Goal: Transaction & Acquisition: Send To Bid

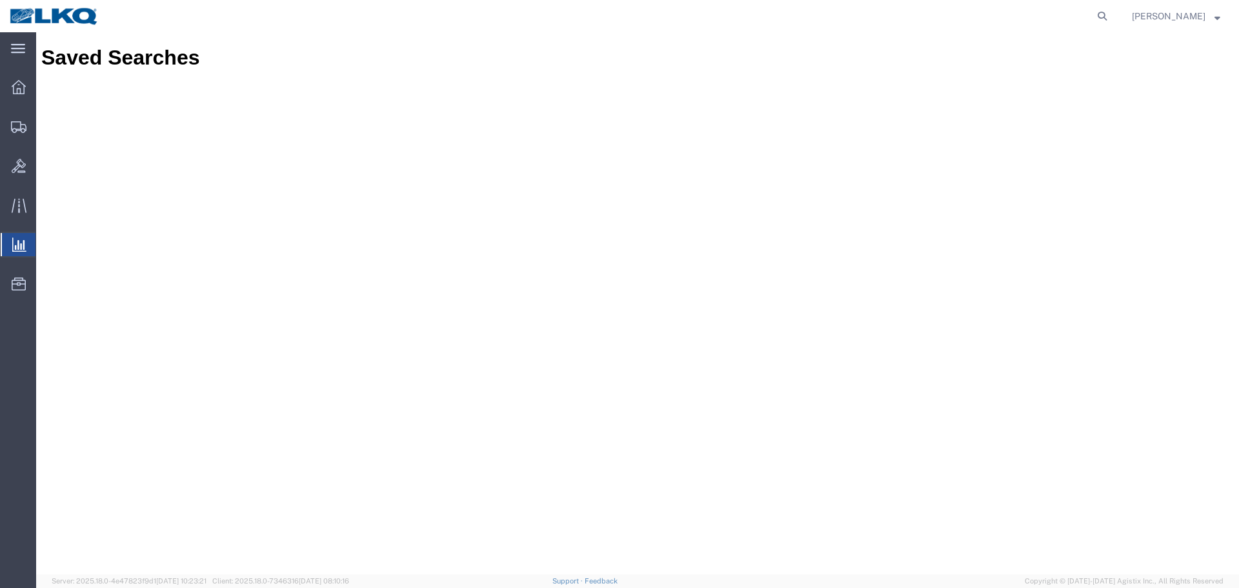
click at [84, 14] on img at bounding box center [54, 15] width 90 height 19
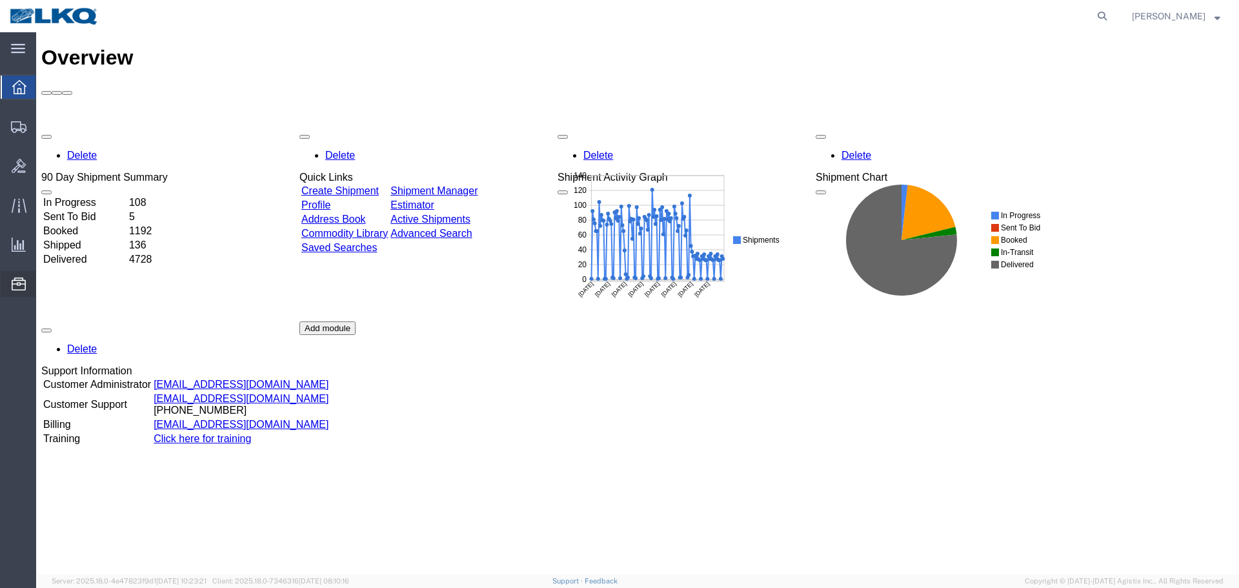
click at [0, 0] on span "Location Appointment" at bounding box center [0, 0] width 0 height 0
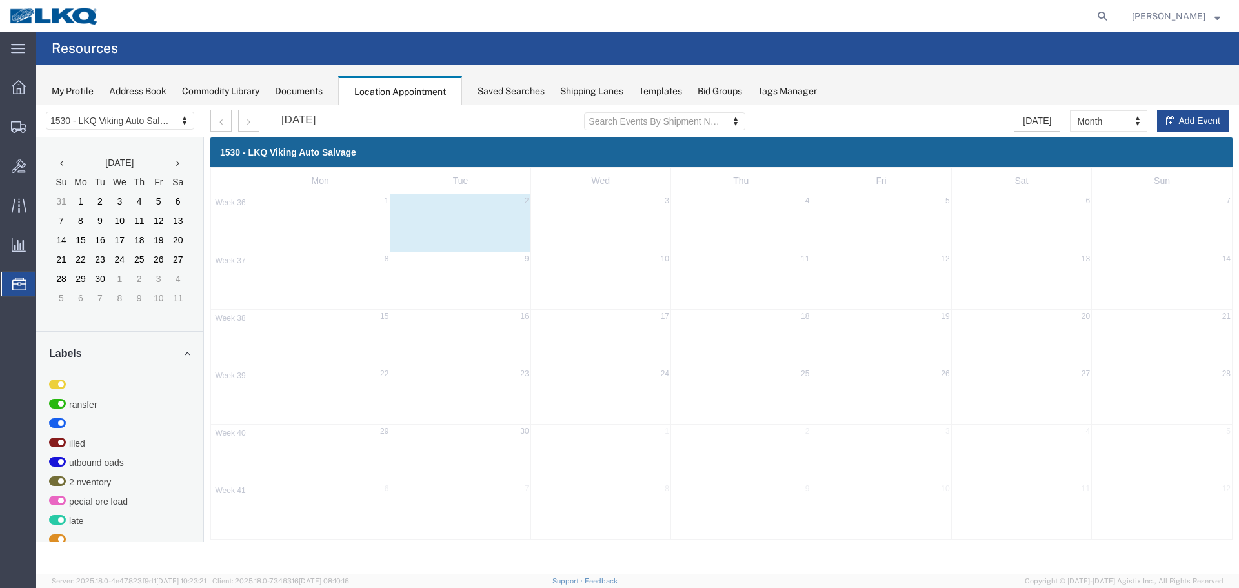
click at [130, 109] on div "1530 - LKQ Viking Auto Salvage 1530 - LKQ Viking Auto Salvage 1633 - [GEOGRAPHI…" at bounding box center [120, 121] width 168 height 32
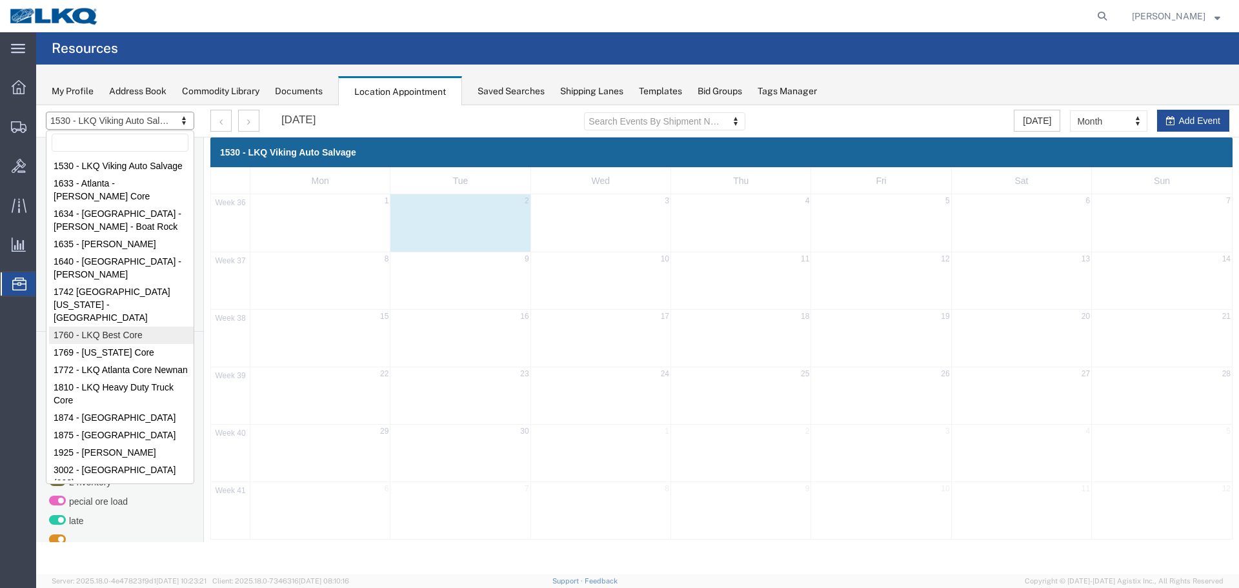
select select "27634"
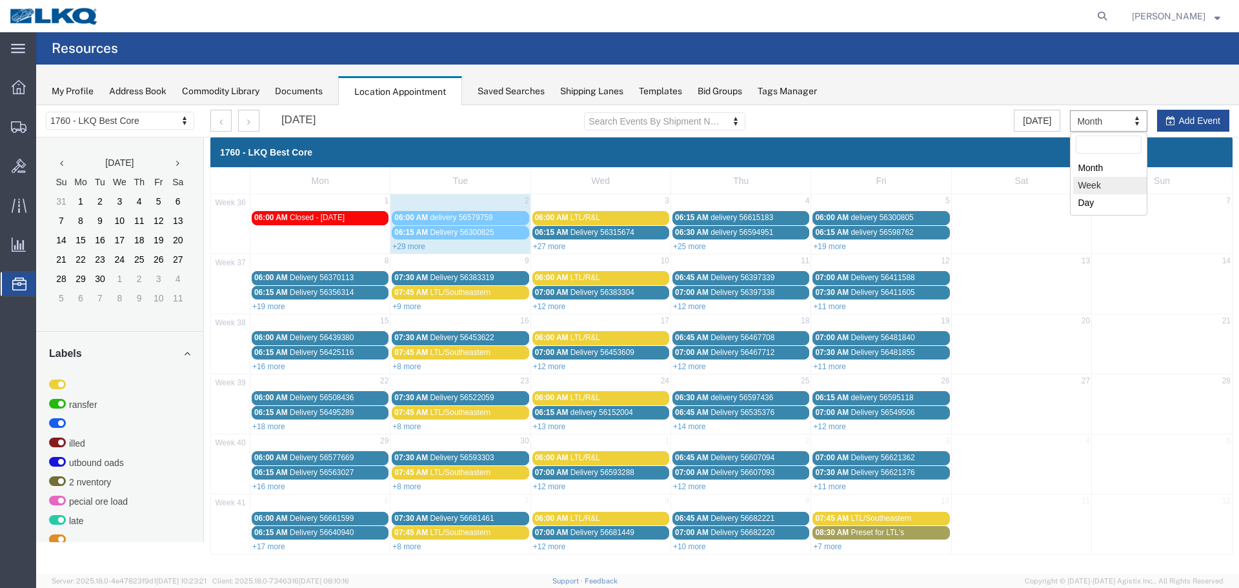
drag, startPoint x: 1105, startPoint y: 190, endPoint x: 874, endPoint y: 683, distance: 543.8
select select "agendaWeek"
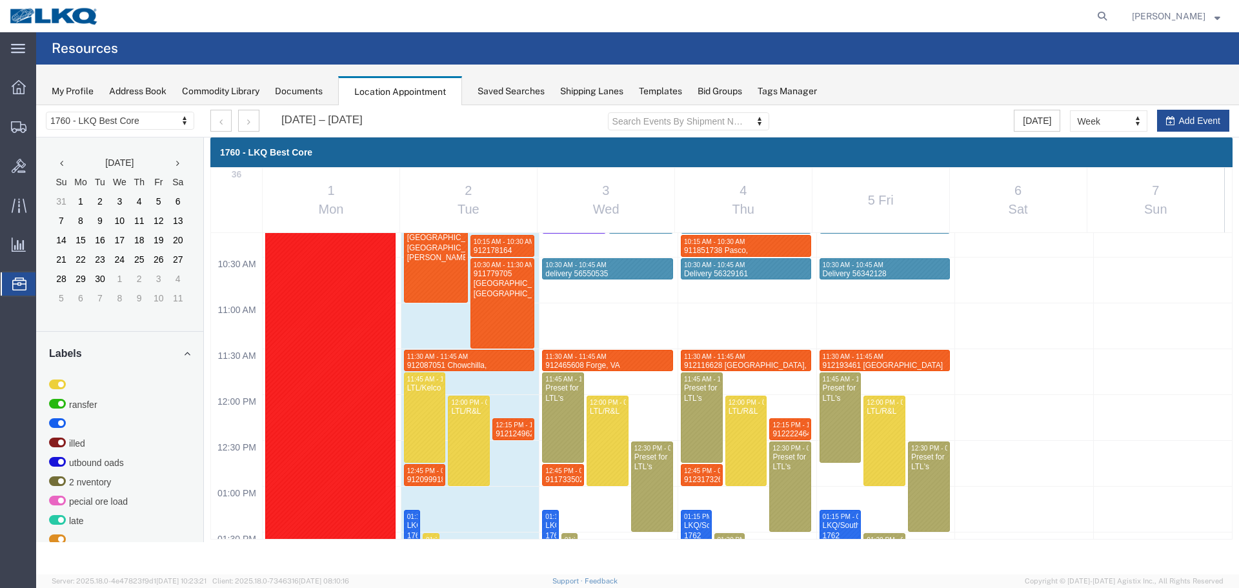
scroll to position [873, 0]
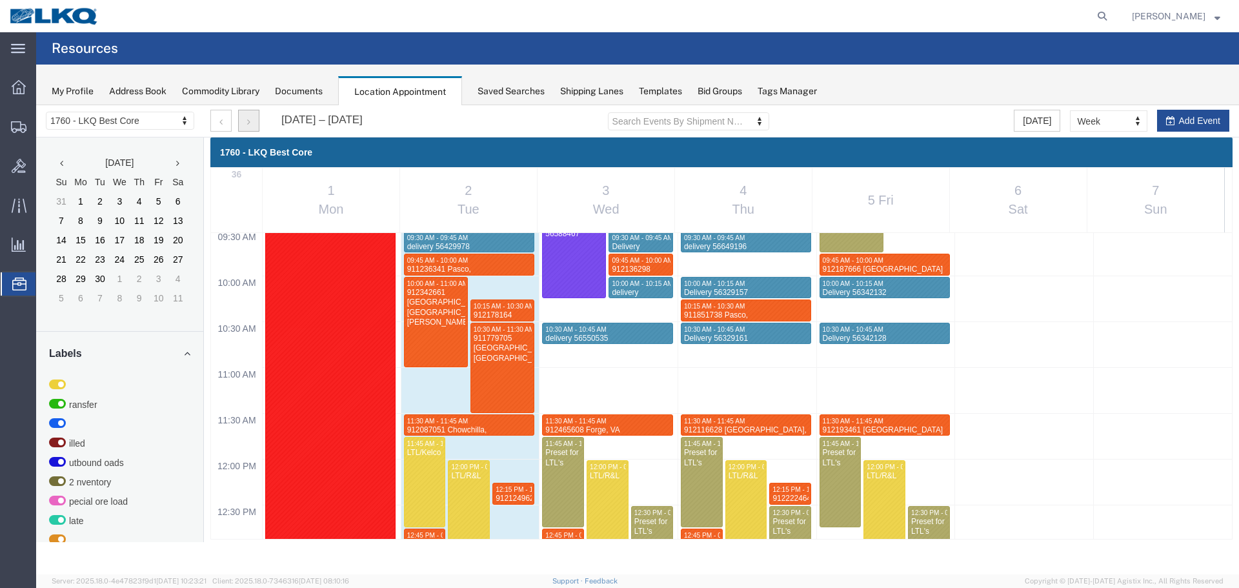
click at [246, 124] on button "button" at bounding box center [248, 121] width 21 height 22
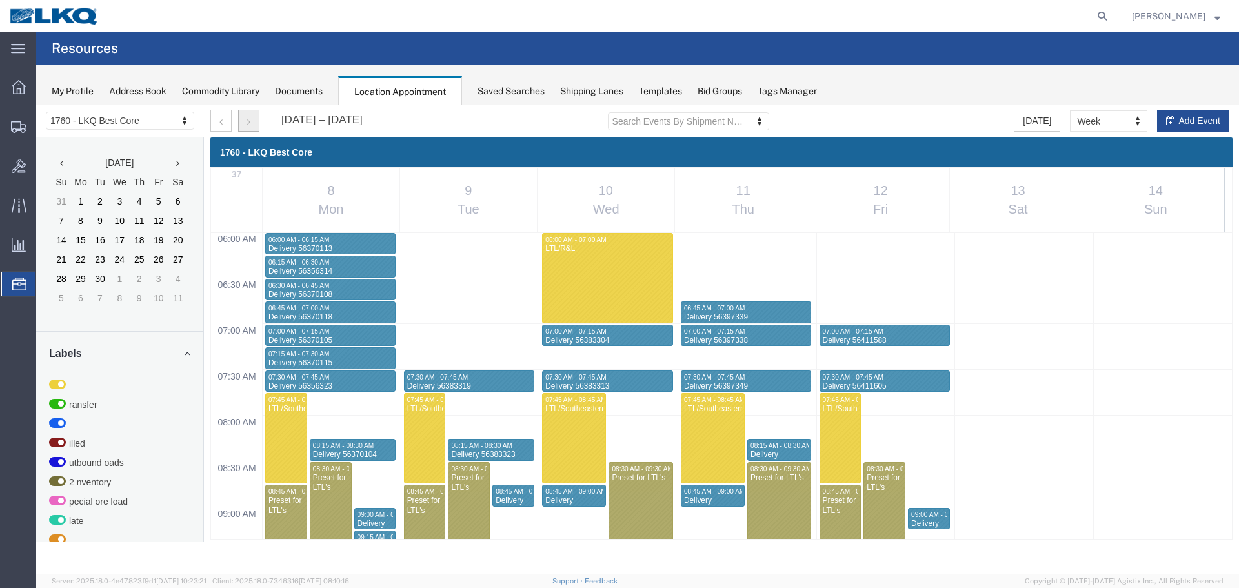
scroll to position [757, 0]
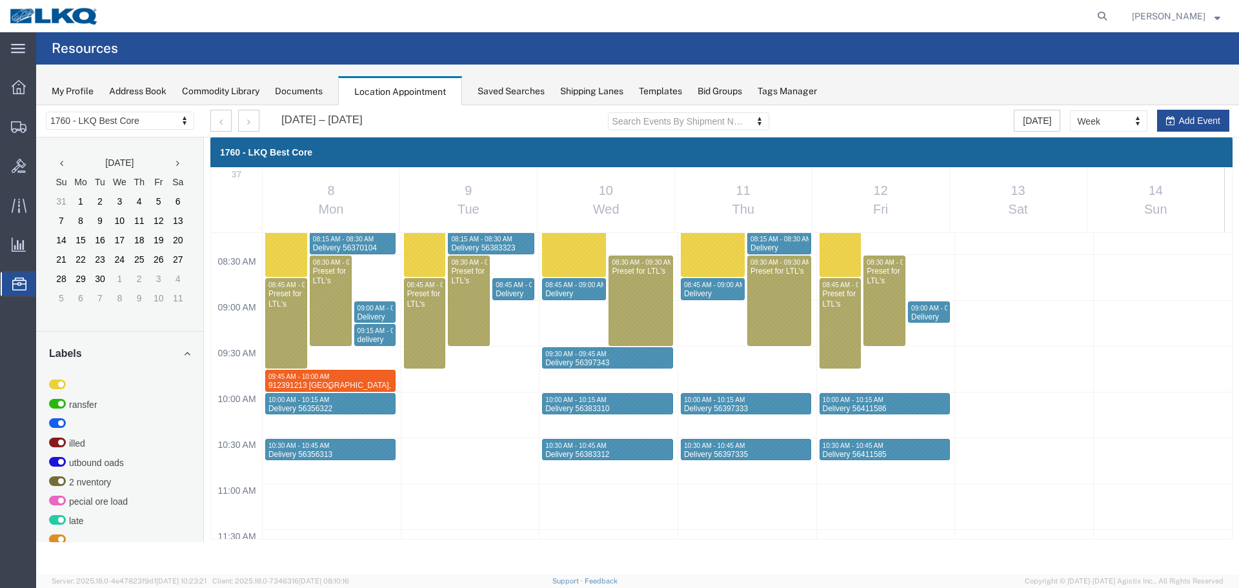
click at [376, 373] on div "09:45 AM - 10:00 AM" at bounding box center [330, 376] width 125 height 8
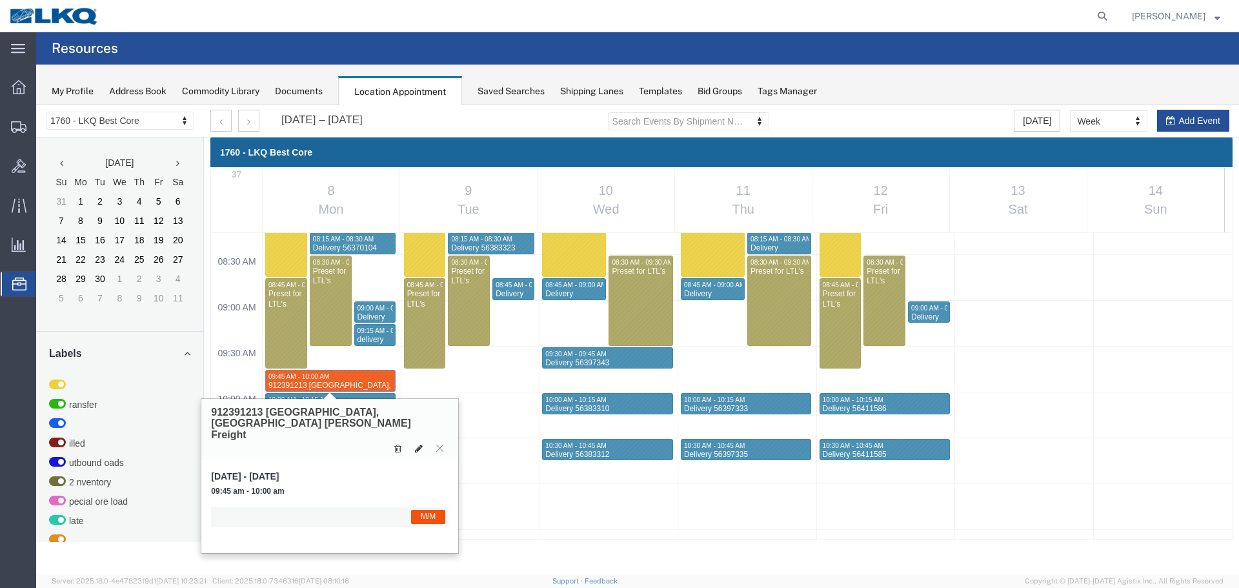
click at [417, 444] on icon at bounding box center [419, 448] width 8 height 9
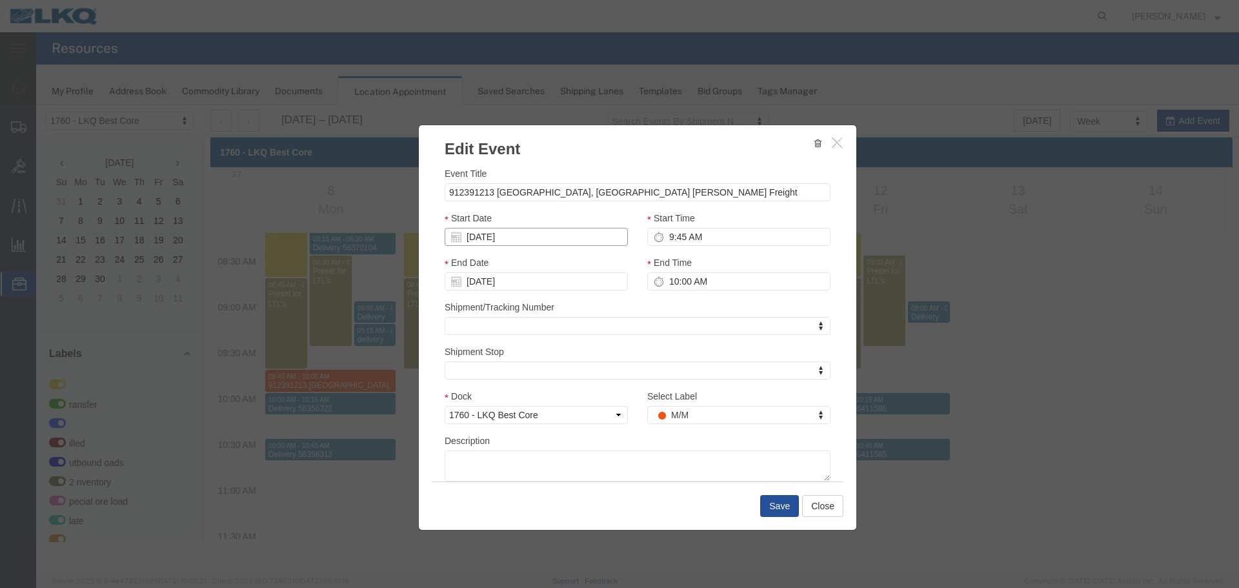
click at [477, 237] on input "[DATE]" at bounding box center [536, 237] width 183 height 18
click at [505, 297] on td "3" at bounding box center [512, 297] width 19 height 19
type input "[DATE]"
click at [718, 238] on input "9:45 AM" at bounding box center [738, 237] width 183 height 18
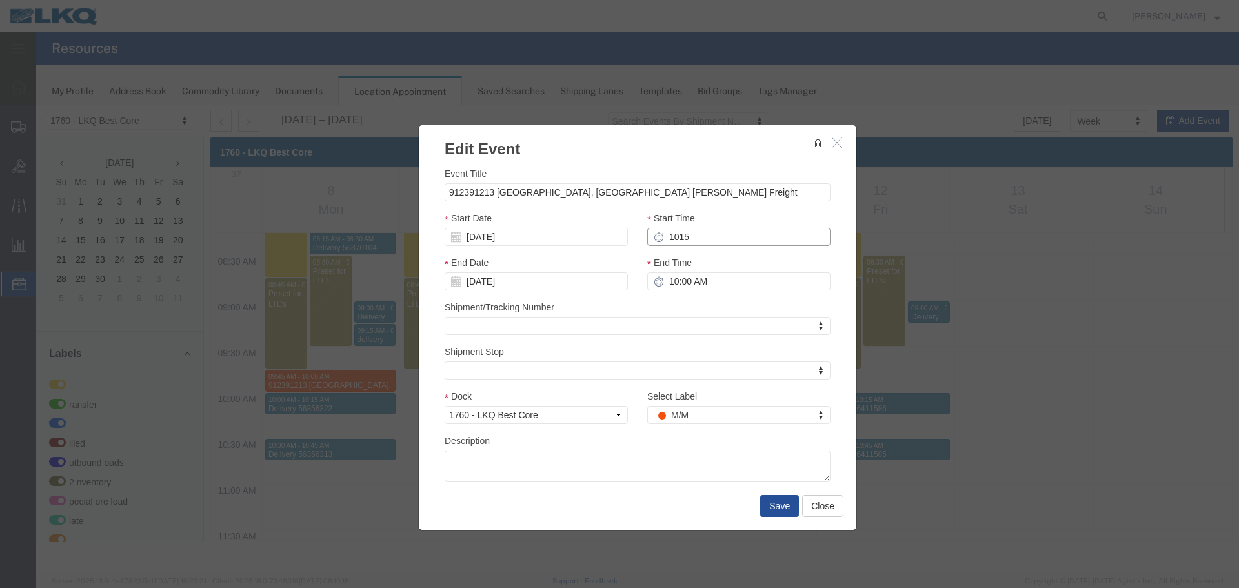
type input "10:15 AM"
type input "11:15 AM"
type input "10:15 AM"
click at [718, 278] on input "11:15 AM" at bounding box center [738, 281] width 183 height 18
type input "10:30 AM"
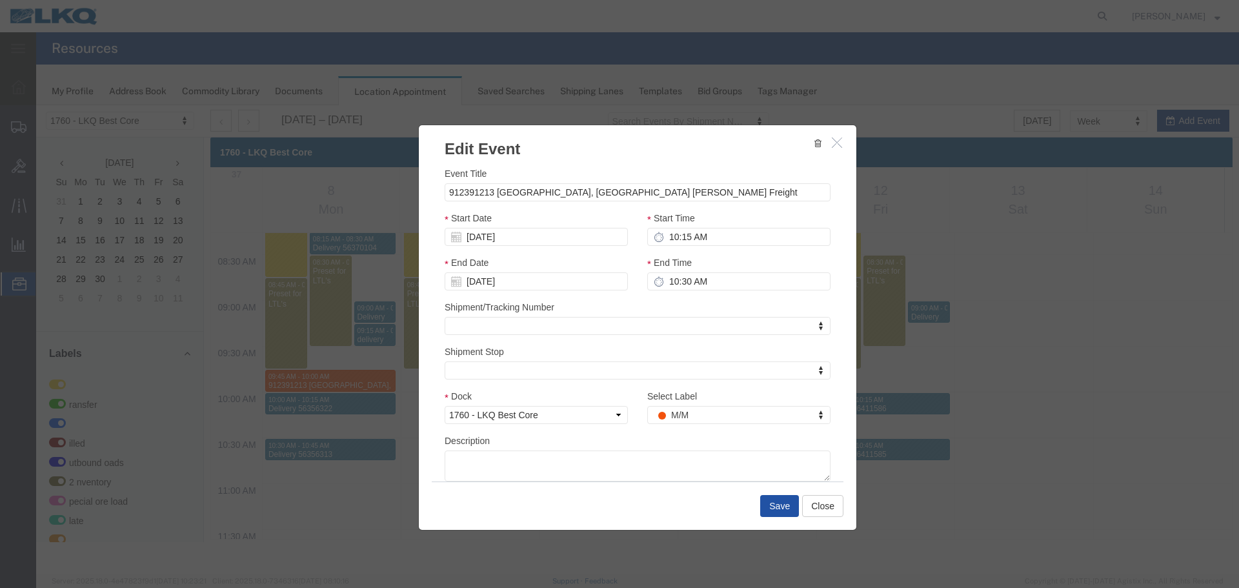
click at [790, 506] on button "Save" at bounding box center [779, 506] width 39 height 22
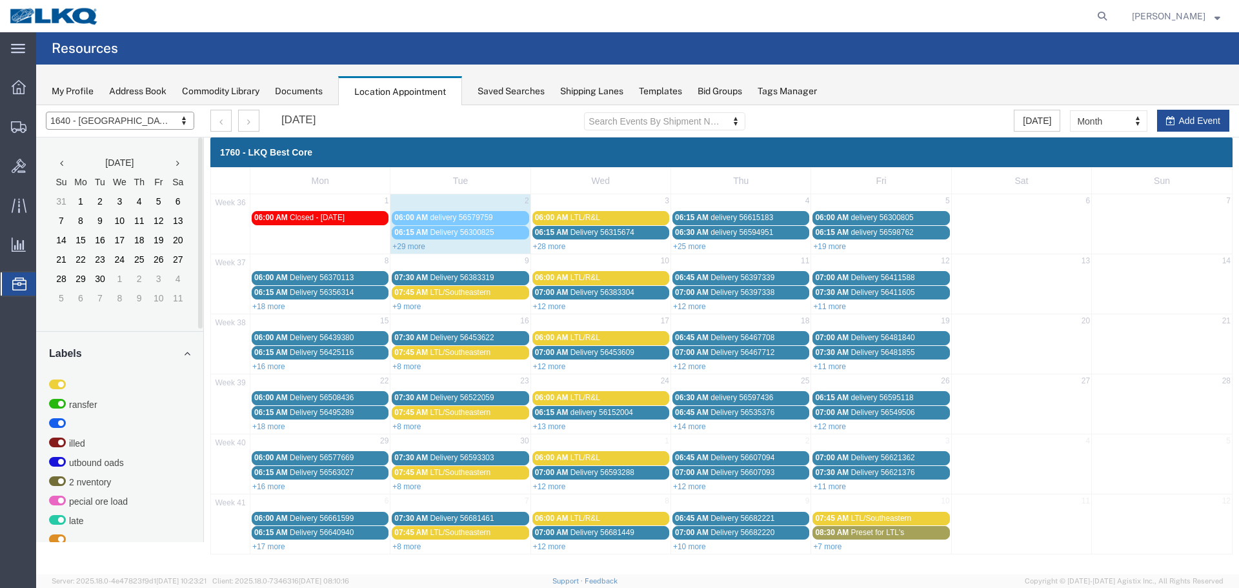
select select "28713"
select select "month"
click at [119, 123] on div at bounding box center [637, 339] width 1203 height 469
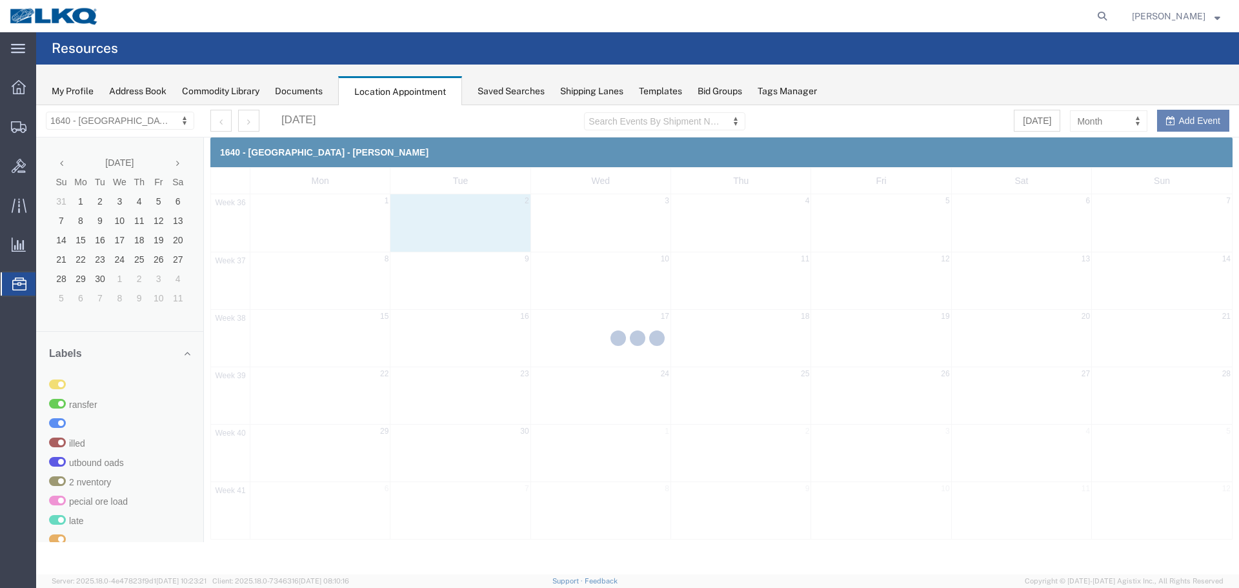
click at [97, 121] on div at bounding box center [637, 339] width 1203 height 469
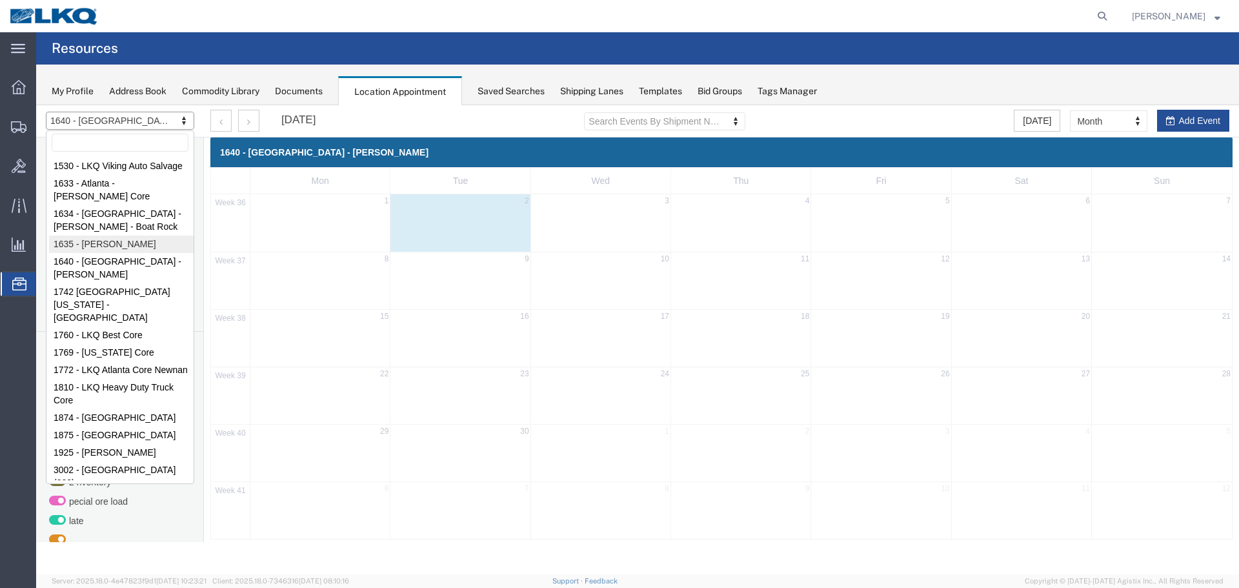
select select "27578"
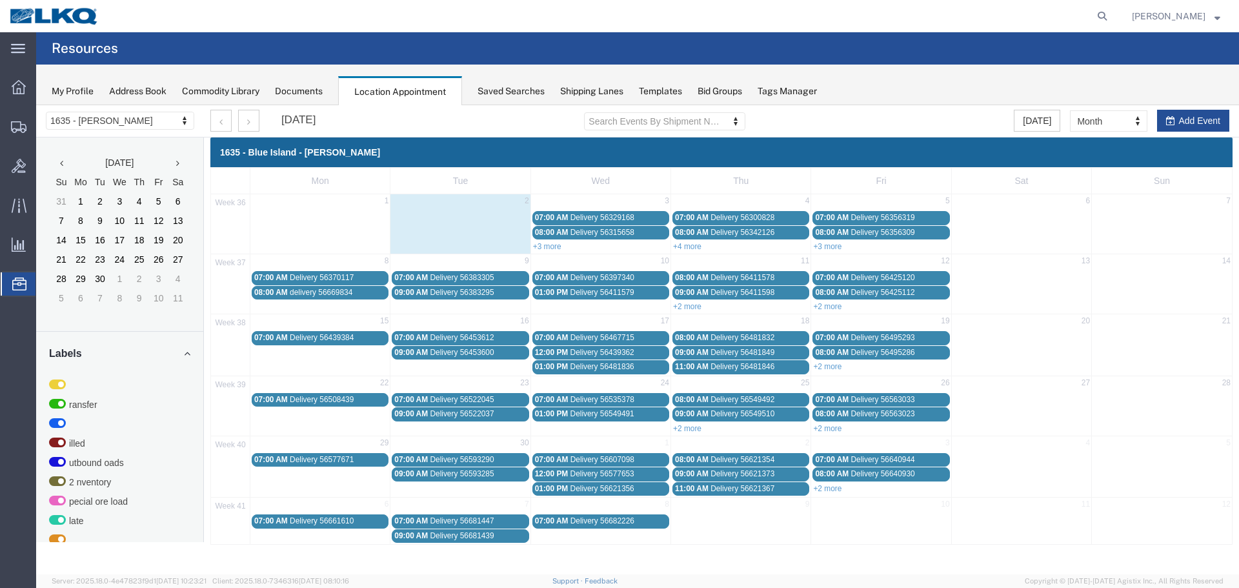
drag, startPoint x: 1120, startPoint y: 116, endPoint x: 1119, endPoint y: 132, distance: 16.1
drag, startPoint x: 1116, startPoint y: 183, endPoint x: 1032, endPoint y: 189, distance: 84.7
select select "agendaWeek"
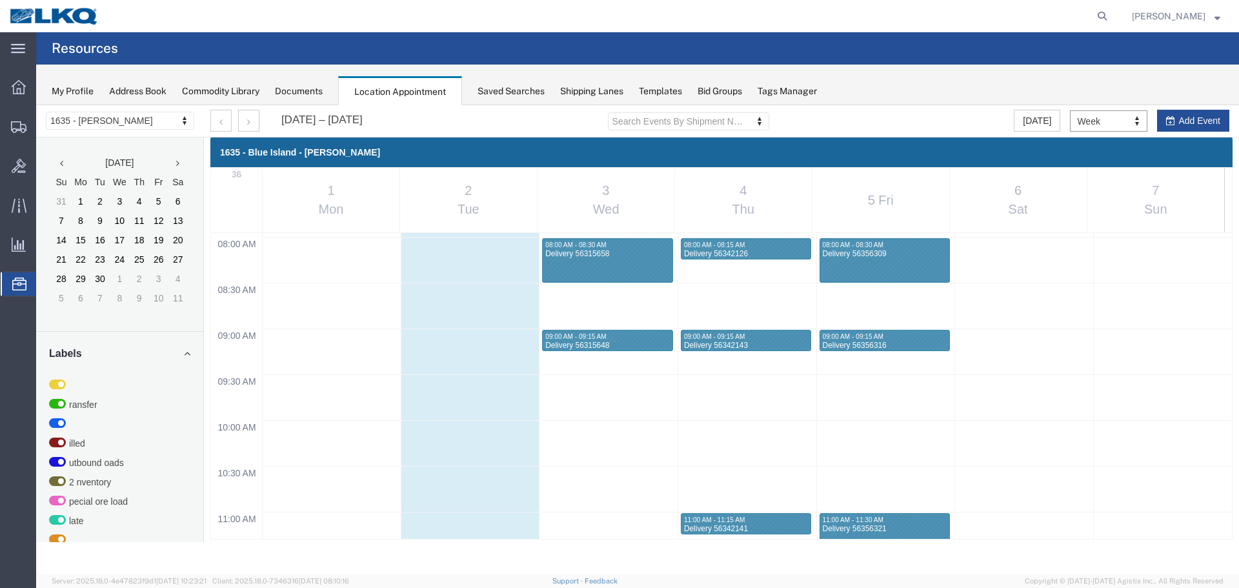
scroll to position [873, 0]
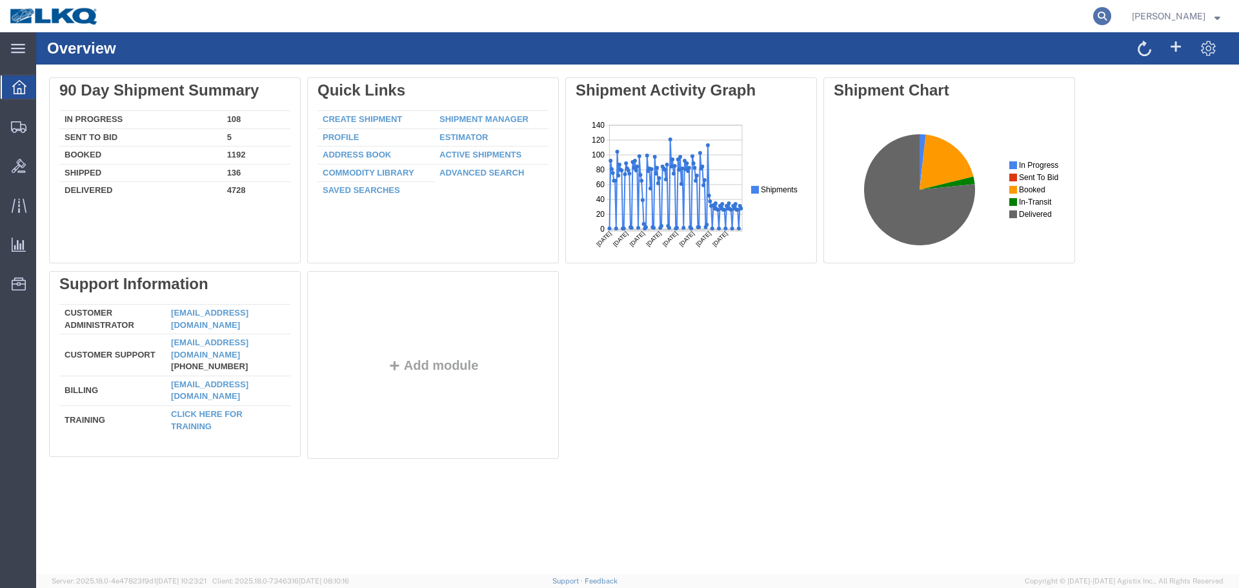
click at [1092, 20] on form at bounding box center [1102, 16] width 21 height 32
click at [1106, 19] on icon at bounding box center [1102, 16] width 18 height 18
paste input "56288248"
type input "56288248"
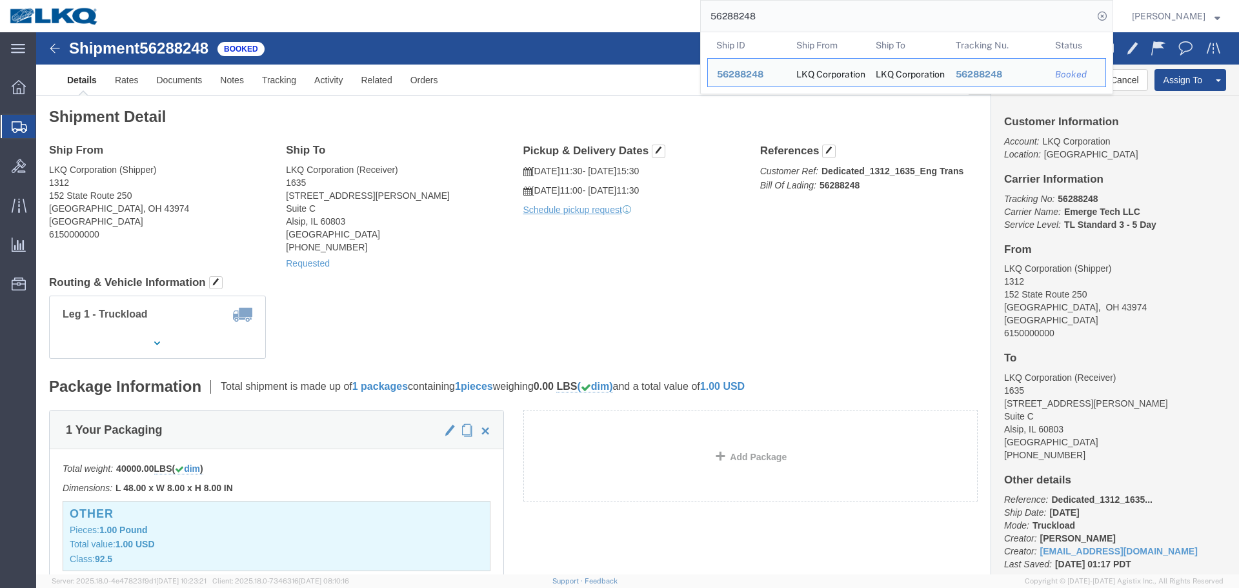
click div "Ship From LKQ Corporation (Shipper) 1312 152 State Route 250 Harrisville, OH 43…"
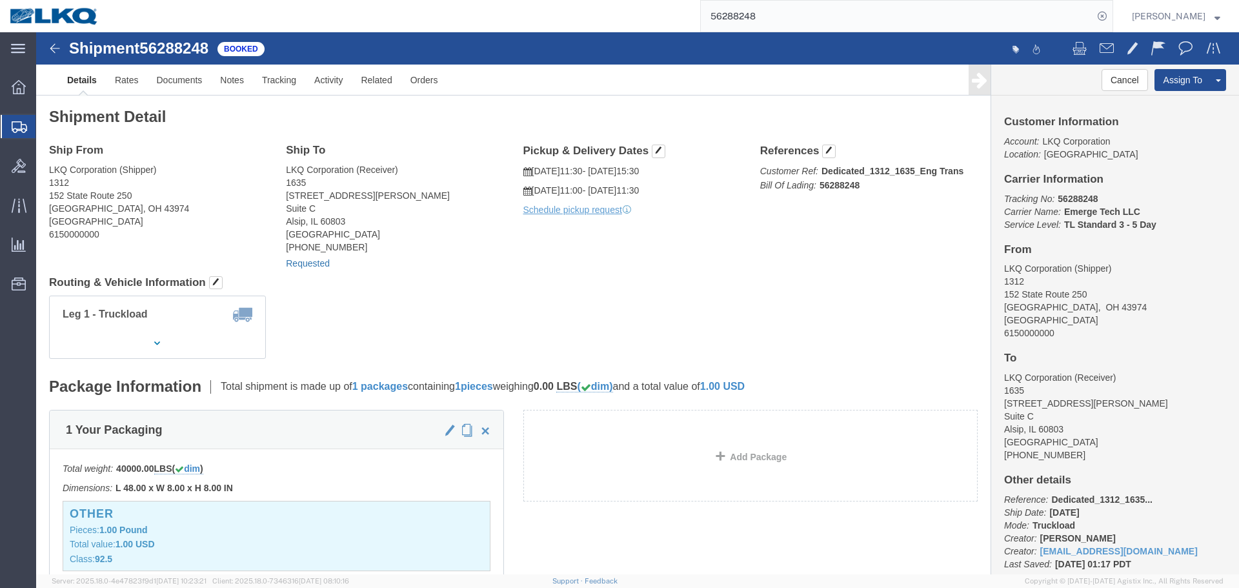
click link "Requested"
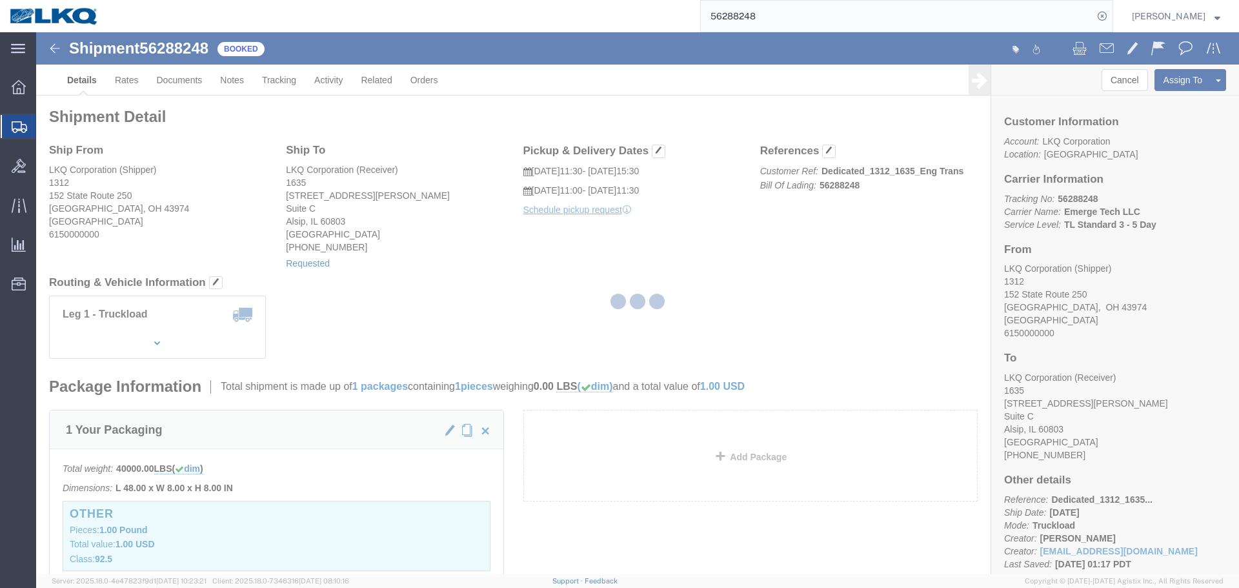
select select
select select "30"
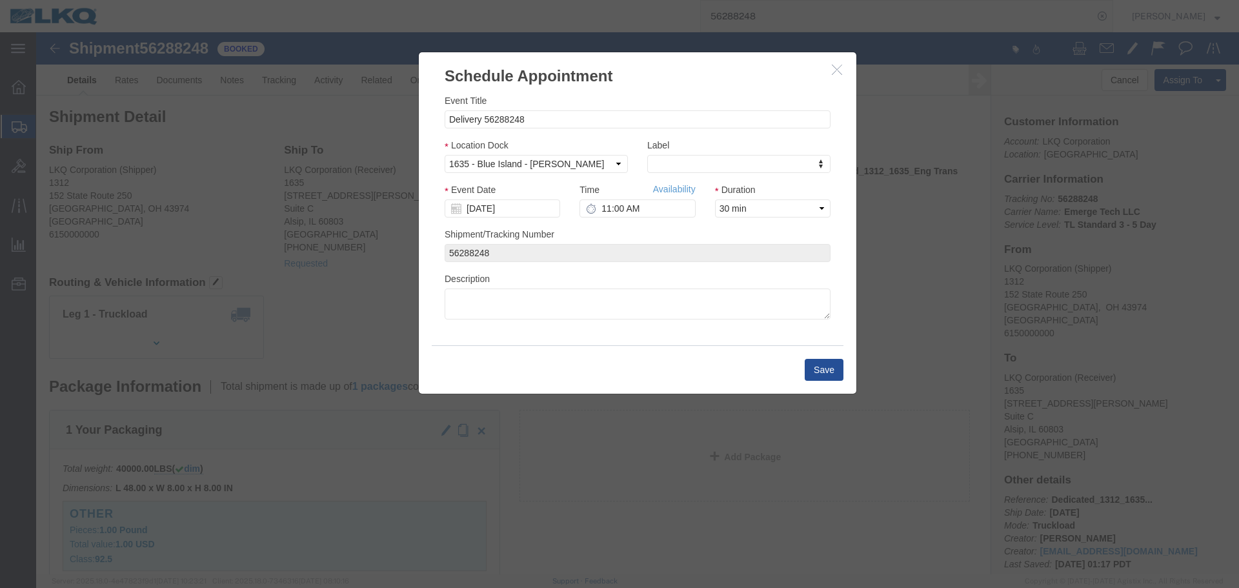
click label "Event Date"
click input "08/29/2025"
click td "3"
click button "Save"
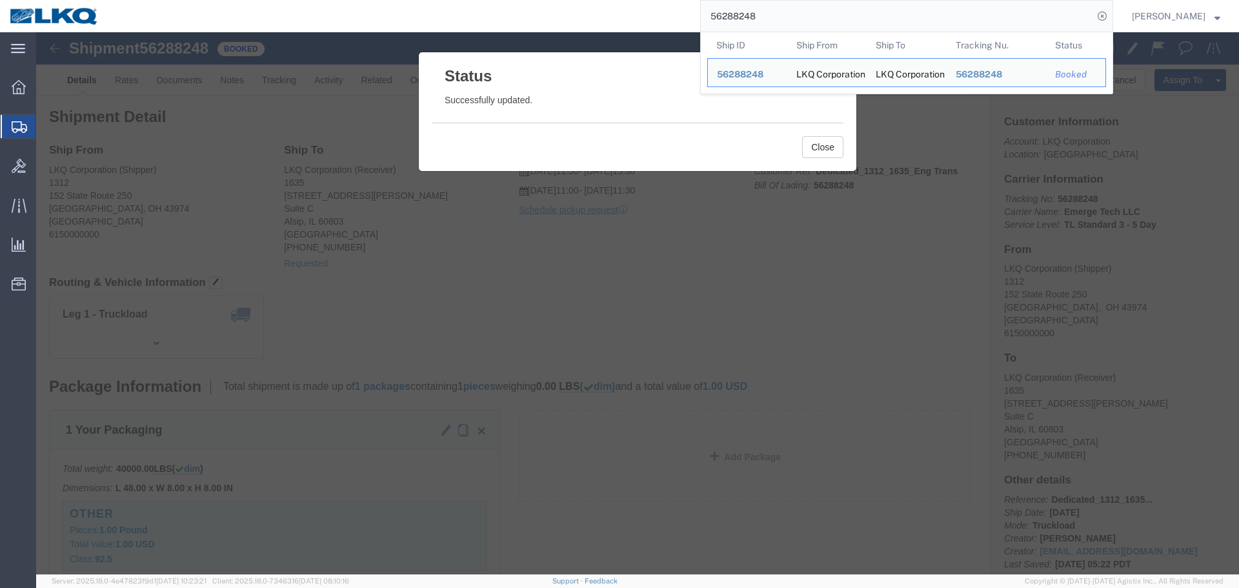
click at [861, 29] on input "56288248" at bounding box center [897, 16] width 392 height 31
paste input "588467"
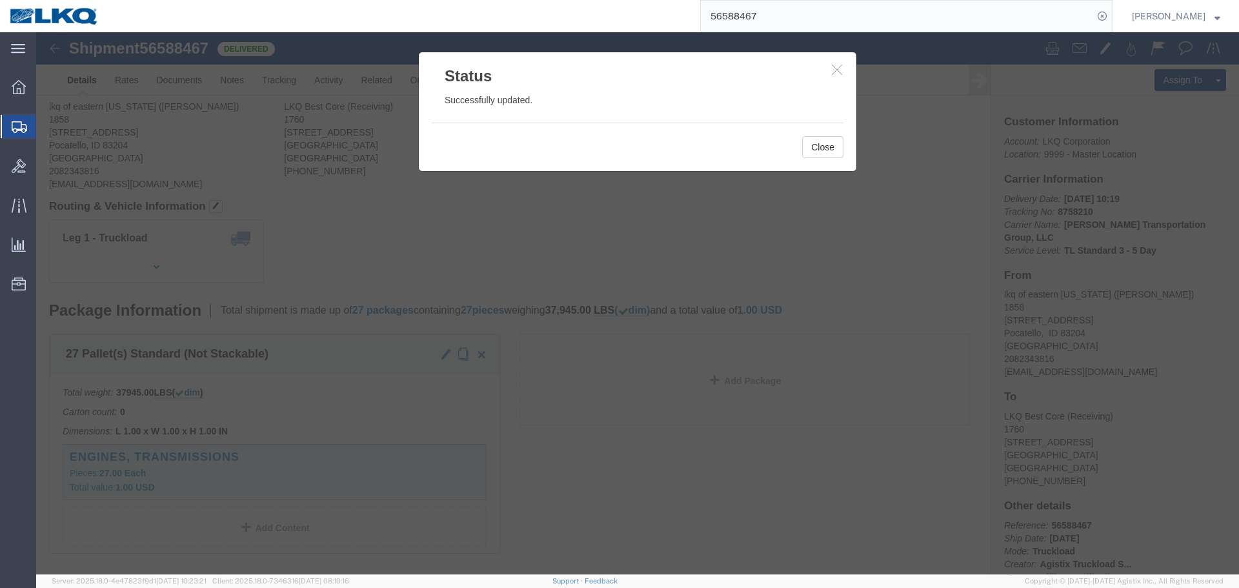
click icon "button"
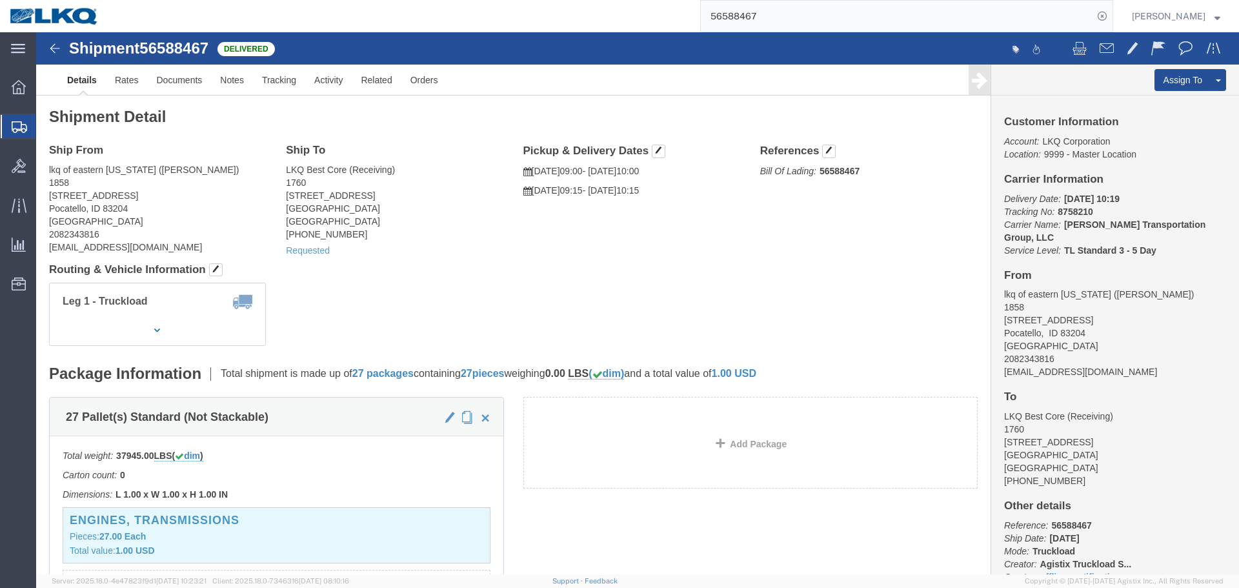
click h4 "Routing & Vehicle Information"
click at [803, 7] on input "56588467" at bounding box center [897, 16] width 392 height 31
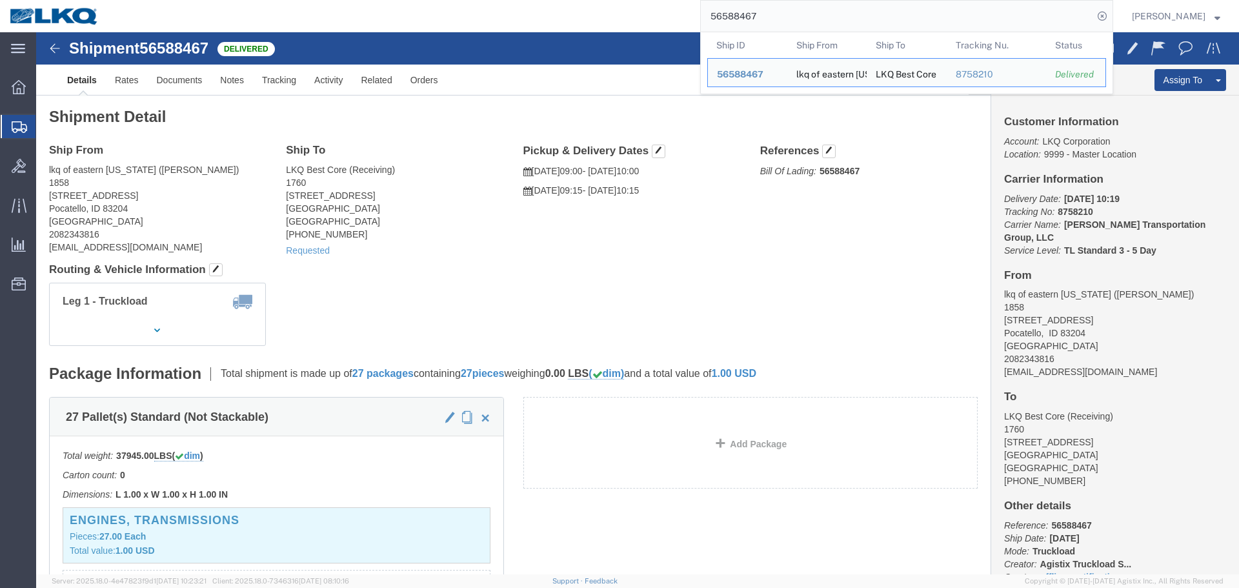
paste input "97599"
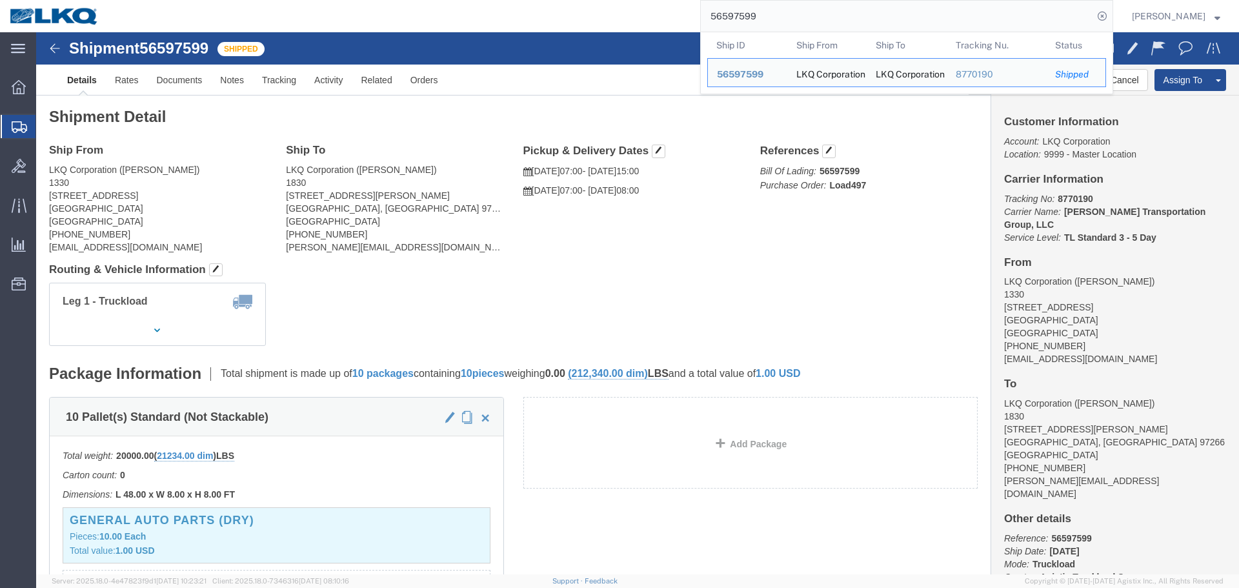
click div "Leg 1 - Truckload Vehicle 1: Standard Dry Van (53 Feet) Number of trucks: 1"
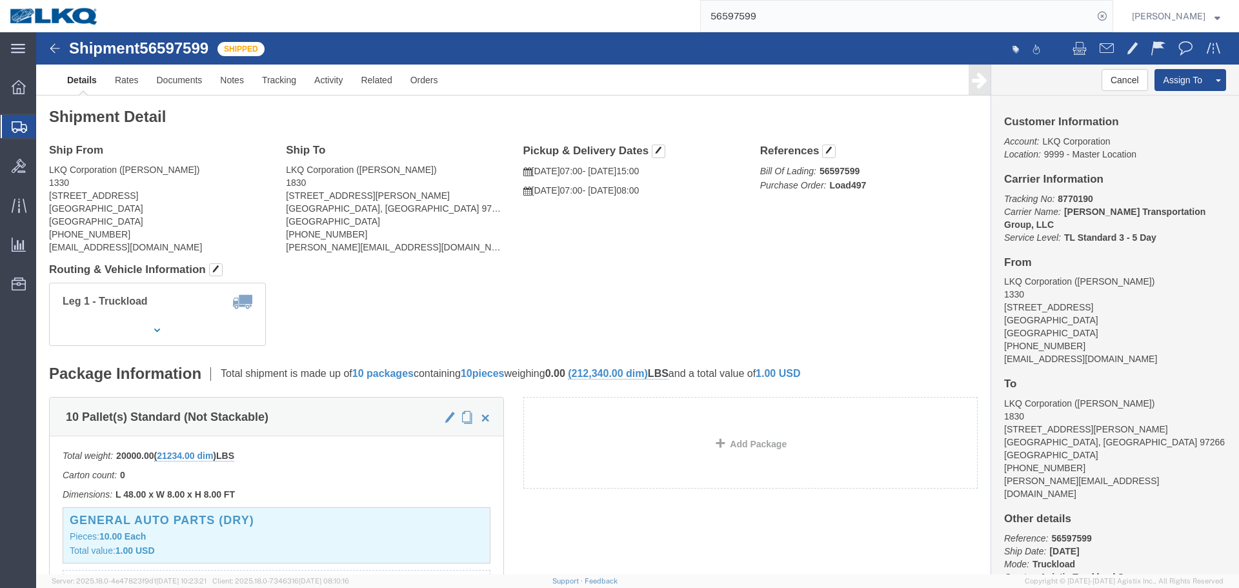
click h4 "Routing & Vehicle Information"
click div "Ship From LKQ Corporation (Michael Tromotola) 1330 41247 E. Huron River Drive B…"
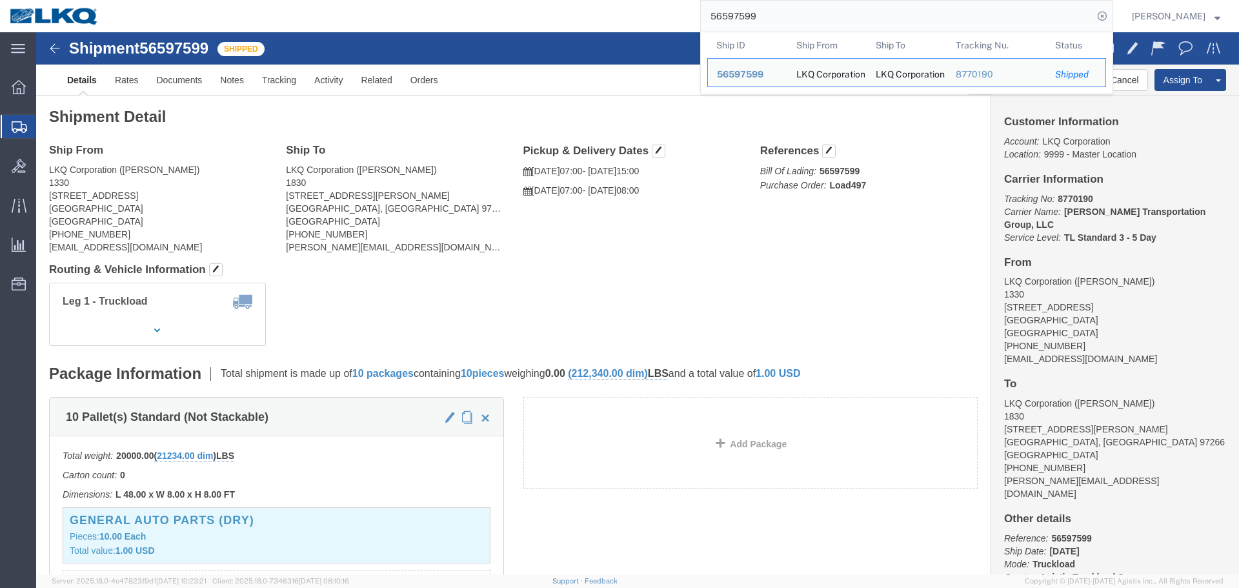
click at [875, 25] on input "56597599" at bounding box center [897, 16] width 392 height 31
paste input "63726"
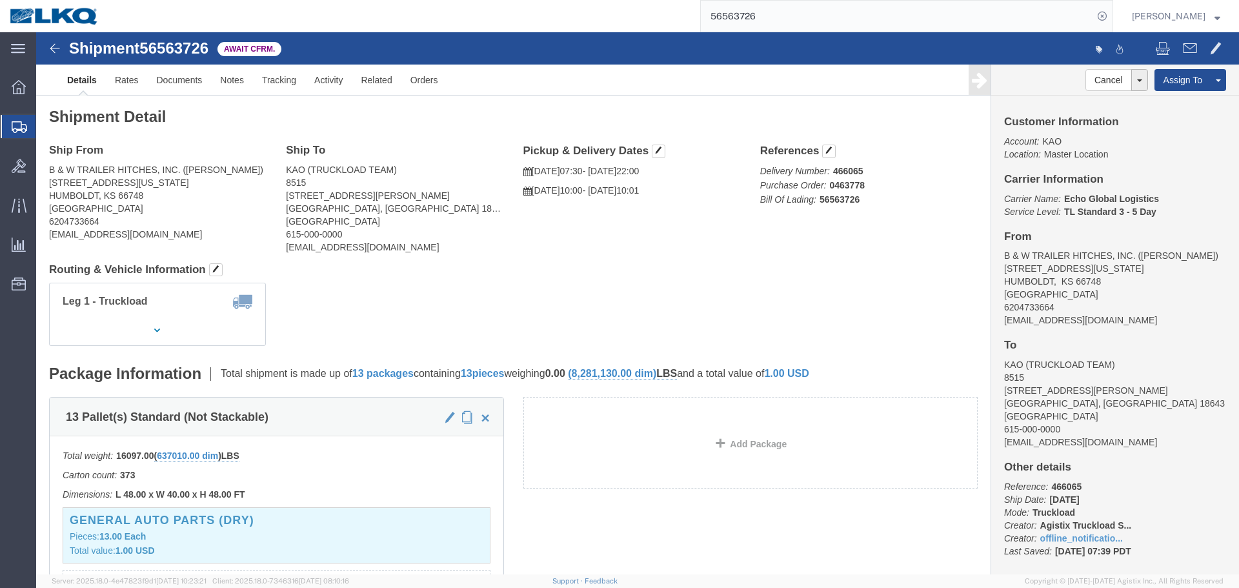
click div "Leg 1 - Truckload Vehicle 1: Standard Dry Van (53 Feet) Number of trucks: 1"
click at [867, 28] on input "56563726" at bounding box center [897, 16] width 392 height 31
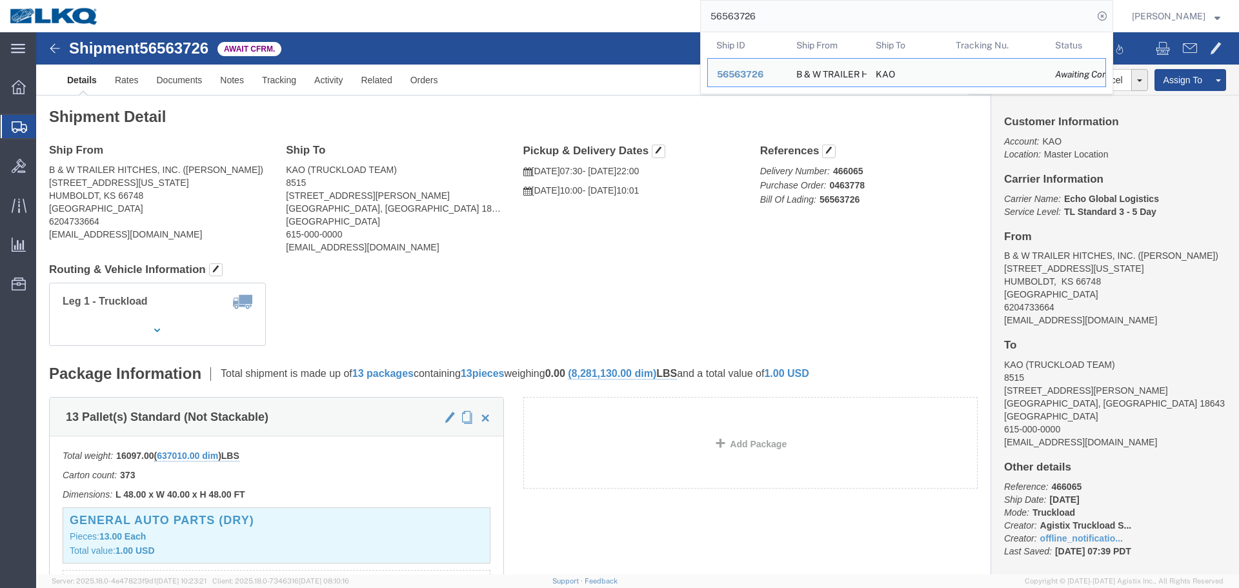
paste input "52971"
type input "56552971"
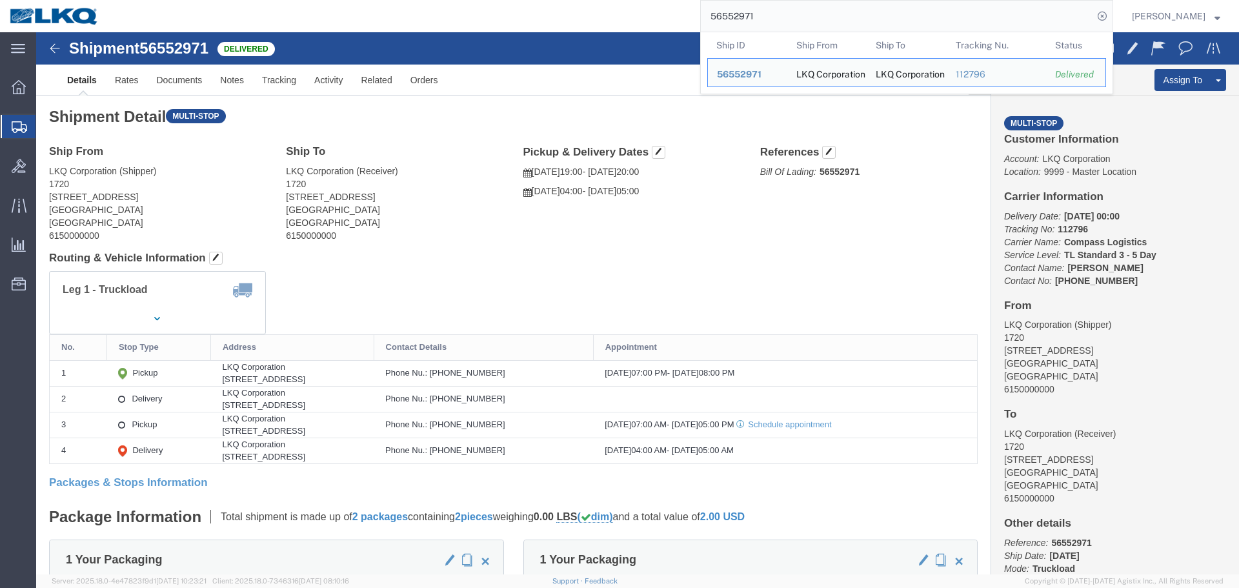
click div "Ship From LKQ Corporation (Shipper) 1720 2115 South Union Avenue Bakersfield, C…"
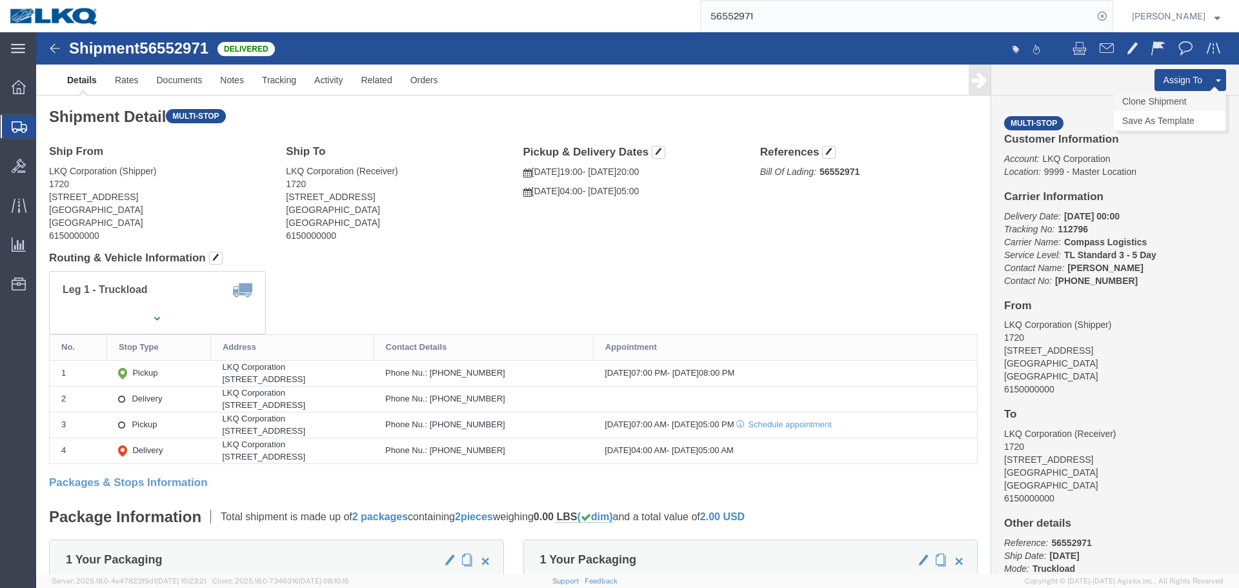
click link "Clone Shipment"
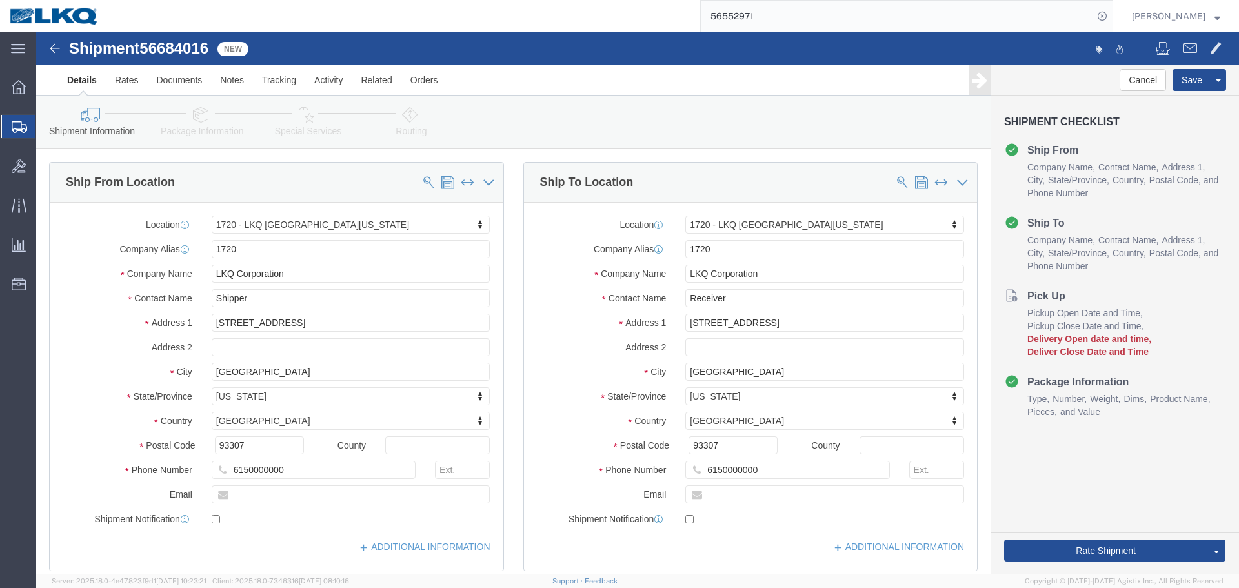
select select "28715"
click div "Shipment 56684016 New"
click div "Shipment 56684016 New Details Rates Documents Notes Tracking Activity Related O…"
click span "56684016"
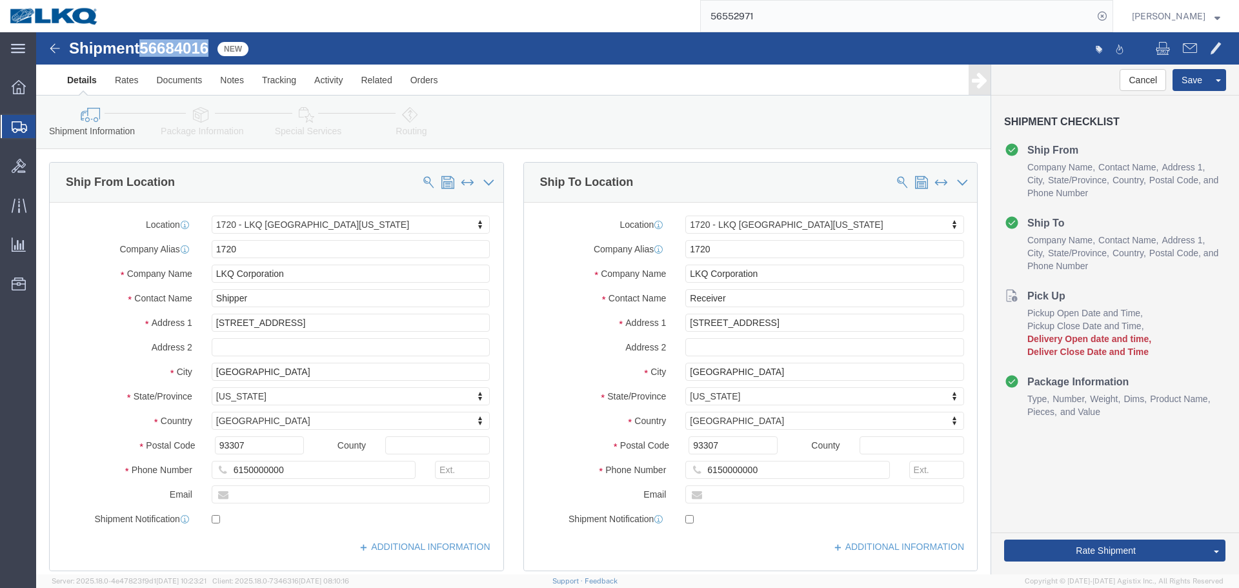
click span "56684016"
copy span "56684016"
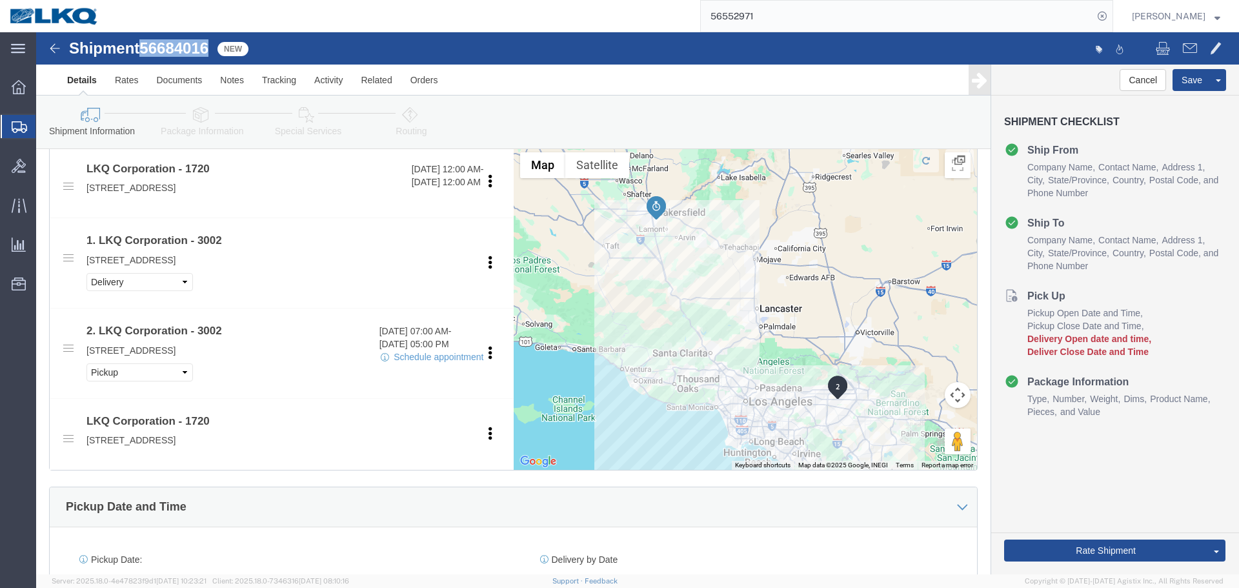
scroll to position [774, 0]
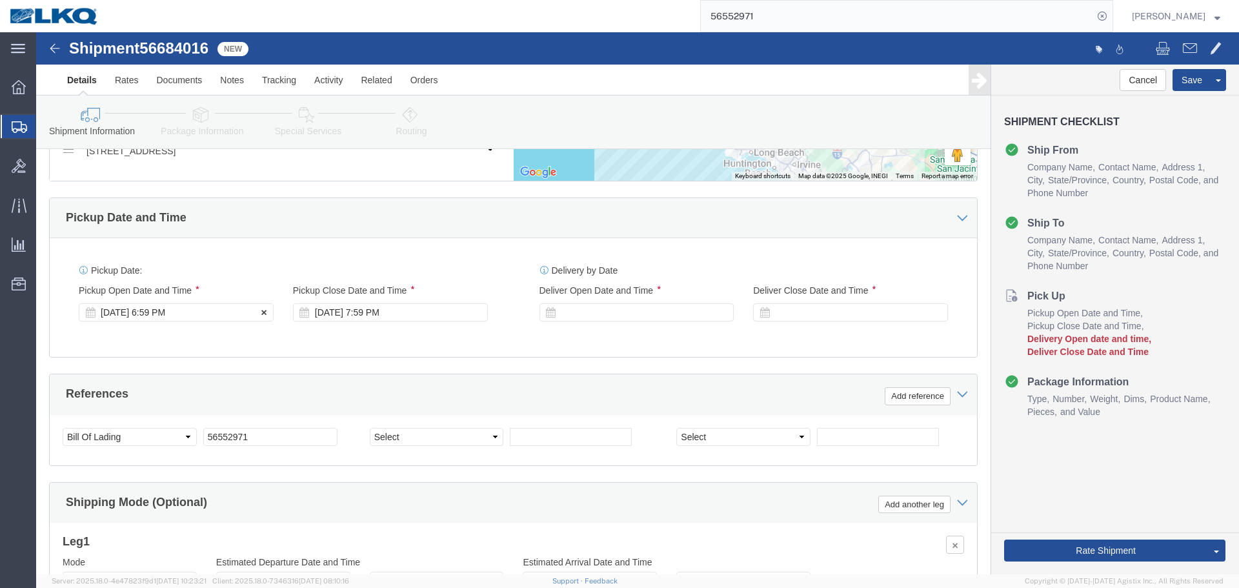
click div "Sep 02 2025 6:59 PM"
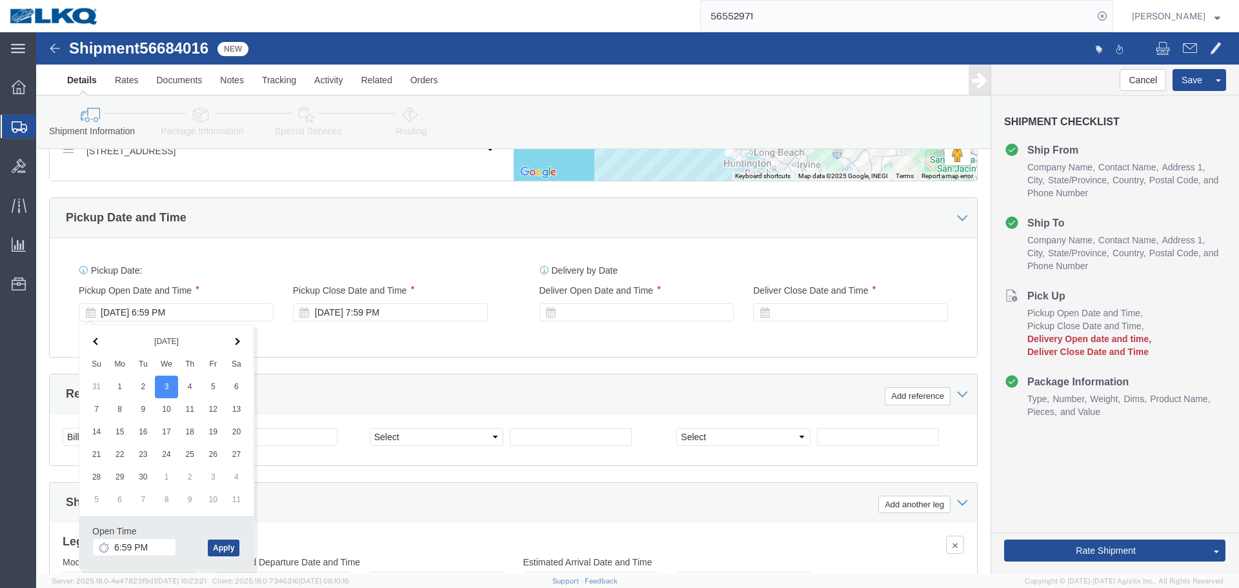
drag, startPoint x: 131, startPoint y: 503, endPoint x: 135, endPoint y: 510, distance: 8.1
click div "Open Time 6:59 PM"
click input "6:59 PM"
type input "7:00 PM"
click button "Apply"
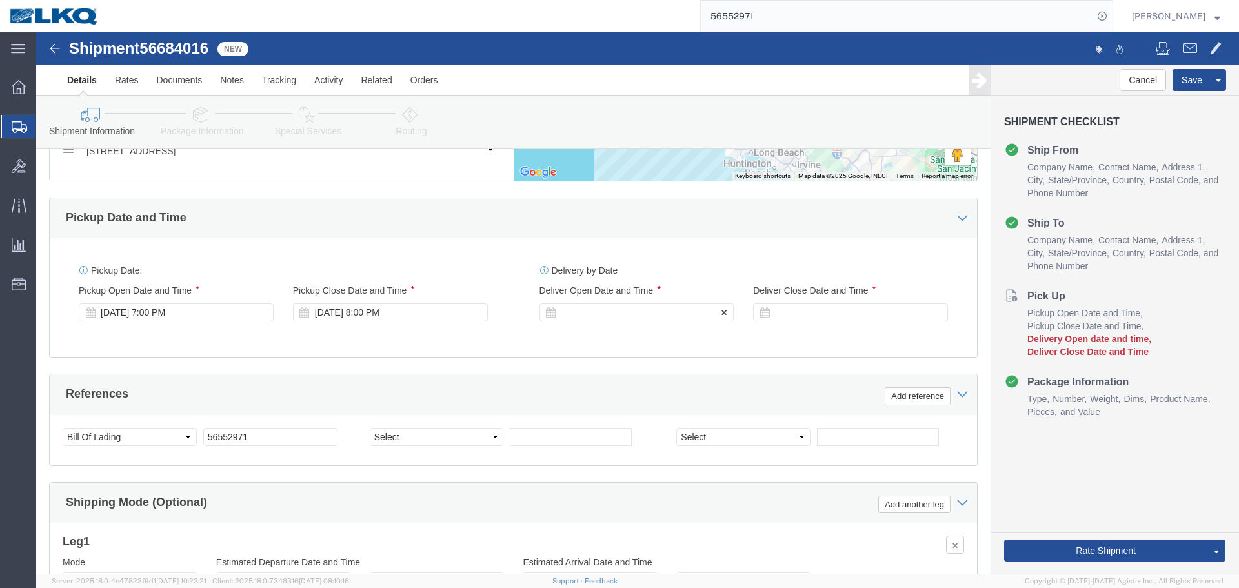
click div
click input "9:00 PM"
type input "4:00 AM"
click button "Apply"
click div
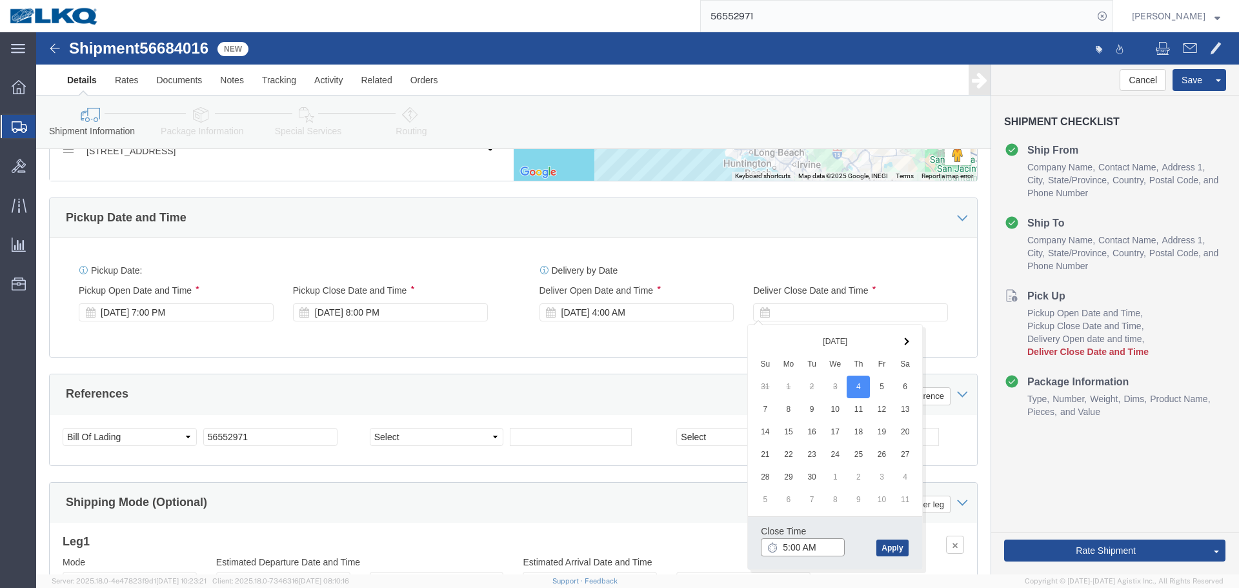
click input "5:00 AM"
type input "0401"
type input "4:01 AM"
click button "Apply"
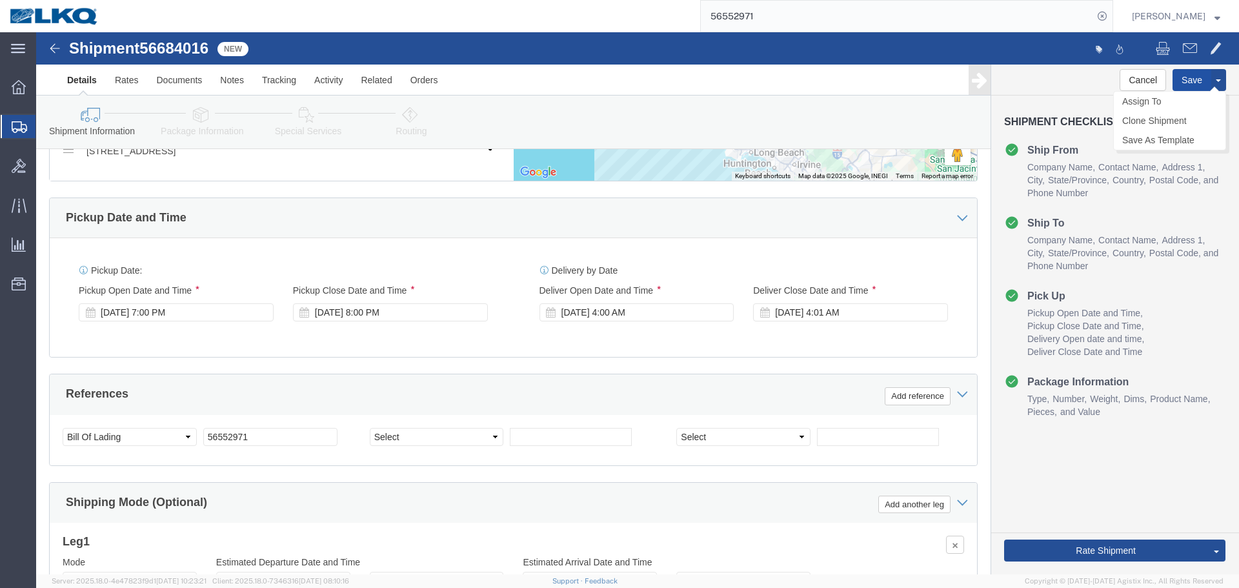
click button "Save"
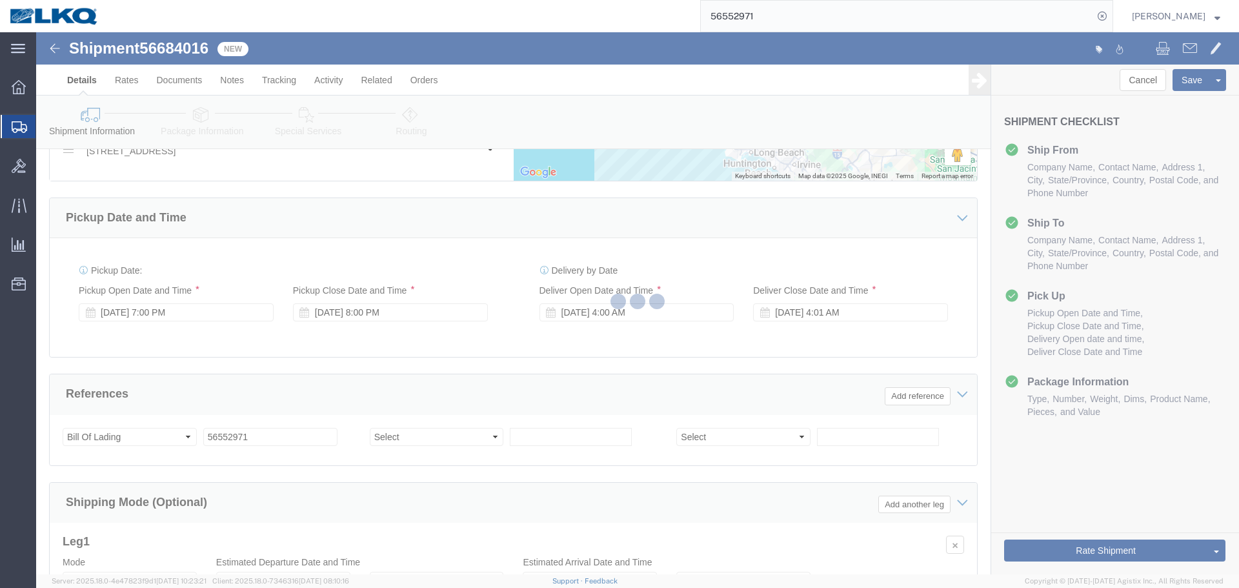
drag, startPoint x: 153, startPoint y: 12, endPoint x: 189, endPoint y: 45, distance: 48.4
click at [189, 45] on div at bounding box center [637, 303] width 1203 height 542
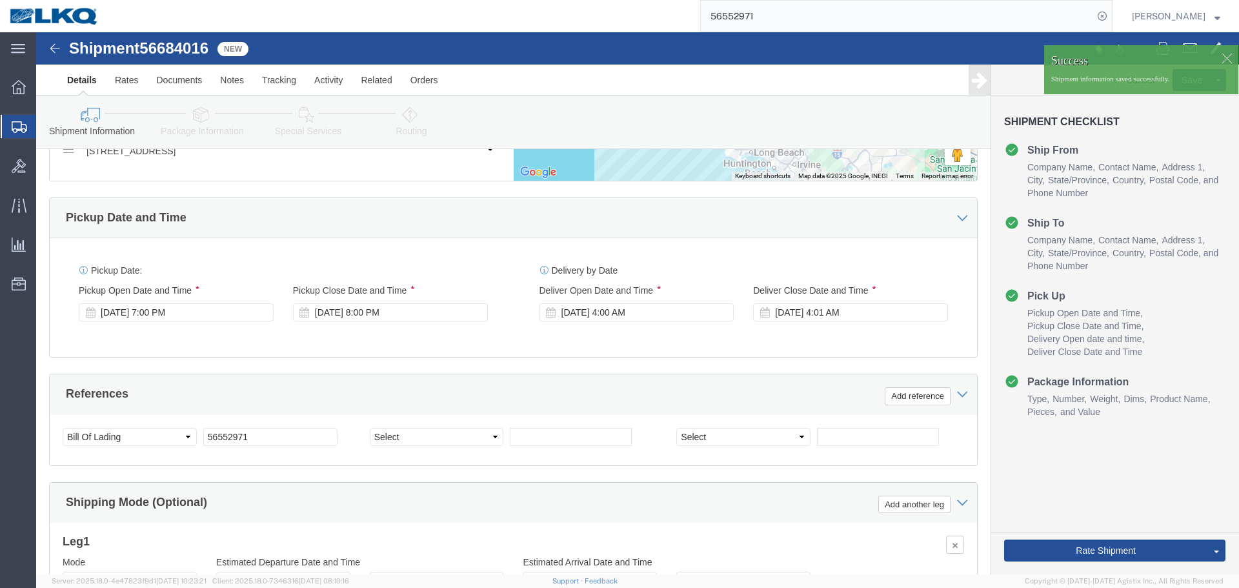
click span "56684016"
copy span "56684016"
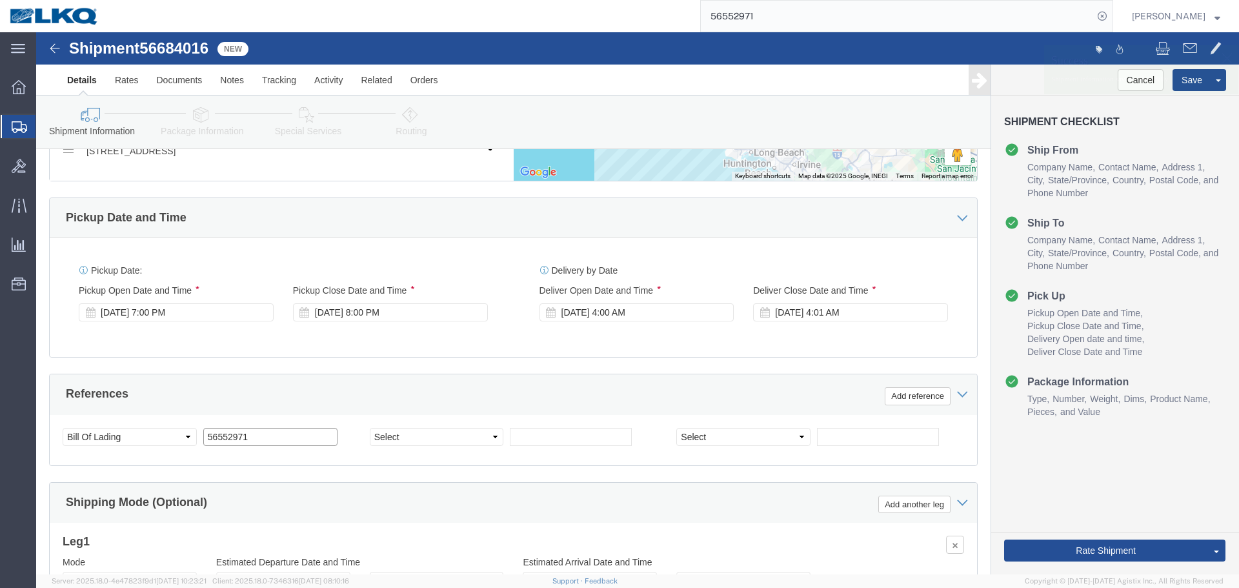
click input "56552971"
paste input "684016"
type input "56684016"
click button "Save"
type button "Save"
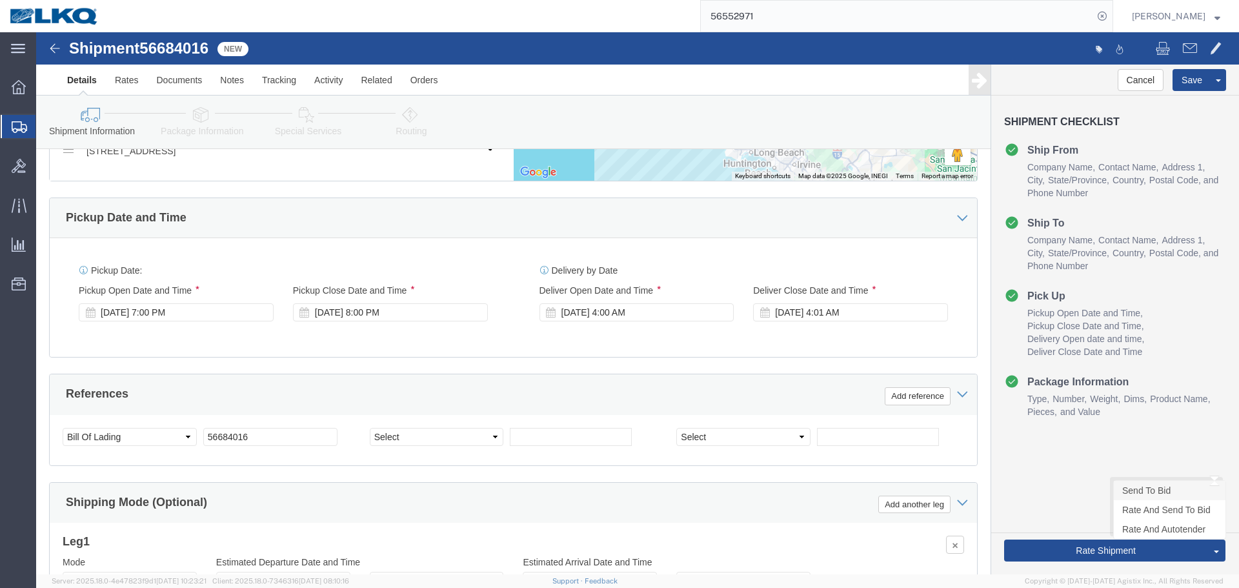
click link "Send To Bid"
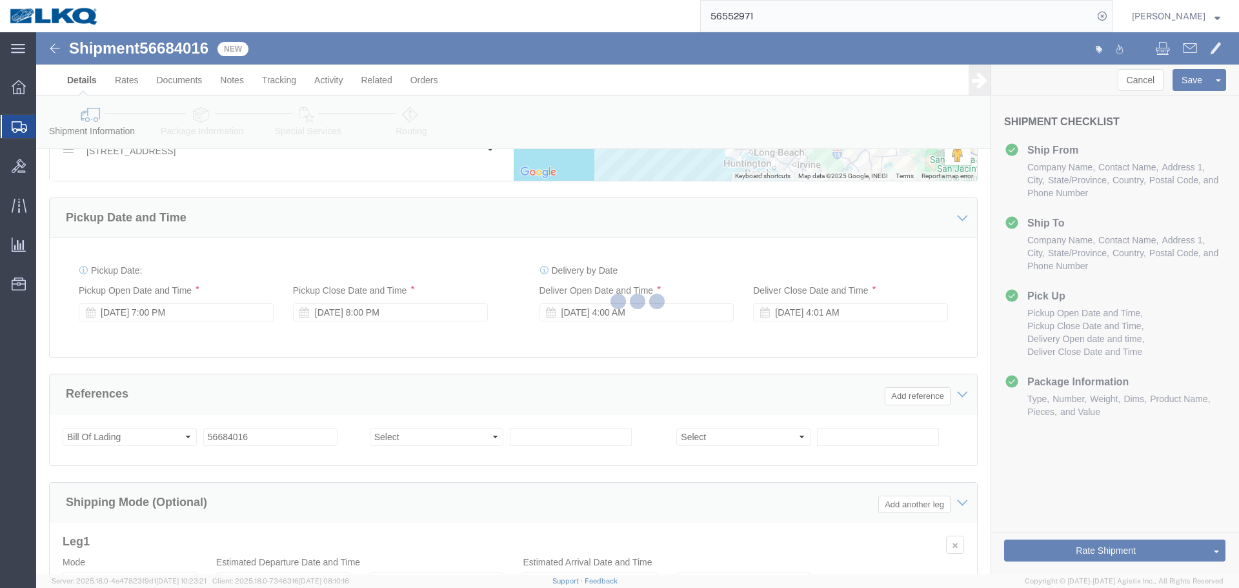
select select "28715"
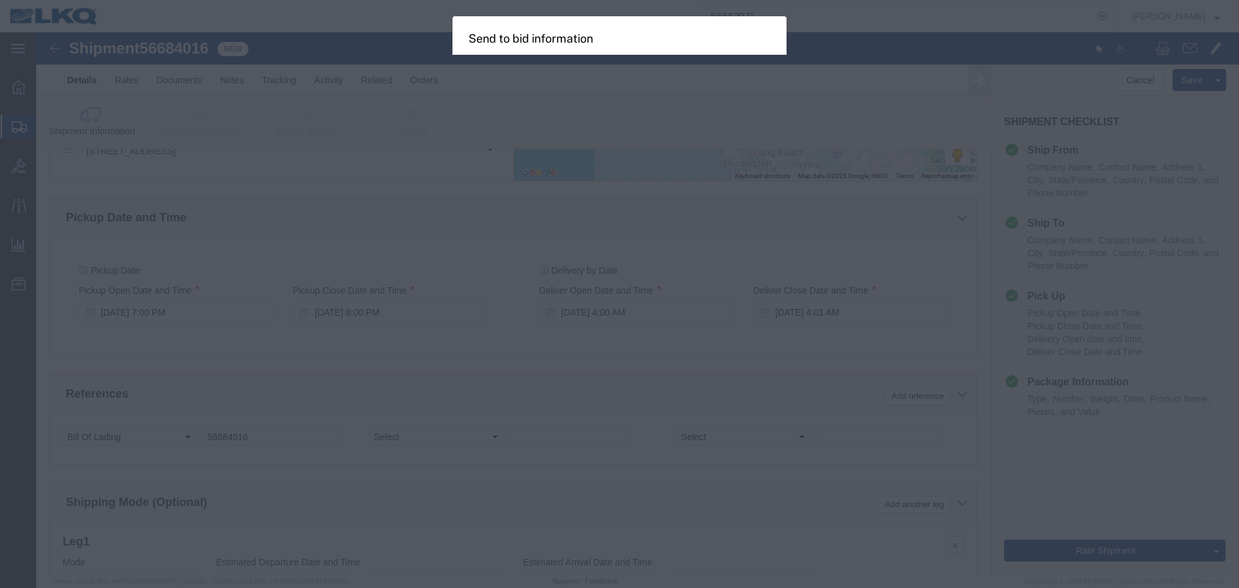
select select "TL"
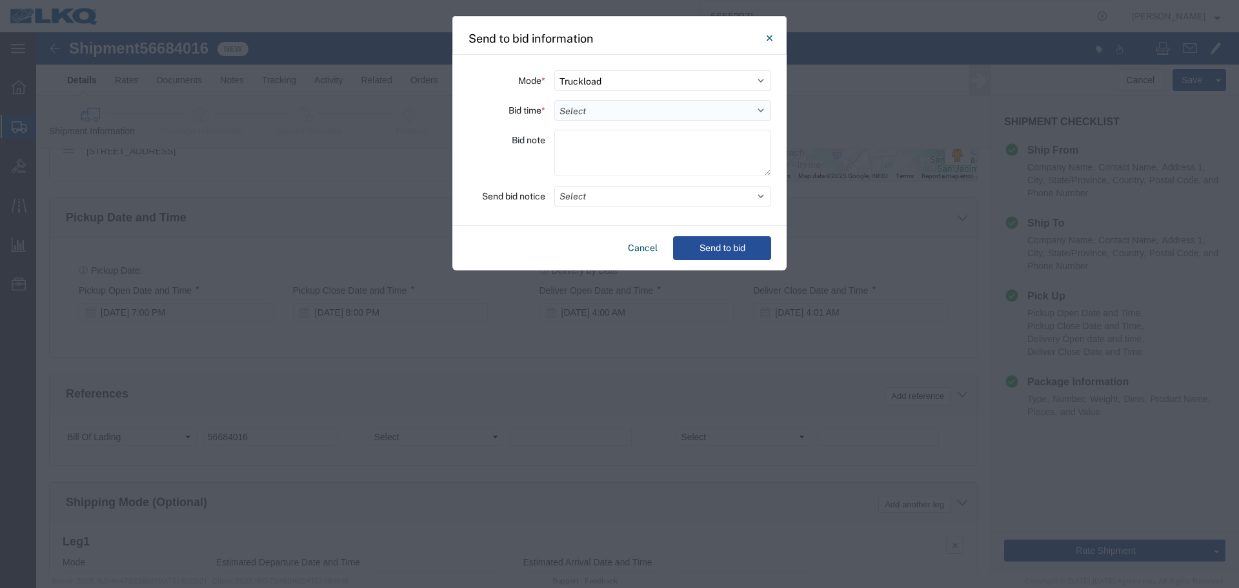
click at [579, 109] on select "Select 30 Min (Rush) 1 Hour (Rush) 2 Hours (Rush) 4 Hours (Rush) 8 Hours (Rush)…" at bounding box center [662, 110] width 217 height 21
select select "12"
click at [554, 100] on select "Select 30 Min (Rush) 1 Hour (Rush) 2 Hours (Rush) 4 Hours (Rush) 8 Hours (Rush)…" at bounding box center [662, 110] width 217 height 21
click at [593, 188] on button "Select" at bounding box center [662, 196] width 217 height 21
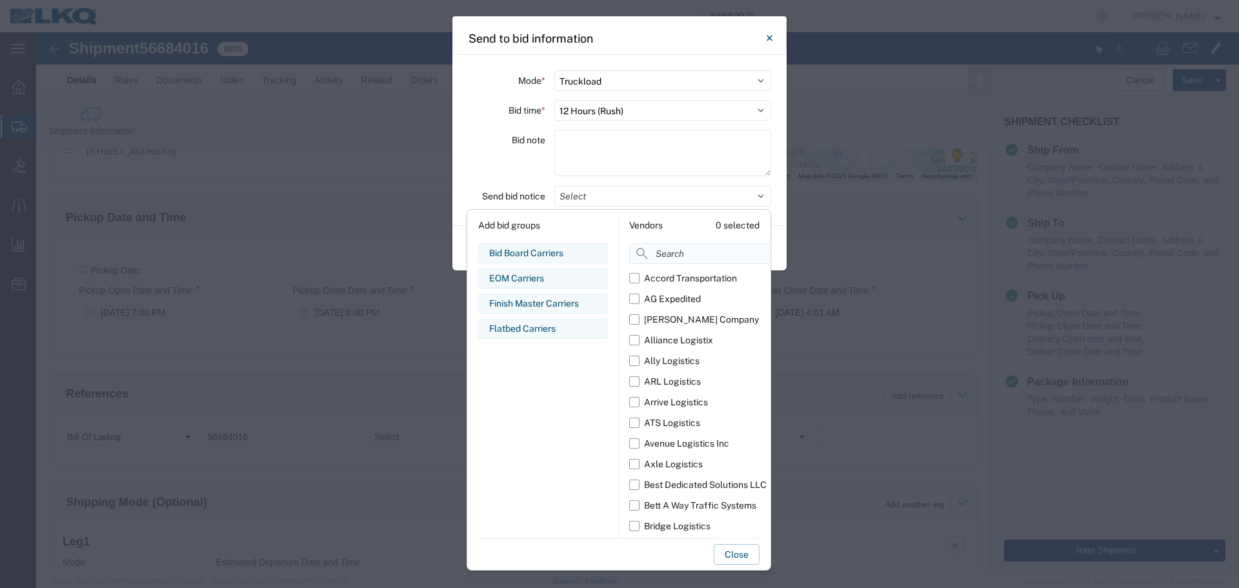
click at [669, 259] on input at bounding box center [728, 253] width 199 height 21
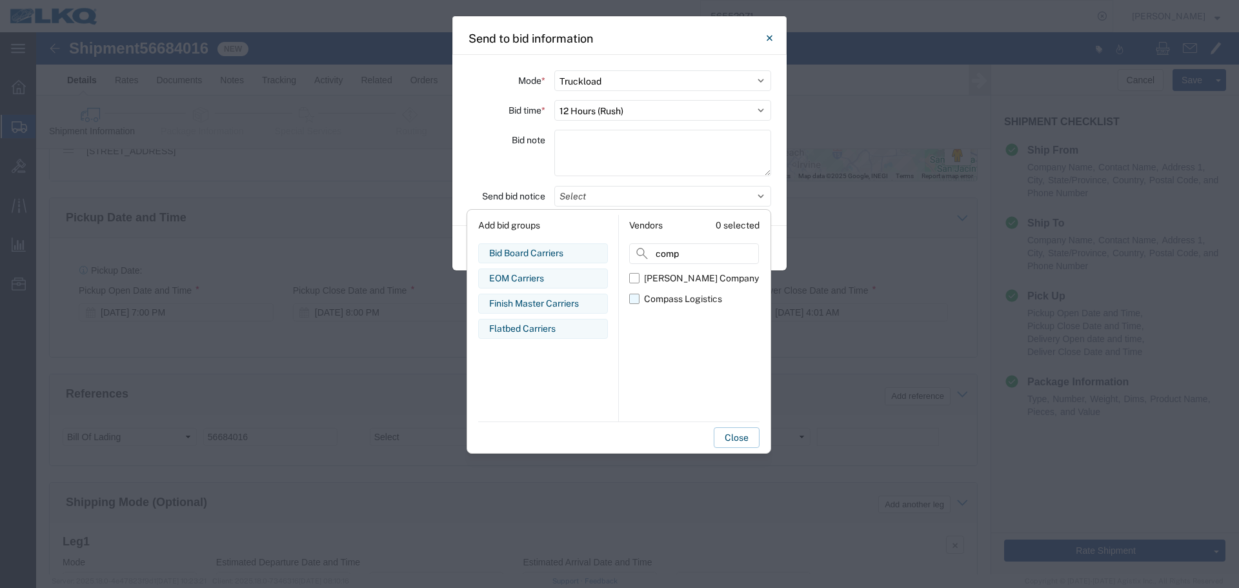
type input "comp"
click at [694, 294] on div "Compass Logistics" at bounding box center [683, 299] width 78 height 14
click at [0, 0] on input "Compass Logistics" at bounding box center [0, 0] width 0 height 0
click at [511, 163] on div "Bid note" at bounding box center [506, 155] width 77 height 50
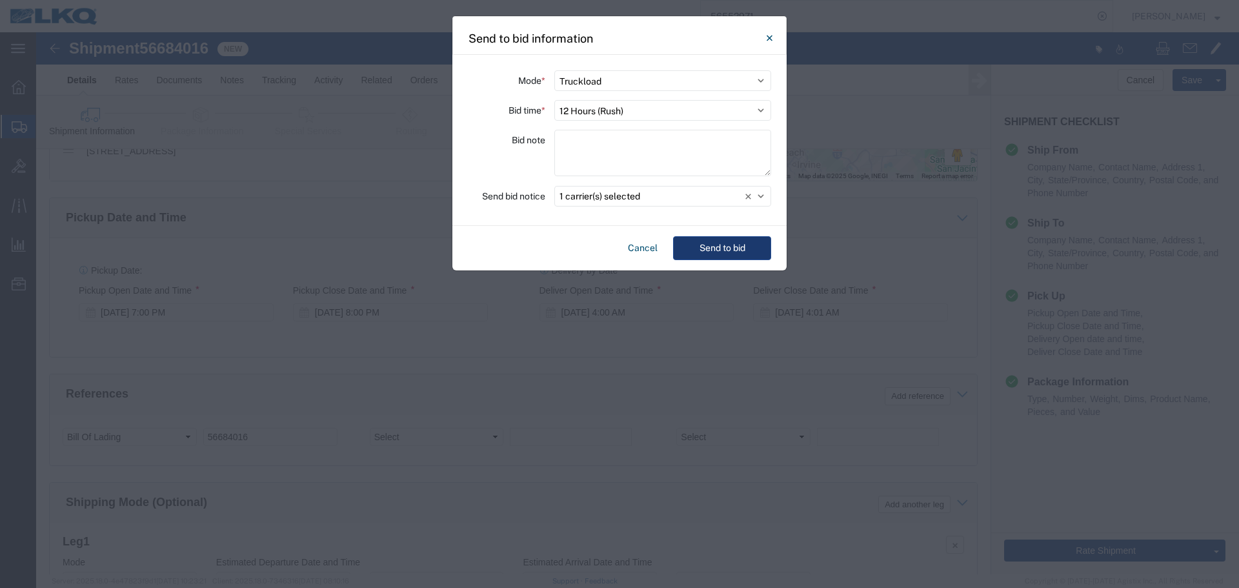
click at [750, 251] on button "Send to bid" at bounding box center [722, 248] width 98 height 24
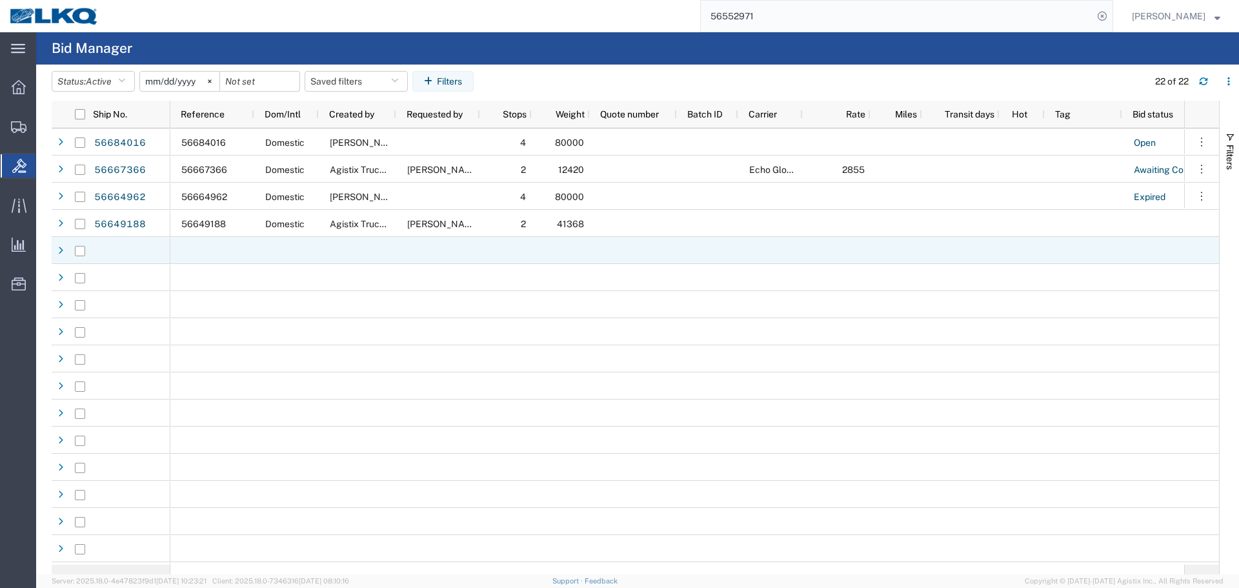
click at [758, 22] on input "56552971" at bounding box center [897, 16] width 392 height 31
click at [759, 19] on input "56552971" at bounding box center [897, 16] width 392 height 31
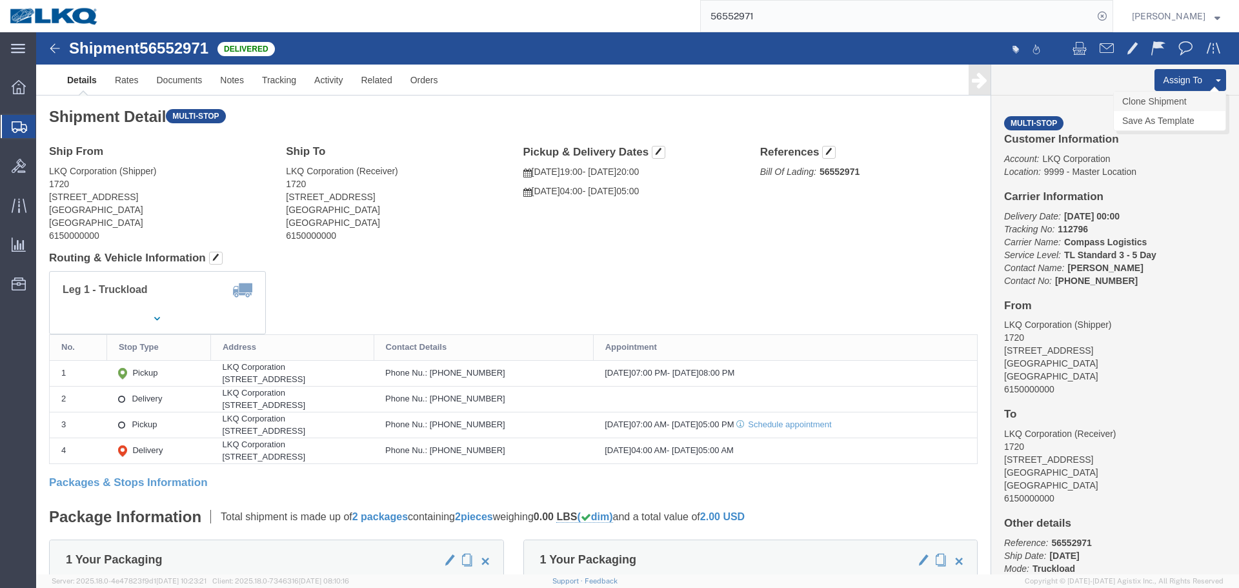
click link "Clone Shipment"
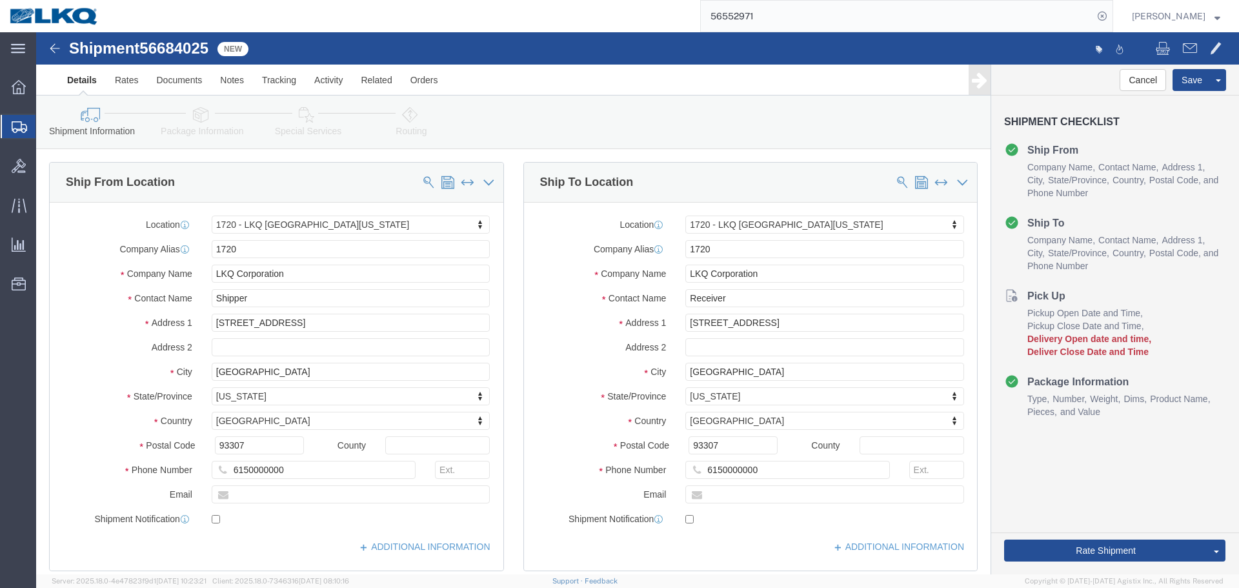
click span "56684025"
copy span "56684025"
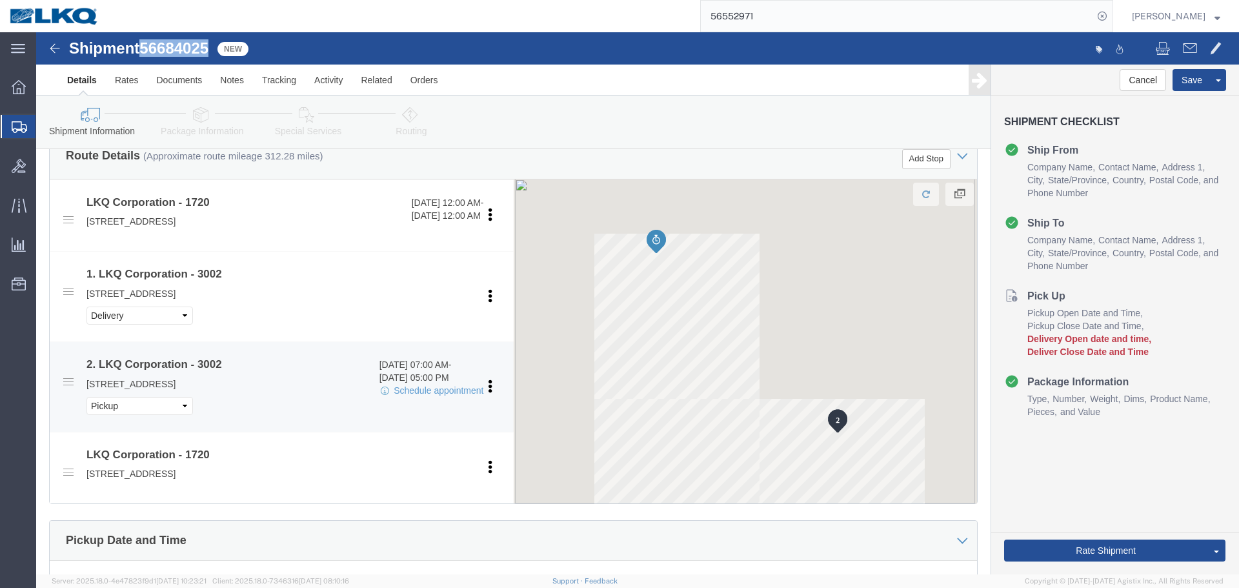
select select "28715"
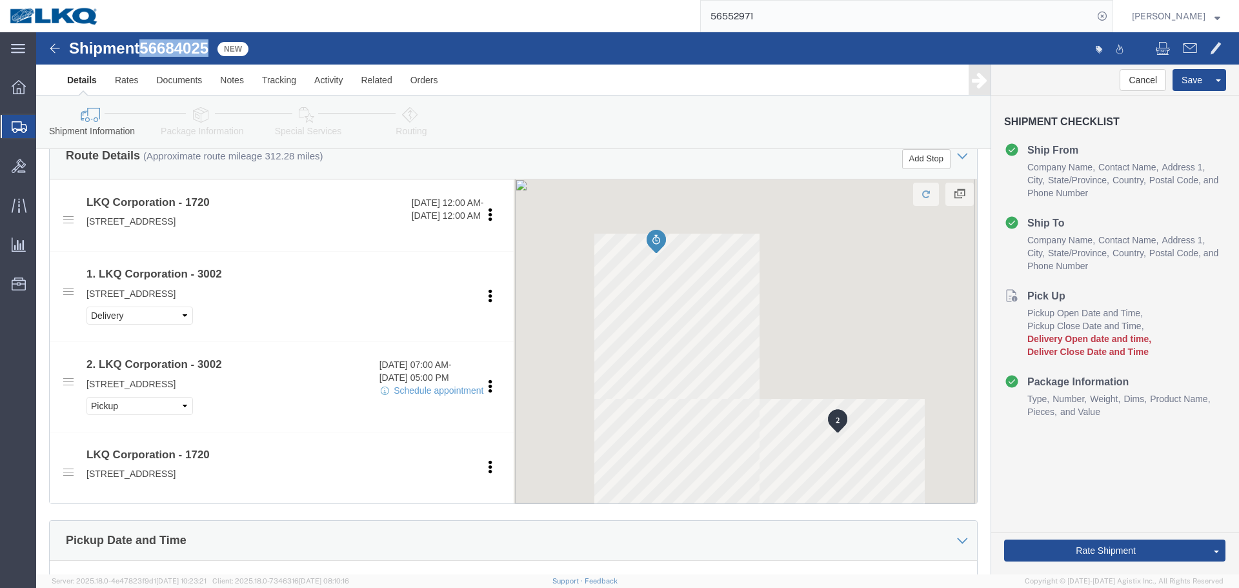
scroll to position [774, 0]
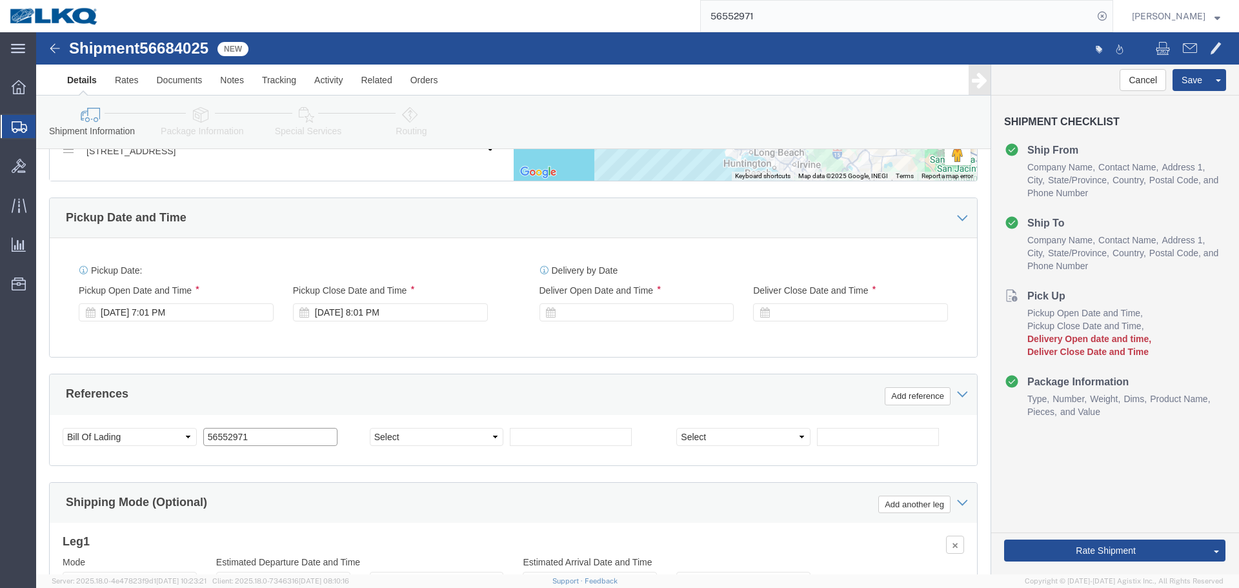
click input "56552971"
paste input "684025"
type input "56684025"
click div "Sep 02 2025 7:01 PM"
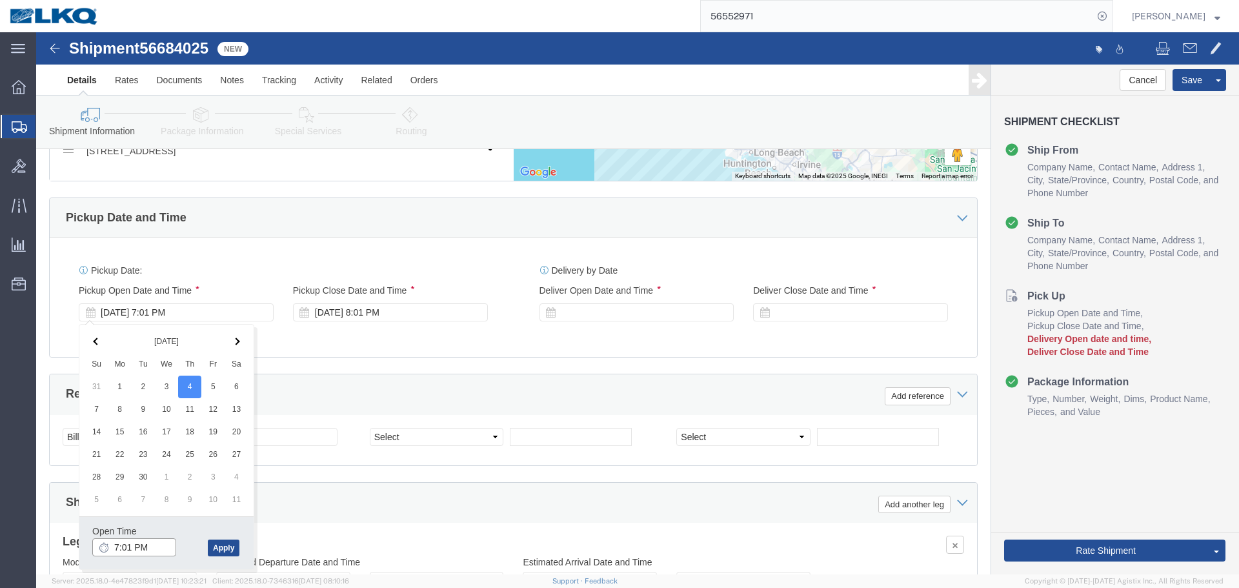
click input "7:01 PM"
type input "7:00 PM"
click button "Apply"
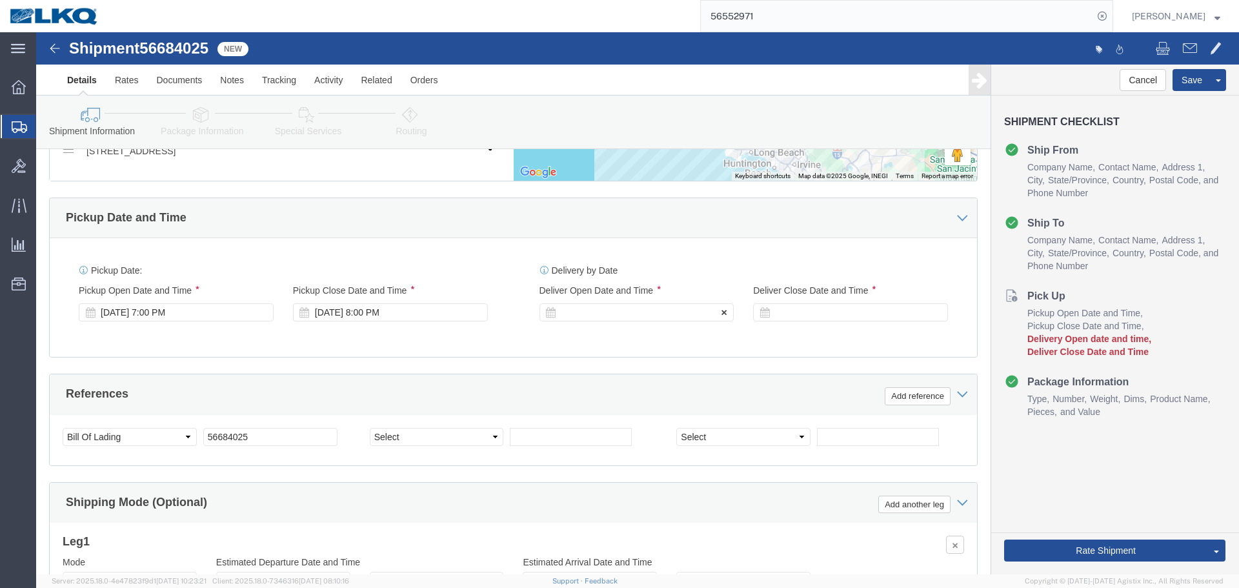
click div
click input "9:00 PM"
type input "4:00 AM"
click button "Apply"
click div "Delivery Start Date Delivery Start Time Deliver Open Date and Time Sep 05 2025 …"
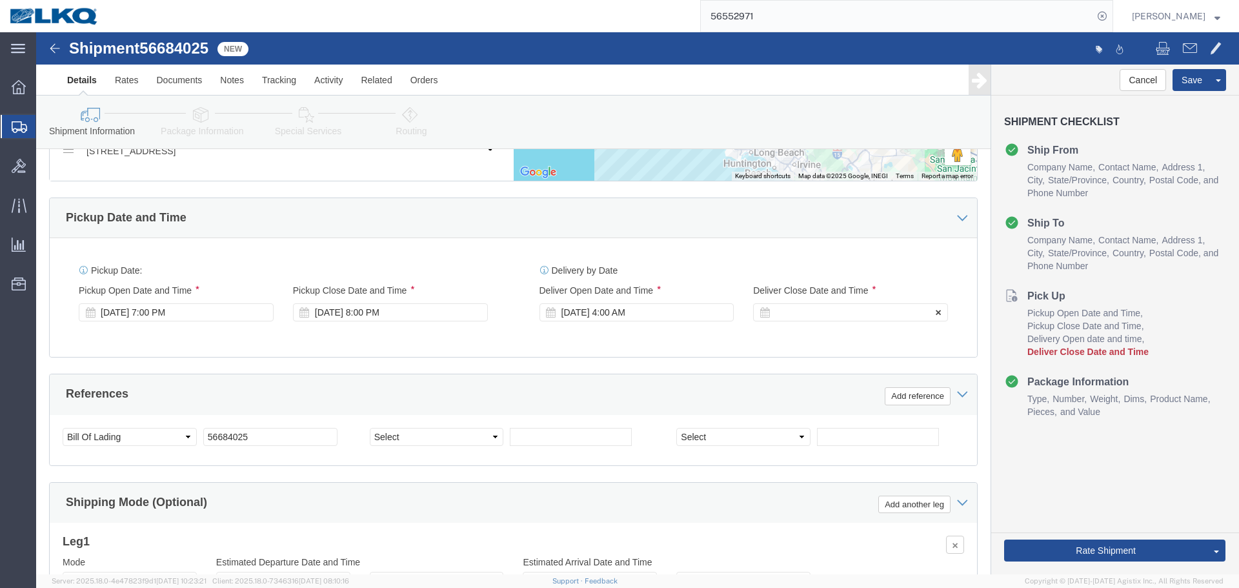
click div
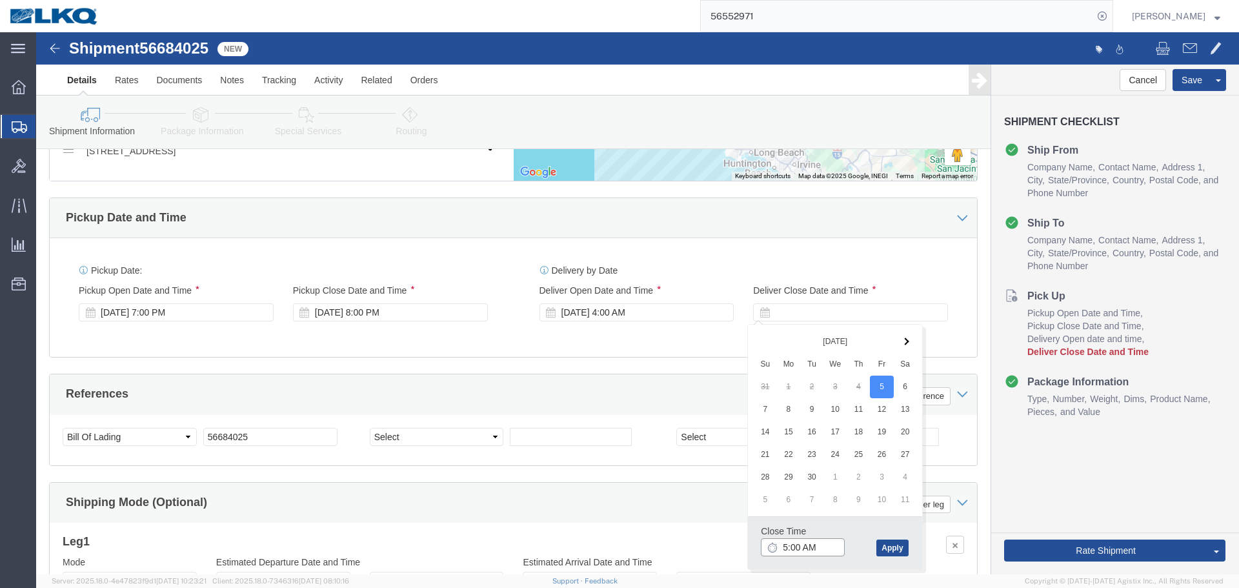
click input "5:00 AM"
type input "4:01 AM"
click button "Apply"
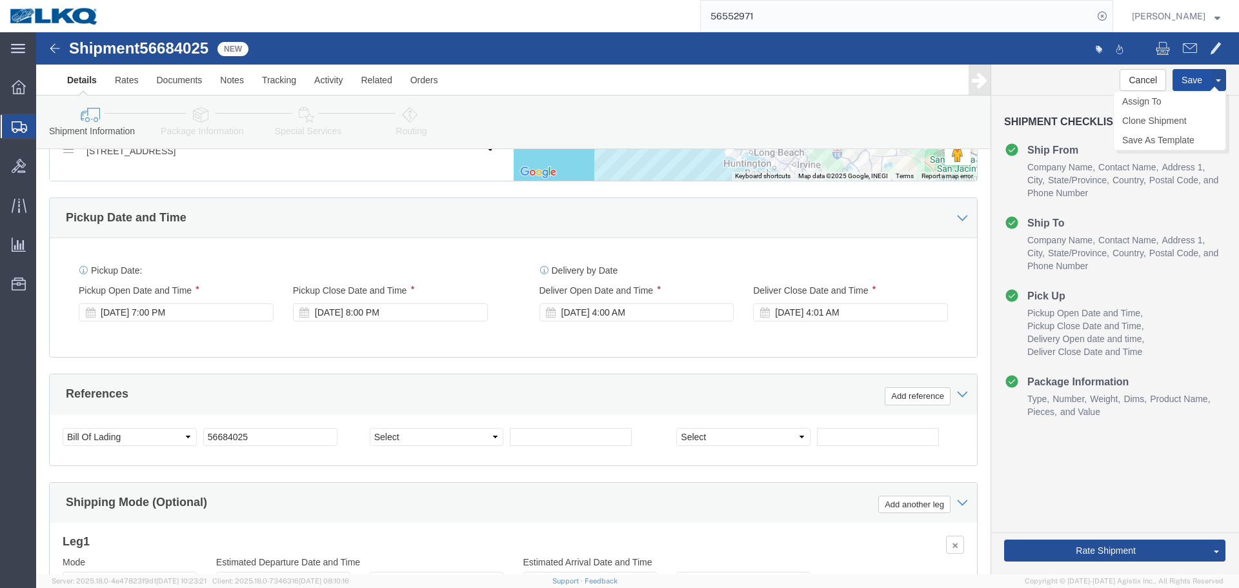
click button "Save"
click span "56684025"
copy span "56684025"
click at [849, 22] on input "56552971" at bounding box center [897, 16] width 392 height 31
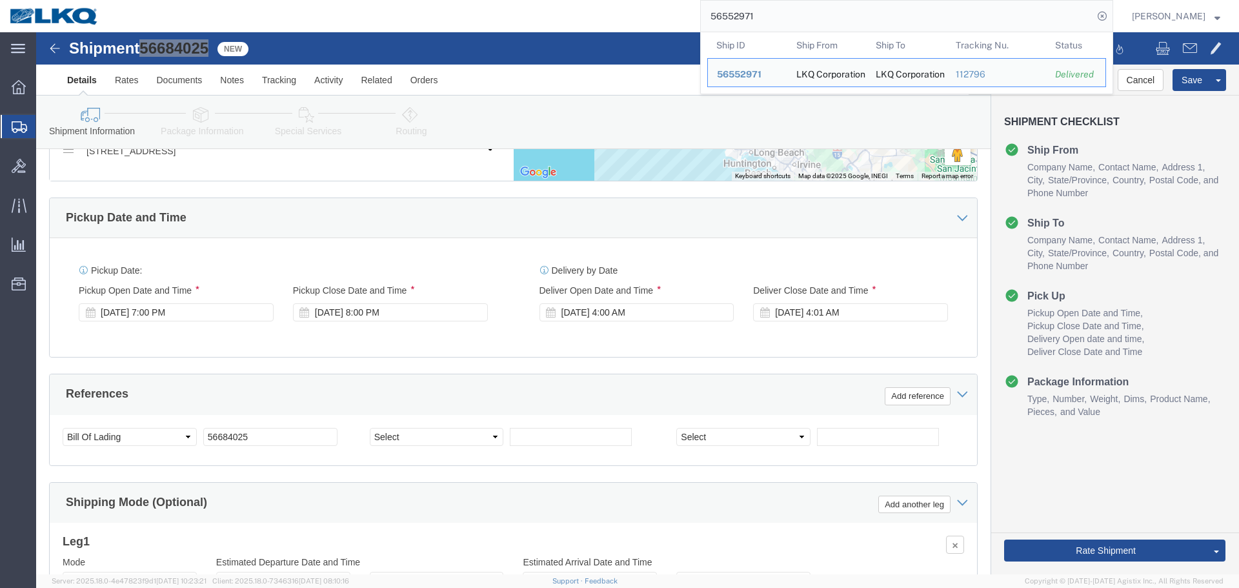
paste input "5549544"
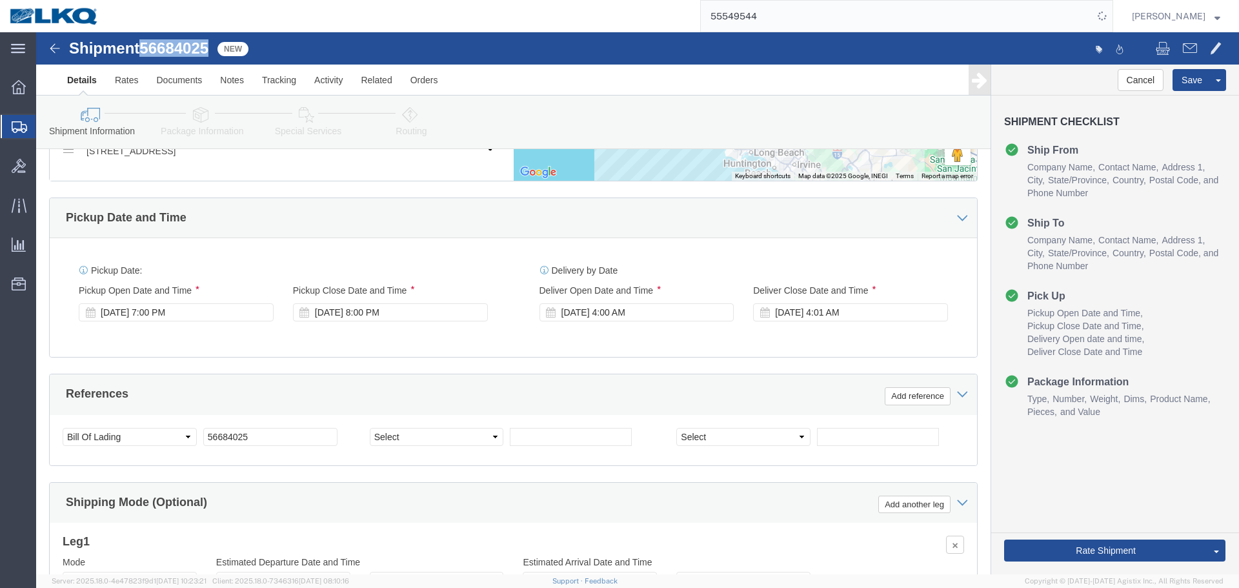
click span "56684025"
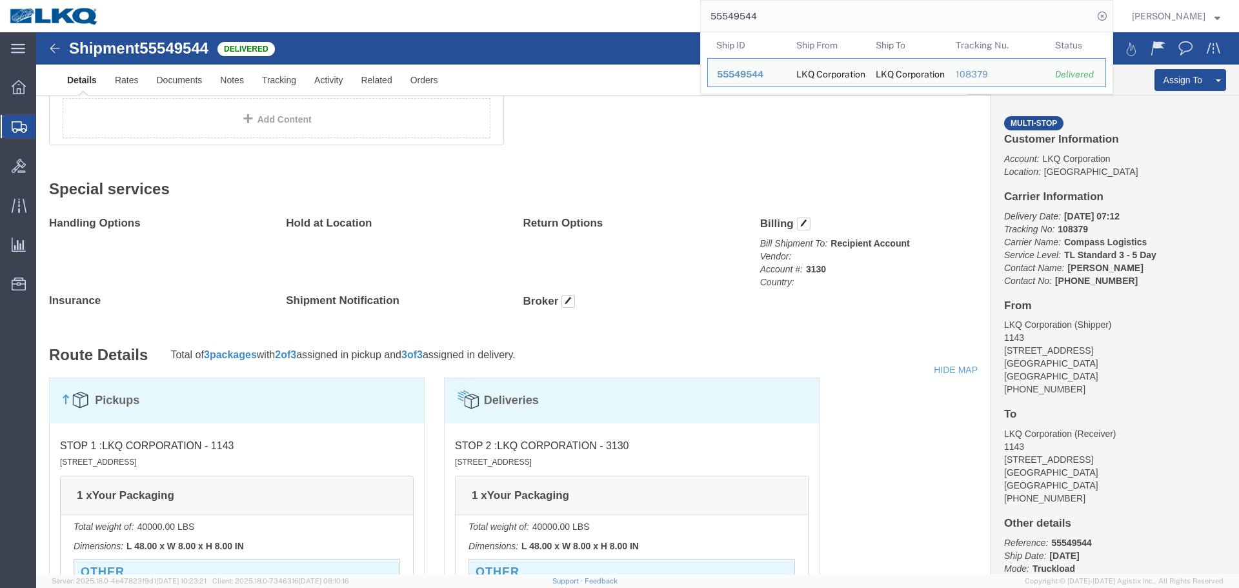
click at [824, 13] on input "55549544" at bounding box center [897, 16] width 392 height 31
paste input "6684025"
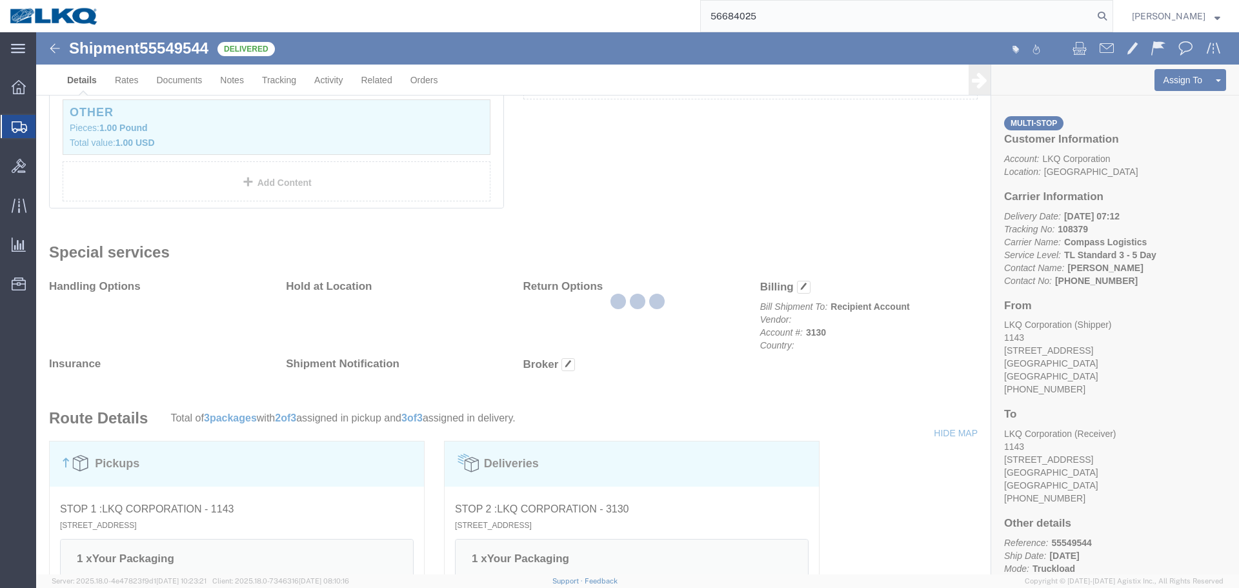
type input "56684025"
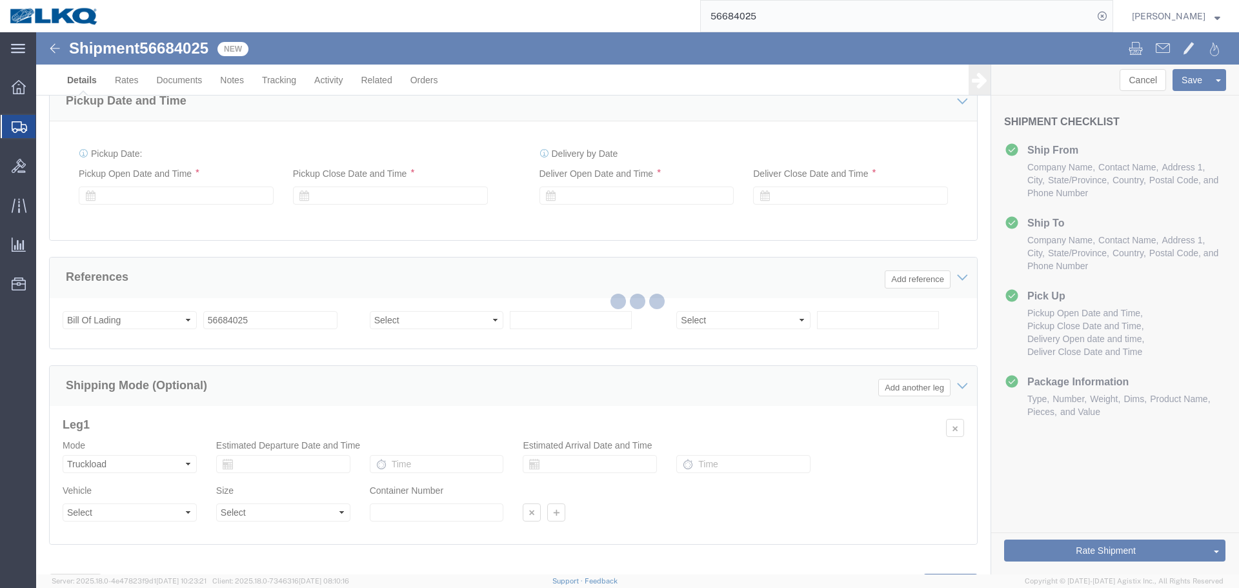
select select "28715"
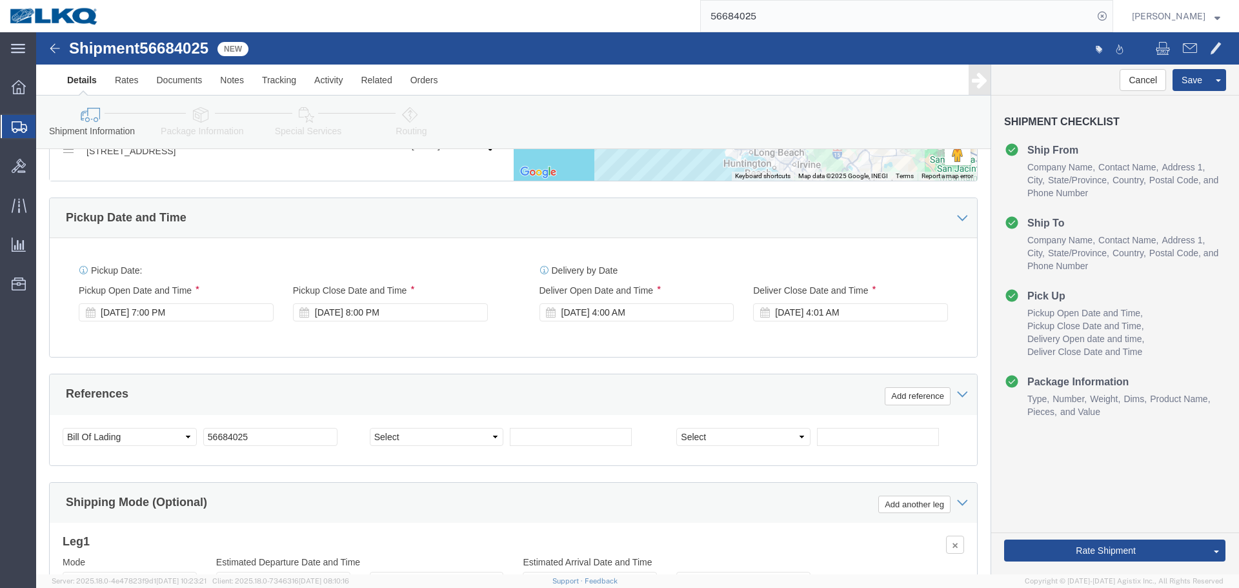
click link "Send To Bid"
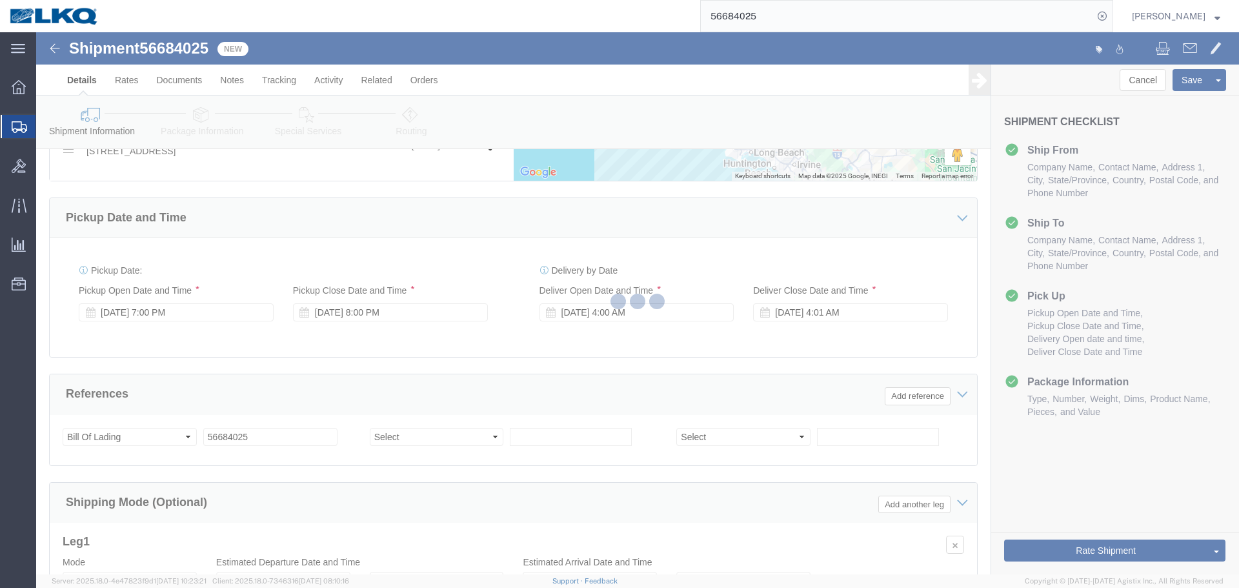
select select "28715"
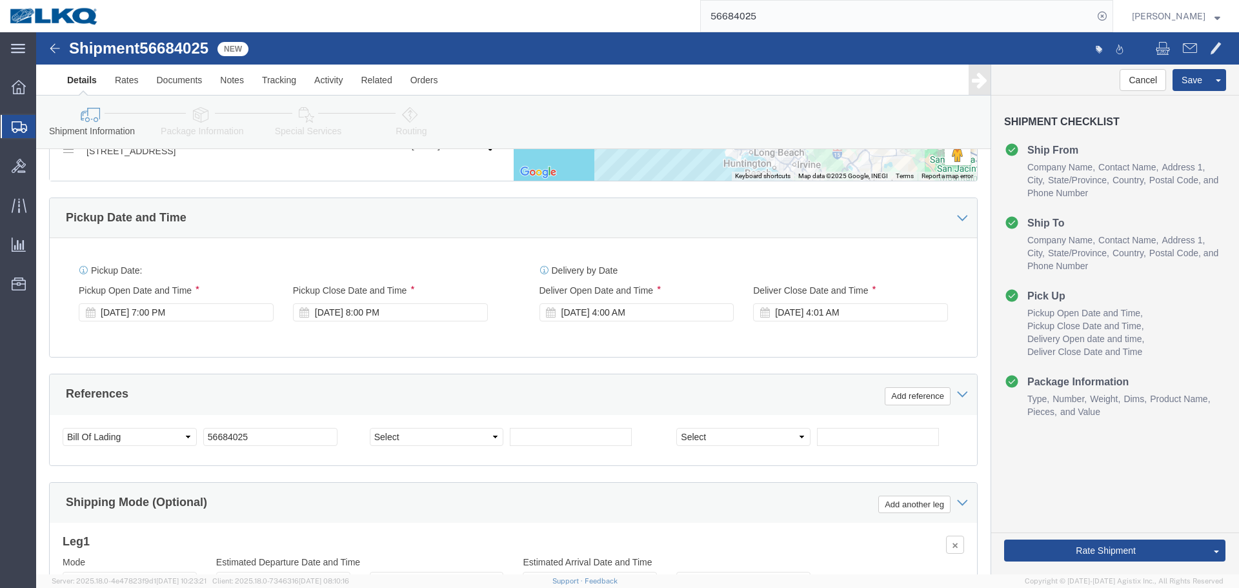
select select "TL"
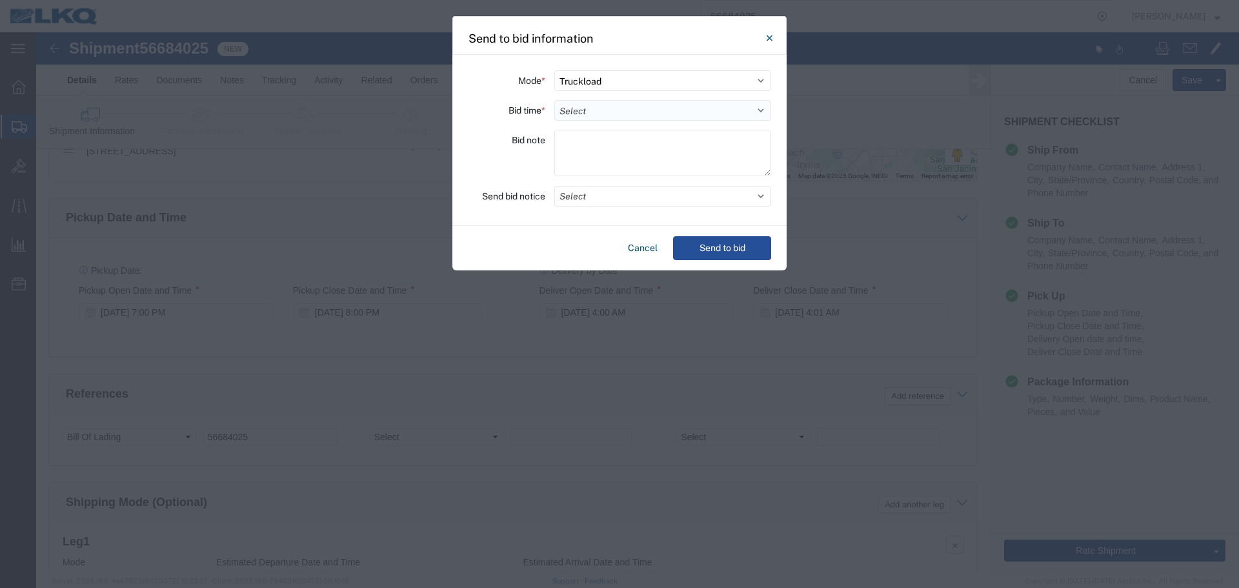
click at [639, 105] on select "Select 30 Min (Rush) 1 Hour (Rush) 2 Hours (Rush) 4 Hours (Rush) 8 Hours (Rush)…" at bounding box center [662, 110] width 217 height 21
select select "12"
click at [554, 100] on select "Select 30 Min (Rush) 1 Hour (Rush) 2 Hours (Rush) 4 Hours (Rush) 8 Hours (Rush)…" at bounding box center [662, 110] width 217 height 21
click at [610, 205] on button "Select" at bounding box center [662, 196] width 217 height 21
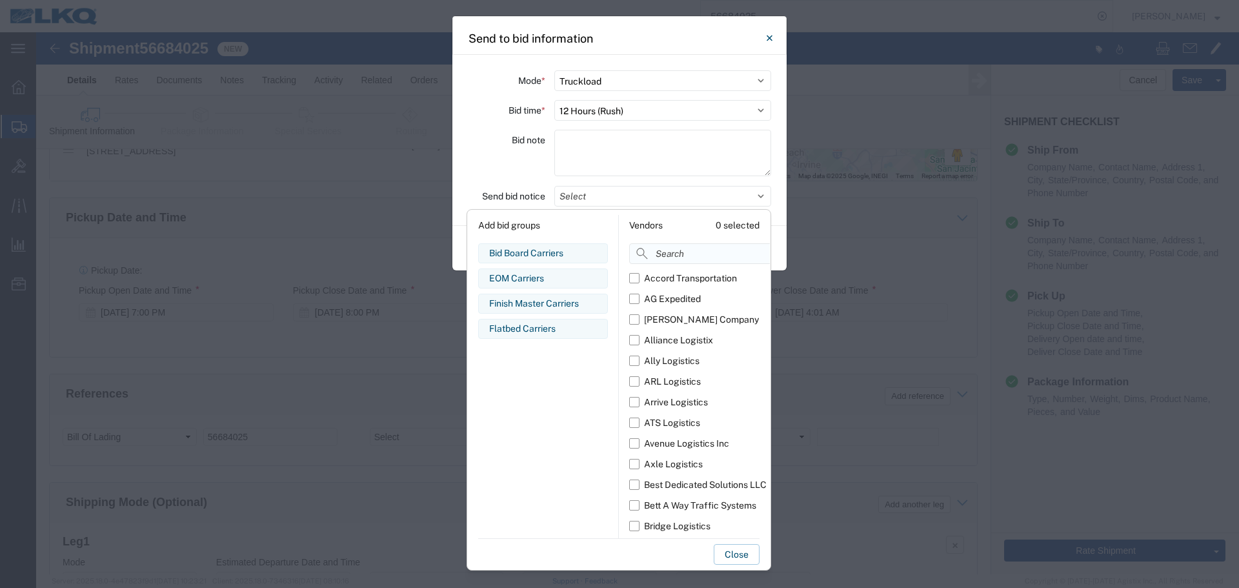
click at [688, 263] on input at bounding box center [728, 253] width 199 height 21
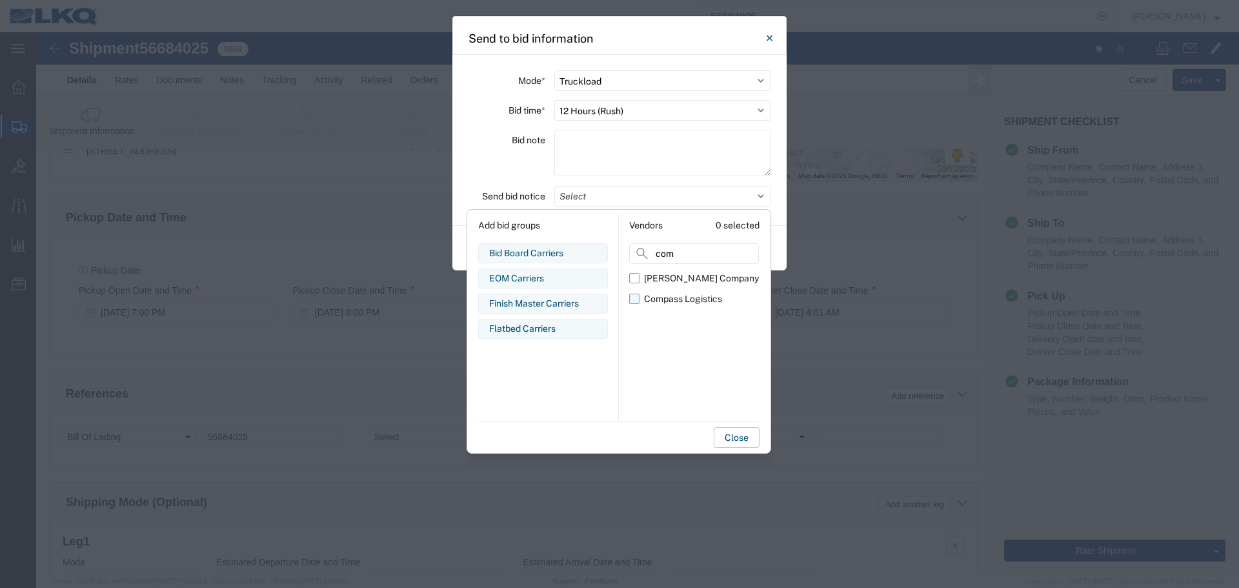
type input "com"
click at [645, 298] on div "Compass Logistics" at bounding box center [683, 299] width 78 height 14
click at [0, 0] on input "Compass Logistics" at bounding box center [0, 0] width 0 height 0
click at [530, 162] on div "Bid note" at bounding box center [506, 155] width 77 height 50
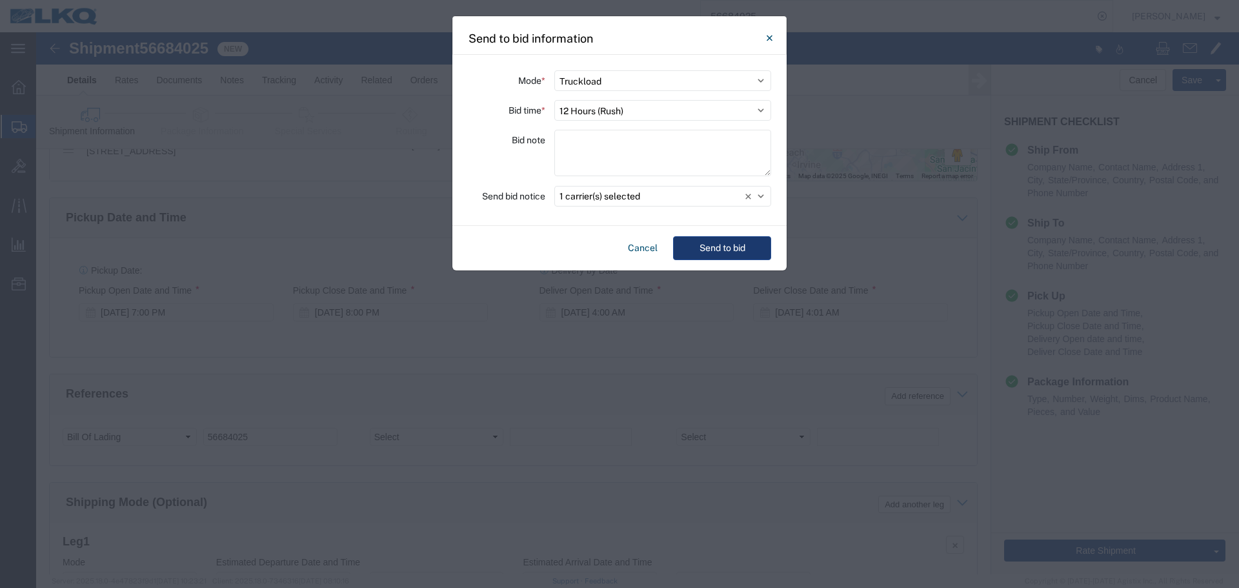
click at [710, 252] on button "Send to bid" at bounding box center [722, 248] width 98 height 24
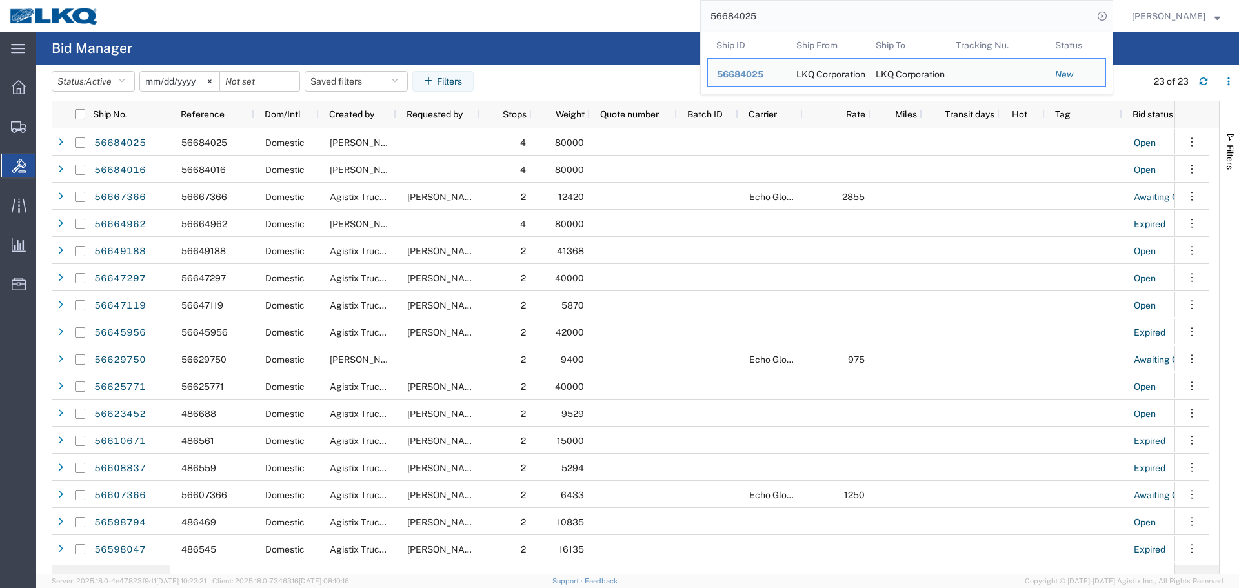
click at [779, 25] on input "56684025" at bounding box center [897, 16] width 392 height 31
paste input "5549544"
type input "55549544"
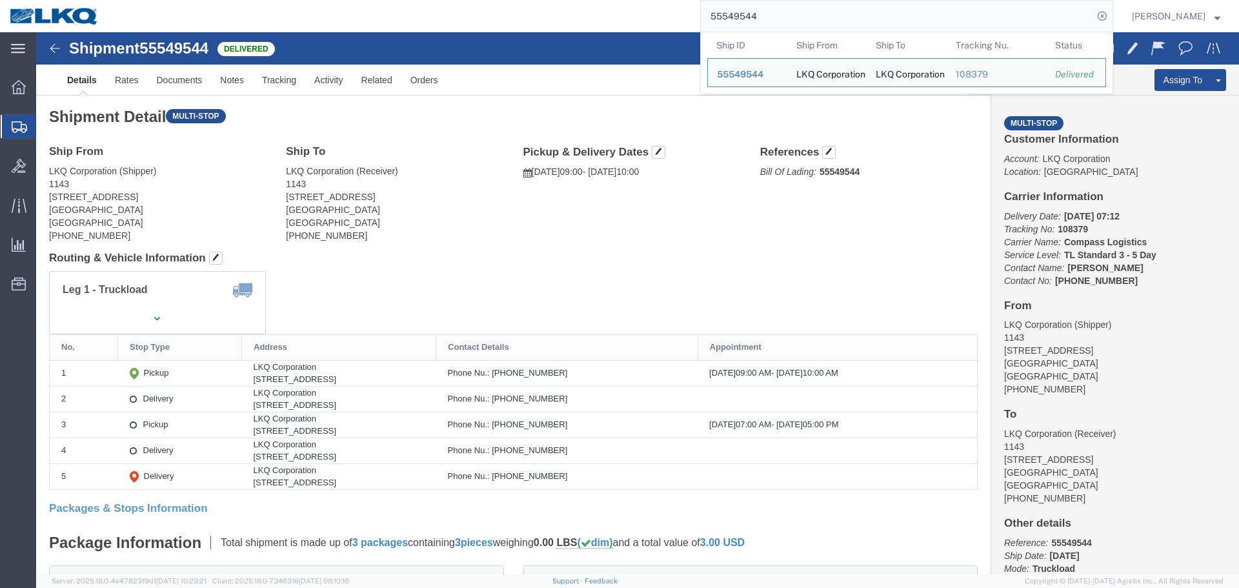
click h4 "Routing & Vehicle Information"
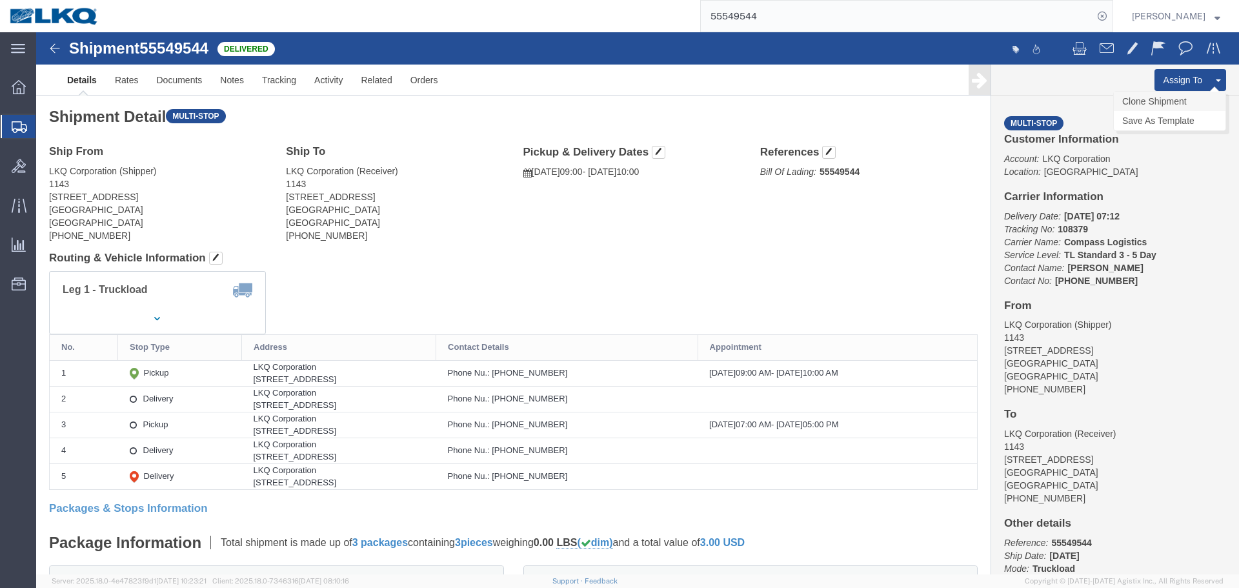
click link "Clone Shipment"
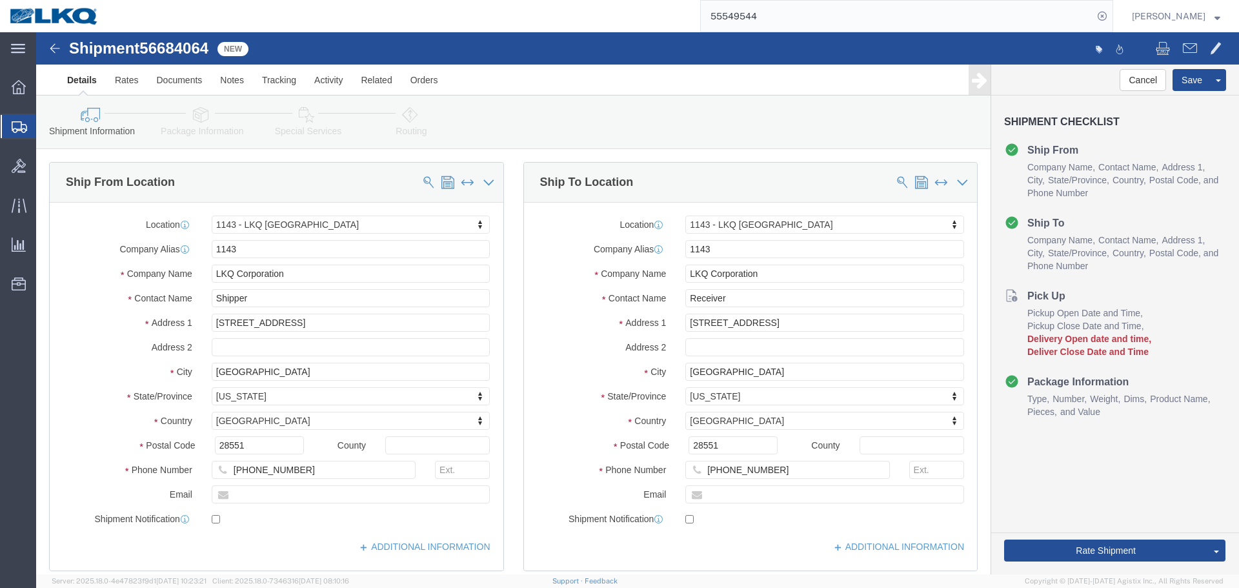
click span "56684064"
copy span "56684064"
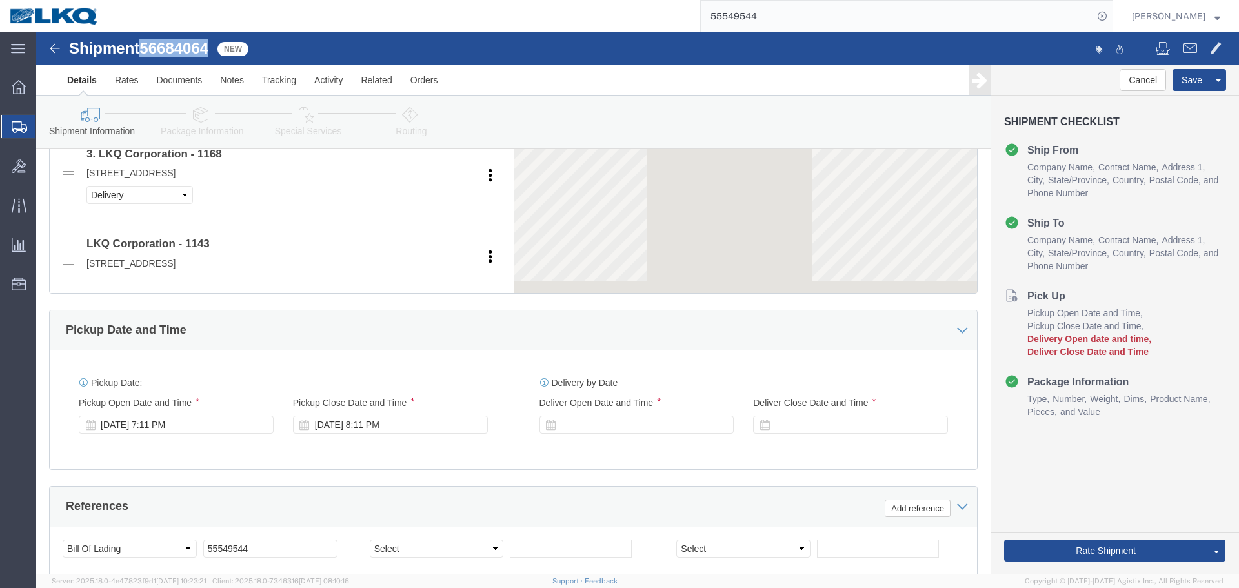
select select "27376"
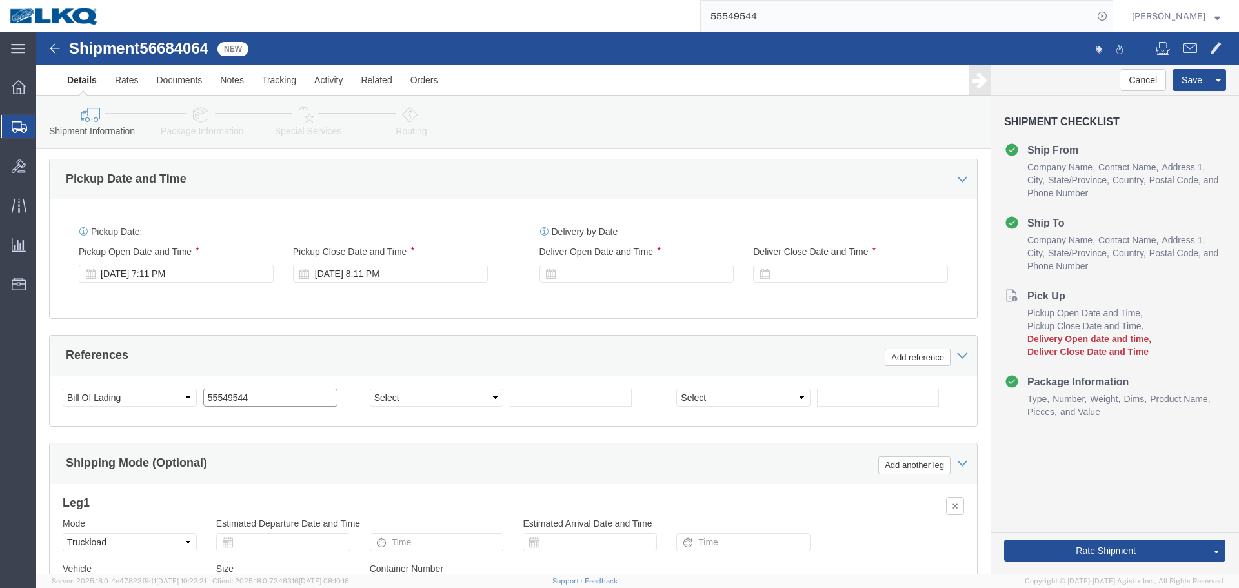
click input "55549544"
paste input "668406"
type input "56684064"
click div "Sep 02 2025 7:11 PM"
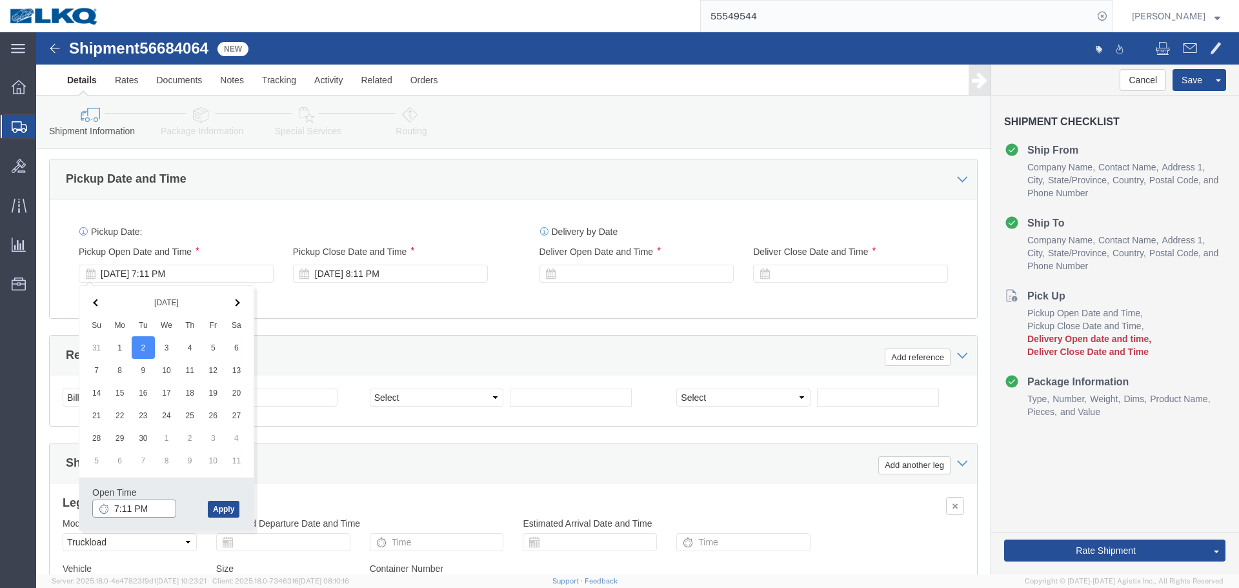
click input "7:11 PM"
type input "16"
type input "4:00 PM"
click button "Apply"
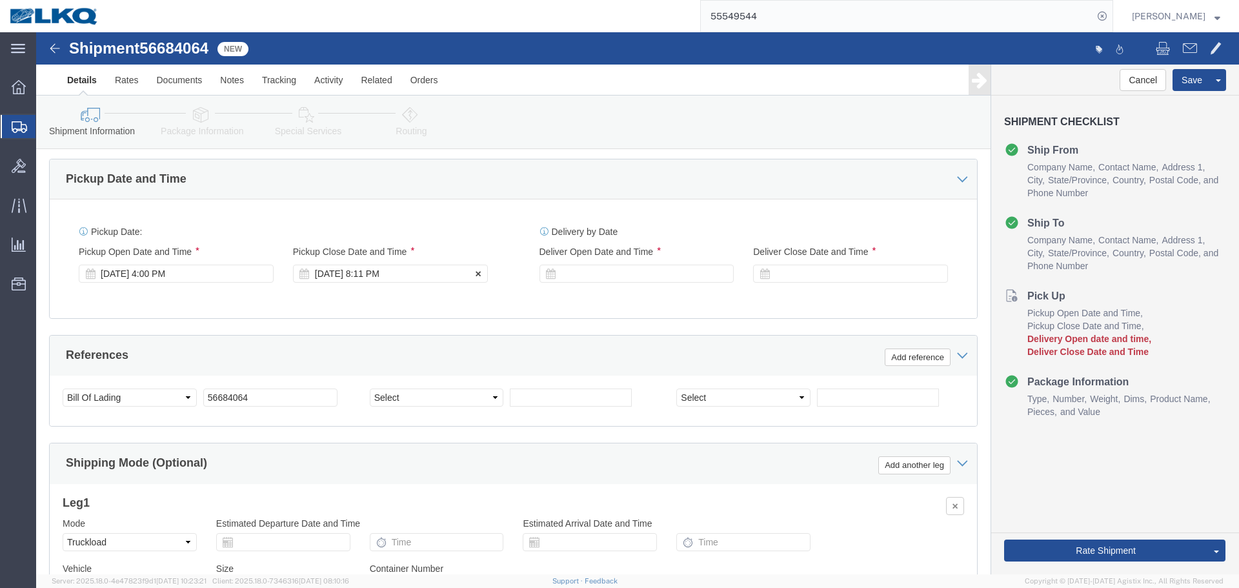
click div "Sep 02 2025 8:11 PM"
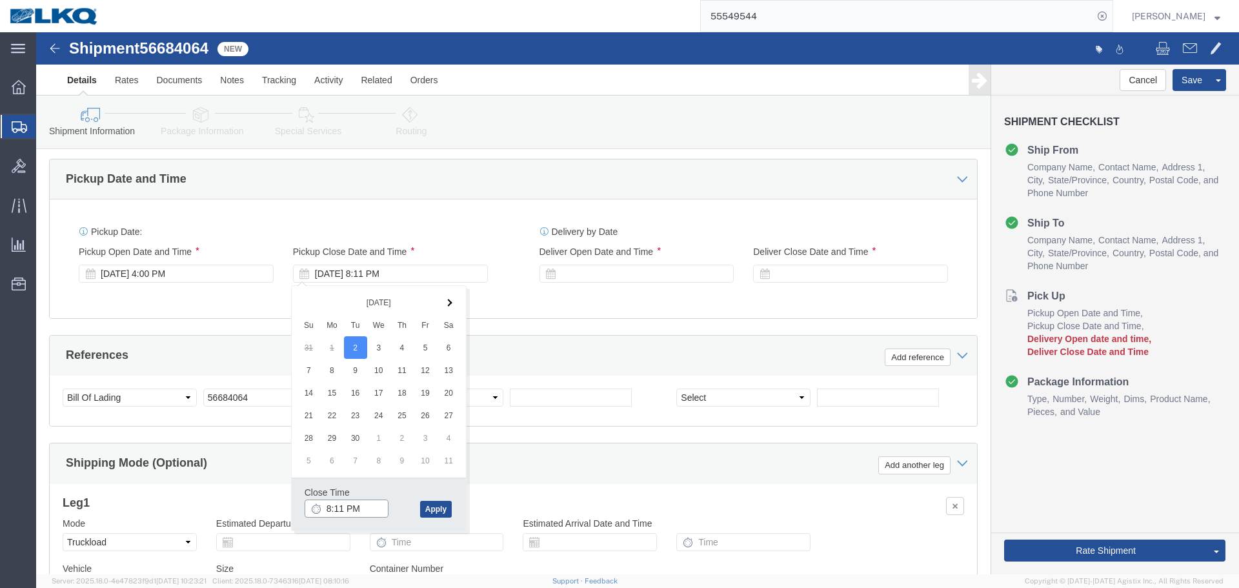
click input "8:11 PM"
type input "3:00 PM"
click div "Close Time 3:00 PM"
click button "Apply"
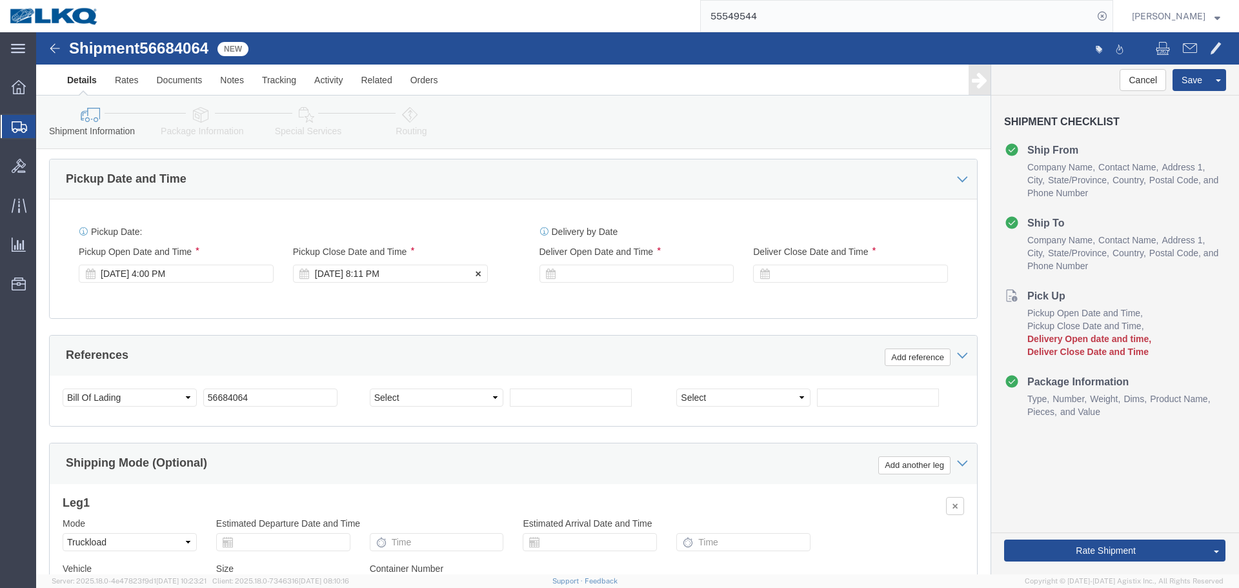
click div "Sep 02 2025 8:11 PM"
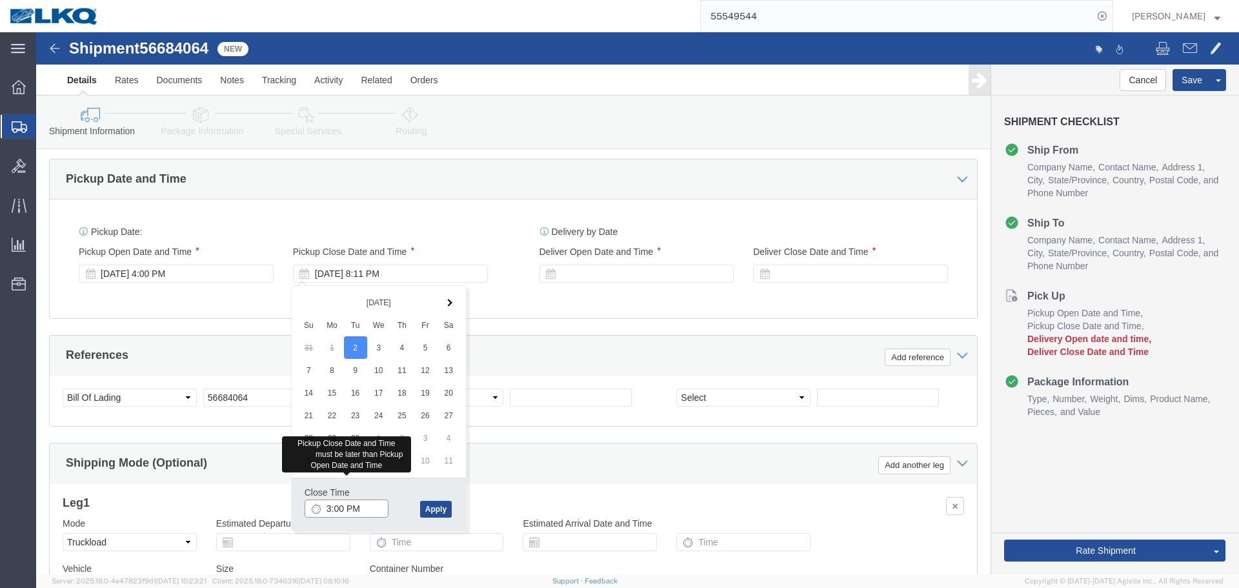
click input "3:00 PM"
type input "5:00 PM"
click button "Apply"
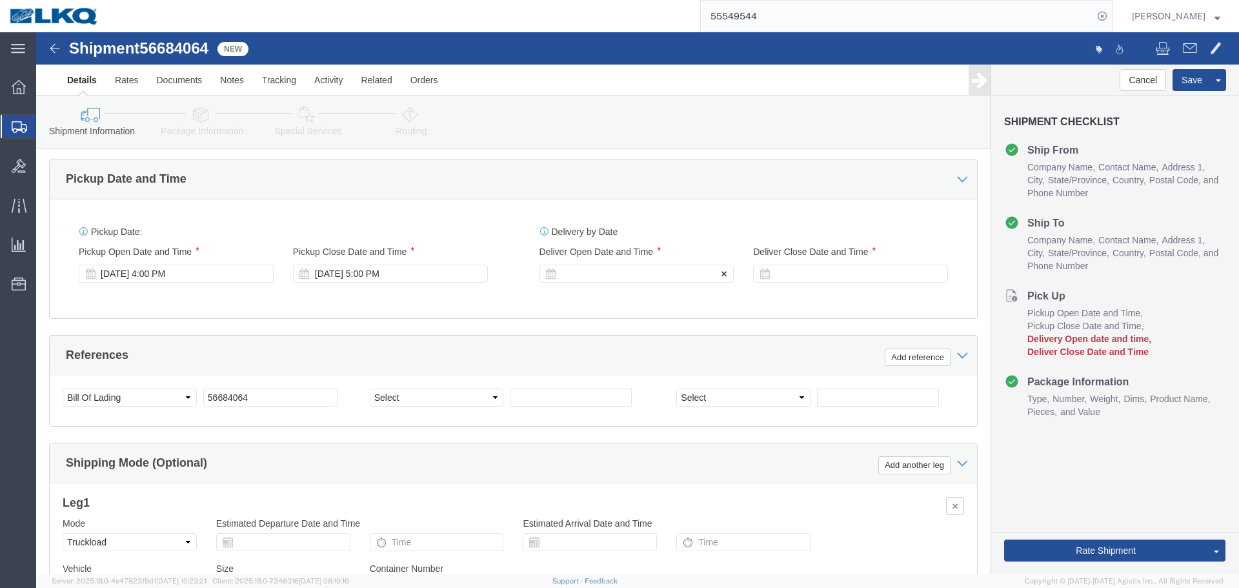
click div
click input "9:11 PM"
type input "4:00 AM"
click button "Apply"
click div "Delivery Start Date Delivery Start Time Deliver Open Date and Time Sep 03 2025 …"
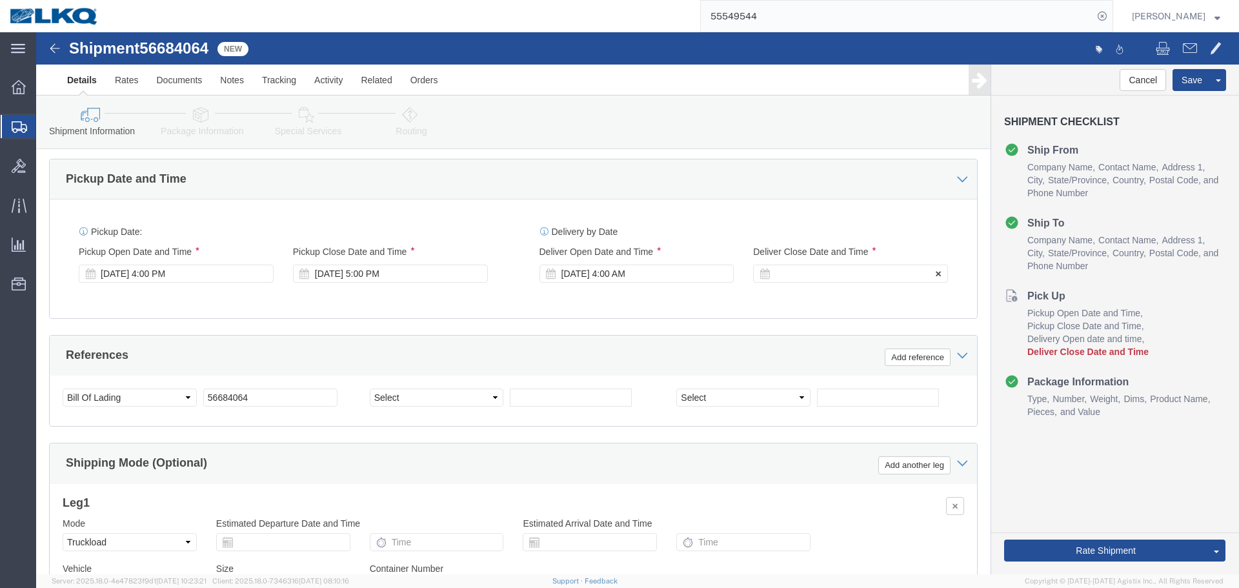
click div
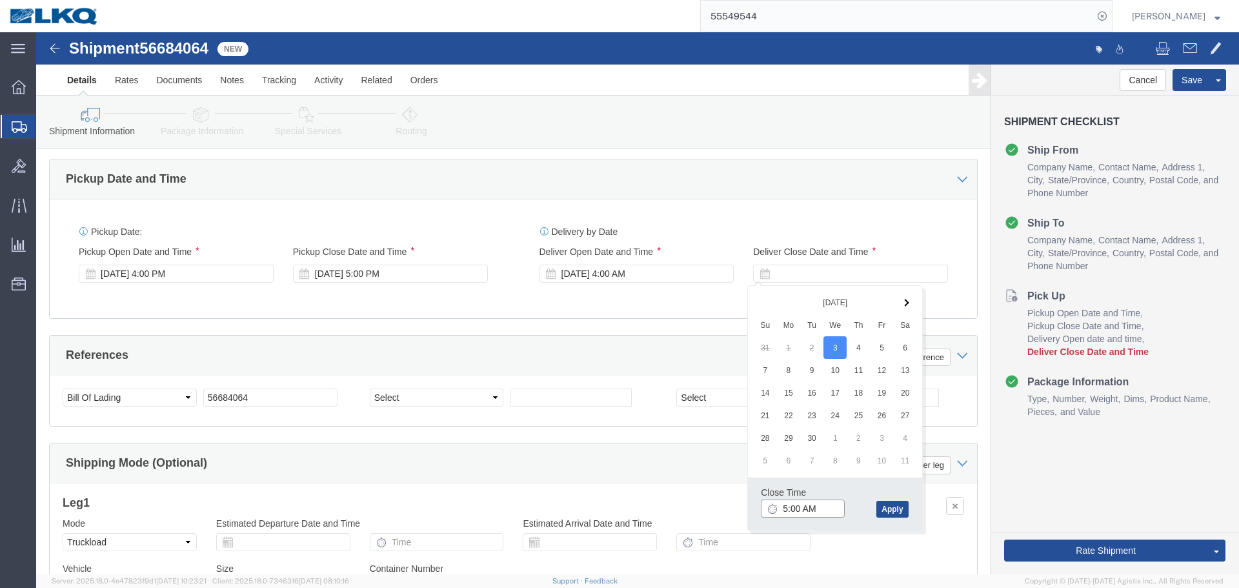
click input "5:00 AM"
type input "4:01 AM"
click button "Apply"
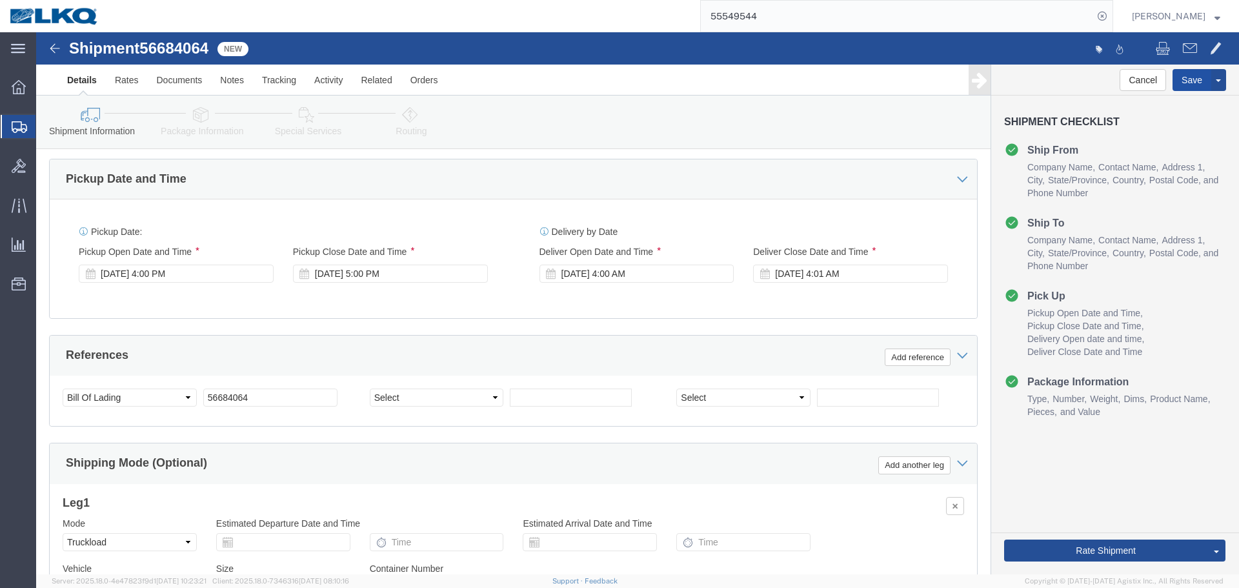
click button "Save"
type button "Save"
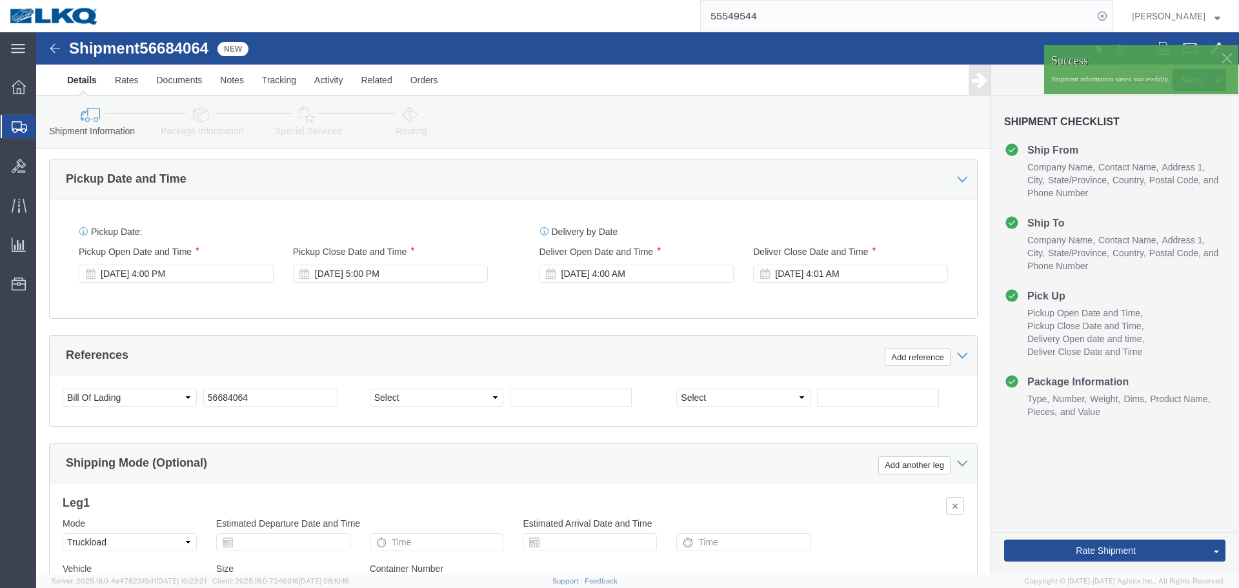
click span "56684064"
copy span "56684064"
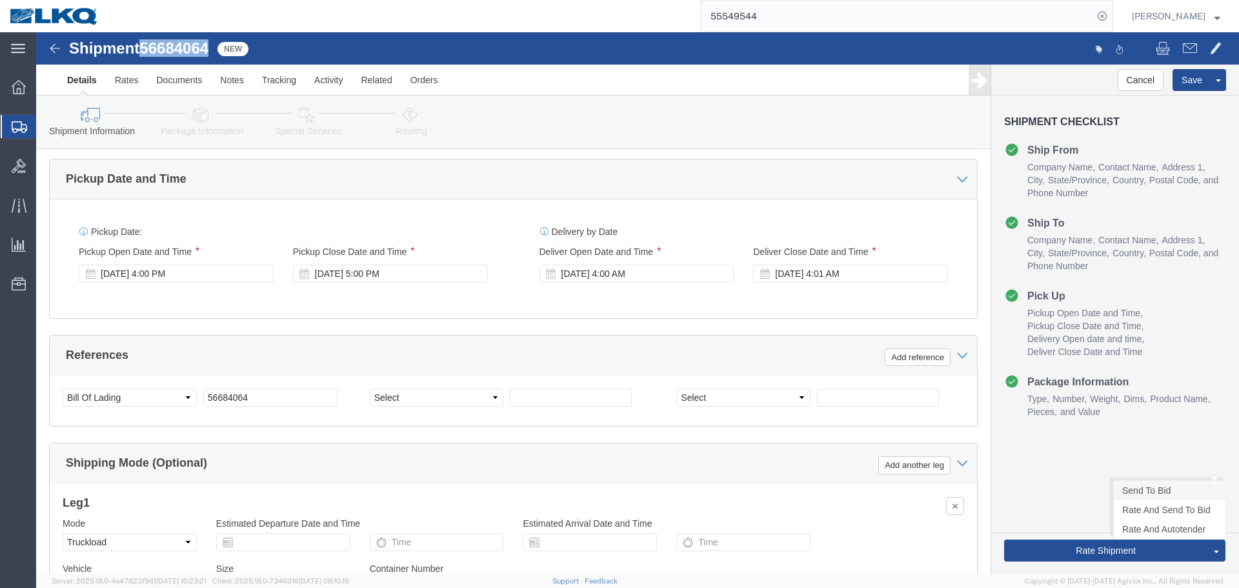
click link "Send To Bid"
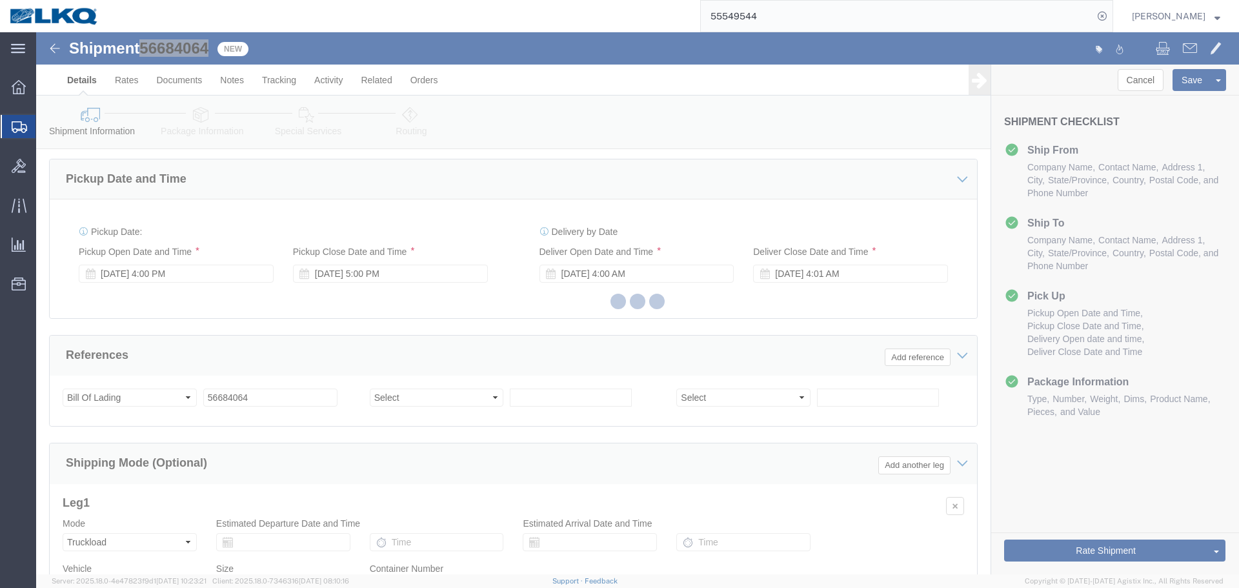
select select "27376"
select select "TL"
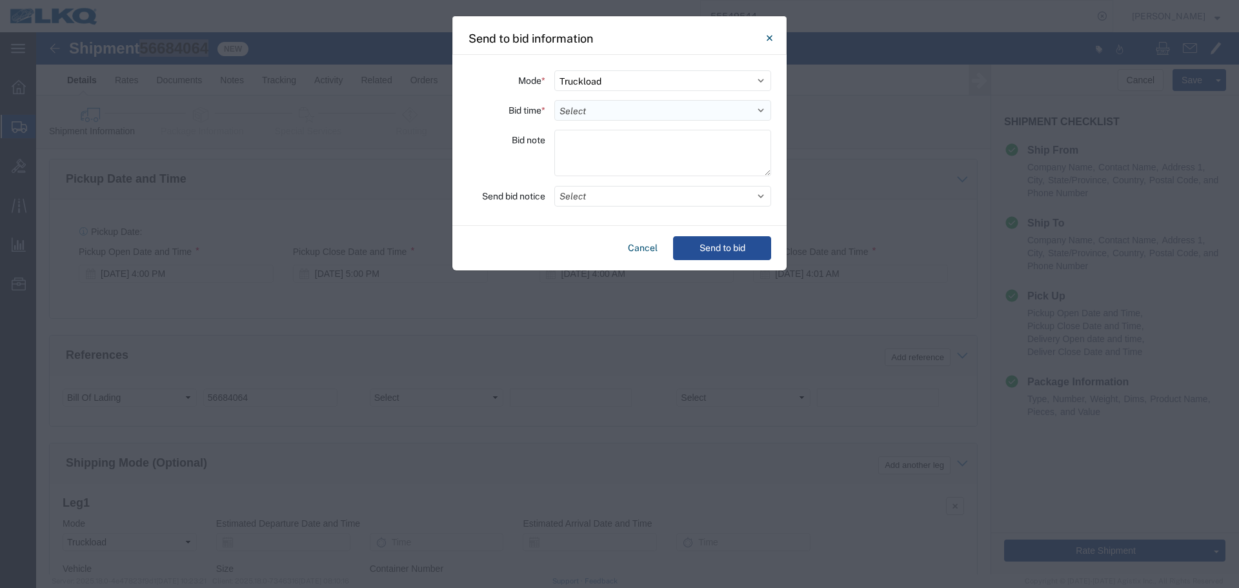
click at [588, 114] on select "Select 30 Min (Rush) 1 Hour (Rush) 2 Hours (Rush) 4 Hours (Rush) 8 Hours (Rush)…" at bounding box center [662, 110] width 217 height 21
select select "12"
click at [554, 100] on select "Select 30 Min (Rush) 1 Hour (Rush) 2 Hours (Rush) 4 Hours (Rush) 8 Hours (Rush)…" at bounding box center [662, 110] width 217 height 21
click at [594, 207] on div "Mode * Select Small Parcel Truckload Air Rail Less than Truckload Ocean Freight…" at bounding box center [619, 140] width 334 height 171
click at [604, 197] on button "Select" at bounding box center [662, 196] width 217 height 21
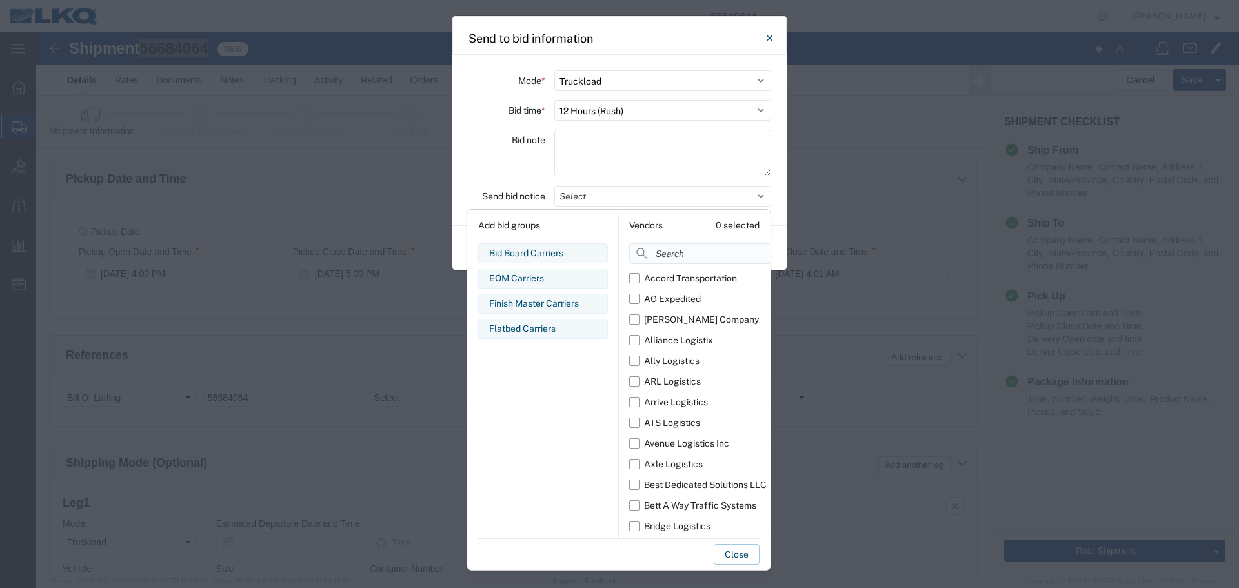
click at [658, 254] on input at bounding box center [728, 253] width 199 height 21
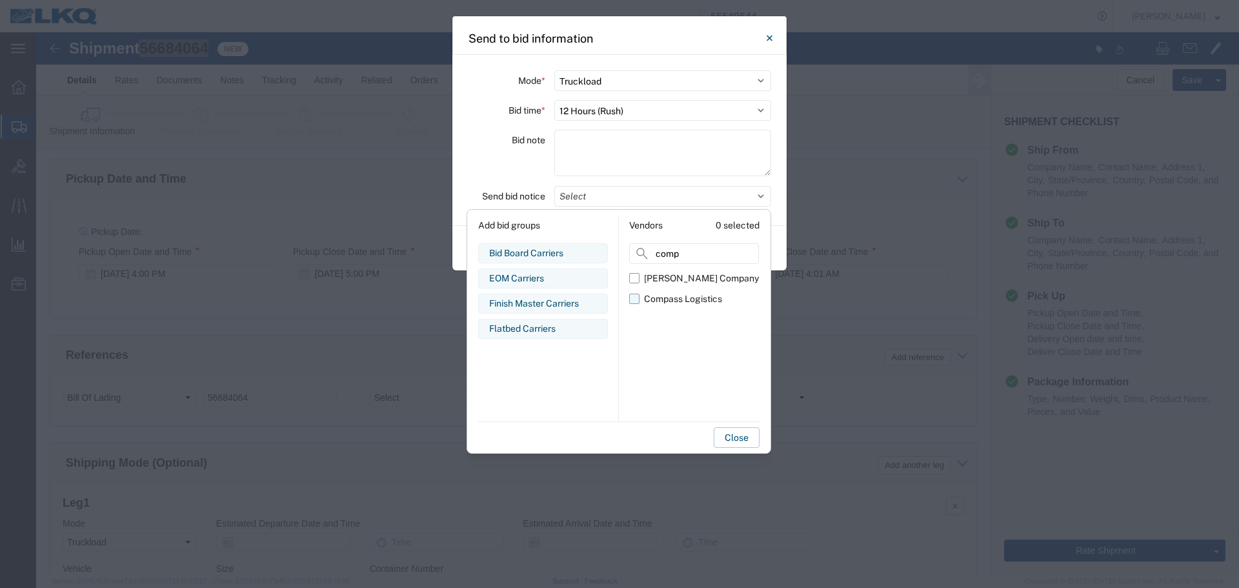
type input "comp"
click at [678, 294] on div "Compass Logistics" at bounding box center [683, 299] width 78 height 14
click at [0, 0] on input "Compass Logistics" at bounding box center [0, 0] width 0 height 0
click at [501, 170] on div "Bid note" at bounding box center [506, 155] width 77 height 50
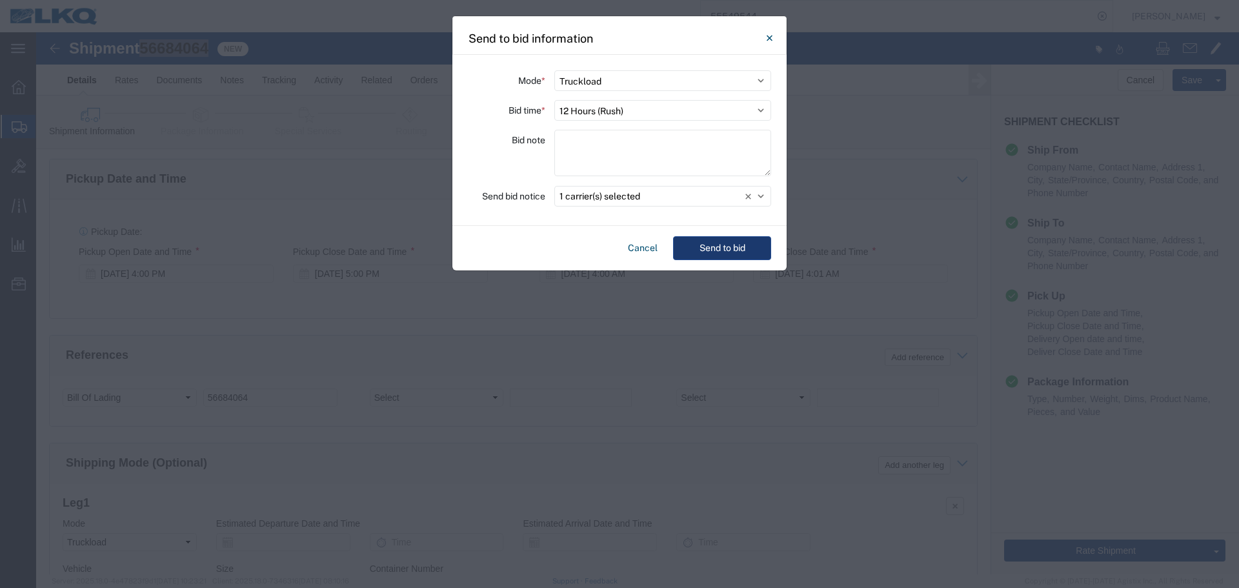
click at [743, 246] on button "Send to bid" at bounding box center [722, 248] width 98 height 24
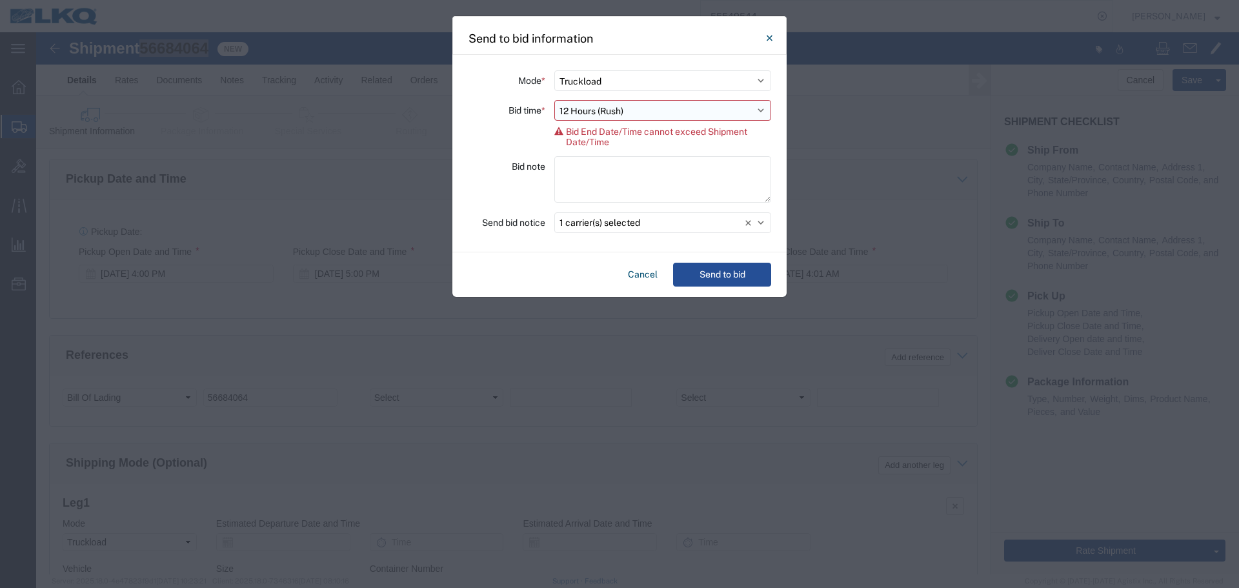
click at [623, 110] on select "Select 30 Min (Rush) 1 Hour (Rush) 2 Hours (Rush) 4 Hours (Rush) 8 Hours (Rush)…" at bounding box center [662, 110] width 217 height 21
select select "4"
click at [554, 100] on select "Select 30 Min (Rush) 1 Hour (Rush) 2 Hours (Rush) 4 Hours (Rush) 8 Hours (Rush)…" at bounding box center [662, 110] width 217 height 21
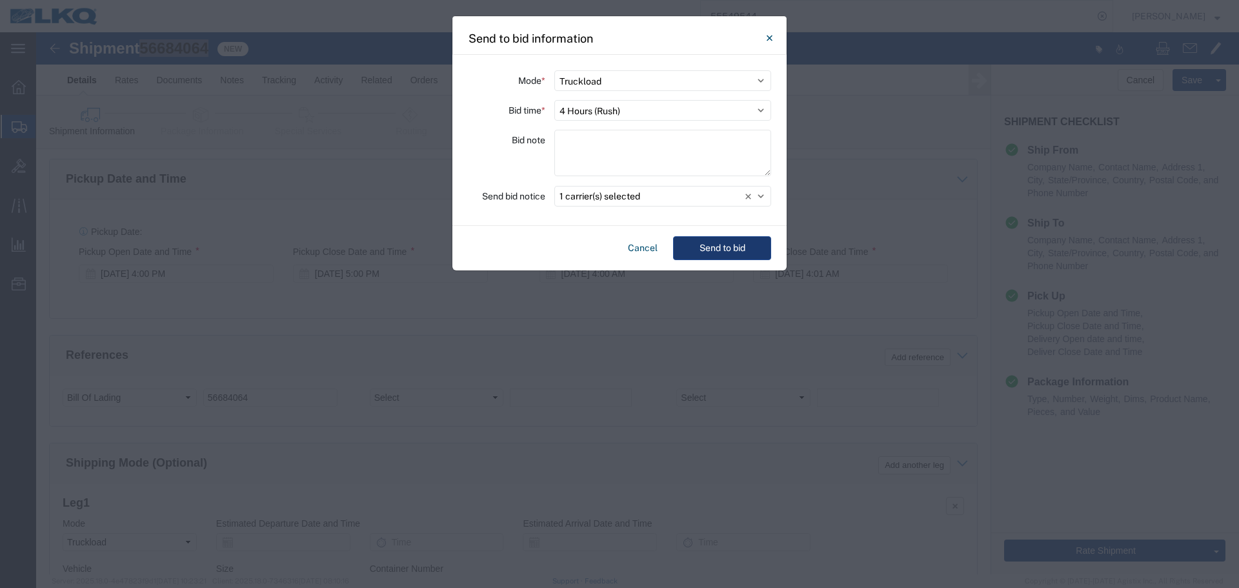
click at [702, 242] on button "Send to bid" at bounding box center [722, 248] width 98 height 24
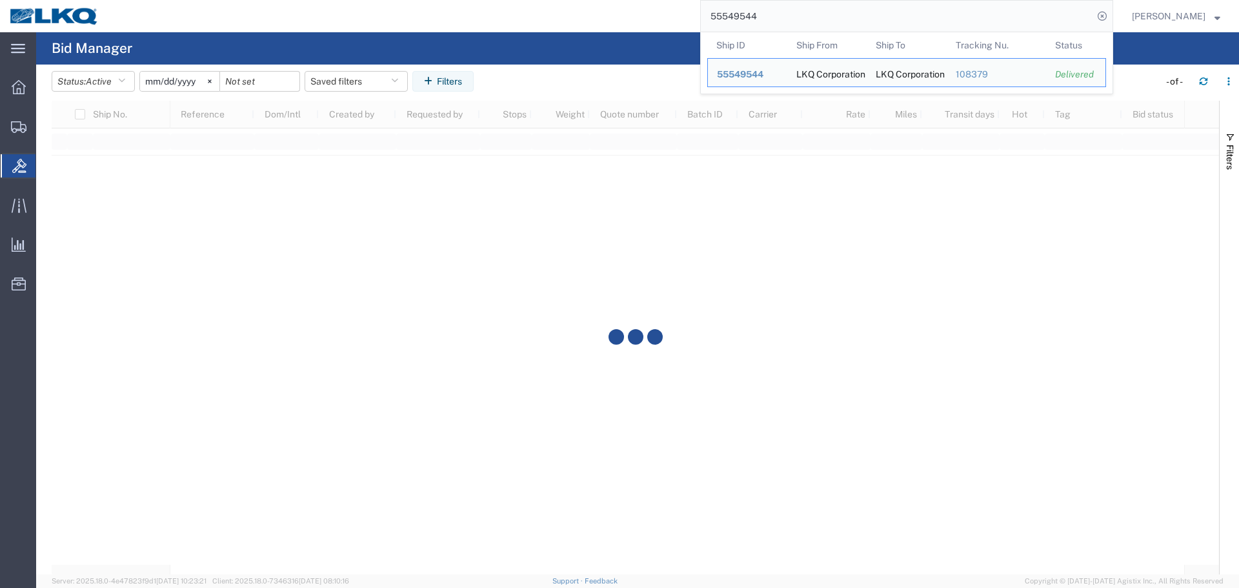
click at [895, 14] on input "55549544" at bounding box center [897, 16] width 392 height 31
paste input "6684016"
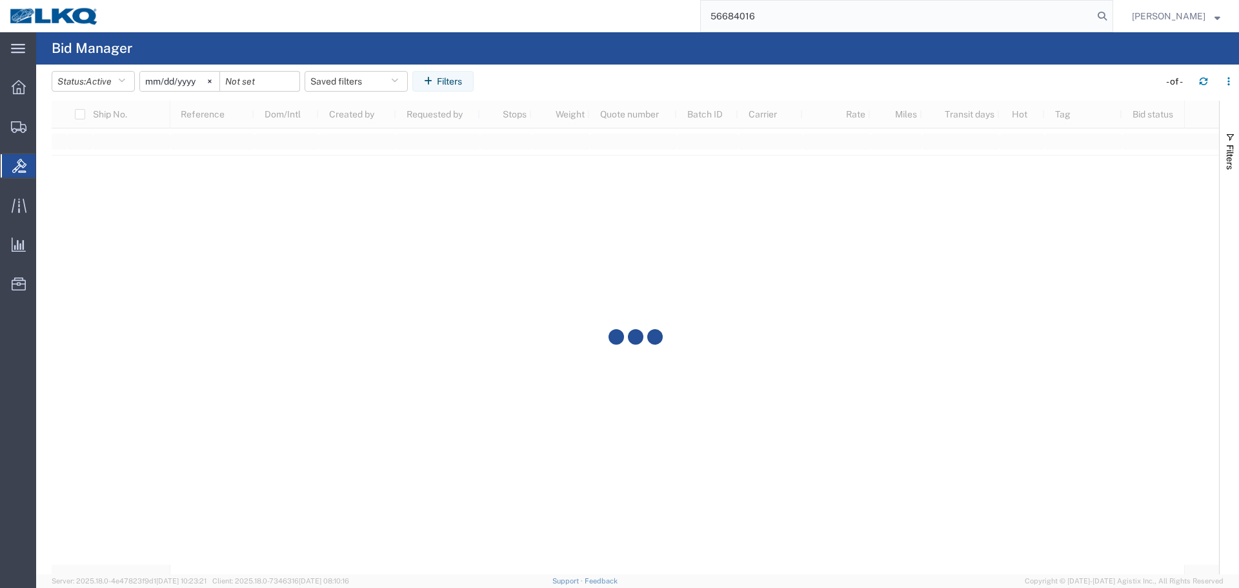
type input "56684016"
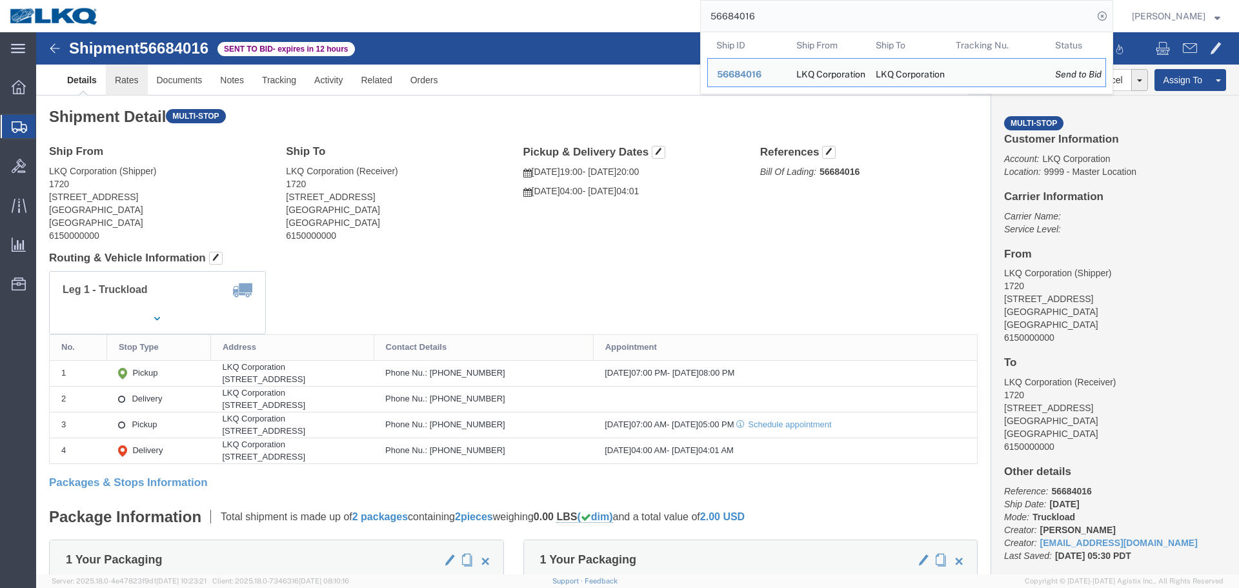
click link "Rates"
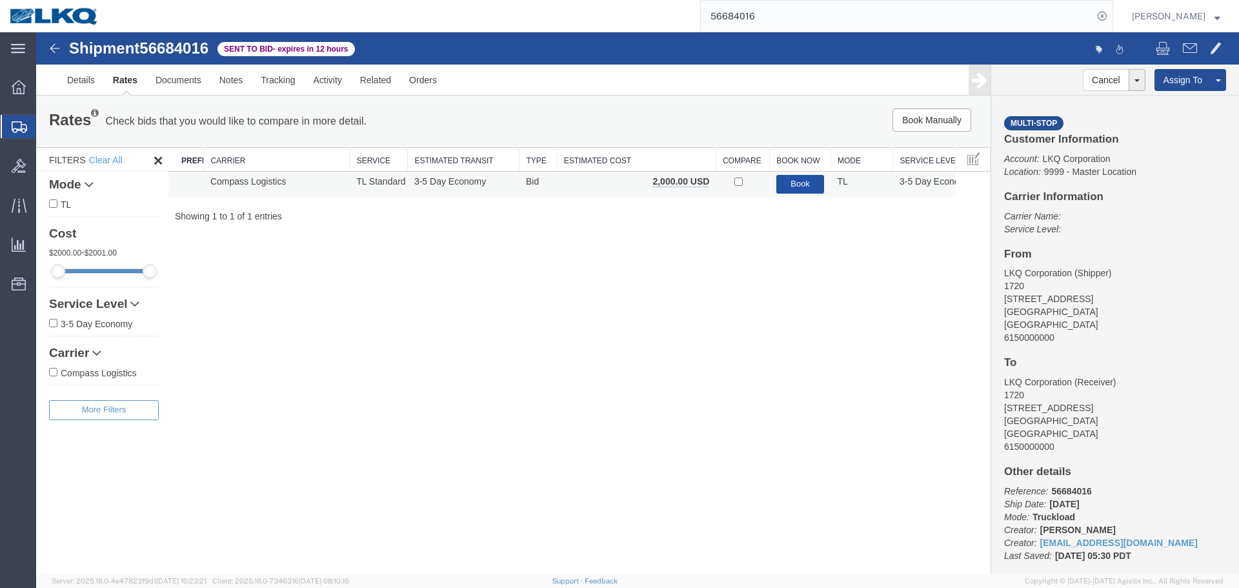
click at [804, 176] on button "Book" at bounding box center [800, 184] width 48 height 19
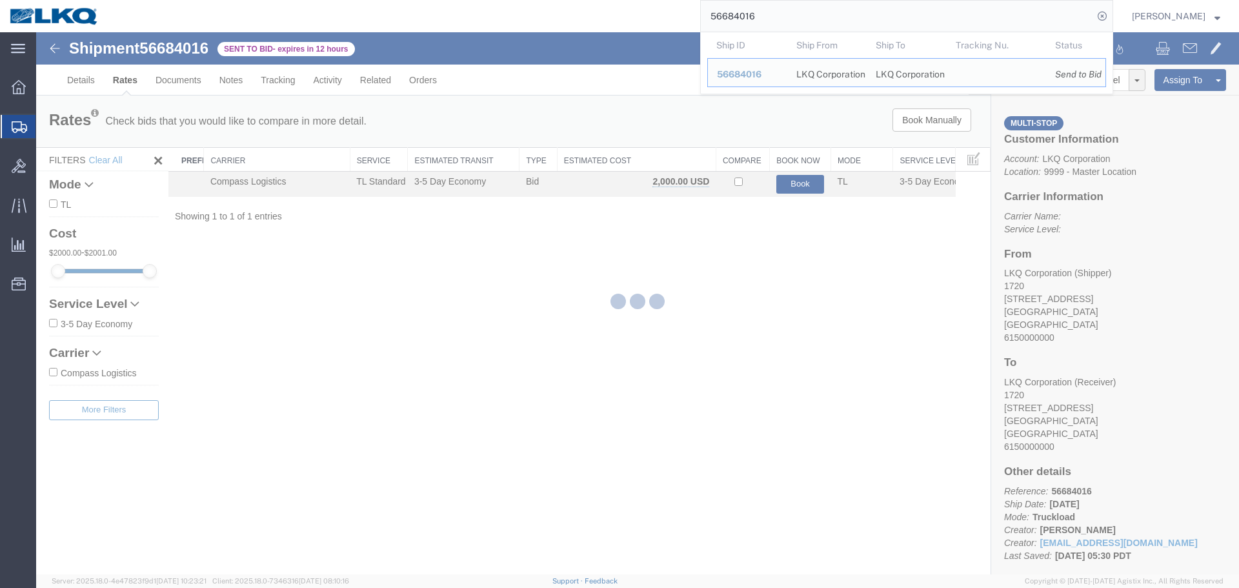
click at [793, 18] on input "56684016" at bounding box center [897, 16] width 392 height 31
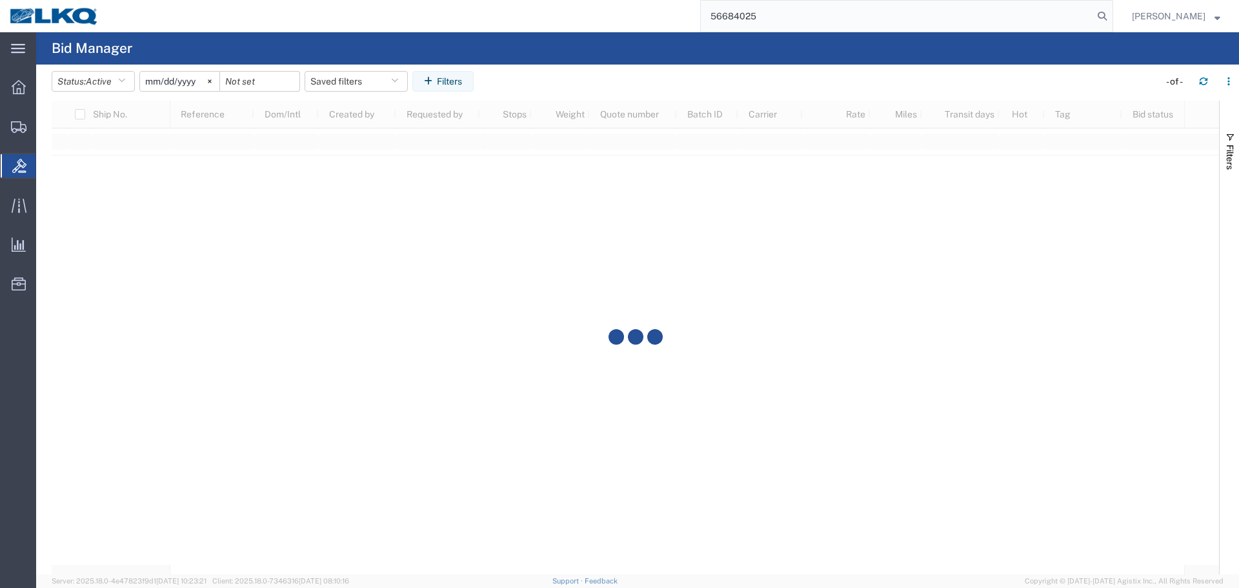
type input "56684025"
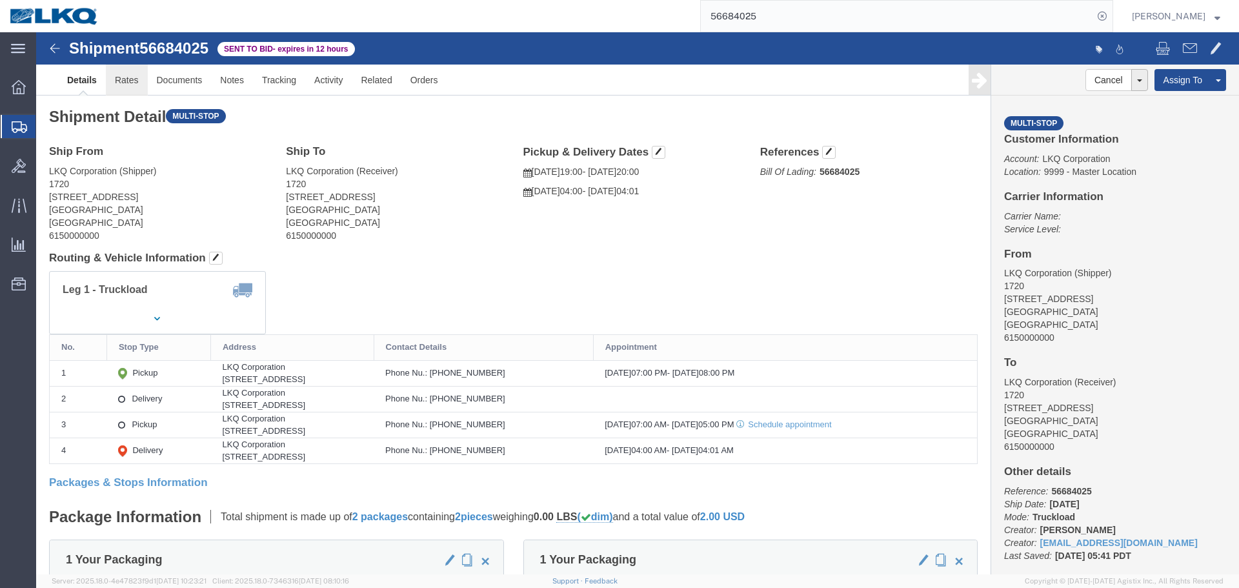
drag, startPoint x: 125, startPoint y: 81, endPoint x: 89, endPoint y: 49, distance: 48.4
click link "Rates"
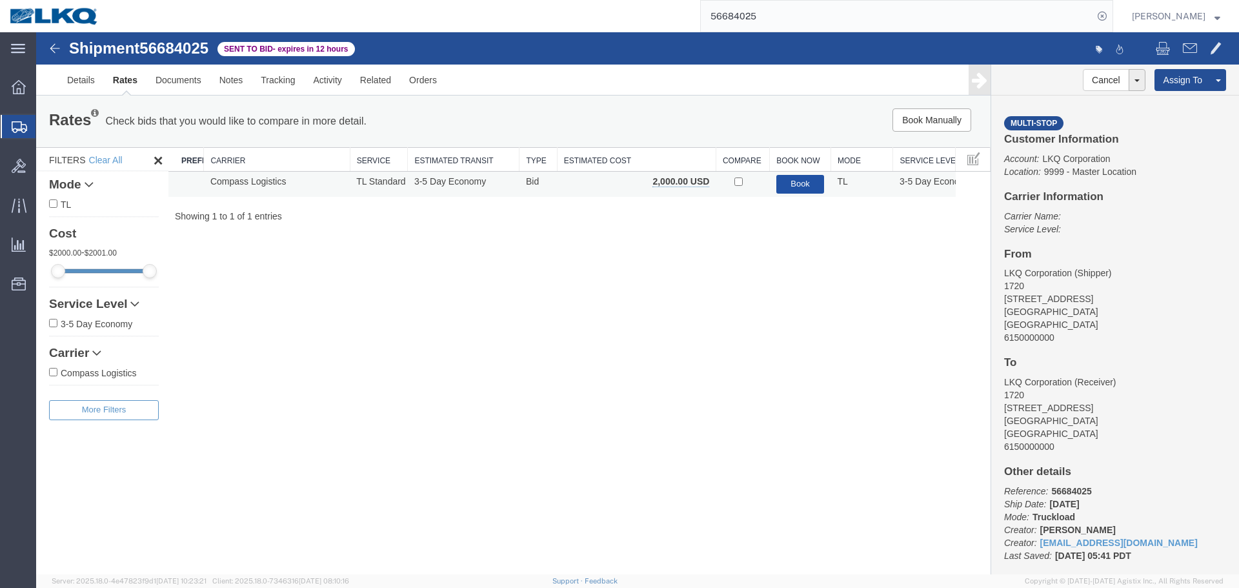
click at [813, 186] on button "Book" at bounding box center [800, 184] width 48 height 19
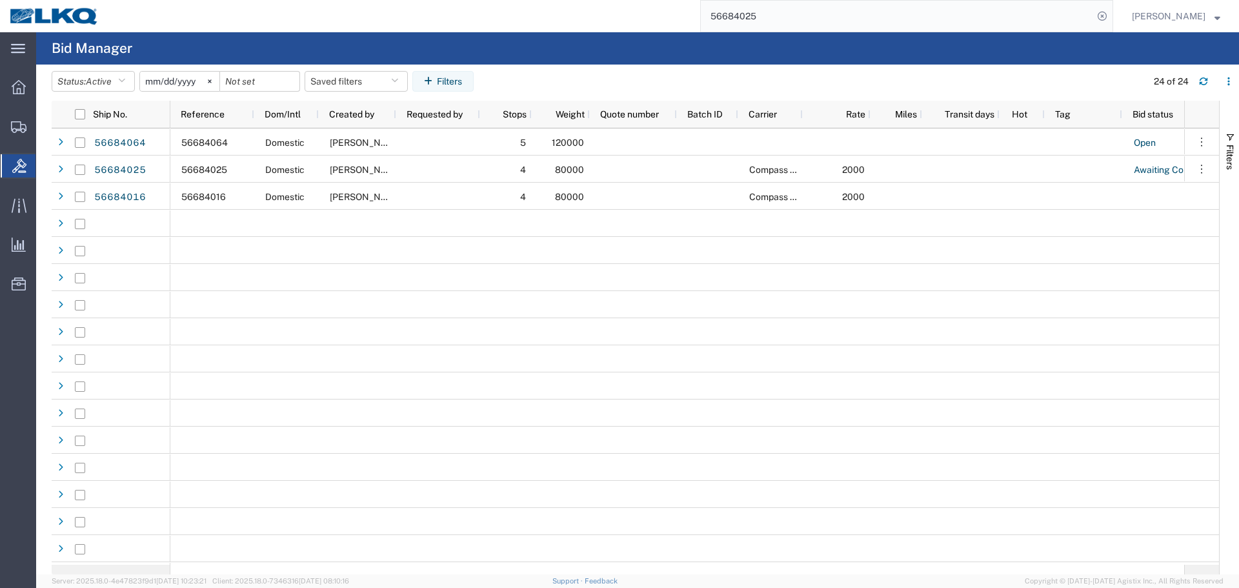
click at [803, 16] on input "56684025" at bounding box center [897, 16] width 392 height 31
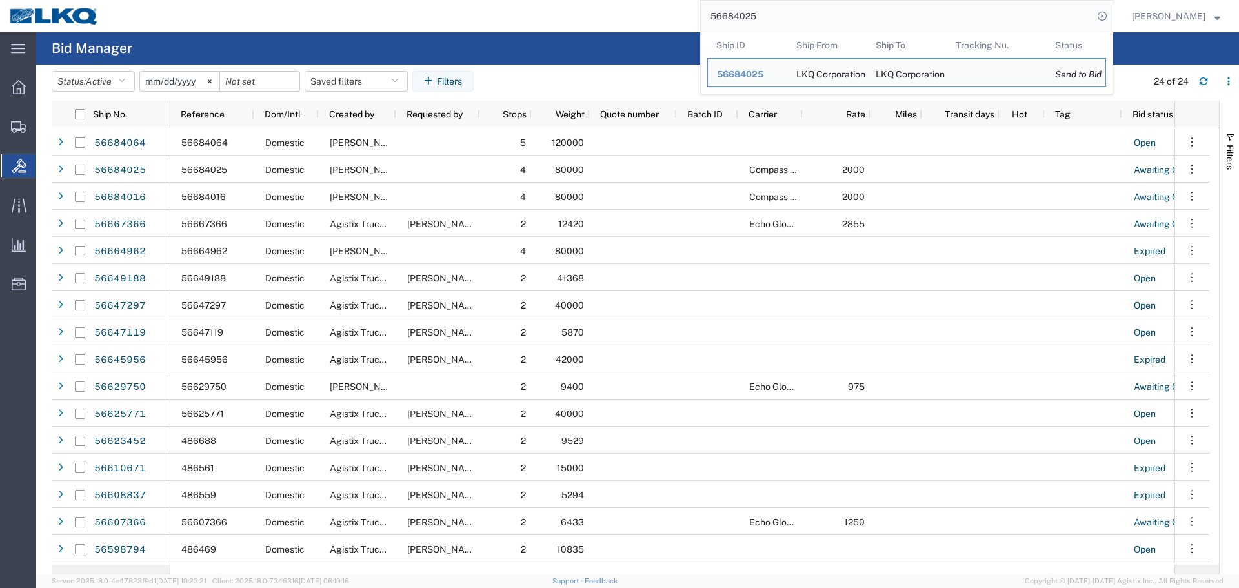
click at [767, 13] on input "56684025" at bounding box center [897, 16] width 392 height 31
paste input "569969"
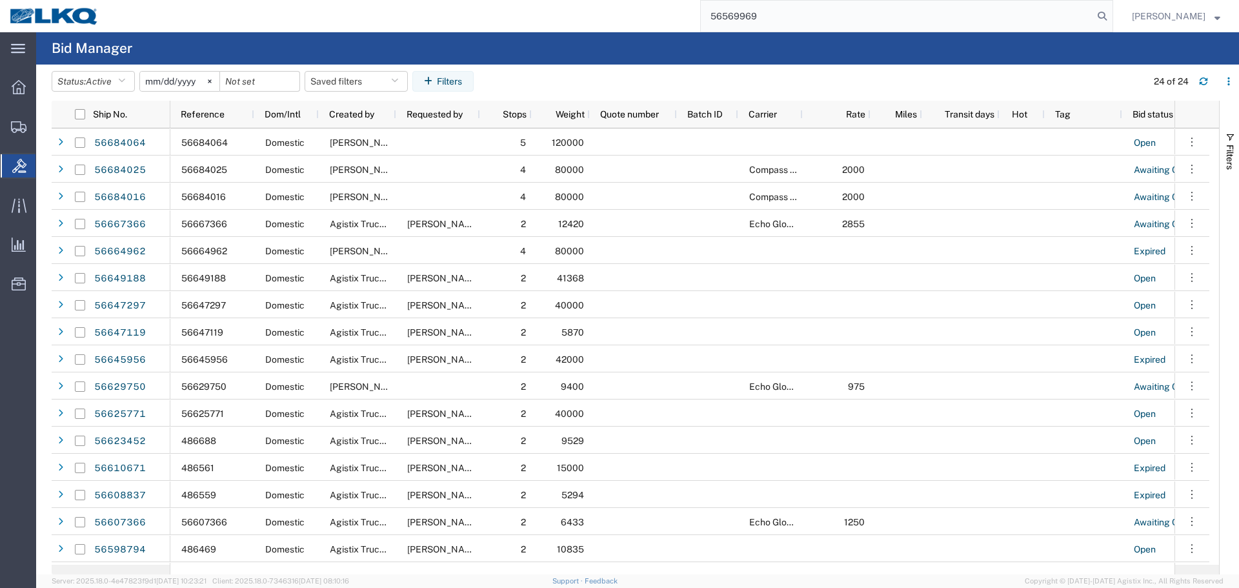
click at [767, 15] on input "56569969" at bounding box center [897, 16] width 392 height 31
type input "56569969"
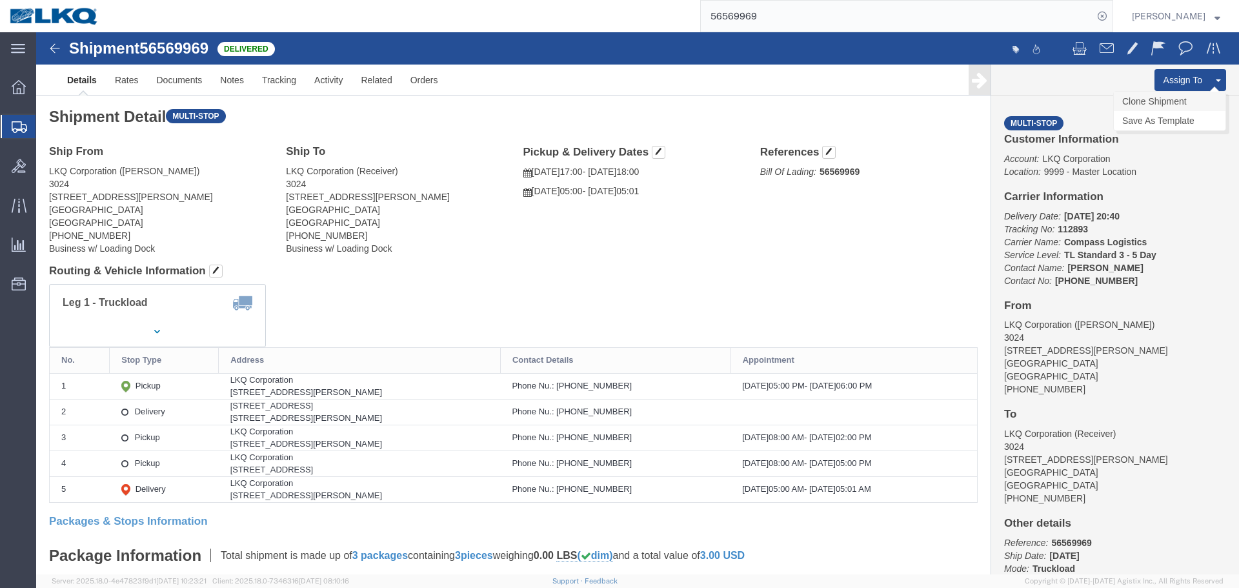
click link "Clone Shipment"
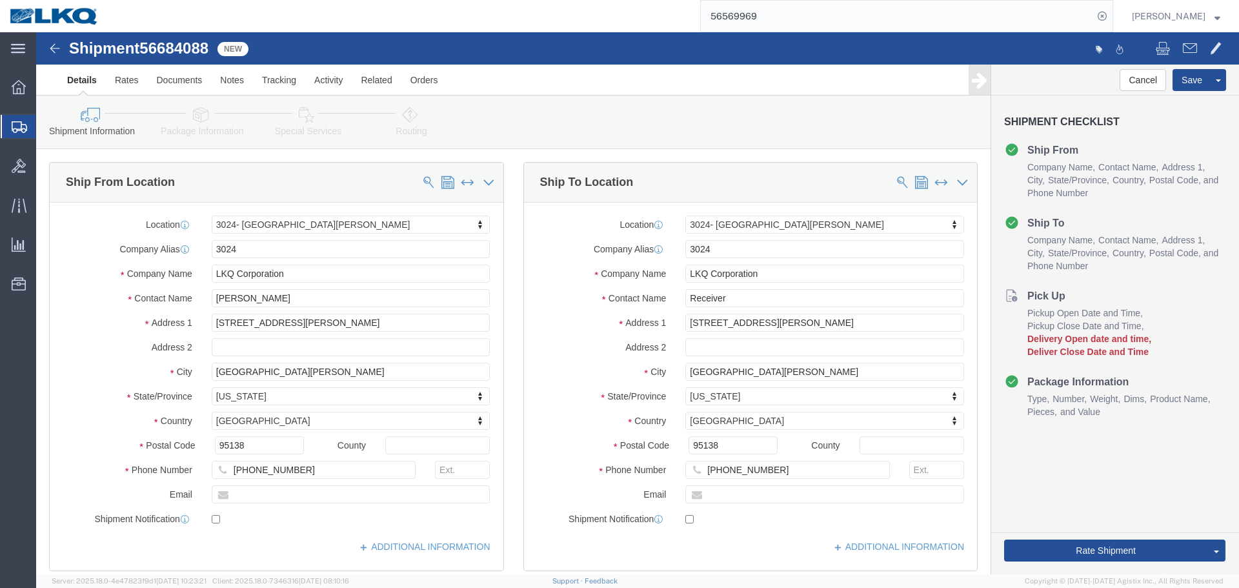
click span "56684088"
copy span "56684088"
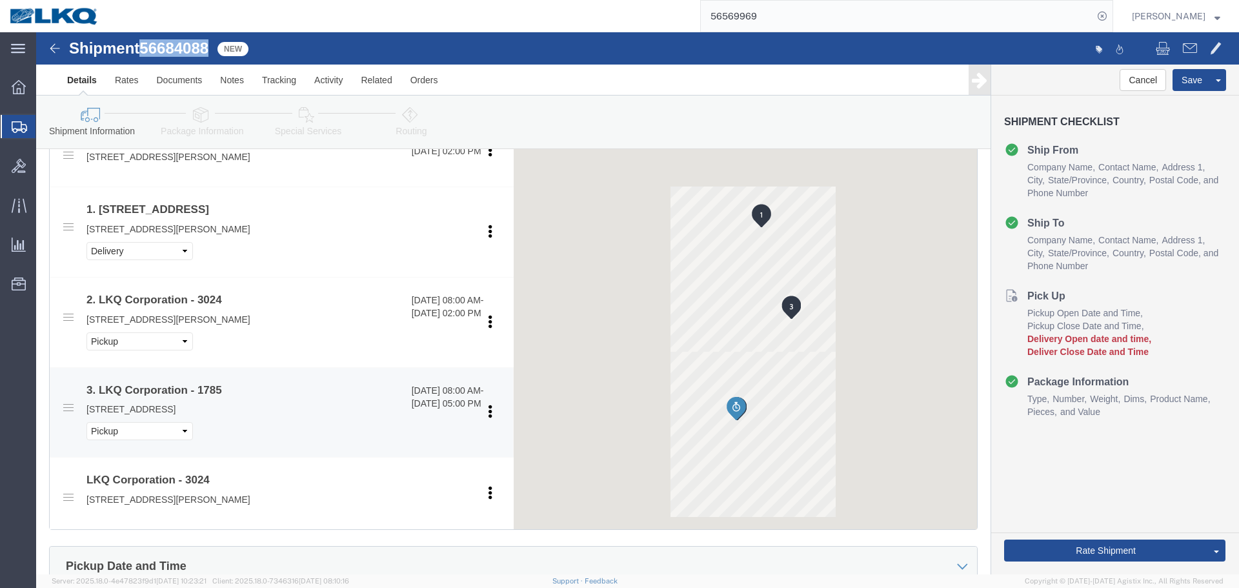
select select "38575"
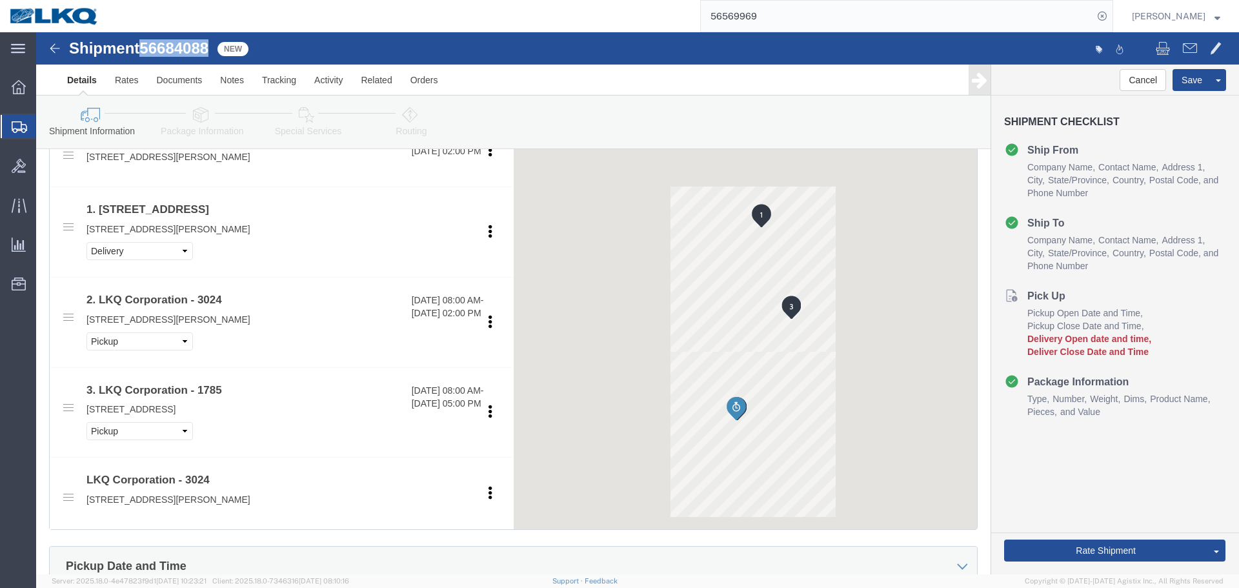
scroll to position [968, 0]
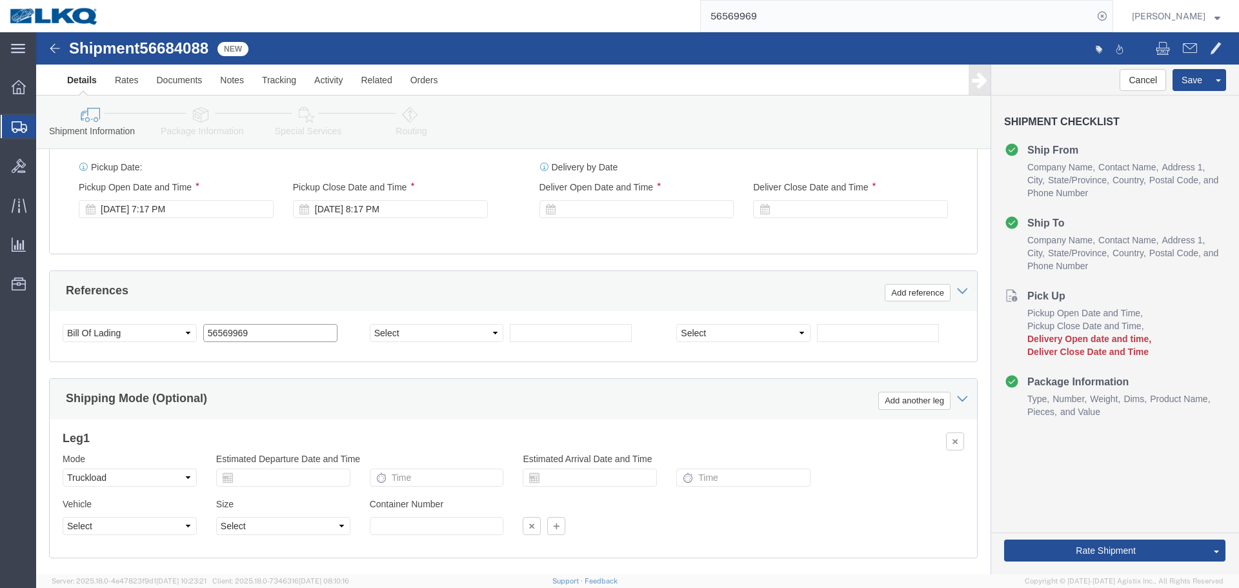
click input "56569969"
paste input "684088"
type input "56684088"
click div "[DATE] 7:17 PM"
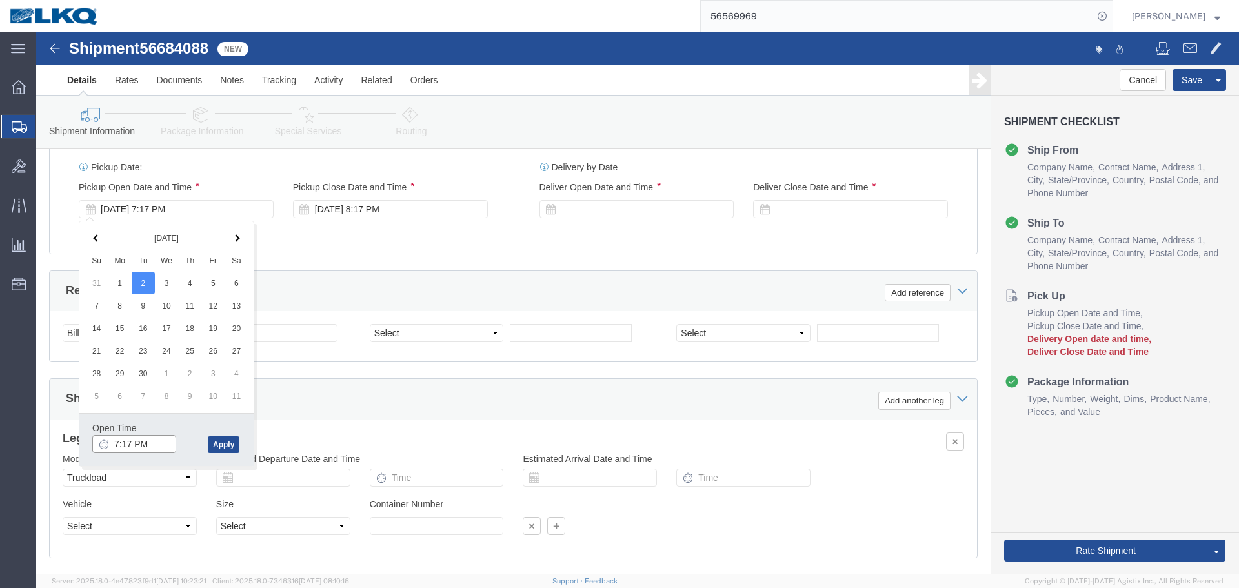
click input "7:17 PM"
type input "4:00 PM"
click button "Apply"
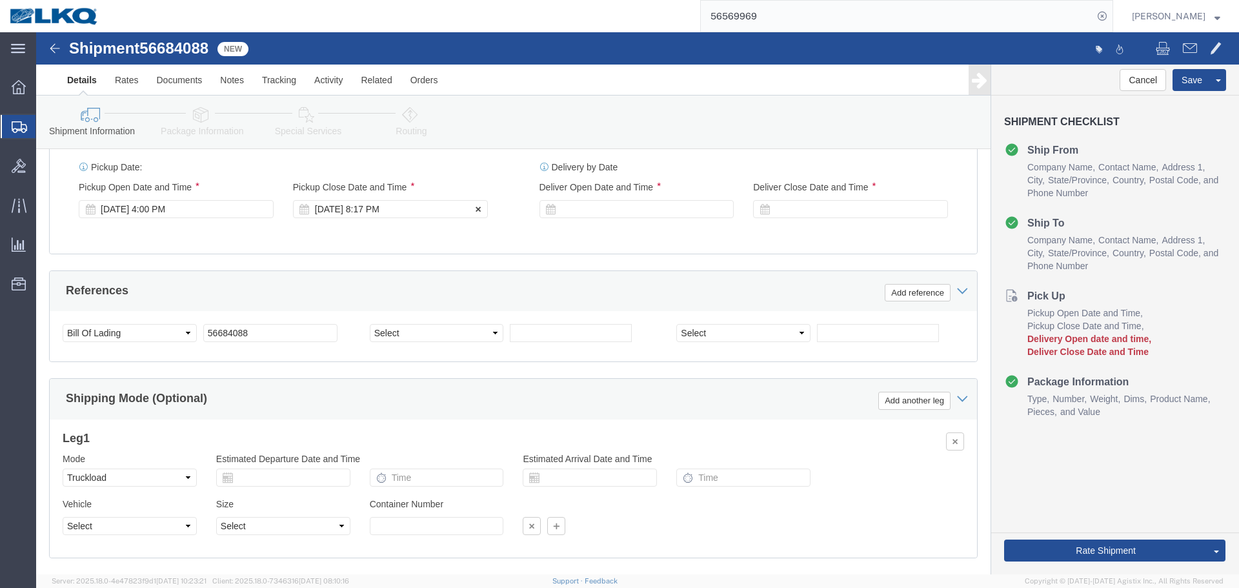
click div "[DATE] 8:17 PM"
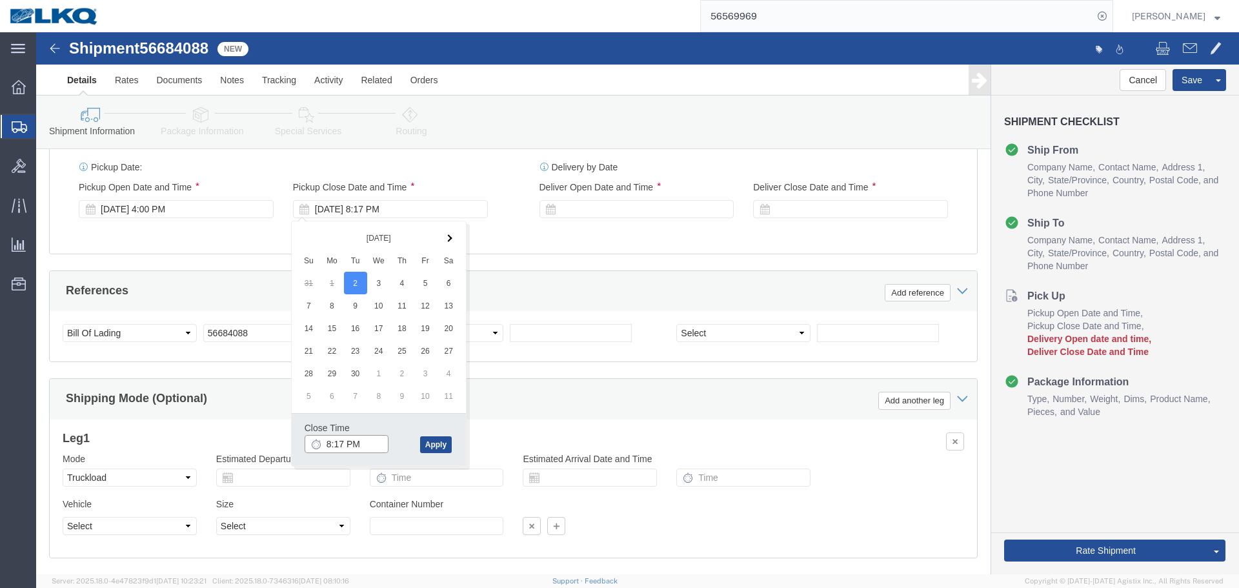
click input "8:17 PM"
type input "17"
type input "5:00 PM"
click button "Apply"
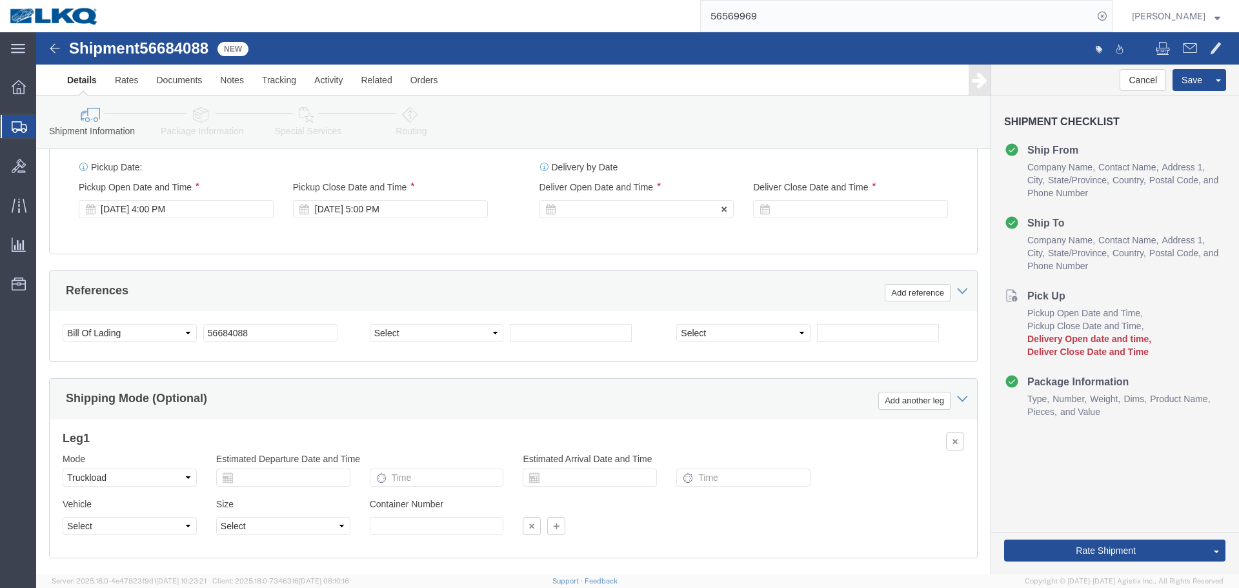
click div
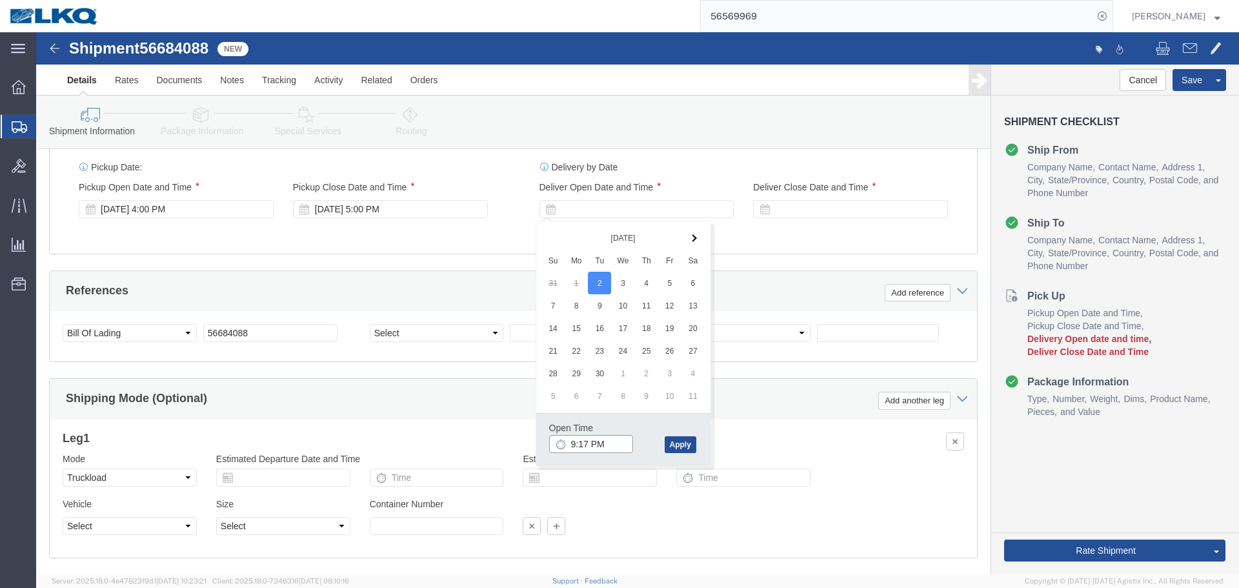
click input "9:17 PM"
type input "7:00 PM"
click button "Apply"
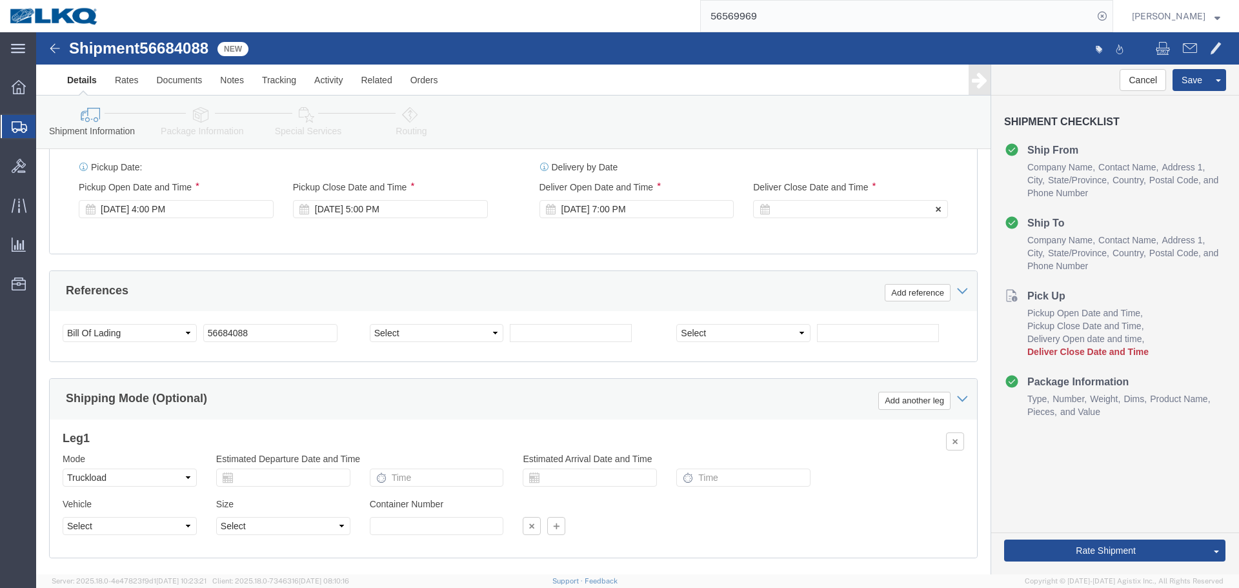
click div
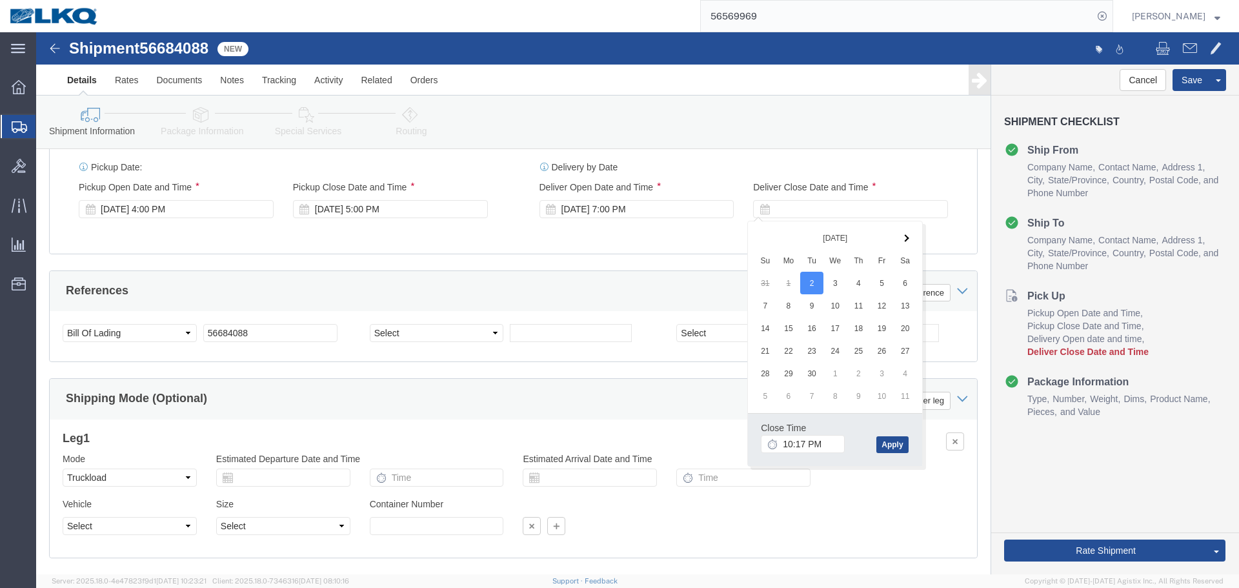
click div "Close Time 10:17 PM"
click input "10:17 PM"
type input "7:01 PM"
click button "Apply"
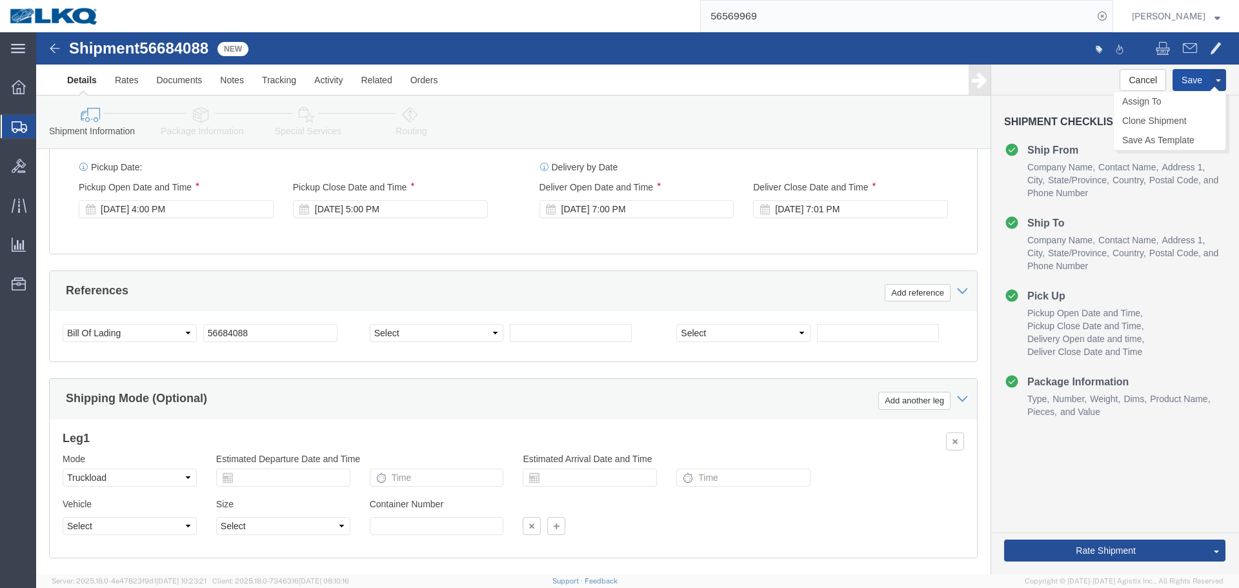
click button "Save"
type button "Save"
click link "Send To Bid"
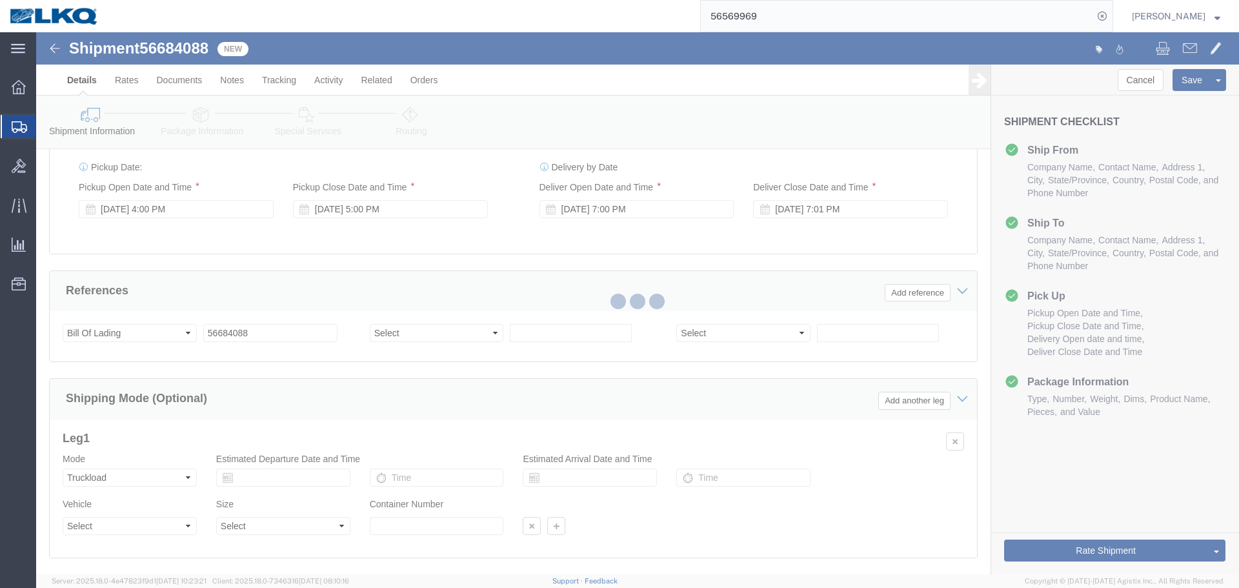
select select "38575"
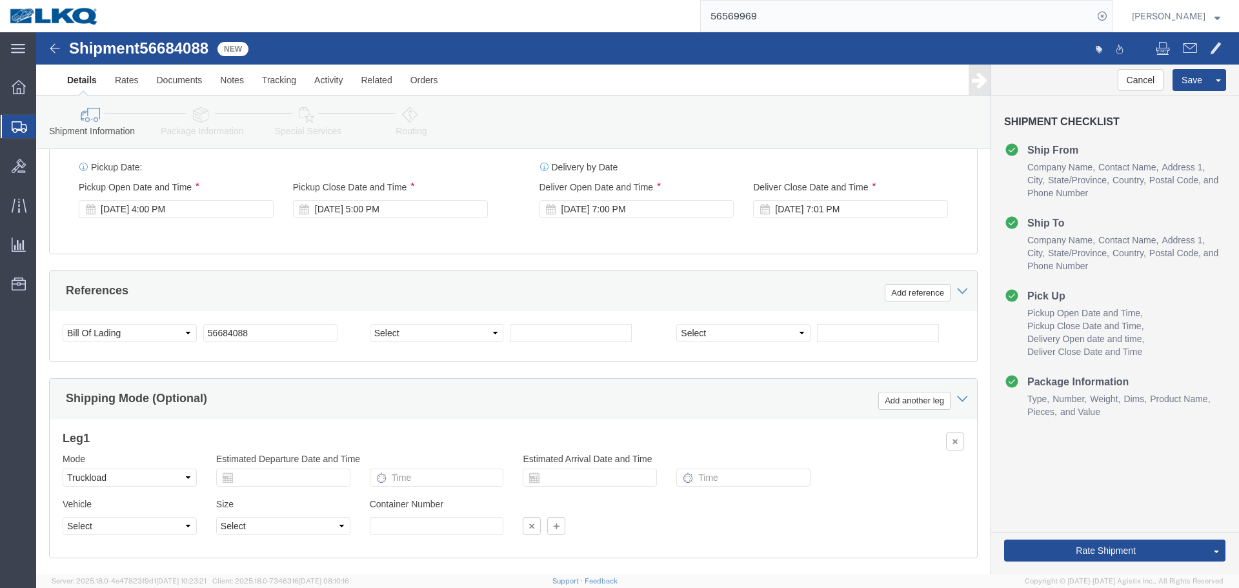
select select "TL"
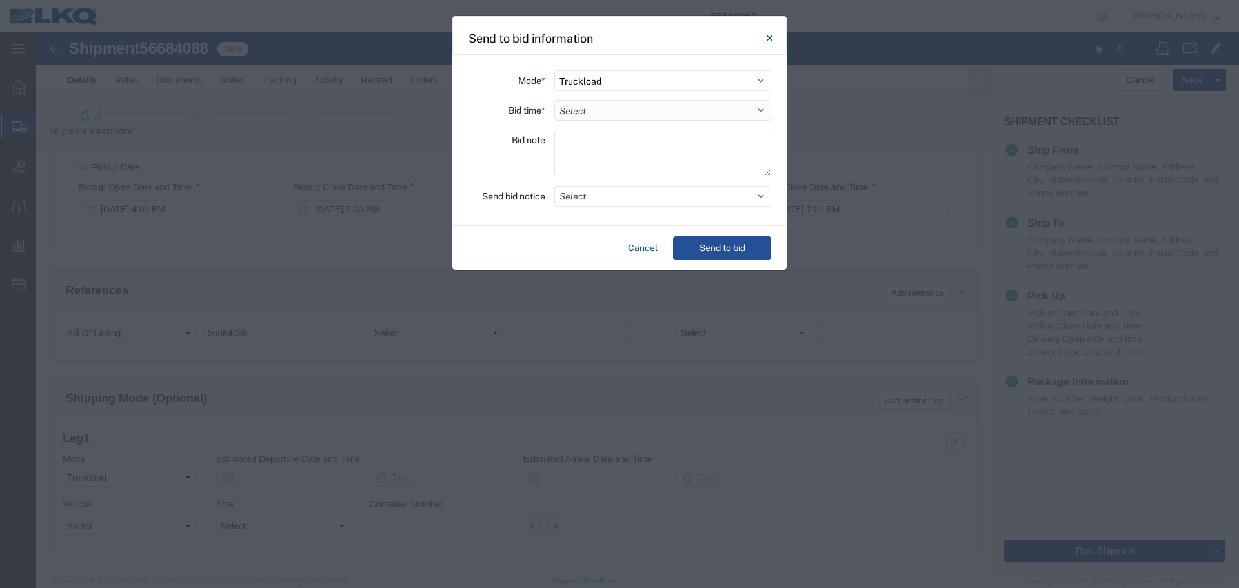
click at [578, 110] on select "Select 30 Min (Rush) 1 Hour (Rush) 2 Hours (Rush) 4 Hours (Rush) 8 Hours (Rush)…" at bounding box center [662, 110] width 217 height 21
select select "4"
click at [554, 100] on select "Select 30 Min (Rush) 1 Hour (Rush) 2 Hours (Rush) 4 Hours (Rush) 8 Hours (Rush)…" at bounding box center [662, 110] width 217 height 21
click at [601, 195] on button "Select" at bounding box center [662, 196] width 217 height 21
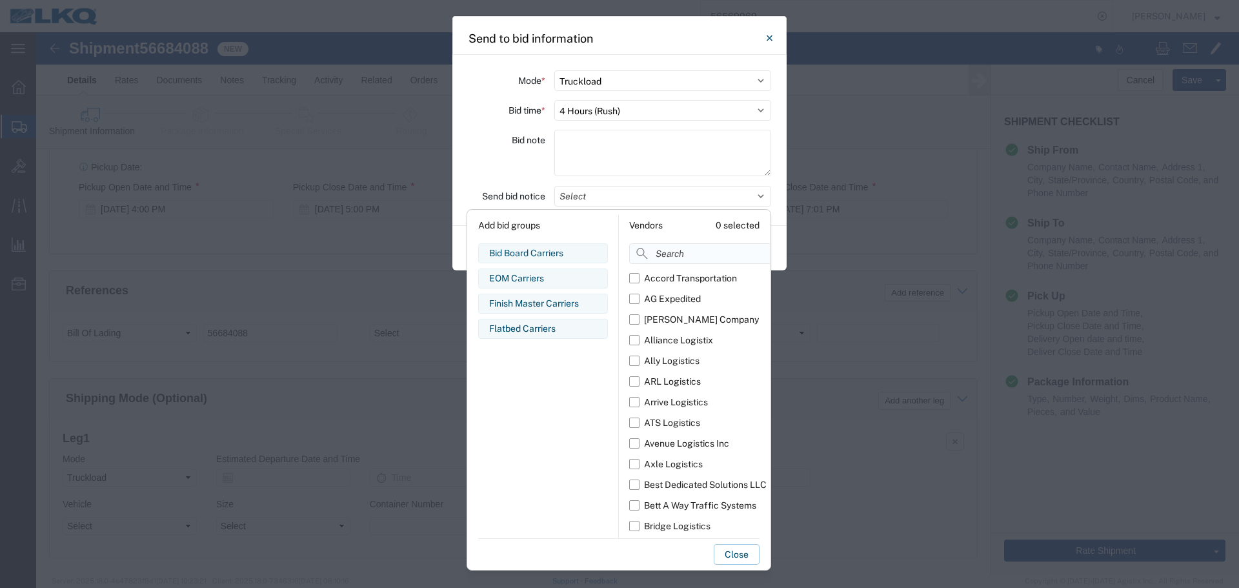
drag, startPoint x: 668, startPoint y: 247, endPoint x: 648, endPoint y: 245, distance: 19.5
click at [667, 247] on input at bounding box center [728, 253] width 199 height 21
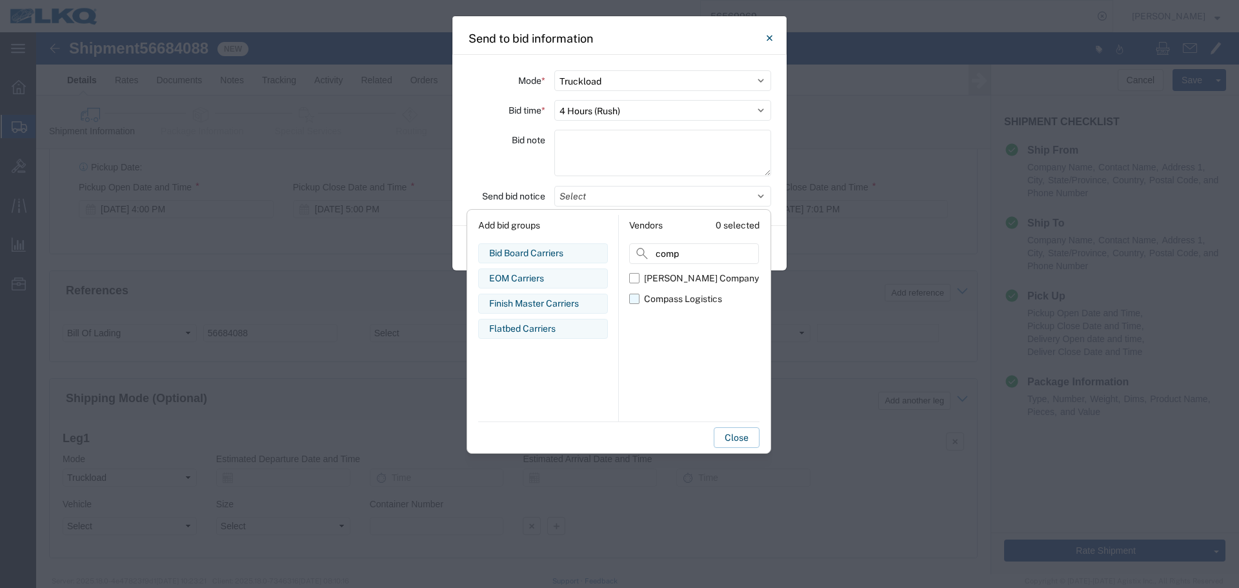
type input "comp"
click at [676, 294] on div "Compass Logistics" at bounding box center [683, 299] width 78 height 14
click at [0, 0] on input "Compass Logistics" at bounding box center [0, 0] width 0 height 0
click at [475, 175] on div "Bid note" at bounding box center [506, 155] width 77 height 50
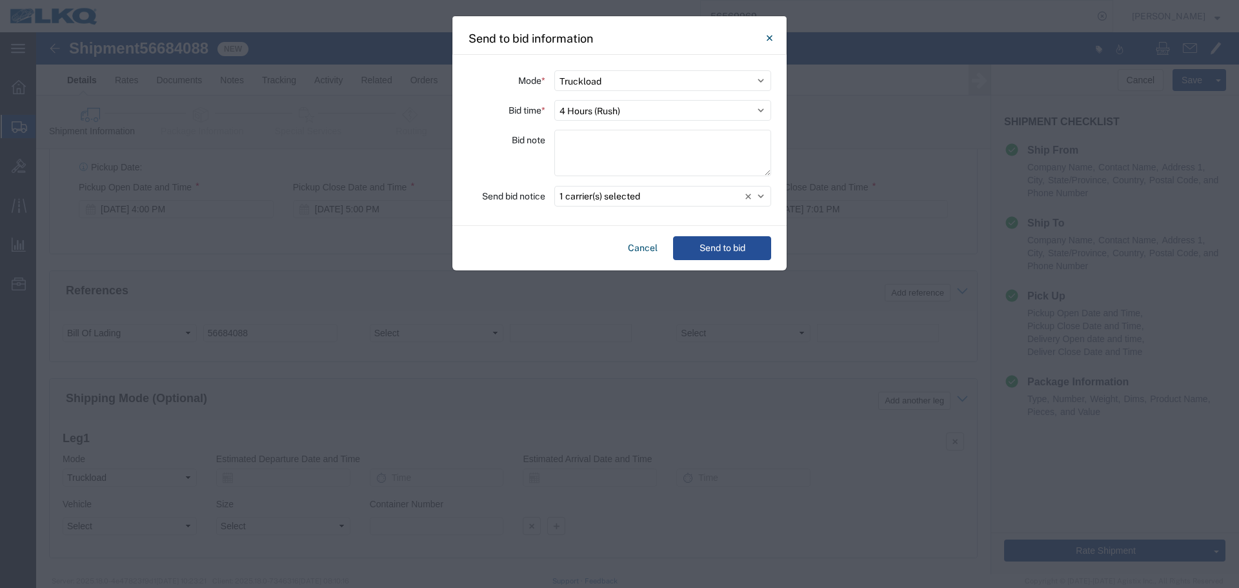
click at [712, 233] on div "Cancel Send to bid" at bounding box center [619, 248] width 334 height 45
click at [716, 245] on button "Send to bid" at bounding box center [722, 248] width 98 height 24
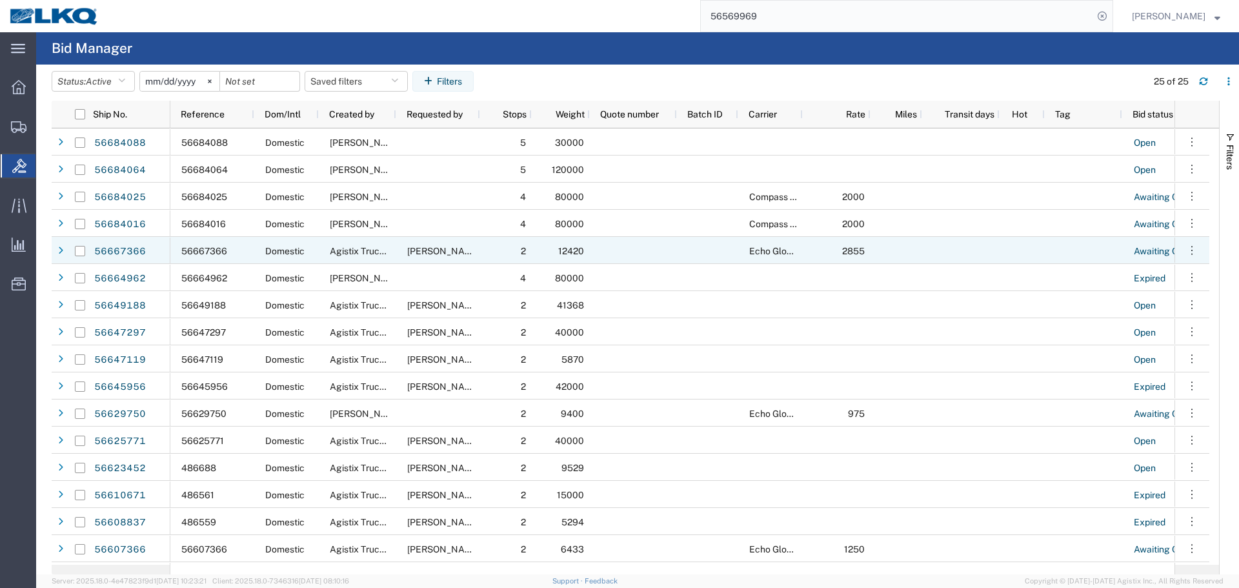
click at [774, 21] on input "56569969" at bounding box center [897, 16] width 392 height 31
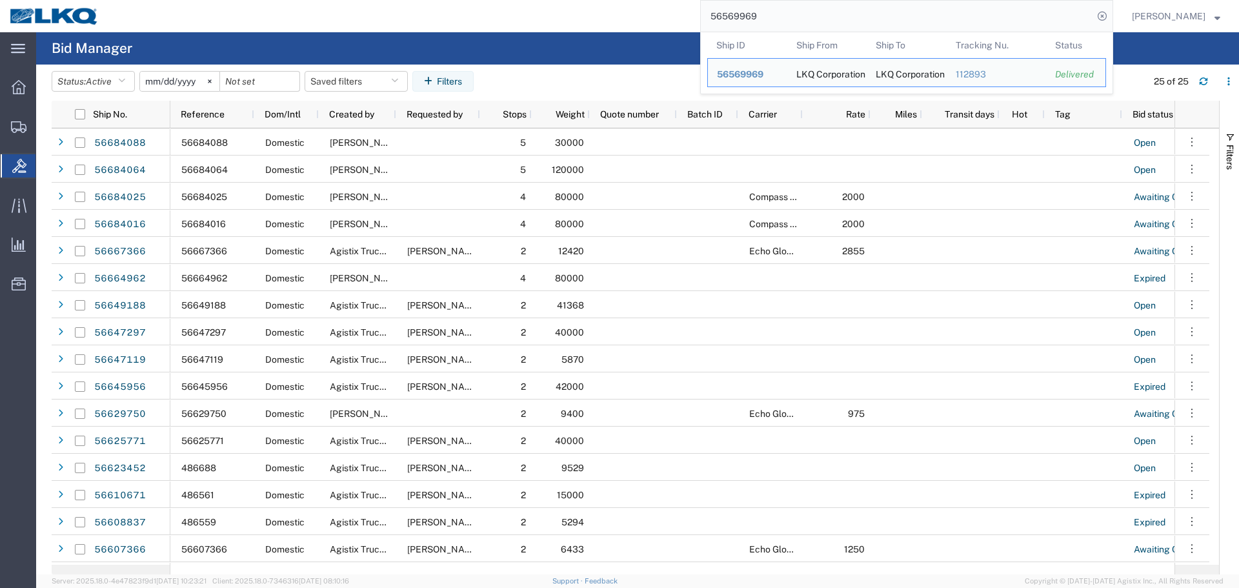
paste input "684064"
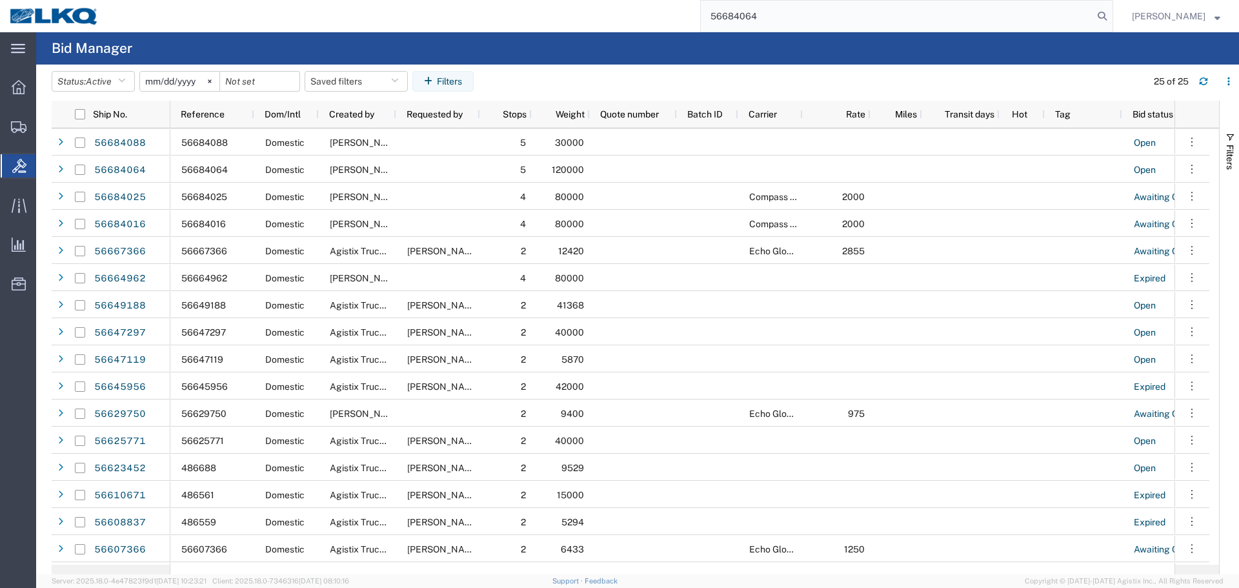
type input "56684064"
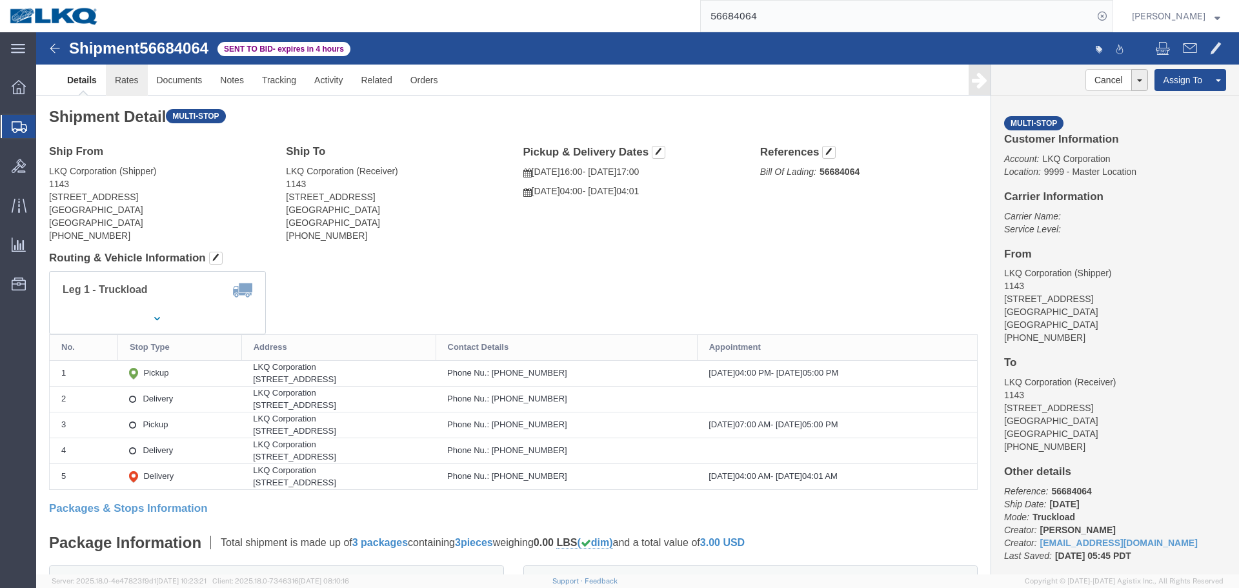
click link "Rates"
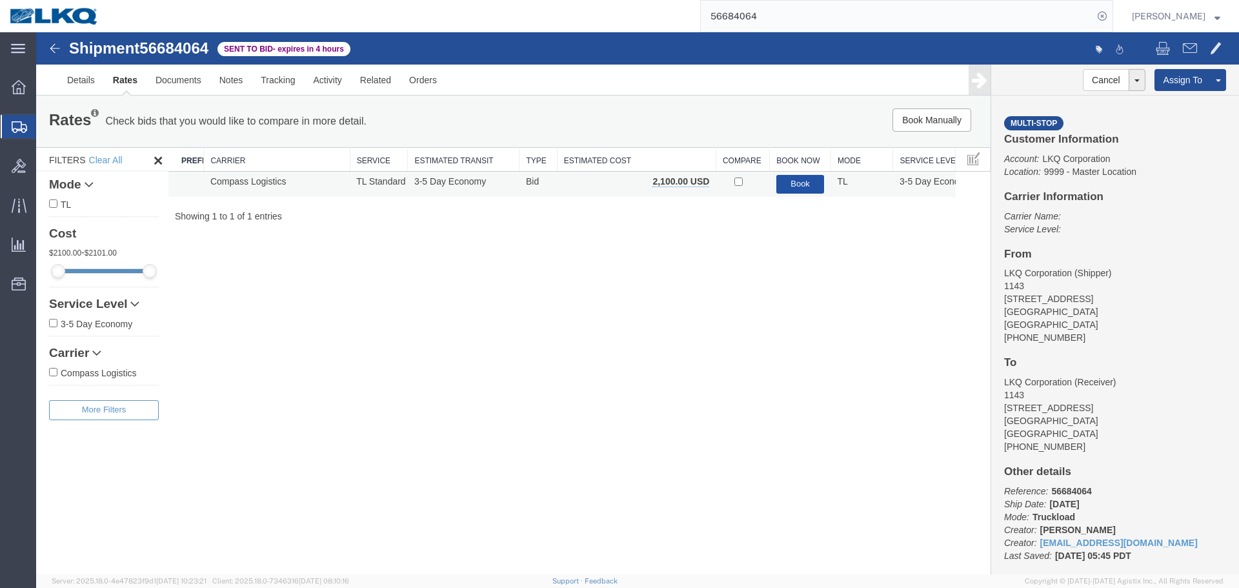
click at [776, 182] on button "Book" at bounding box center [800, 184] width 48 height 19
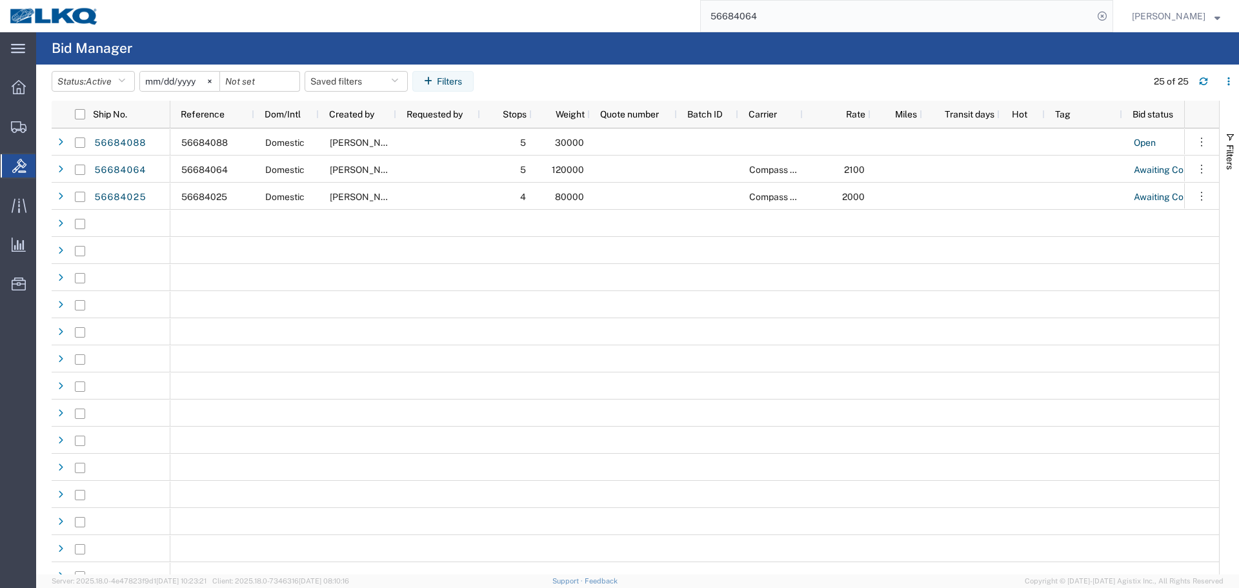
click at [779, 24] on input "56684064" at bounding box center [897, 16] width 392 height 31
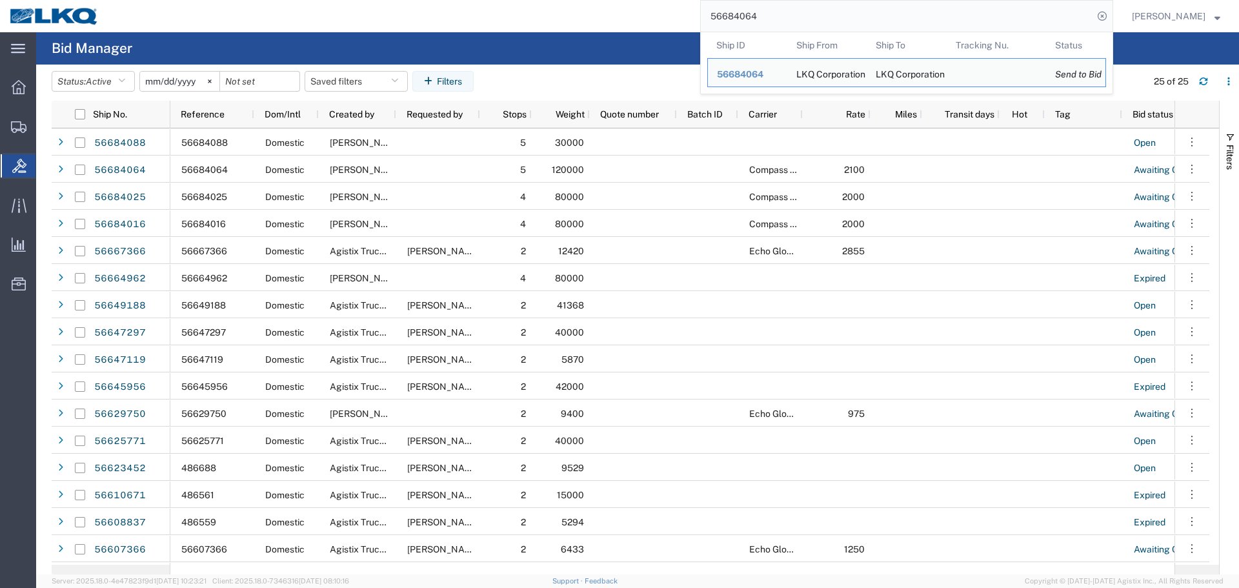
paste input "72587"
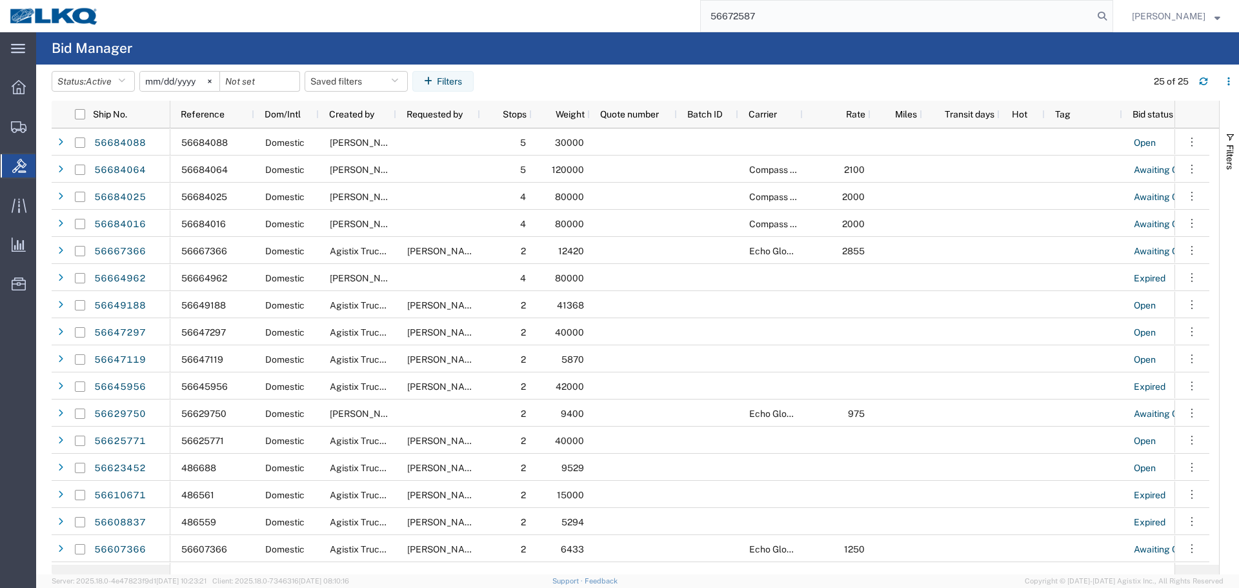
type input "56672587"
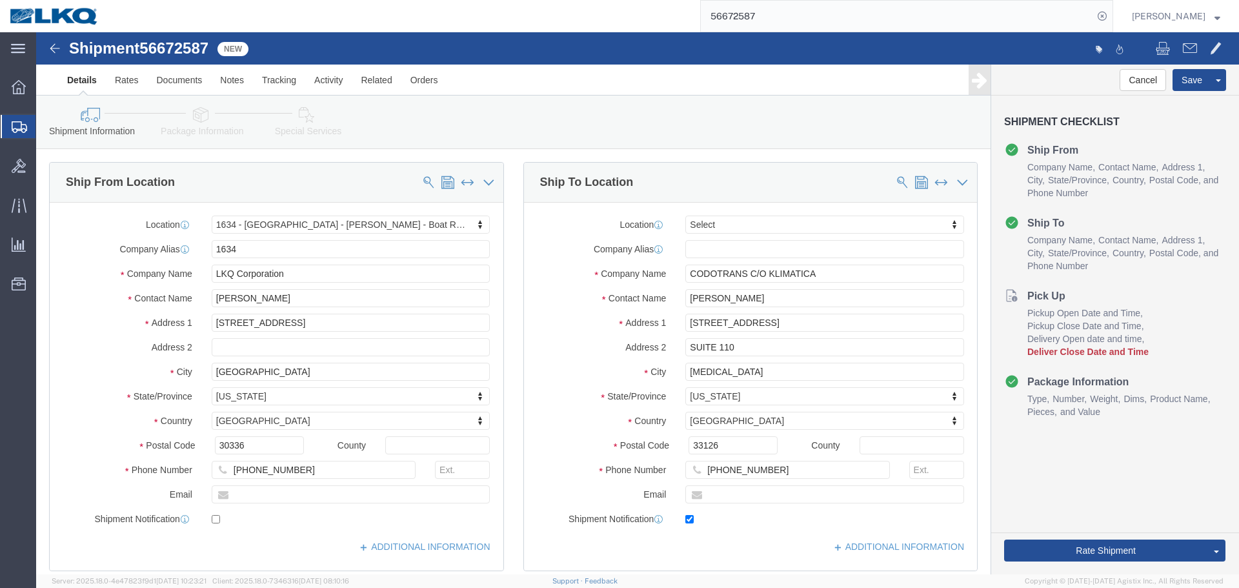
select select "28712"
select select
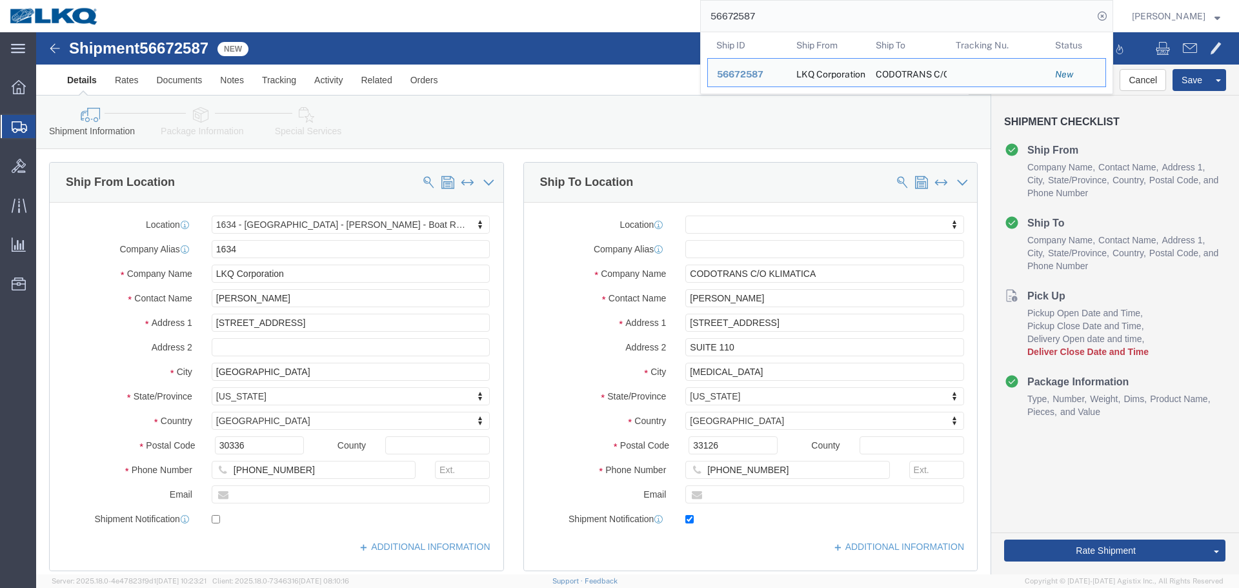
paste input "84022"
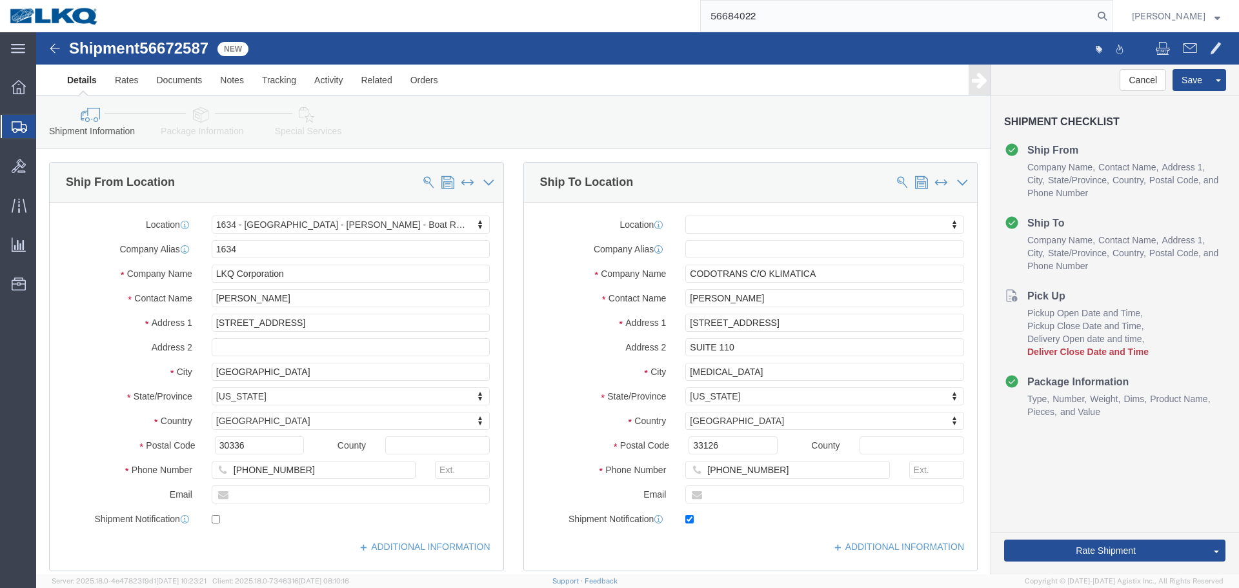
type input "56684022"
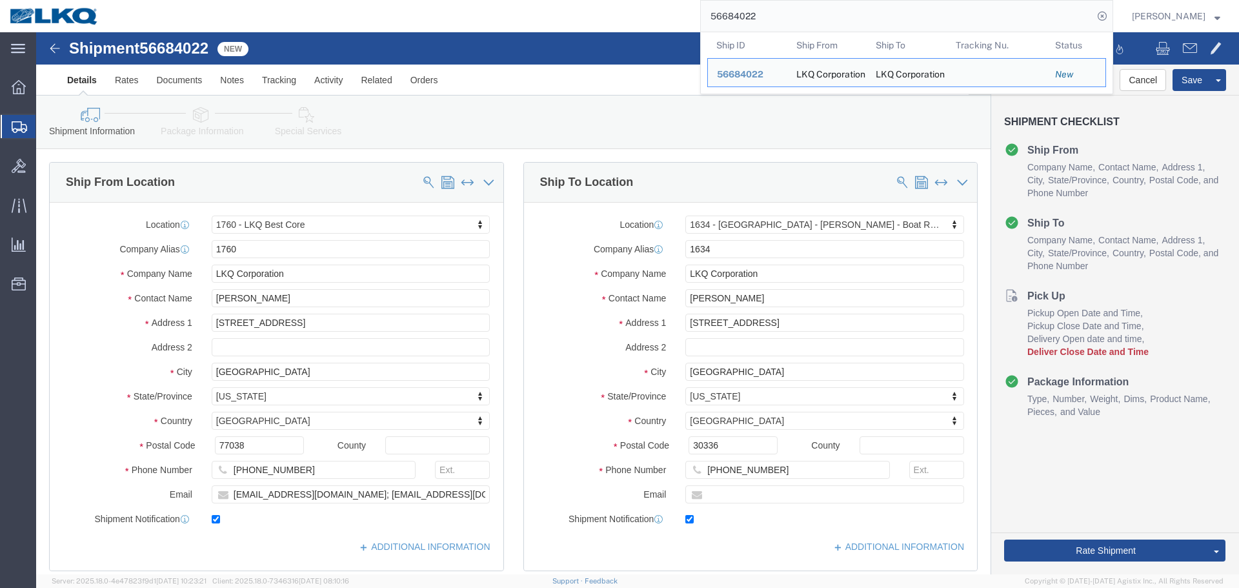
select select "27634"
select select "28712"
click at [807, 21] on input "56684022" at bounding box center [897, 16] width 392 height 31
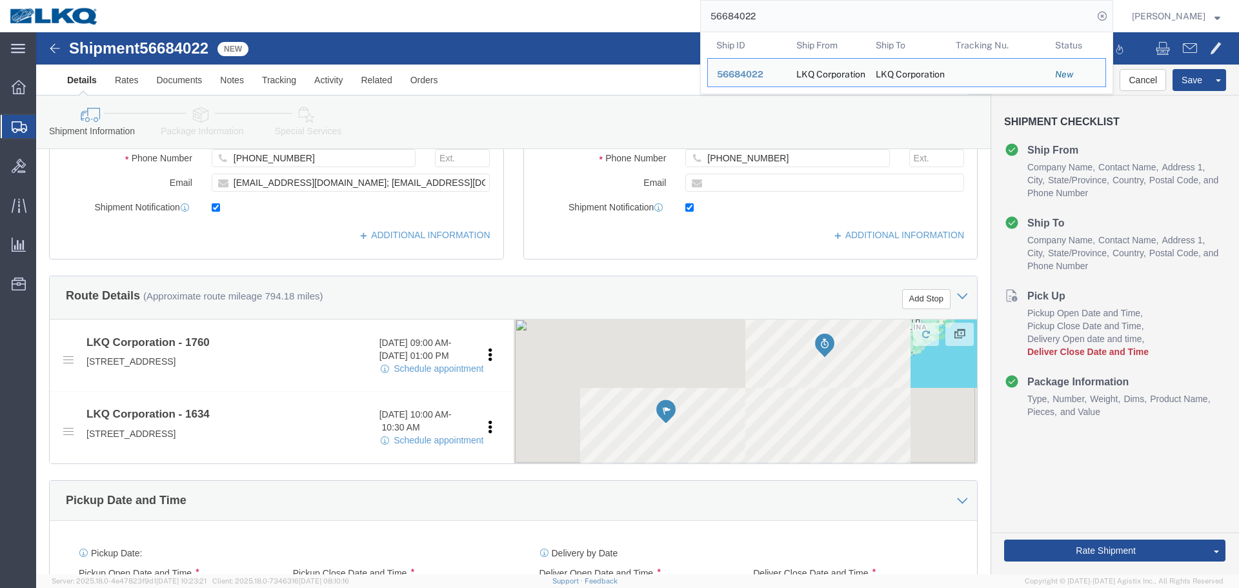
scroll to position [452, 0]
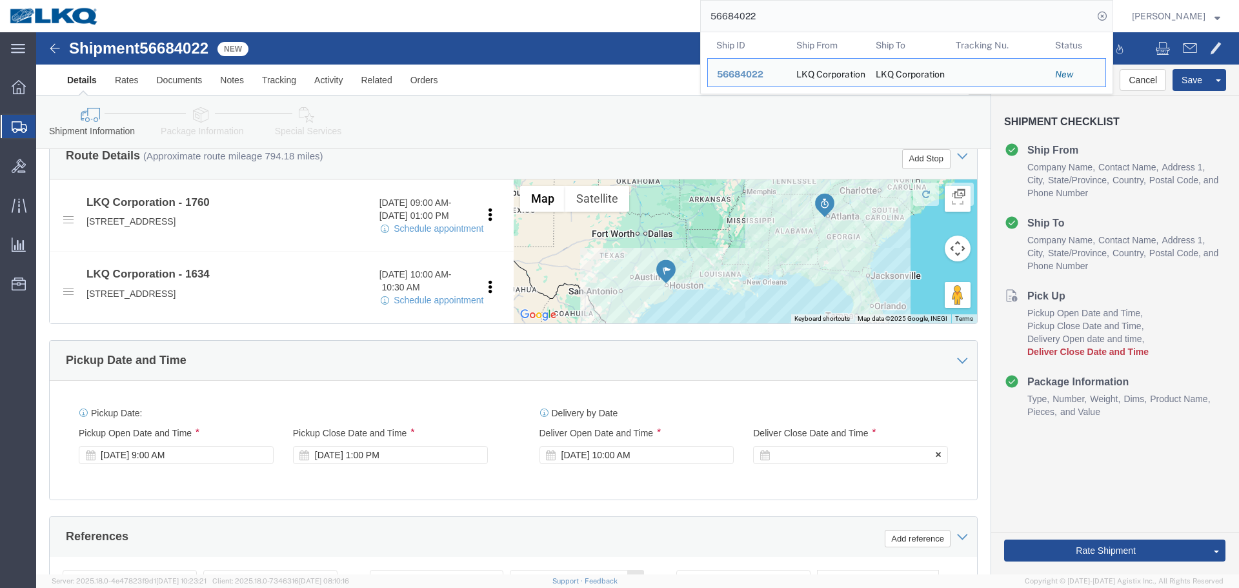
click div
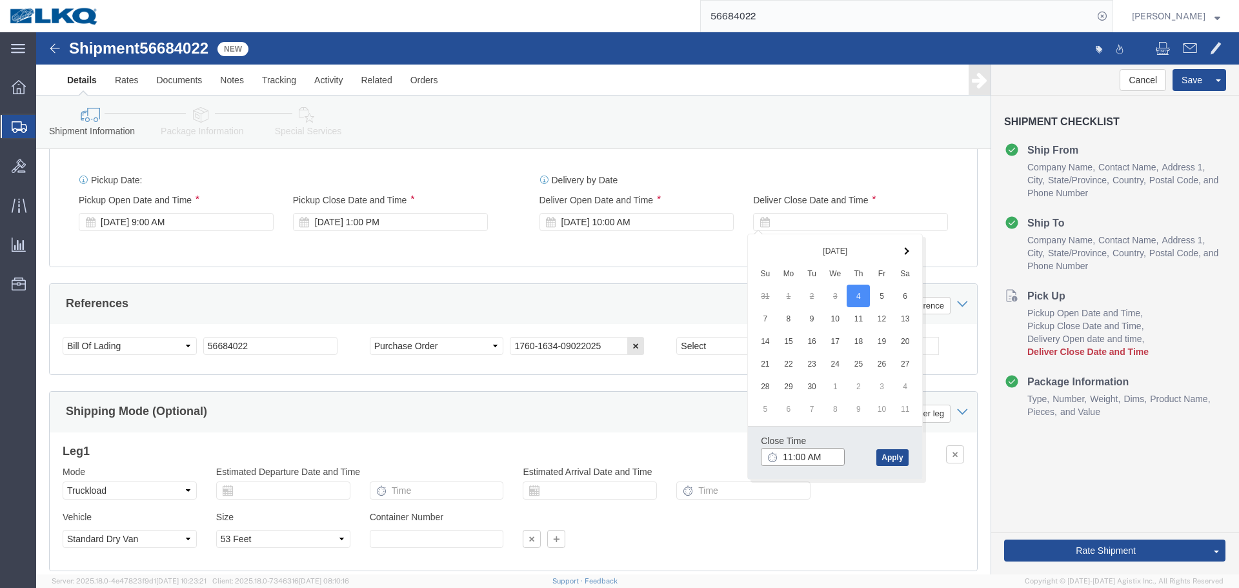
scroll to position [578, 0]
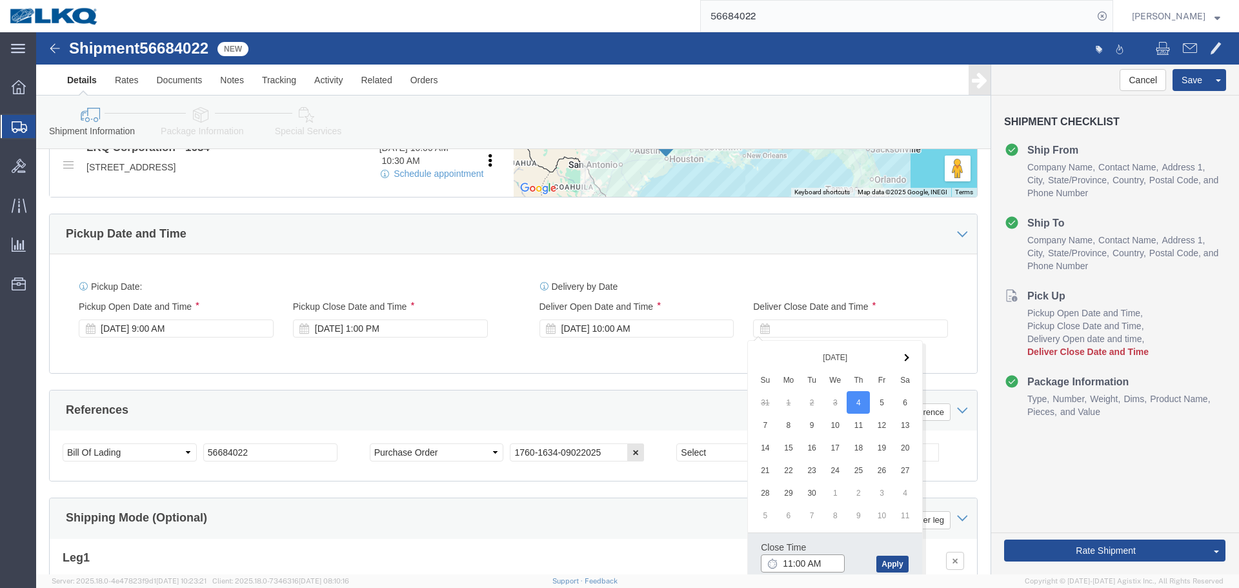
click input "11:00 AM"
type input "1001"
type input "10:01 AM"
click button "Apply"
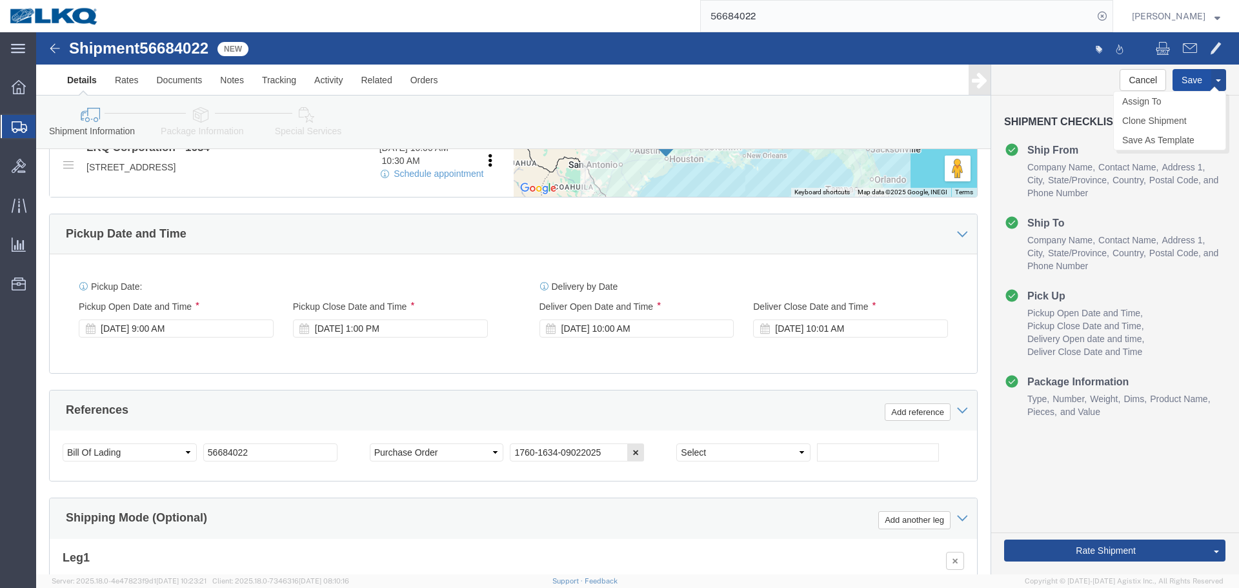
click button "Save"
type button "Save"
click link "Send To Bid"
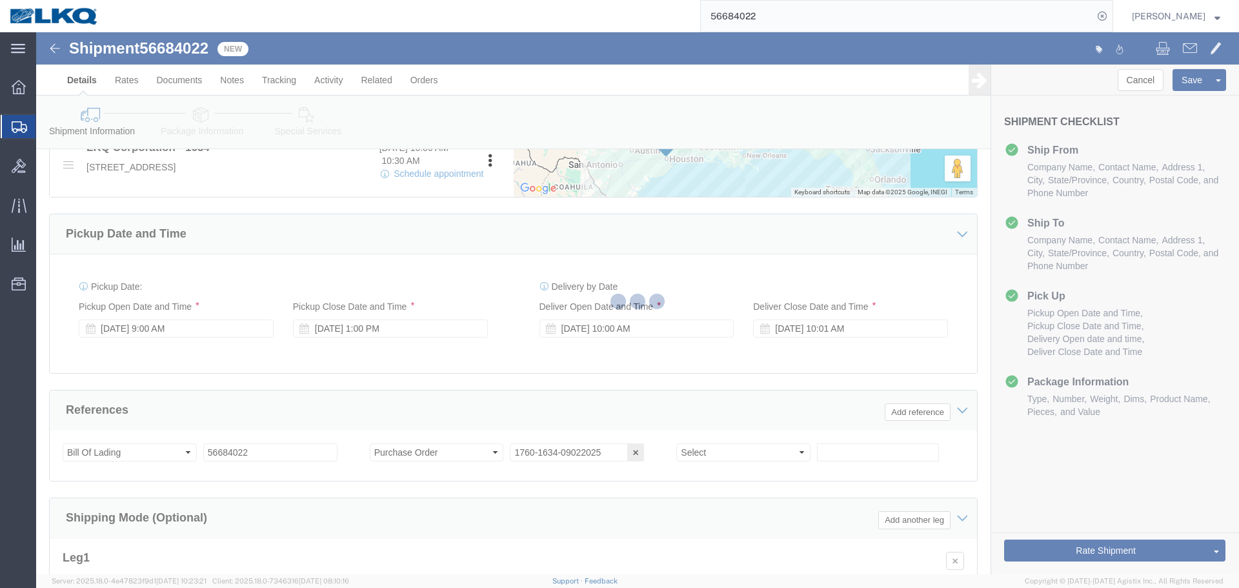
select select "TL"
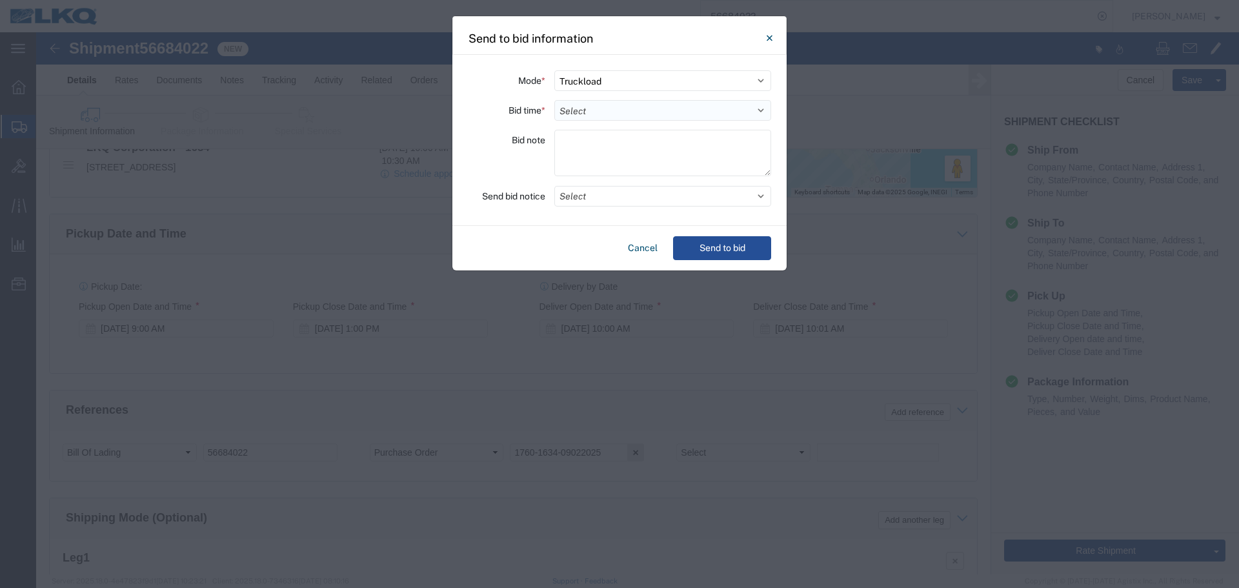
click at [608, 103] on select "Select 30 Min (Rush) 1 Hour (Rush) 2 Hours (Rush) 4 Hours (Rush) 8 Hours (Rush)…" at bounding box center [662, 110] width 217 height 21
select select "4"
click at [554, 100] on select "Select 30 Min (Rush) 1 Hour (Rush) 2 Hours (Rush) 4 Hours (Rush) 8 Hours (Rush)…" at bounding box center [662, 110] width 217 height 21
drag, startPoint x: 638, startPoint y: 251, endPoint x: 598, endPoint y: 223, distance: 49.2
click at [638, 251] on button "Cancel" at bounding box center [643, 248] width 40 height 24
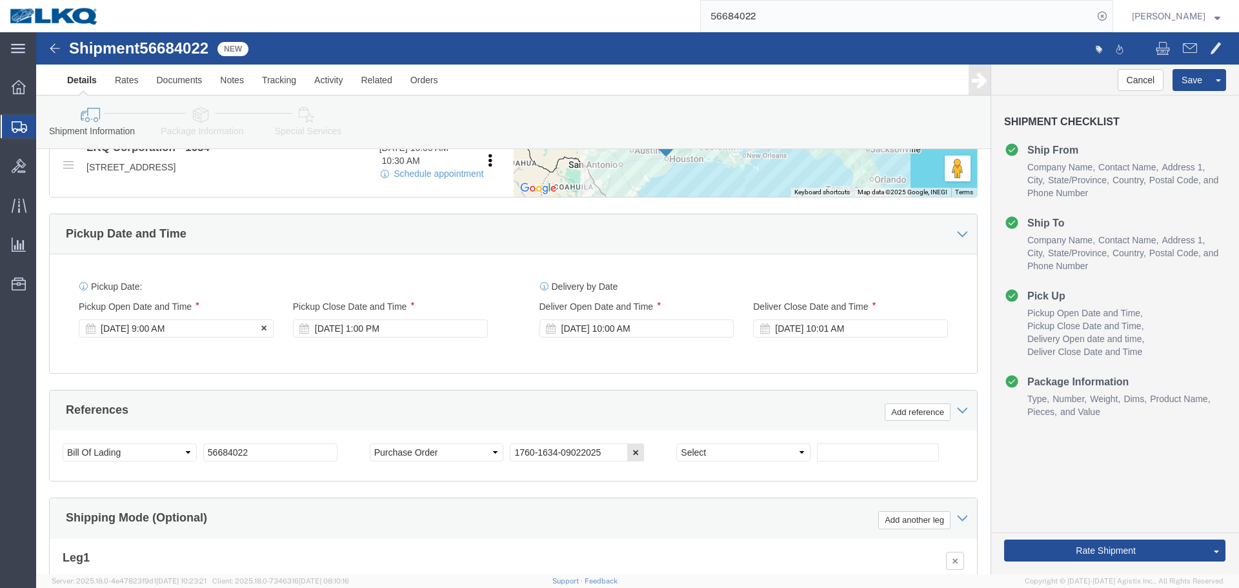
click div "[DATE] 9:00 AM"
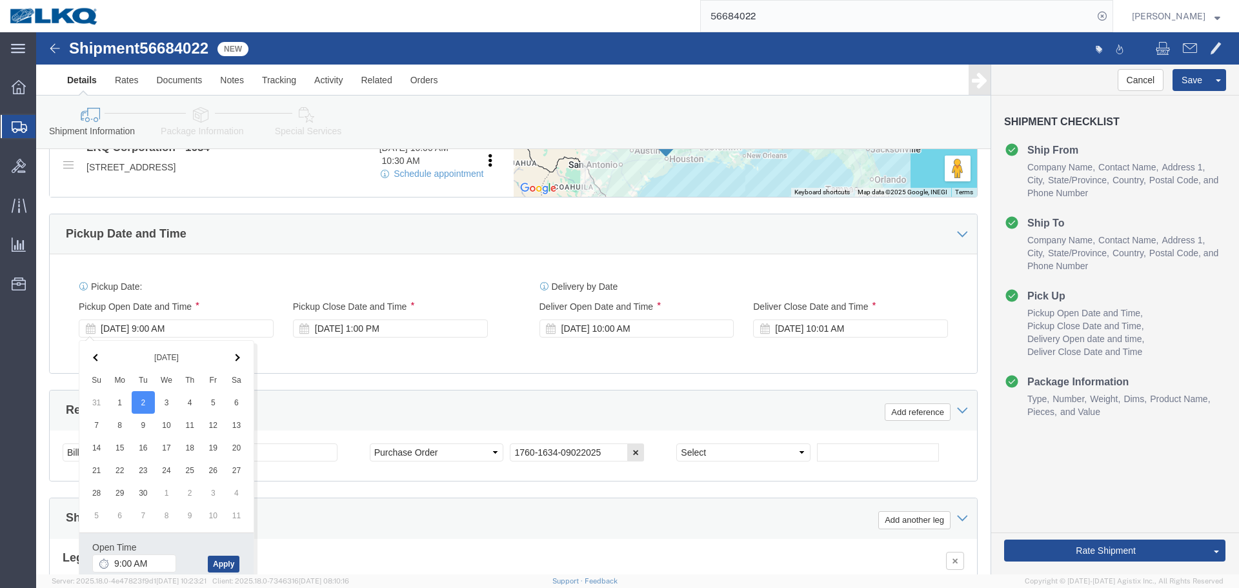
click div "Pickup Date: Pickup Start Date Pickup Start Time Pickup Open Date and Time Sep …"
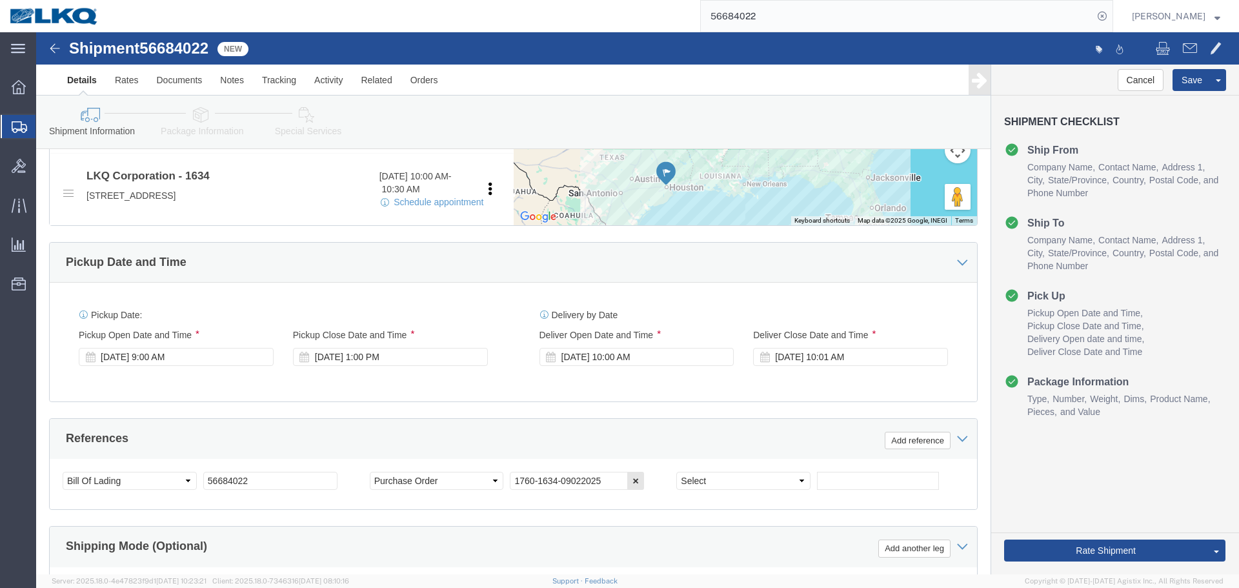
scroll to position [645, 0]
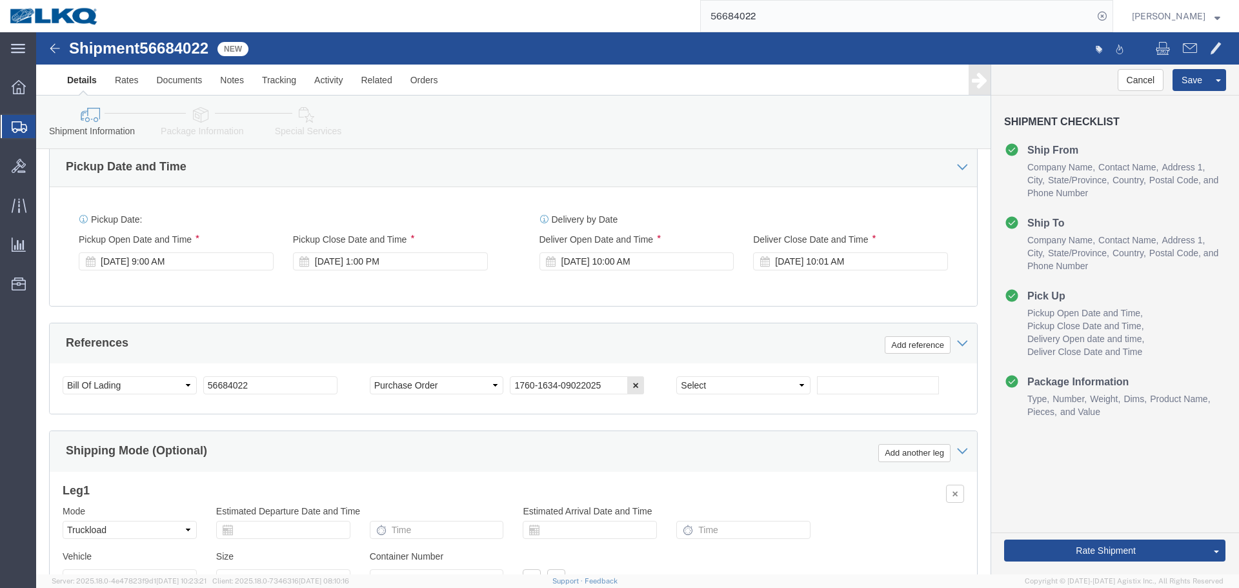
click div "Pickup Date: Pickup Start Date Pickup Start Time Pickup Open Date and Time Sep …"
click link "Send To Bid"
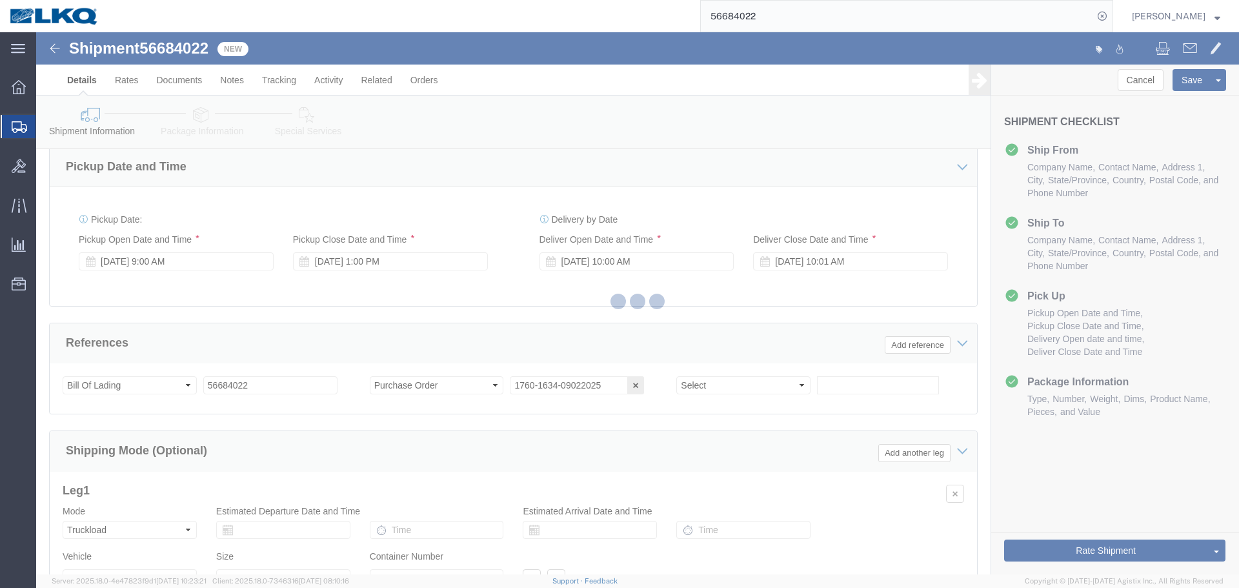
select select "TL"
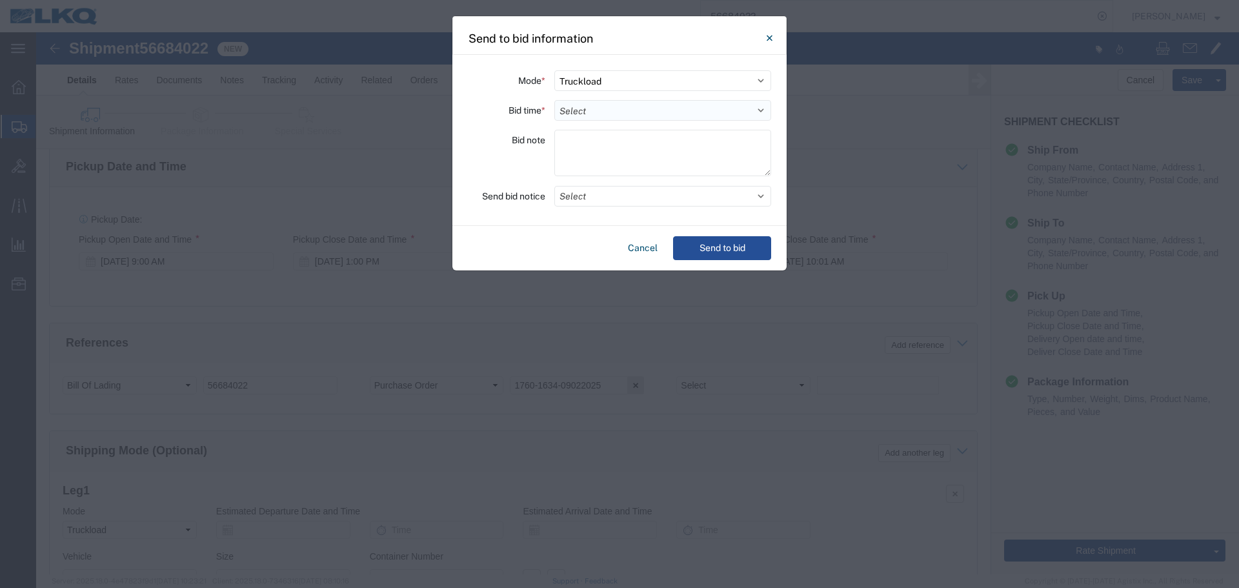
click at [565, 108] on select "Select 30 Min (Rush) 1 Hour (Rush) 2 Hours (Rush) 4 Hours (Rush) 8 Hours (Rush)…" at bounding box center [662, 110] width 217 height 21
select select "4"
click at [554, 100] on select "Select 30 Min (Rush) 1 Hour (Rush) 2 Hours (Rush) 4 Hours (Rush) 8 Hours (Rush)…" at bounding box center [662, 110] width 217 height 21
click at [599, 192] on button "Select" at bounding box center [662, 196] width 217 height 21
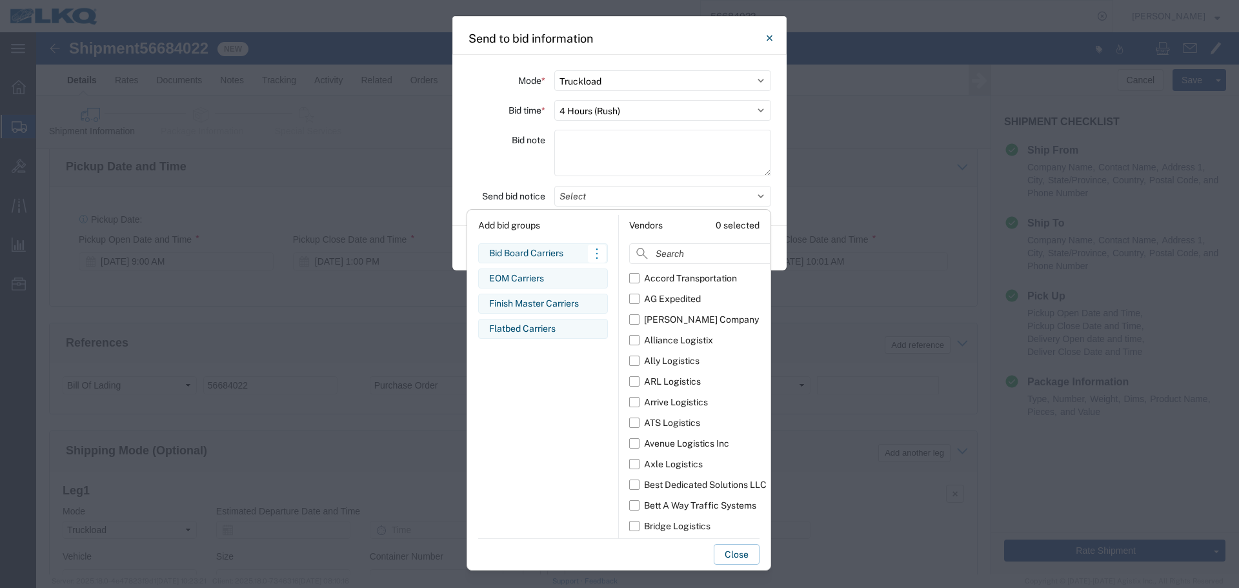
click at [530, 250] on div "Bid Board Carriers" at bounding box center [543, 253] width 108 height 14
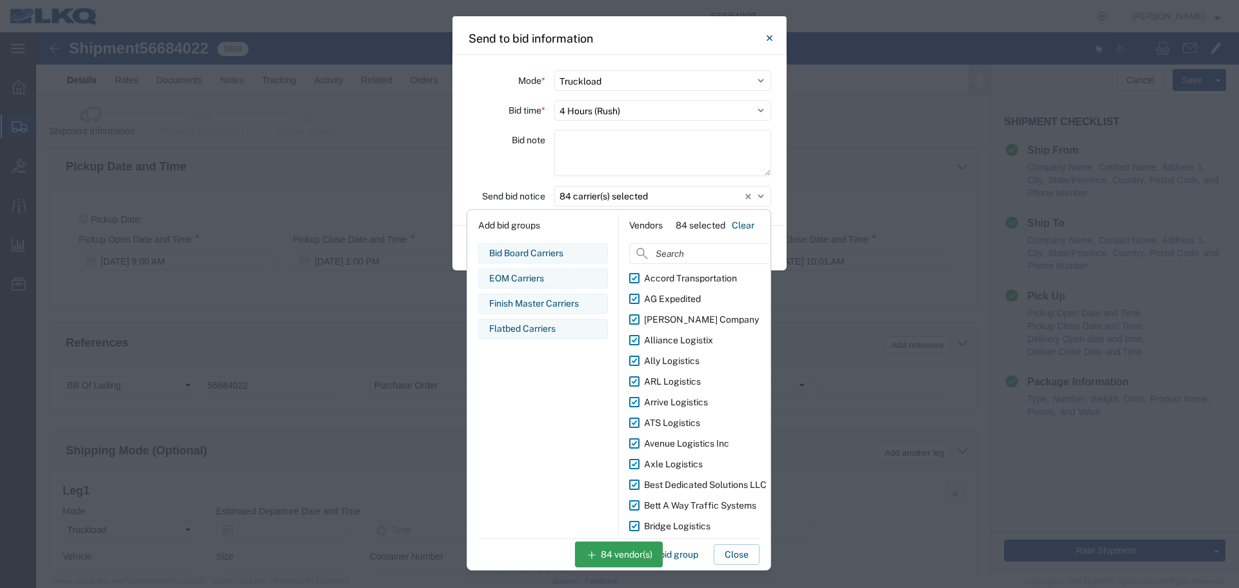
click at [529, 155] on div "Bid note" at bounding box center [506, 155] width 77 height 50
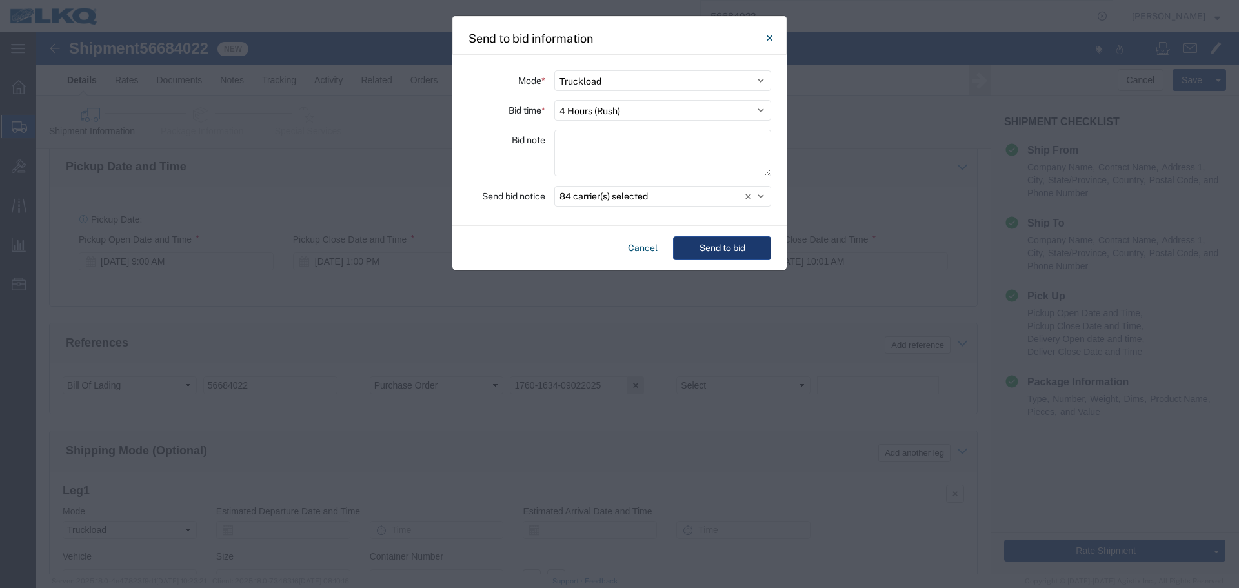
click at [698, 243] on button "Send to bid" at bounding box center [722, 248] width 98 height 24
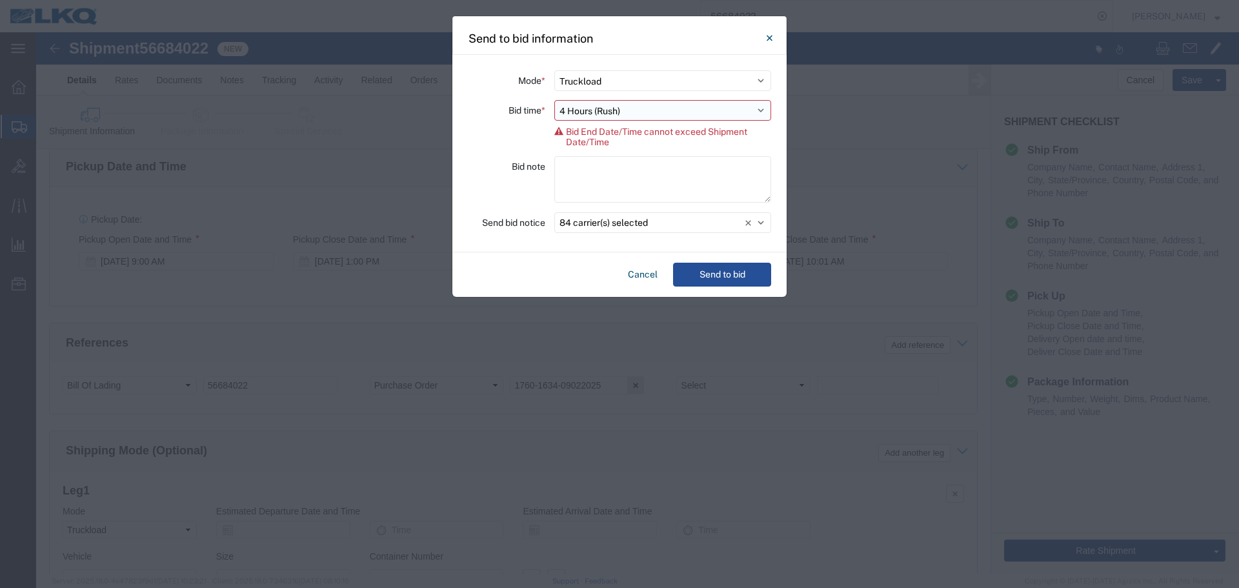
click at [623, 116] on select "Select 30 Min (Rush) 1 Hour (Rush) 2 Hours (Rush) 4 Hours (Rush) 8 Hours (Rush)…" at bounding box center [662, 110] width 217 height 21
click at [774, 34] on button "Close" at bounding box center [769, 38] width 26 height 26
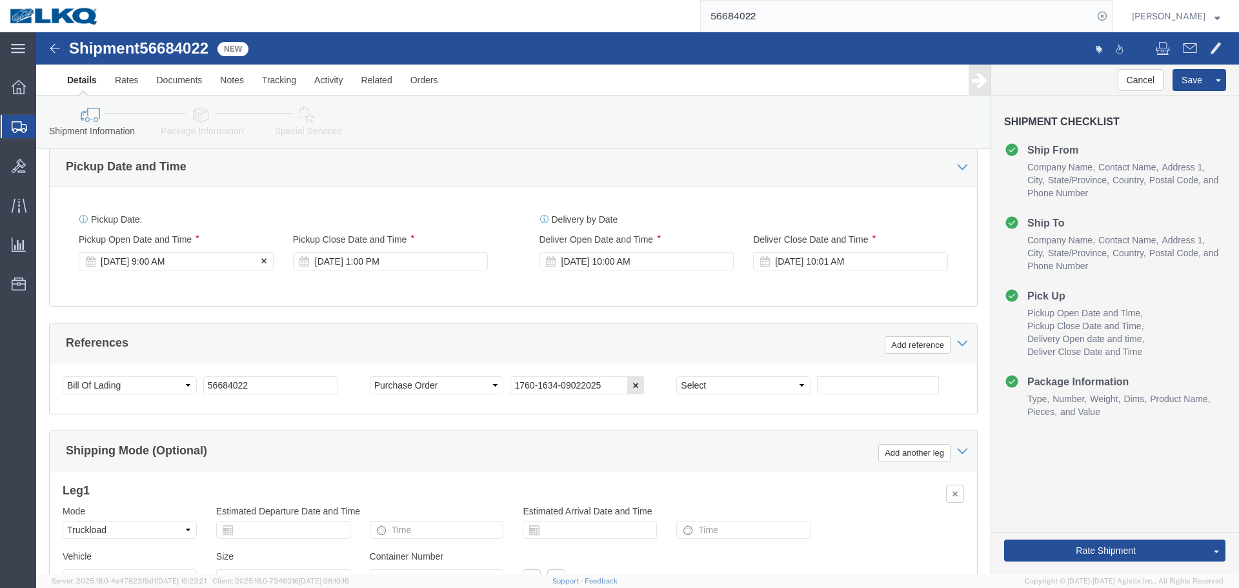
click div "[DATE] 9:00 AM"
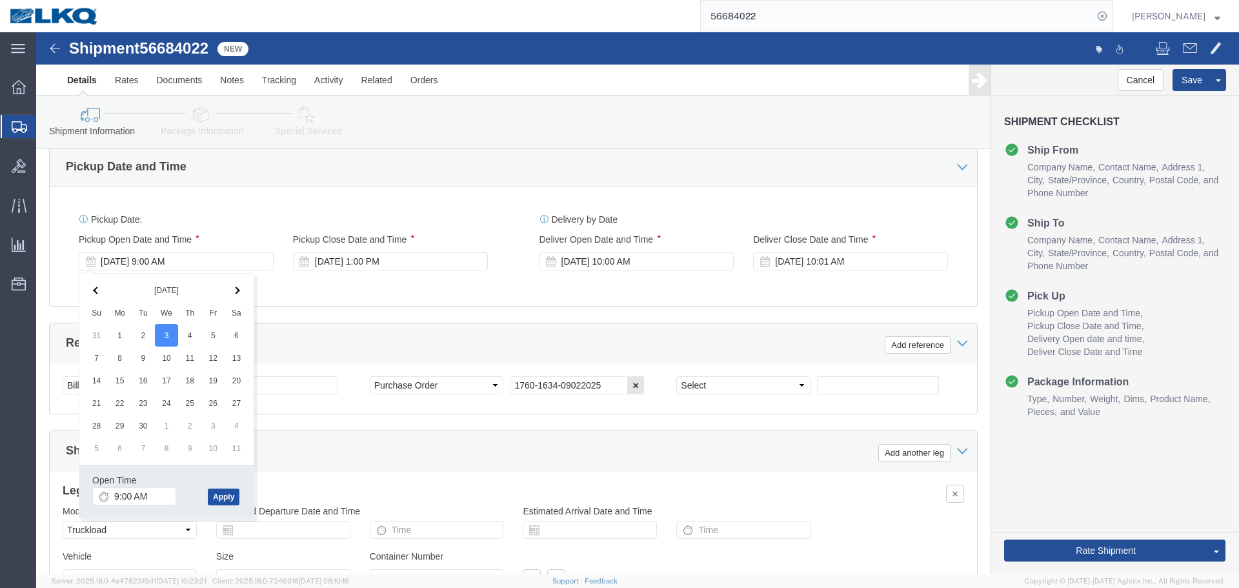
click button "Apply"
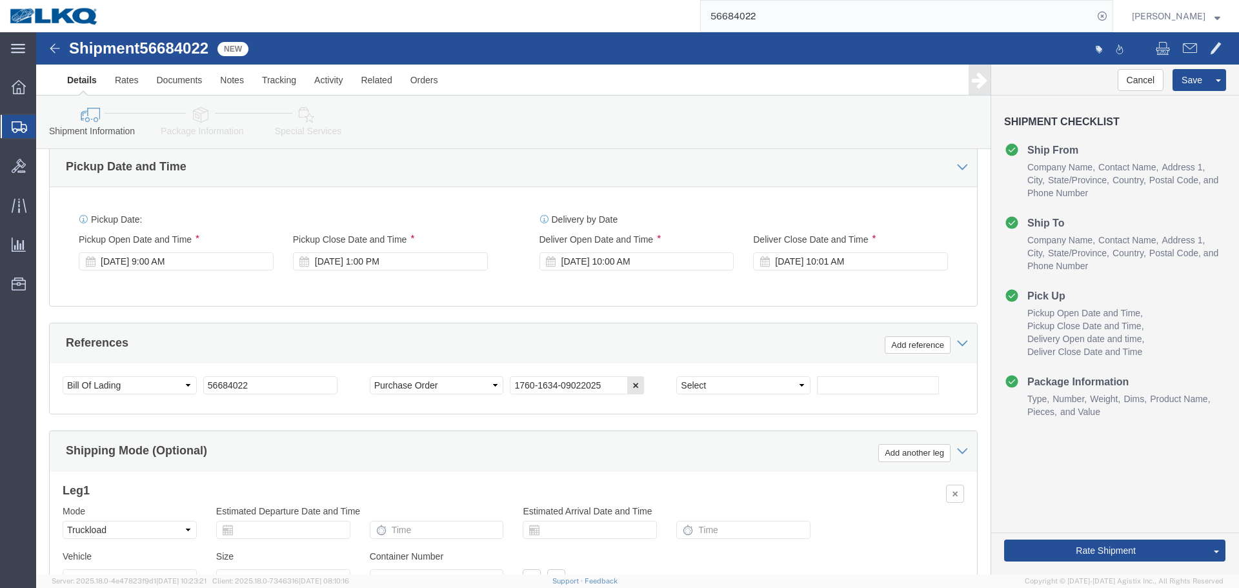
scroll to position [581, 0]
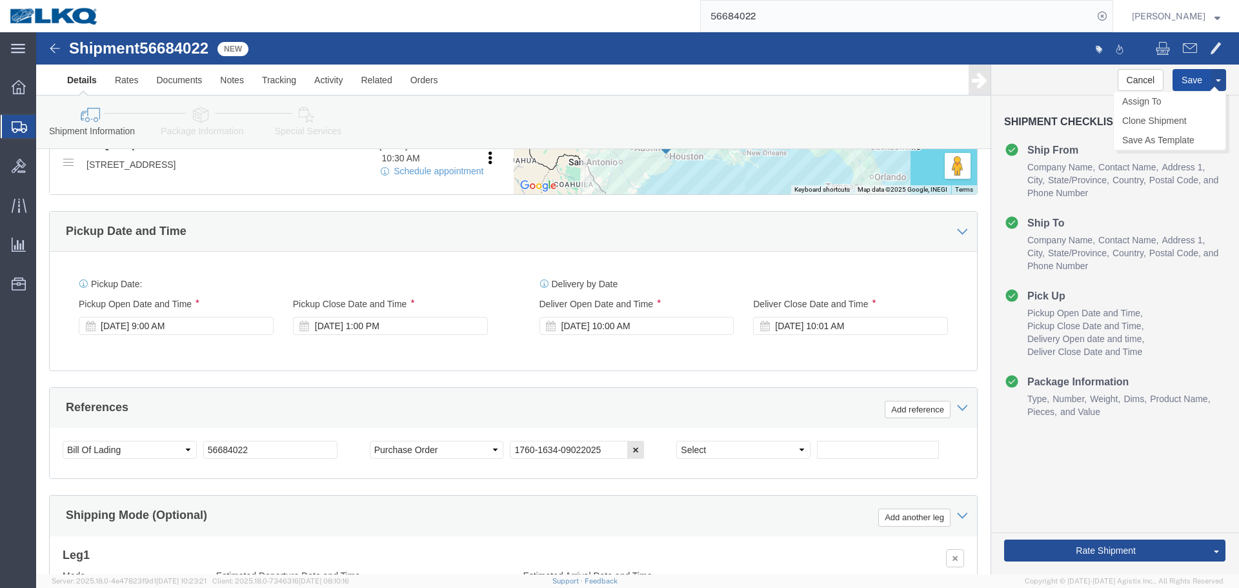
click button "Save"
type button "Save"
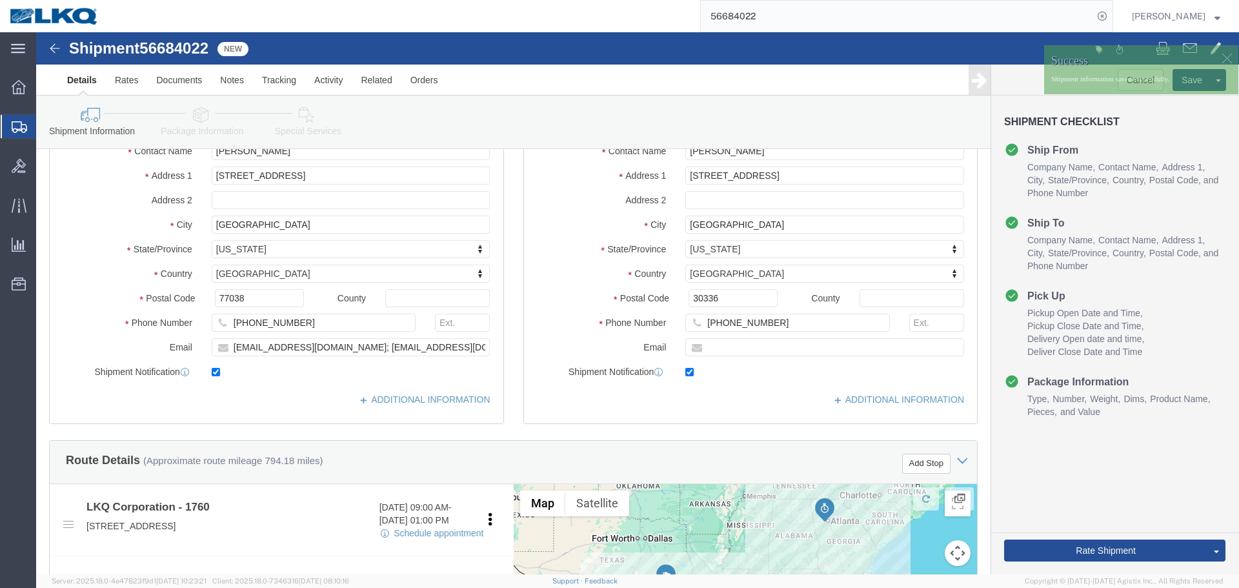
scroll to position [65, 0]
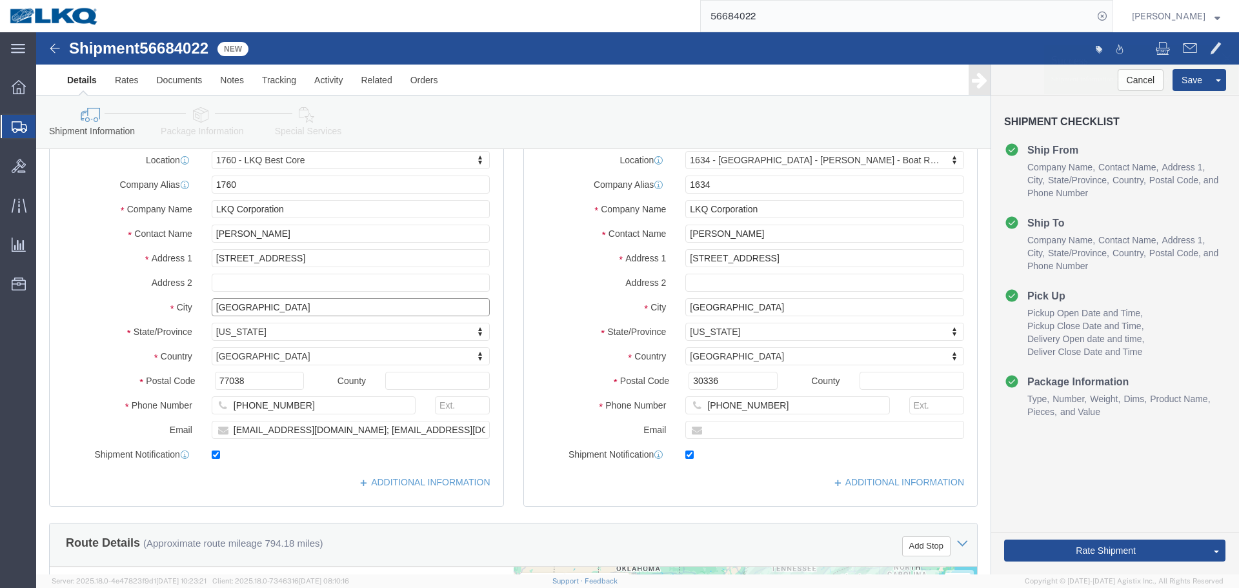
click input "[GEOGRAPHIC_DATA]"
click link "Send To Bid"
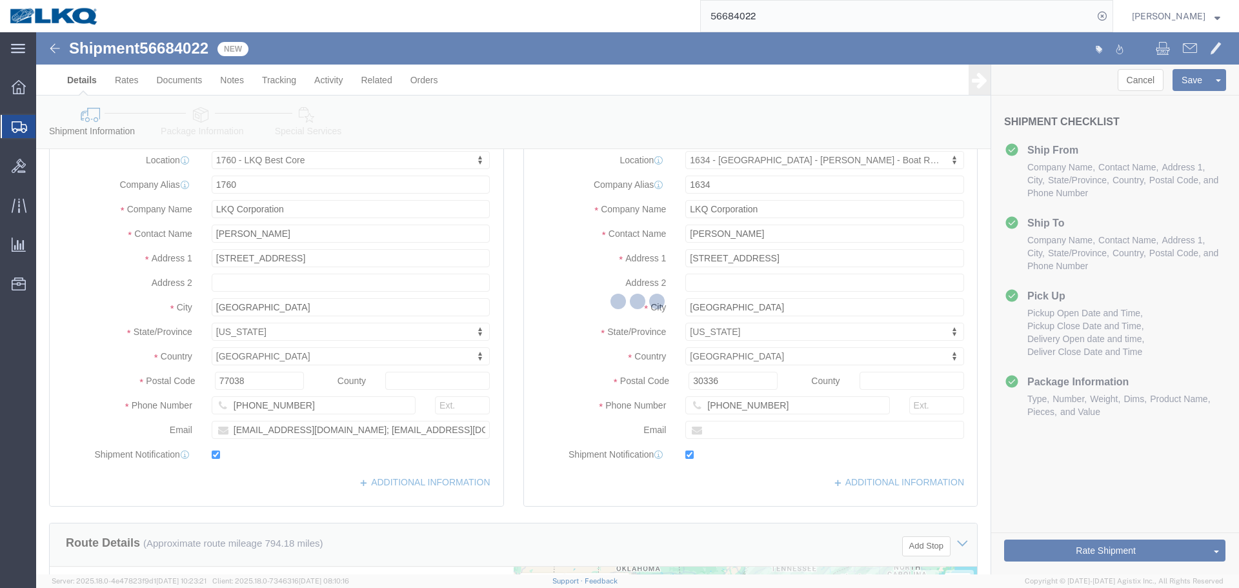
select select "TL"
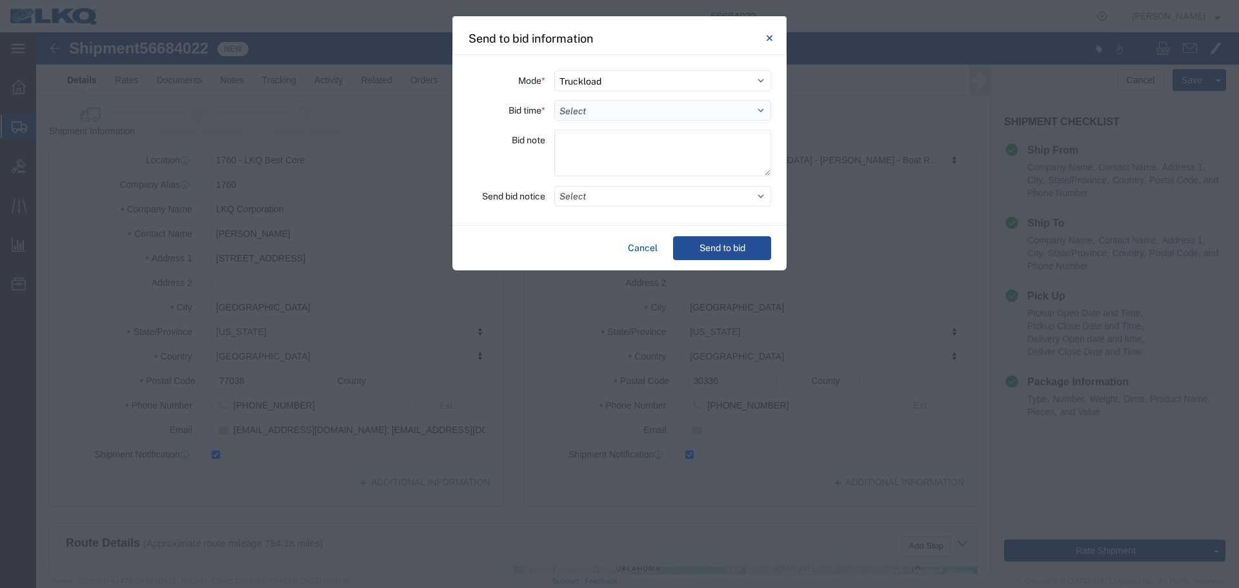
click at [578, 106] on select "Select 30 Min (Rush) 1 Hour (Rush) 2 Hours (Rush) 4 Hours (Rush) 8 Hours (Rush)…" at bounding box center [662, 110] width 217 height 21
select select "4"
click at [554, 100] on select "Select 30 Min (Rush) 1 Hour (Rush) 2 Hours (Rush) 4 Hours (Rush) 8 Hours (Rush)…" at bounding box center [662, 110] width 217 height 21
click at [585, 198] on button "Select" at bounding box center [662, 196] width 217 height 21
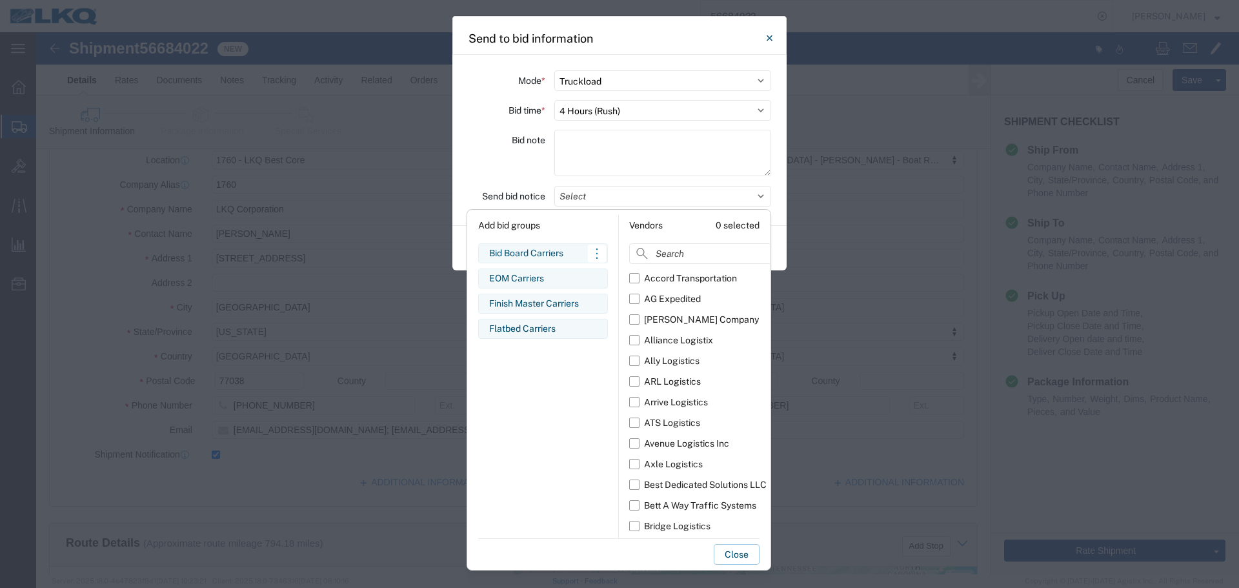
click at [511, 250] on div "Bid Board Carriers" at bounding box center [543, 253] width 108 height 14
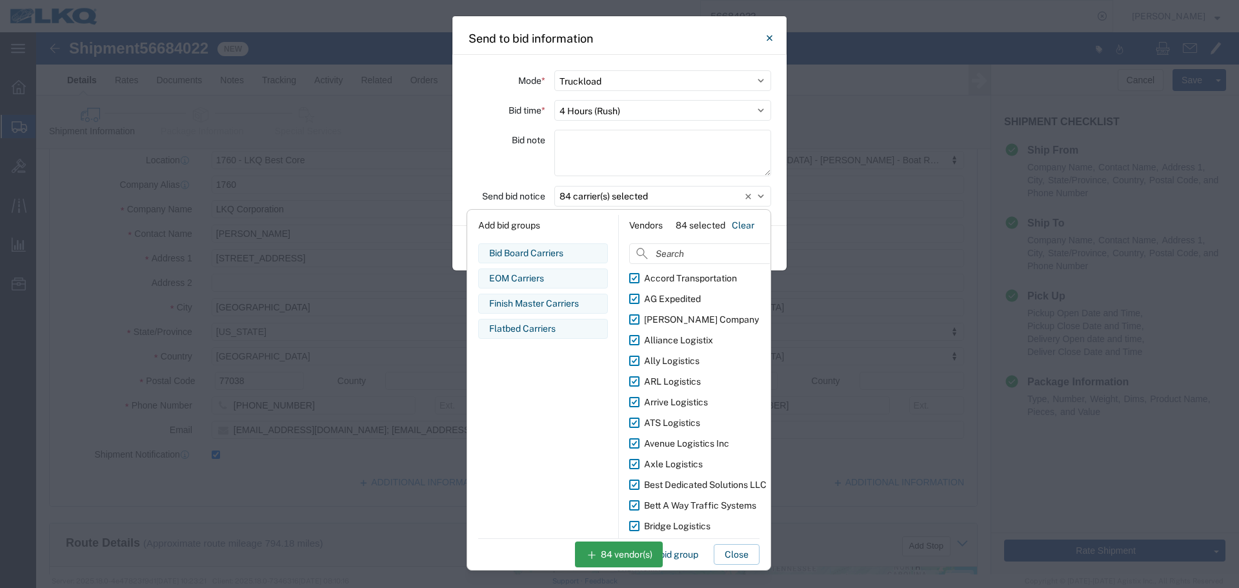
click at [500, 165] on div "Bid note" at bounding box center [506, 155] width 77 height 50
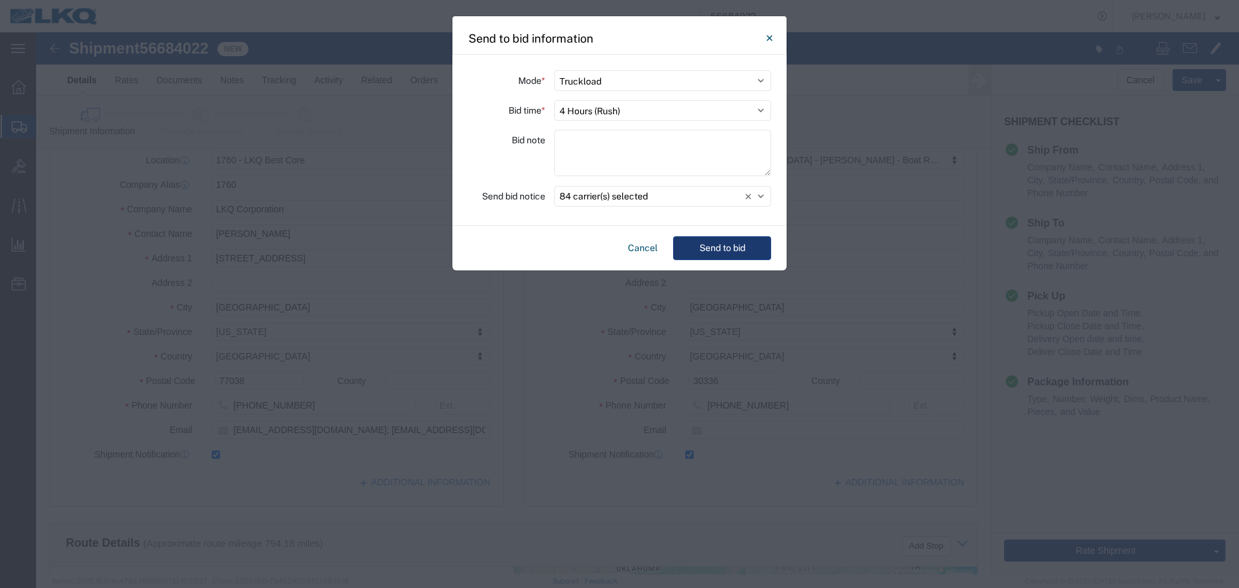
click at [758, 241] on button "Send to bid" at bounding box center [722, 248] width 98 height 24
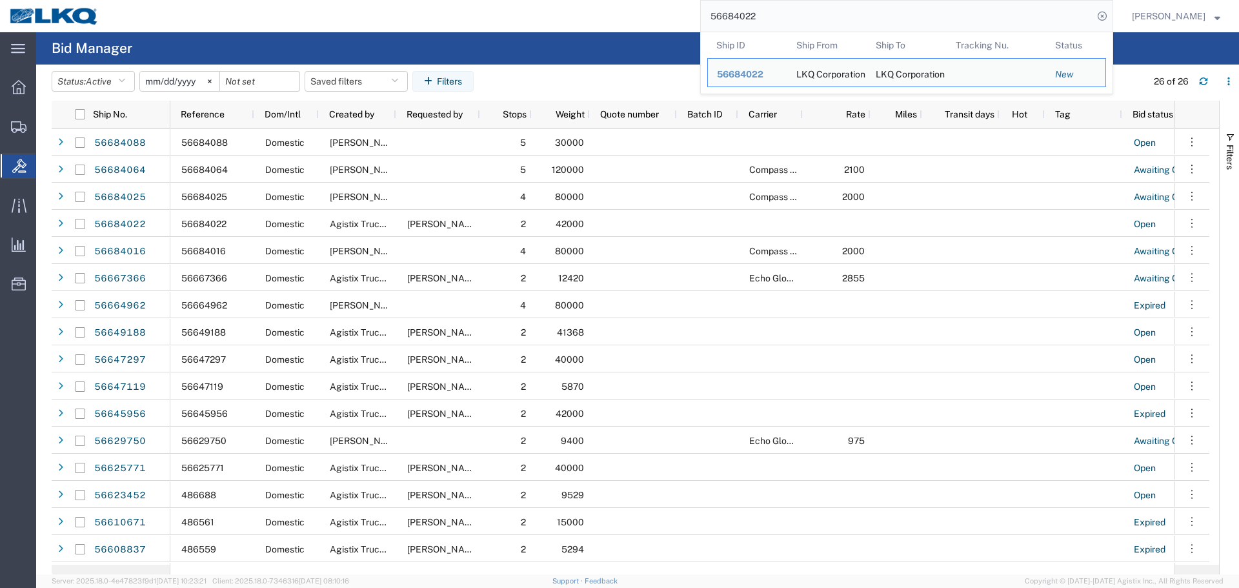
click at [756, 20] on input "56684022" at bounding box center [897, 16] width 392 height 31
paste input "49188"
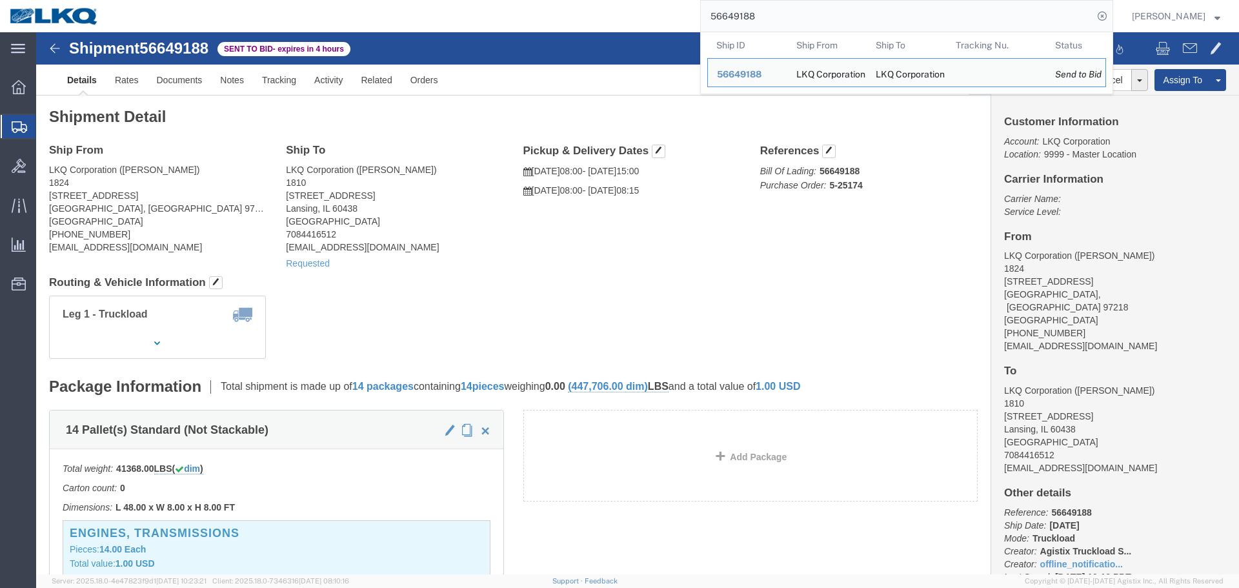
paste input "588467"
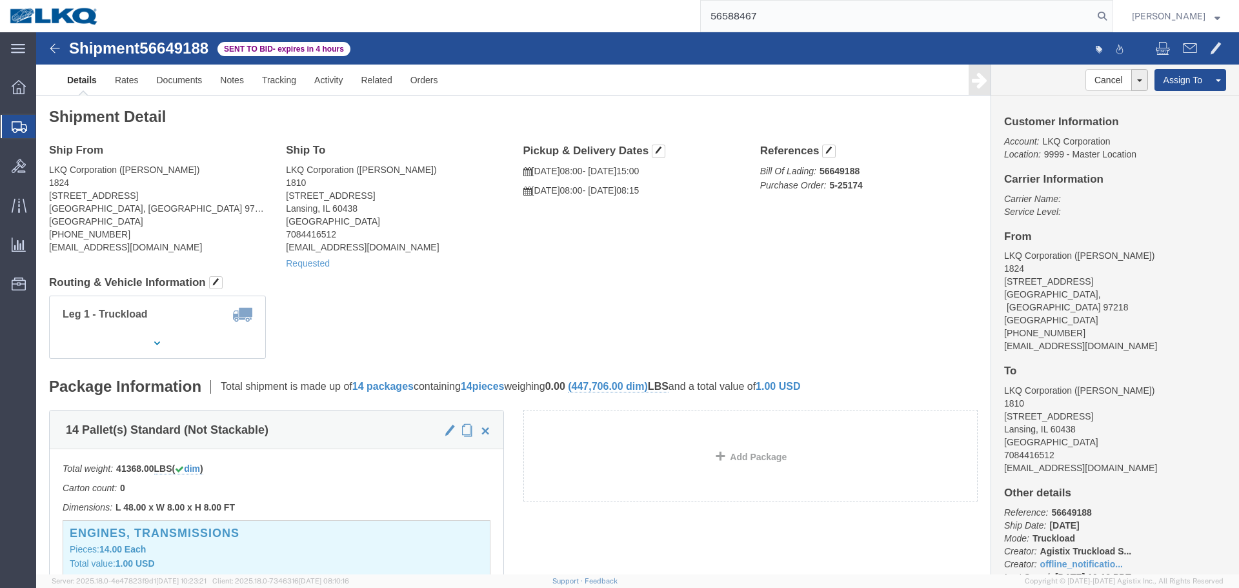
type input "56588467"
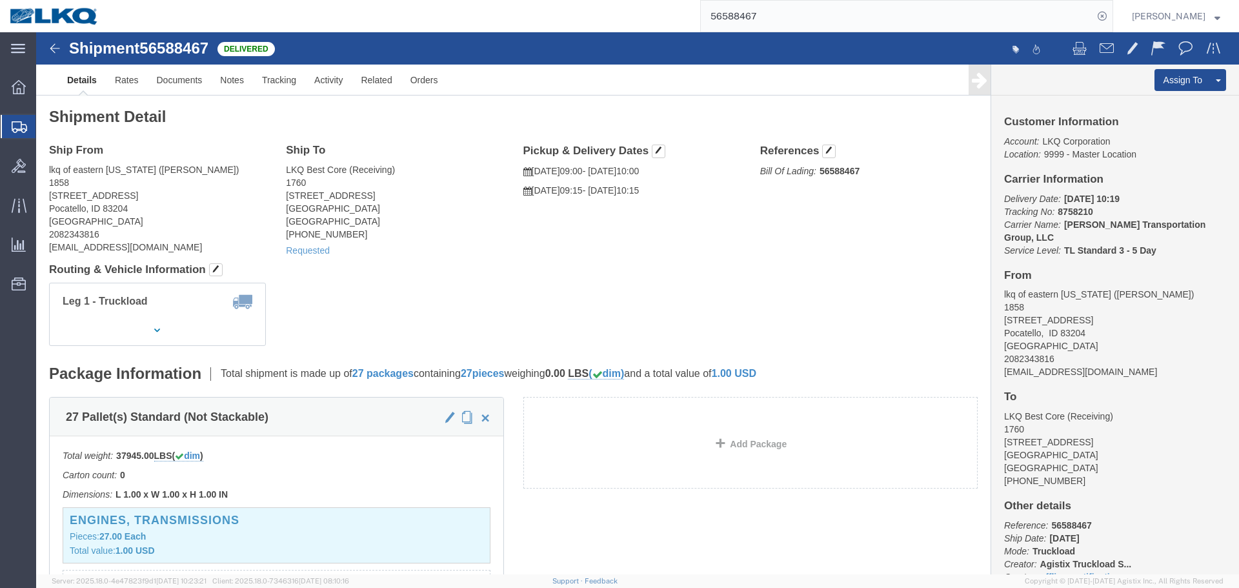
click h4 "Routing & Vehicle Information"
click span
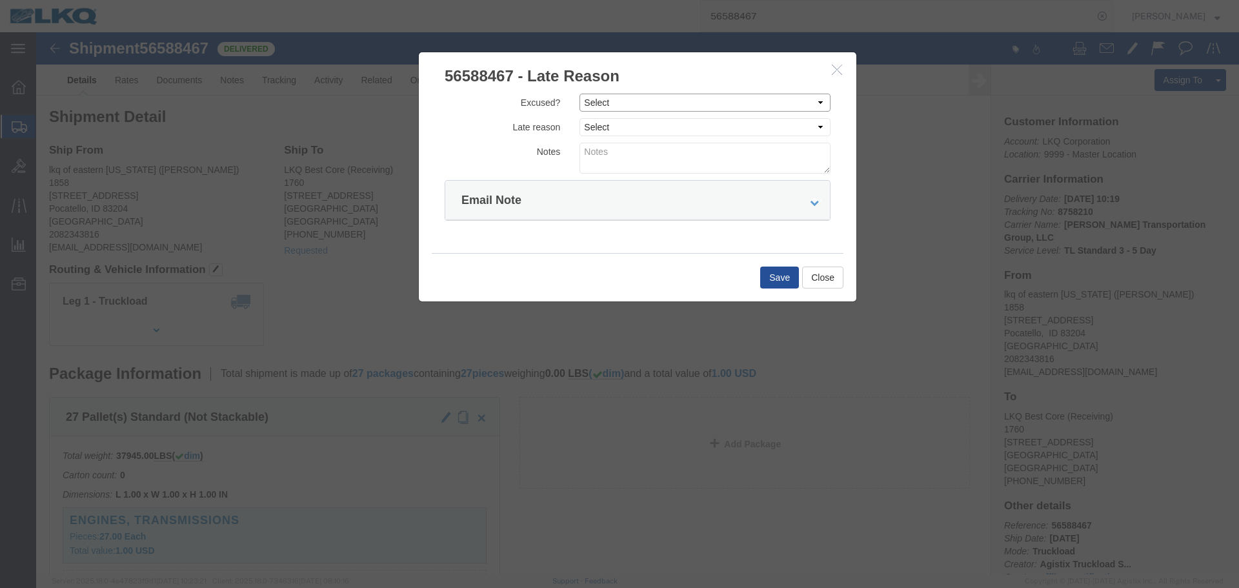
click select "Select Excused Not Excused"
select select "NOT_EXCUSED"
click select "Select Excused Not Excused"
click select "Select Bad Carrier Data Carrier Admin Error Delay Accident Driver Error Lack of…"
select select "DRIVER_ERROR"
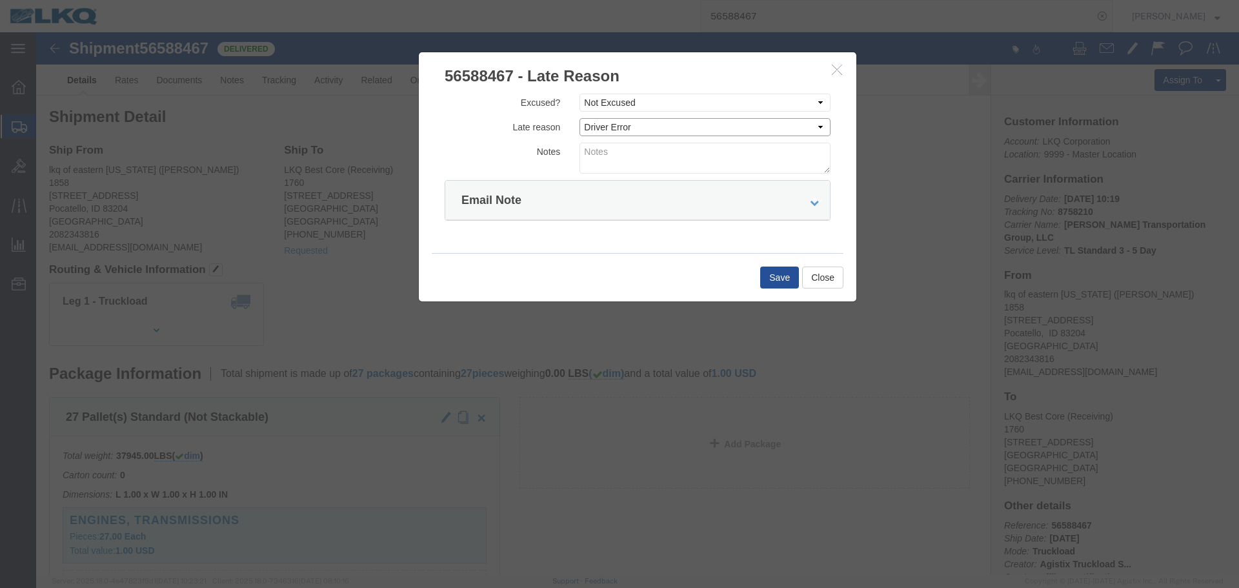
click select "Select Bad Carrier Data Carrier Admin Error Delay Accident Driver Error Lack of…"
click textarea
click textarea "08"
type textarea "08/29 missed"
click button "Save"
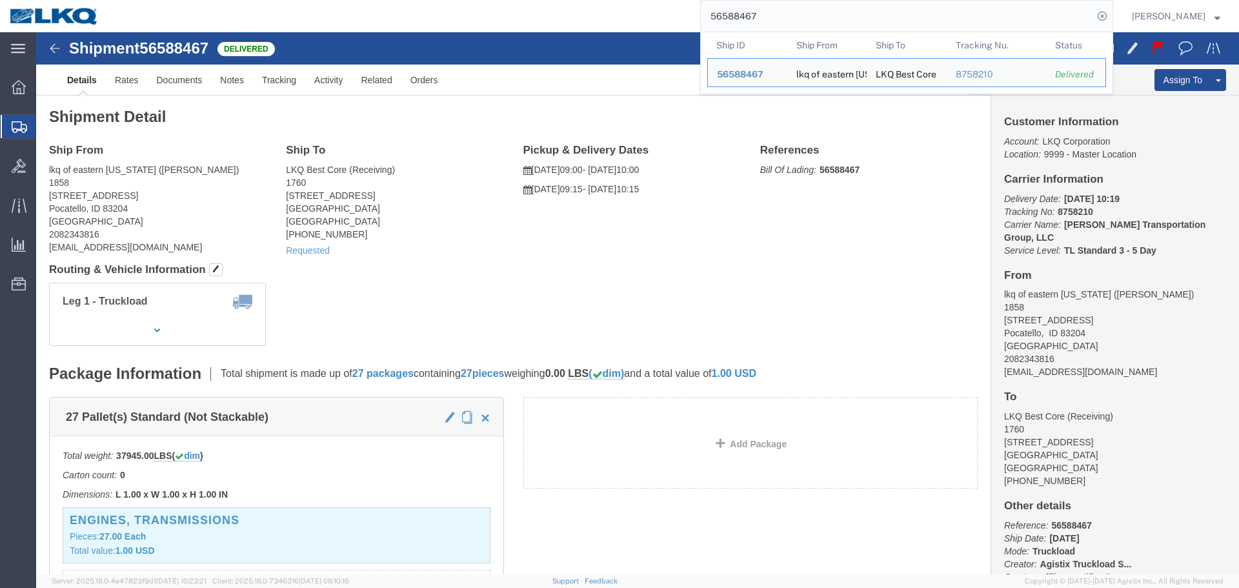
click at [816, 28] on input "56588467" at bounding box center [897, 16] width 392 height 31
paste input "67500"
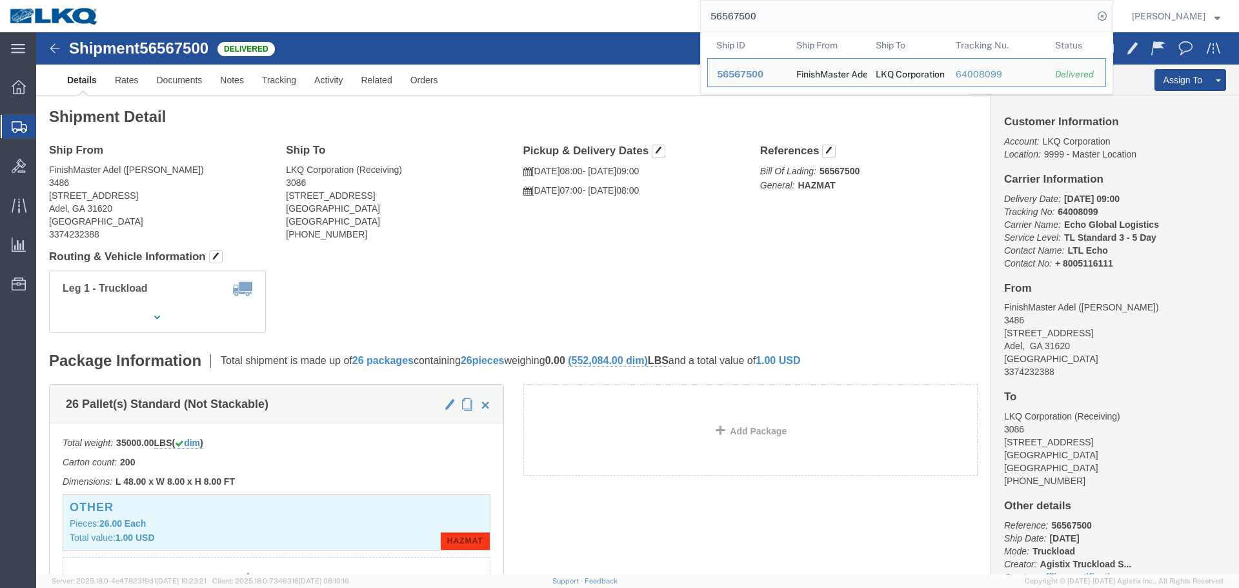
click div "Shipment Detail Ship From FinishMaster Adel (Joseph Huewitt) 3486 315 Industria…"
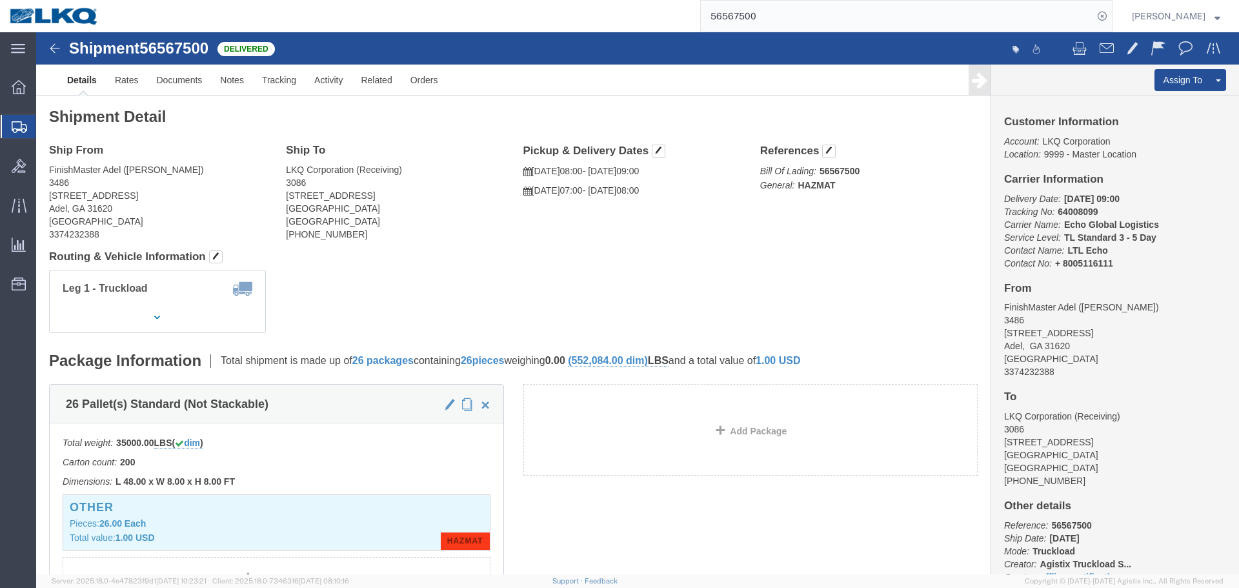
click div "Ship From FinishMaster Adel (Joseph Huewitt) 3486 315 Industrial Park Dr. Adel,…"
click div "Ship To LKQ Corporation (Receiving) 3086 1010 Grand ST Orlando, FL 32805 United…"
click div "Shipment Detail Ship From FinishMaster Adel (Joseph Huewitt) 3486 315 Industria…"
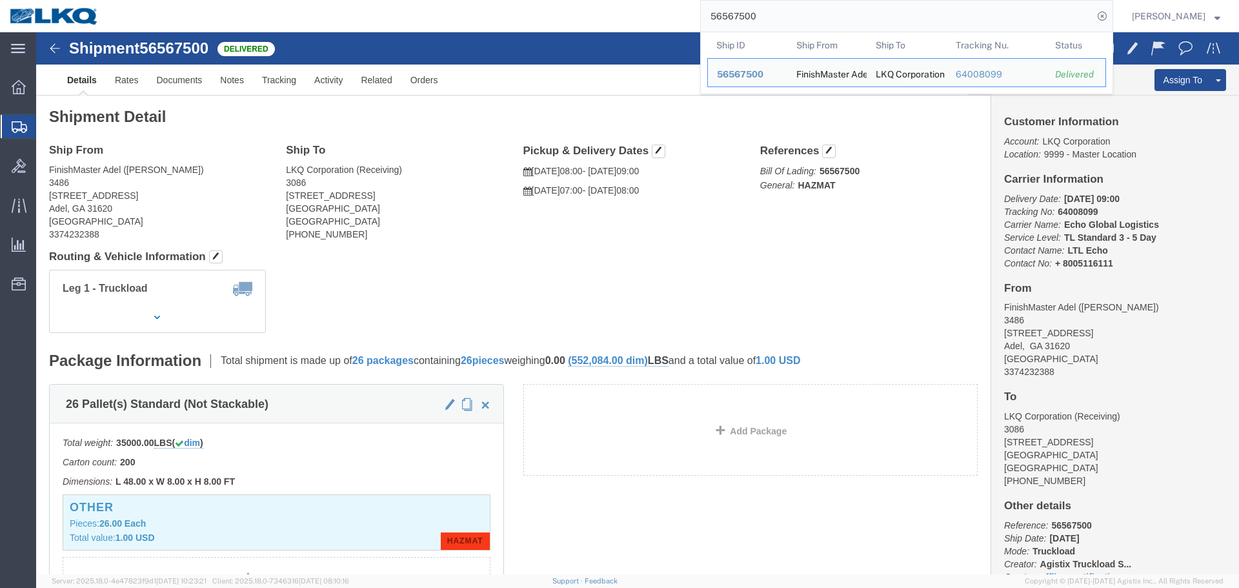
click at [772, 14] on input "56567500" at bounding box center [897, 16] width 392 height 31
paste input "684088"
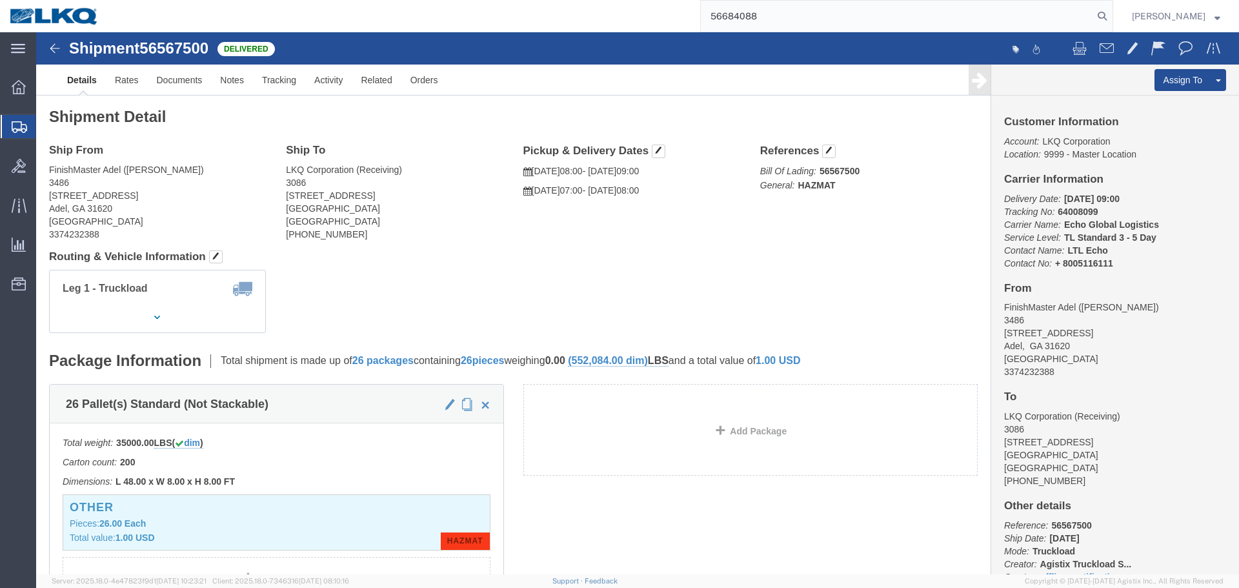
type input "56684088"
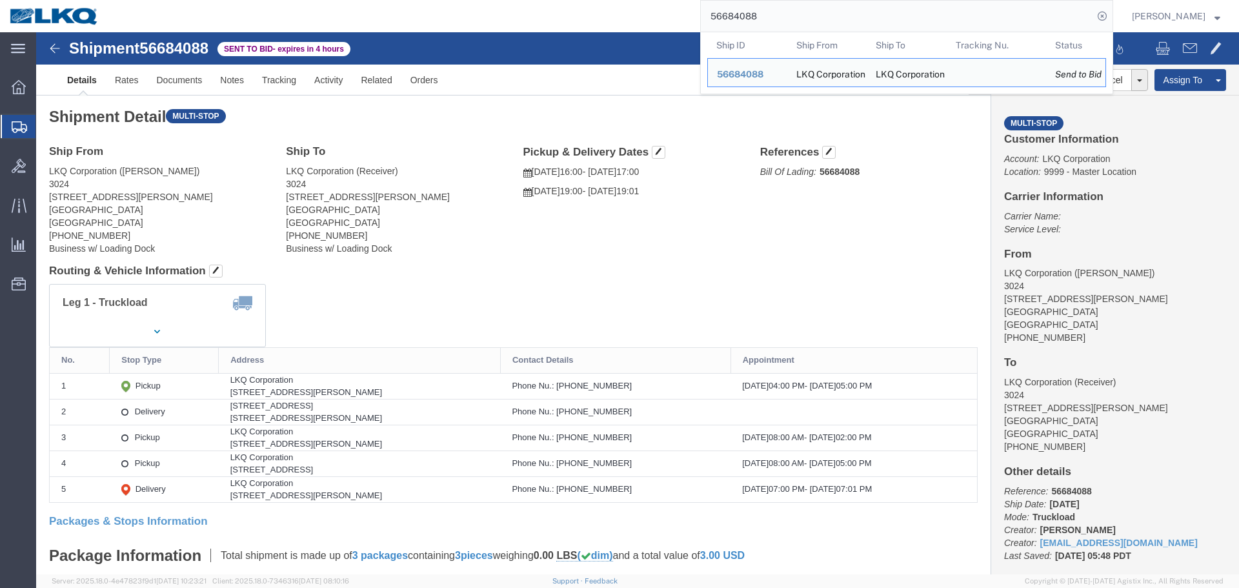
click div
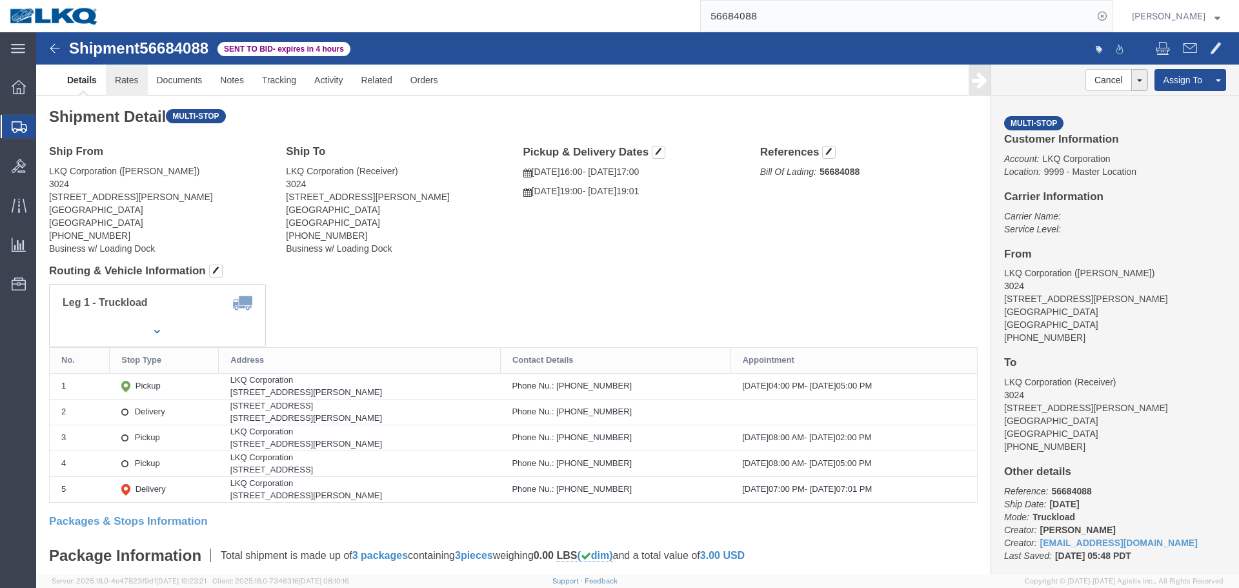
drag, startPoint x: 125, startPoint y: 81, endPoint x: 89, endPoint y: 48, distance: 48.4
click link "Rates"
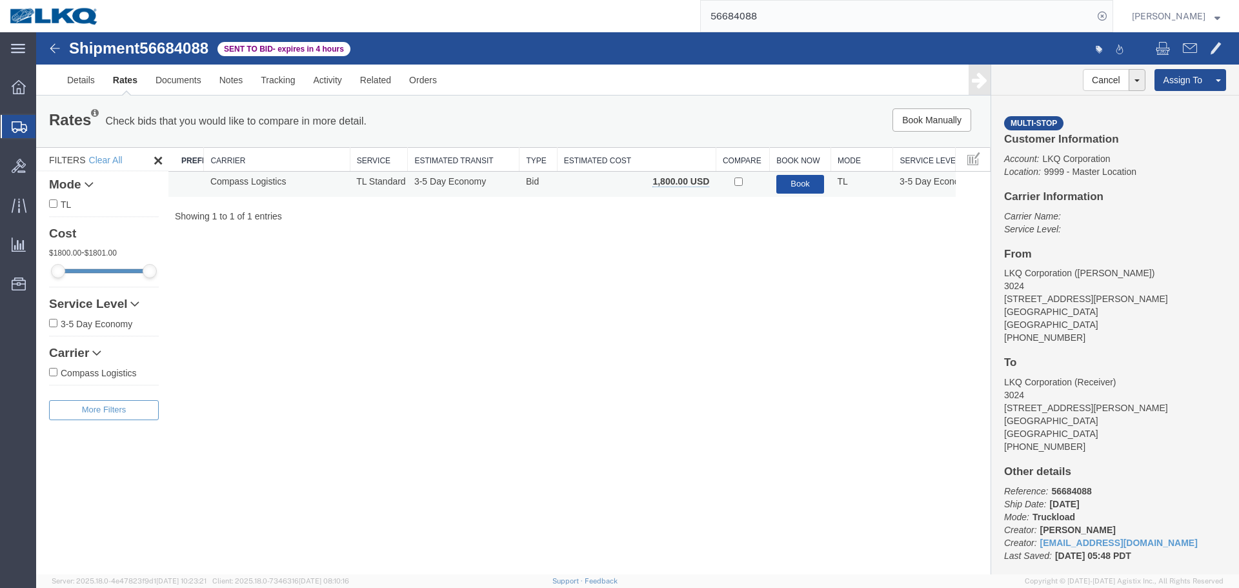
click at [797, 188] on button "Book" at bounding box center [800, 184] width 48 height 19
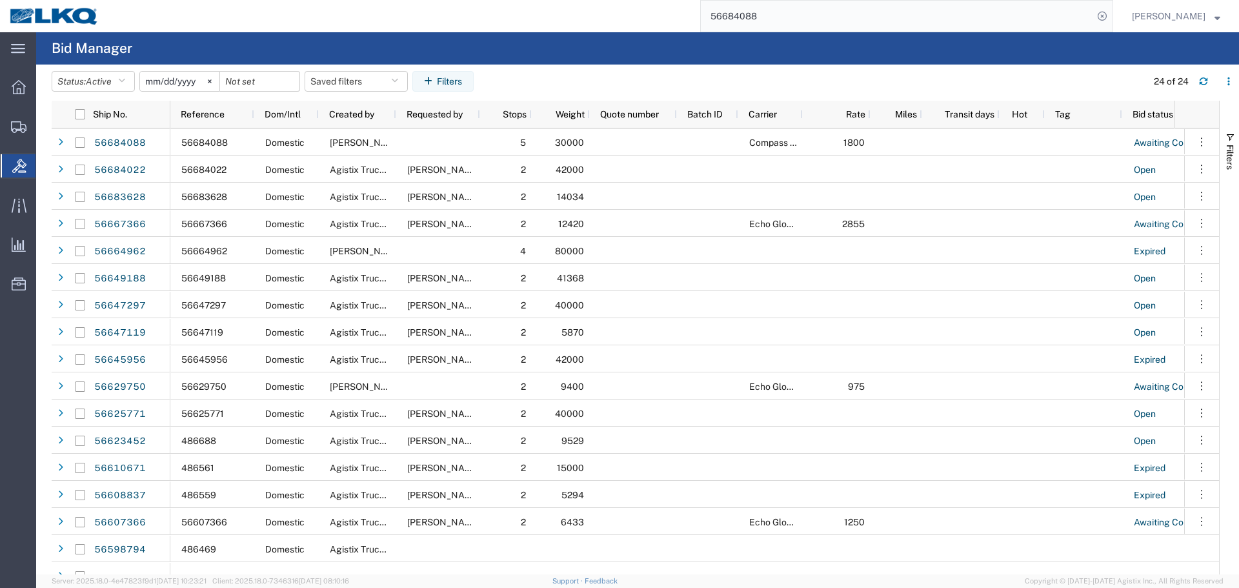
click at [823, 17] on input "56684088" at bounding box center [897, 16] width 392 height 31
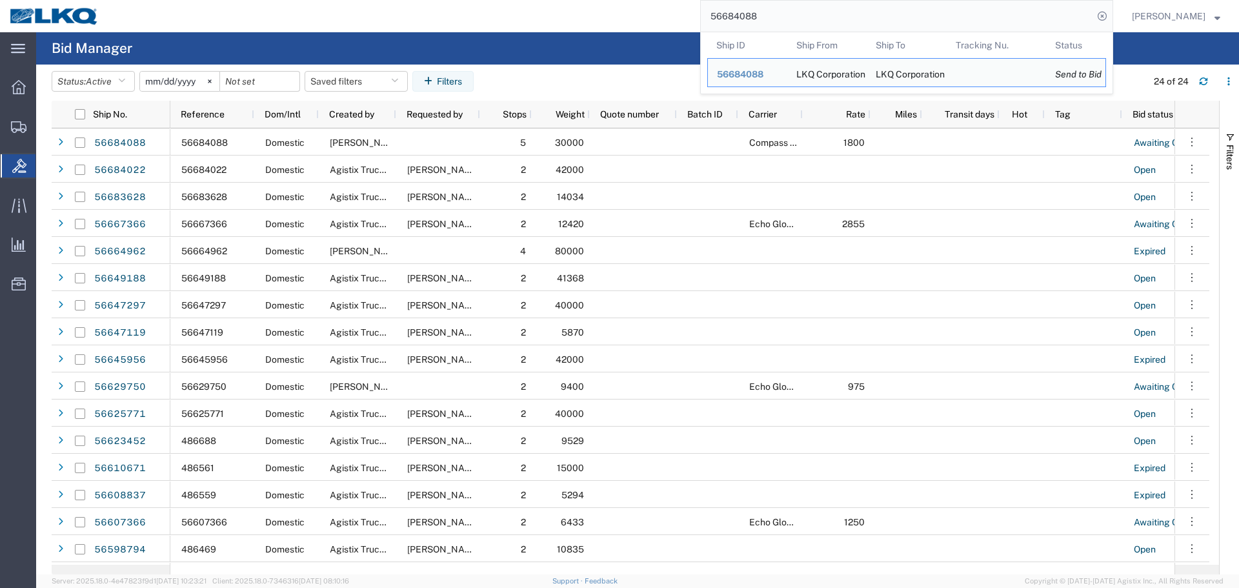
paste input "22"
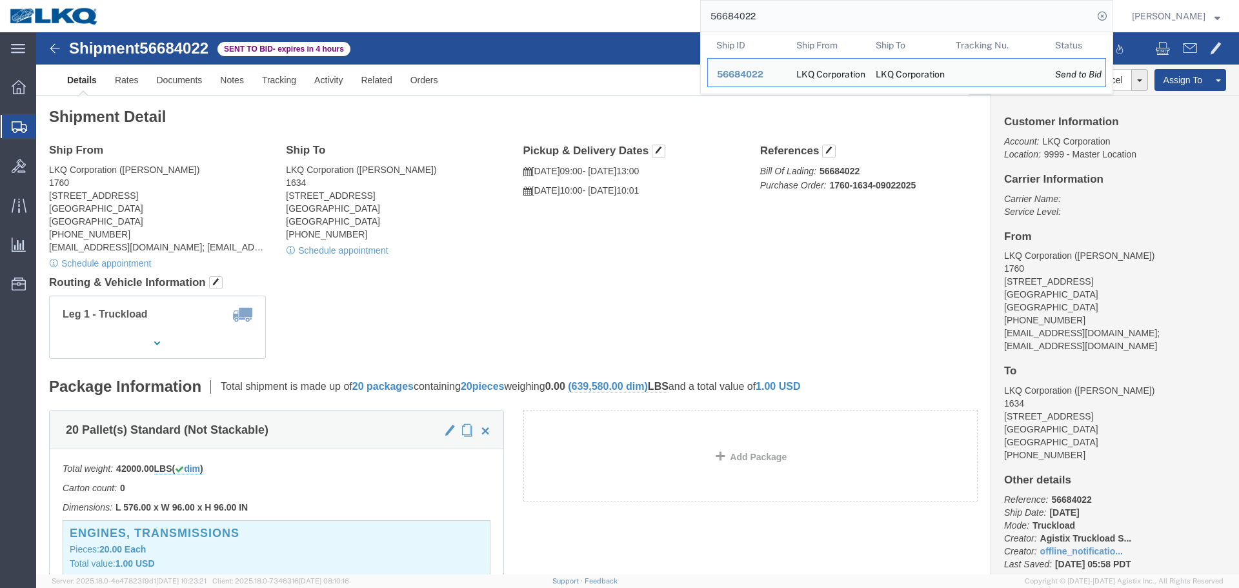
click address "LKQ Corporation (Alfredo Garcia) 1760 1714 W Mount Houston Rd Houston, TX 77038…"
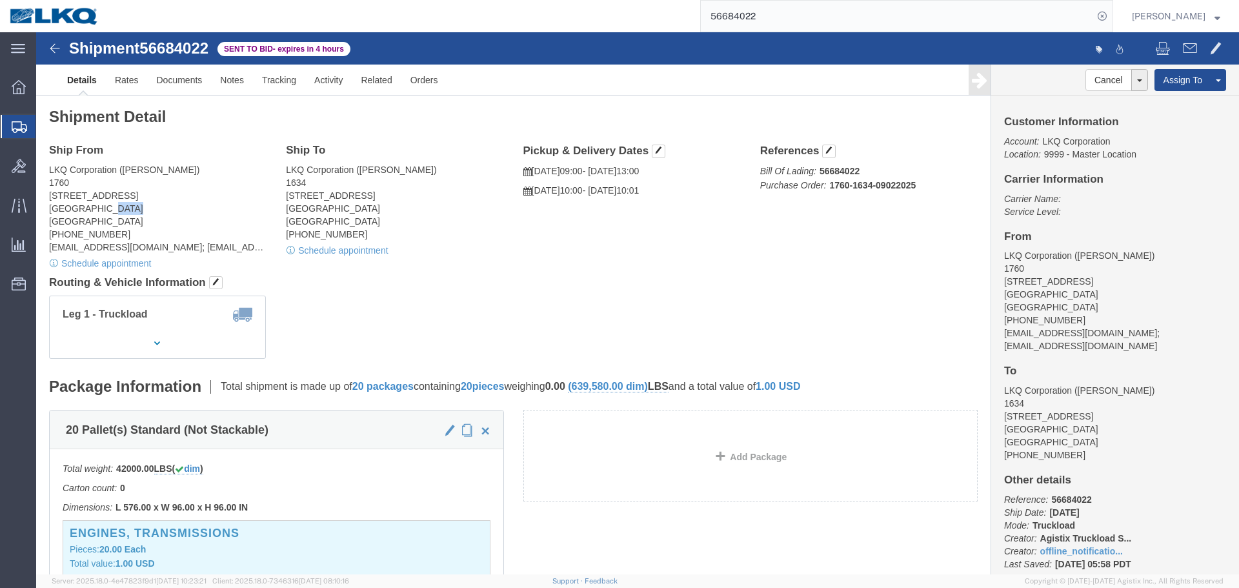
click address "LKQ Corporation (Alfredo Garcia) 1760 1714 W Mount Houston Rd Houston, TX 77038…"
copy address "77038"
click address "LKQ Corporation (Jason Voyles) 1634 6320 Boat Rock Blvd SW Atlanta, GA 30336 Un…"
copy address "30336"
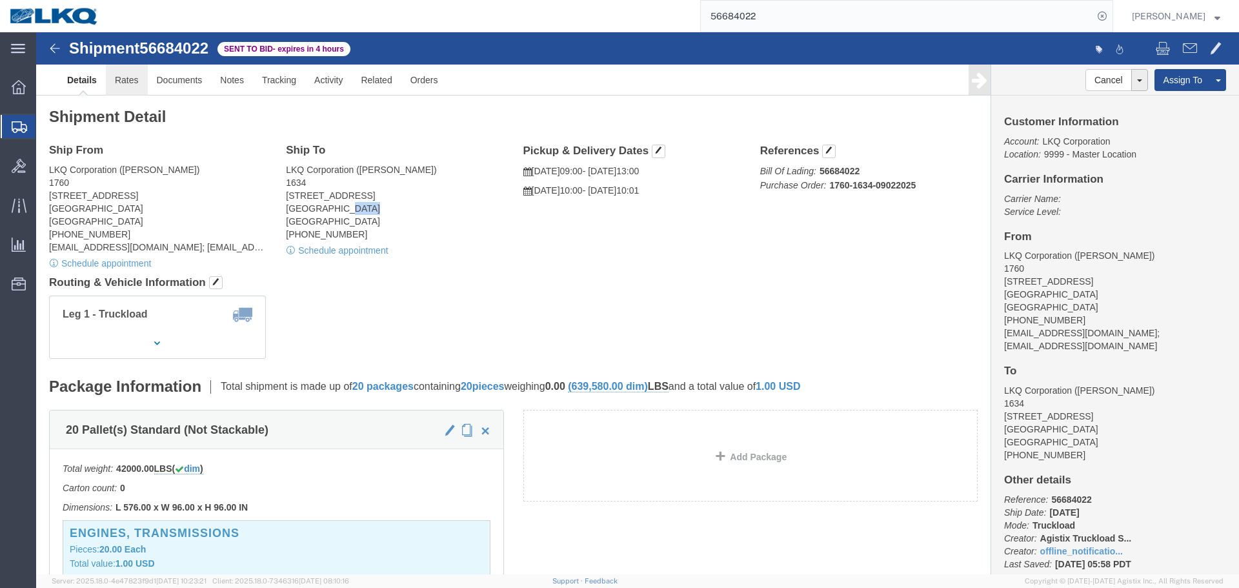
click link "Rates"
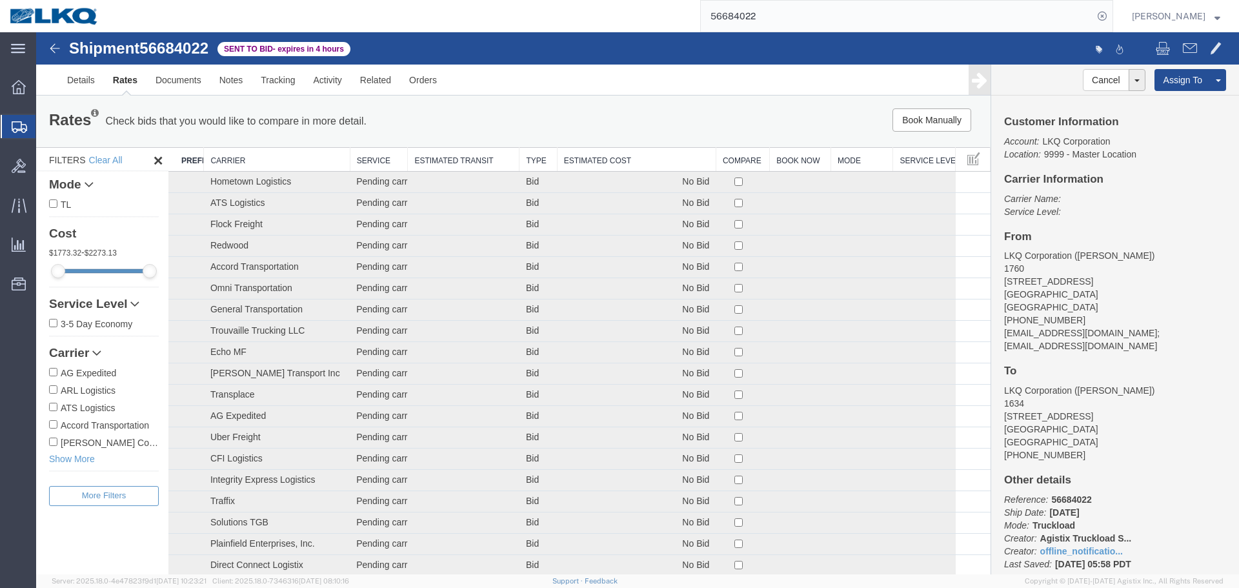
click at [679, 164] on th "Estimated Cost" at bounding box center [636, 160] width 159 height 24
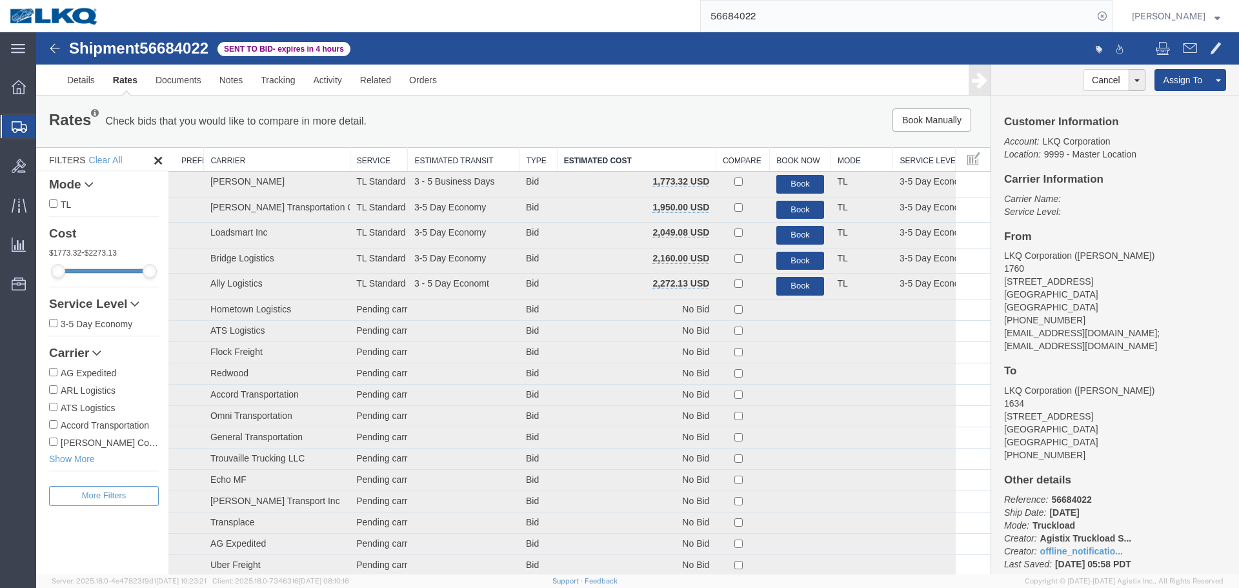
click at [652, 112] on div "Book Manually Pause Continue" at bounding box center [789, 119] width 395 height 23
click at [668, 115] on div "Book Manually Pause Continue" at bounding box center [789, 119] width 395 height 23
click at [687, 124] on div "Book Manually Pause Continue" at bounding box center [789, 119] width 395 height 23
click at [809, 14] on input "56684022" at bounding box center [897, 16] width 392 height 31
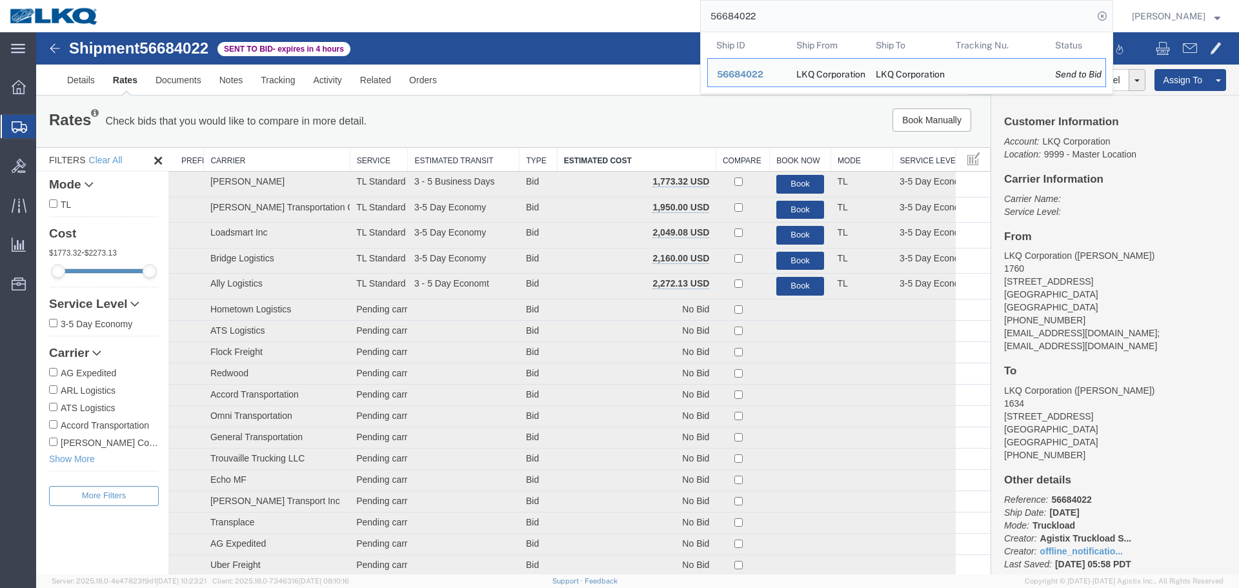
paste input "08287"
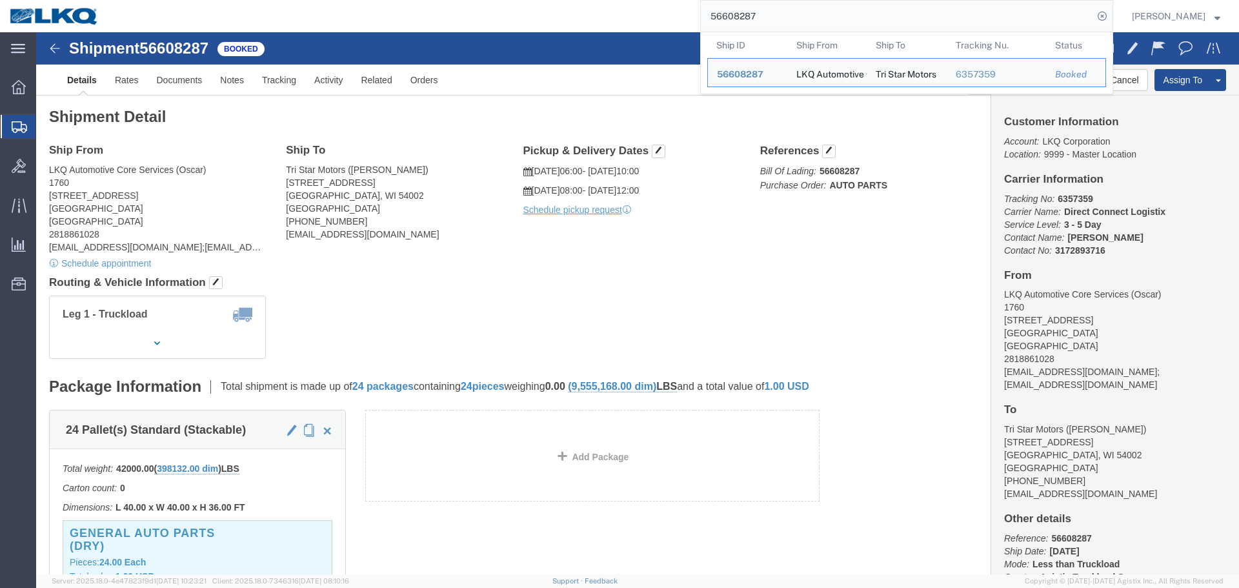
click div "Leg 1 - Truckload Vehicle 1: Standard Dry Van (53 Feet) Number of trucks: 1"
click at [792, 18] on input "56608287" at bounding box center [897, 16] width 392 height 31
paste input "84022"
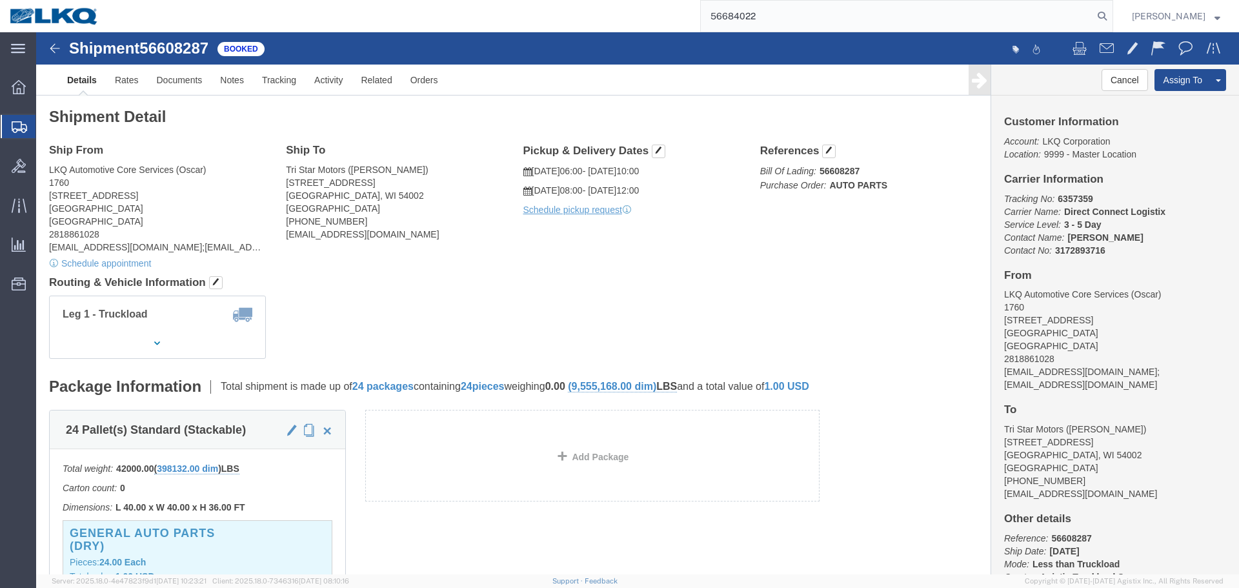
type input "56684022"
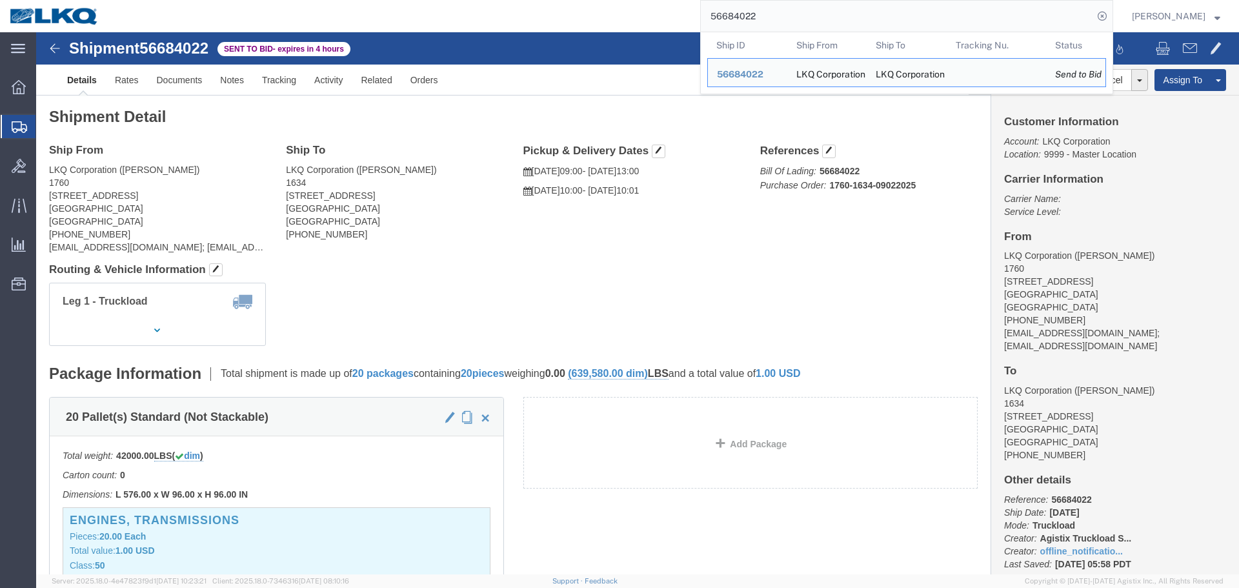
click div "Shipment Detail Ship From LKQ Corporation (Alfredo Garcia) 1760 1714 W Mount Ho…"
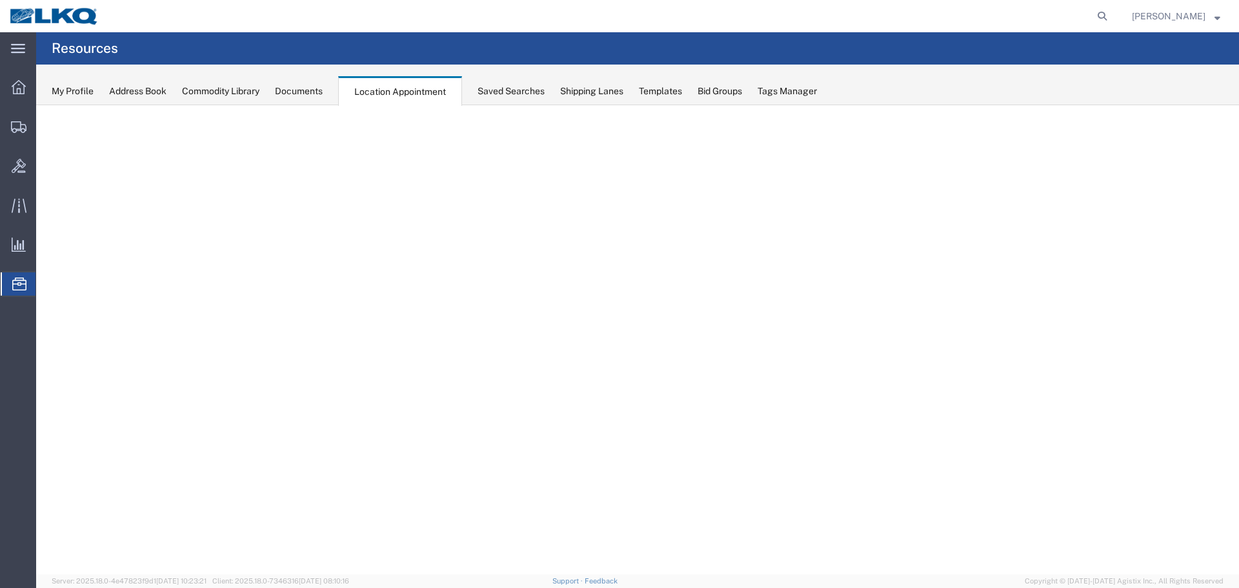
select select "27578"
select select "agendaWeek"
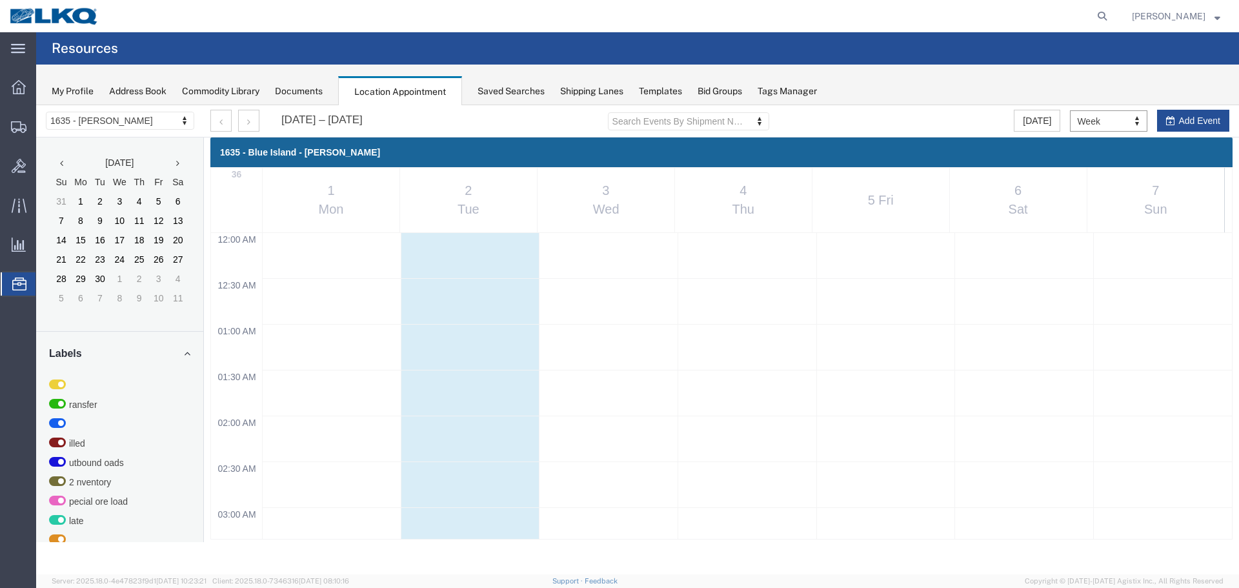
scroll to position [873, 0]
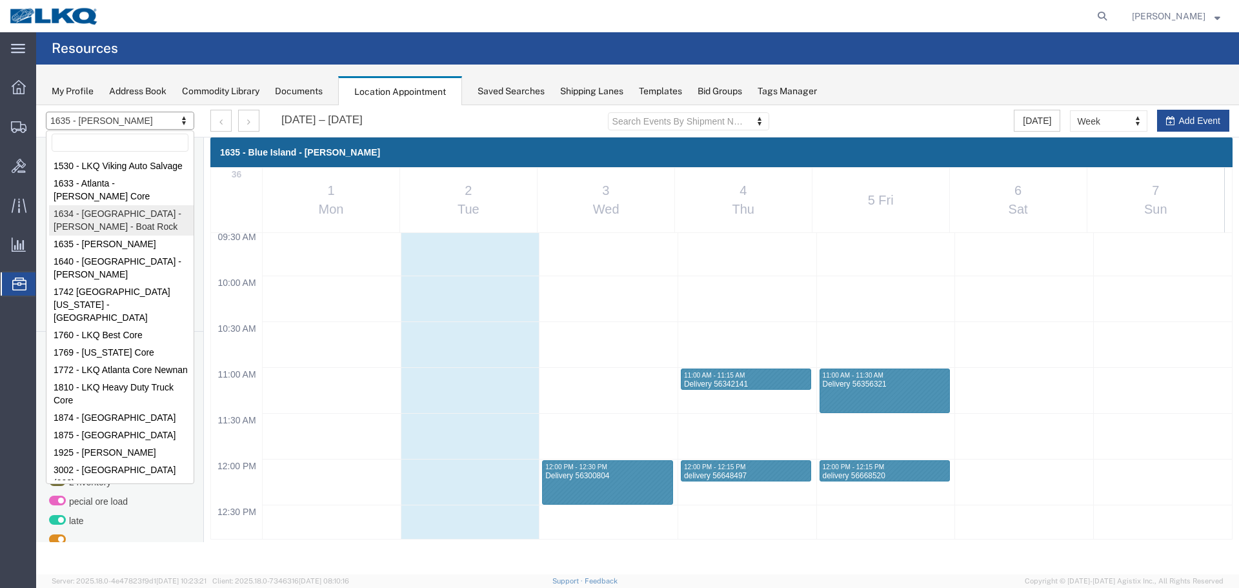
select select "28712"
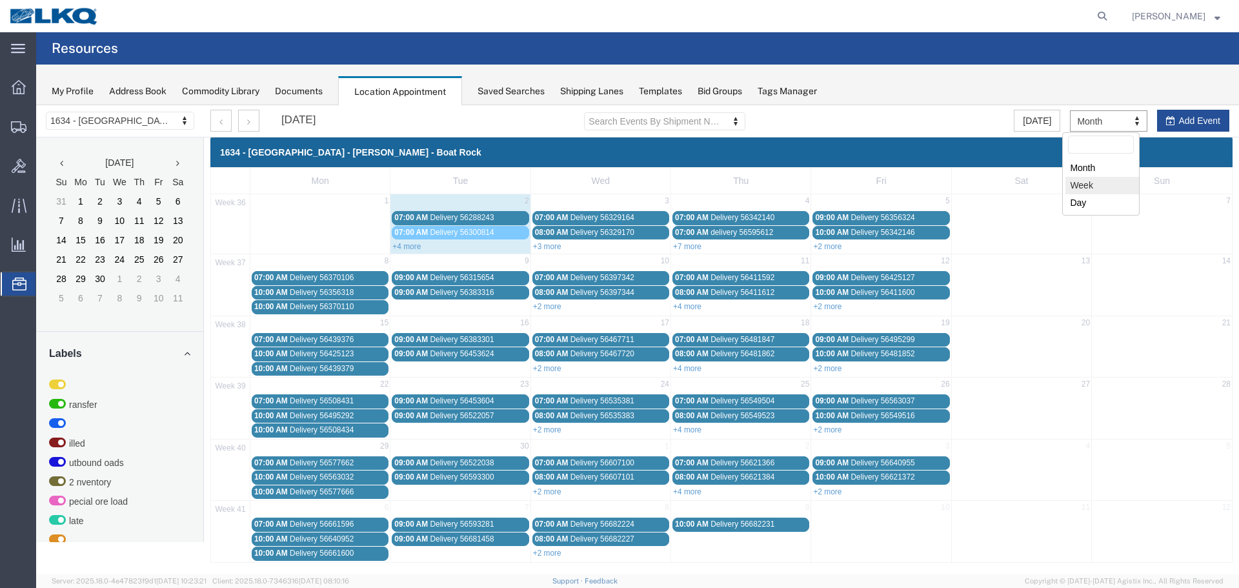
select select "agendaWeek"
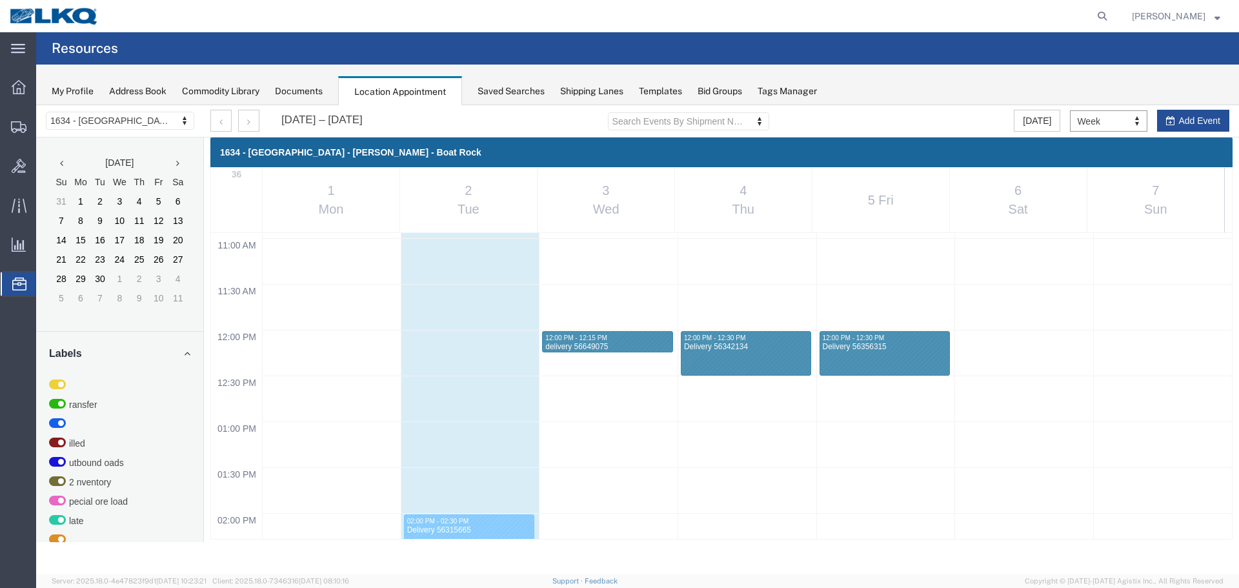
scroll to position [1196, 0]
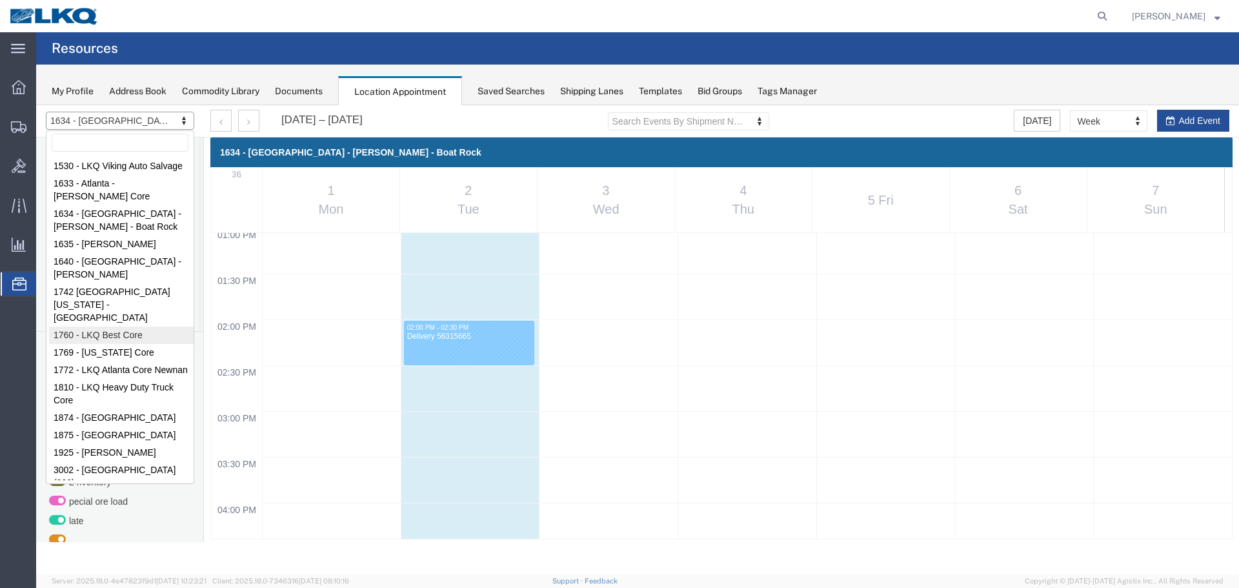
select select "27634"
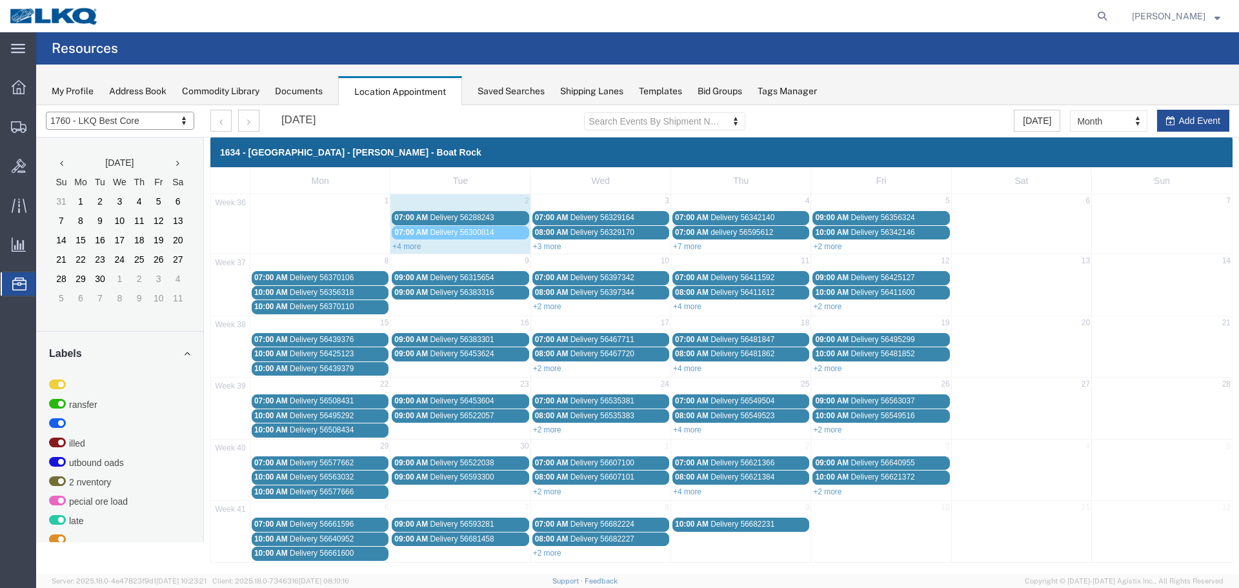
click at [1105, 121] on div at bounding box center [637, 339] width 1203 height 469
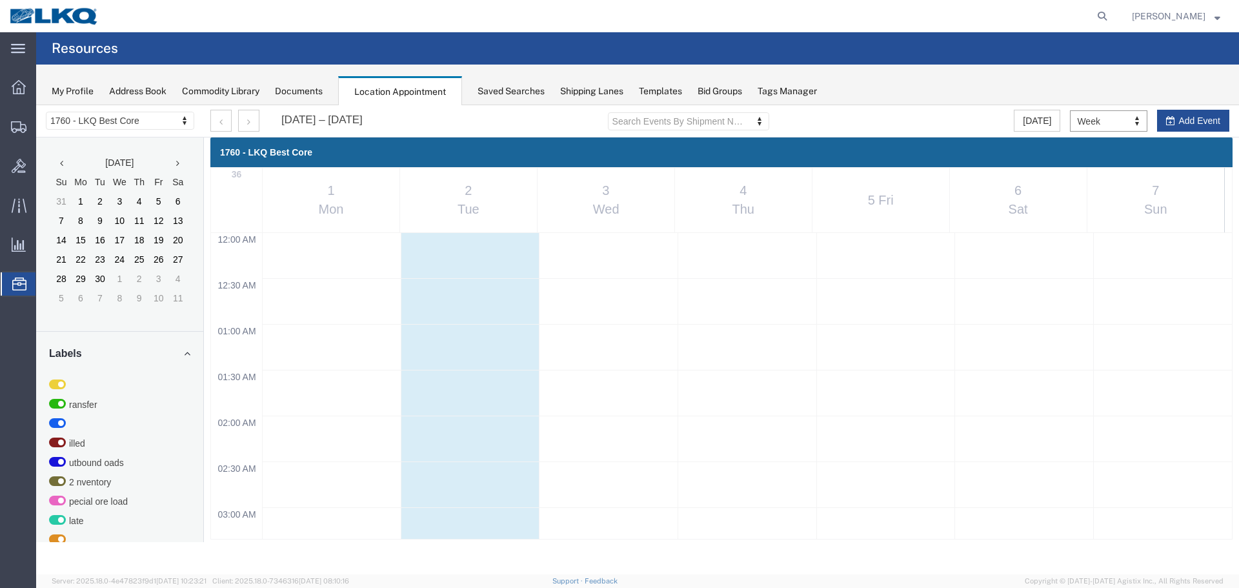
select select "agendaWeek"
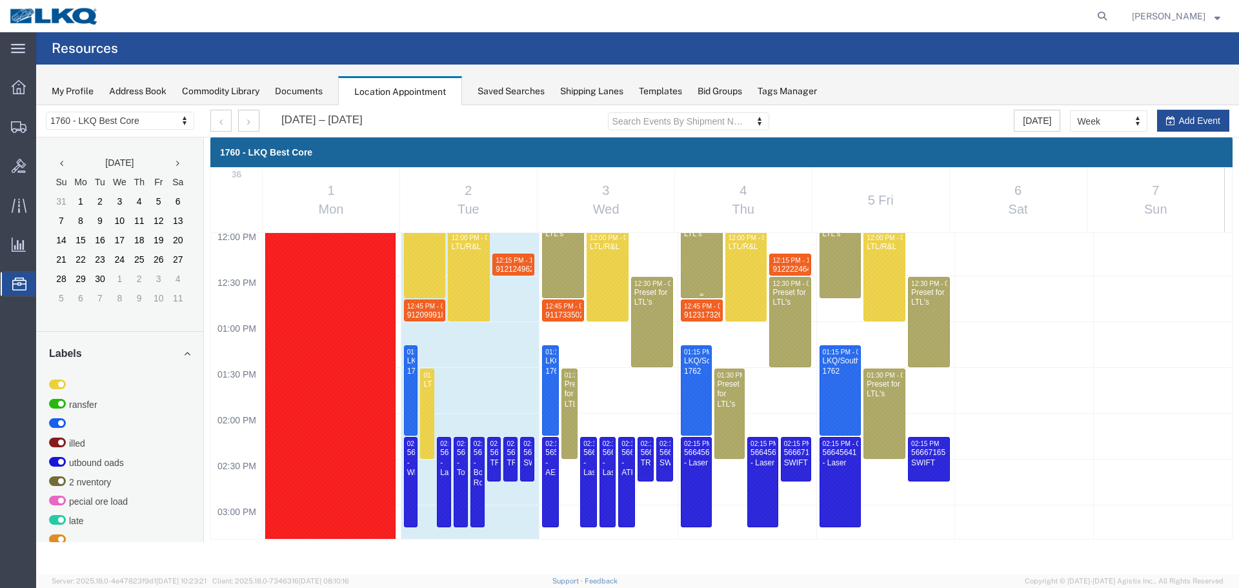
scroll to position [938, 0]
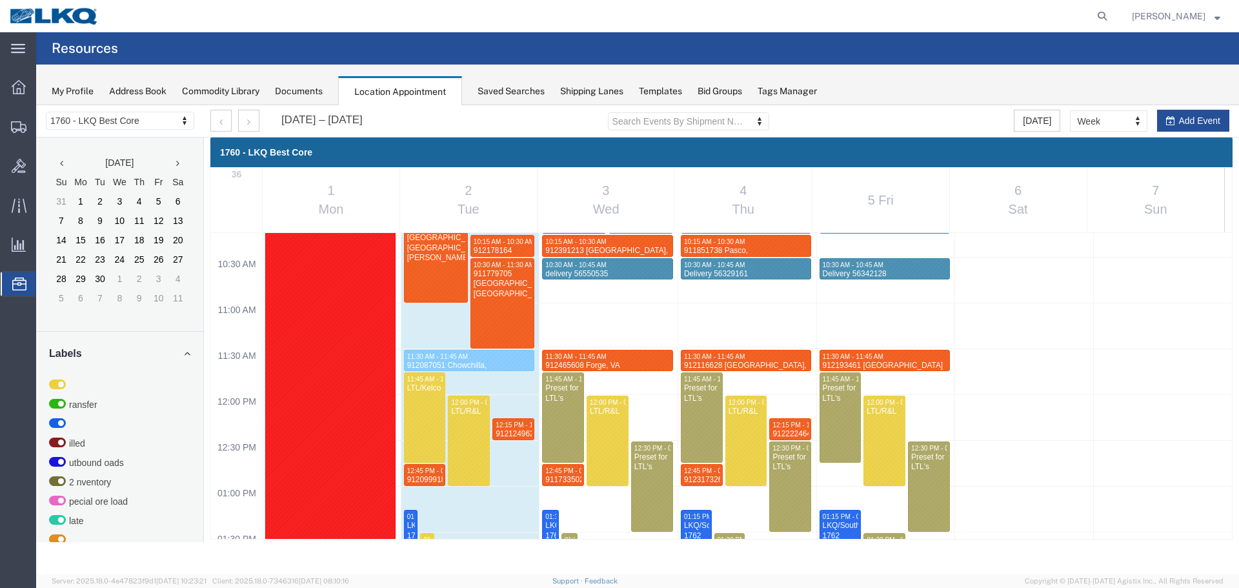
click at [648, 423] on div "12:00 AM 12:30 AM 01:00 AM 01:30 AM 02:00 AM 02:30 AM 03:00 AM 03:30 AM 04:00 A…" at bounding box center [721, 394] width 1021 height 2198
select select "1"
select select
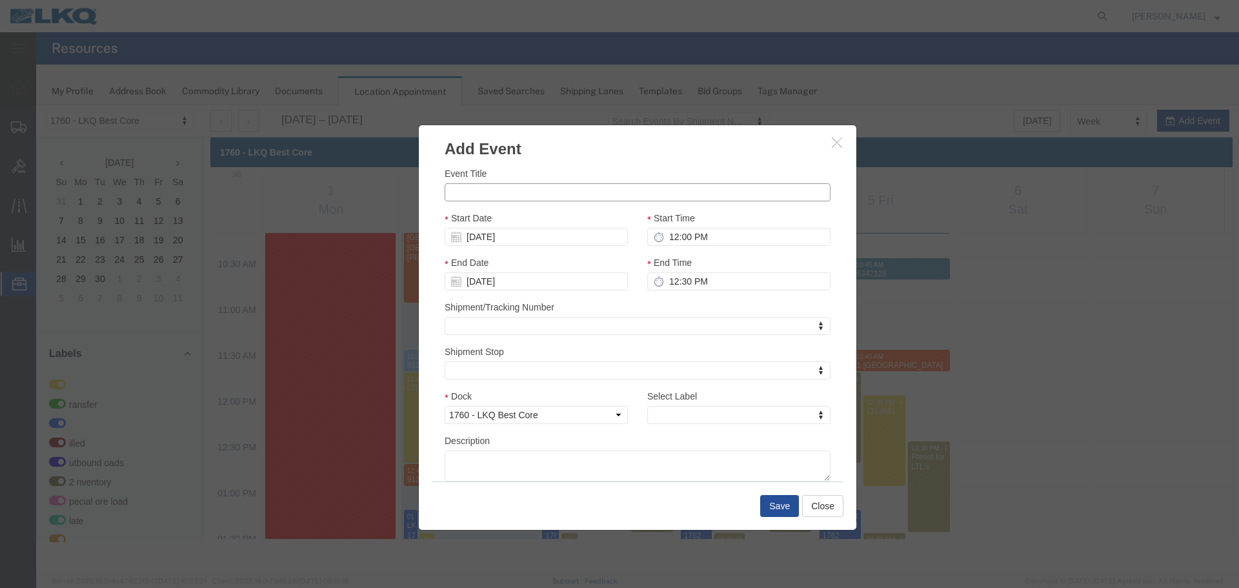
click at [508, 189] on input "Event Title" at bounding box center [638, 192] width 386 height 18
paste input "912514243"
type input "912514243"
click at [633, 393] on div "Dock Select 1760 - LKQ Best Core 1760 - Outbound Loads" at bounding box center [536, 411] width 203 height 45
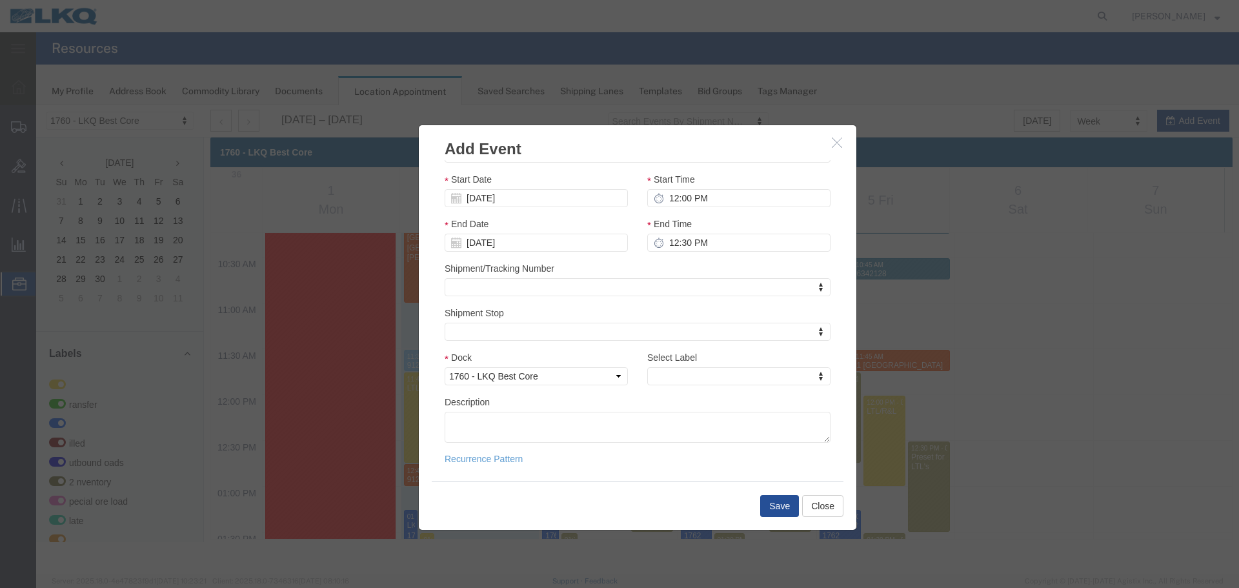
scroll to position [0, 0]
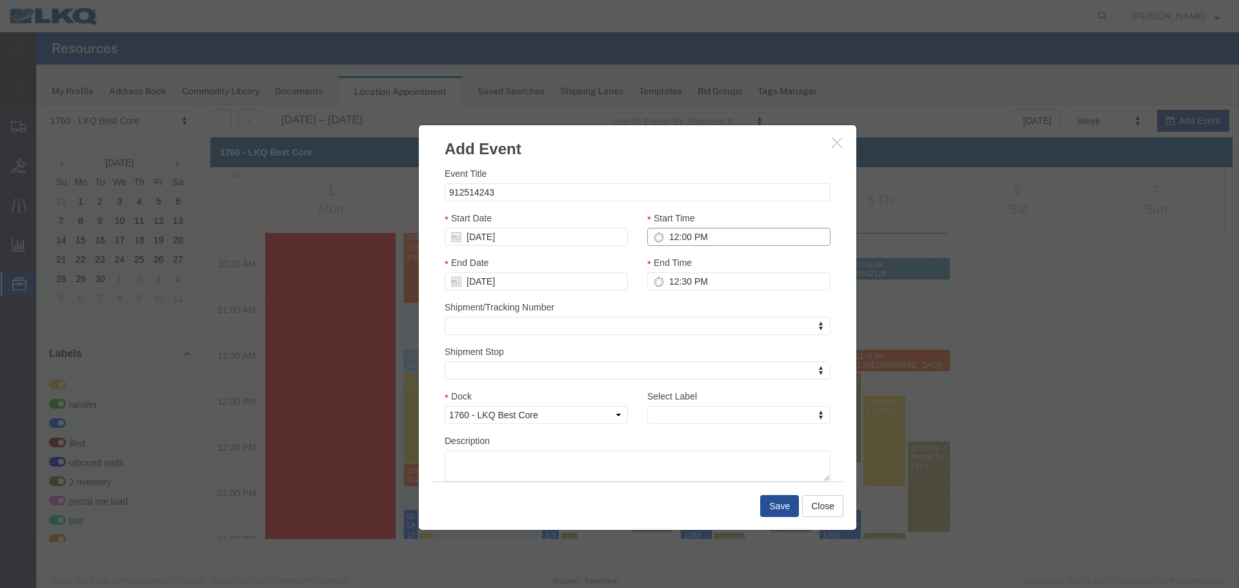
click at [763, 242] on input "12:00 PM" at bounding box center [738, 237] width 183 height 18
type input "12:15 PM"
type input "1:15 PM"
type input "12:15 PM"
click at [683, 279] on input "1:15 PM" at bounding box center [738, 281] width 183 height 18
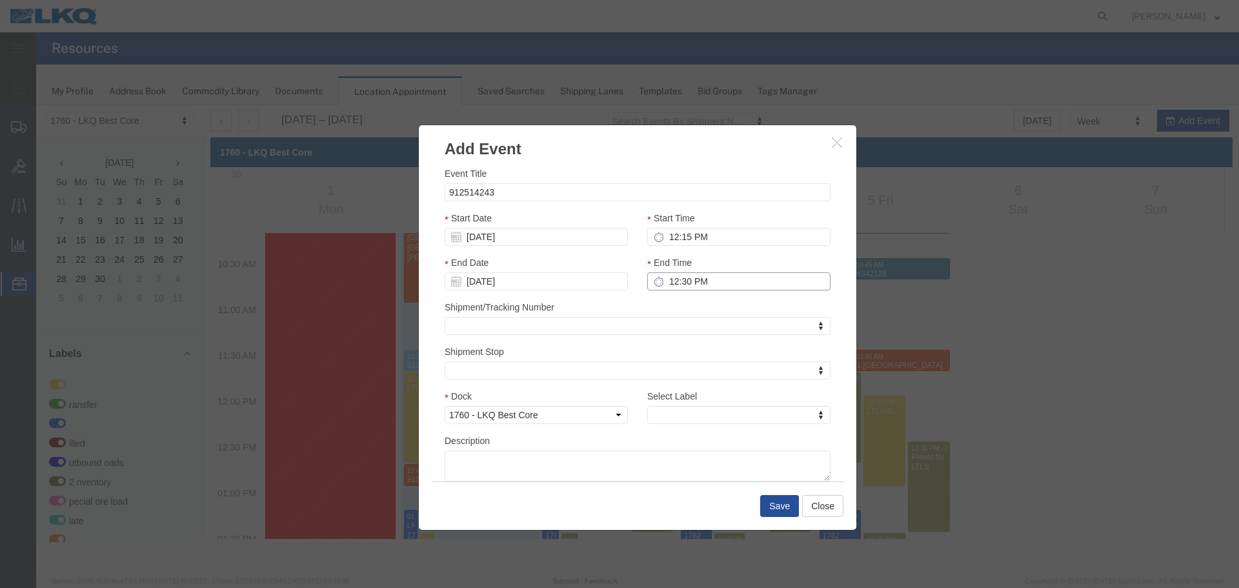
type input "12:30 PM"
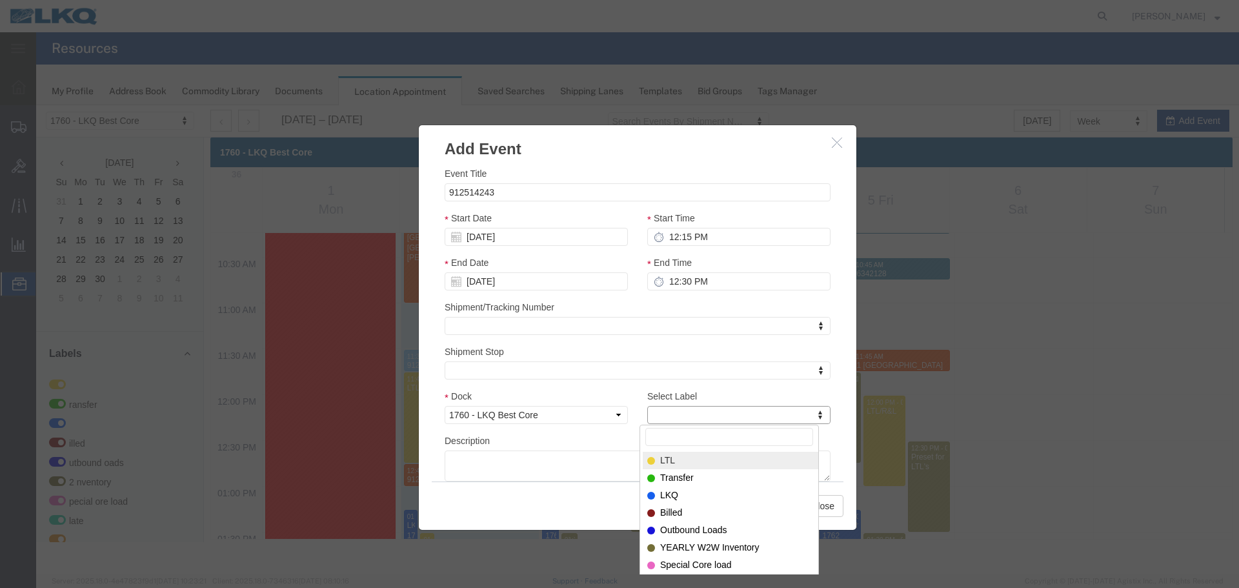
type input "m"
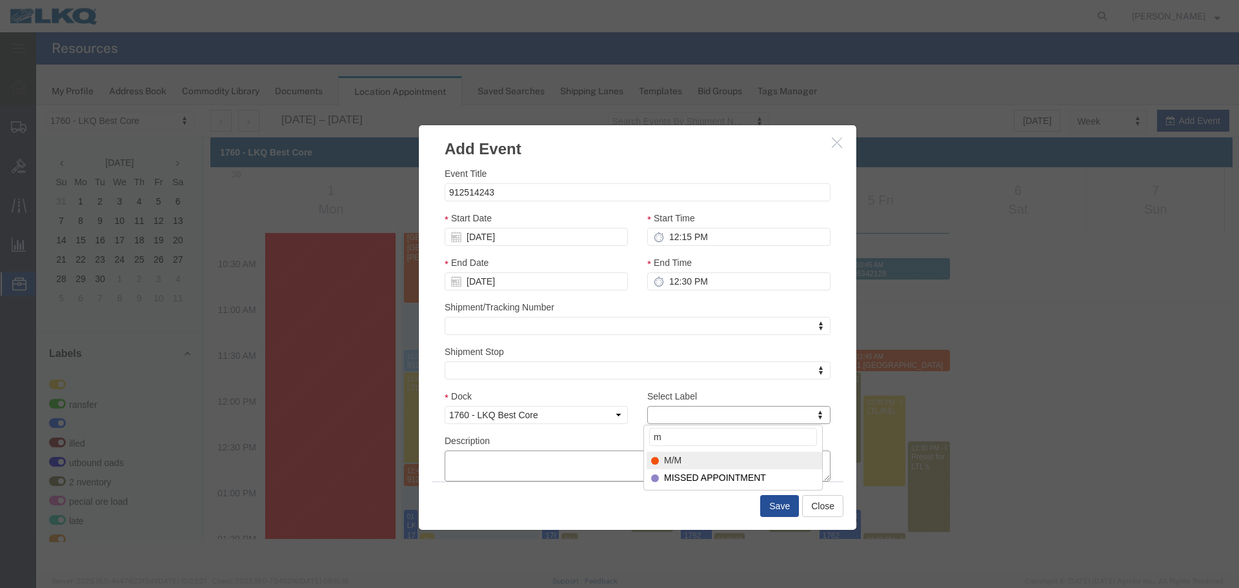
select select "24"
paste textarea "912514243"
type textarea "912514243"
click at [558, 190] on input "912514243" at bounding box center [638, 192] width 386 height 18
paste input "- Lexington"
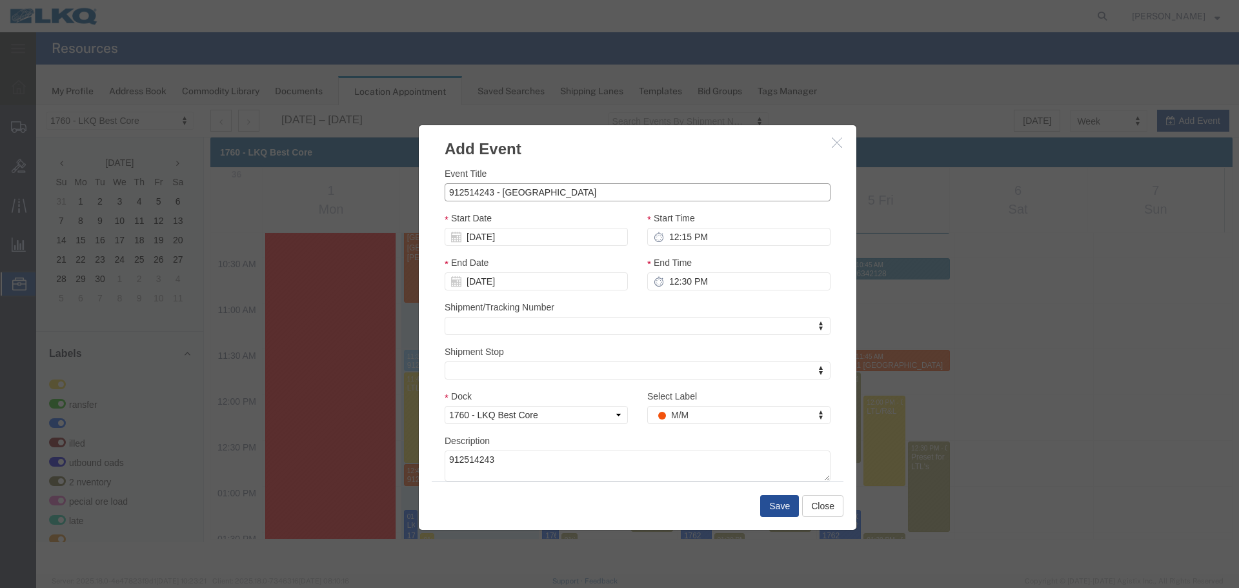
type input "912514243 - Lexington"
click at [527, 461] on textarea "912514243" at bounding box center [638, 465] width 386 height 31
paste textarea "912514243 - Lexington"
paste textarea
type textarea "912514243 - Lexington"
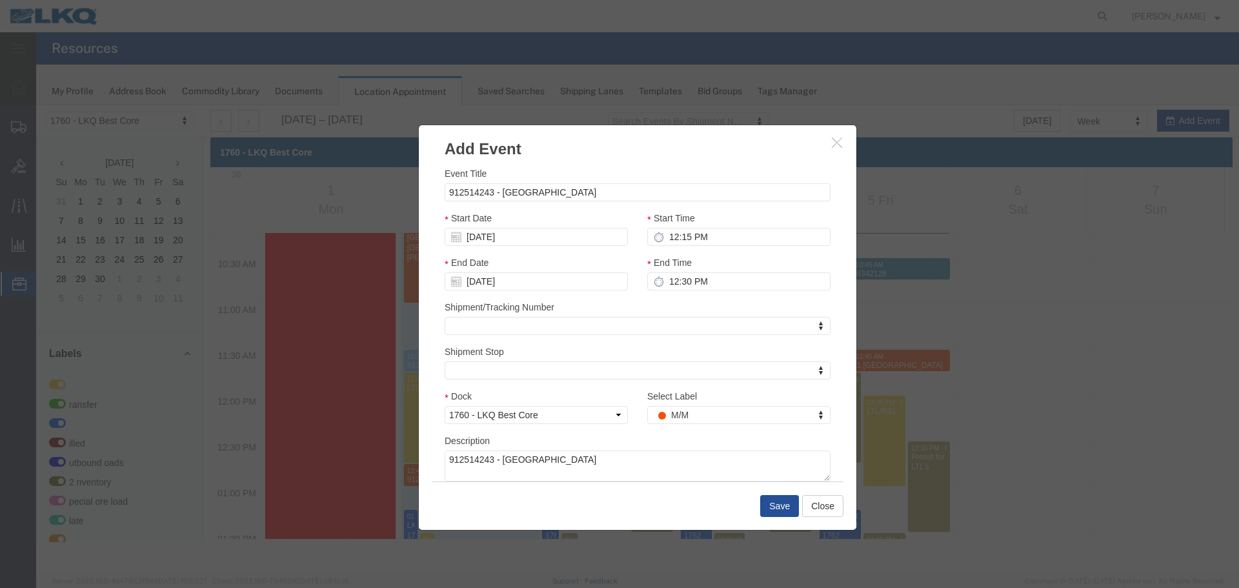
click at [573, 348] on div "Shipment Stop Shipment Stop Shipment Stop" at bounding box center [638, 362] width 386 height 35
click at [770, 507] on button "Save" at bounding box center [779, 506] width 39 height 22
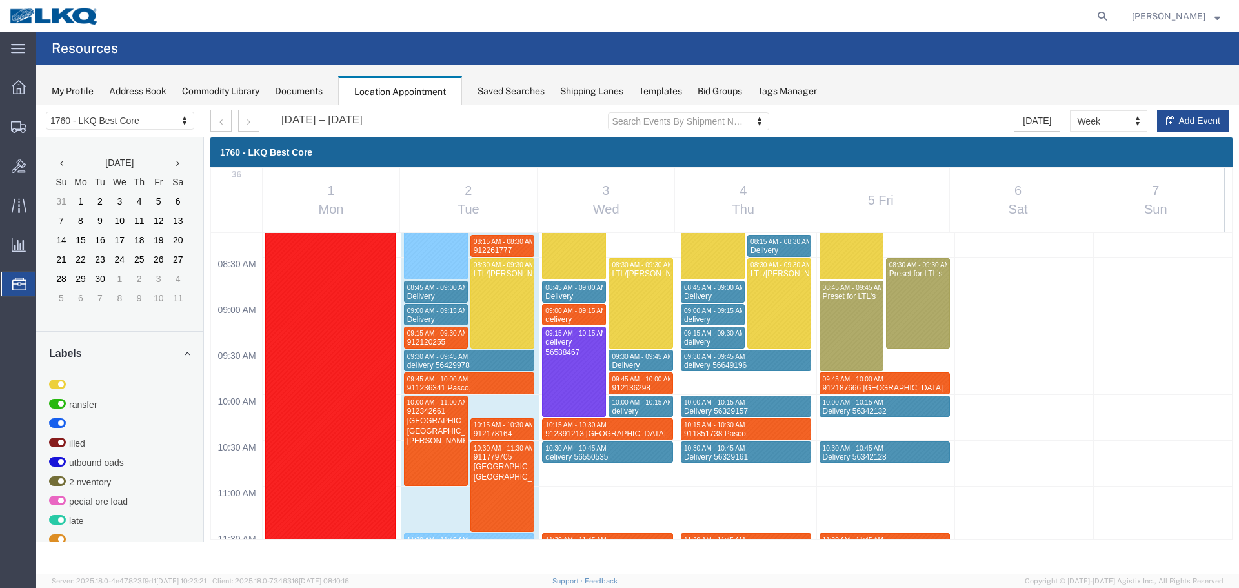
scroll to position [809, 0]
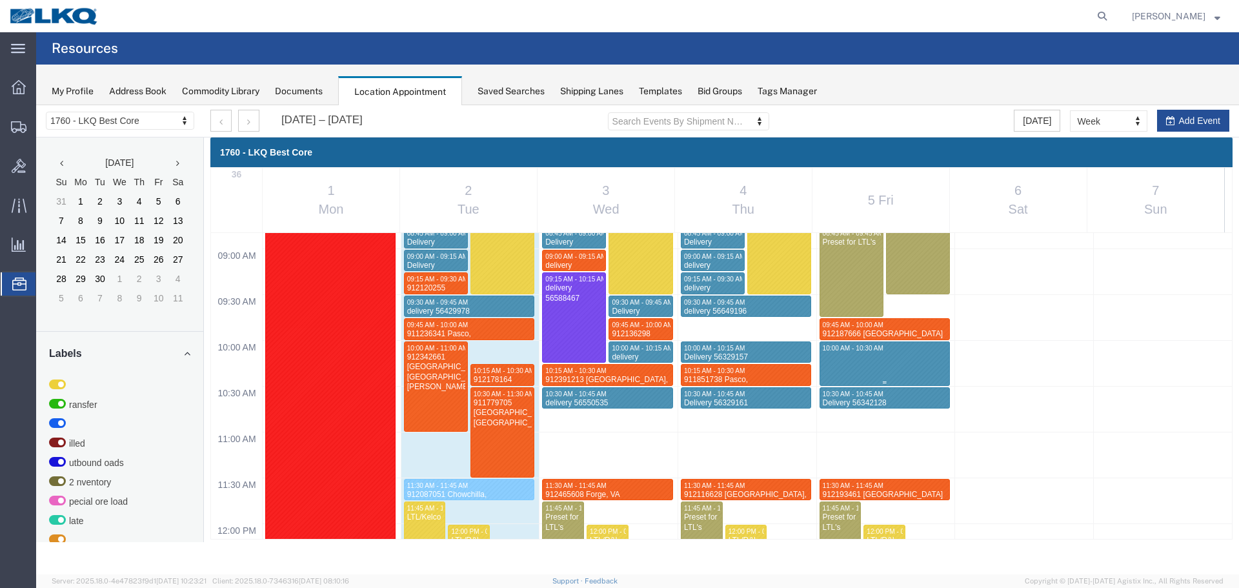
click at [872, 372] on div "12:00 AM 12:30 AM 01:00 AM 01:30 AM 02:00 AM 02:30 AM 03:00 AM 03:30 AM 04:00 A…" at bounding box center [721, 523] width 1021 height 2198
select select "1"
select select
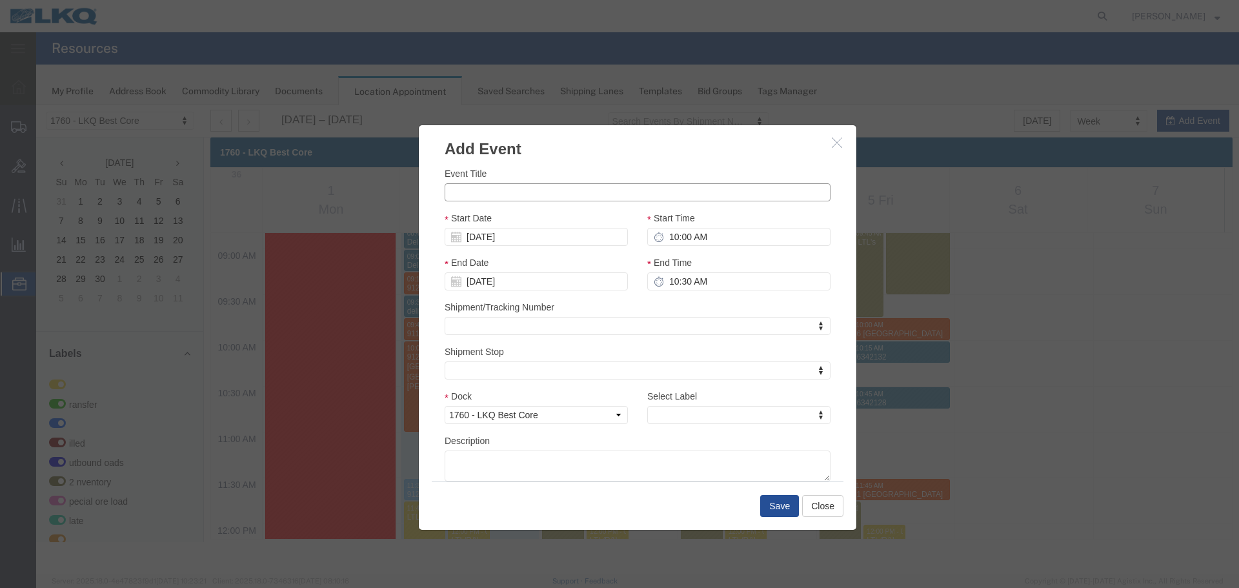
click at [485, 190] on input "Event Title" at bounding box center [638, 192] width 386 height 18
paste input "8611539"
type input "8611539"
click at [690, 239] on input "10:00 AM" at bounding box center [738, 237] width 183 height 18
type input "10:15 AM"
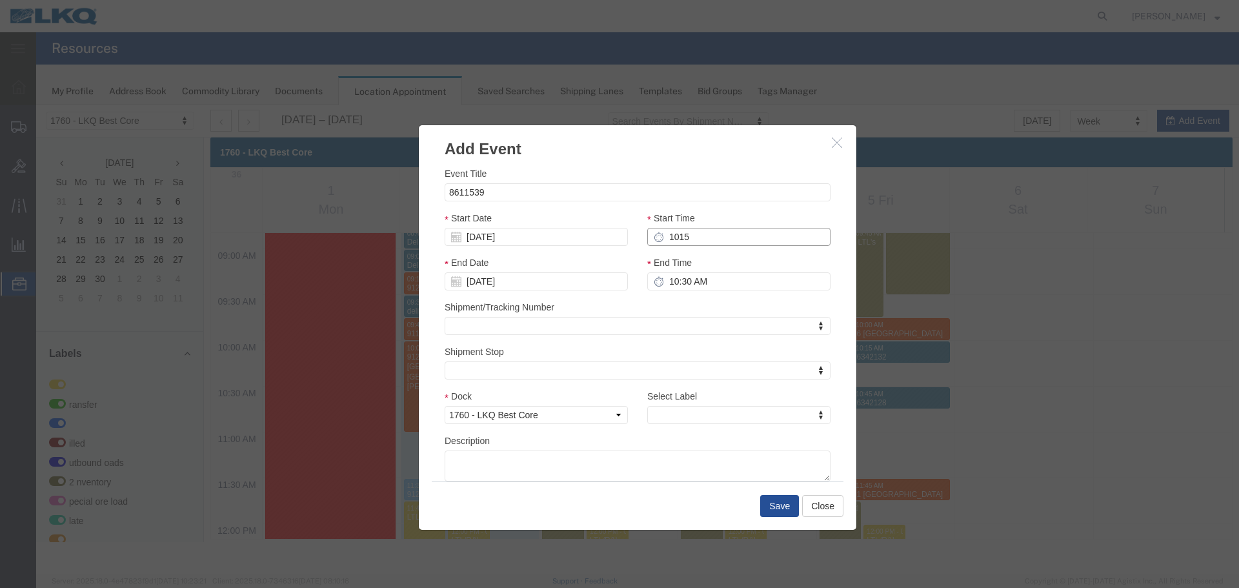
type input "11:15 AM"
type input "10:15 AM"
click at [687, 274] on input "11:15 AM" at bounding box center [738, 281] width 183 height 18
type input "10:30 AM"
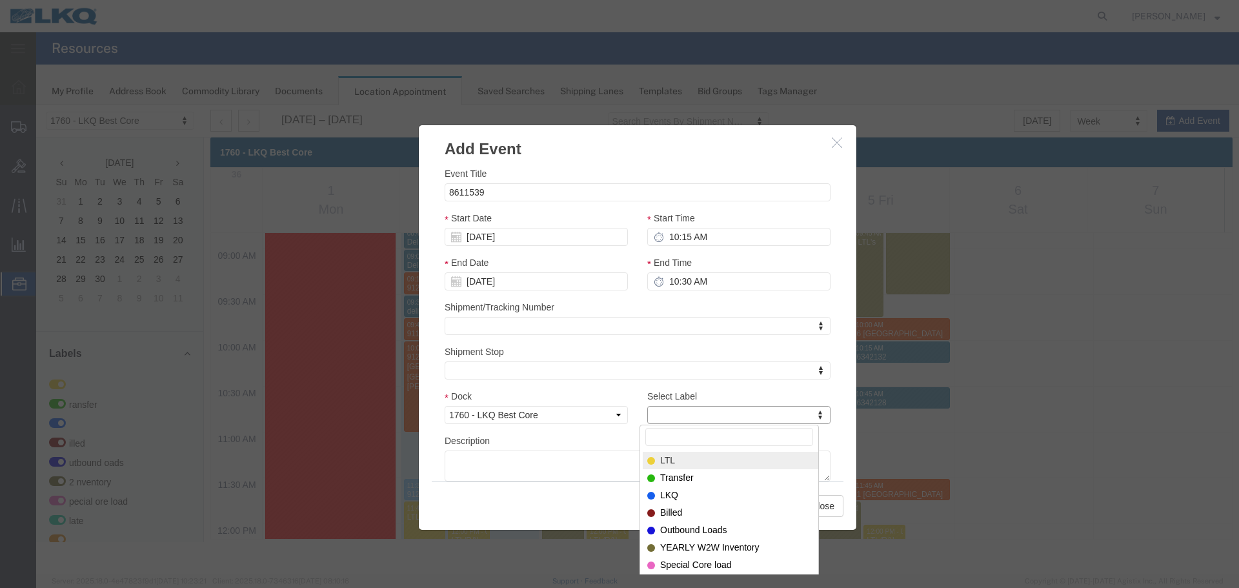
type input "m"
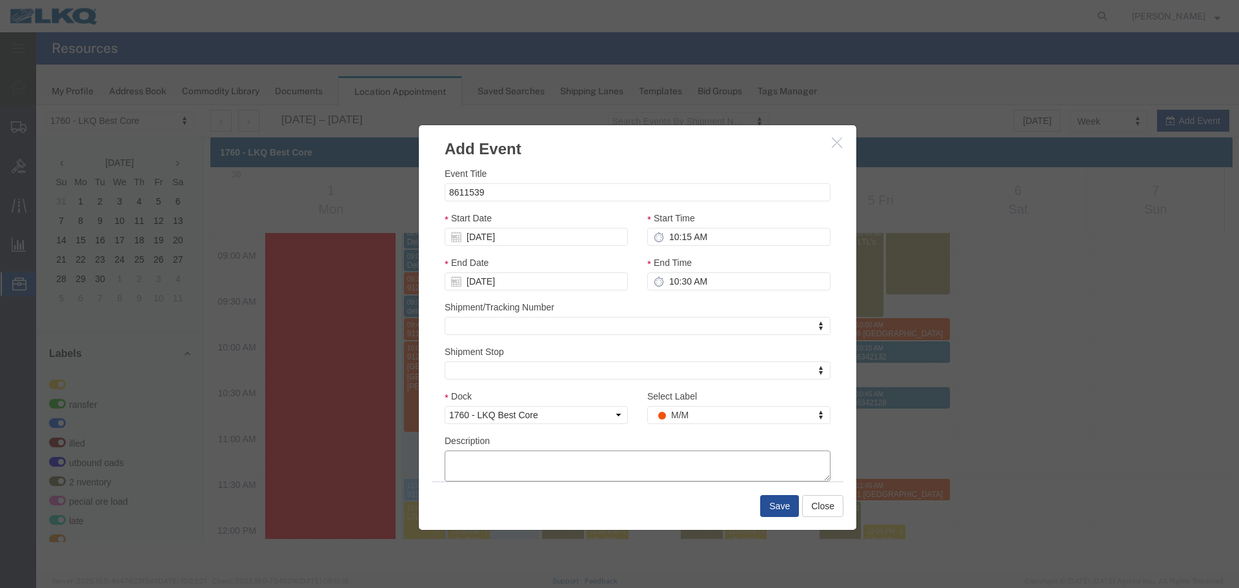
select select "24"
paste textarea "8611539"
type textarea "8611539"
click at [783, 503] on button "Save" at bounding box center [779, 506] width 39 height 22
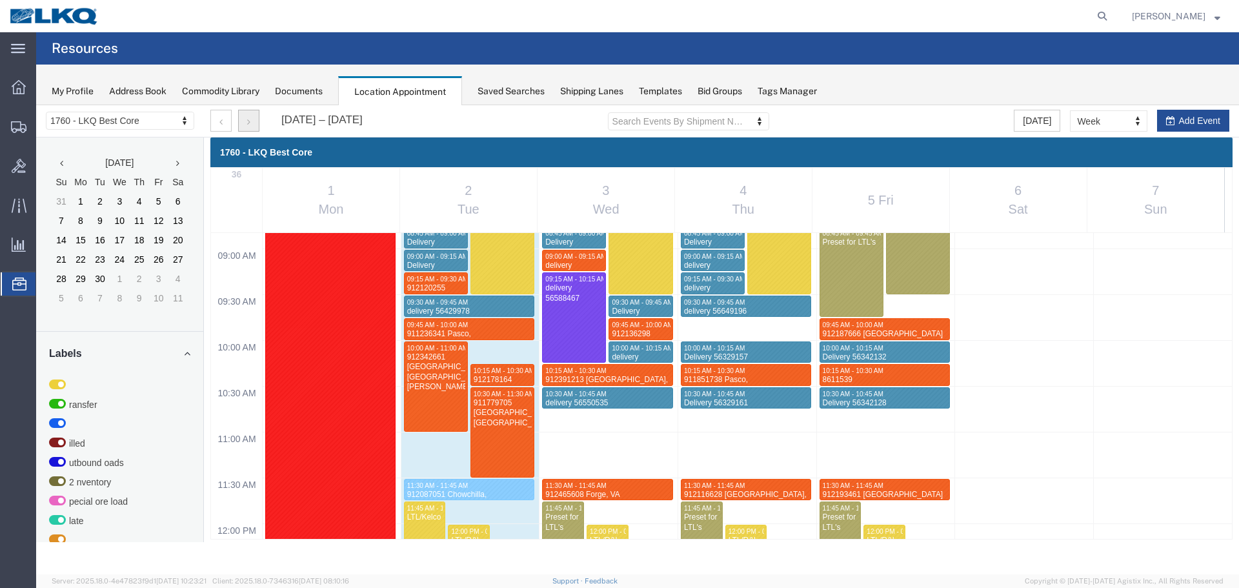
click at [250, 117] on button "button" at bounding box center [248, 121] width 21 height 22
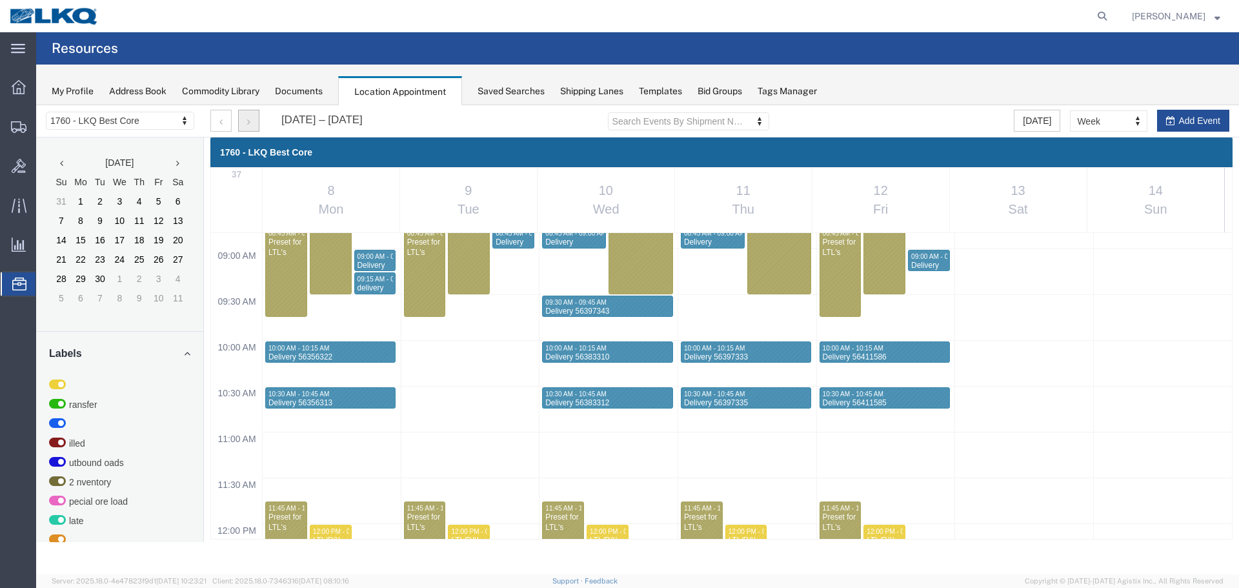
click at [354, 303] on div "12:00 AM 12:30 AM 01:00 AM 01:30 AM 02:00 AM 02:30 AM 03:00 AM 03:30 AM 04:00 A…" at bounding box center [721, 523] width 1021 height 2198
select select "1"
select select
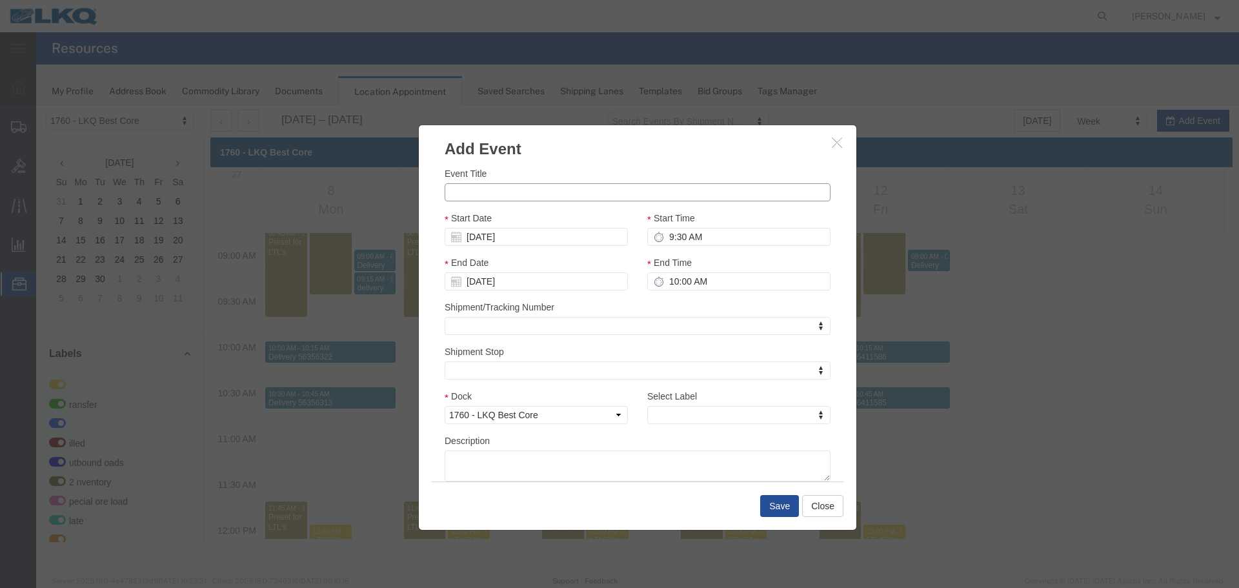
click at [514, 189] on input "Event Title" at bounding box center [638, 192] width 386 height 18
paste input "8615717"
type input "8615717"
click at [681, 231] on input "9:30 AM" at bounding box center [738, 237] width 183 height 18
type input "9:15 AM"
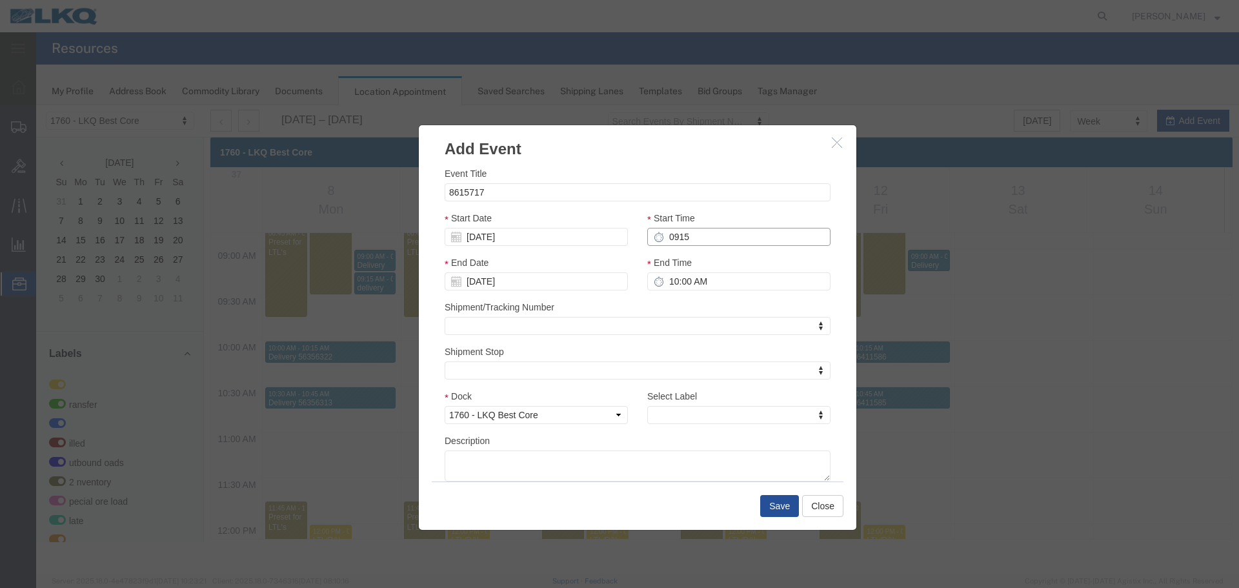
type input "10:15 AM"
type input "9:15 AM"
click at [682, 274] on input "10:15 AM" at bounding box center [738, 281] width 183 height 18
type input "9:30 AM"
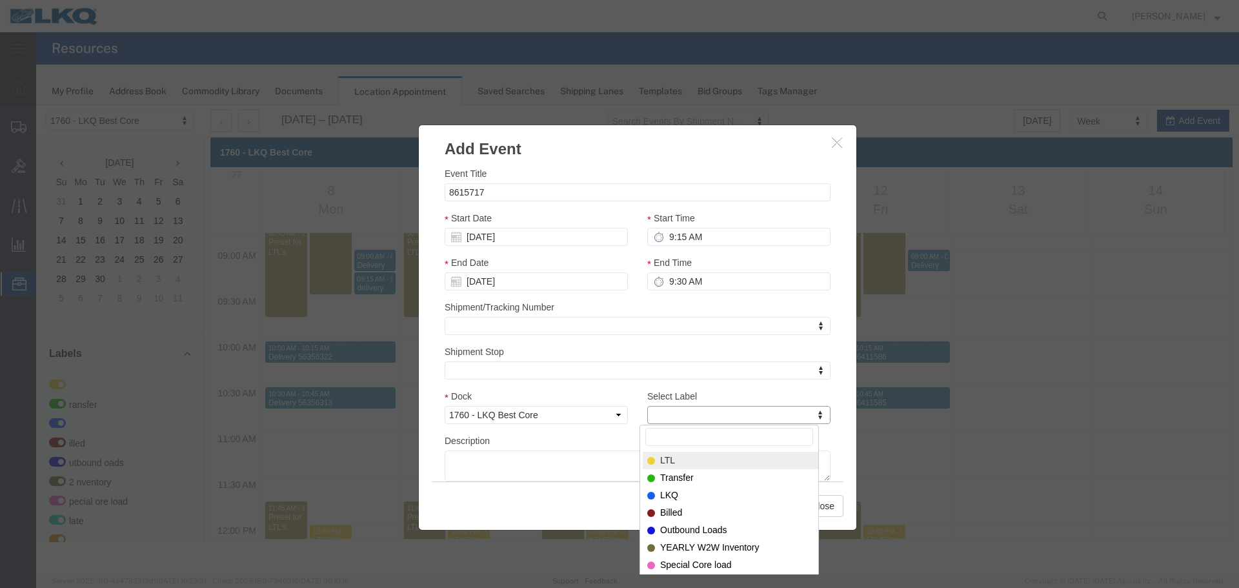
type input "m"
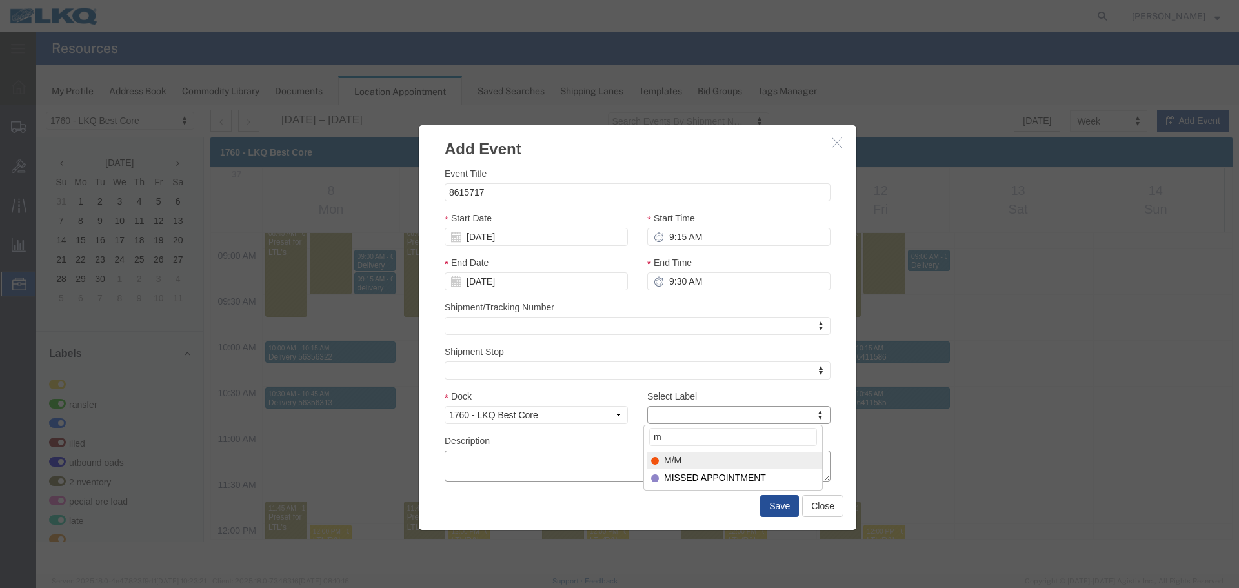
select select "24"
paste textarea "8615717"
type textarea "8615717"
click at [770, 499] on button "Save" at bounding box center [779, 506] width 39 height 22
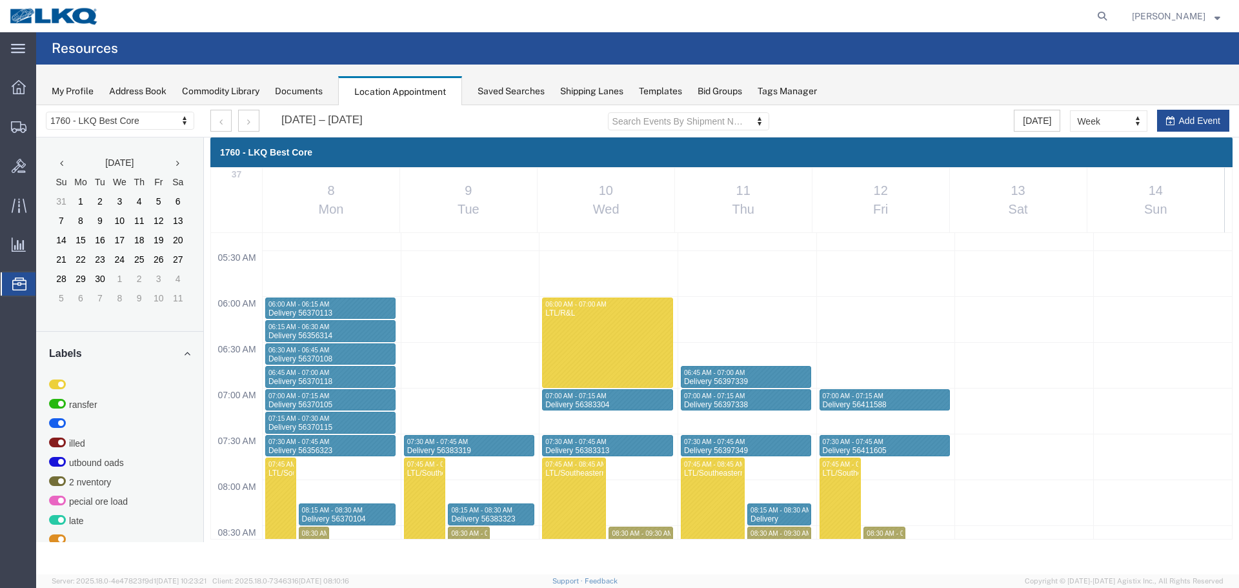
scroll to position [421, 0]
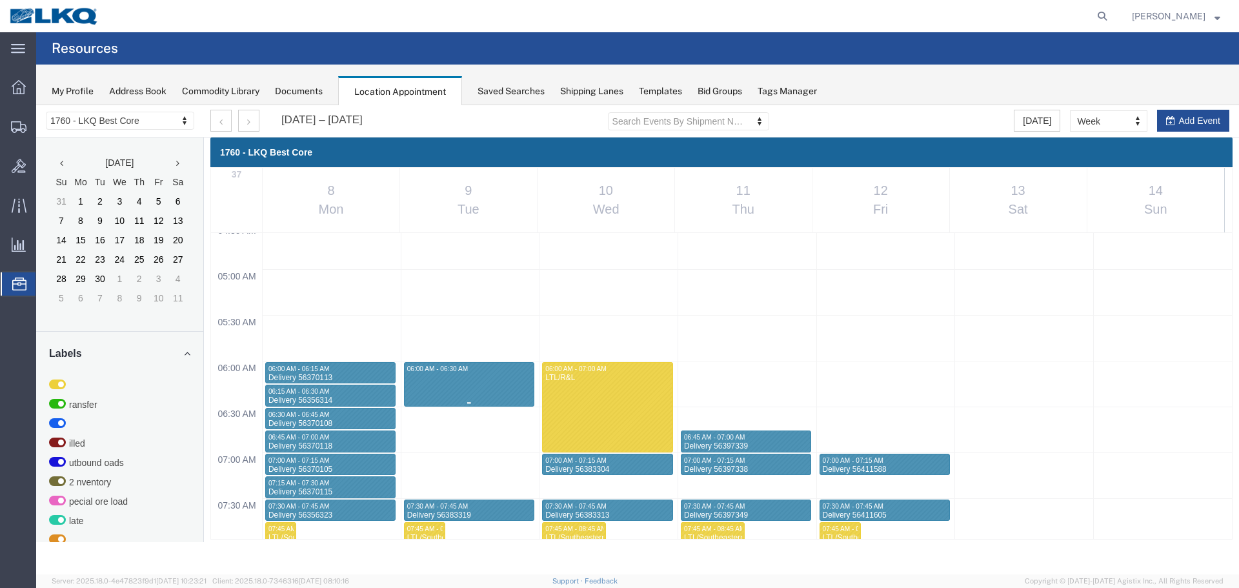
select select "1"
select select
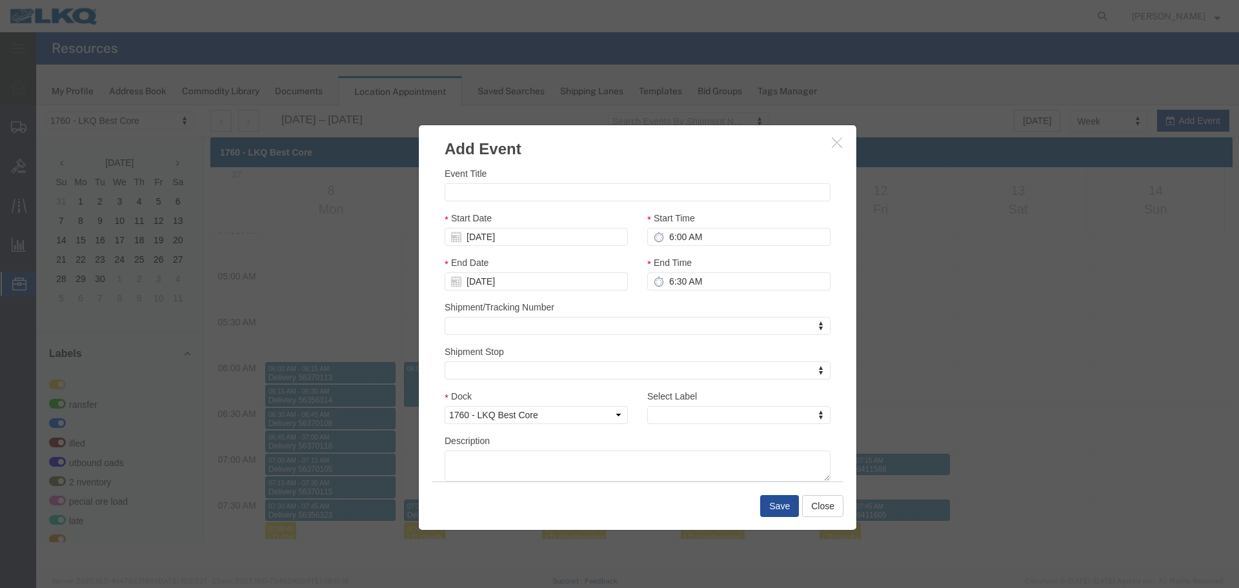
click at [534, 202] on div "Event Title Start Date 09/09/2025 Start Time 6:00 AM End Date 09/09/2025 End Ti…" at bounding box center [638, 323] width 386 height 315
click at [534, 195] on input "Event Title" at bounding box center [638, 192] width 386 height 18
paste input "912513587"
type input "912513587"
click at [791, 288] on input "6:30 AM" at bounding box center [738, 281] width 183 height 18
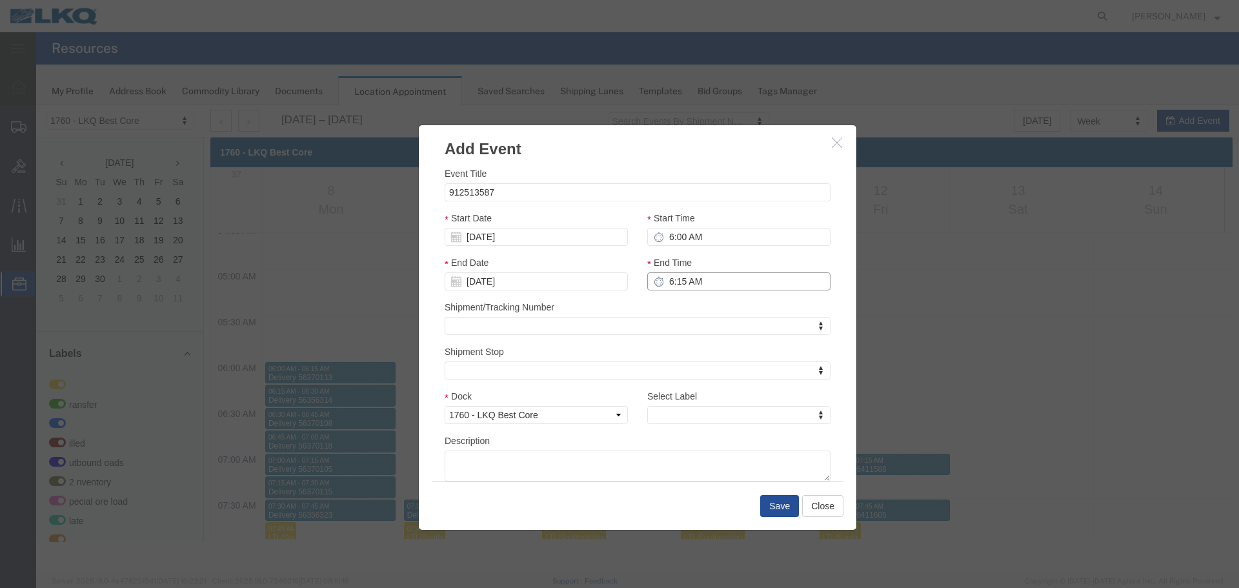
type input "6:15 AM"
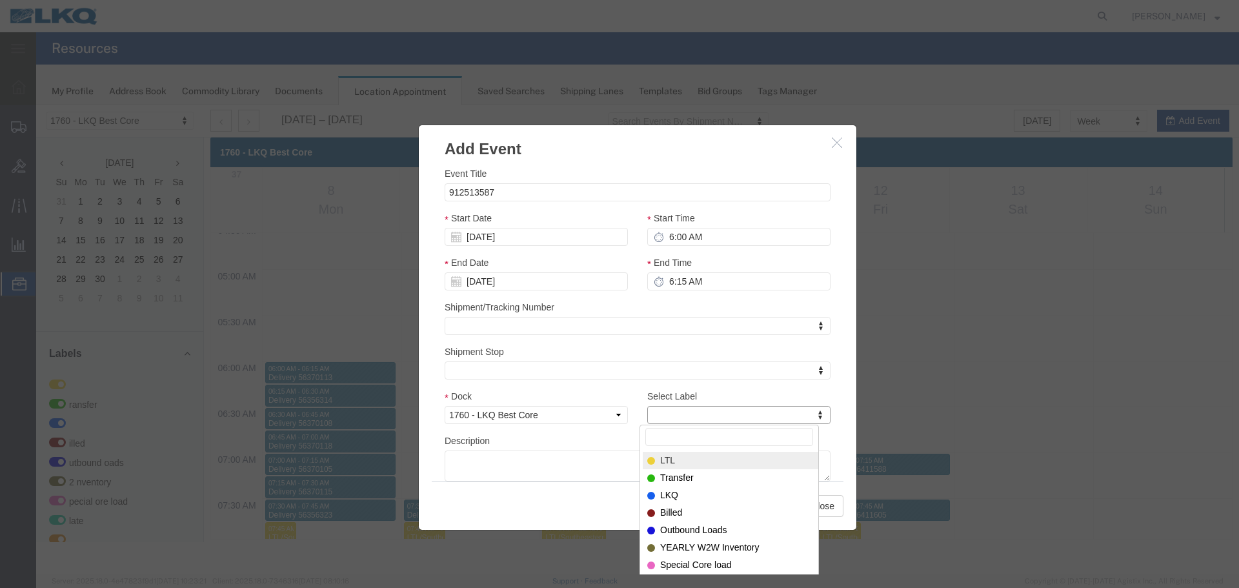
type input "m"
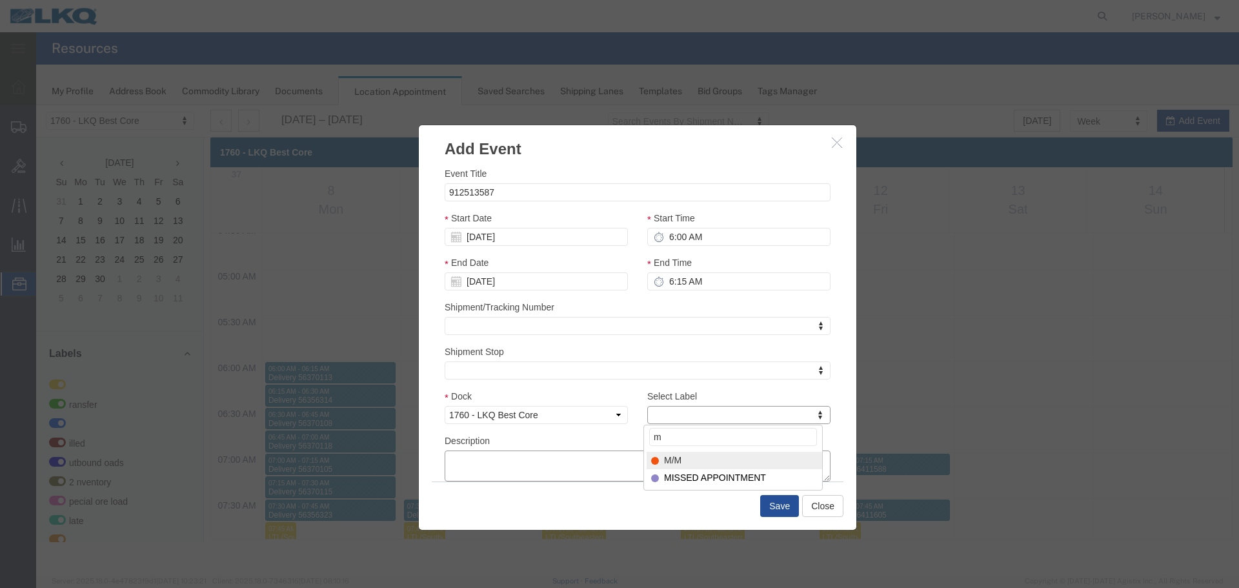
select select "24"
paste textarea "912513587"
type textarea "912513587"
click at [779, 503] on button "Save" at bounding box center [779, 506] width 39 height 22
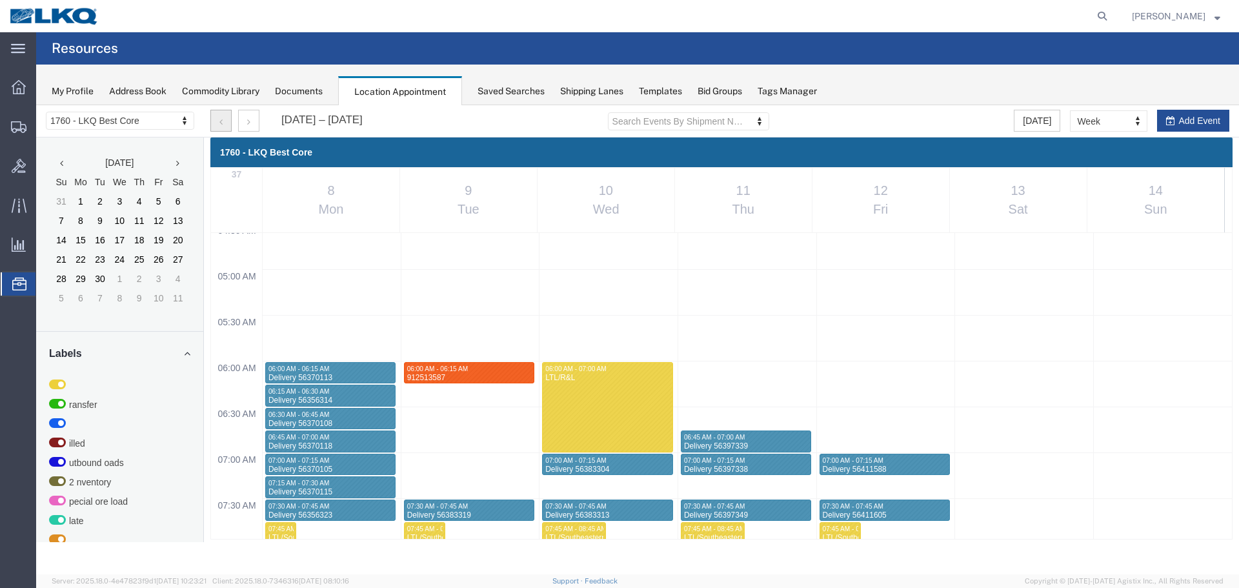
click at [212, 125] on button "button" at bounding box center [220, 121] width 21 height 22
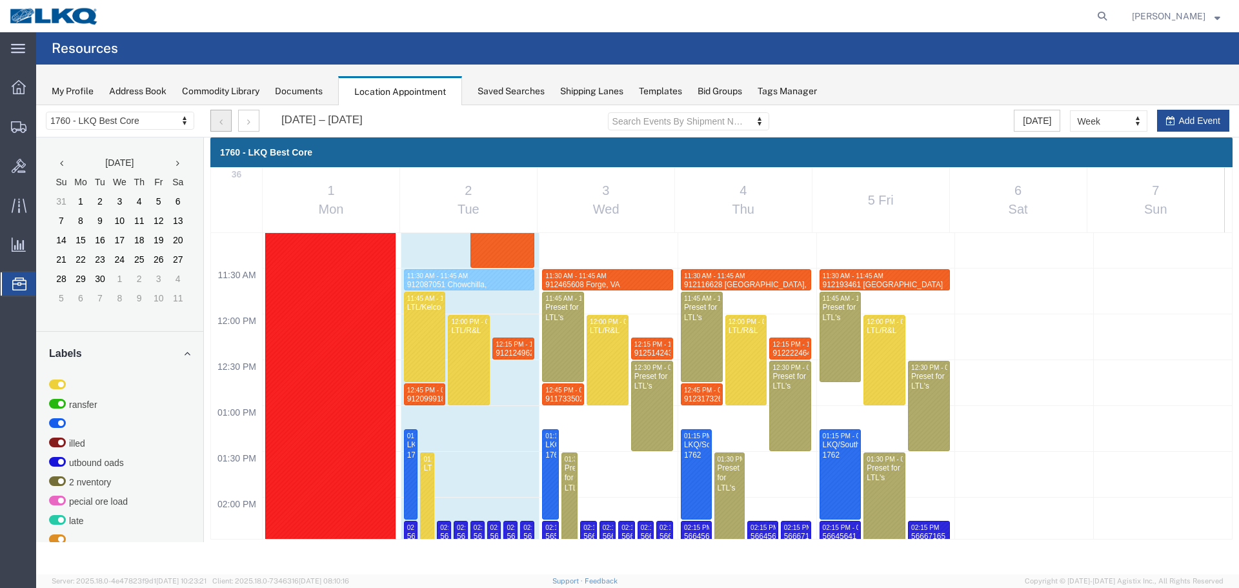
scroll to position [938, 0]
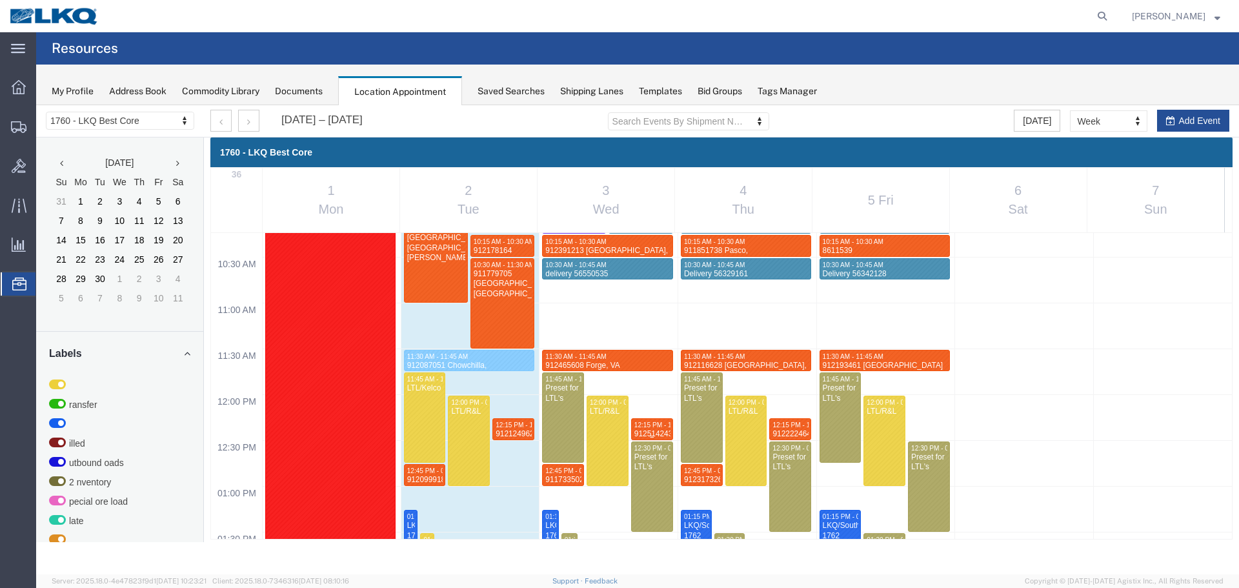
click at [656, 425] on span "12:15 PM - 12:30 PM" at bounding box center [665, 424] width 62 height 7
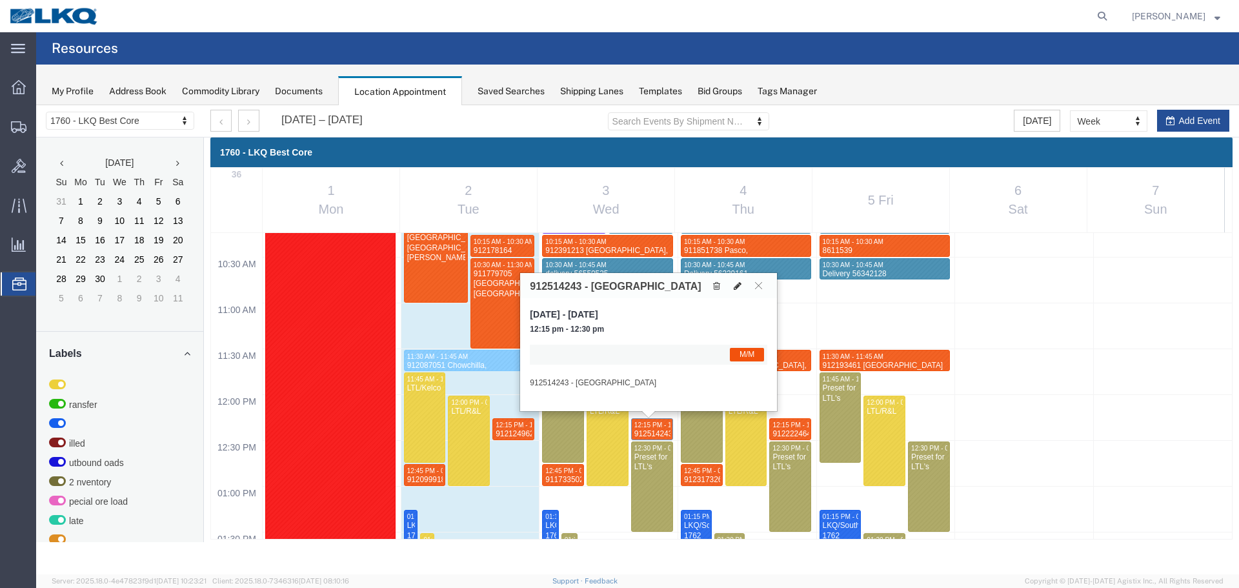
click at [740, 285] on icon at bounding box center [738, 285] width 8 height 9
select select "1"
select select "24"
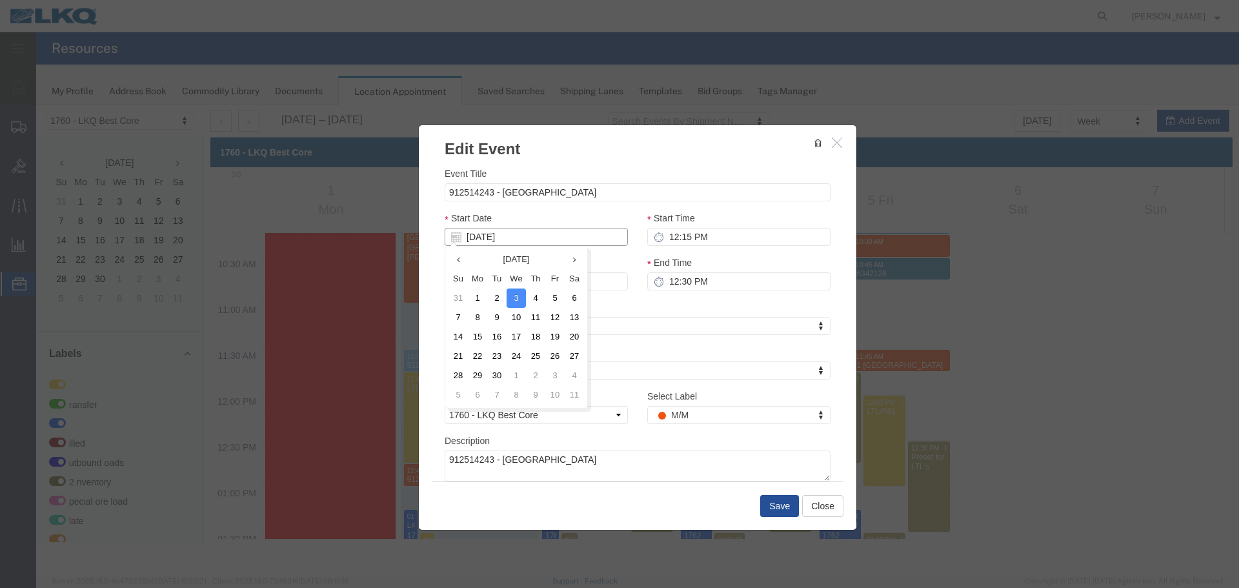
drag, startPoint x: 525, startPoint y: 239, endPoint x: 528, endPoint y: 246, distance: 7.5
click at [525, 239] on input "[DATE]" at bounding box center [536, 237] width 183 height 18
click at [551, 295] on td "5" at bounding box center [554, 297] width 19 height 19
type input "[DATE]"
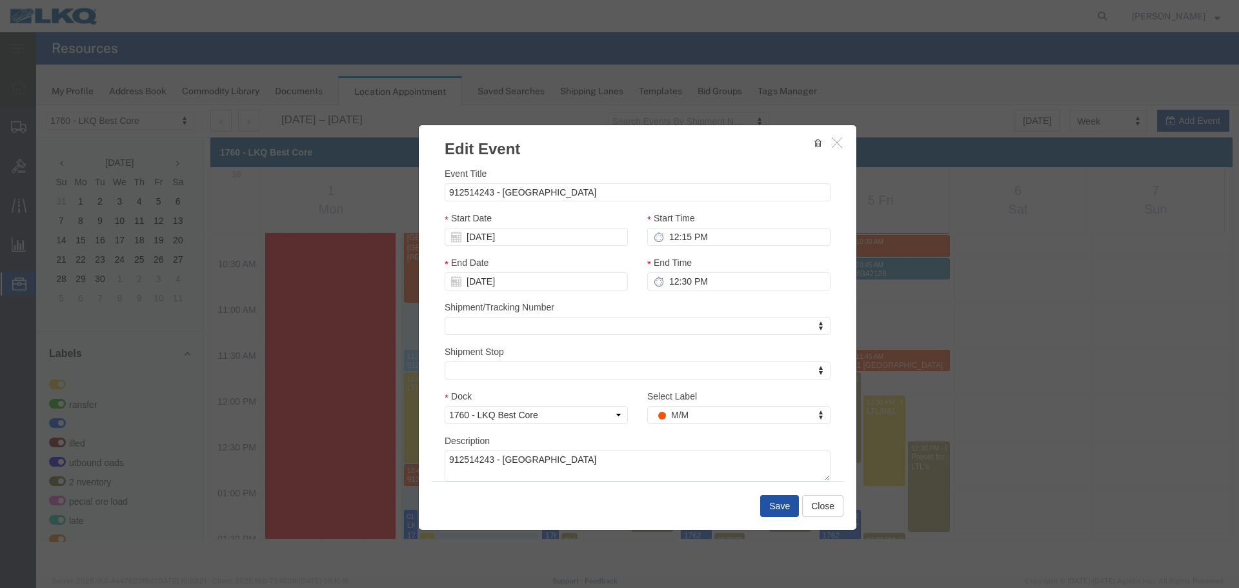
click at [776, 503] on button "Save" at bounding box center [779, 506] width 39 height 22
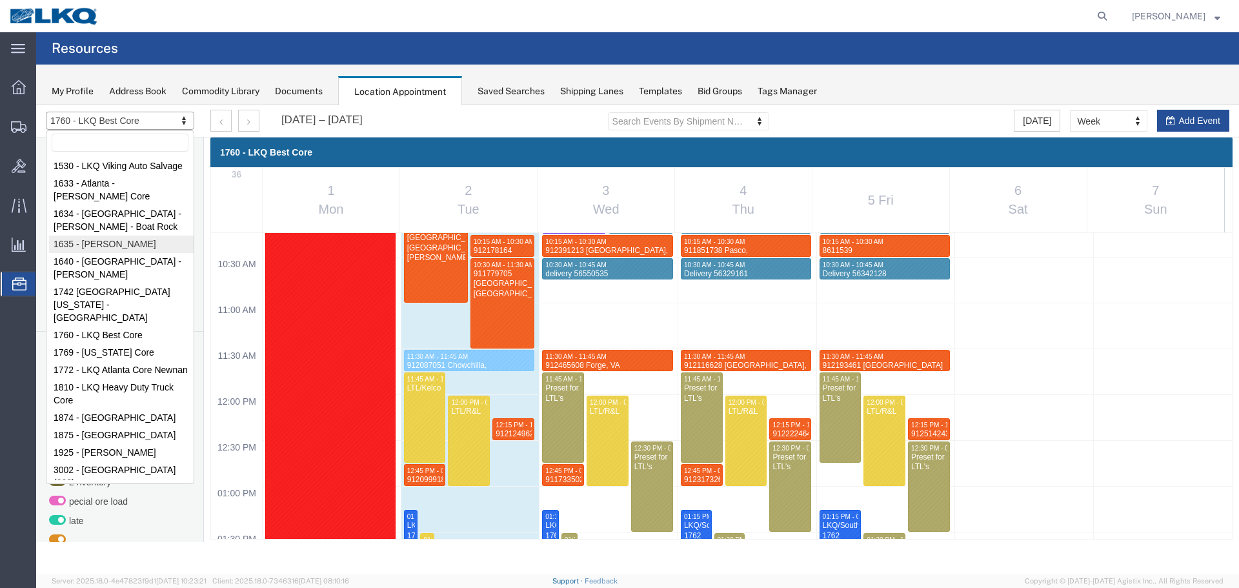
select select "27578"
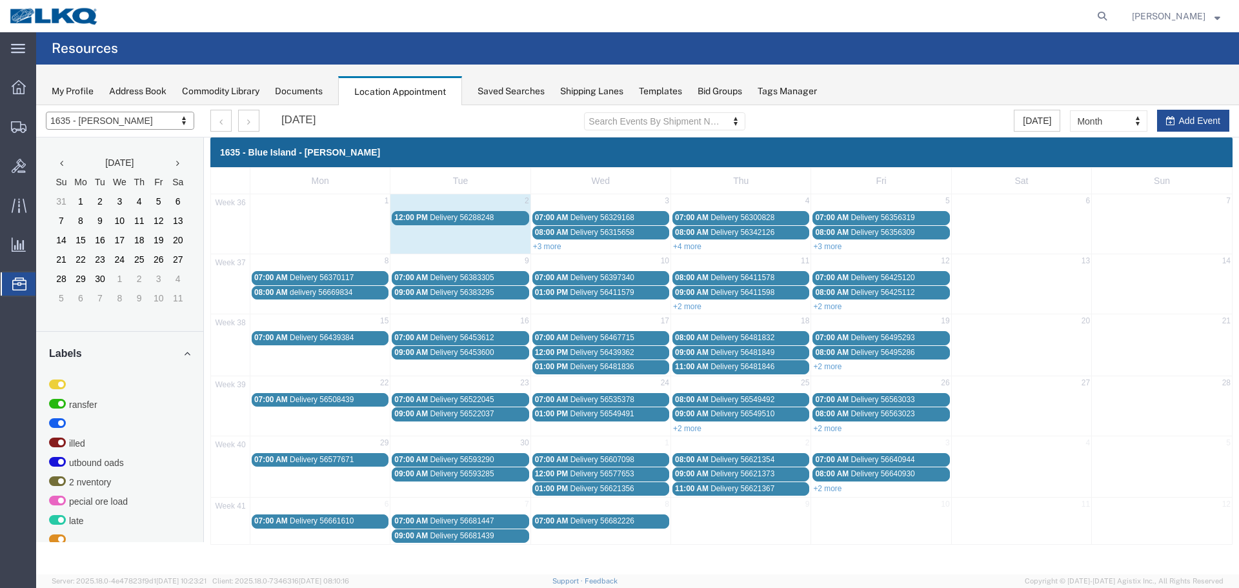
drag, startPoint x: 1107, startPoint y: 122, endPoint x: 1108, endPoint y: 144, distance: 21.9
select select "agendaWeek"
select select "28712"
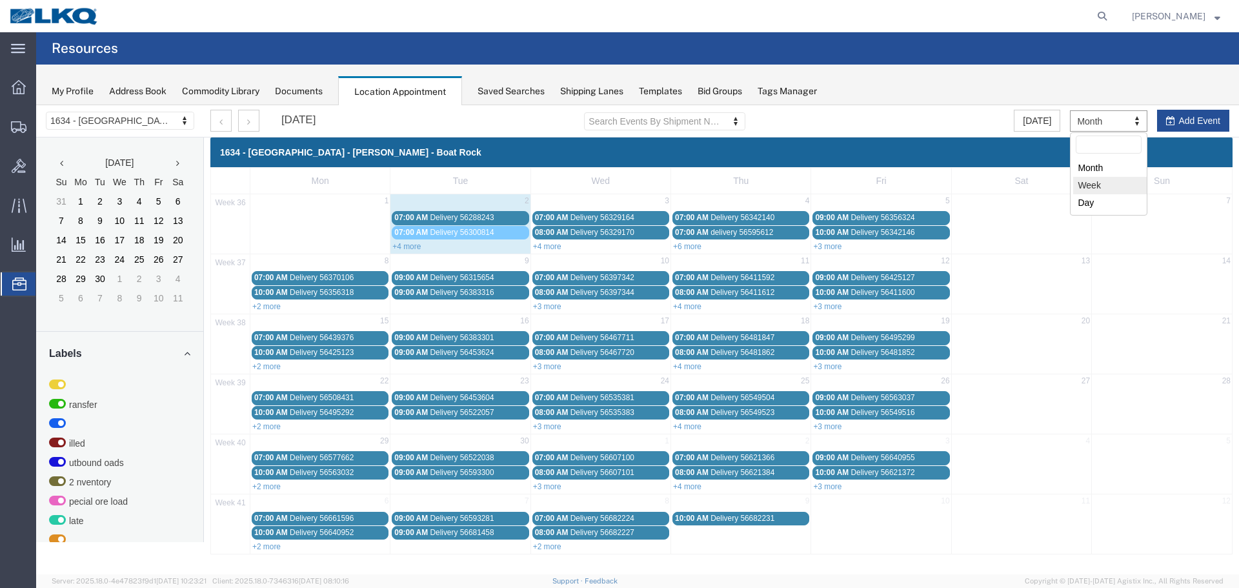
select select "agendaWeek"
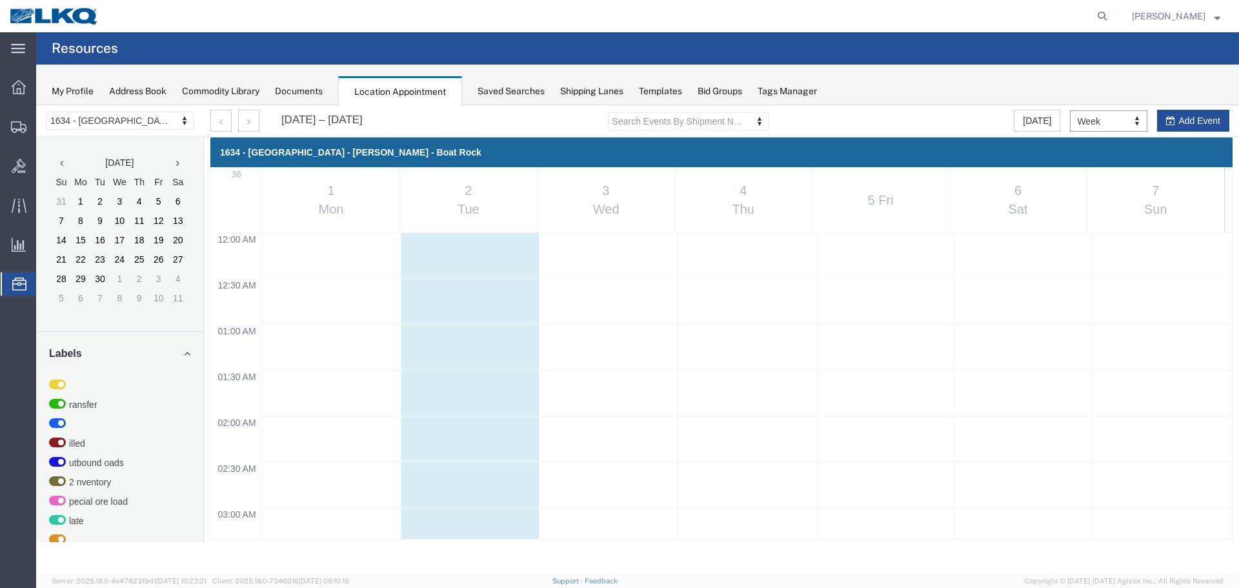
scroll to position [550, 0]
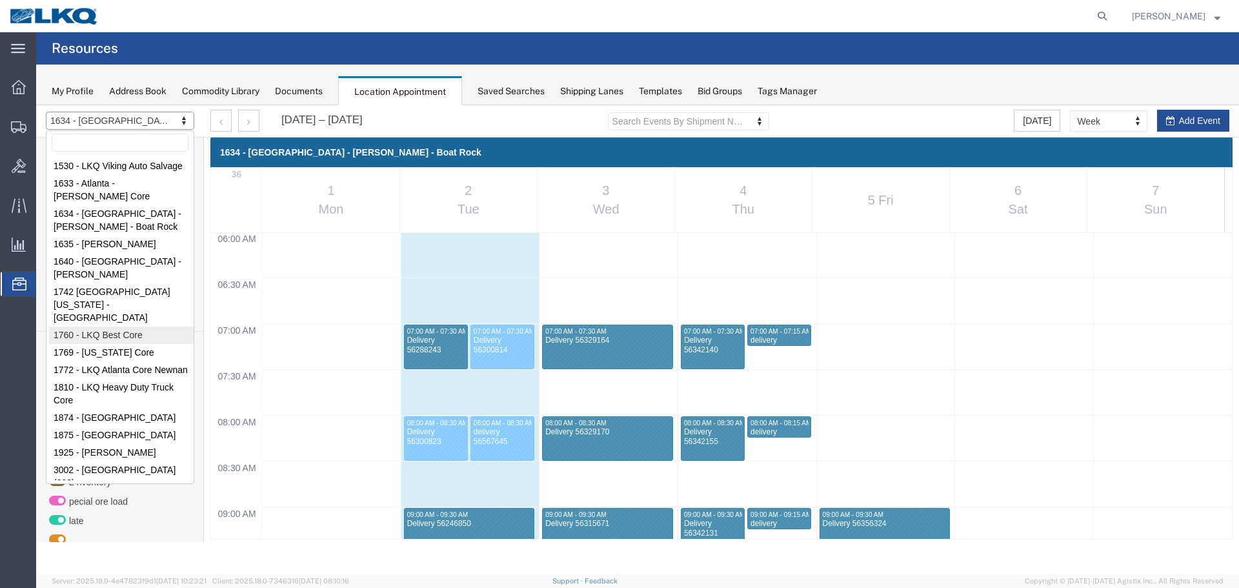
select select "27634"
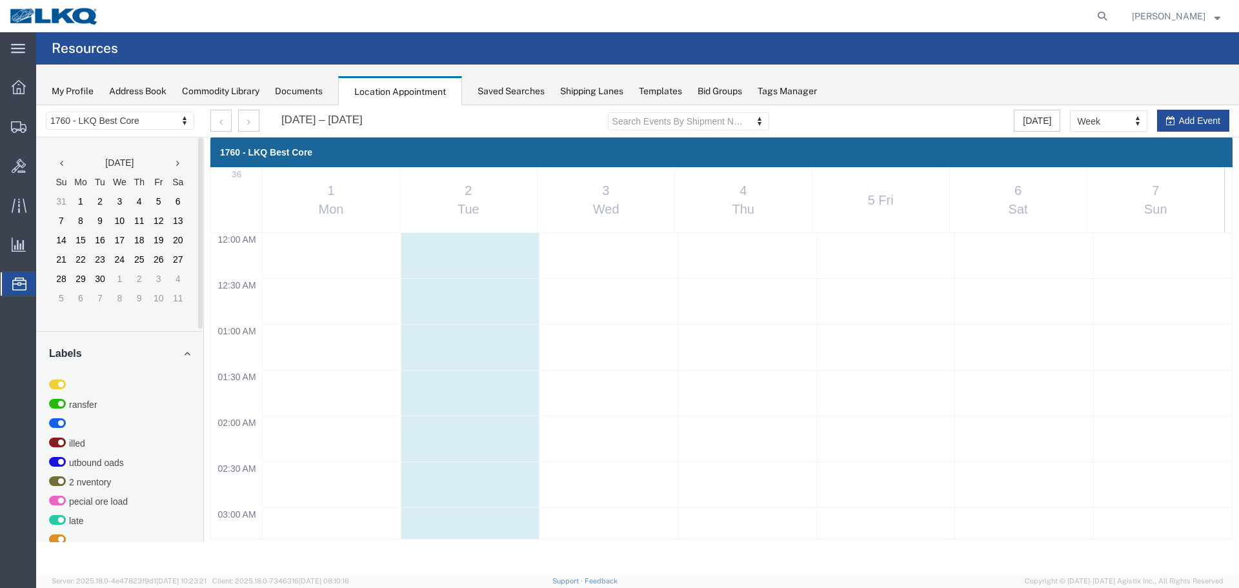
select select "agendaWeek"
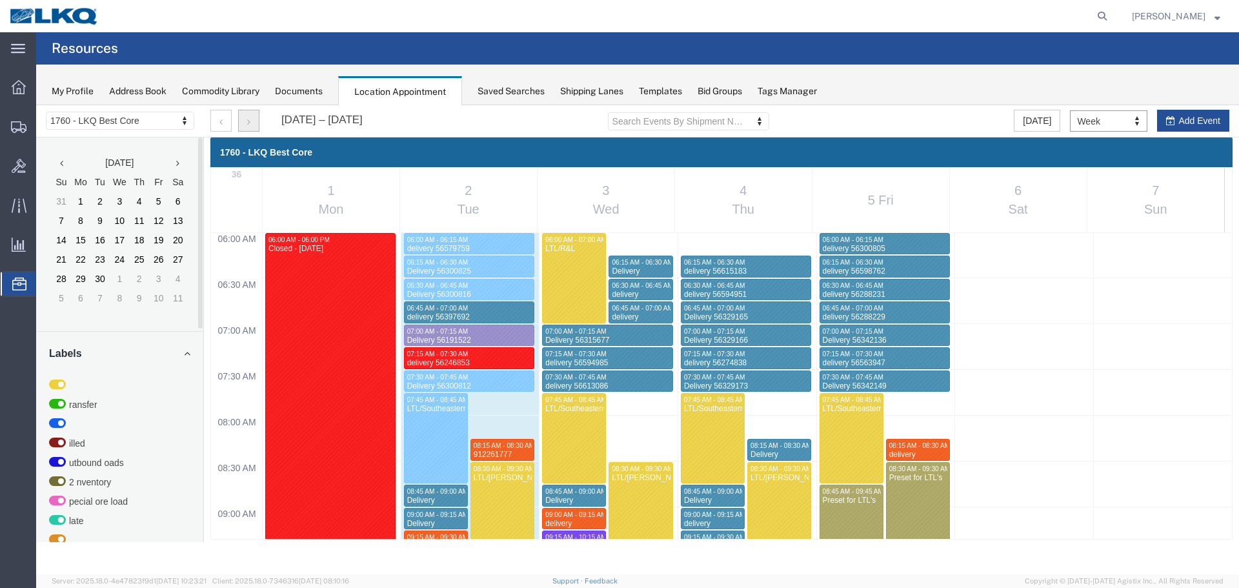
click at [240, 119] on button "button" at bounding box center [248, 121] width 21 height 22
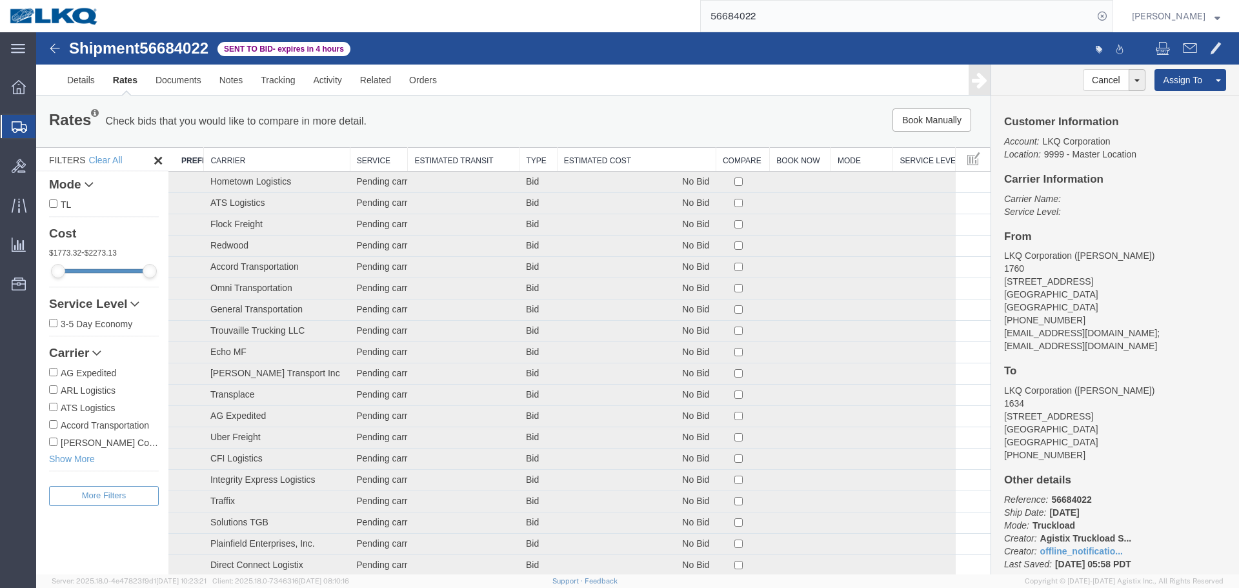
click at [578, 150] on th "Estimated Cost" at bounding box center [636, 160] width 159 height 24
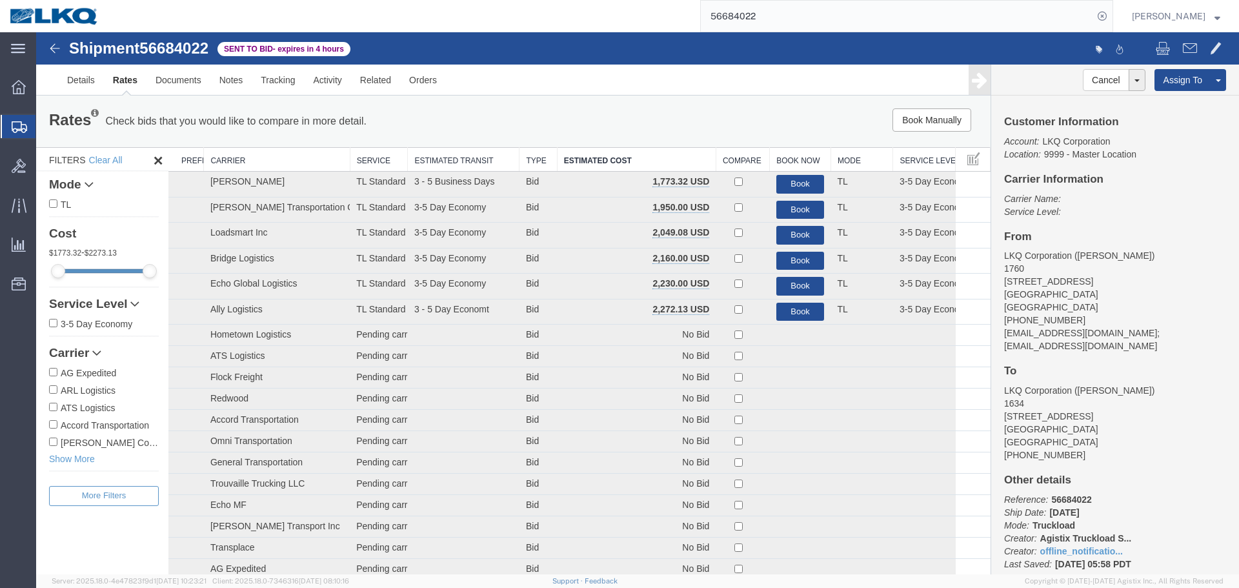
drag, startPoint x: 821, startPoint y: 44, endPoint x: 849, endPoint y: 48, distance: 28.0
click at [821, 44] on div at bounding box center [938, 49] width 600 height 27
click at [812, 14] on input "56684022" at bounding box center [897, 16] width 392 height 31
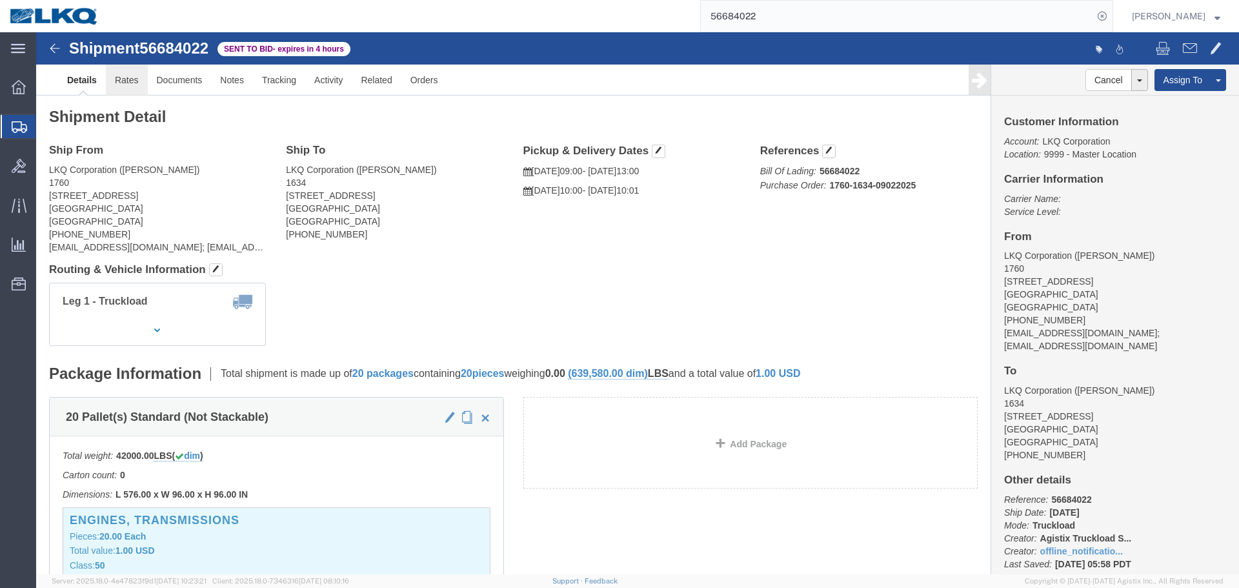
drag, startPoint x: 133, startPoint y: 78, endPoint x: 97, endPoint y: 46, distance: 48.4
click link "Rates"
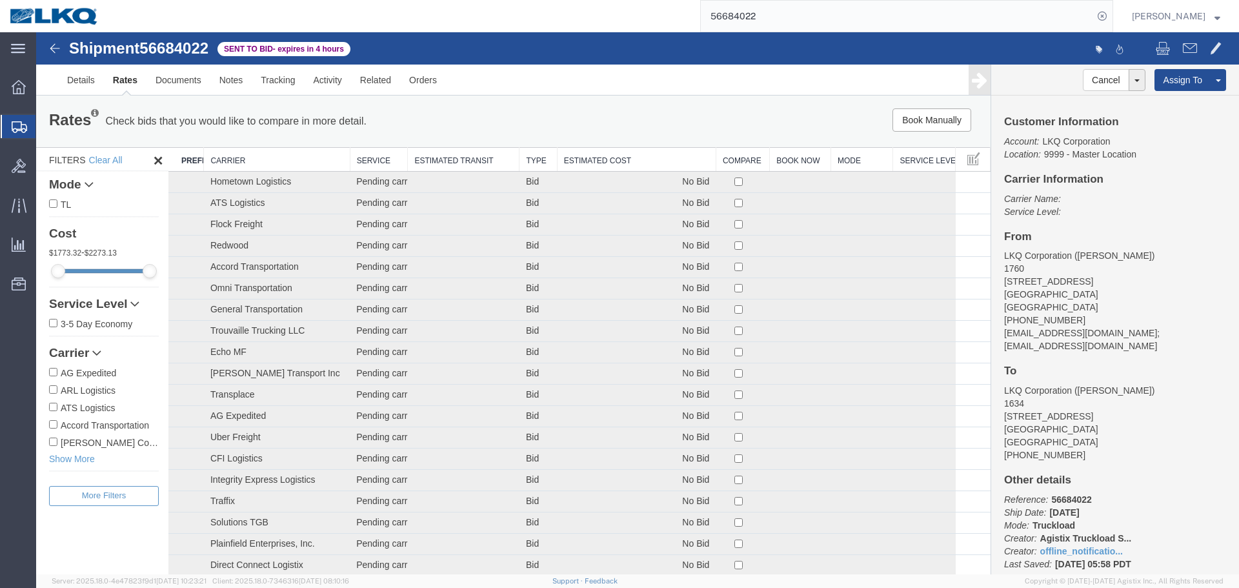
click at [563, 159] on th "Estimated Cost" at bounding box center [636, 160] width 159 height 24
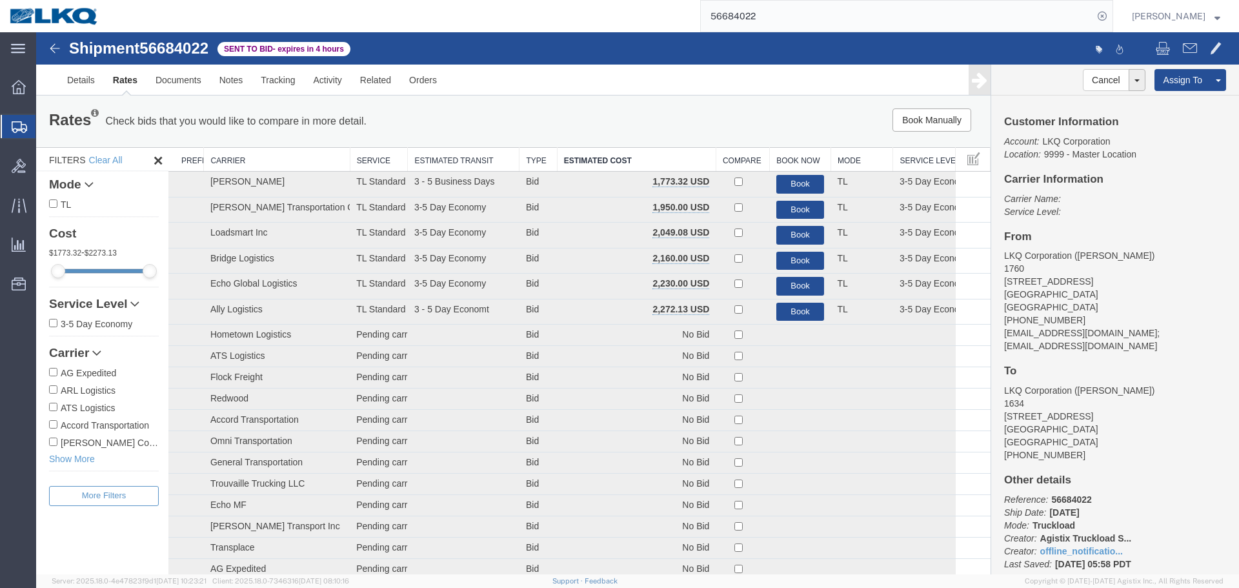
click at [858, 10] on input "56684022" at bounding box center [897, 16] width 392 height 31
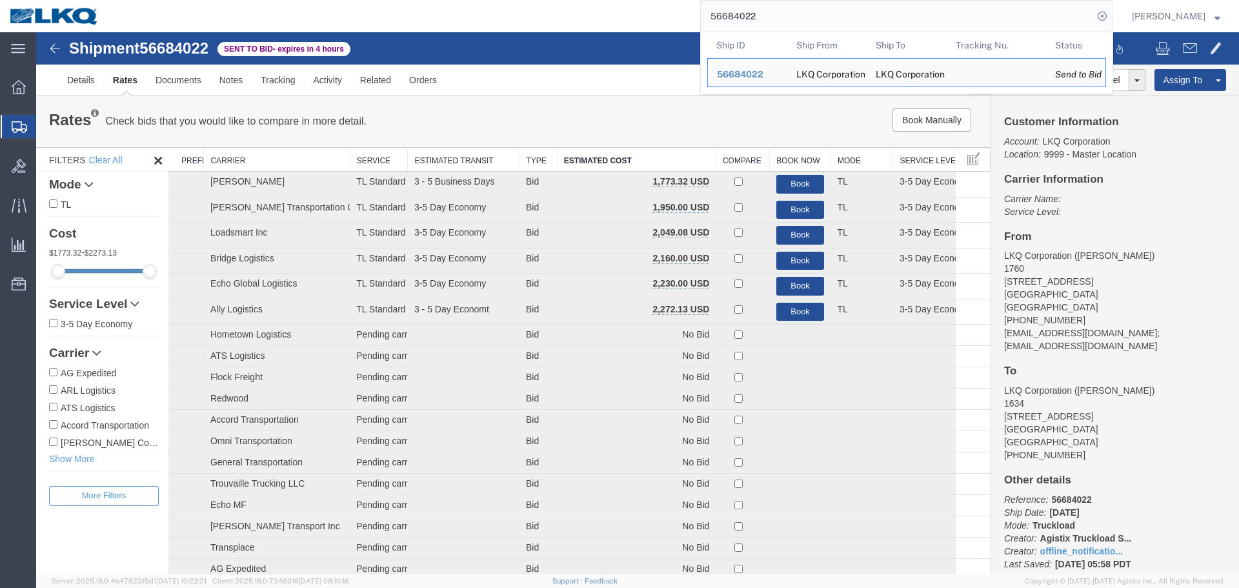
paste input "429"
type input "56684429"
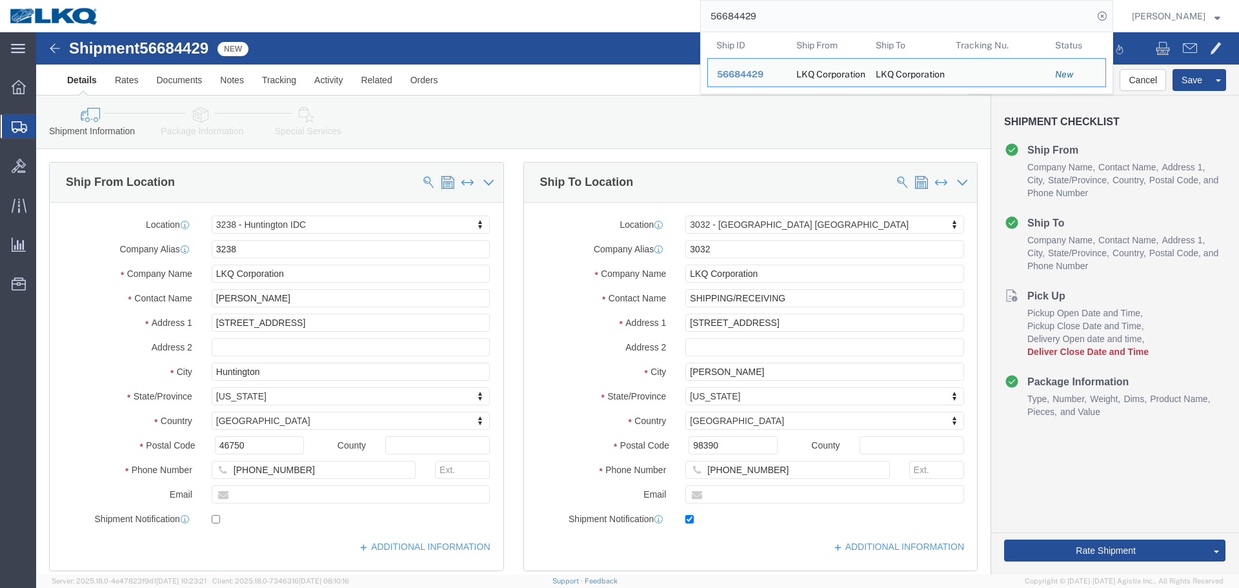
select select "27940"
select select "28720"
paste input "64962"
type input "56664962"
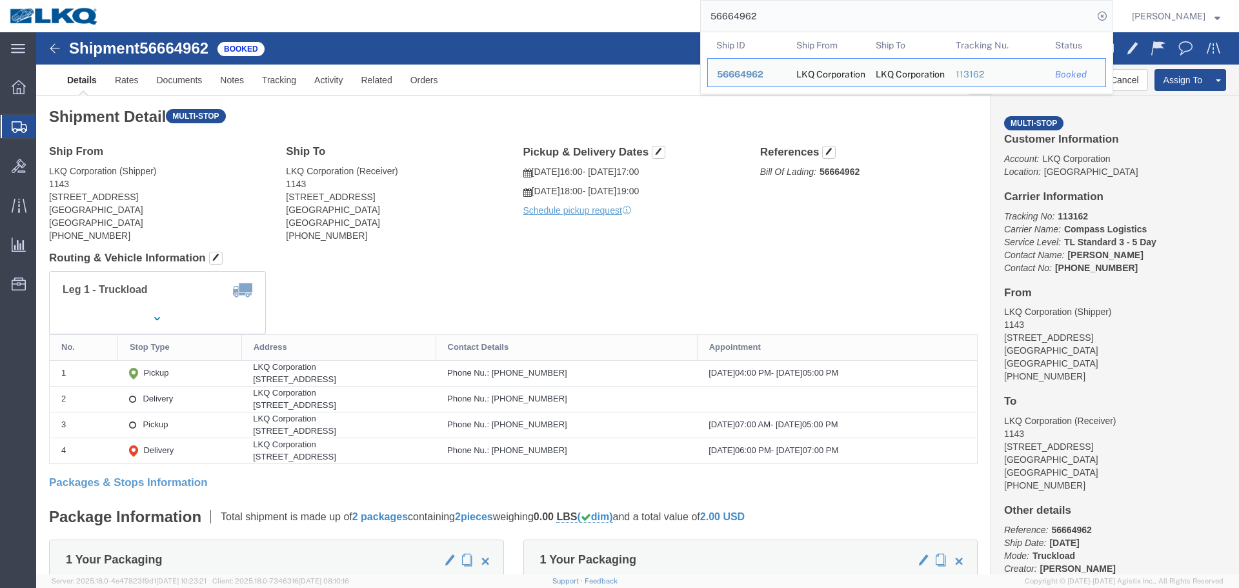
click div "Shipment Detail Multi-stop Ship From LKQ Corporation (Shipper) 1143 [STREET_ADD…"
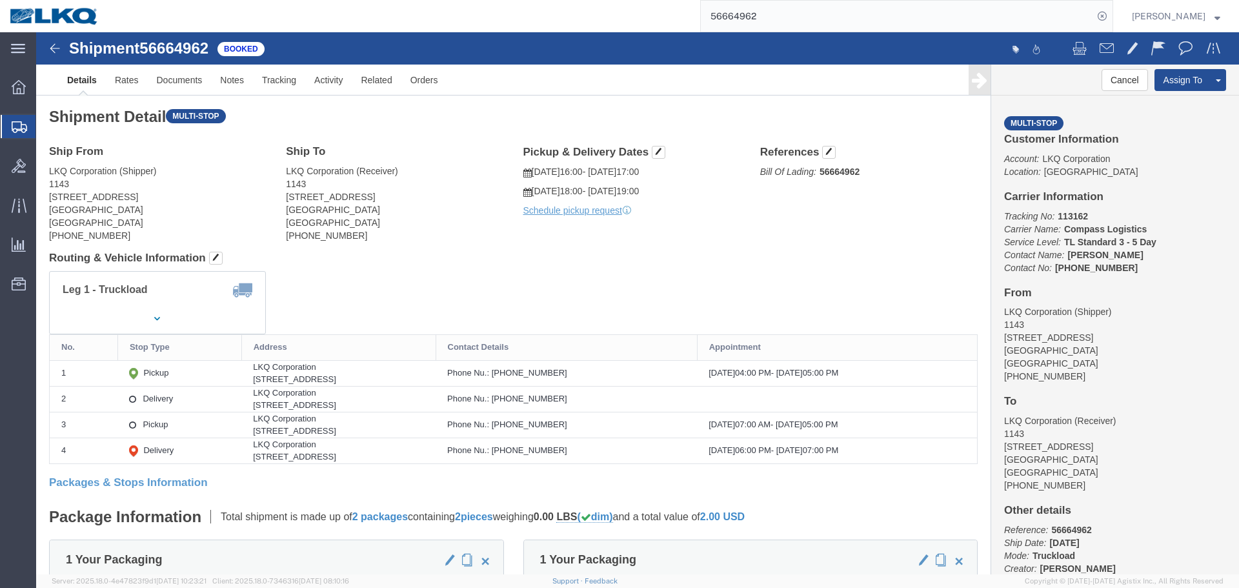
click h4 "Routing & Vehicle Information"
click link "Clone Shipment"
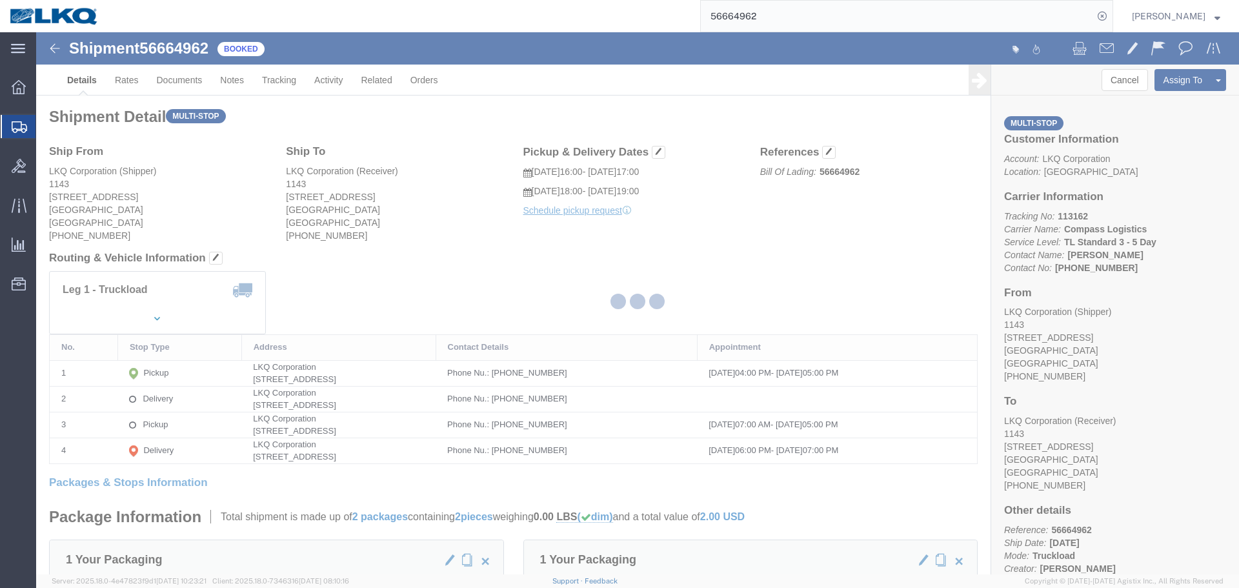
select select "27376"
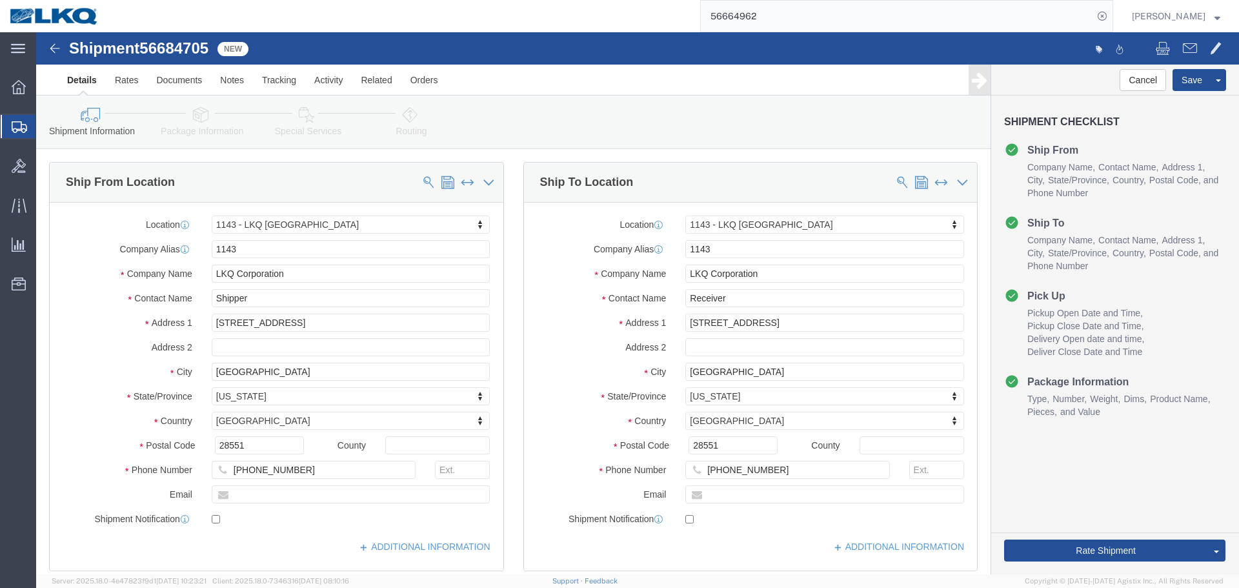
click span "56684705"
copy span "56684705"
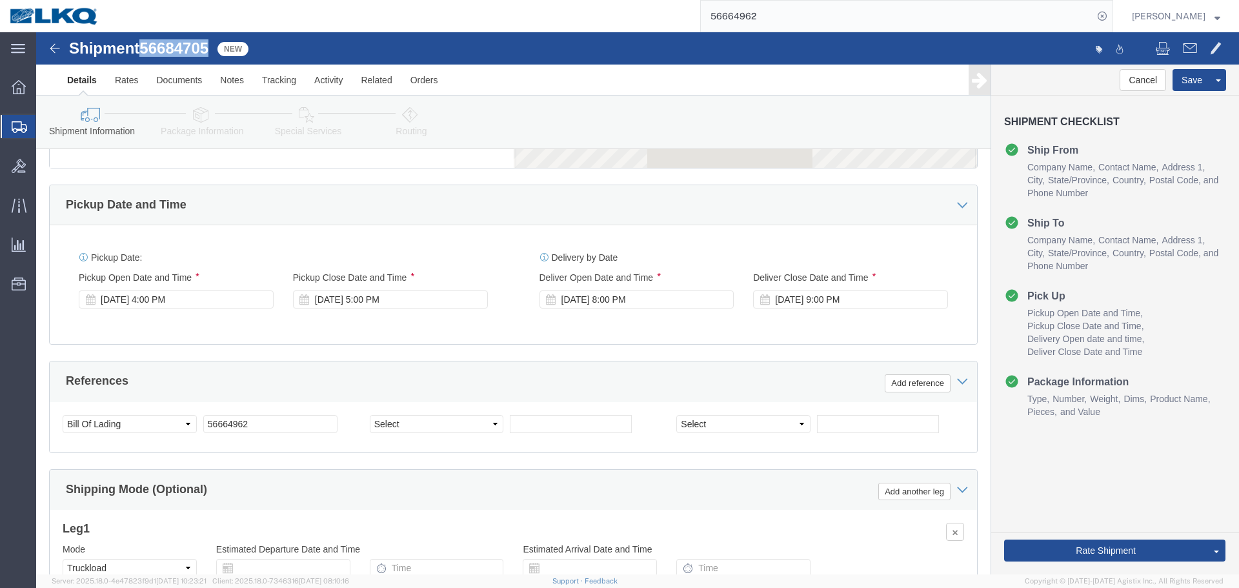
scroll to position [903, 0]
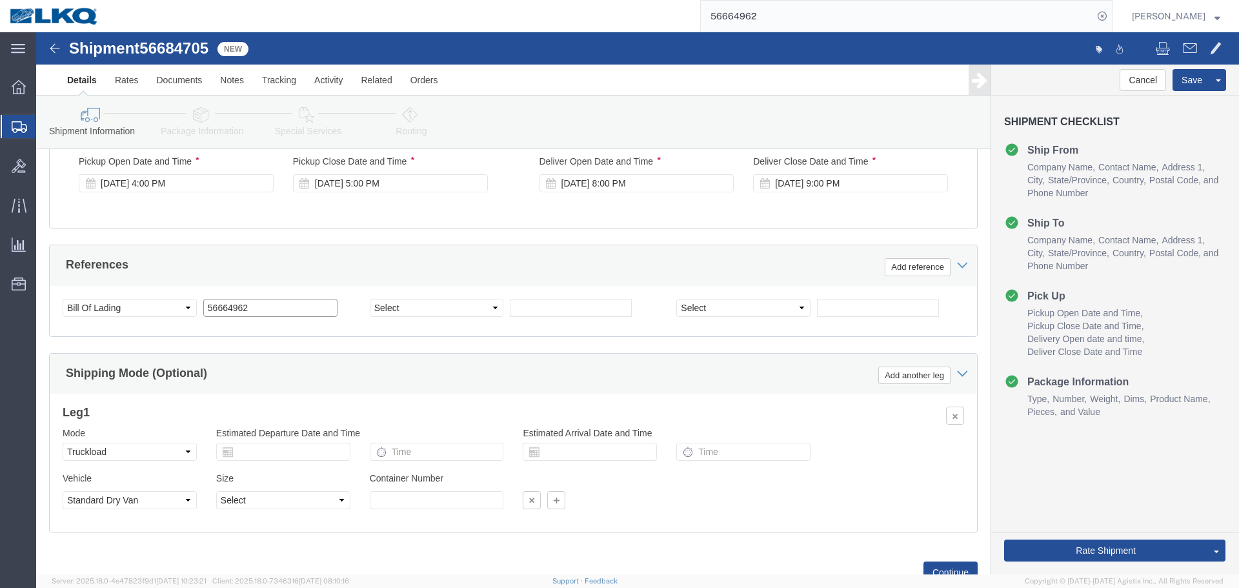
click input "56664962"
paste input "84705"
type input "56684705"
click div "[DATE] 4:00 PM"
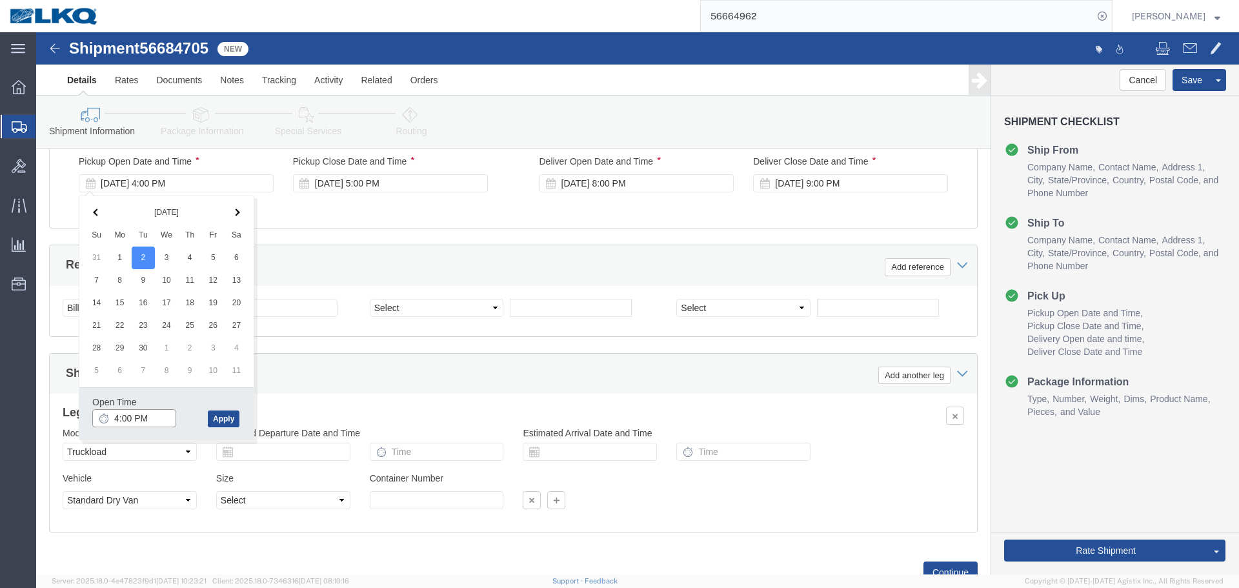
click input "4:00 PM"
click input "7:00 AM"
type input "17"
type input "5:00 PM"
click button "Apply"
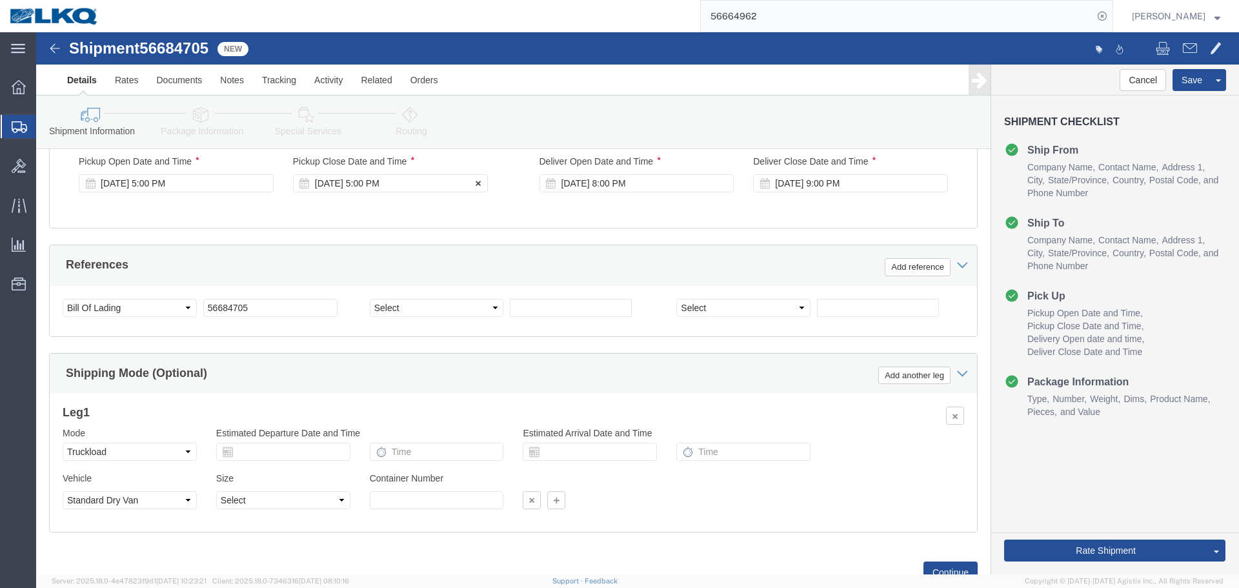
click div "[DATE] 5:00 PM"
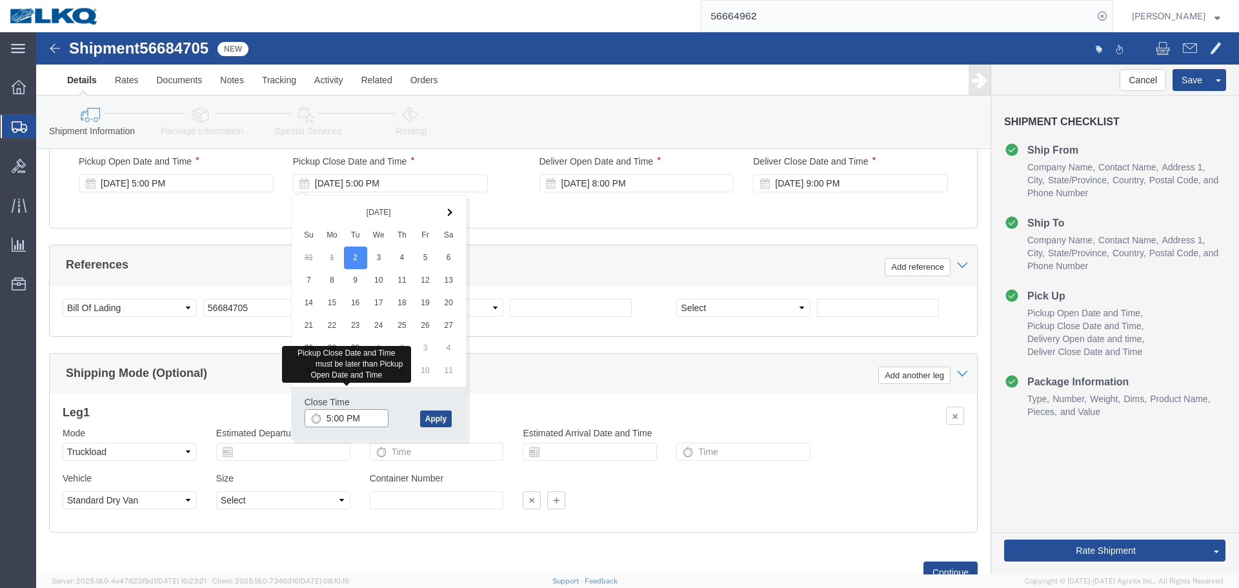
click input "5:00 PM"
type input "6:00 PM"
click button "Apply"
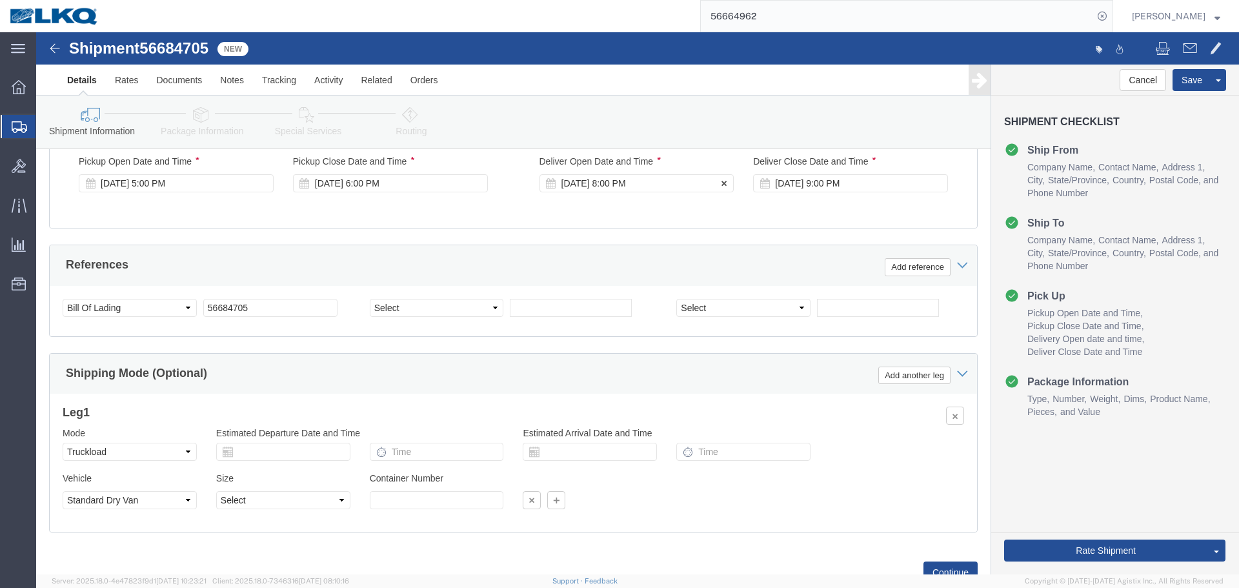
click div "[DATE] 8:00 PM"
click input "8:00 PM"
type input "4:00 AM"
drag, startPoint x: 622, startPoint y: 387, endPoint x: 634, endPoint y: 387, distance: 12.3
click div "Open Time 4:00 AM"
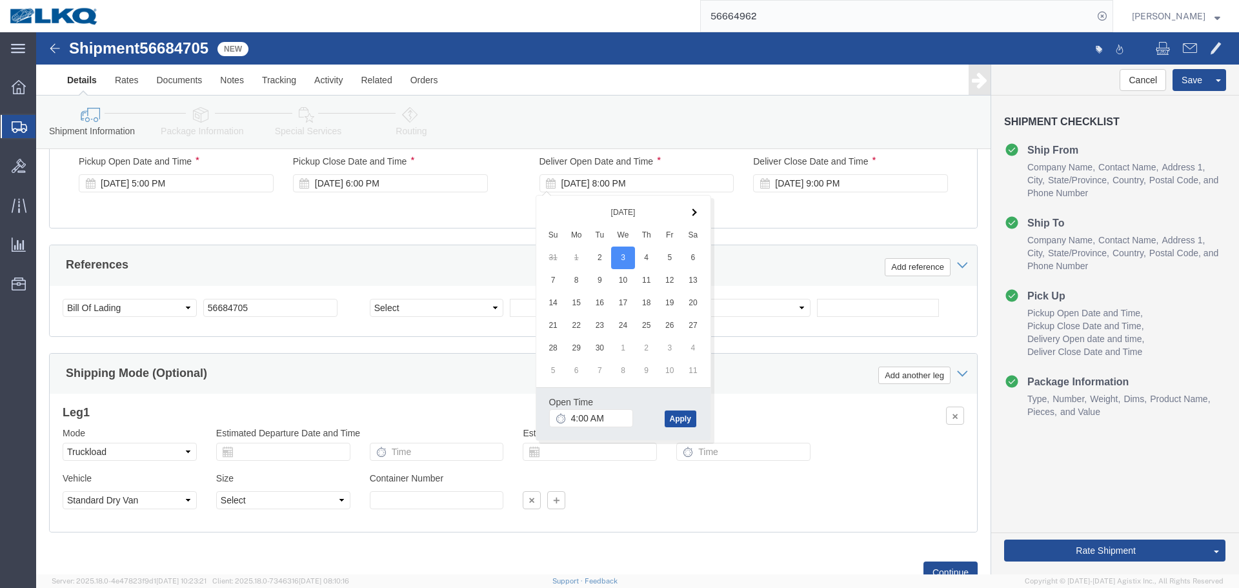
click button "Apply"
click div "[DATE] 9:00 PM"
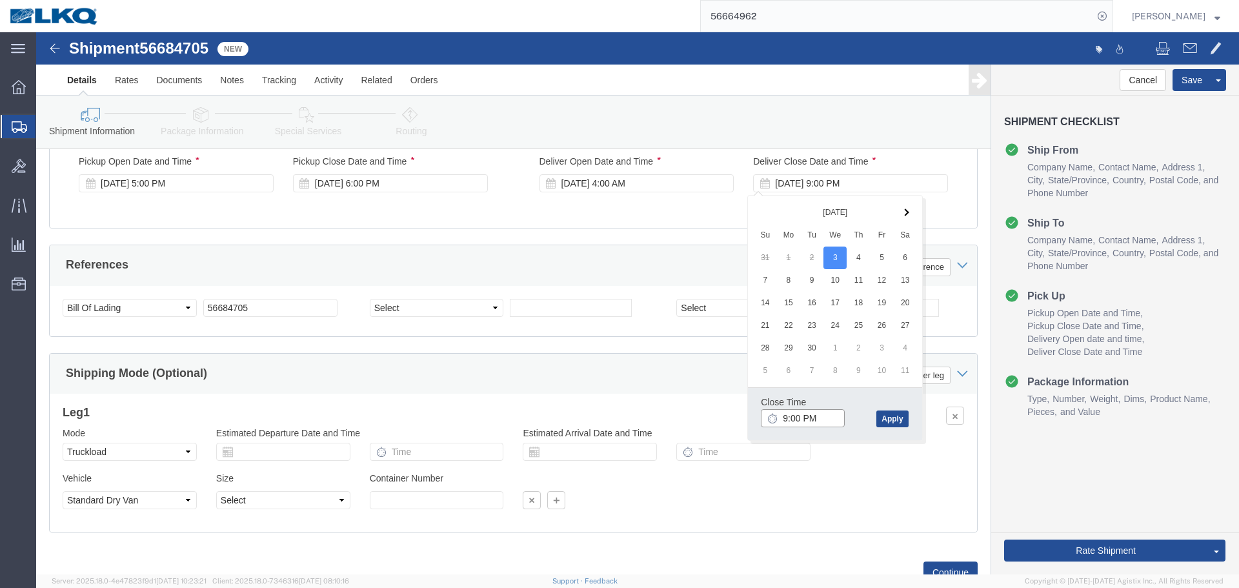
click input "9:00 PM"
type input "4:01 AM"
click button "Apply"
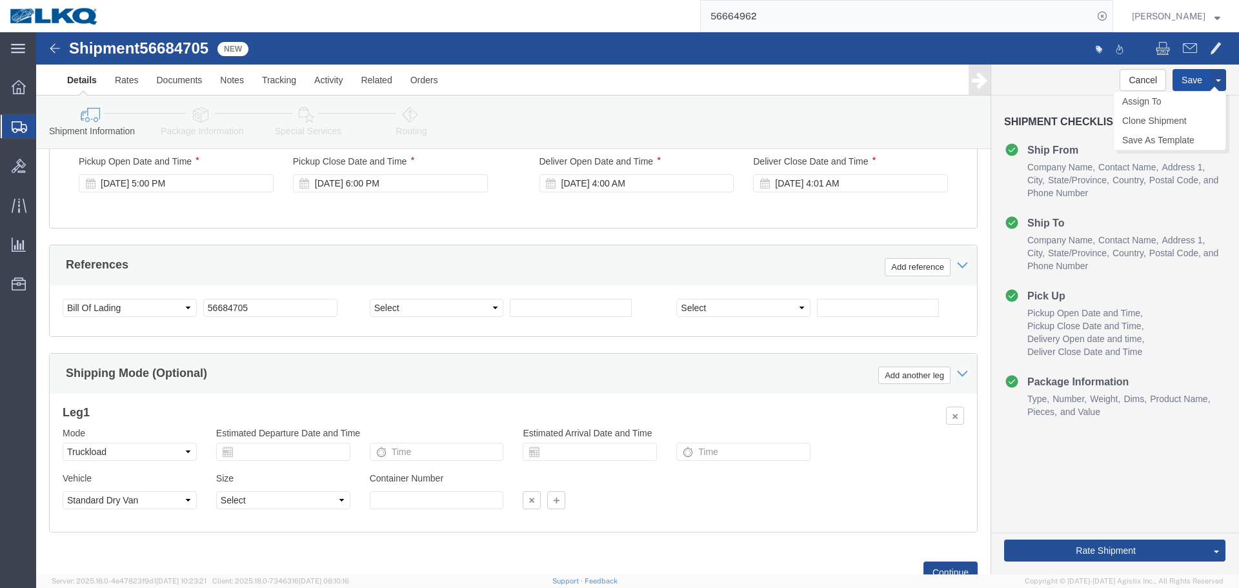
click button "Save"
type button "Save"
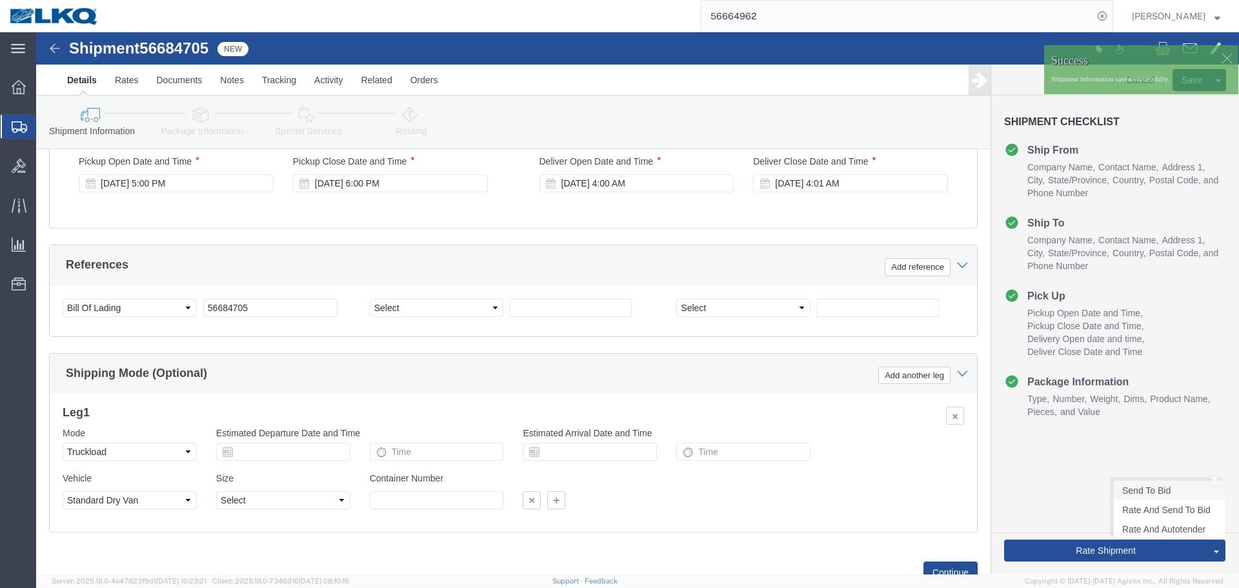
click link "Send To Bid"
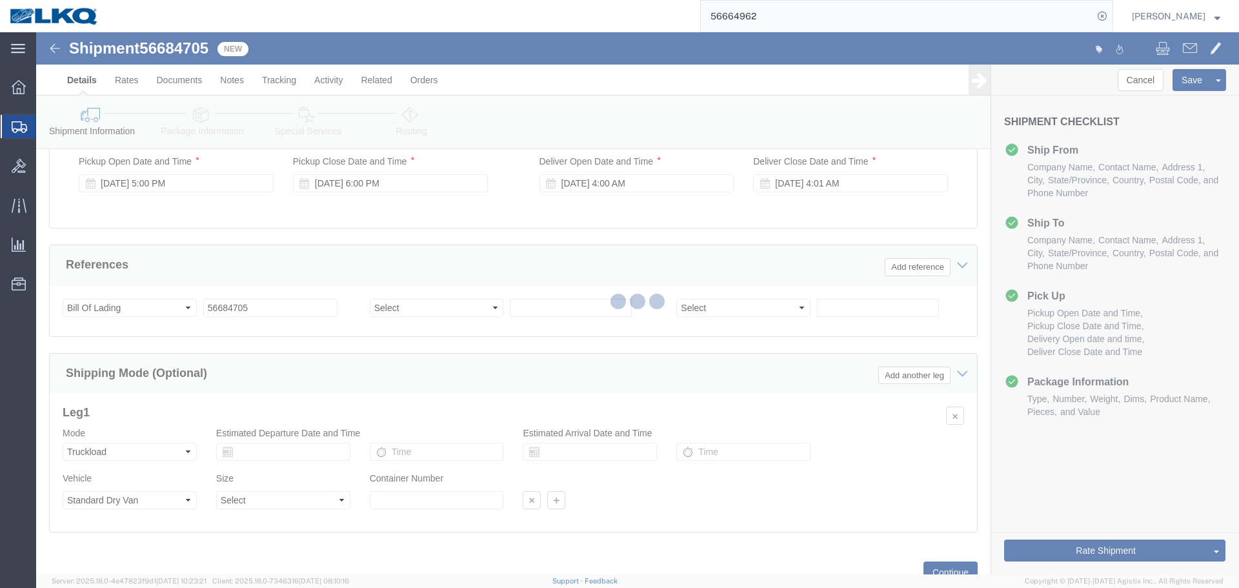
select select "27376"
select select "TL"
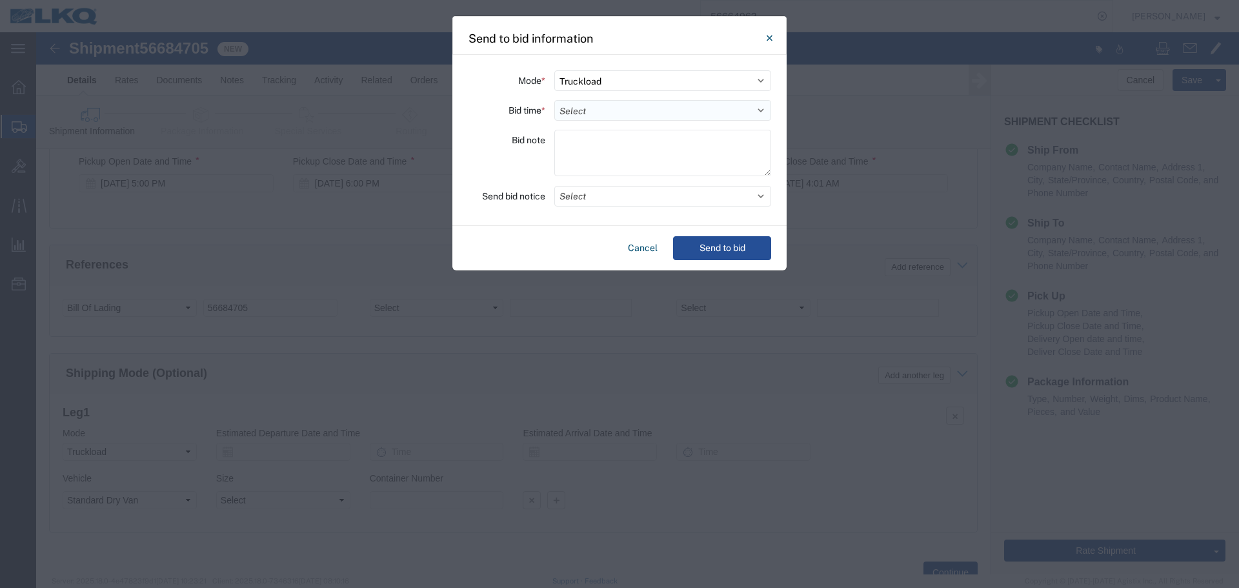
click at [581, 113] on select "Select 30 Min (Rush) 1 Hour (Rush) 2 Hours (Rush) 4 Hours (Rush) 8 Hours (Rush)…" at bounding box center [662, 110] width 217 height 21
select select "4"
click at [554, 100] on select "Select 30 Min (Rush) 1 Hour (Rush) 2 Hours (Rush) 4 Hours (Rush) 8 Hours (Rush)…" at bounding box center [662, 110] width 217 height 21
click at [597, 187] on button "Select" at bounding box center [662, 196] width 217 height 21
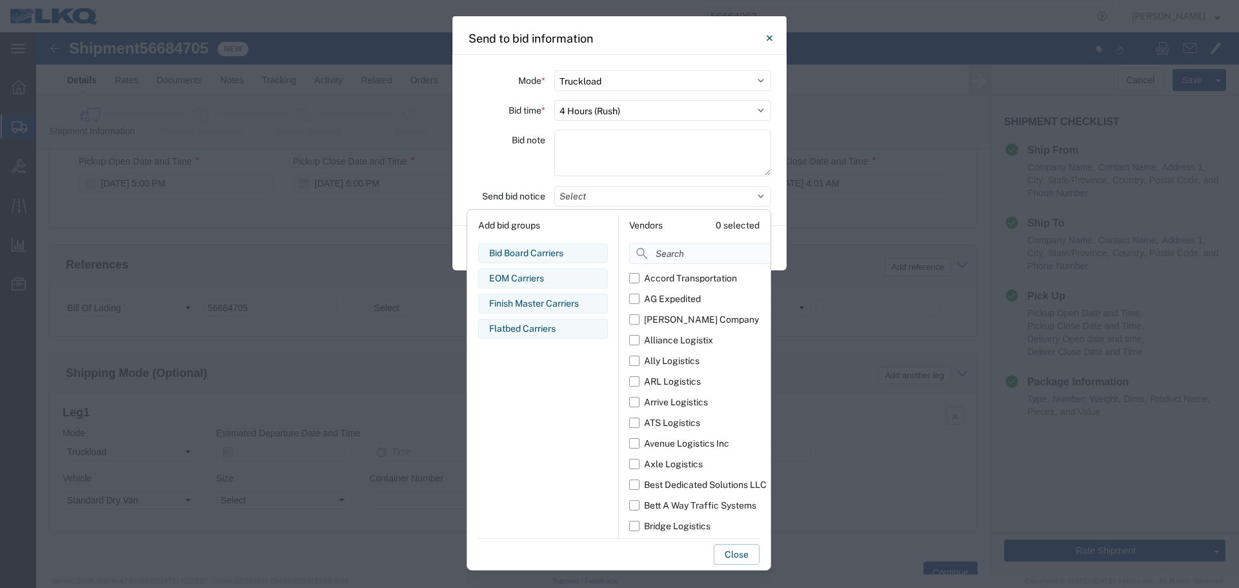
click at [671, 246] on input at bounding box center [728, 253] width 199 height 21
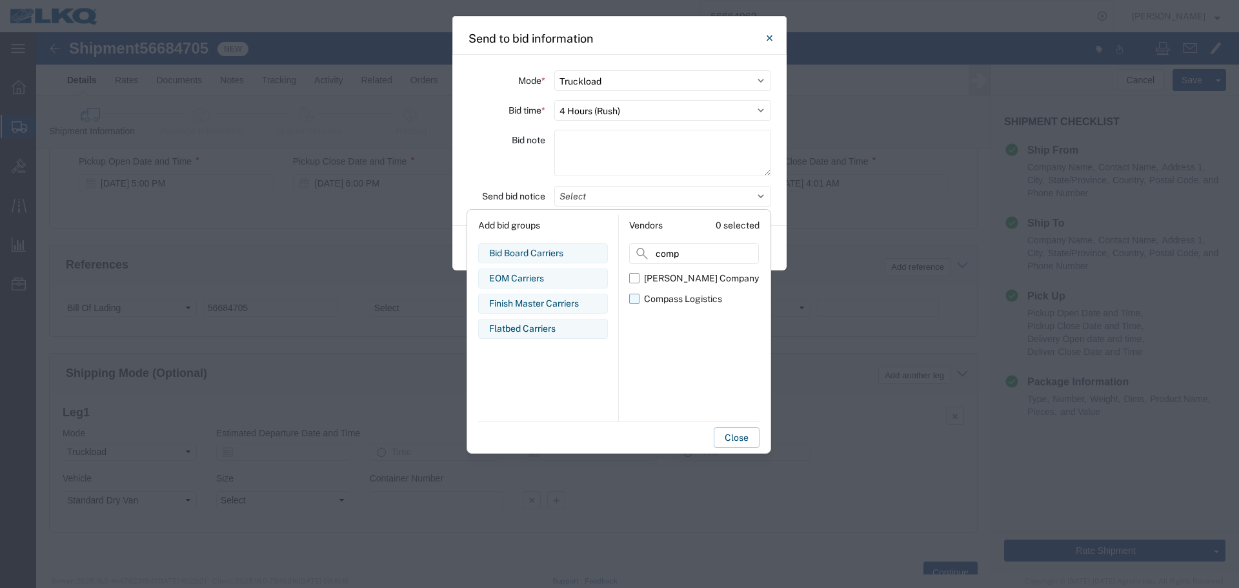
type input "comp"
click at [685, 296] on div "Compass Logistics" at bounding box center [683, 299] width 78 height 14
click at [0, 0] on input "Compass Logistics" at bounding box center [0, 0] width 0 height 0
click at [516, 167] on div "Bid note" at bounding box center [506, 155] width 77 height 50
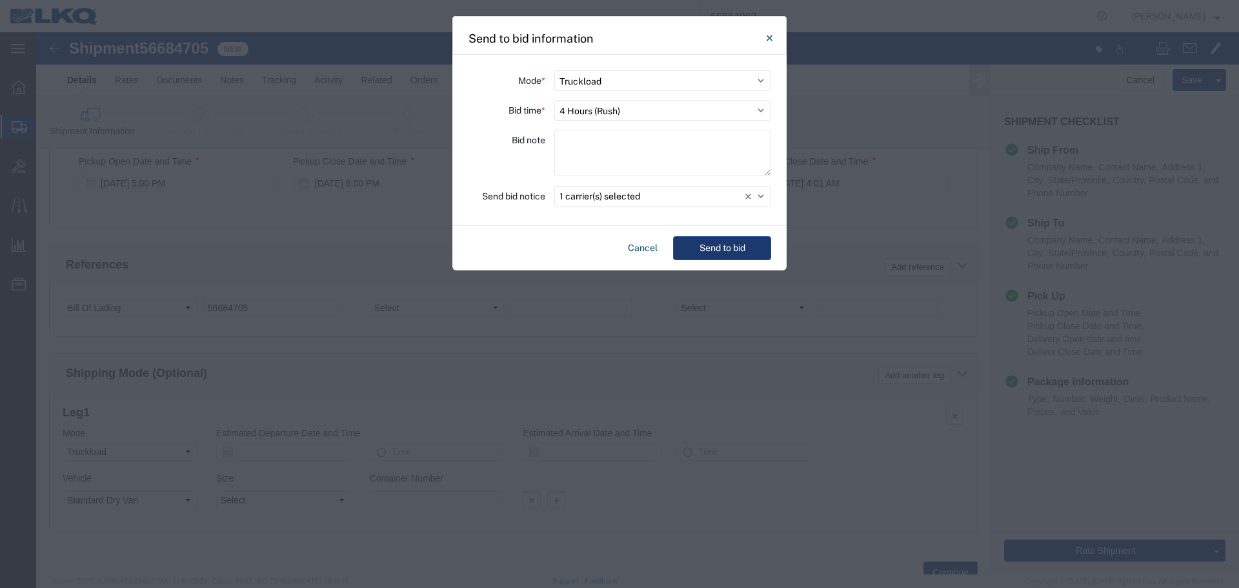
click at [723, 250] on button "Send to bid" at bounding box center [722, 248] width 98 height 24
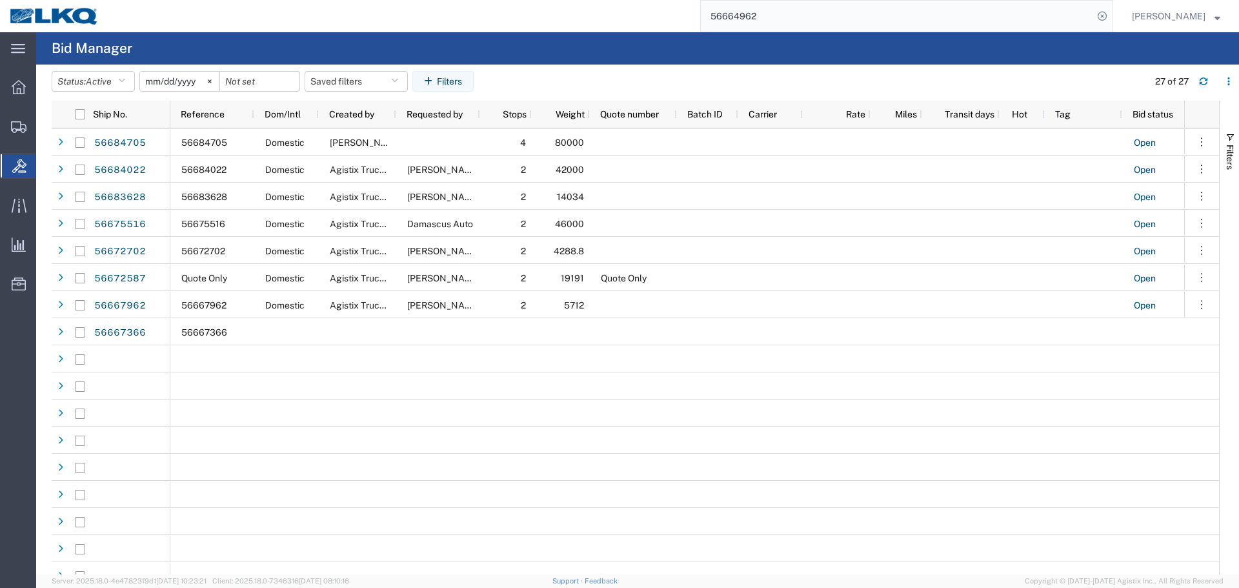
click at [765, 19] on input "56664962" at bounding box center [897, 16] width 392 height 31
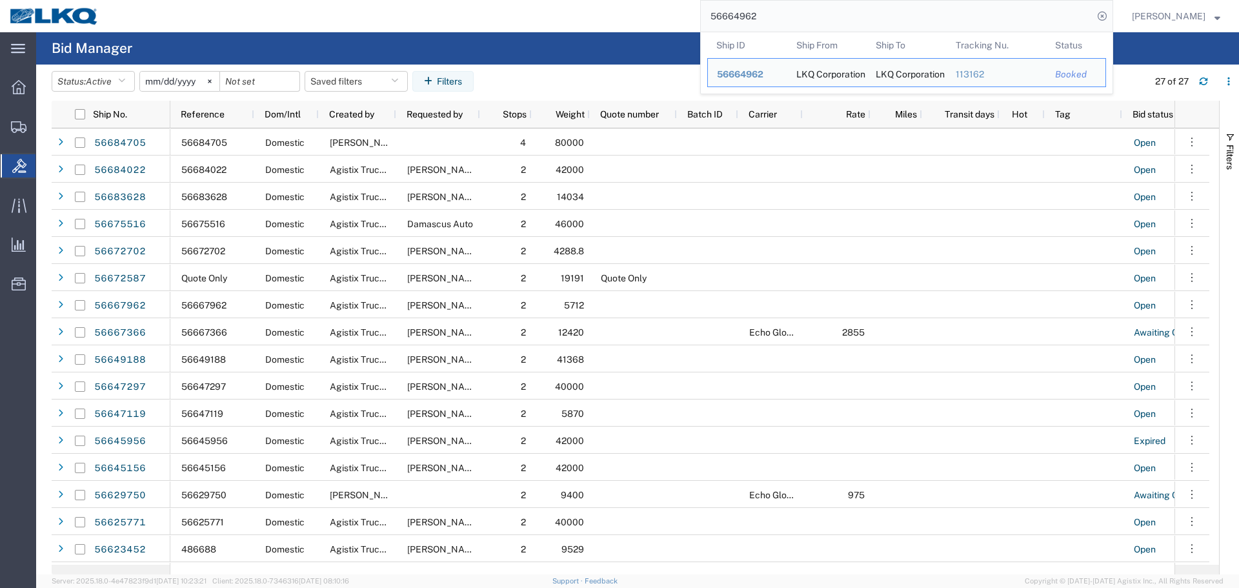
paste input "search"
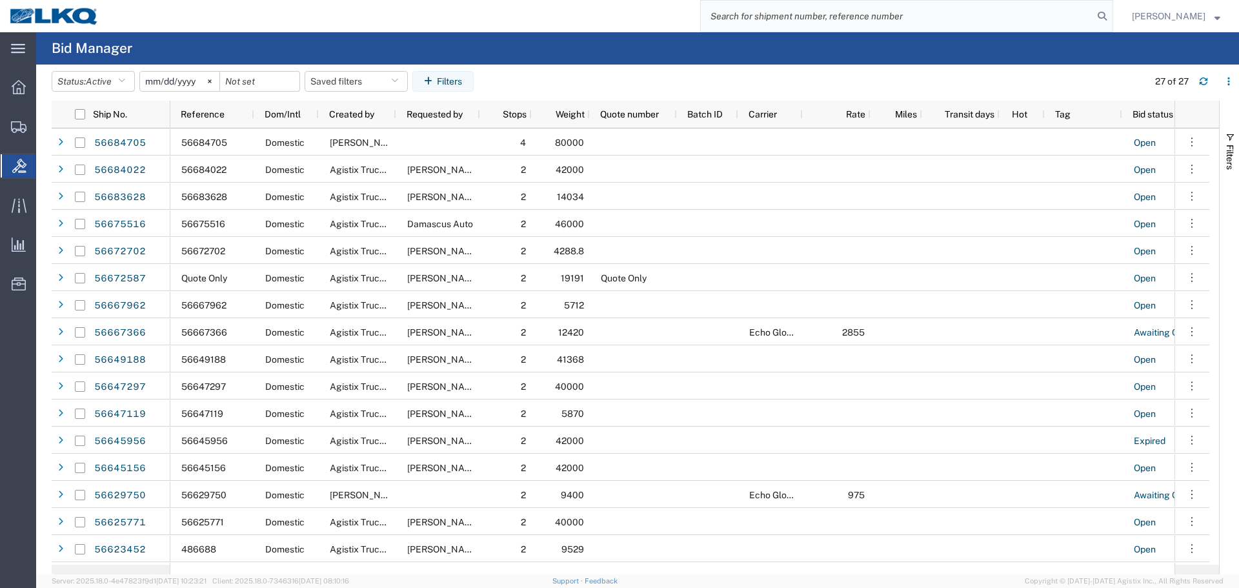
click at [849, 15] on input "search" at bounding box center [897, 16] width 392 height 31
paste input "56563947"
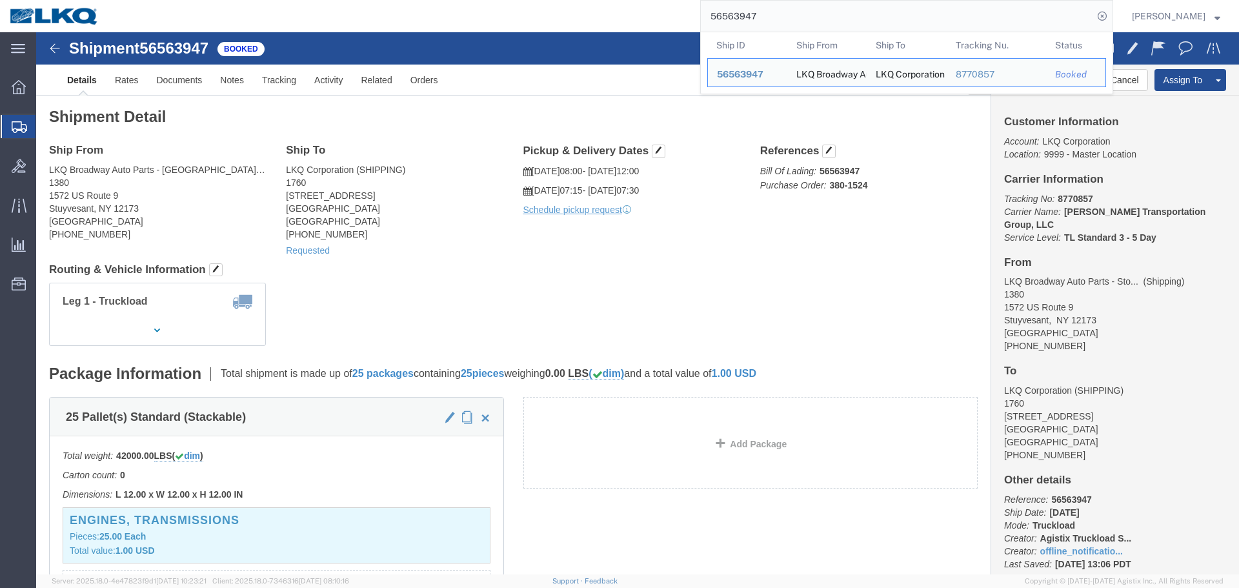
click h4 "Routing & Vehicle Information"
click at [756, 17] on input "56563947" at bounding box center [897, 16] width 392 height 31
paste input "99142"
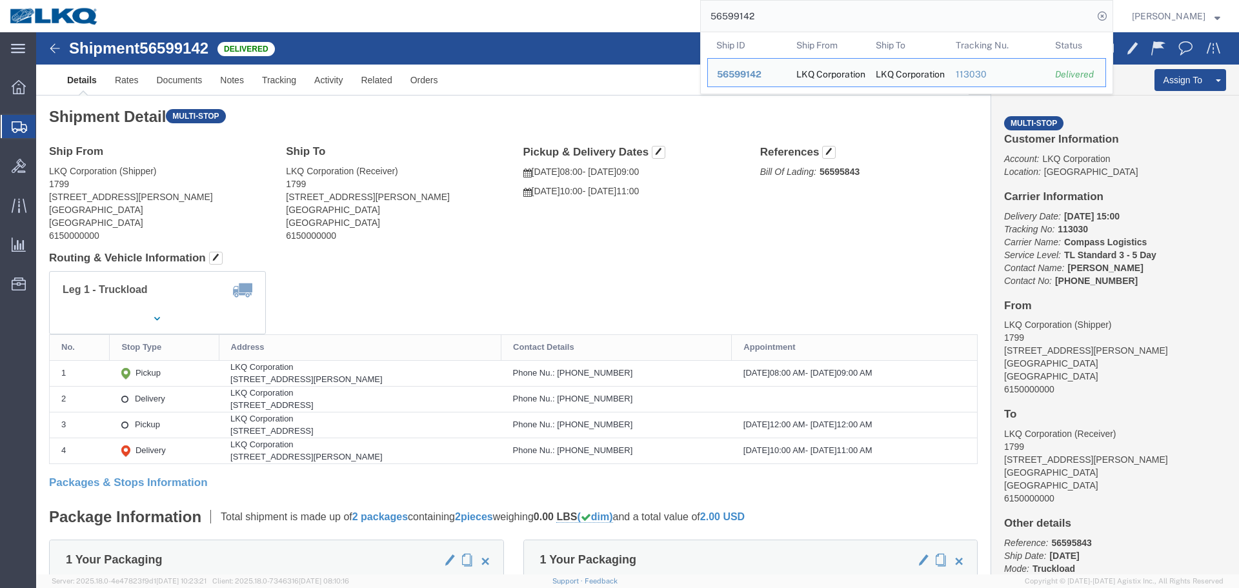
click at [827, 17] on input "56599142" at bounding box center [897, 16] width 392 height 31
paste input "684705"
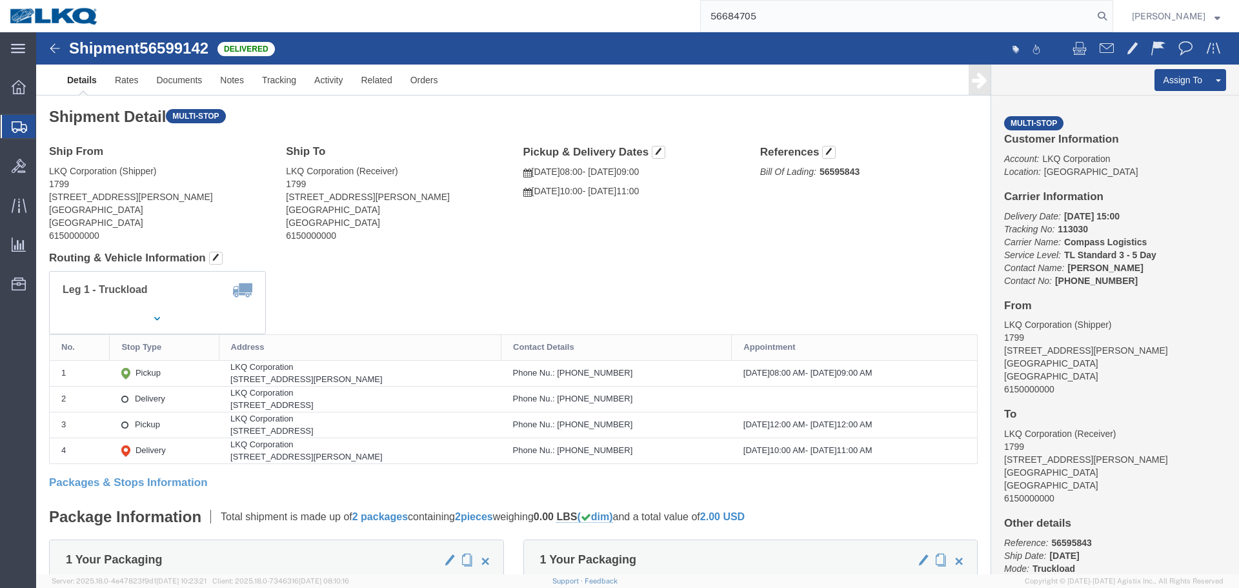
type input "56684705"
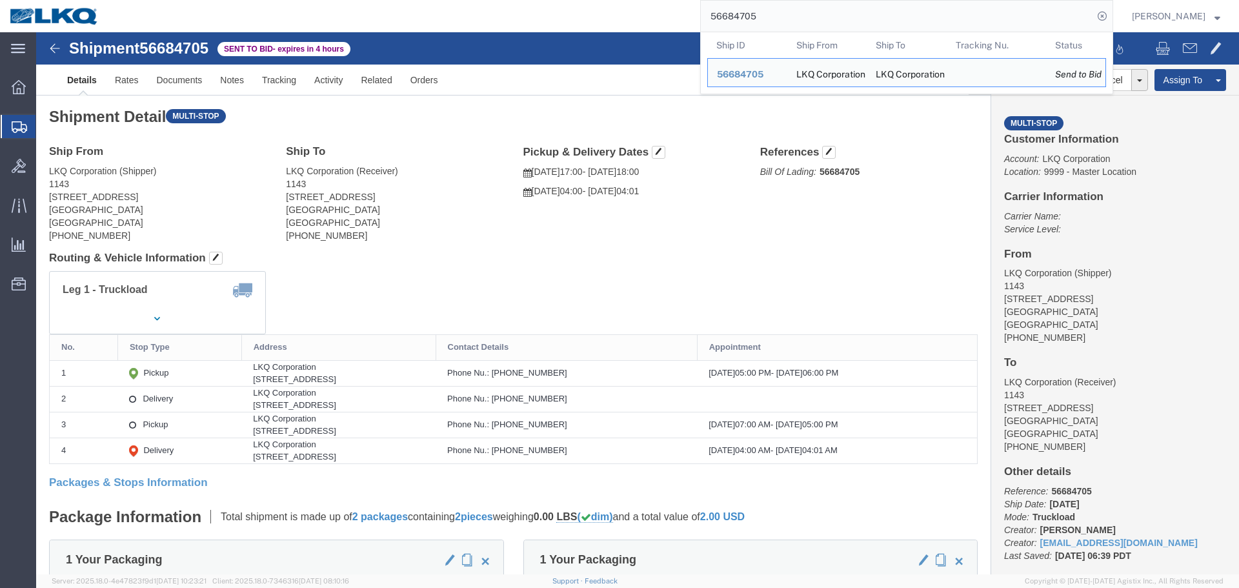
click h4 "Routing & Vehicle Information"
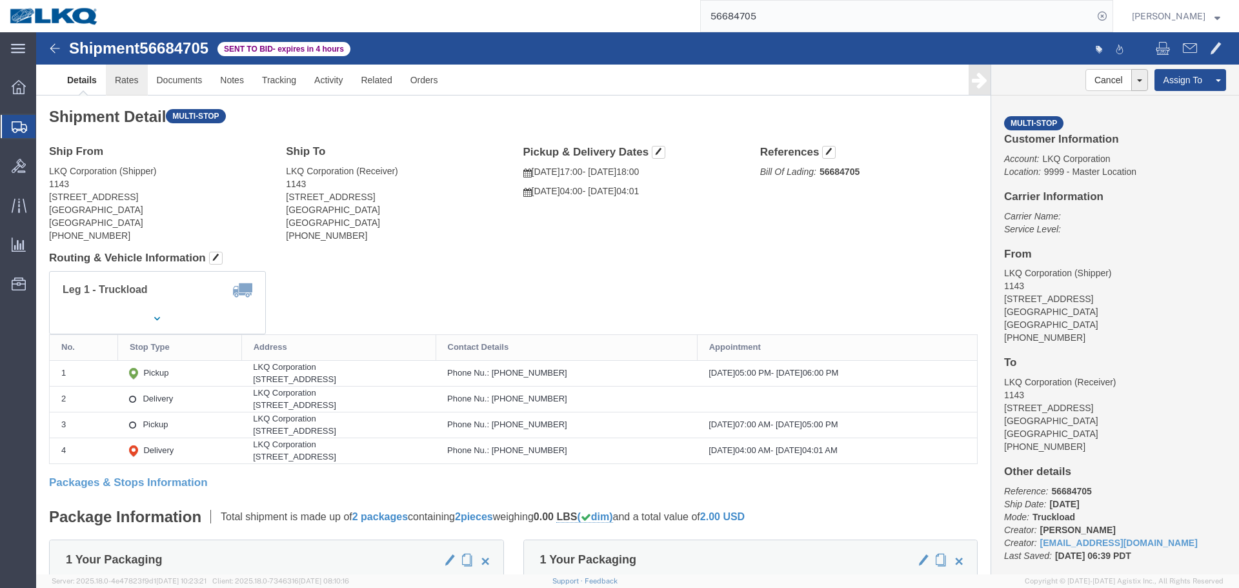
click link "Rates"
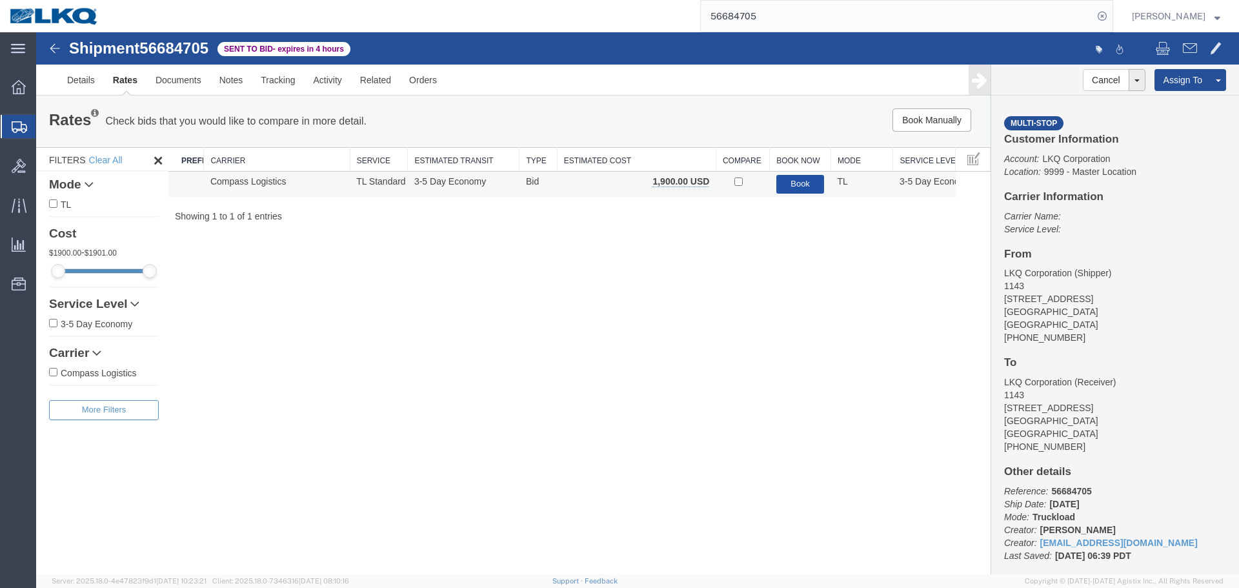
click at [807, 180] on button "Book" at bounding box center [800, 184] width 48 height 19
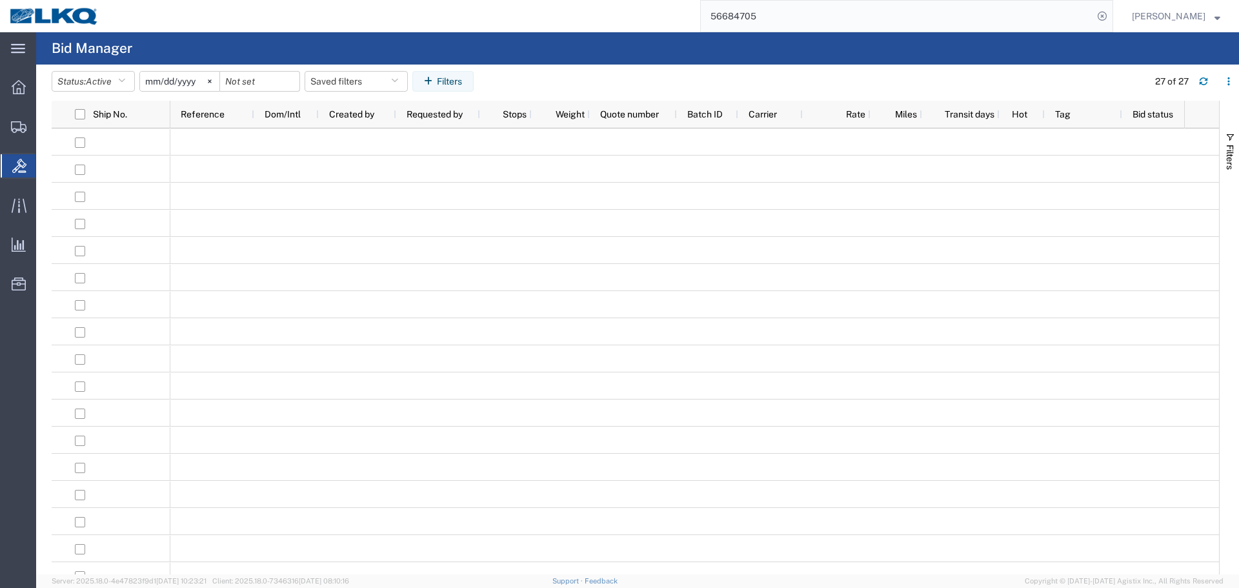
click at [827, 14] on input "56684705" at bounding box center [897, 16] width 392 height 31
click at [795, 13] on input "56684705" at bounding box center [897, 16] width 392 height 31
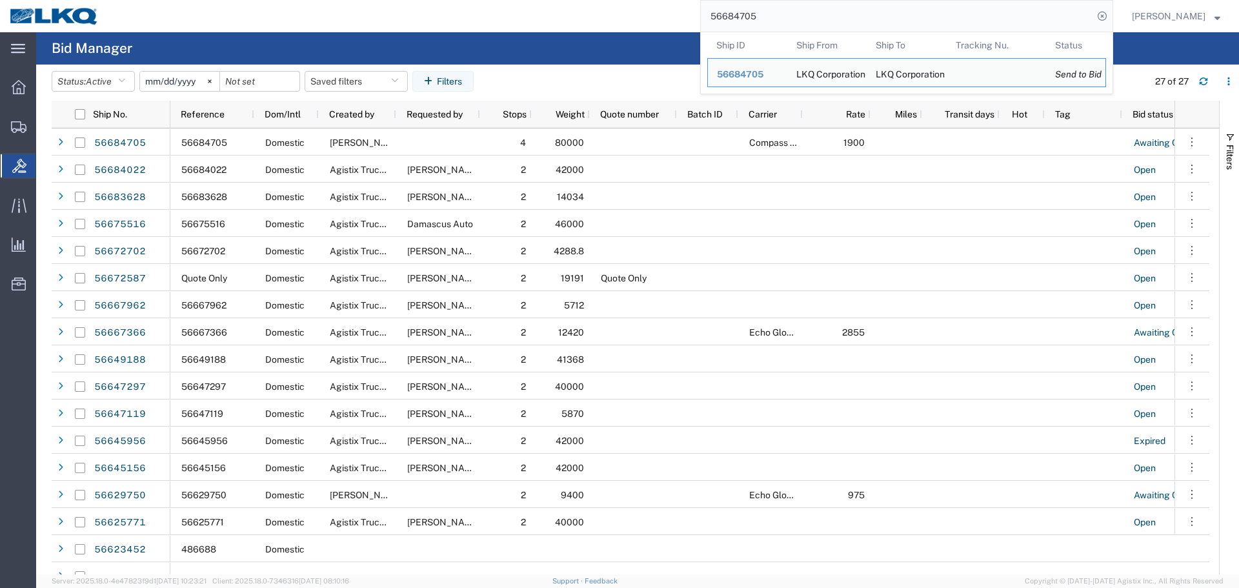
paste input "342157"
type input "56342157"
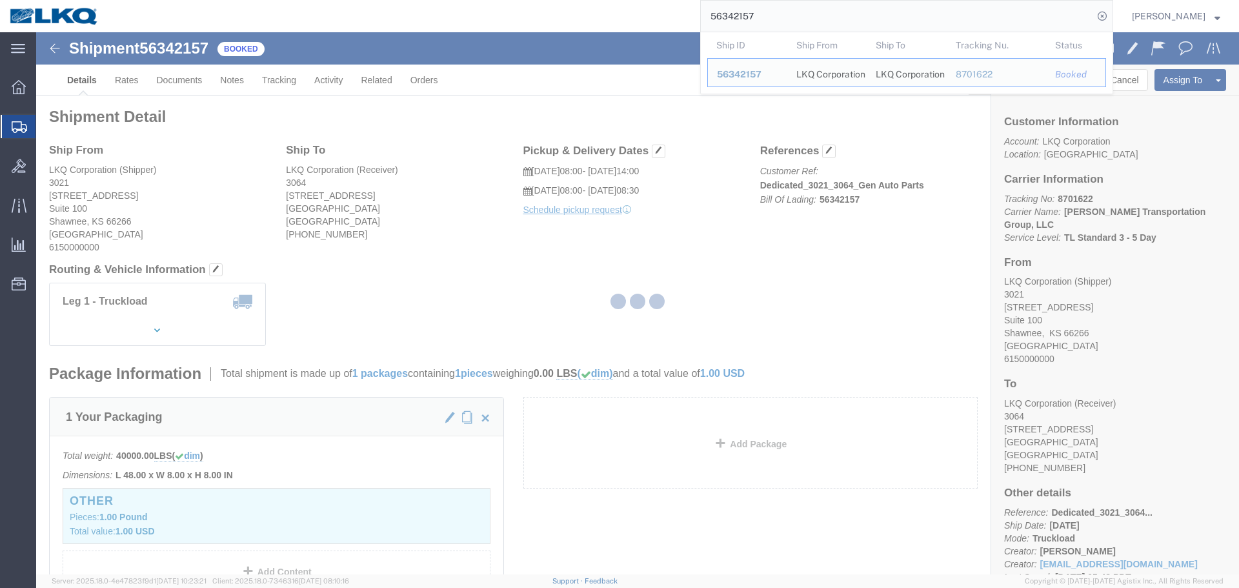
click at [873, 263] on div at bounding box center [637, 303] width 1203 height 542
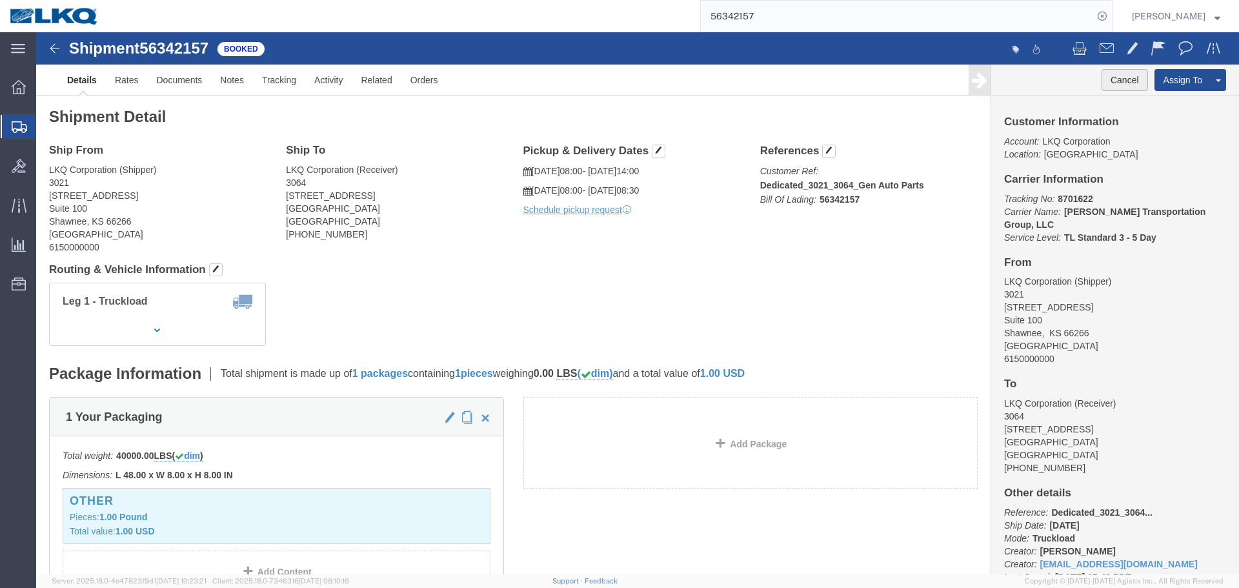
click button "Cancel"
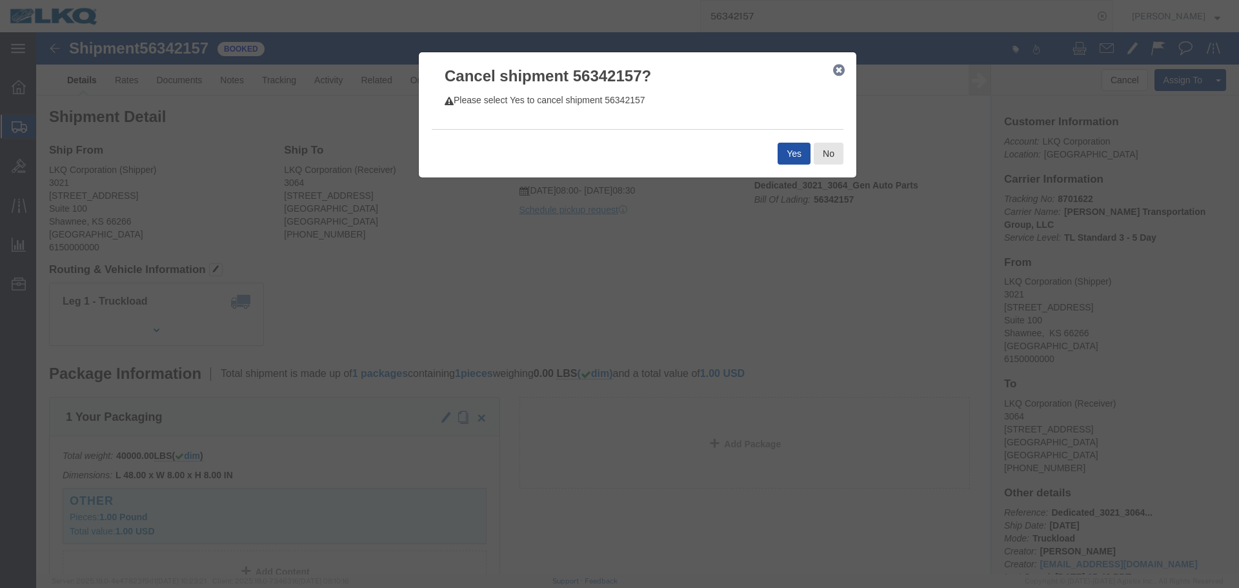
click button "Yes"
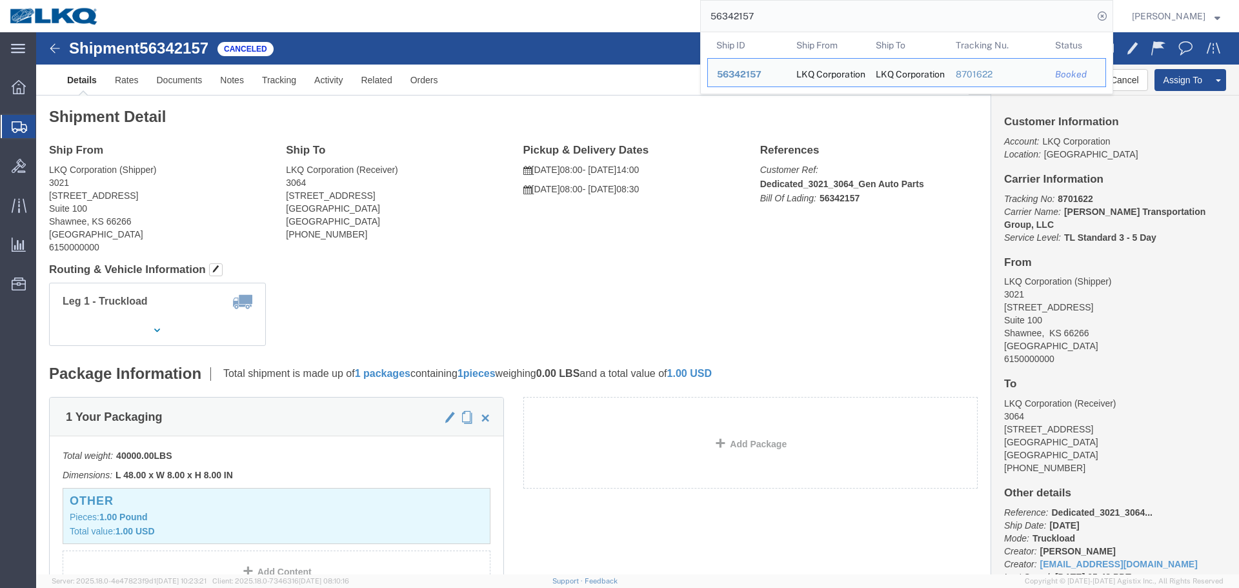
click at [786, 19] on input "56342157" at bounding box center [897, 16] width 392 height 31
paste input "00804"
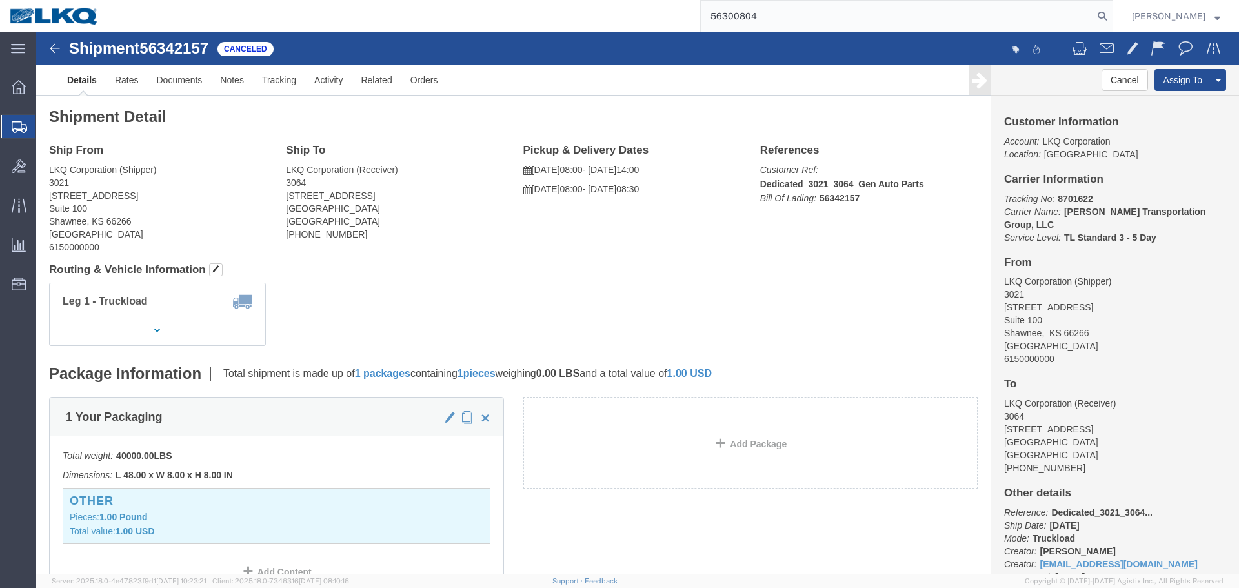
type input "56300804"
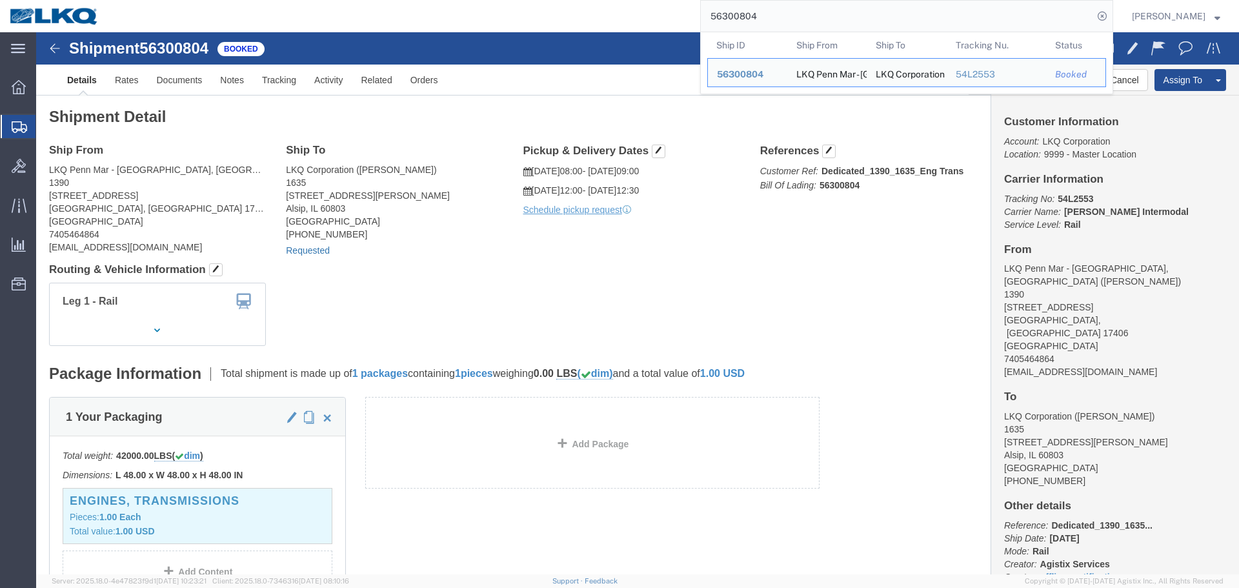
click link "Requested"
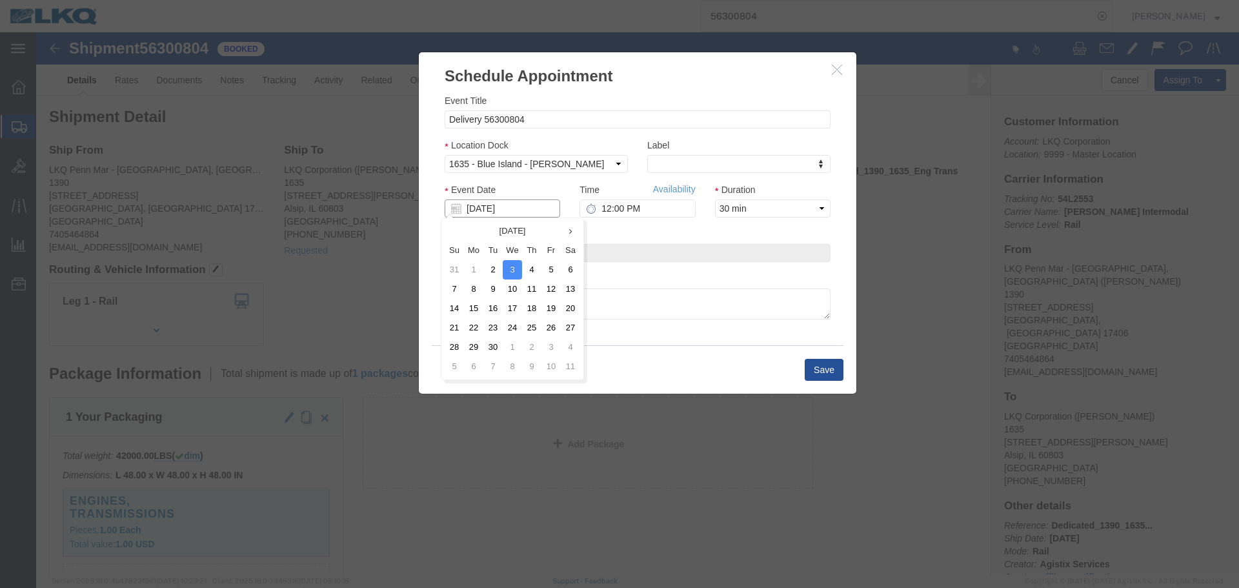
click input "[DATE]"
click td "5"
click input "12:00 PM"
type input "1:00 PM"
click button "Save"
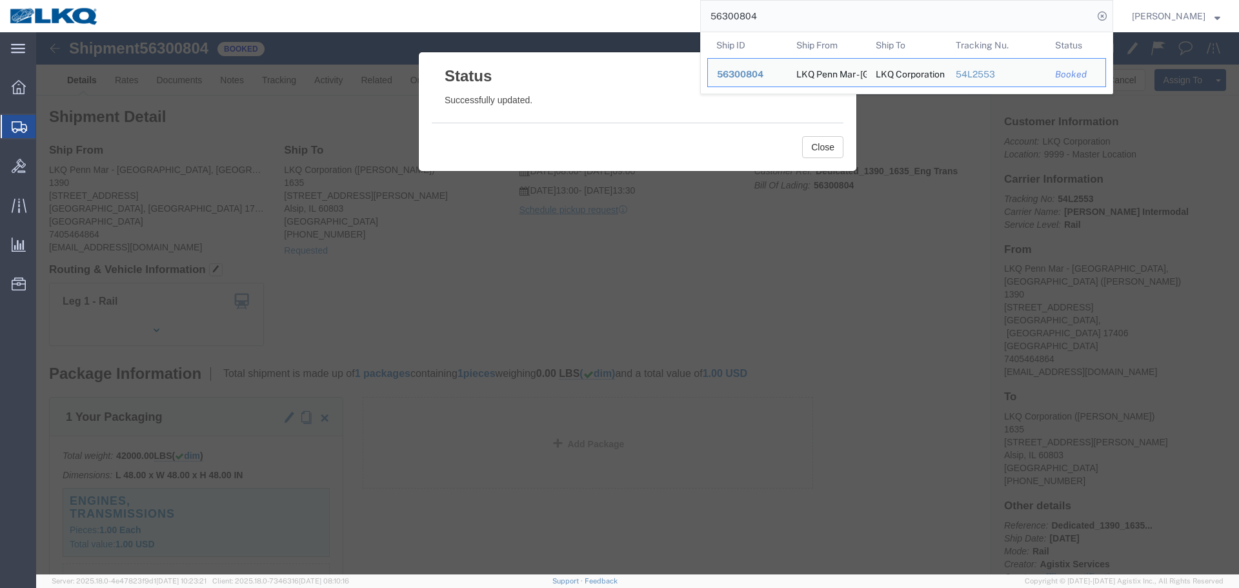
click at [787, 21] on input "56300804" at bounding box center [897, 16] width 392 height 31
paste input "599142"
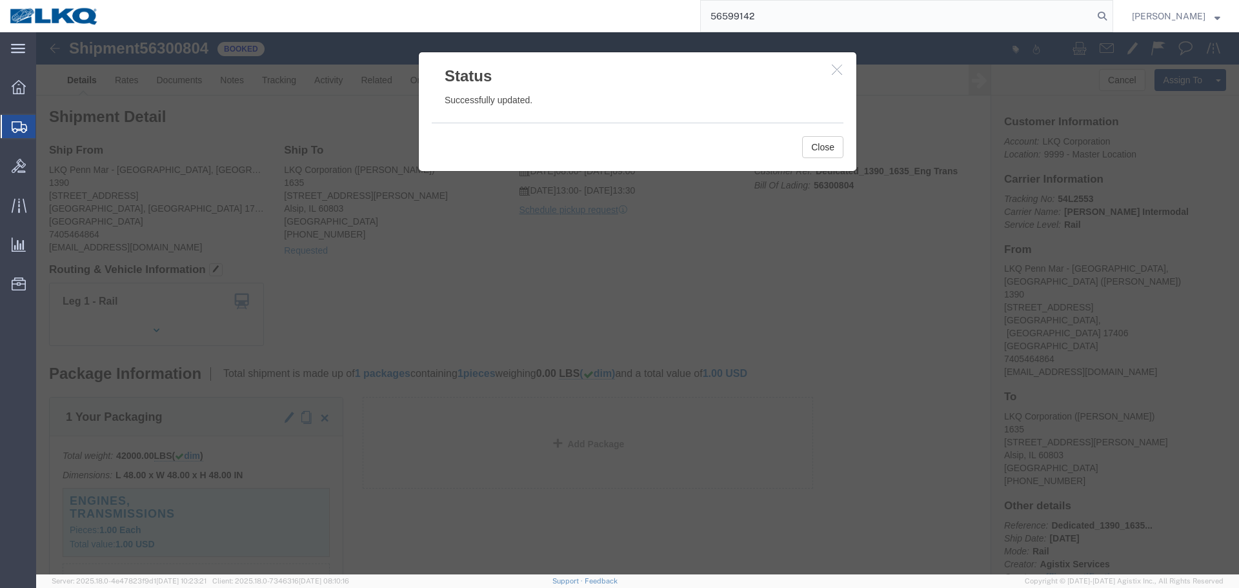
type input "56599142"
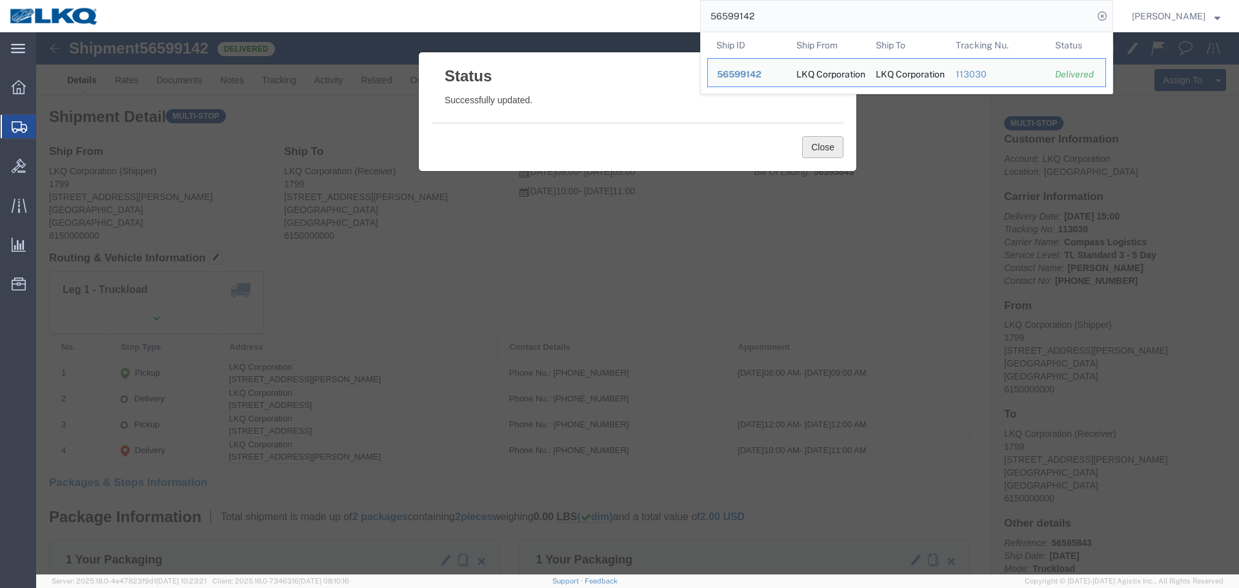
click button "Close"
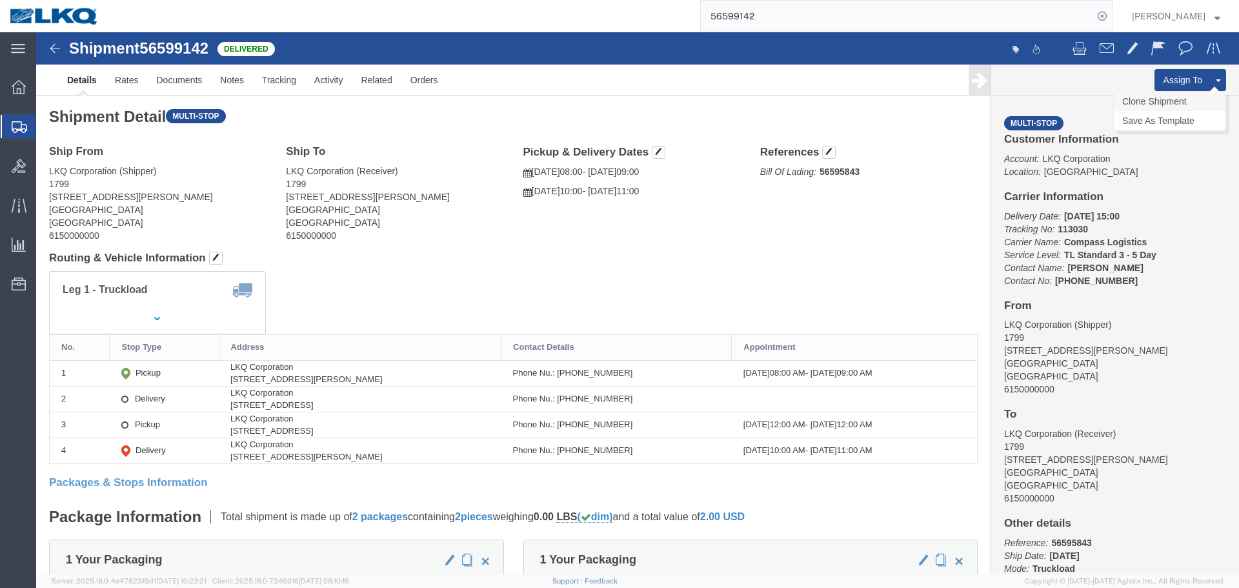
click link "Clone Shipment"
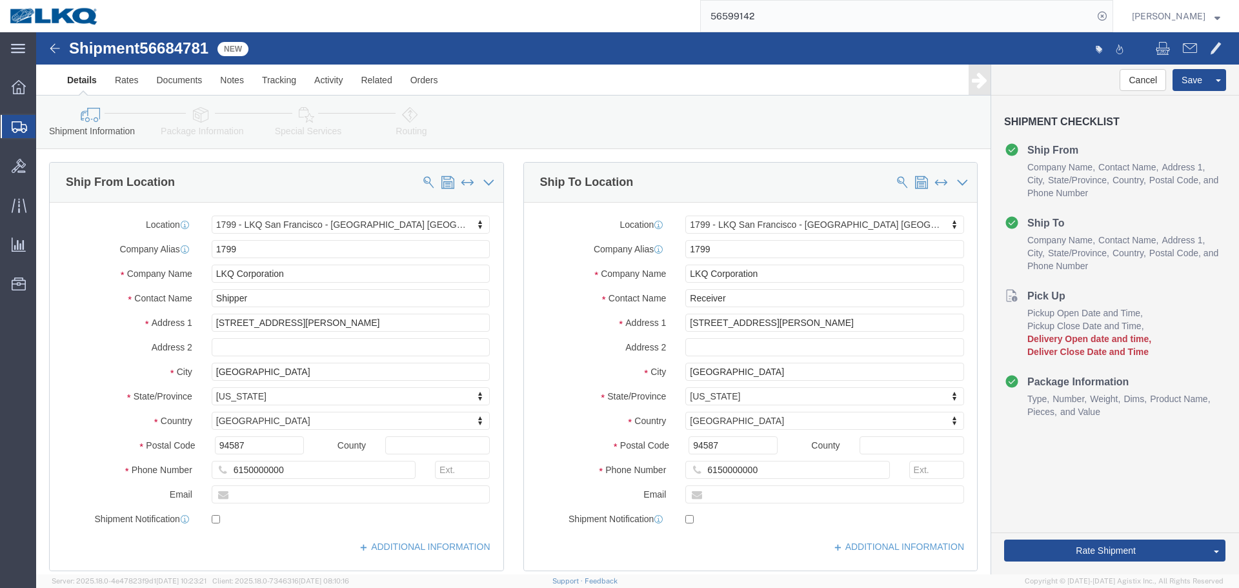
click span "56684781"
select select "27654"
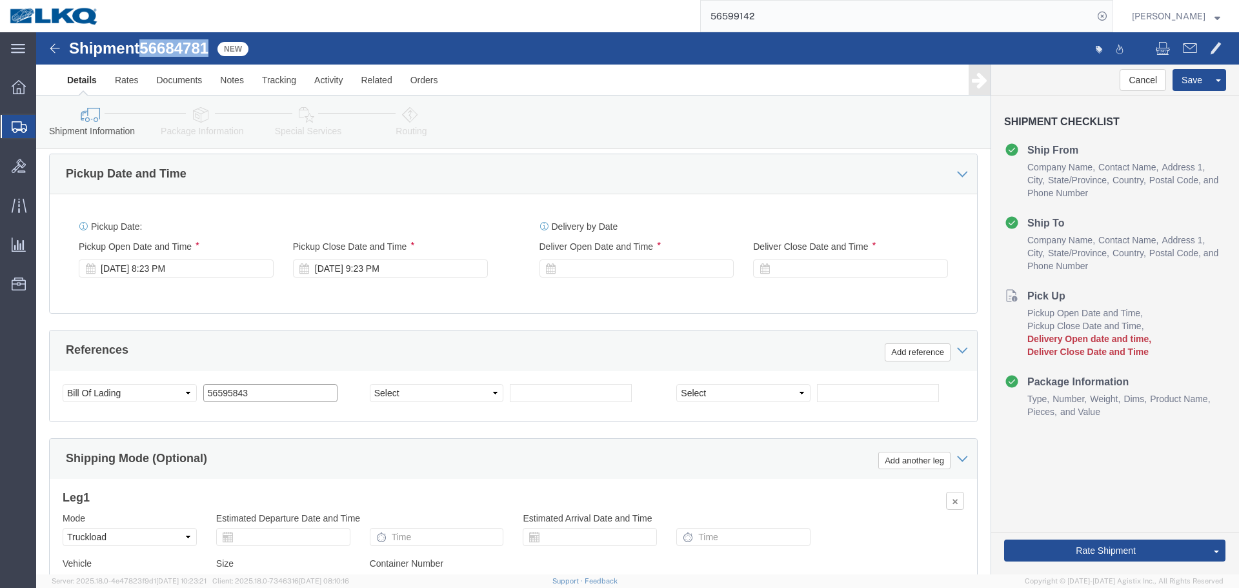
click input "56595843"
paste input "684781"
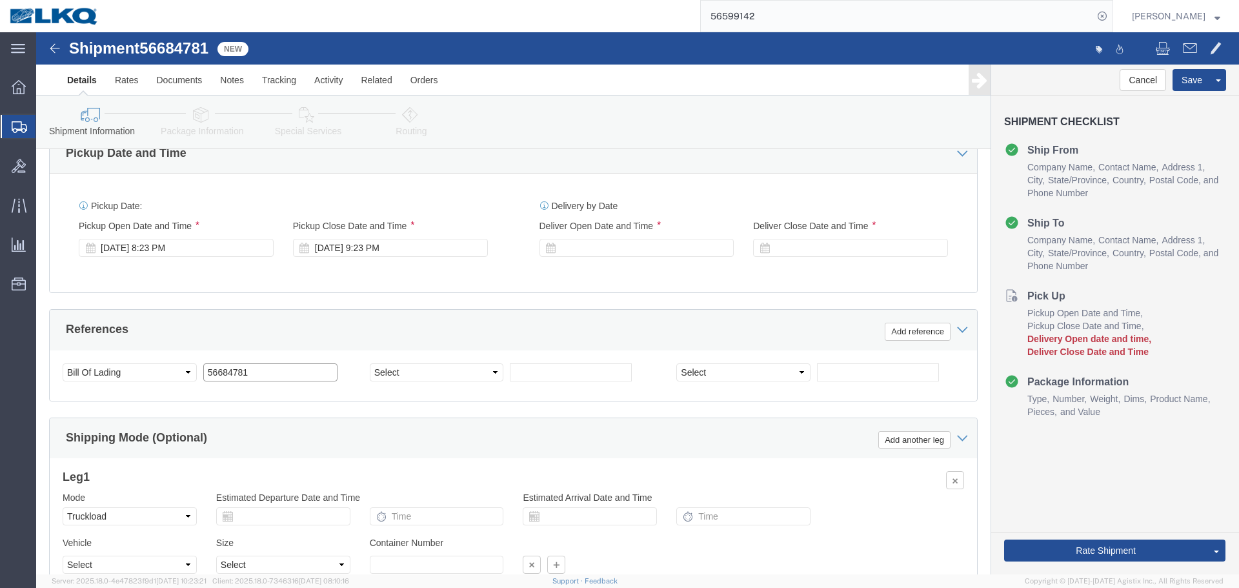
type input "56684781"
click div "[DATE] 8:23 PM"
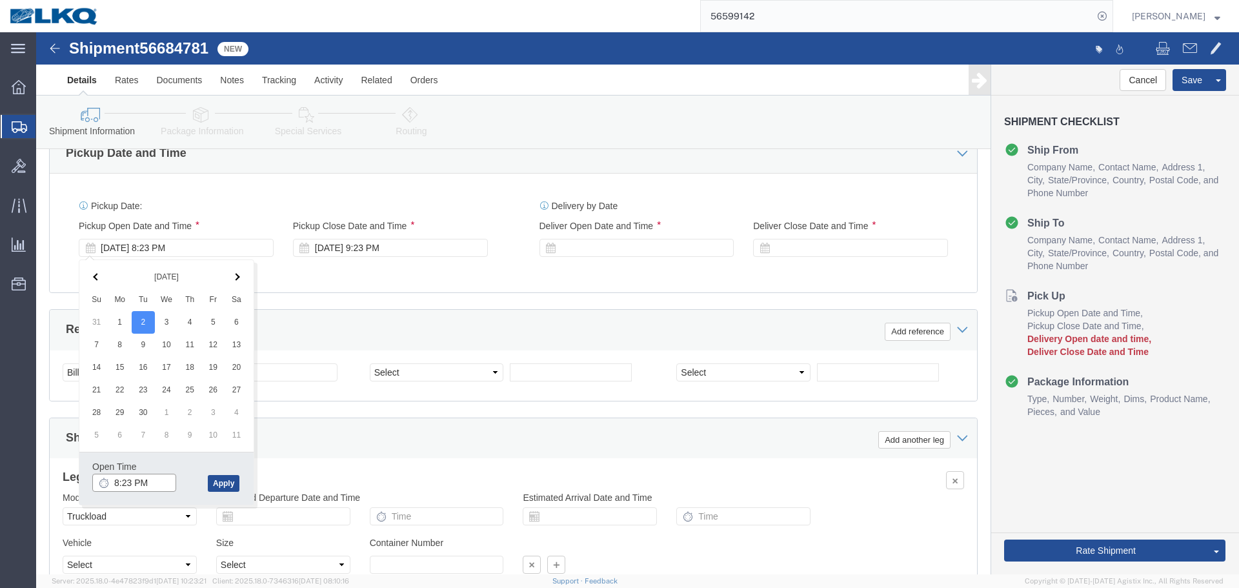
click input "8:23 PM"
type input "20"
type input "8:00 PM"
click button "Apply"
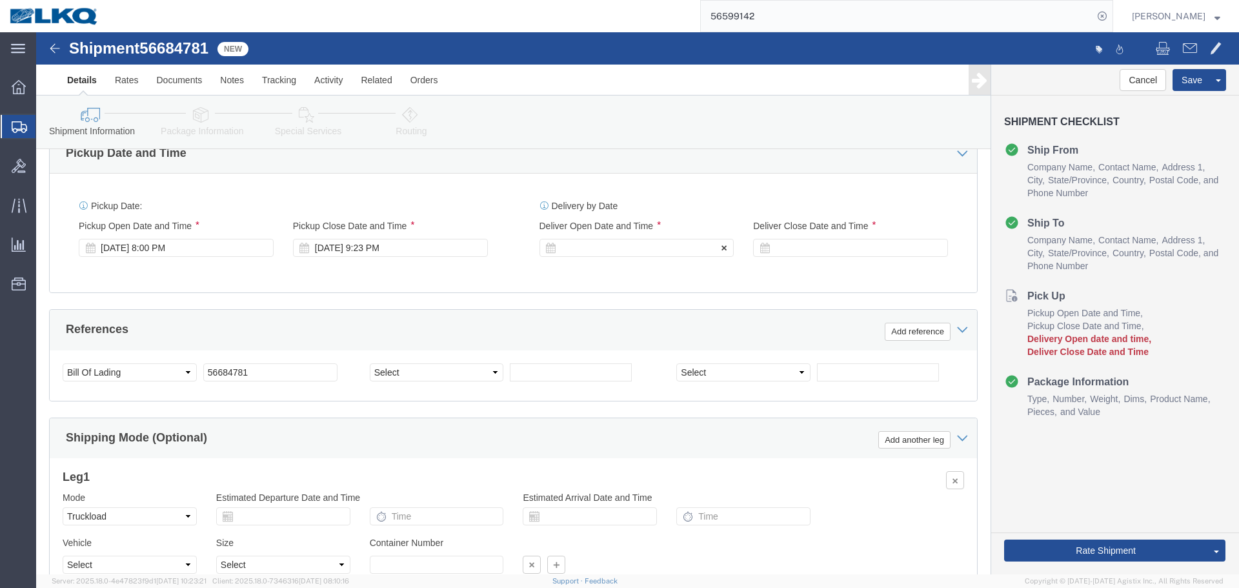
click div
click input "10:23 PM"
type input "4:00 AM"
click button "Apply"
click div
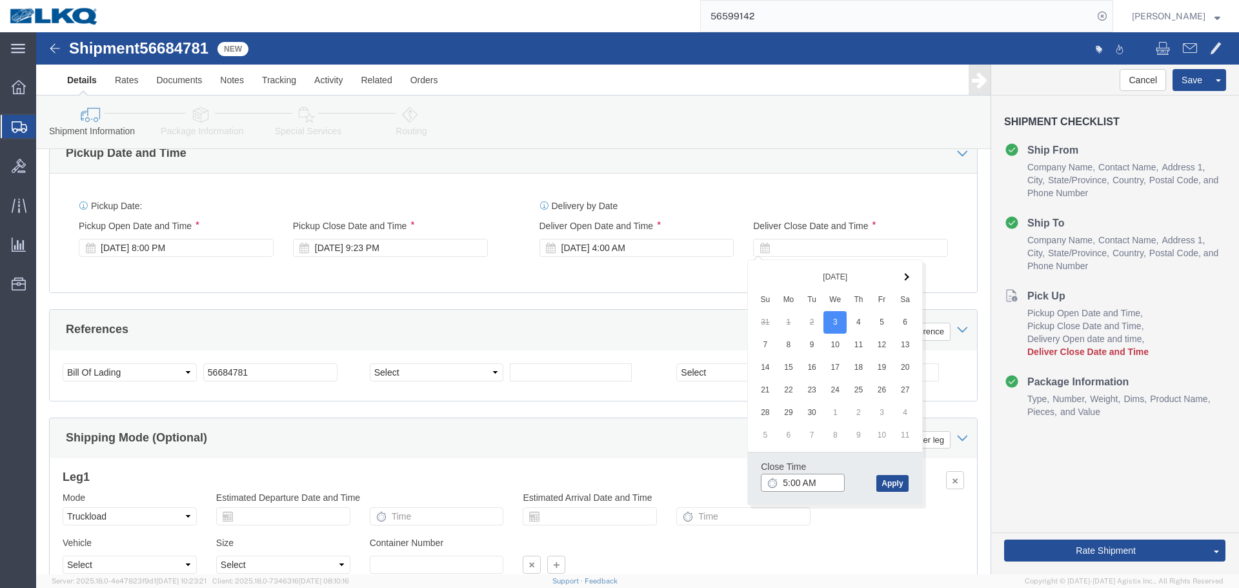
click input "5:00 AM"
click button "Apply"
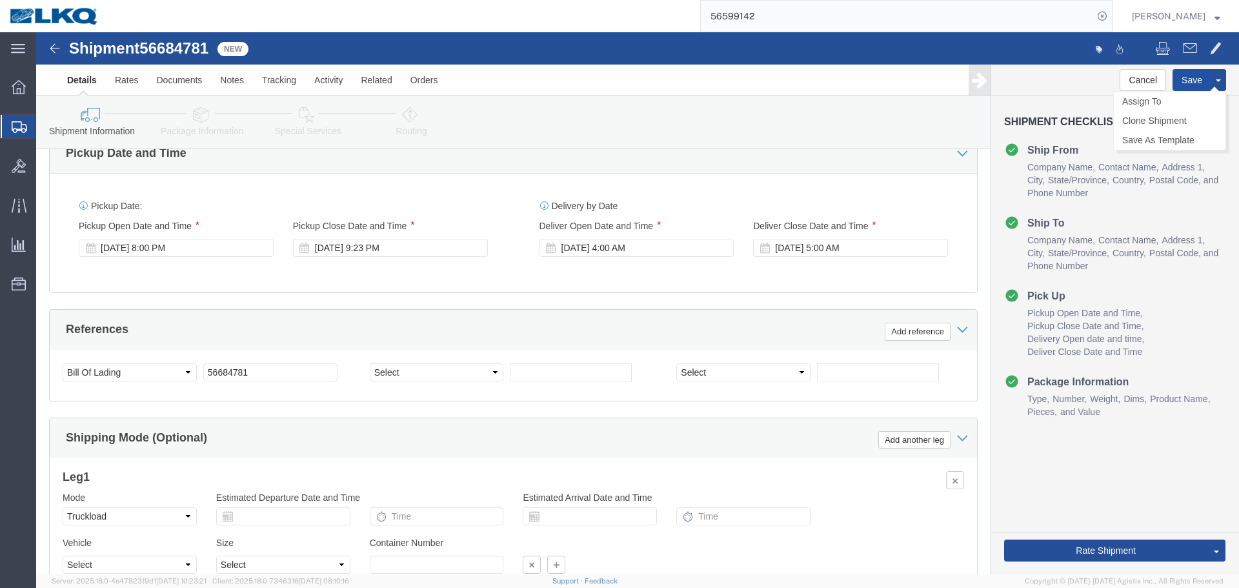
click button "Save"
type button "Save"
drag, startPoint x: 1101, startPoint y: 461, endPoint x: 1071, endPoint y: 423, distance: 49.2
click link "Send To Bid"
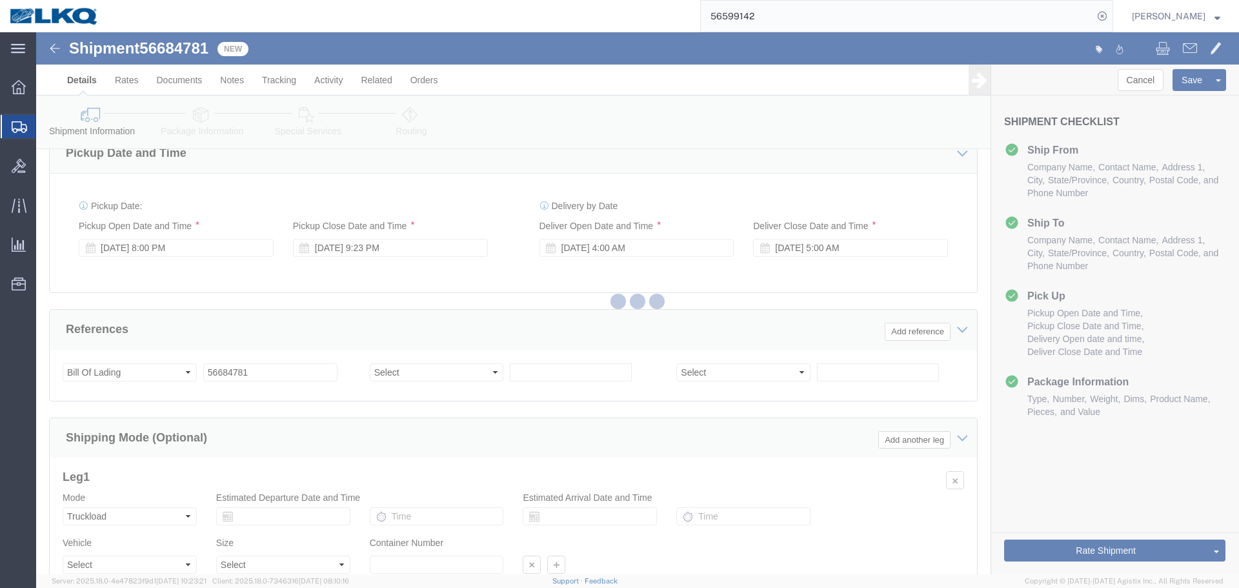
select select "27654"
select select "TL"
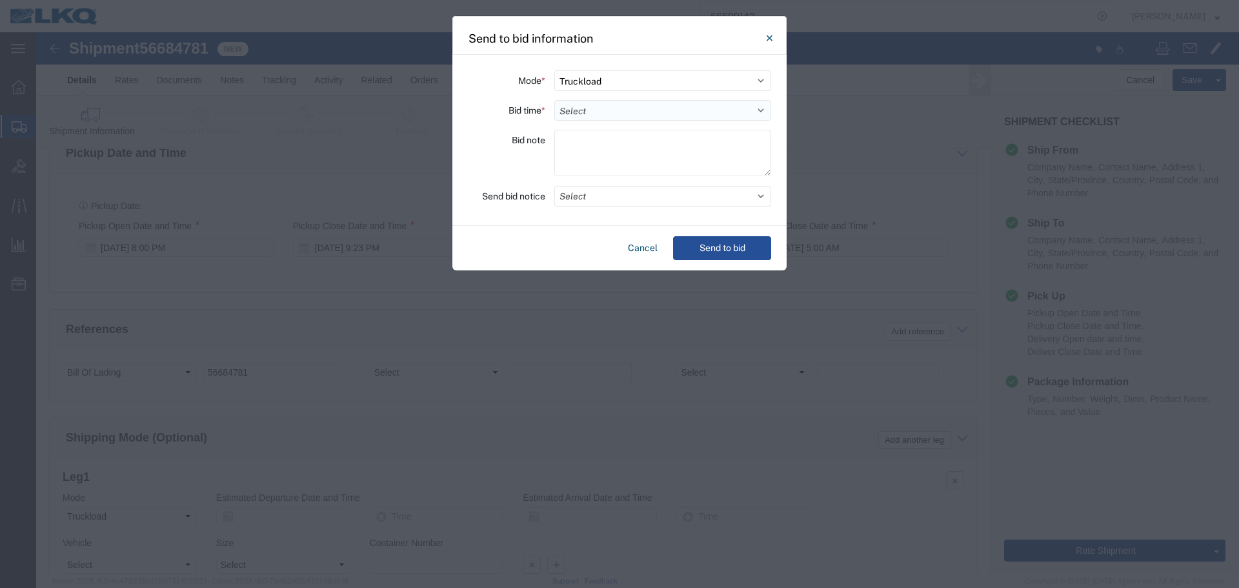
click at [617, 111] on select "Select 30 Min (Rush) 1 Hour (Rush) 2 Hours (Rush) 4 Hours (Rush) 8 Hours (Rush)…" at bounding box center [662, 110] width 217 height 21
select select "4"
click at [554, 100] on select "Select 30 Min (Rush) 1 Hour (Rush) 2 Hours (Rush) 4 Hours (Rush) 8 Hours (Rush)…" at bounding box center [662, 110] width 217 height 21
click at [615, 195] on button "Select" at bounding box center [662, 196] width 217 height 21
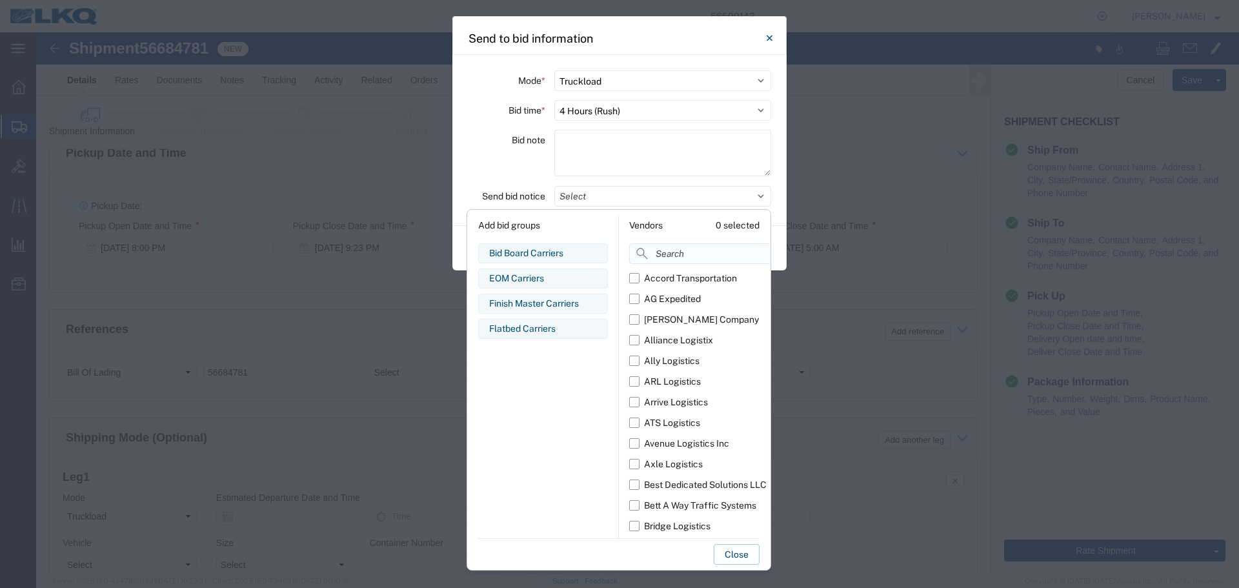
click at [676, 257] on input at bounding box center [728, 253] width 199 height 21
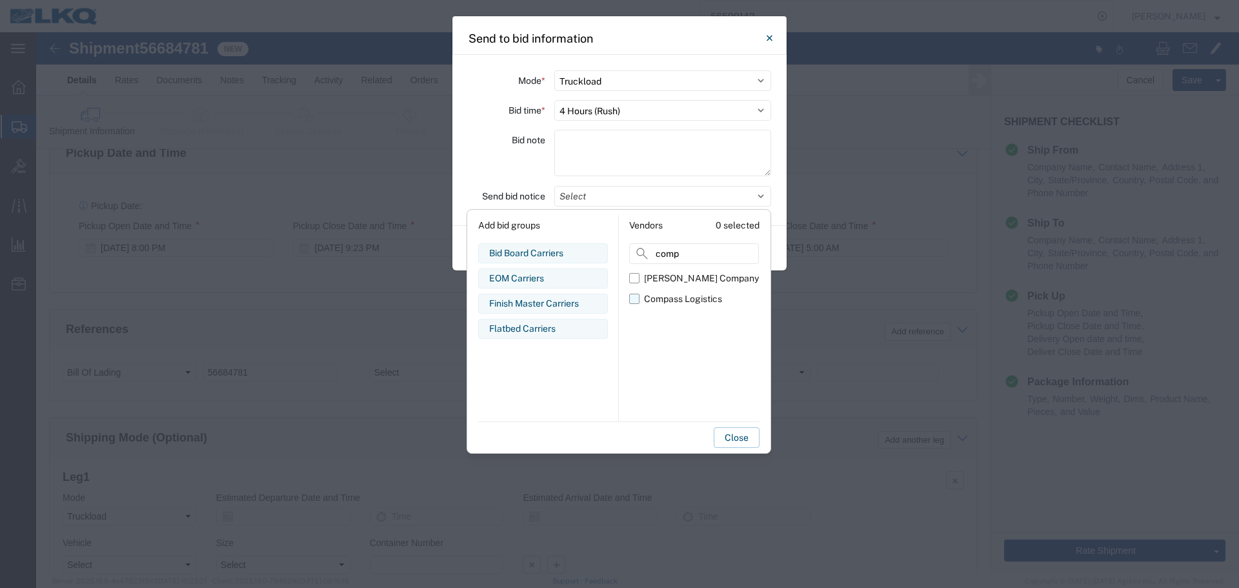
type input "comp"
click at [680, 296] on div "Compass Logistics" at bounding box center [683, 299] width 78 height 14
click at [0, 0] on input "Compass Logistics" at bounding box center [0, 0] width 0 height 0
click at [518, 171] on div "Bid note" at bounding box center [506, 155] width 77 height 50
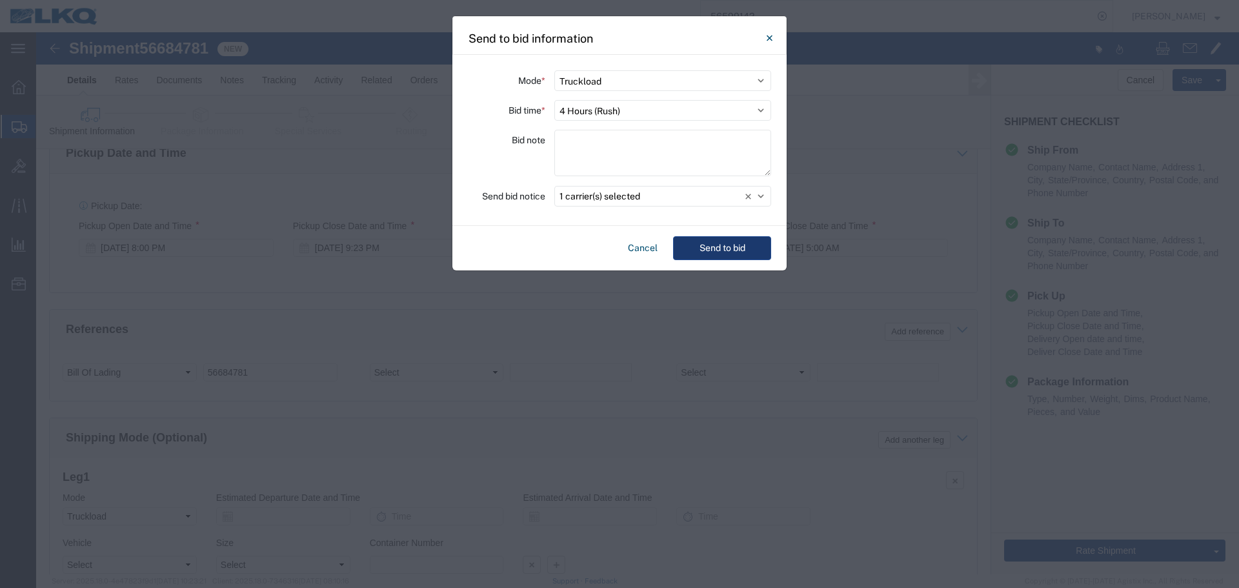
click at [745, 250] on button "Send to bid" at bounding box center [722, 248] width 98 height 24
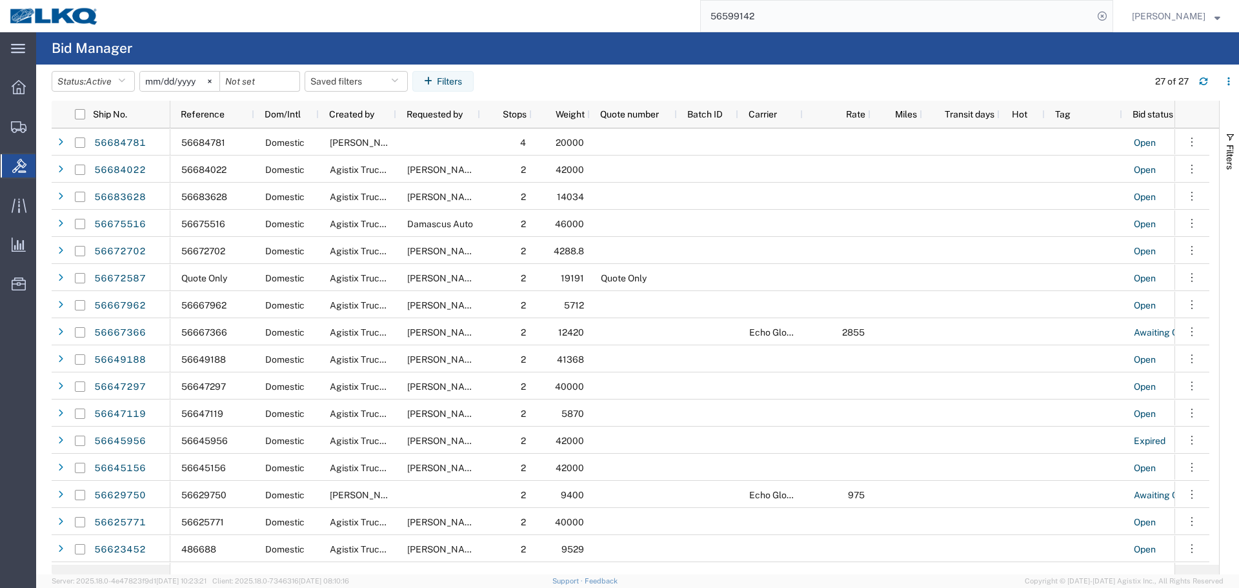
click at [764, 22] on input "56599142" at bounding box center [897, 16] width 392 height 31
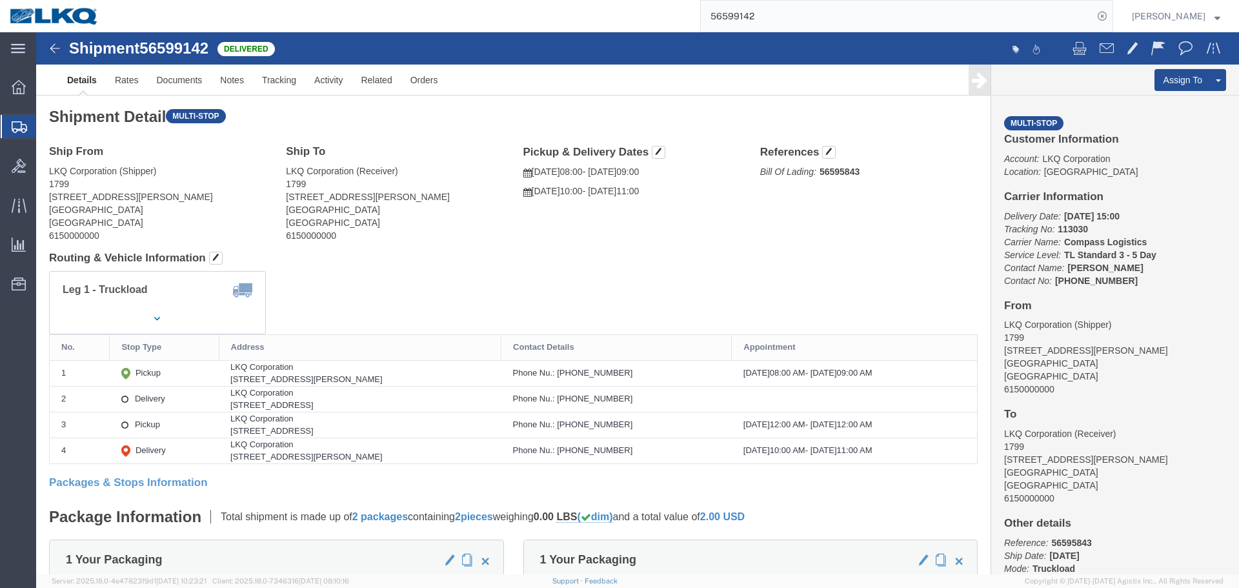
drag, startPoint x: 1135, startPoint y: 71, endPoint x: 1036, endPoint y: 21, distance: 111.4
click link "Clone Shipment"
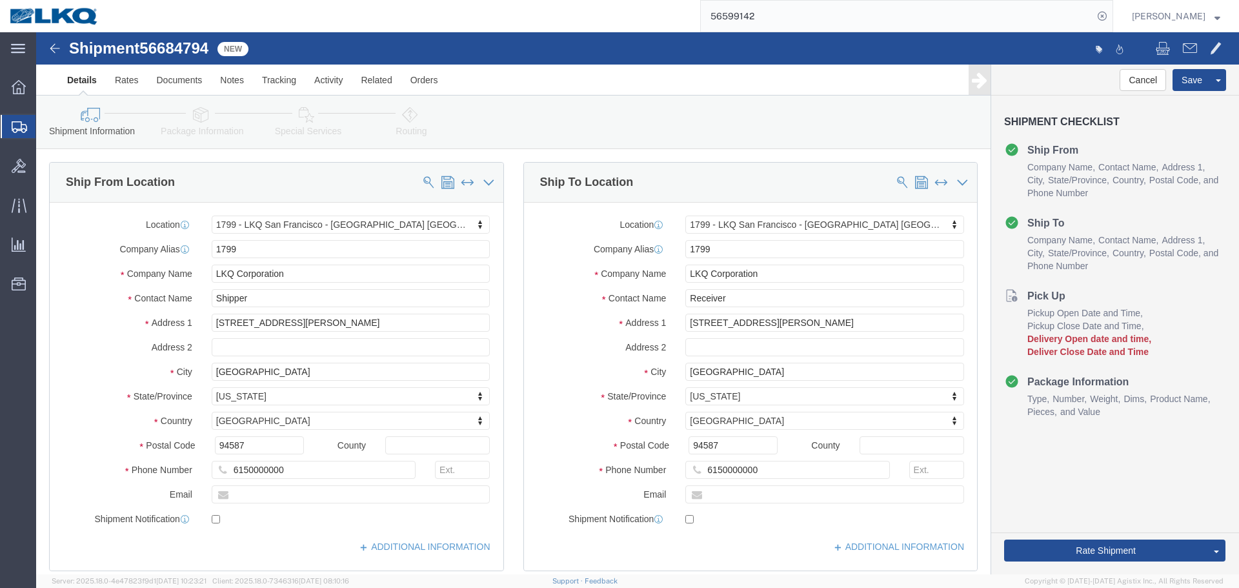
select select "27654"
click span "56684794"
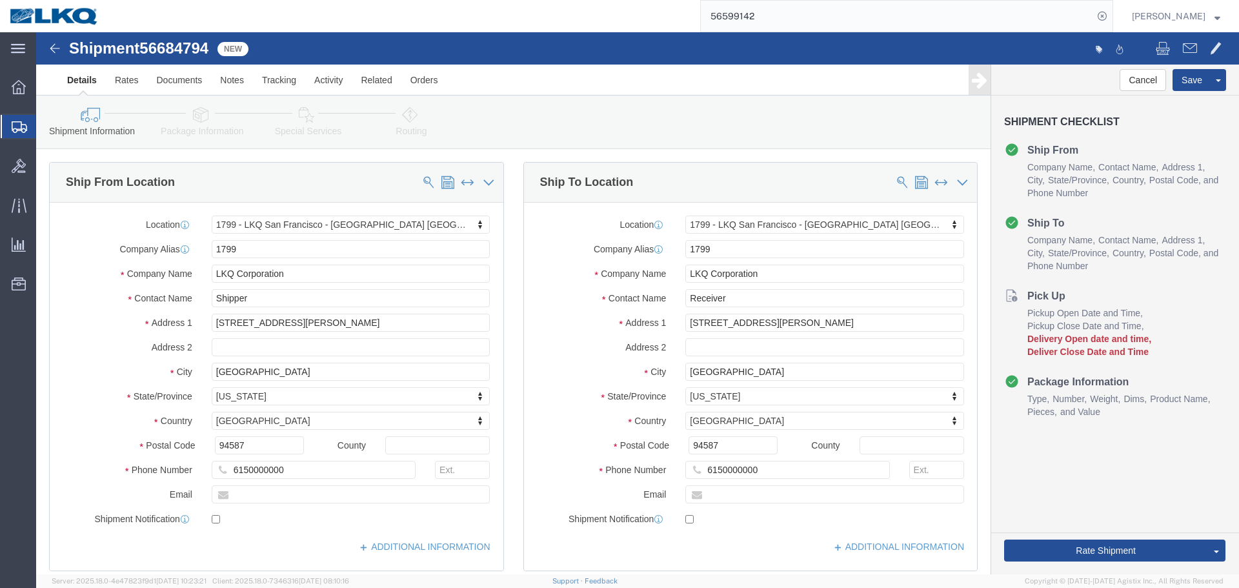
click span "56684794"
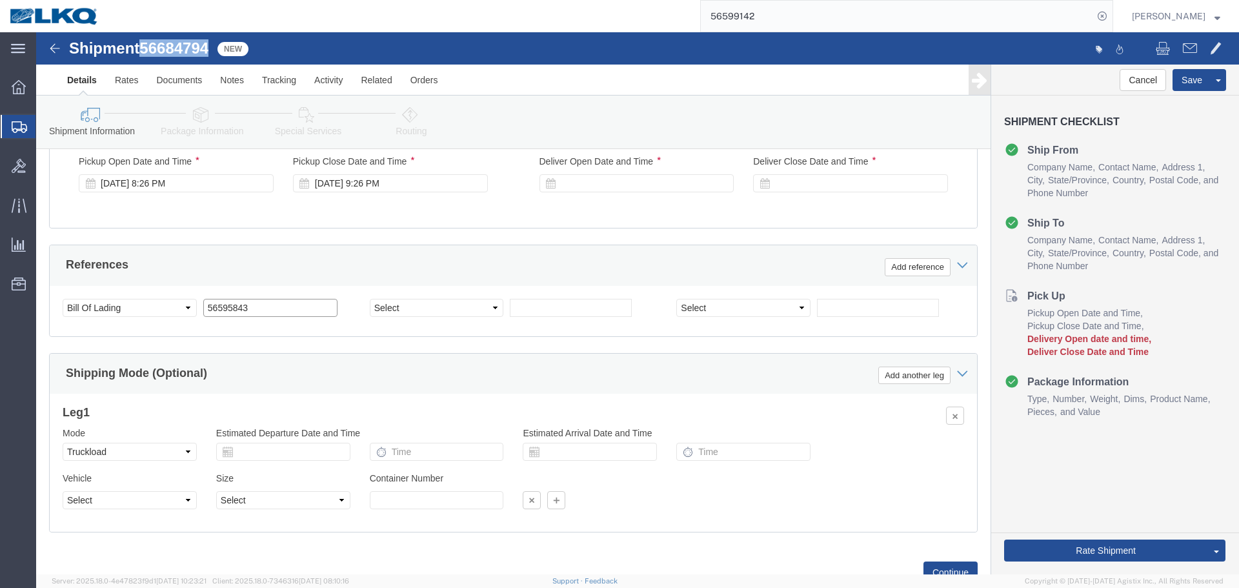
click input "56595843"
paste input "684794"
type input "56684794"
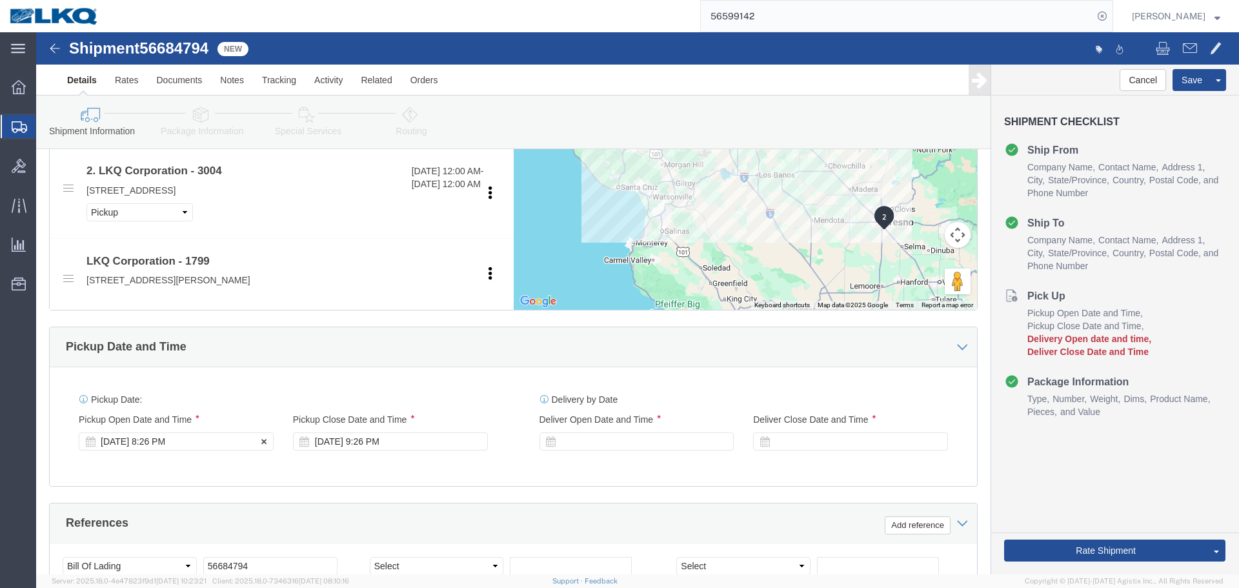
click div "Sep 02 2025 8:26 PM"
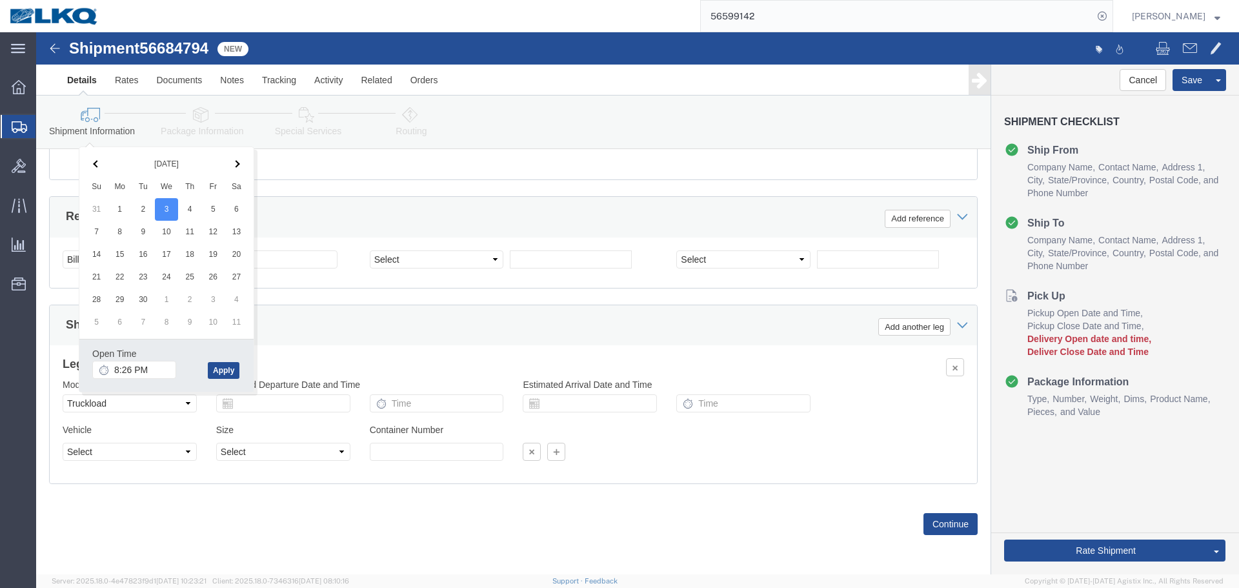
click div "Open Time 8:26 PM Sep 03 2025 8:26 PM - Sep 03 2025 8:26 PM Cancel Apply"
click input "8:26 PM"
type input "8:00 PM"
click div "Open Time 8:00 PM Sep 03 2025 8:26 PM - Sep 03 2025 8:26 PM Cancel Apply"
click button "Apply"
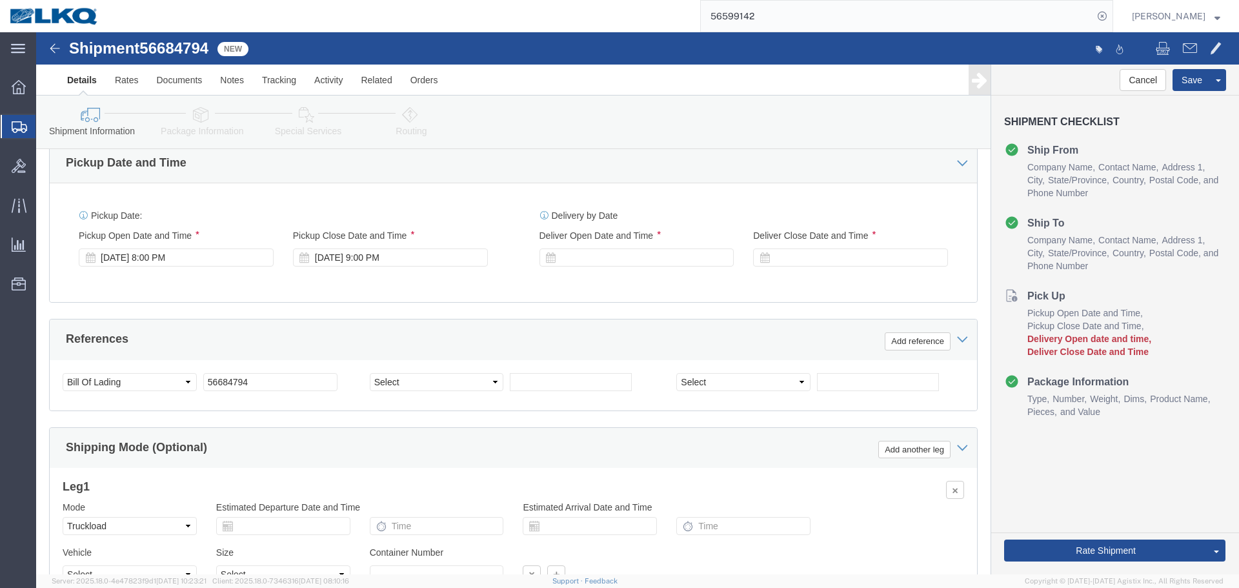
scroll to position [694, 0]
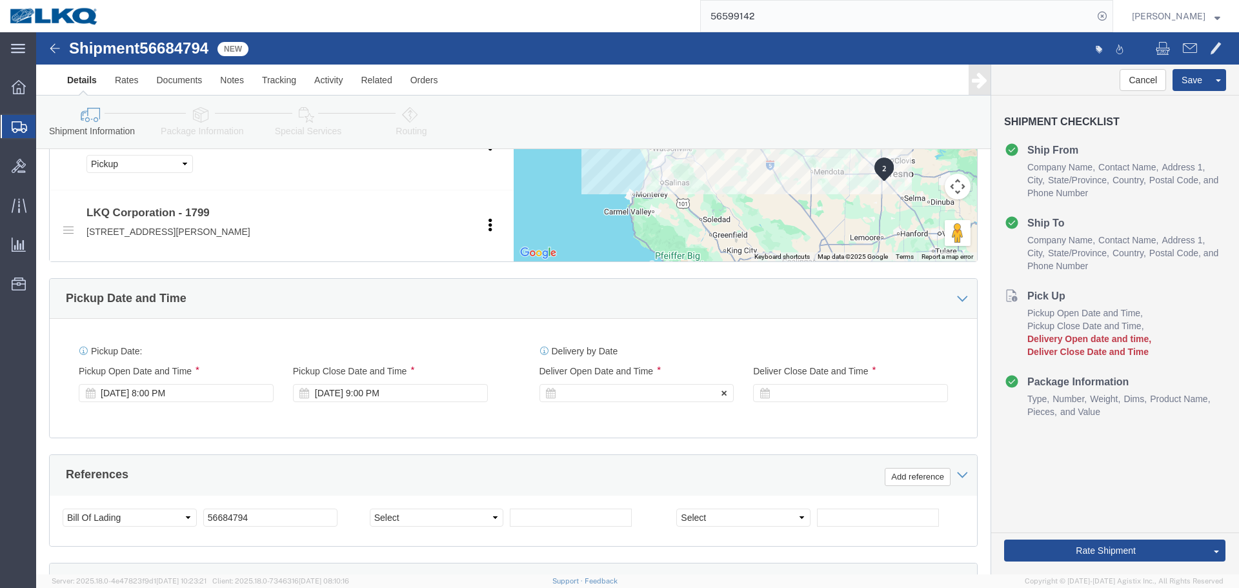
click div
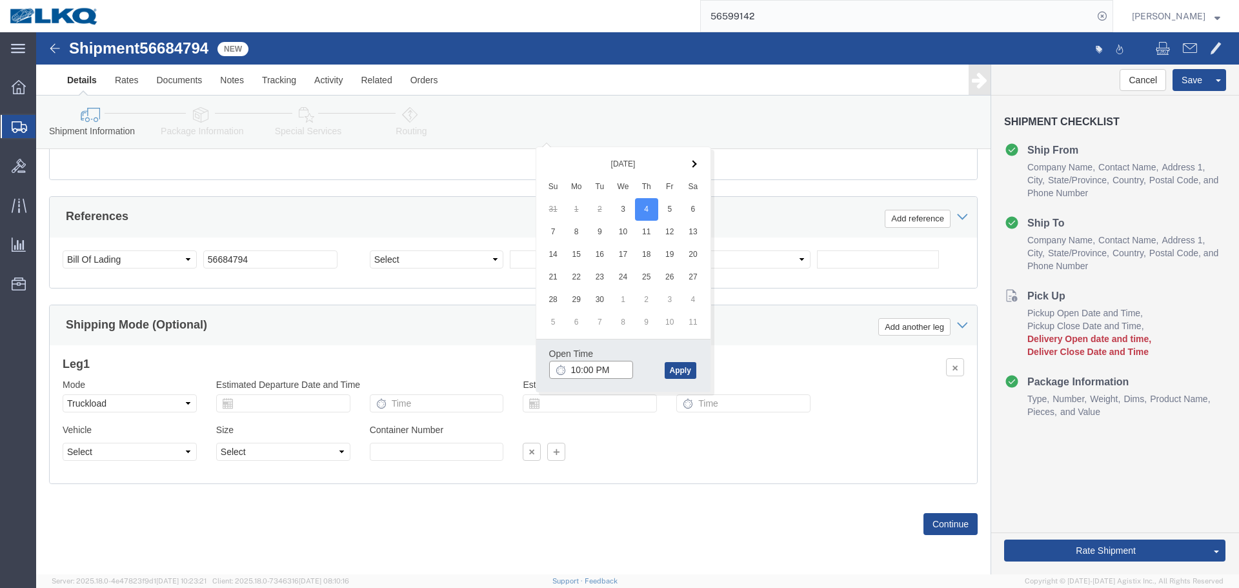
click input "10:00 PM"
type input "4:00 AM"
drag, startPoint x: 623, startPoint y: 334, endPoint x: 634, endPoint y: 339, distance: 11.9
click div "Open Time 4:00 AM Sep 04 2025 10:00 PM - Sep 04 2025 10:00 PM Cancel Apply"
click button "Apply"
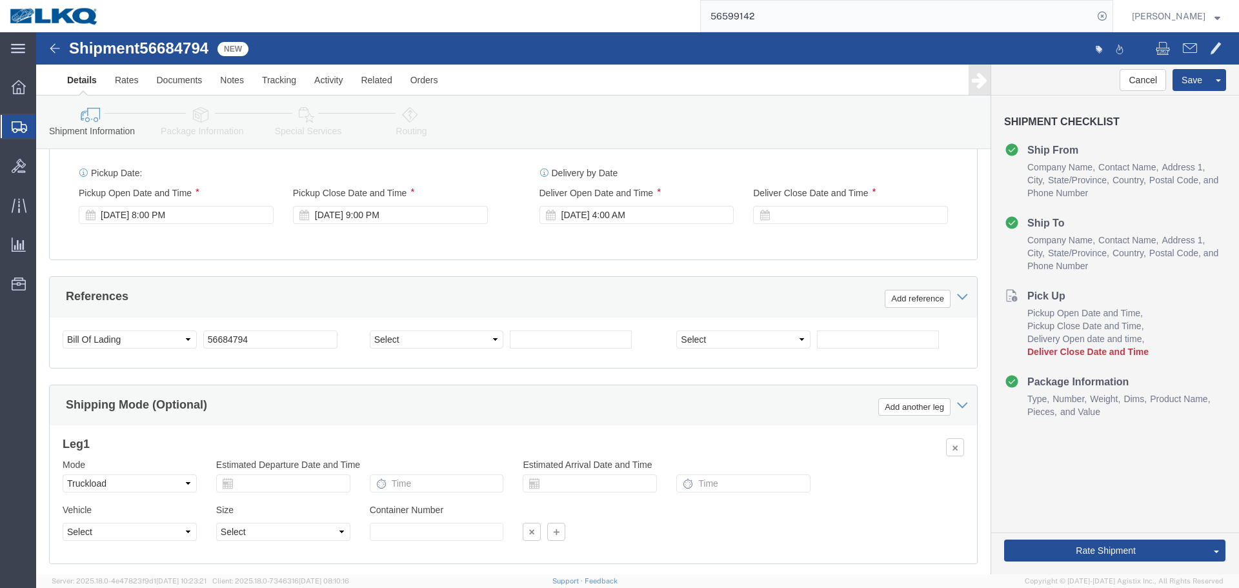
scroll to position [758, 0]
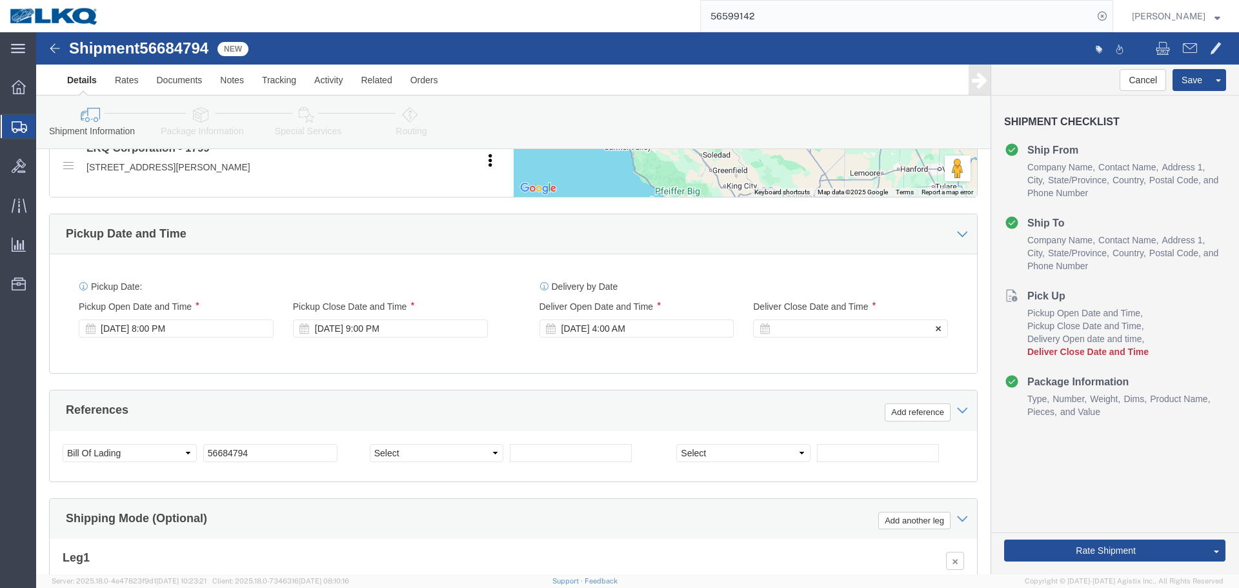
click div "Deliver Close Date Deliver Close Time Deliver Close Date and Time"
click div
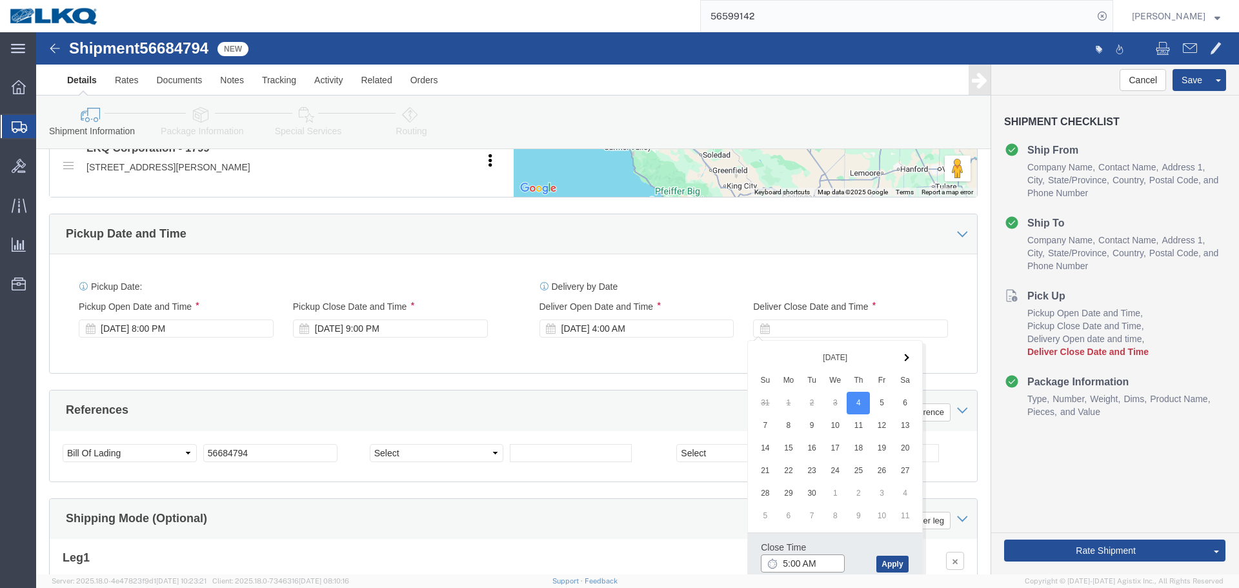
click input "5:00 AM"
type input "4:01 AM"
click div "Close Time 4:01 AM Sep 04 2025 5:00 AM - Sep 04 2025 5:00 AM Cancel Apply"
click button "Apply"
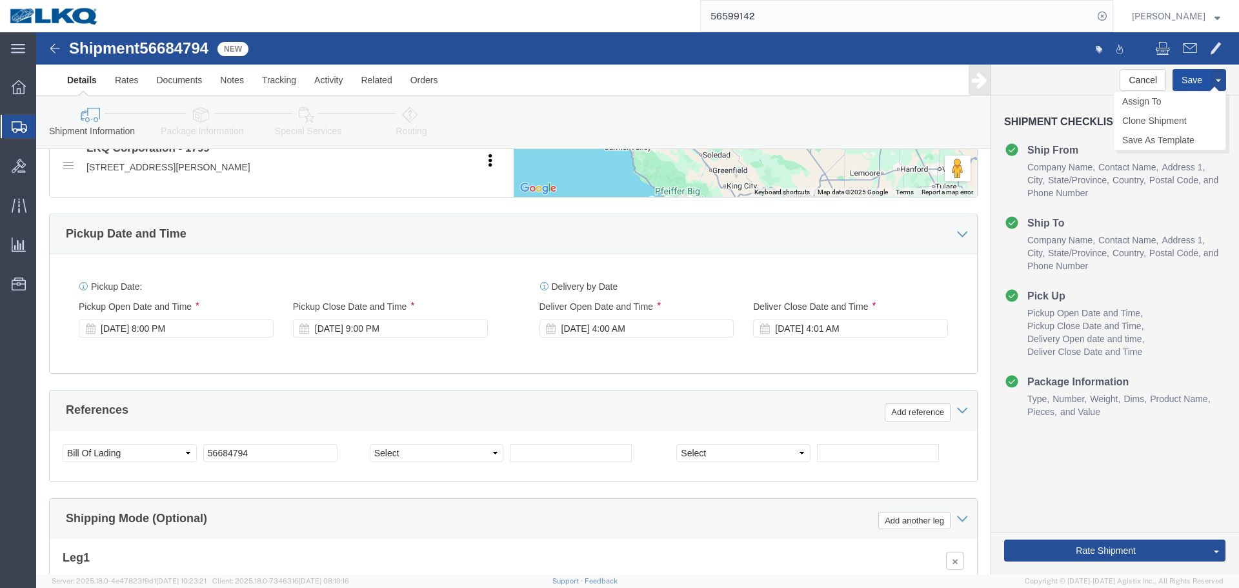
drag, startPoint x: 1141, startPoint y: 46, endPoint x: 1050, endPoint y: 26, distance: 92.4
click button "Save"
click link "Send To Bid"
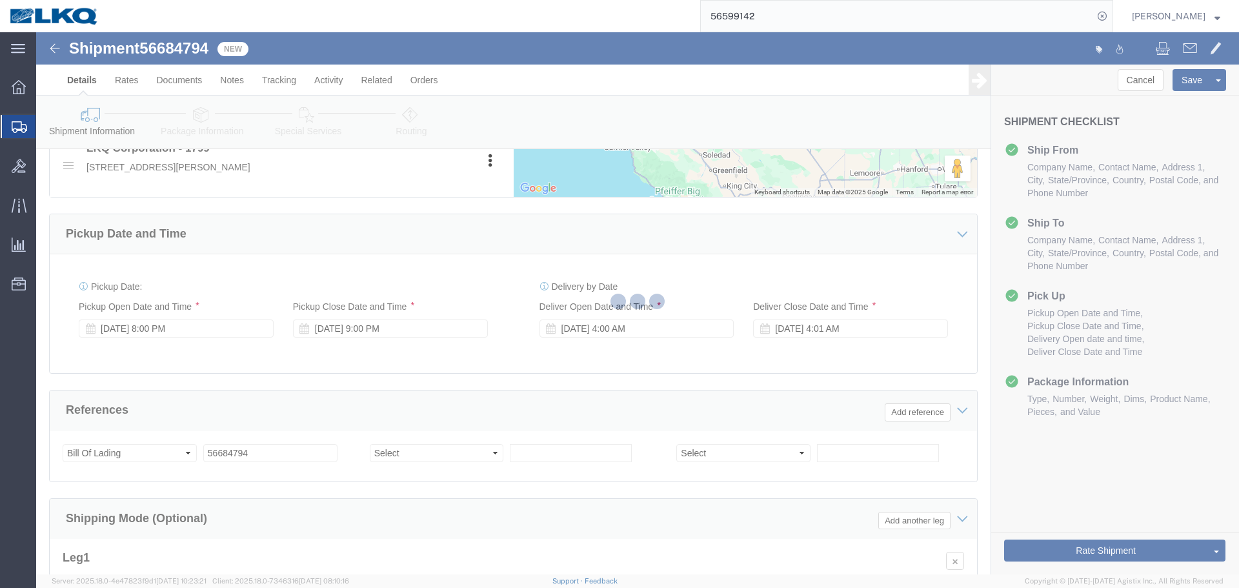
select select "27654"
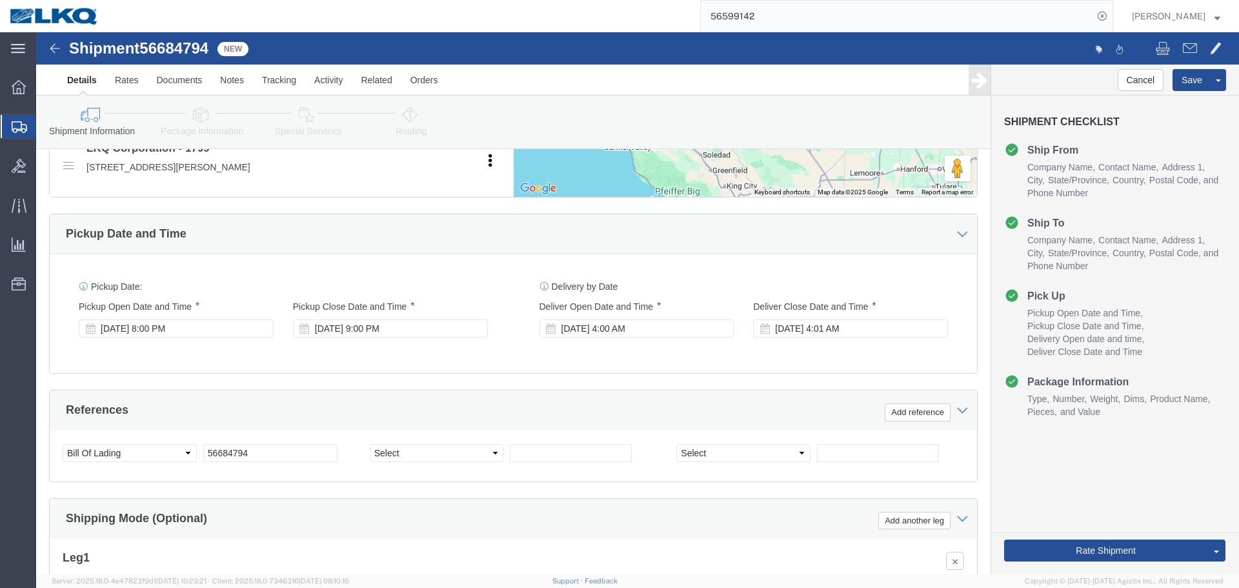
select select "TL"
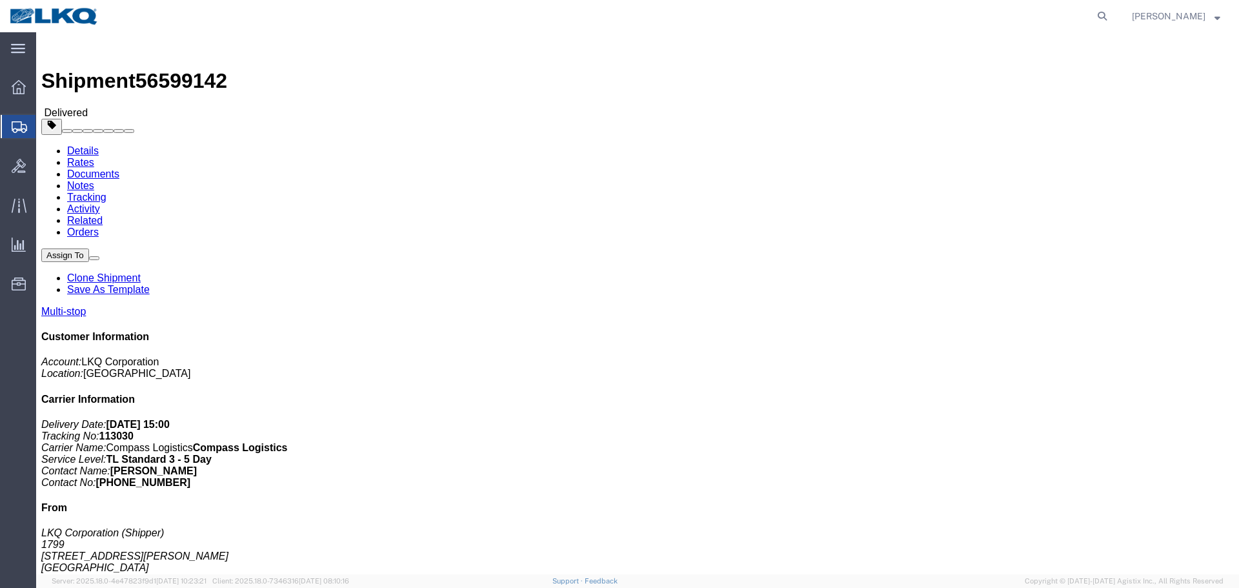
click link "Clone Shipment"
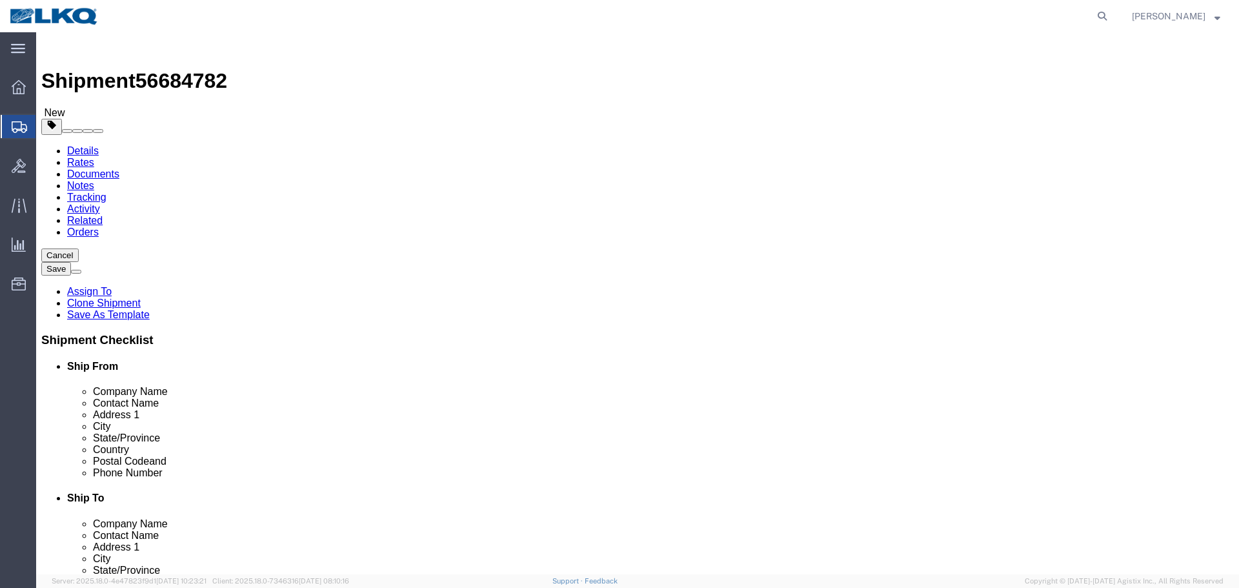
select select "27654"
click span "56684782"
copy span "56684782"
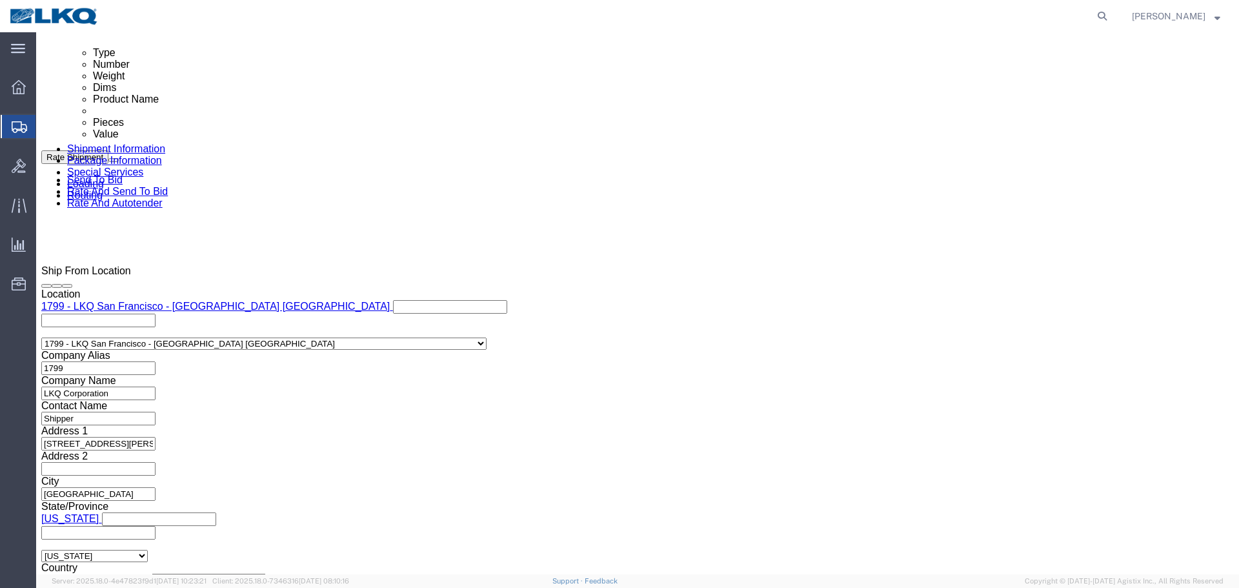
scroll to position [774, 0]
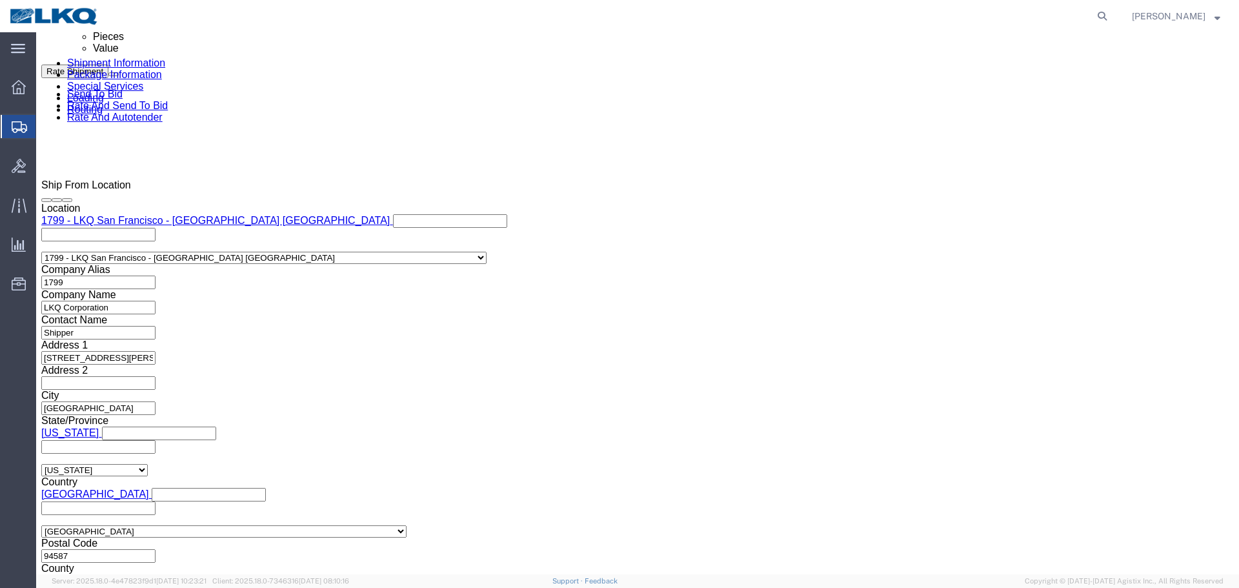
click input "56595843"
paste input "684782"
type input "56684782"
click div "[DATE] 8:23 PM"
click input "8:23 PM"
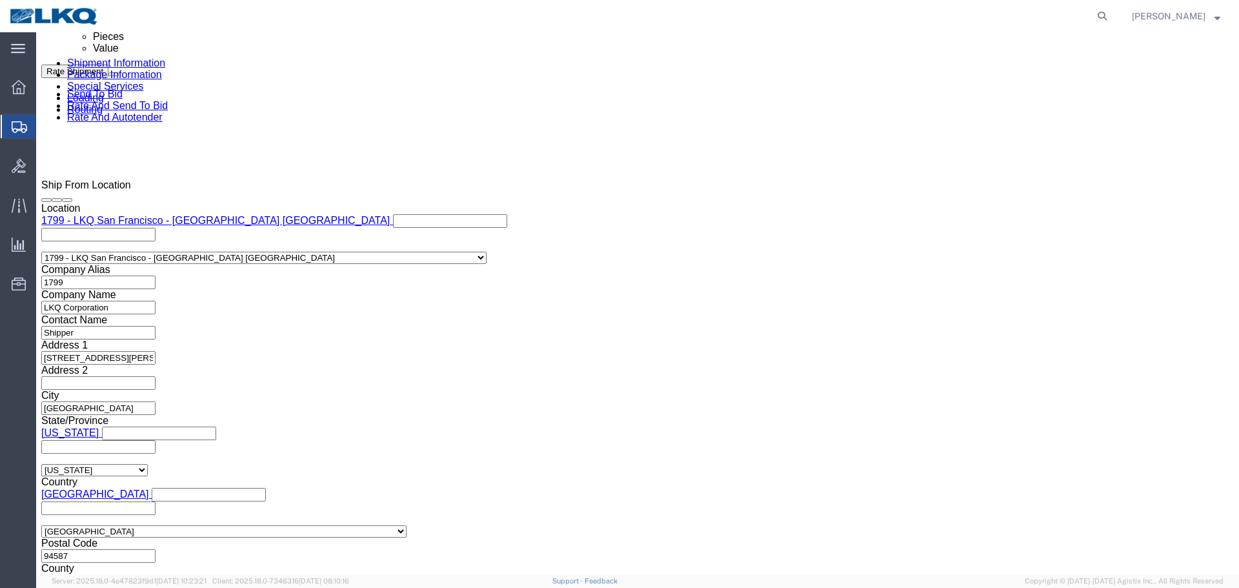
type input "20"
type input "8:00 PM"
click button "Apply"
click div
click input "10:23 PM"
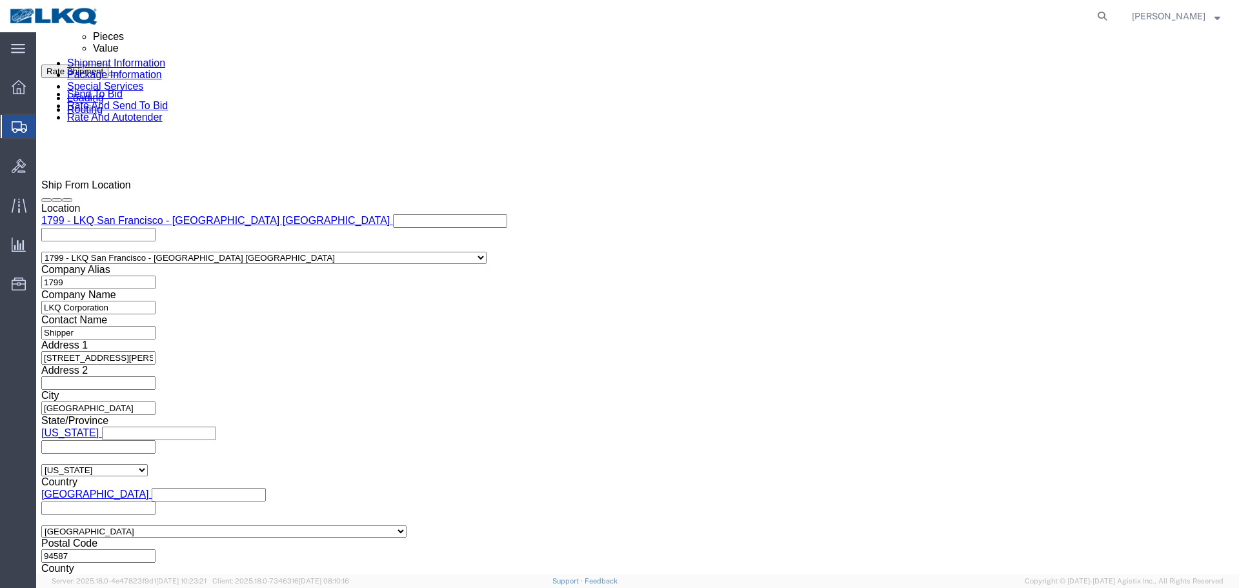
type input "4:00 AM"
click button "Apply"
click div
click input "5:00 AM"
type input "4:01 AM"
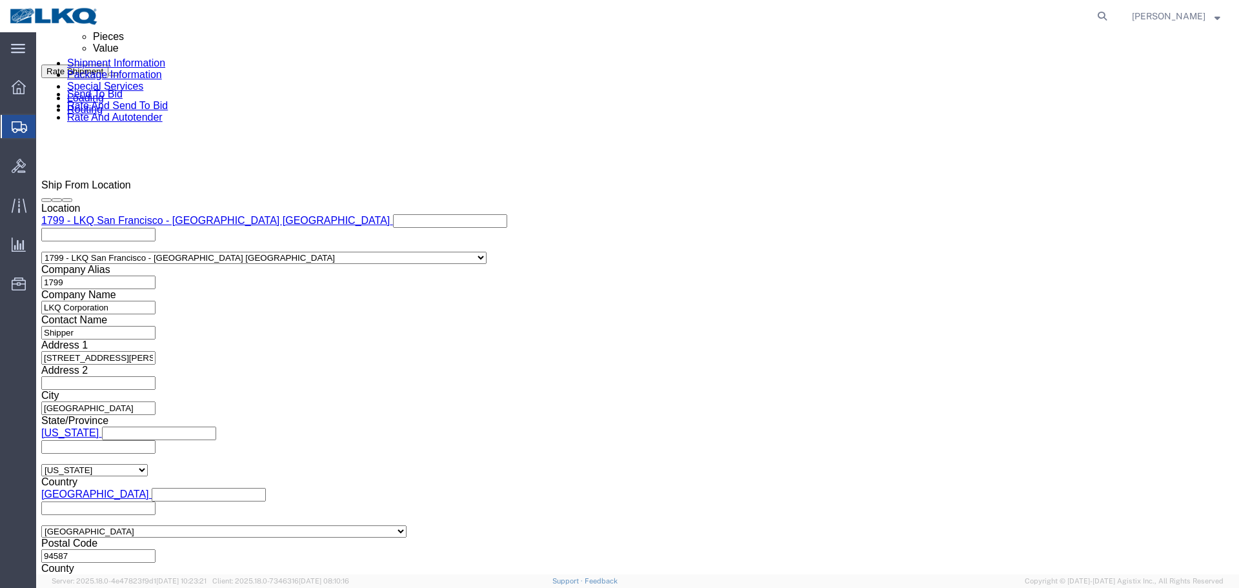
click button "Apply"
click button "Save"
click link "Send To Bid"
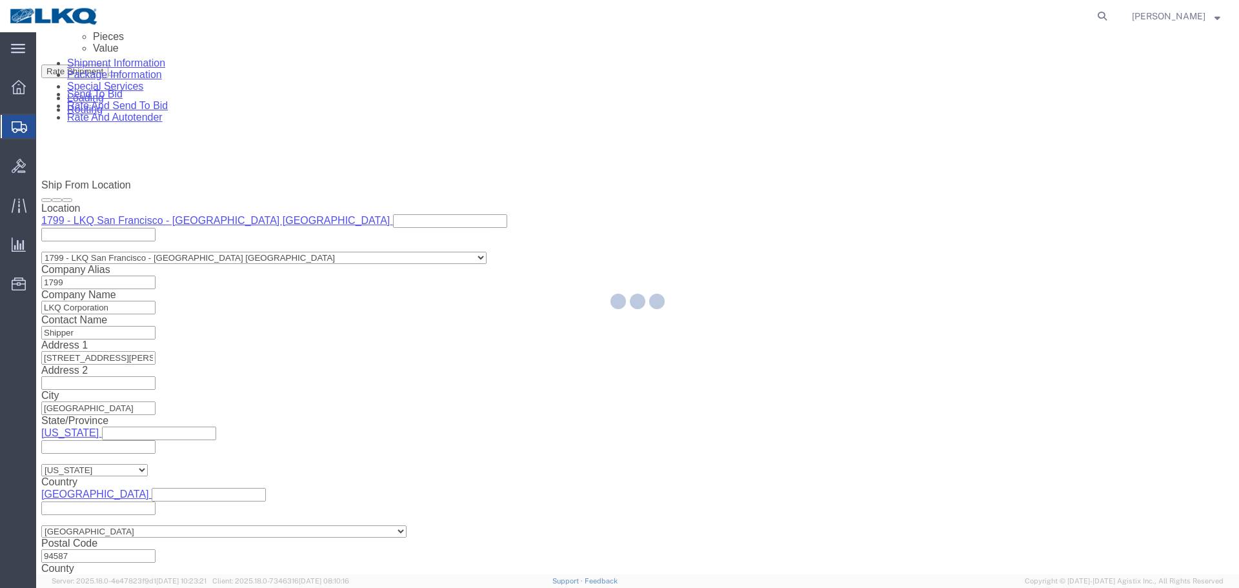
select select "27654"
select select "TL"
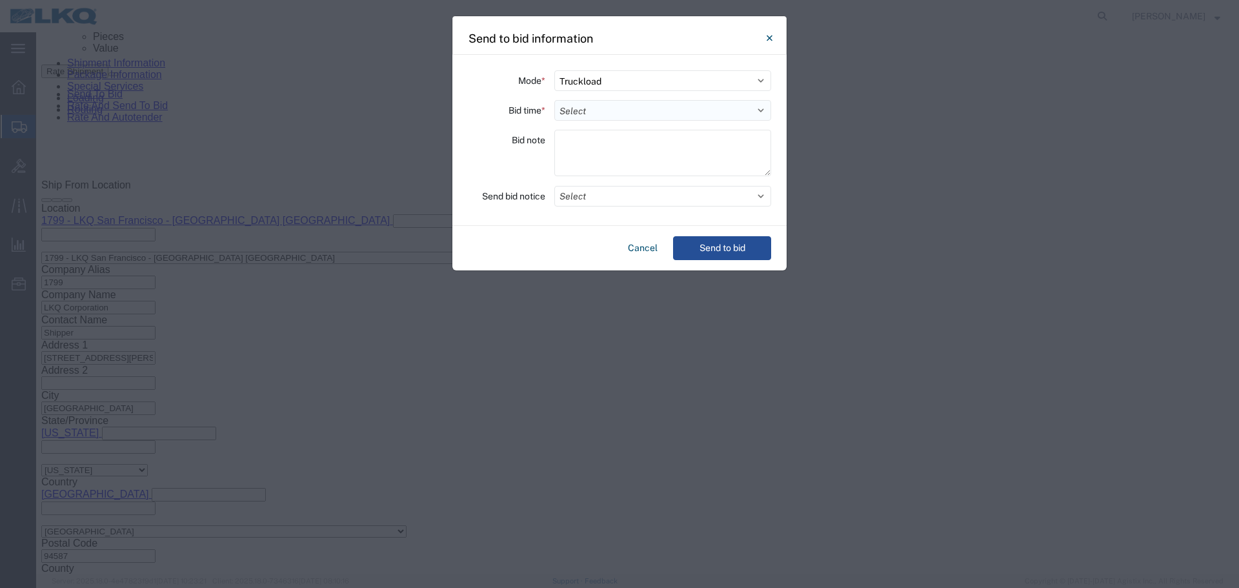
click at [598, 101] on select "Select 30 Min (Rush) 1 Hour (Rush) 2 Hours (Rush) 4 Hours (Rush) 8 Hours (Rush)…" at bounding box center [662, 110] width 217 height 21
select select "4"
click at [554, 100] on select "Select 30 Min (Rush) 1 Hour (Rush) 2 Hours (Rush) 4 Hours (Rush) 8 Hours (Rush)…" at bounding box center [662, 110] width 217 height 21
click at [632, 203] on button "Select" at bounding box center [662, 196] width 217 height 21
click at [630, 190] on button "Select" at bounding box center [662, 196] width 217 height 21
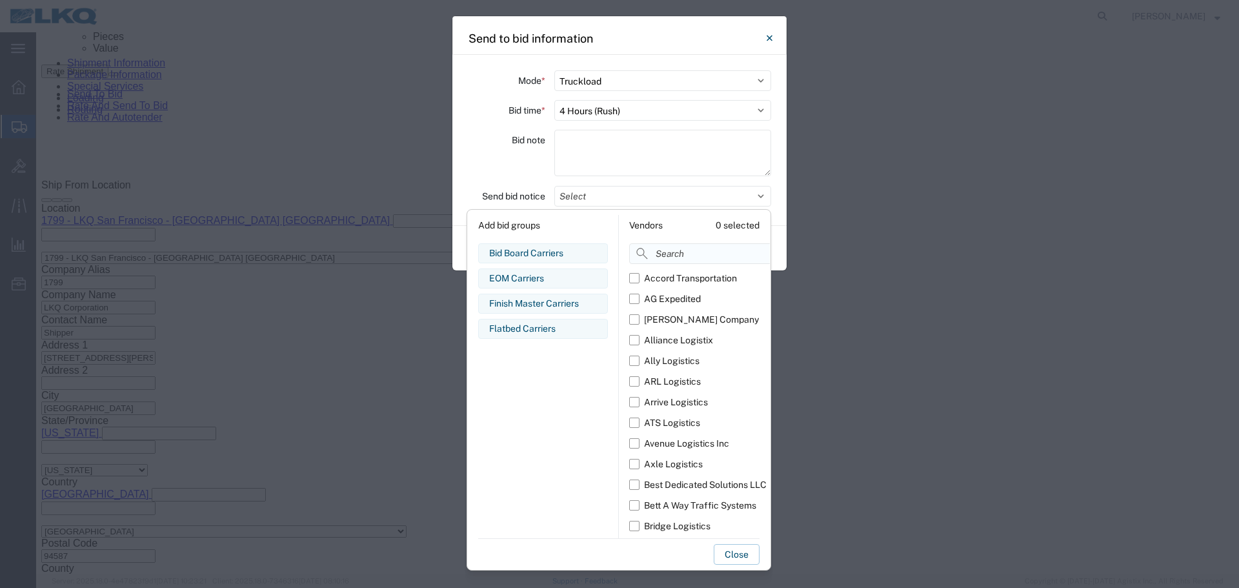
click at [665, 259] on input at bounding box center [728, 253] width 199 height 21
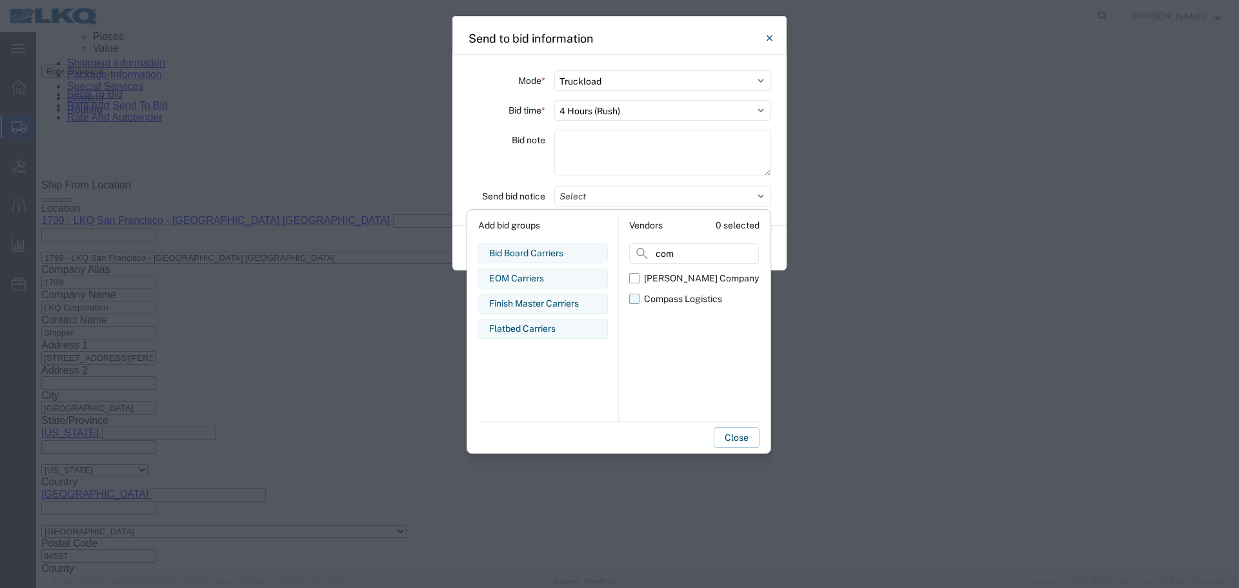
type input "com"
click at [657, 297] on div "Compass Logistics" at bounding box center [683, 299] width 78 height 14
click at [0, 0] on input "Compass Logistics" at bounding box center [0, 0] width 0 height 0
click at [530, 168] on div "Bid note" at bounding box center [506, 155] width 77 height 50
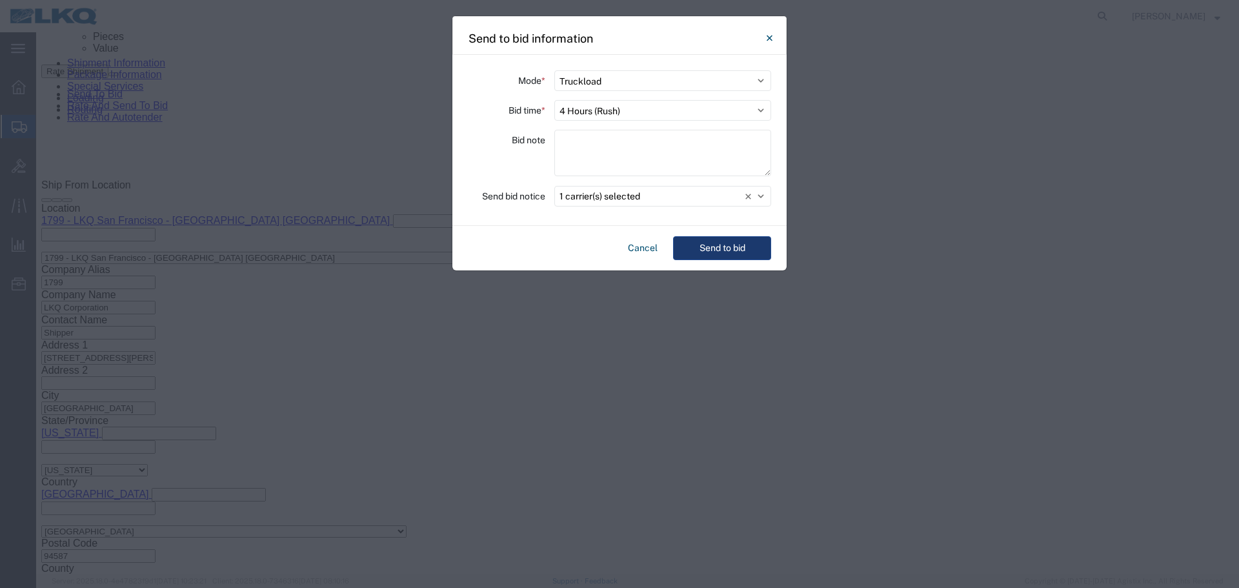
click at [738, 245] on button "Send to bid" at bounding box center [722, 248] width 98 height 24
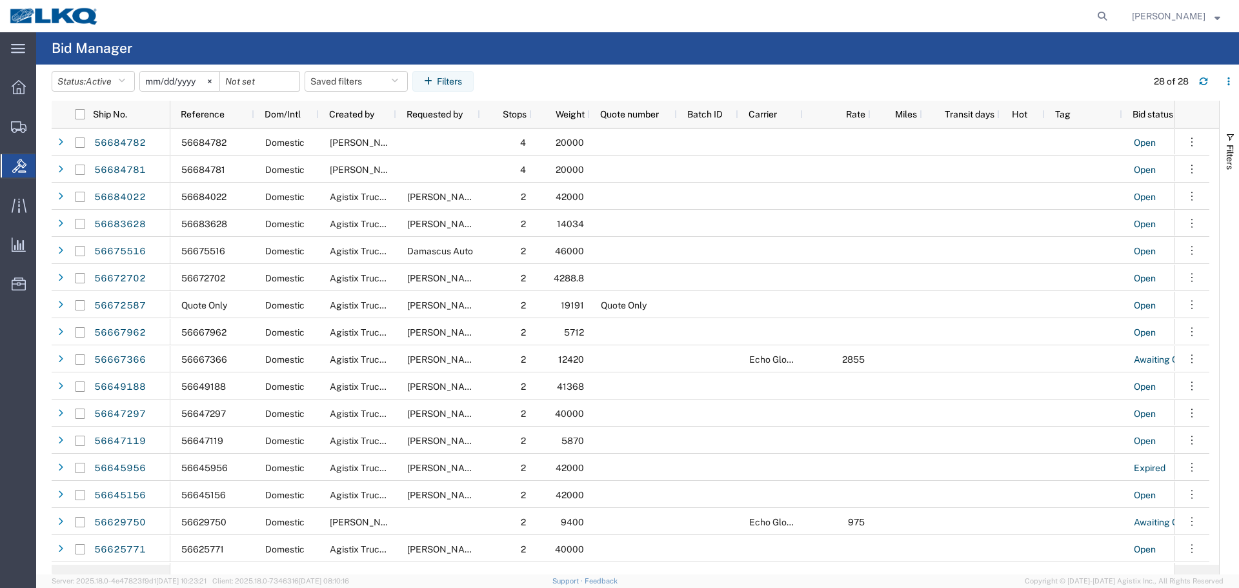
click at [1112, 18] on nav "[PERSON_NAME]" at bounding box center [624, 16] width 1230 height 32
click at [1109, 19] on icon at bounding box center [1102, 16] width 18 height 18
paste input "56599142"
type input "56599142"
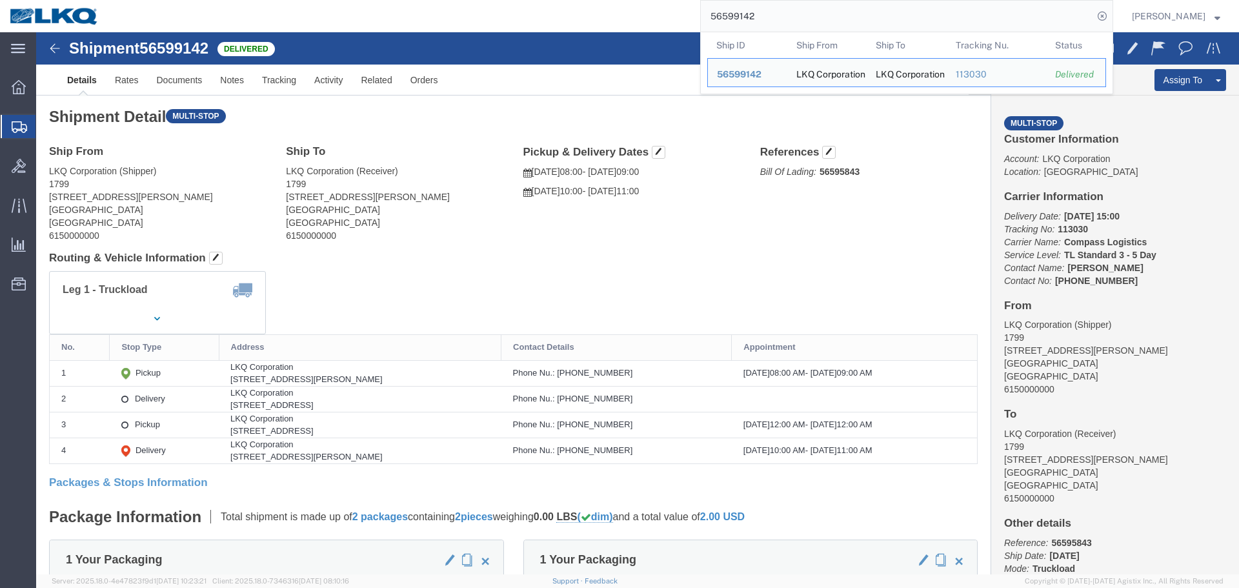
drag, startPoint x: 1134, startPoint y: 68, endPoint x: 1094, endPoint y: 39, distance: 49.8
click link "Clone Shipment"
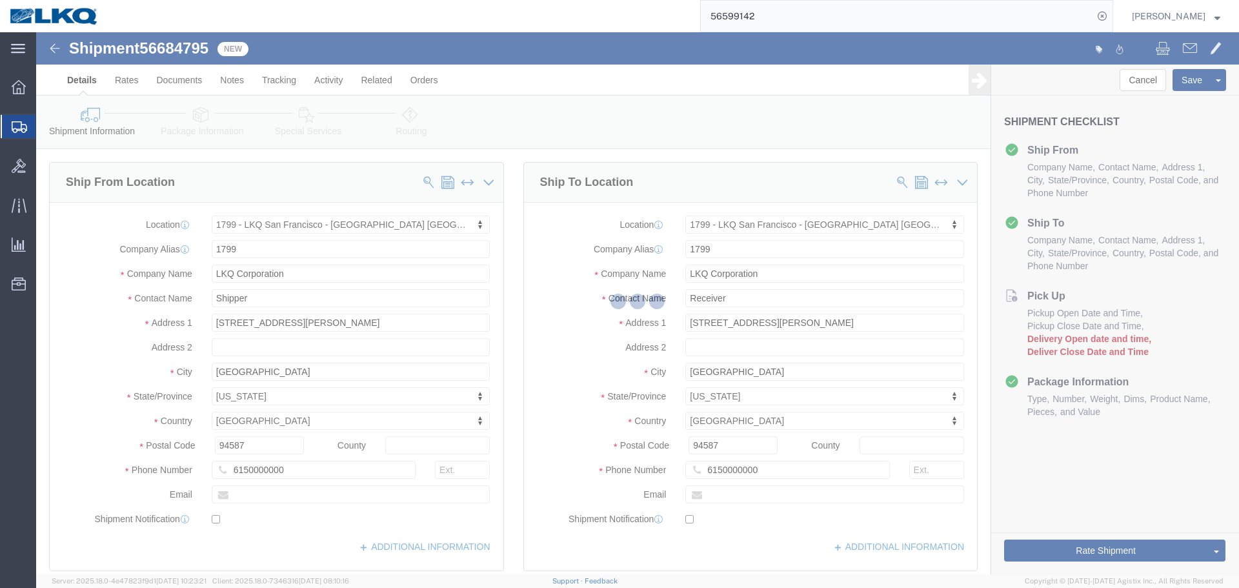
select select "27654"
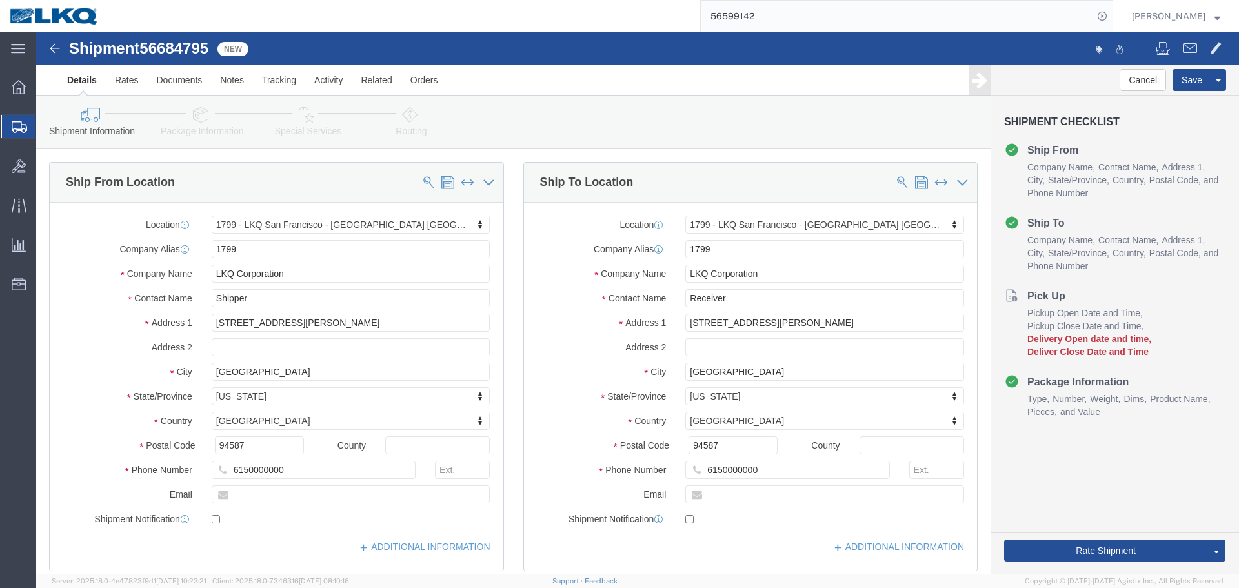
click span "56684795"
copy span "56684795"
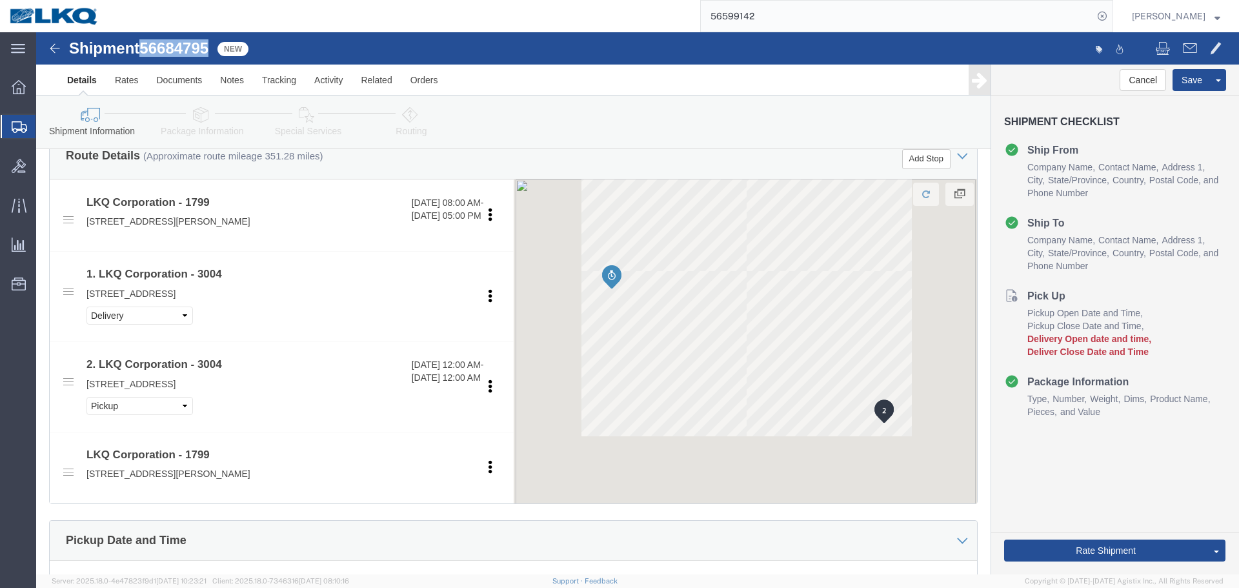
scroll to position [774, 0]
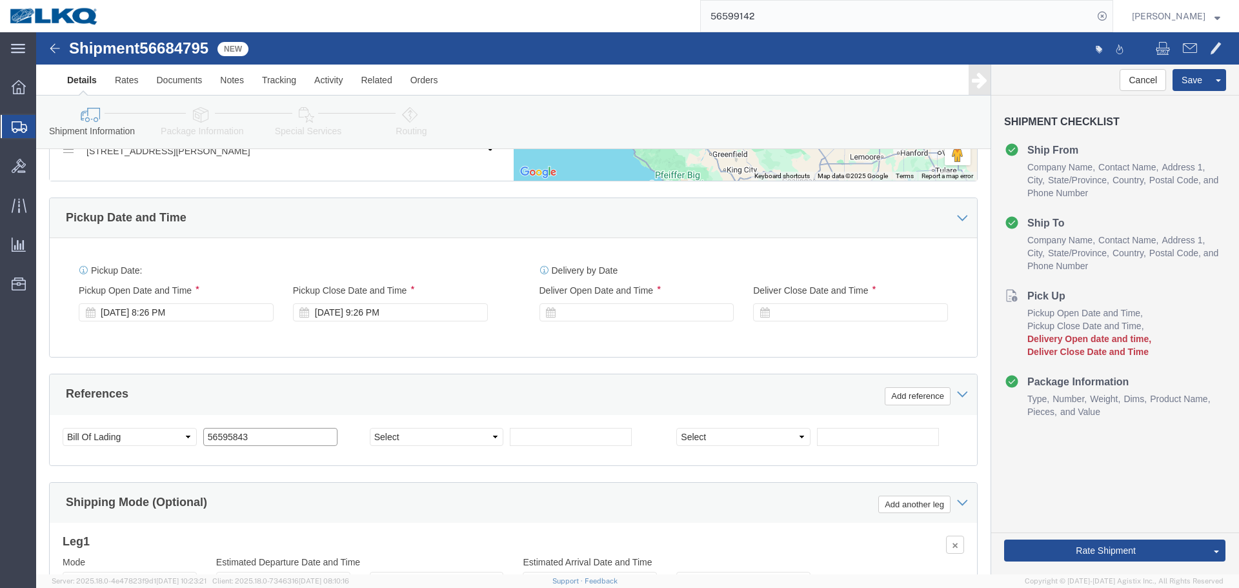
click input "56595843"
paste input "684795"
type input "56684795"
click div "Sep 02 2025 8:26 PM"
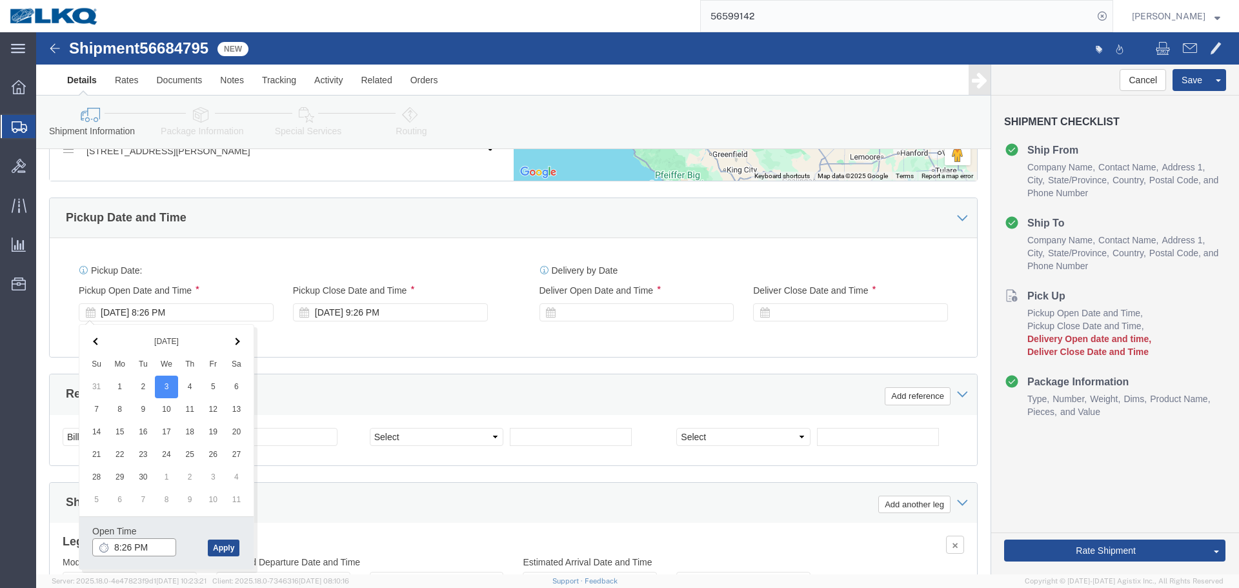
click input "8:26 PM"
type input "8:00 PM"
click button "Apply"
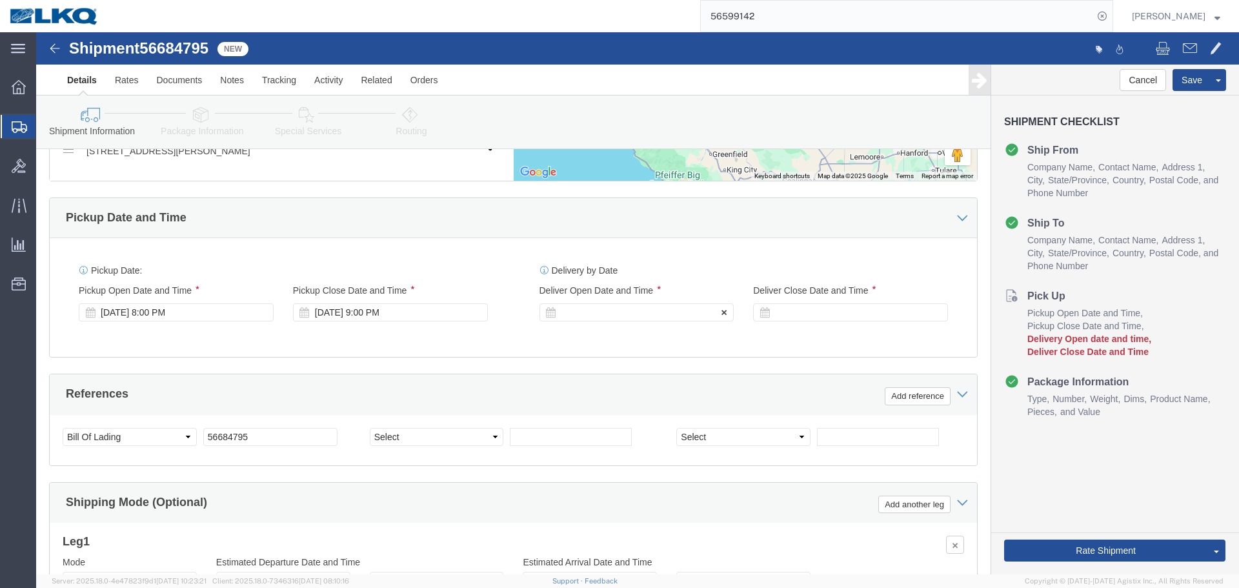
click div
click input "10:00 PM"
type input "4:00 AM"
click button "Apply"
click div
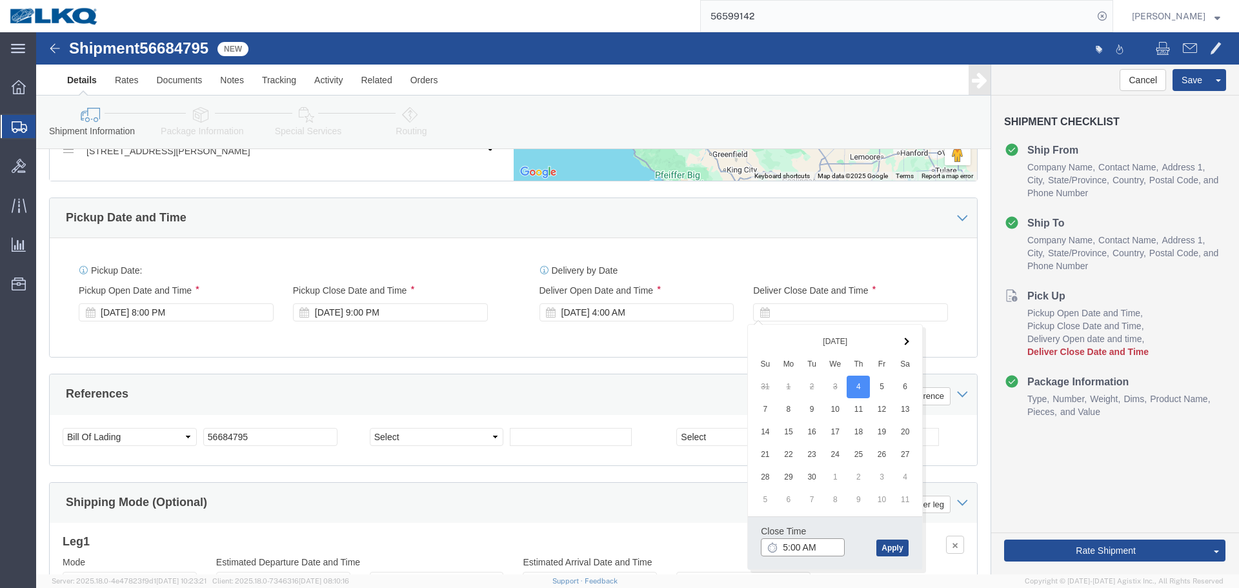
click input "5:00 AM"
type input "4:01 AM"
click button "Apply"
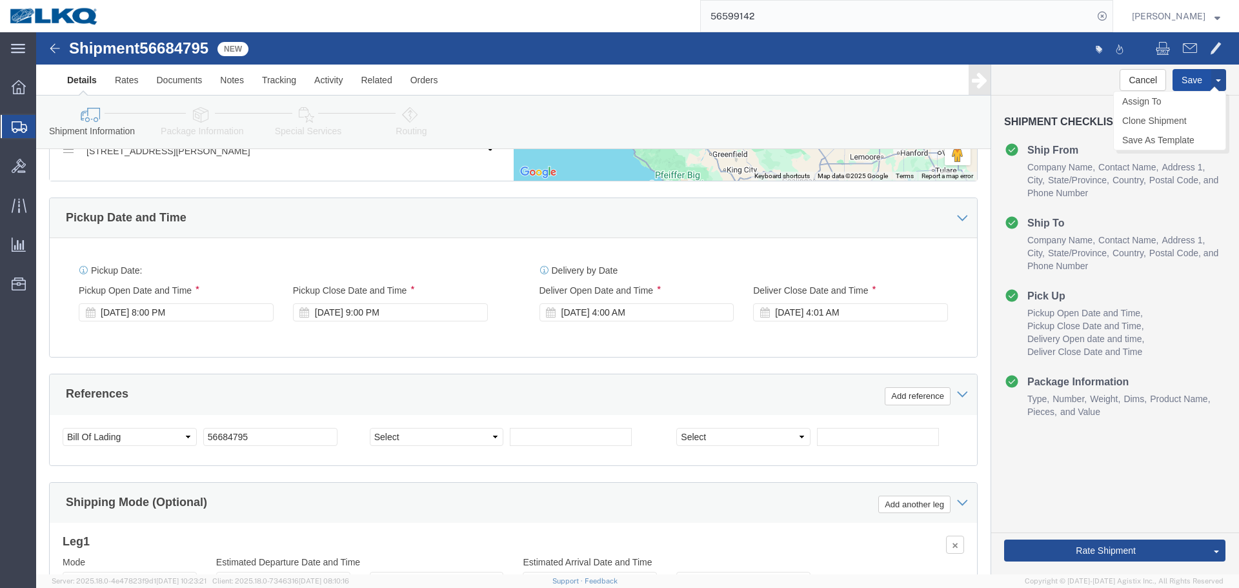
click button "Save"
click link "Send To Bid"
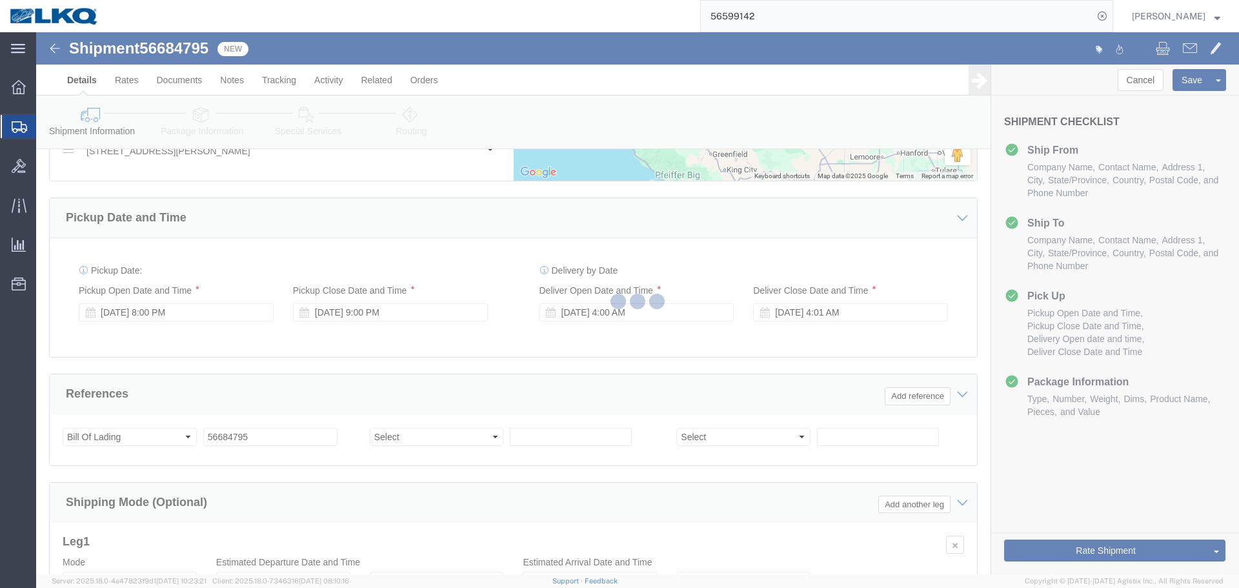
select select "27654"
select select "TL"
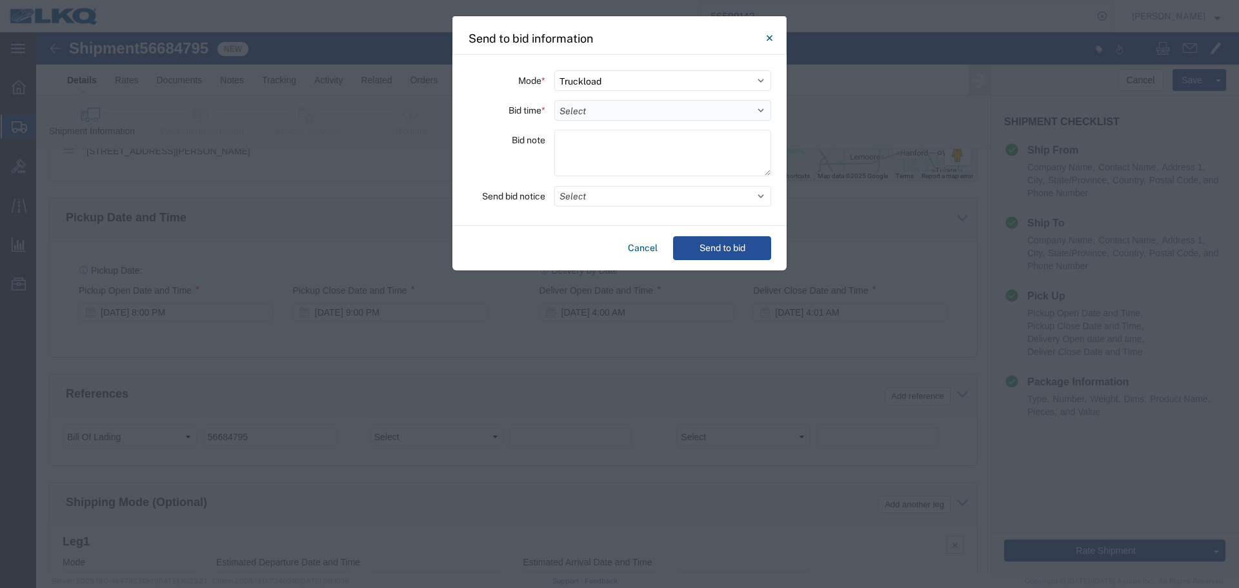
drag, startPoint x: 586, startPoint y: 112, endPoint x: 592, endPoint y: 119, distance: 9.2
click at [586, 112] on select "Select 30 Min (Rush) 1 Hour (Rush) 2 Hours (Rush) 4 Hours (Rush) 8 Hours (Rush)…" at bounding box center [662, 110] width 217 height 21
select select "4"
click at [554, 100] on select "Select 30 Min (Rush) 1 Hour (Rush) 2 Hours (Rush) 4 Hours (Rush) 8 Hours (Rush)…" at bounding box center [662, 110] width 217 height 21
click at [624, 208] on div "Mode * Select Small Parcel Truckload Air Rail Less than Truckload Ocean Freight…" at bounding box center [619, 140] width 334 height 171
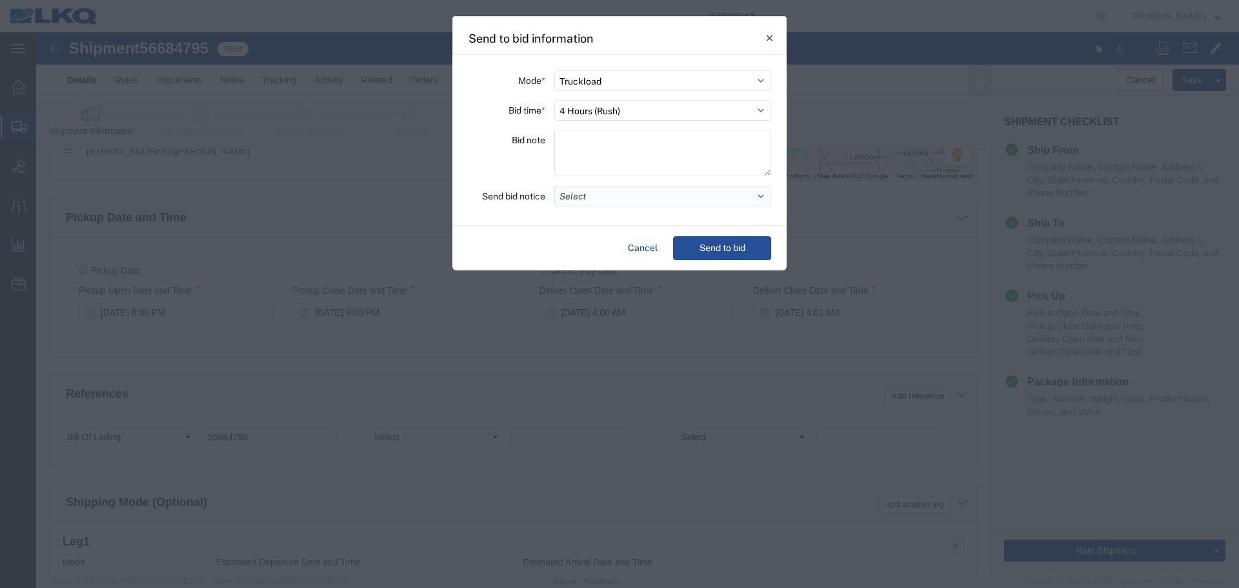
click at [607, 196] on button "Select" at bounding box center [662, 196] width 217 height 21
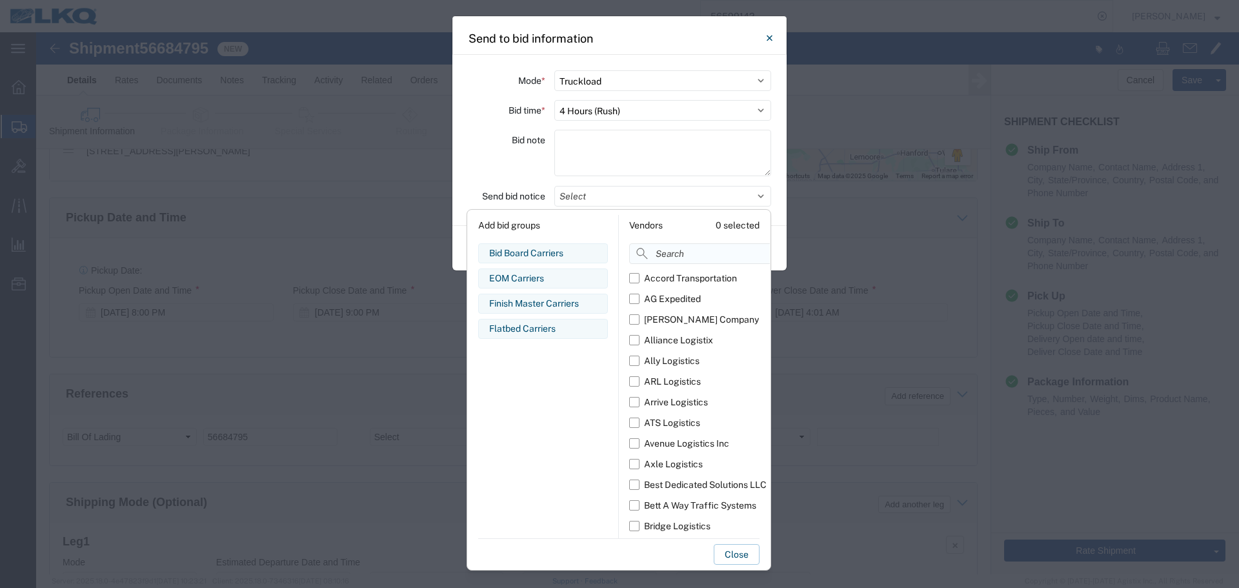
click at [686, 249] on input at bounding box center [728, 253] width 199 height 21
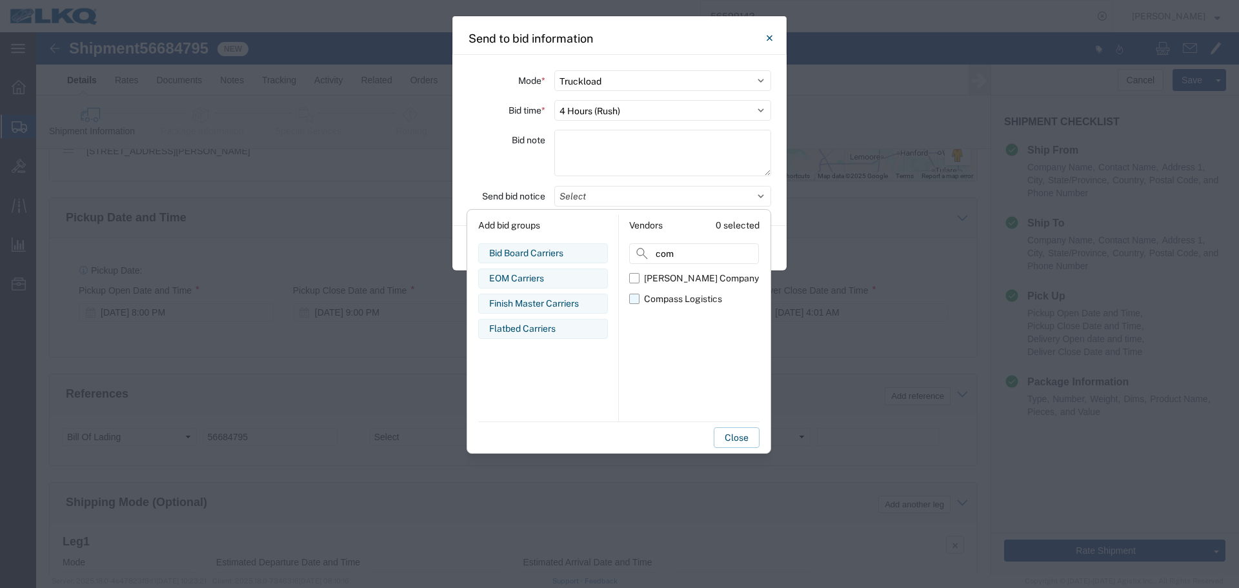
type input "com"
click at [670, 299] on div "Compass Logistics" at bounding box center [683, 299] width 78 height 14
click at [0, 0] on input "Compass Logistics" at bounding box center [0, 0] width 0 height 0
click at [536, 177] on div "Bid note" at bounding box center [506, 155] width 77 height 50
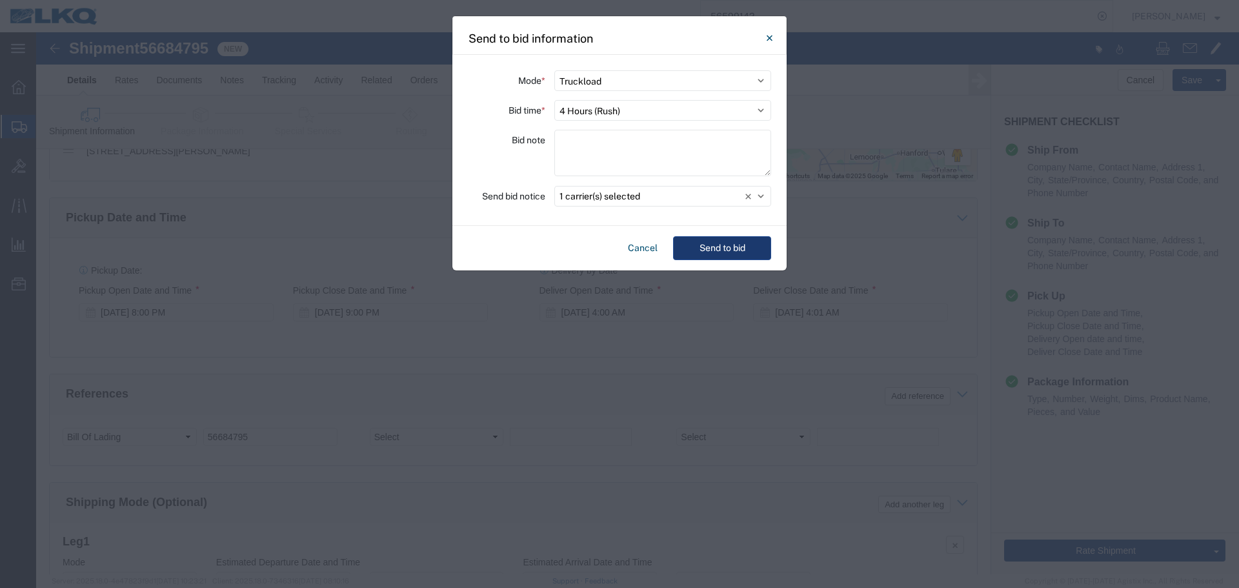
click at [757, 238] on button "Send to bid" at bounding box center [722, 248] width 98 height 24
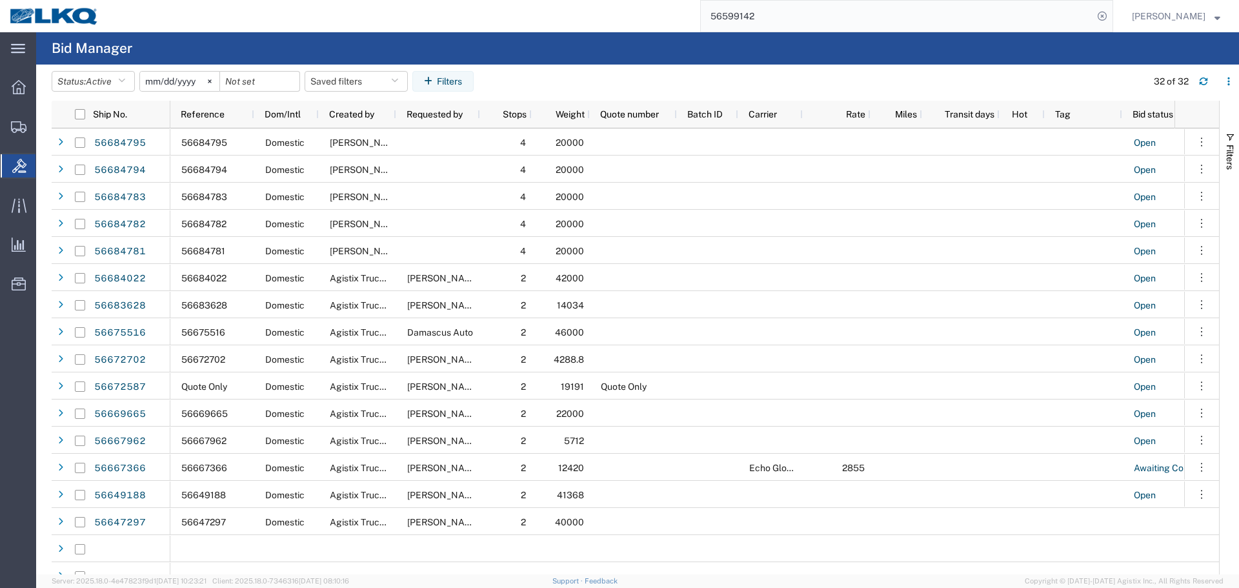
click at [881, 24] on input "56599142" at bounding box center [897, 16] width 392 height 31
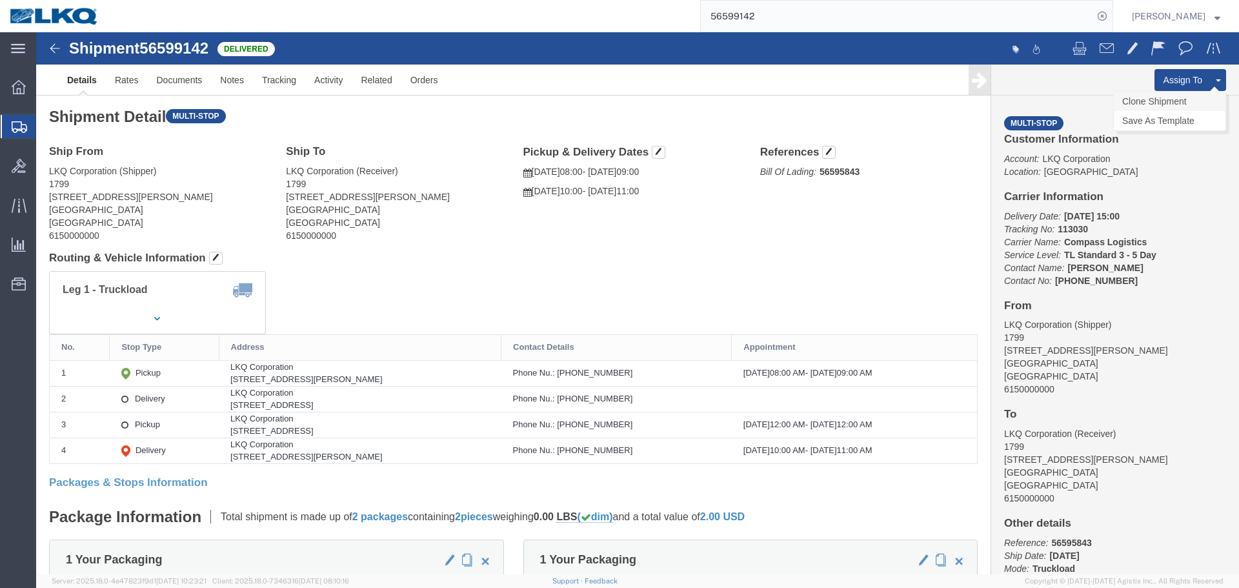
click link "Clone Shipment"
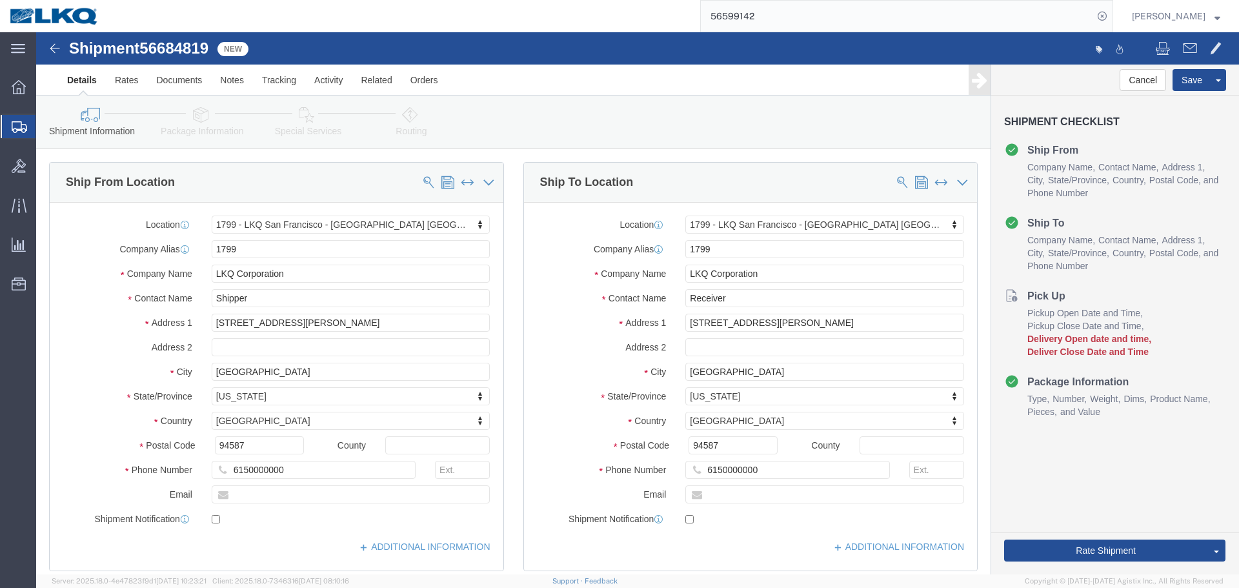
select select "27654"
click span "56684819"
copy span "56684819"
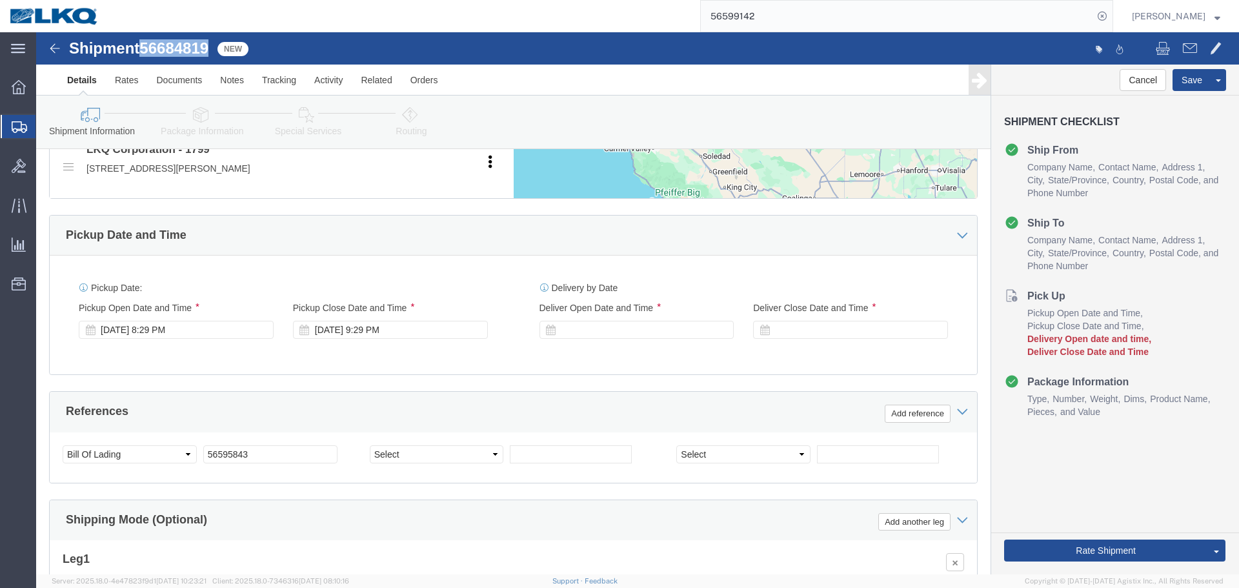
scroll to position [839, 0]
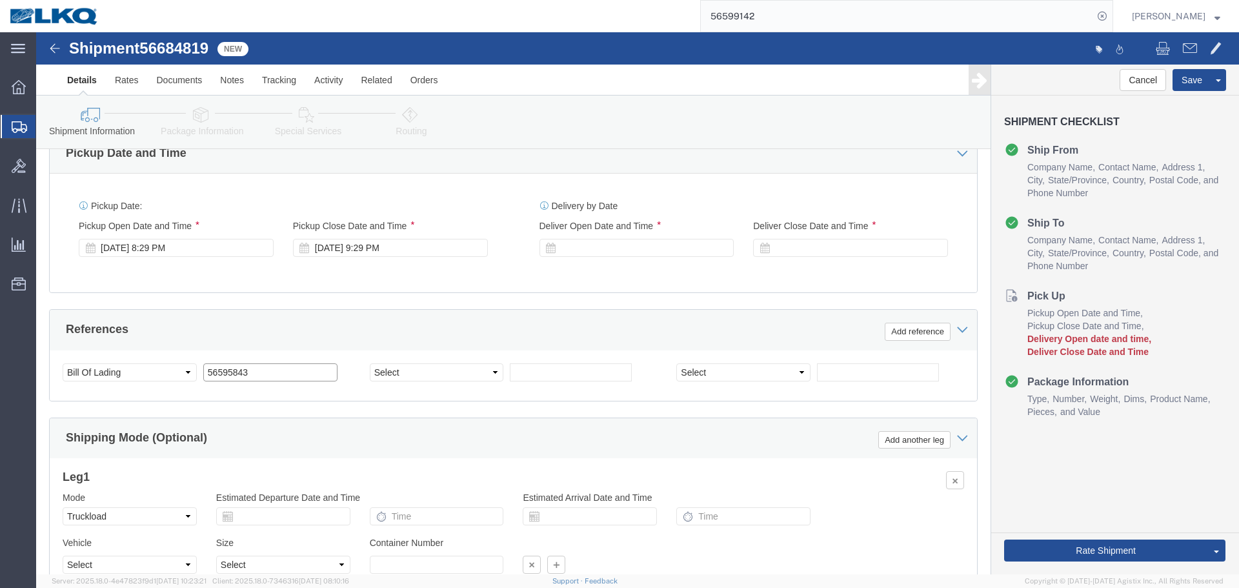
click input "56595843"
paste input "684819"
type input "56684819"
click div "Sep 02 2025 8:29 PM"
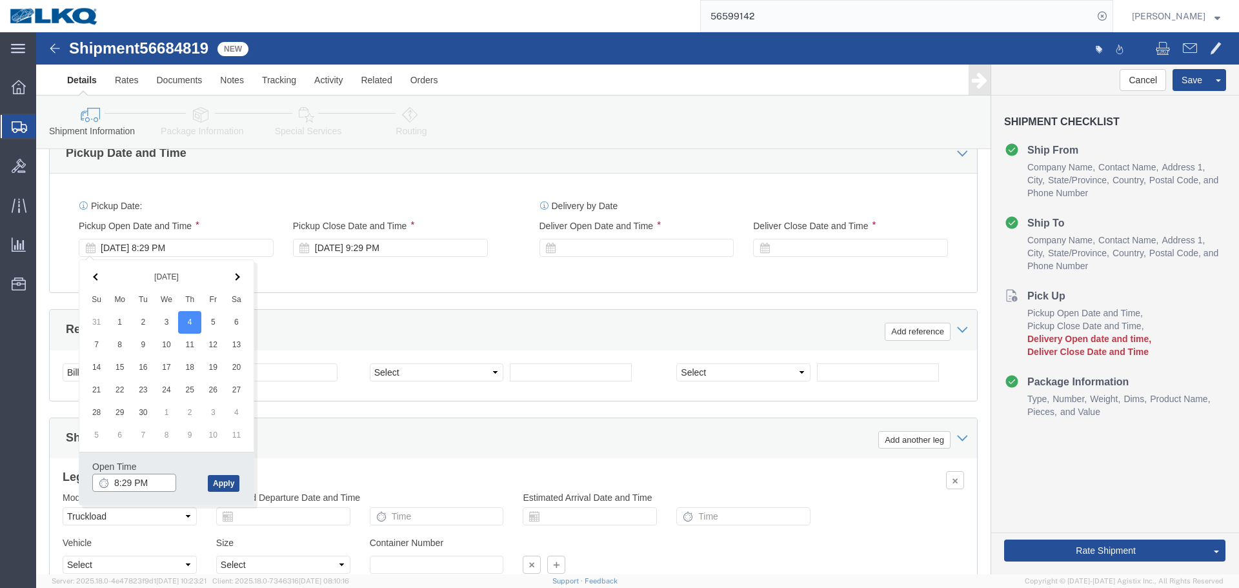
click input "8:29 PM"
type input "8:00 PM"
click div "Open Time 8:00 PM"
click button "Apply"
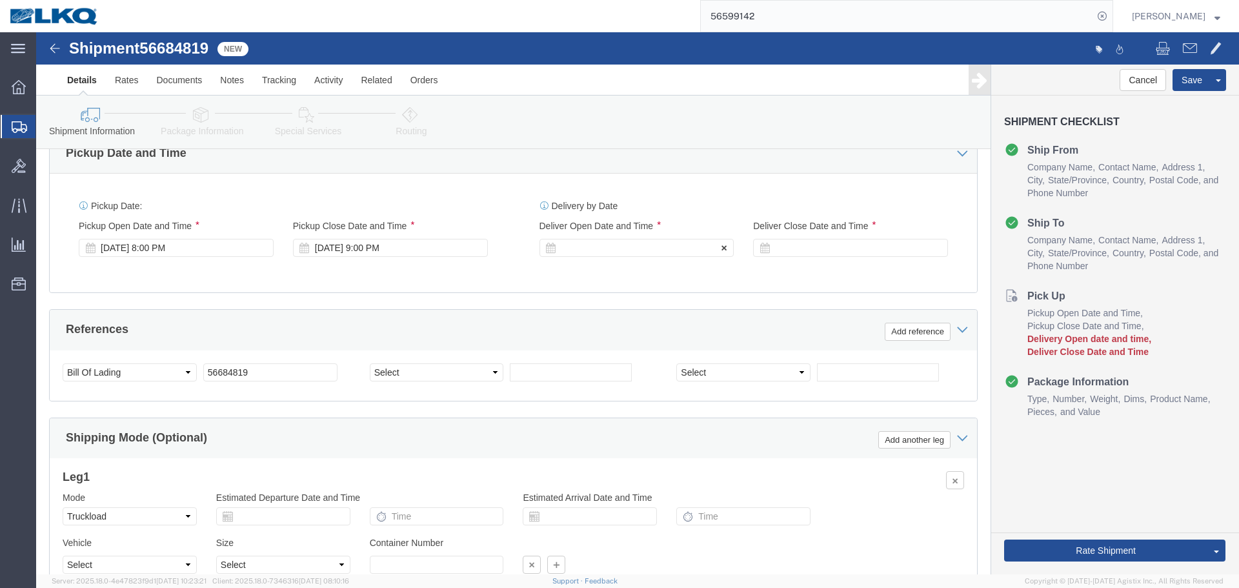
click div
click input "10:00 PM"
type input "4:00 AM"
click button "Apply"
click div "Deliver Close Date Deliver Close Time Deliver Close Date and Time"
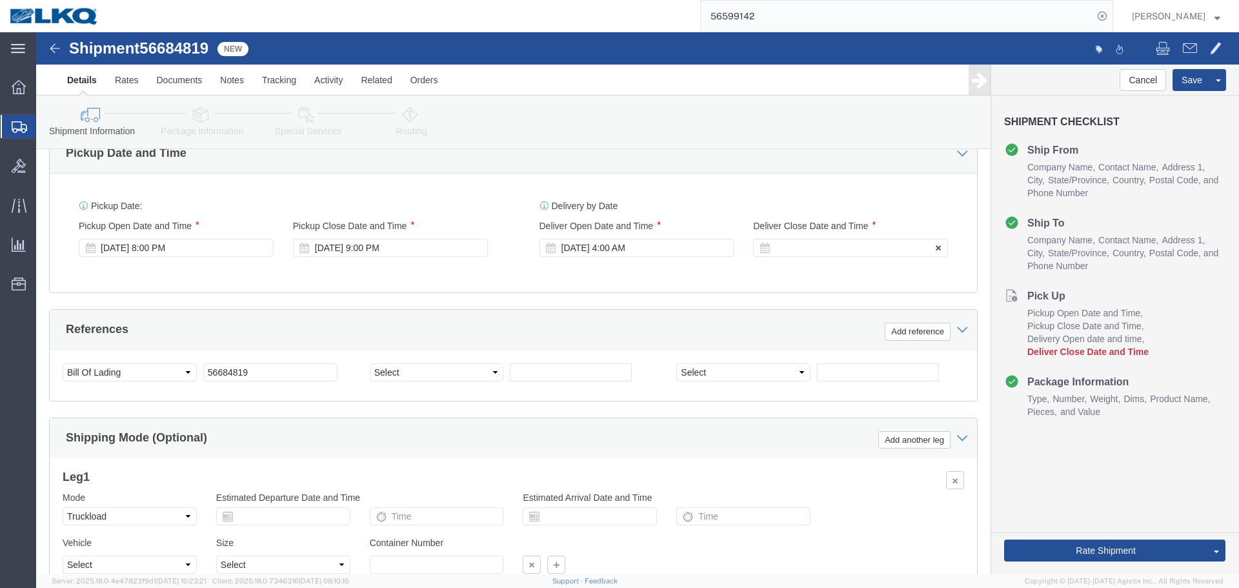
click div
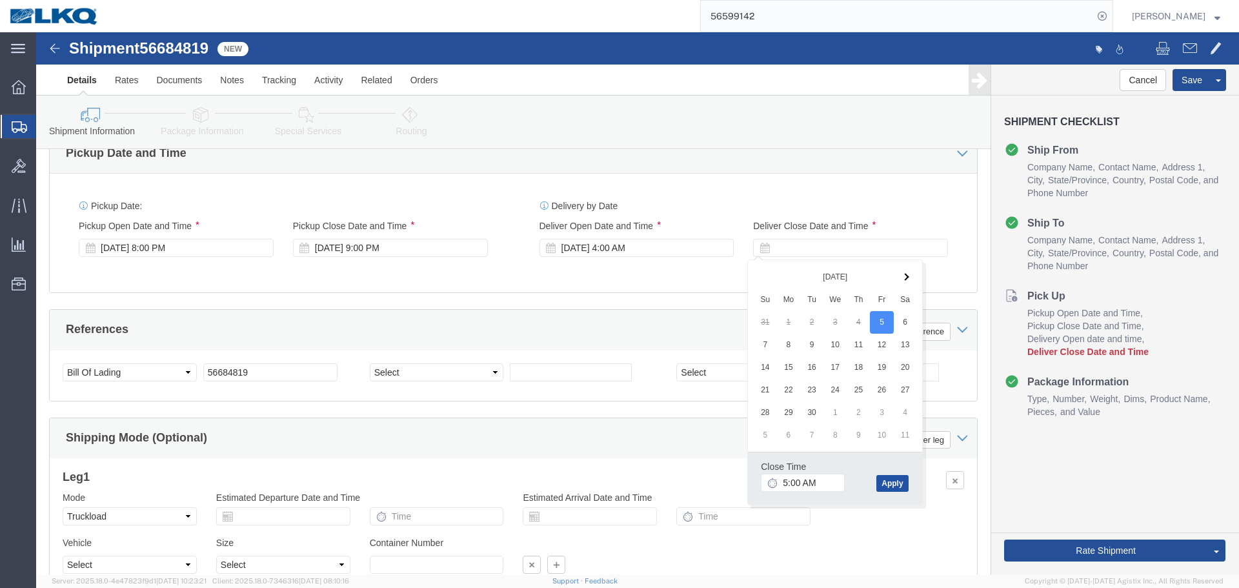
click button "Apply"
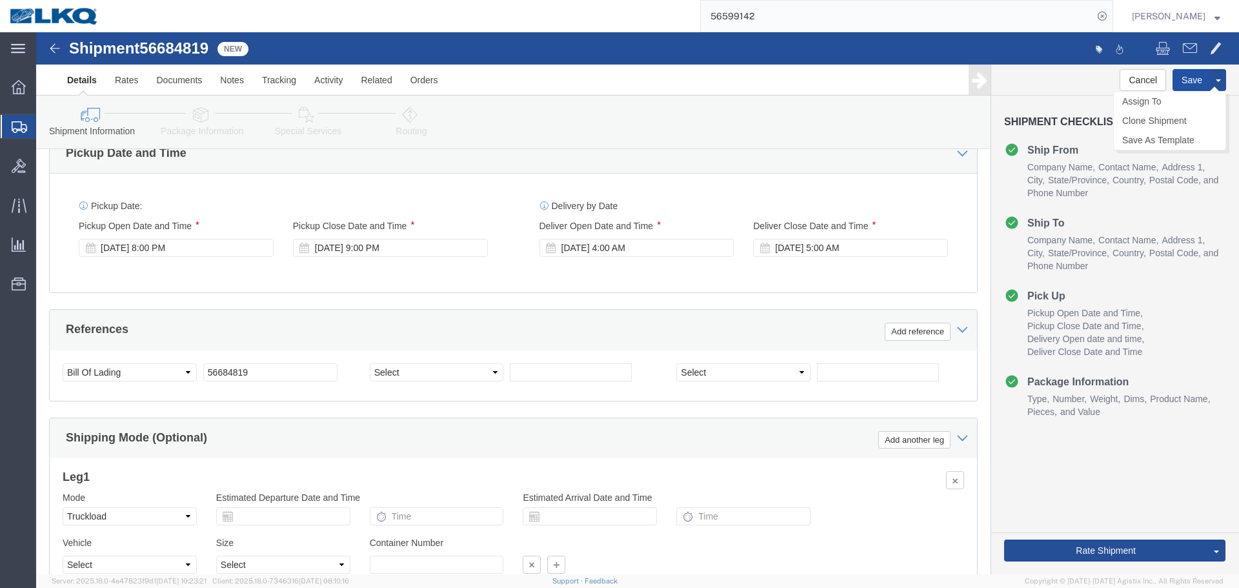
click button "Save"
click link "Send To Bid"
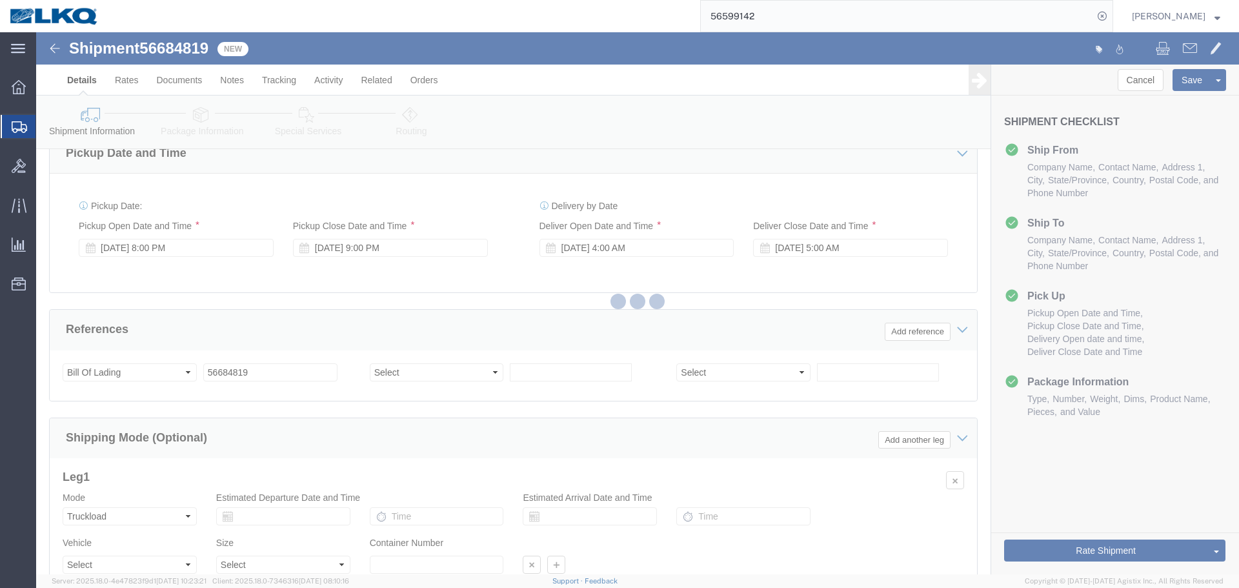
select select "27654"
select select "TL"
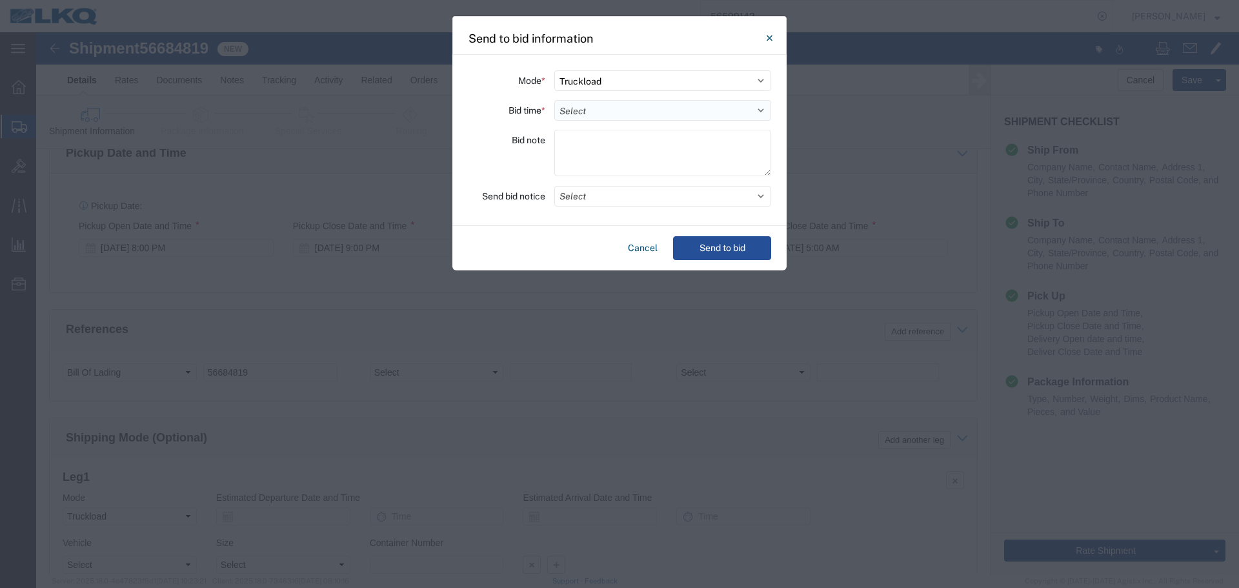
click at [585, 119] on select "Select 30 Min (Rush) 1 Hour (Rush) 2 Hours (Rush) 4 Hours (Rush) 8 Hours (Rush)…" at bounding box center [662, 110] width 217 height 21
select select "4"
click at [554, 100] on select "Select 30 Min (Rush) 1 Hour (Rush) 2 Hours (Rush) 4 Hours (Rush) 8 Hours (Rush)…" at bounding box center [662, 110] width 217 height 21
click at [630, 201] on button "Select" at bounding box center [662, 196] width 217 height 21
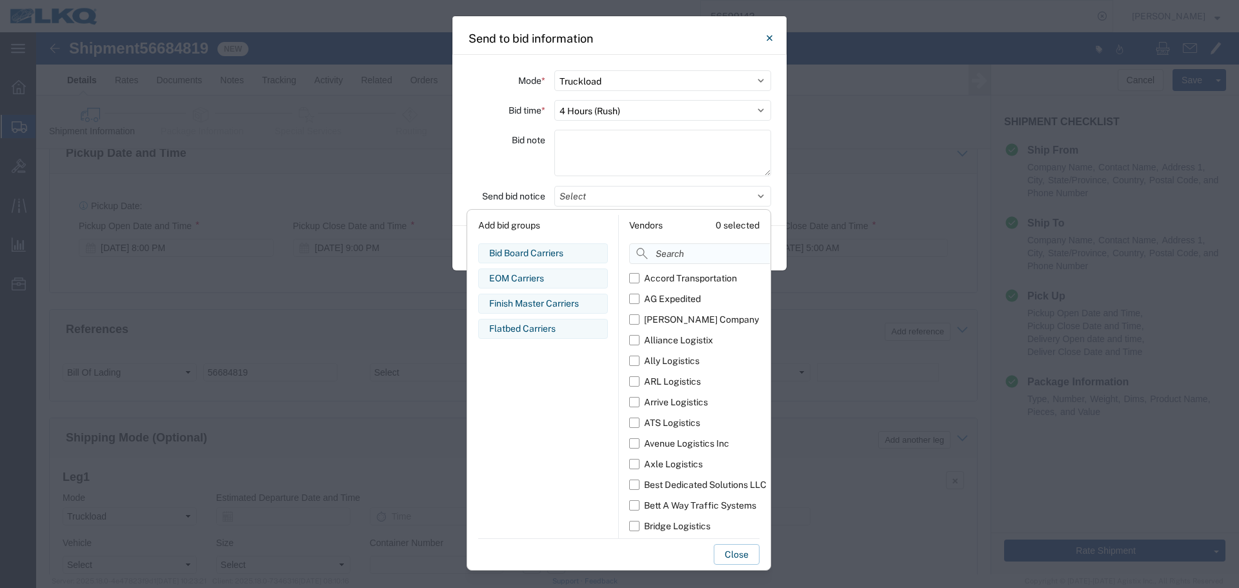
click at [670, 256] on input at bounding box center [728, 253] width 199 height 21
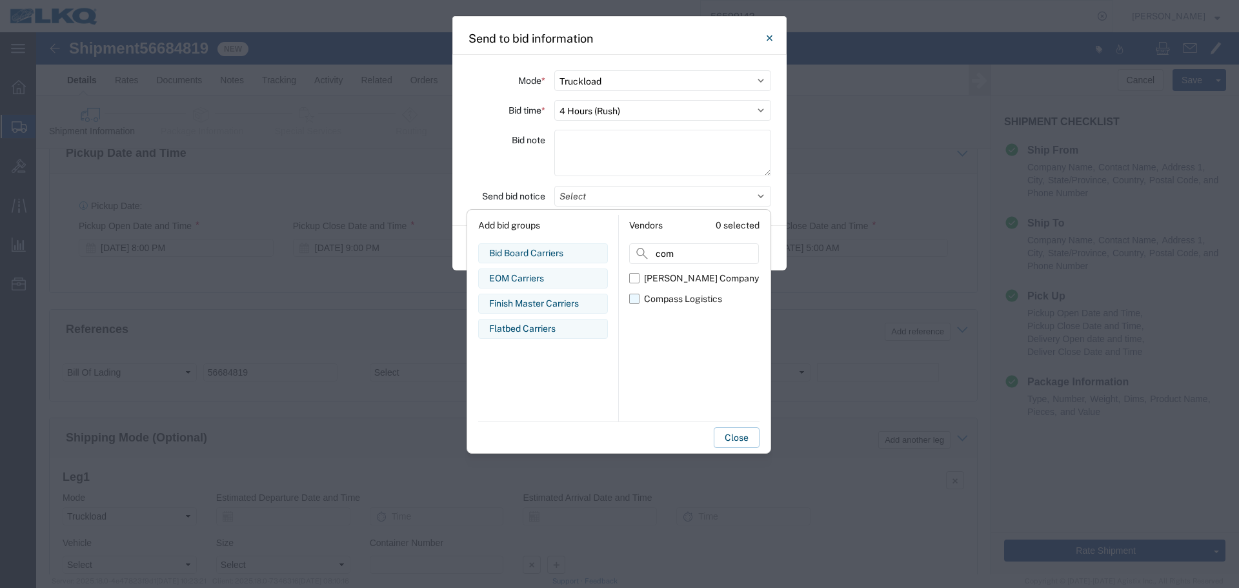
type input "com"
click at [654, 295] on div "Compass Logistics" at bounding box center [683, 299] width 78 height 14
click at [0, 0] on input "Compass Logistics" at bounding box center [0, 0] width 0 height 0
click at [528, 174] on div "Bid note" at bounding box center [506, 155] width 77 height 50
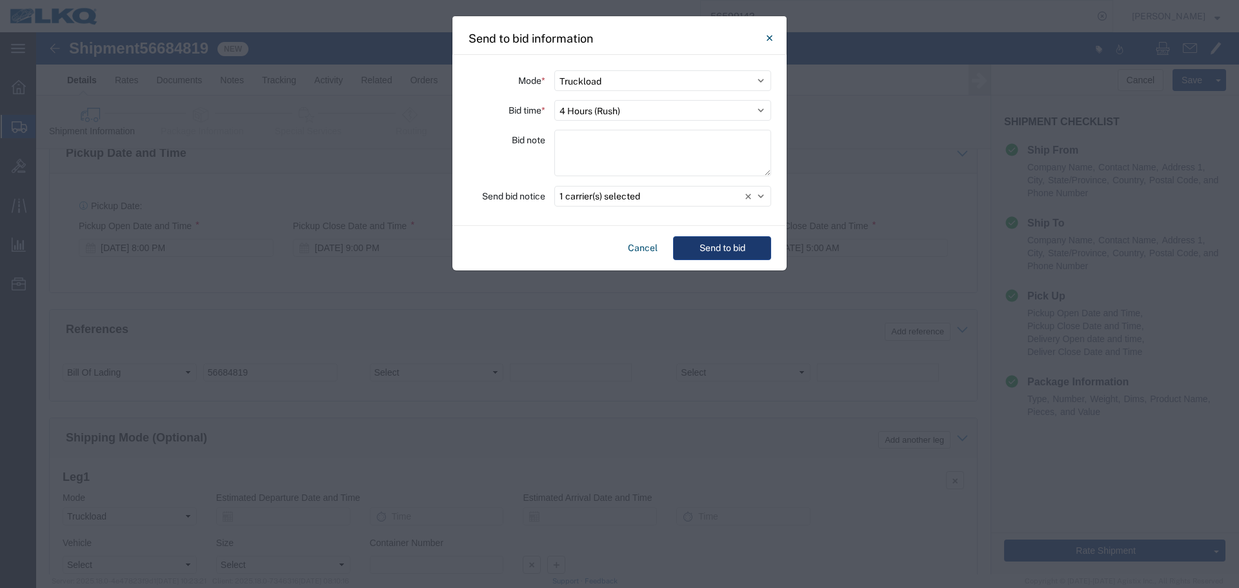
click at [705, 239] on button "Send to bid" at bounding box center [722, 248] width 98 height 24
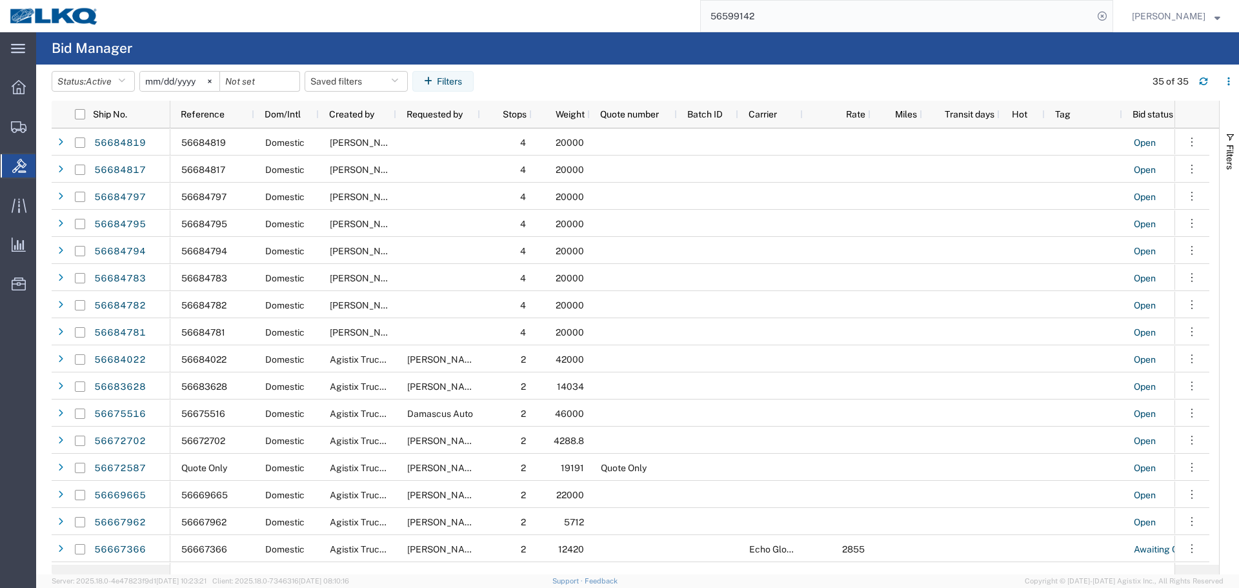
click at [751, 34] on agx-page-header "Bid Manager" at bounding box center [637, 48] width 1203 height 32
click at [765, 15] on input "56599142" at bounding box center [897, 16] width 392 height 31
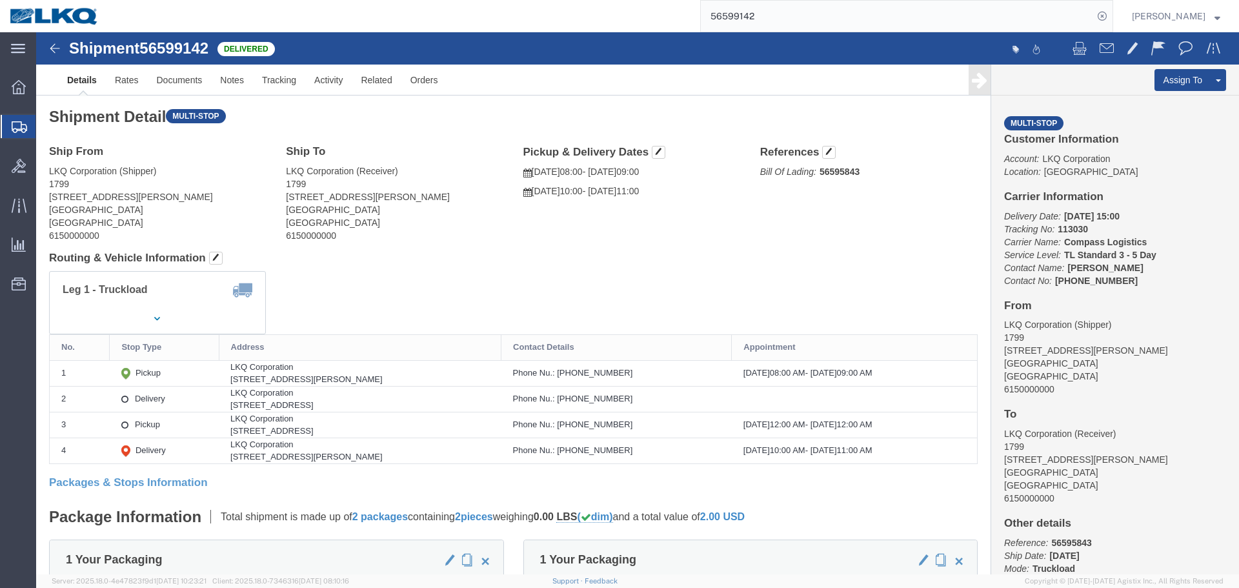
drag, startPoint x: 1129, startPoint y: 68, endPoint x: 1112, endPoint y: 45, distance: 29.2
click link "Clone Shipment"
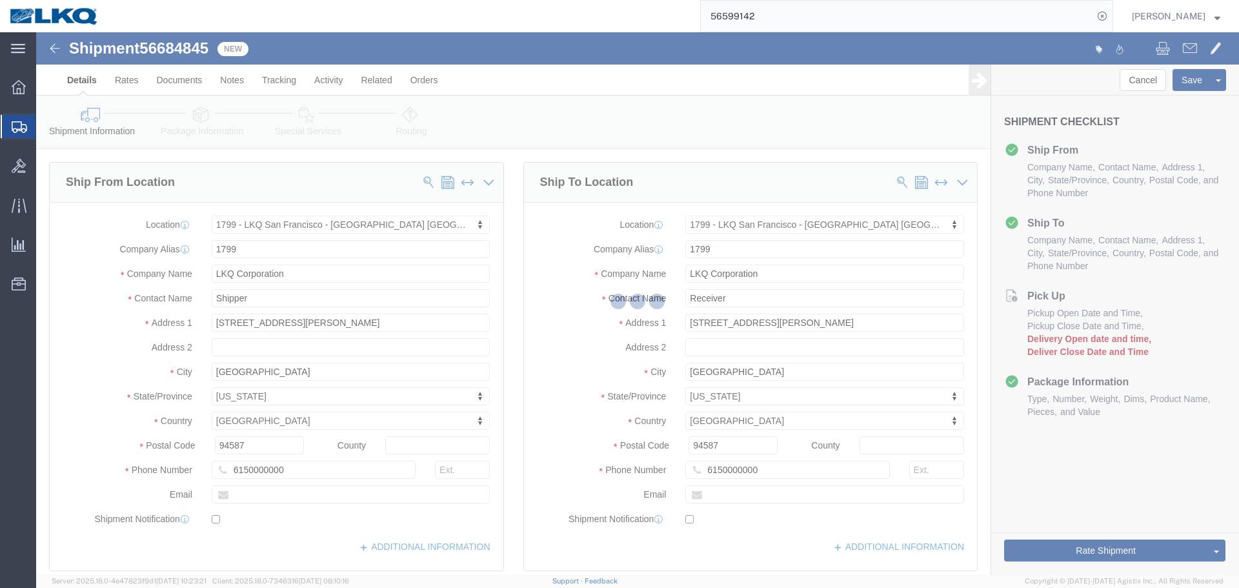
select select "27654"
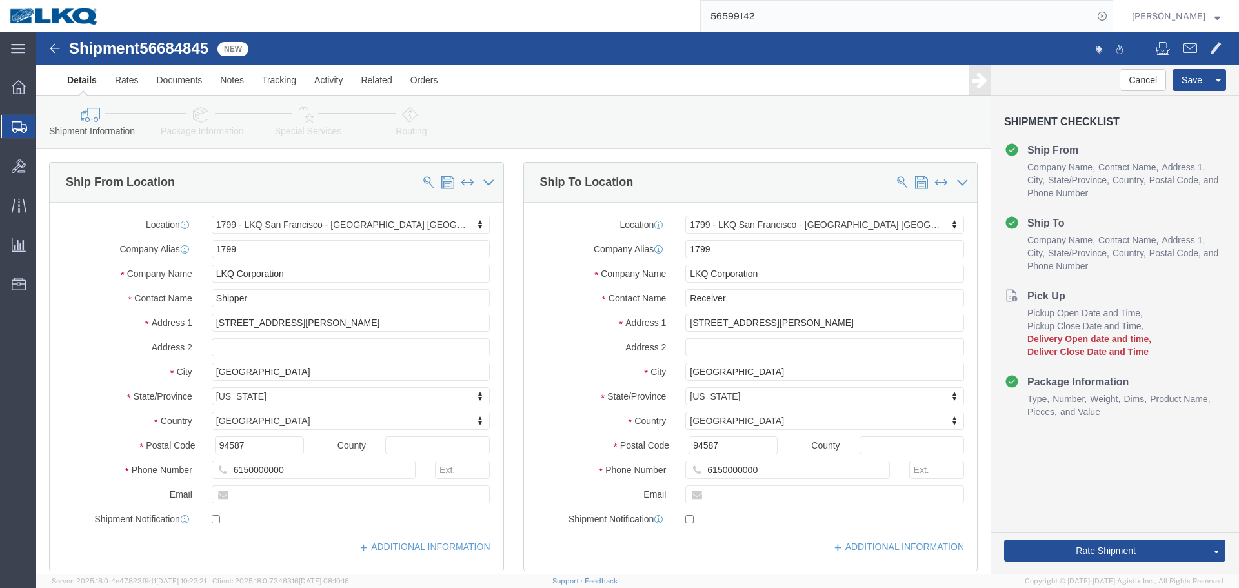
click span "56684845"
copy span "56684845"
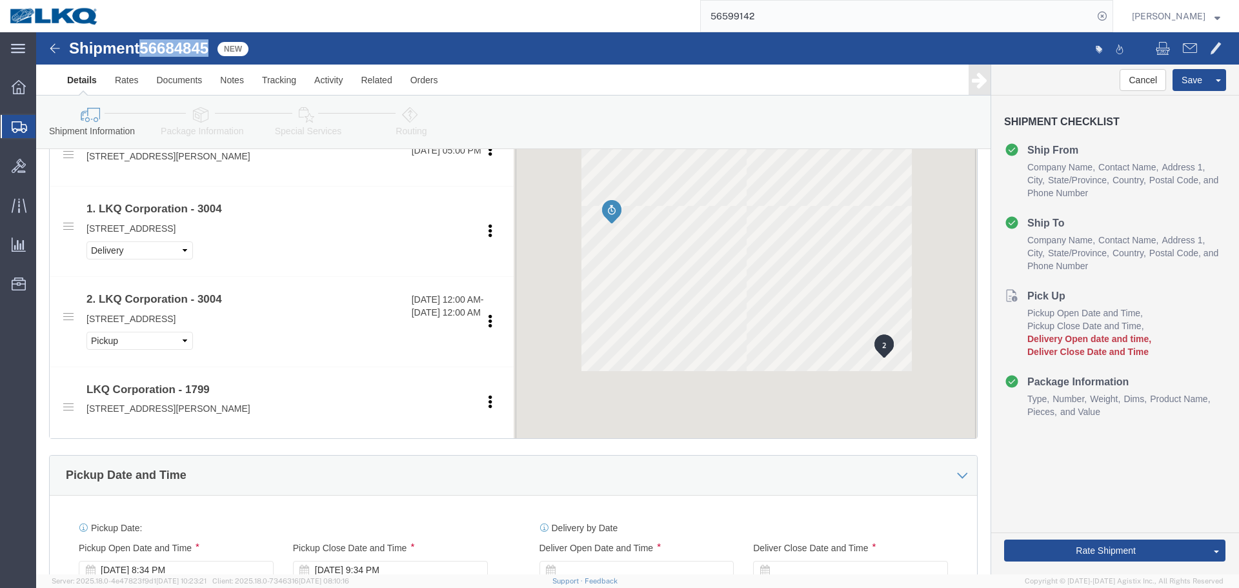
scroll to position [839, 0]
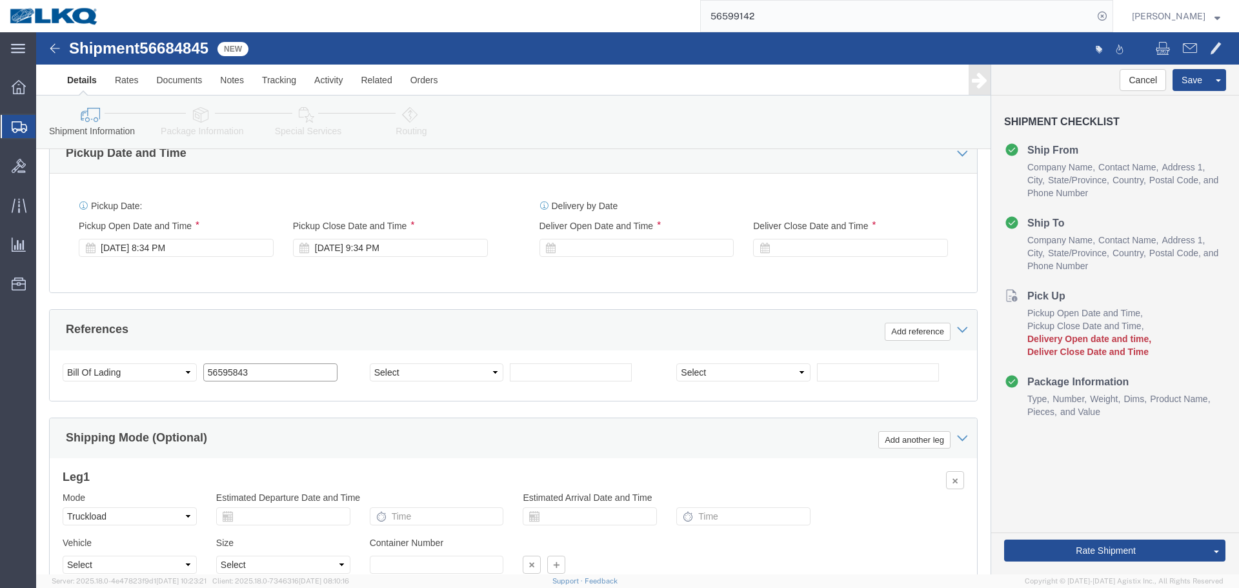
click input "56595843"
paste input "684845"
type input "56684845"
click div "Sep 02 2025 8:34 PM"
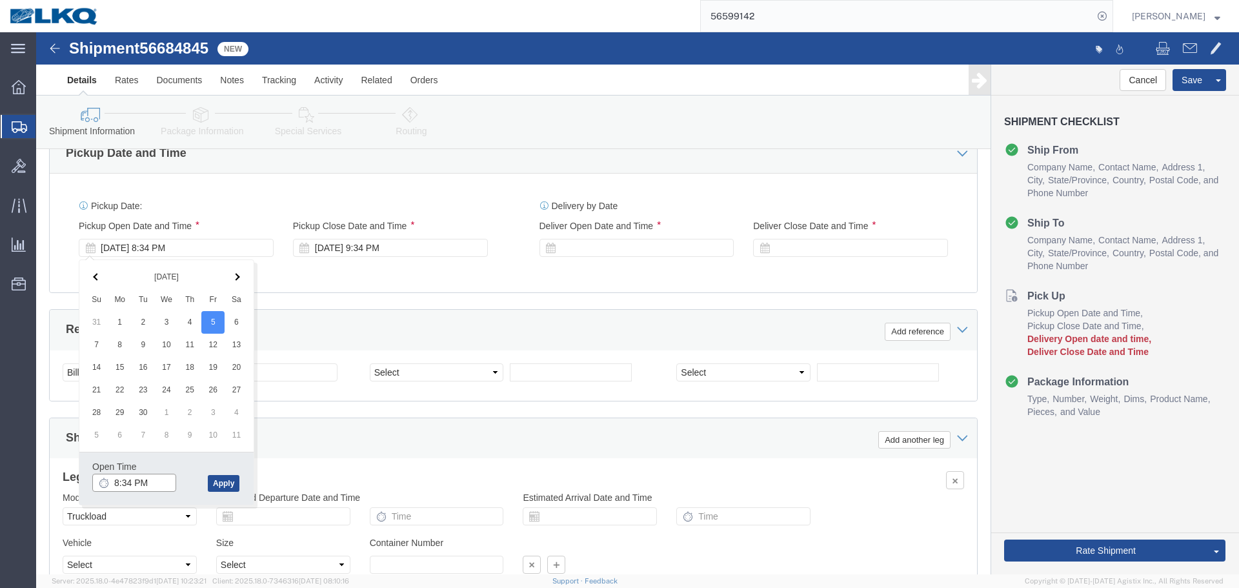
click input "8:34 PM"
type input "8:00 PM"
click button "Apply"
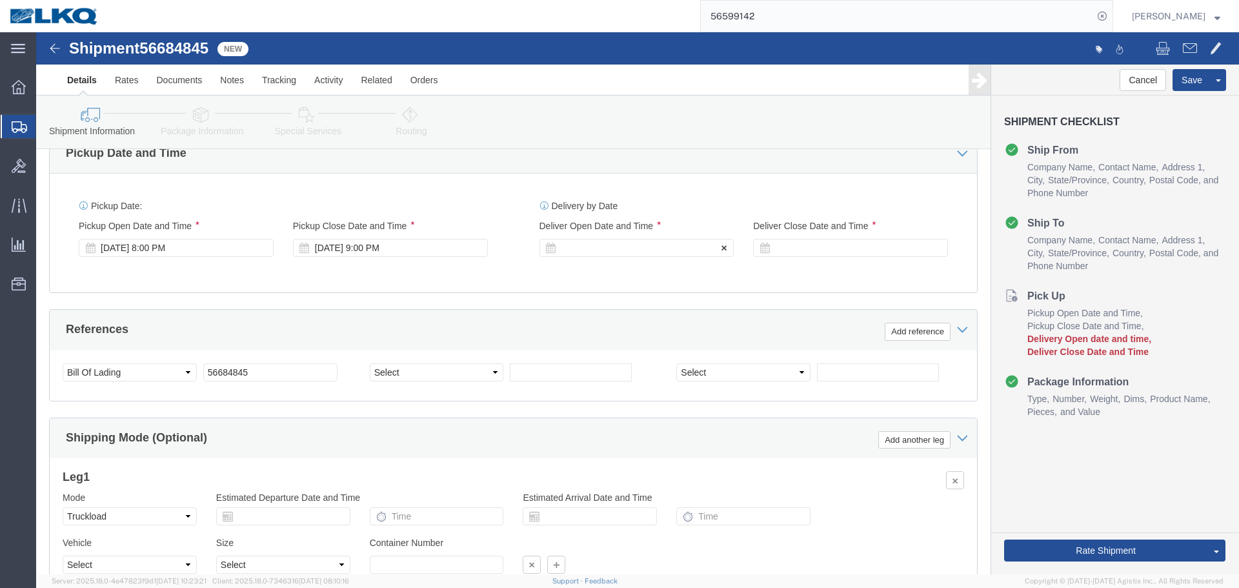
click div
click input "10:00 PM"
type input "4:00 AM"
click button "Apply"
click div
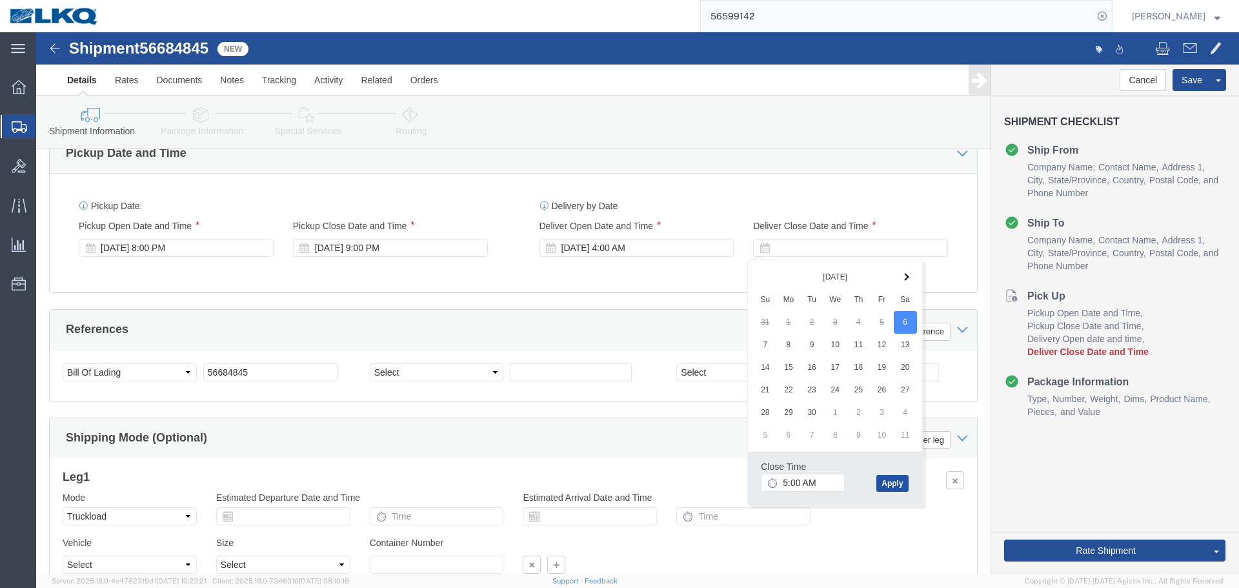
click button "Apply"
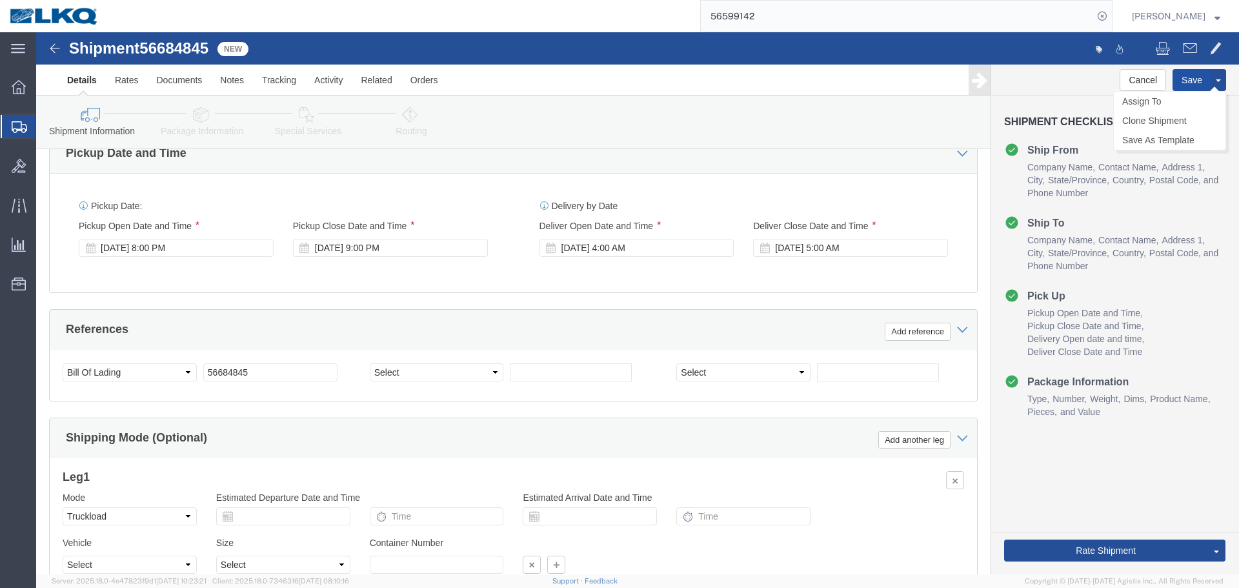
drag, startPoint x: 1138, startPoint y: 47, endPoint x: 1100, endPoint y: 8, distance: 55.2
click button "Save"
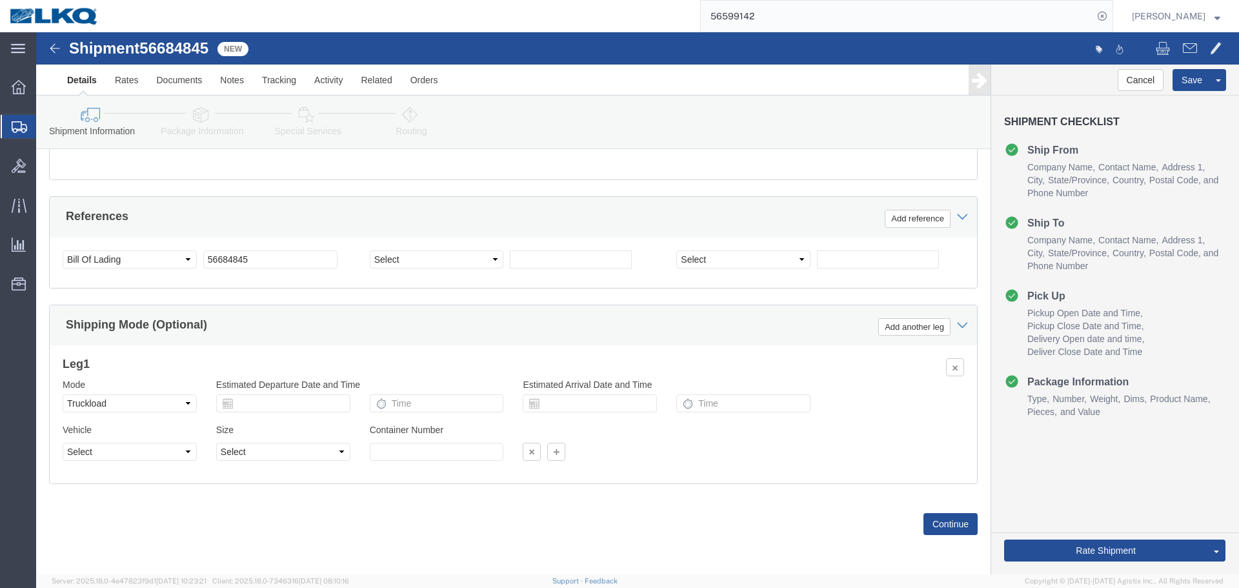
scroll to position [629, 0]
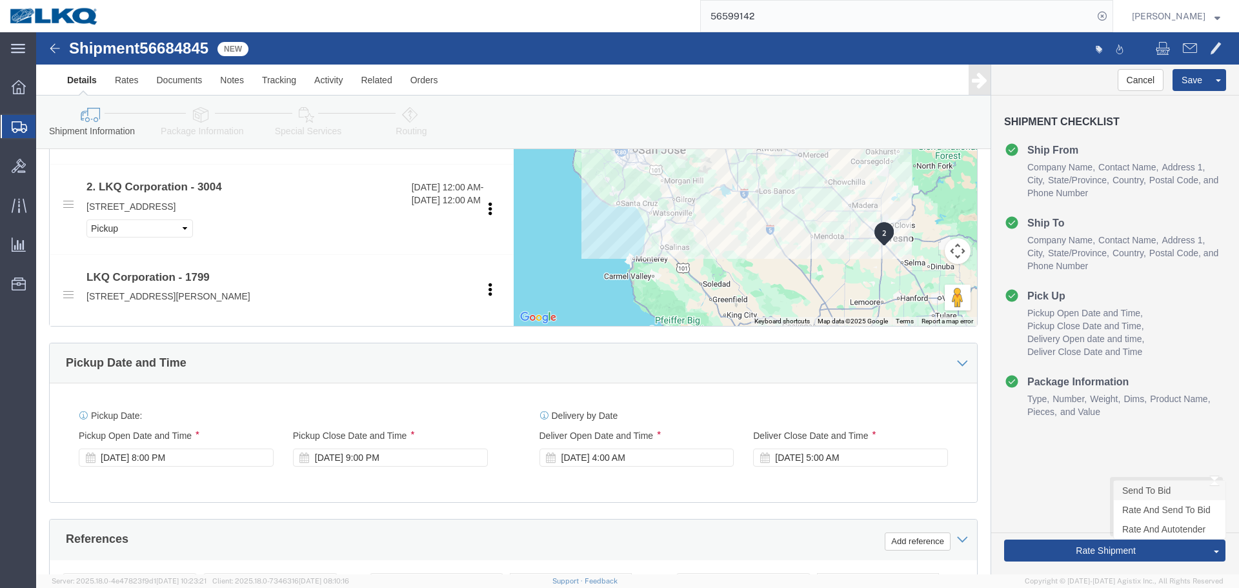
click link "Send To Bid"
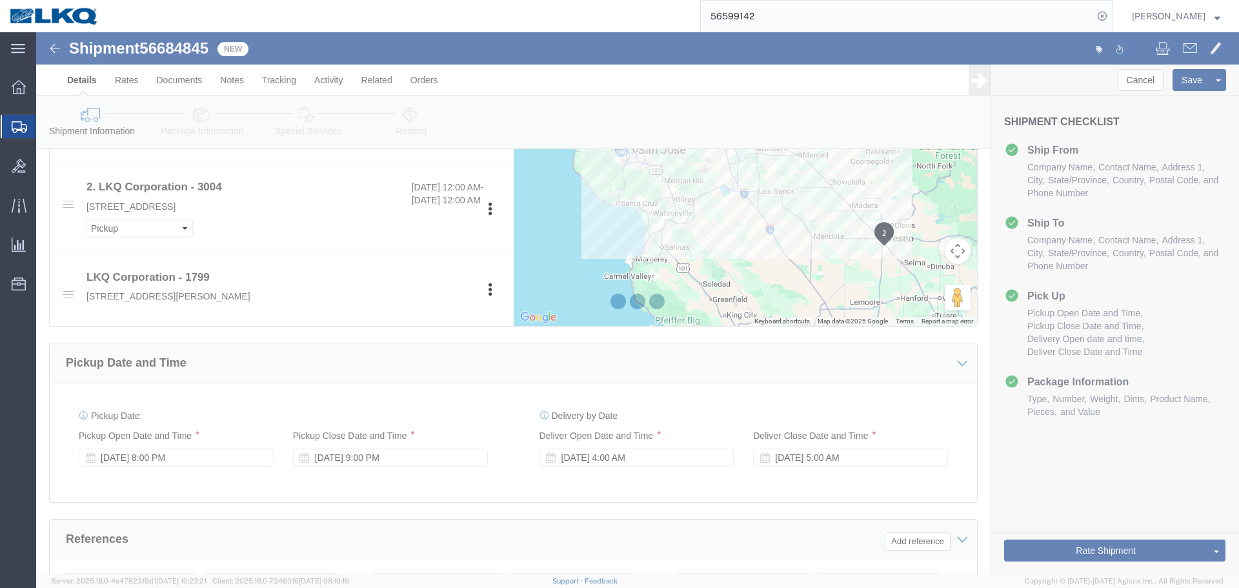
select select "27654"
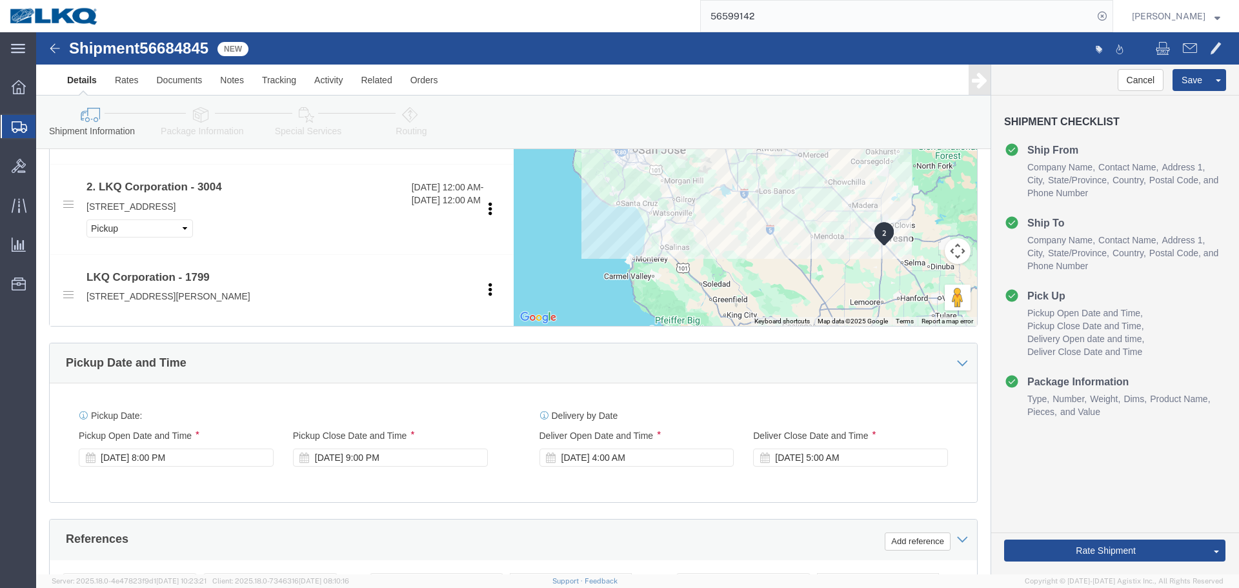
select select "TL"
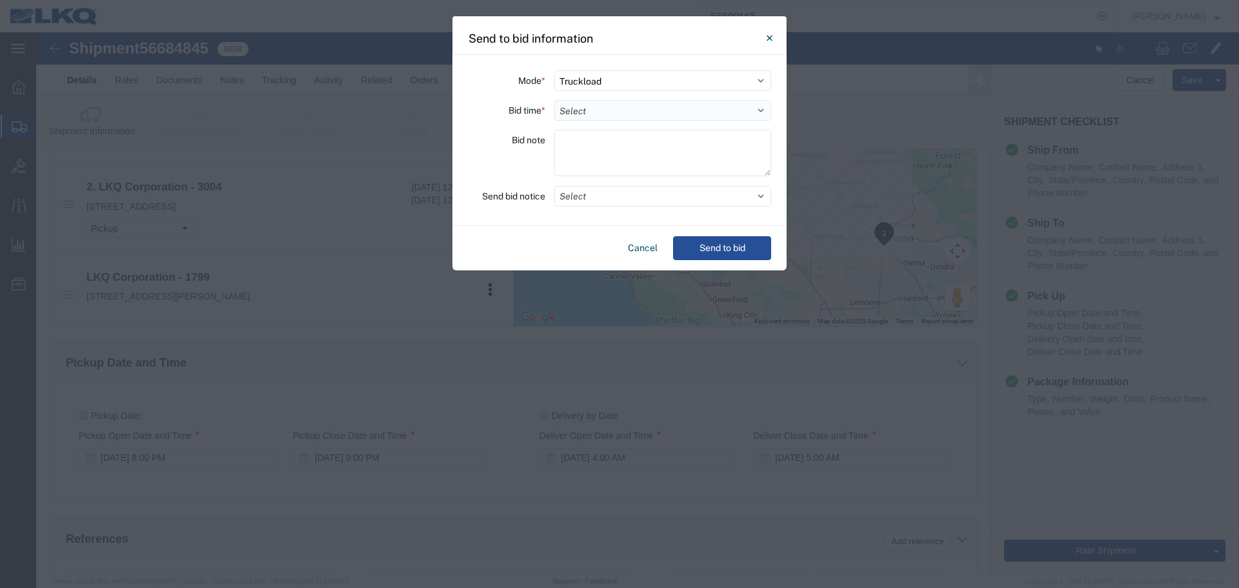
click at [590, 110] on select "Select 30 Min (Rush) 1 Hour (Rush) 2 Hours (Rush) 4 Hours (Rush) 8 Hours (Rush)…" at bounding box center [662, 110] width 217 height 21
select select "4"
click at [554, 100] on select "Select 30 Min (Rush) 1 Hour (Rush) 2 Hours (Rush) 4 Hours (Rush) 8 Hours (Rush)…" at bounding box center [662, 110] width 217 height 21
click at [615, 198] on button "Select" at bounding box center [662, 196] width 217 height 21
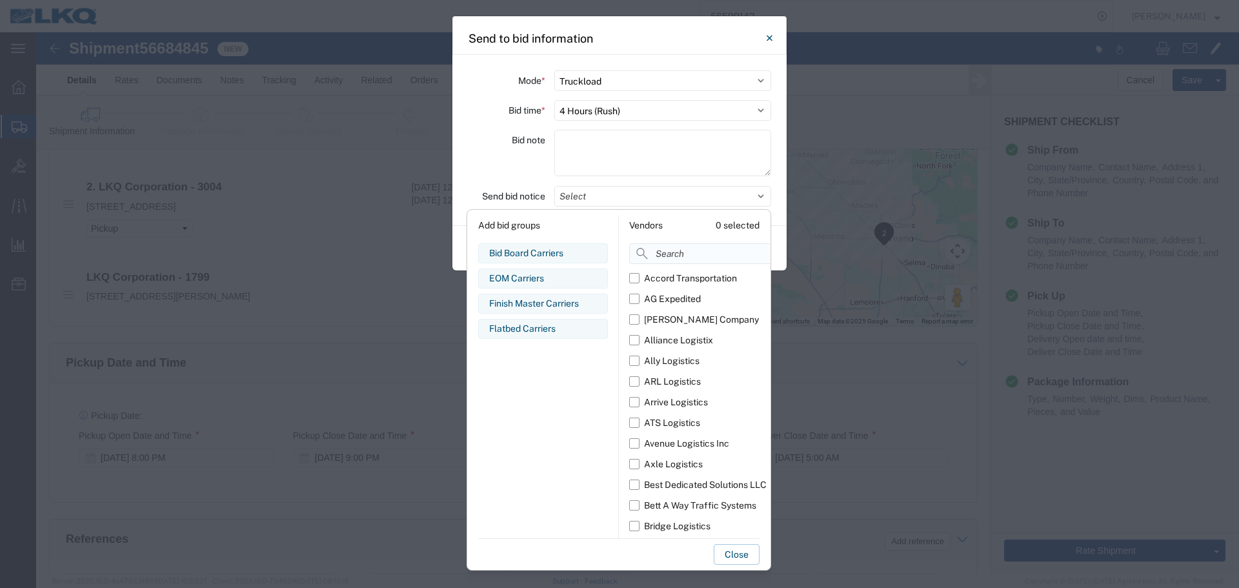
click at [659, 246] on input at bounding box center [728, 253] width 199 height 21
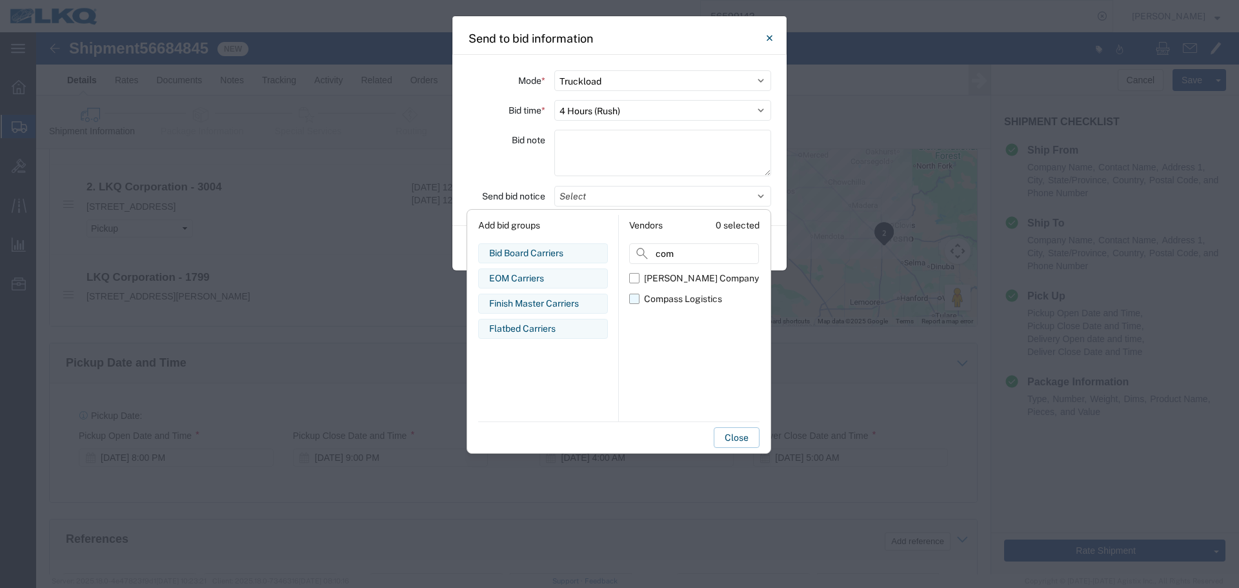
type input "com"
click at [647, 294] on div "Compass Logistics" at bounding box center [683, 299] width 78 height 14
click at [0, 0] on input "Compass Logistics" at bounding box center [0, 0] width 0 height 0
click at [524, 167] on div "Bid note" at bounding box center [506, 155] width 77 height 50
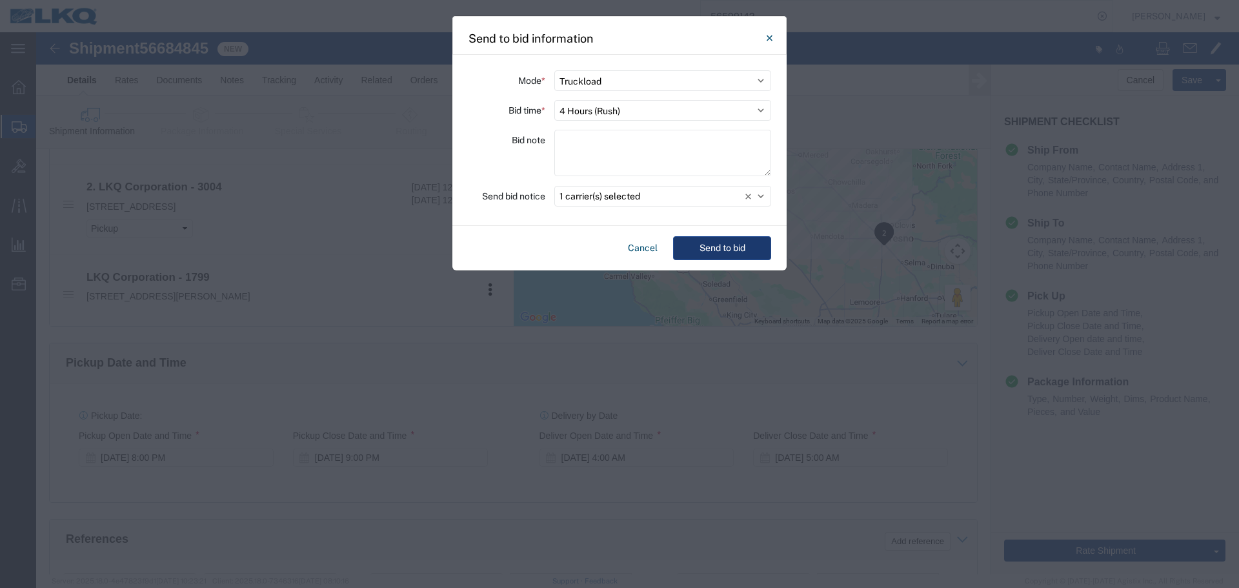
click at [753, 254] on button "Send to bid" at bounding box center [722, 248] width 98 height 24
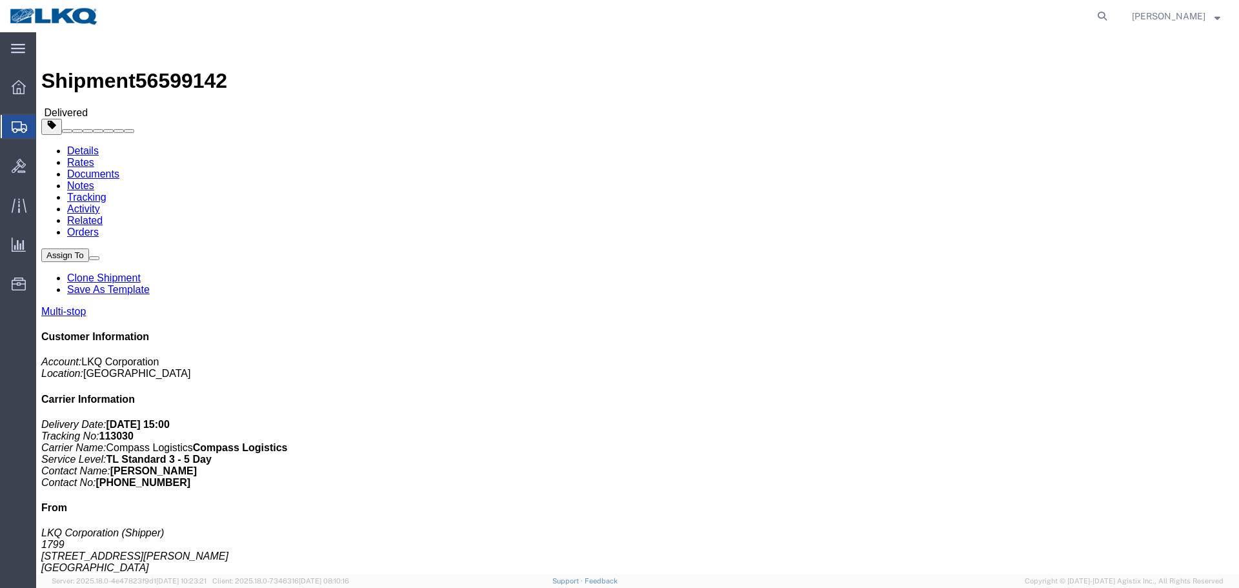
click link "Clone Shipment"
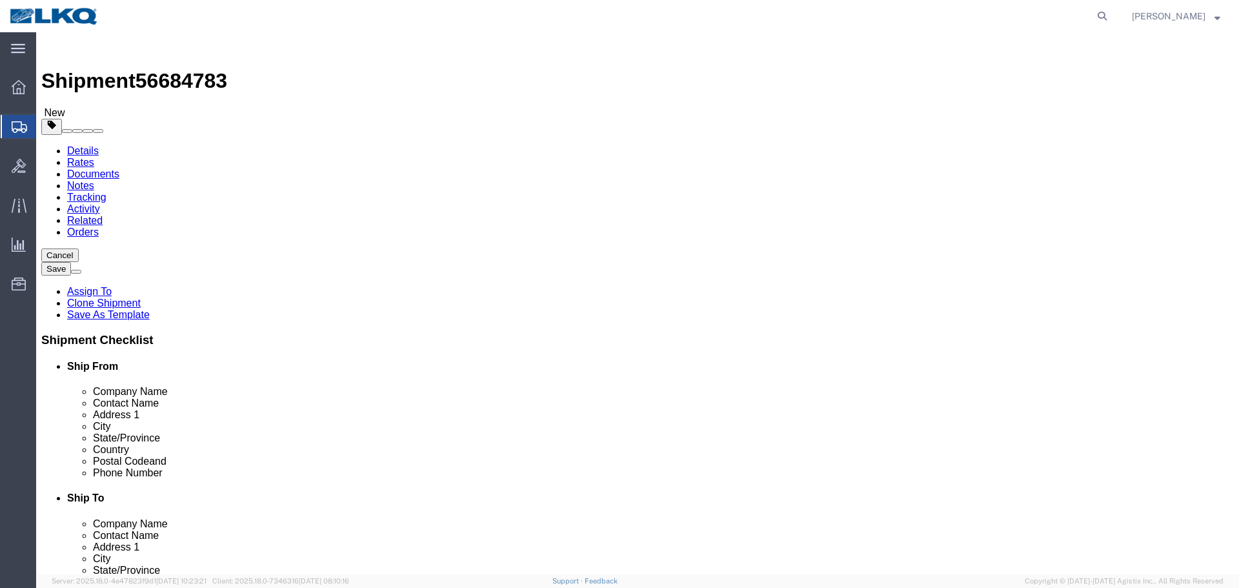
select select "27654"
click span "56684783"
copy span "56684783"
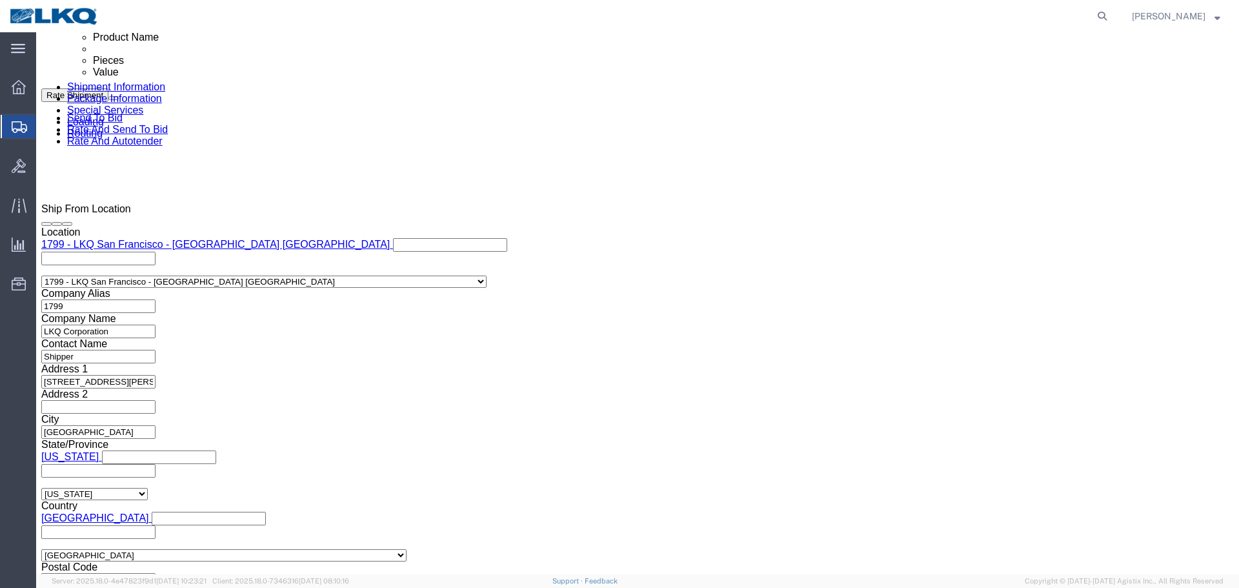
scroll to position [774, 0]
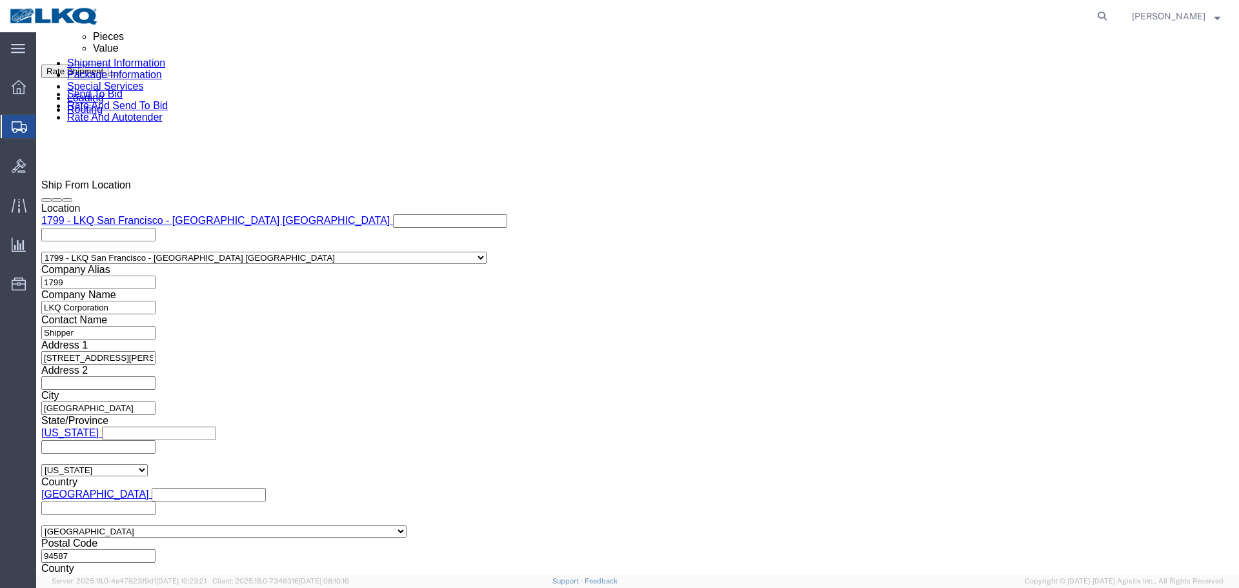
click input "56595843"
paste input "68478"
type input "56684783"
click div "[DATE] 8:23 PM"
click input "8:23 PM"
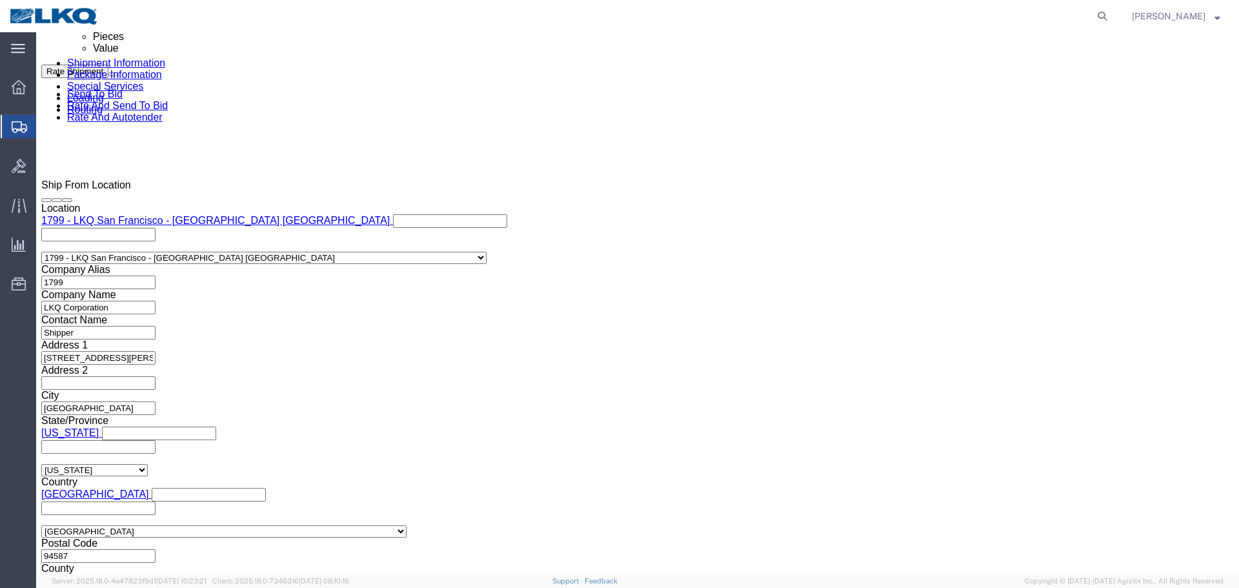
type input "20"
type input "8:00 PM"
click button "Apply"
click div
click input "10:23 PM"
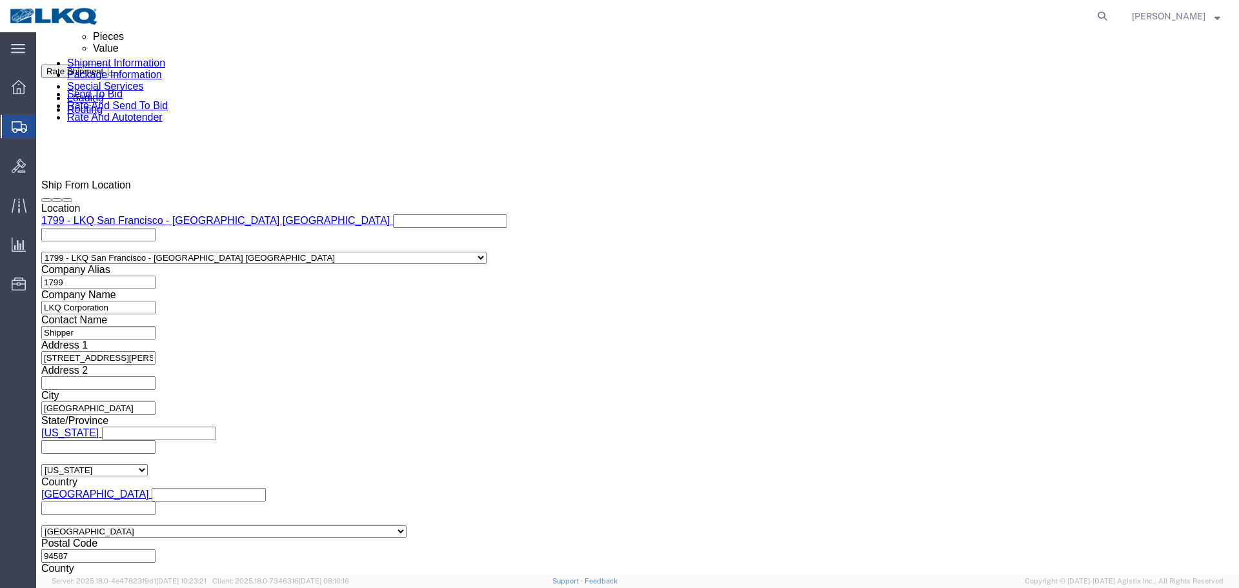
type input "4:00 AM"
click button "Apply"
click div
click input "5:00 AM"
type input "0401"
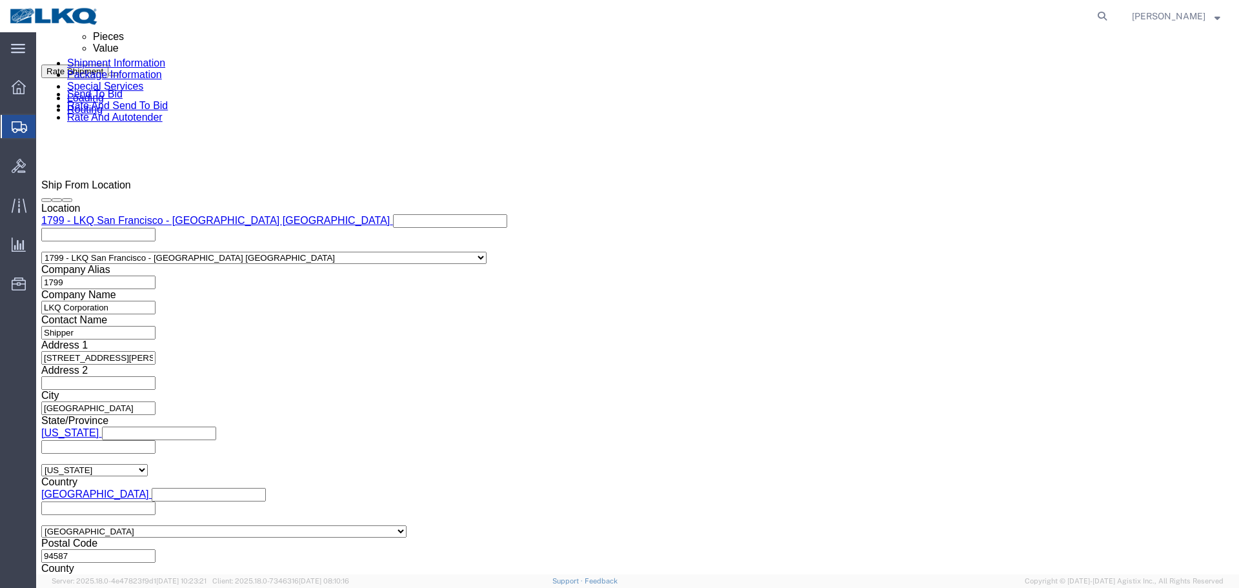
type input "4:01 AM"
click button "Apply"
click button "Save"
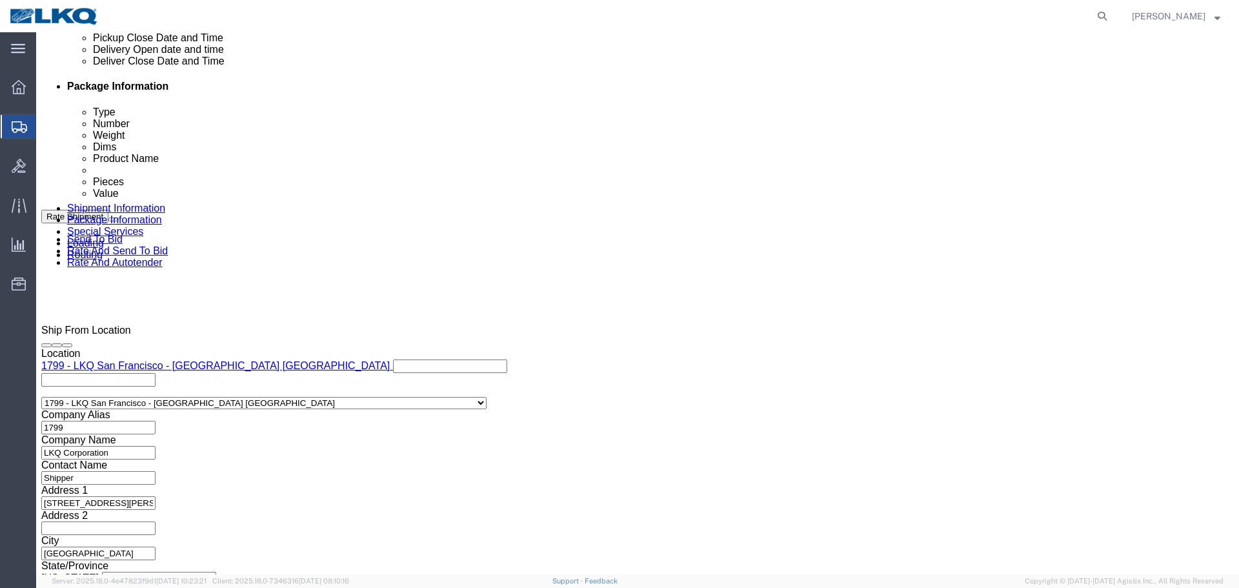
drag, startPoint x: 1086, startPoint y: 454, endPoint x: 909, endPoint y: 29, distance: 459.9
click link "Send To Bid"
click div
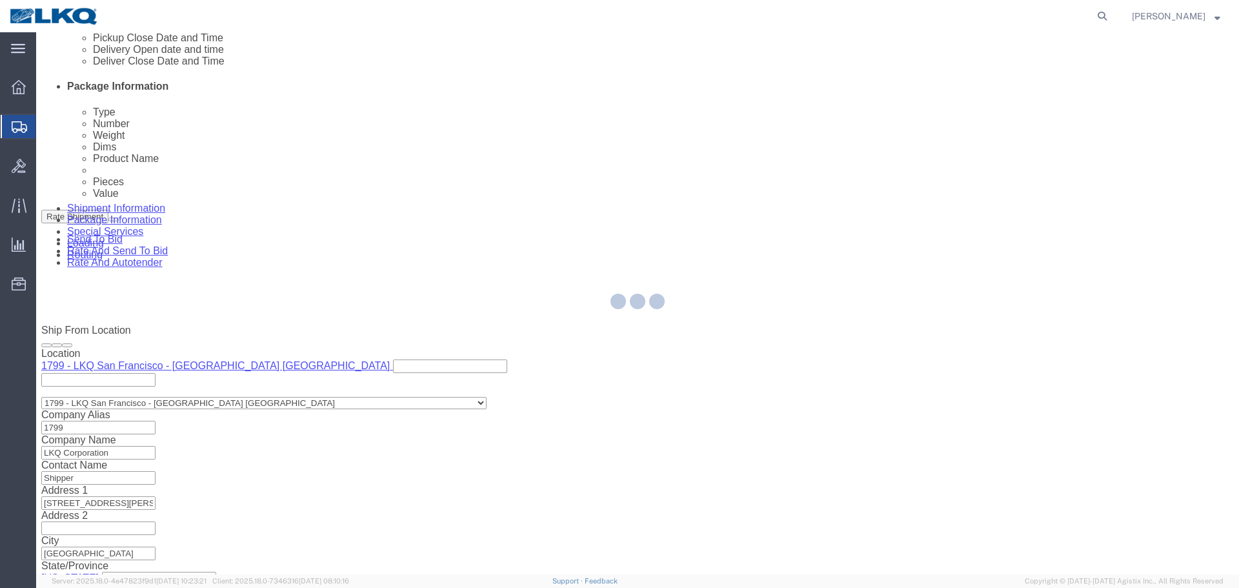
select select "27654"
select select "TL"
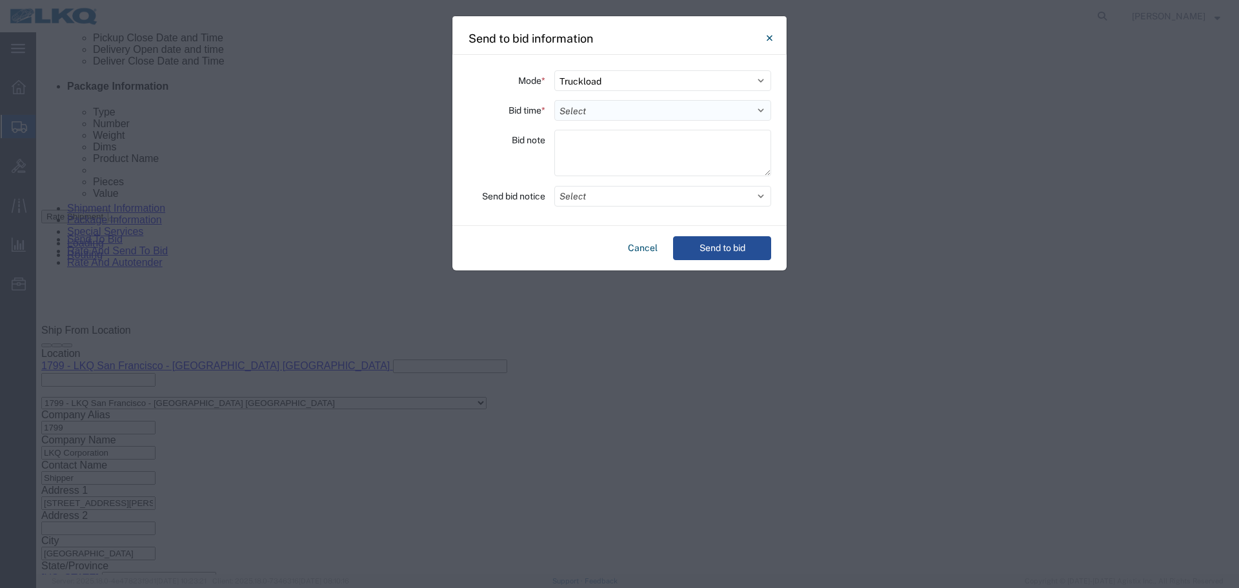
click at [614, 117] on select "Select 30 Min (Rush) 1 Hour (Rush) 2 Hours (Rush) 4 Hours (Rush) 8 Hours (Rush)…" at bounding box center [662, 110] width 217 height 21
select select "4"
click at [554, 100] on select "Select 30 Min (Rush) 1 Hour (Rush) 2 Hours (Rush) 4 Hours (Rush) 8 Hours (Rush)…" at bounding box center [662, 110] width 217 height 21
click at [627, 181] on div "Mode * Select Small Parcel Truckload Air Rail Less than Truckload Ocean Freight…" at bounding box center [619, 140] width 334 height 171
click at [629, 197] on button "Select" at bounding box center [662, 196] width 217 height 21
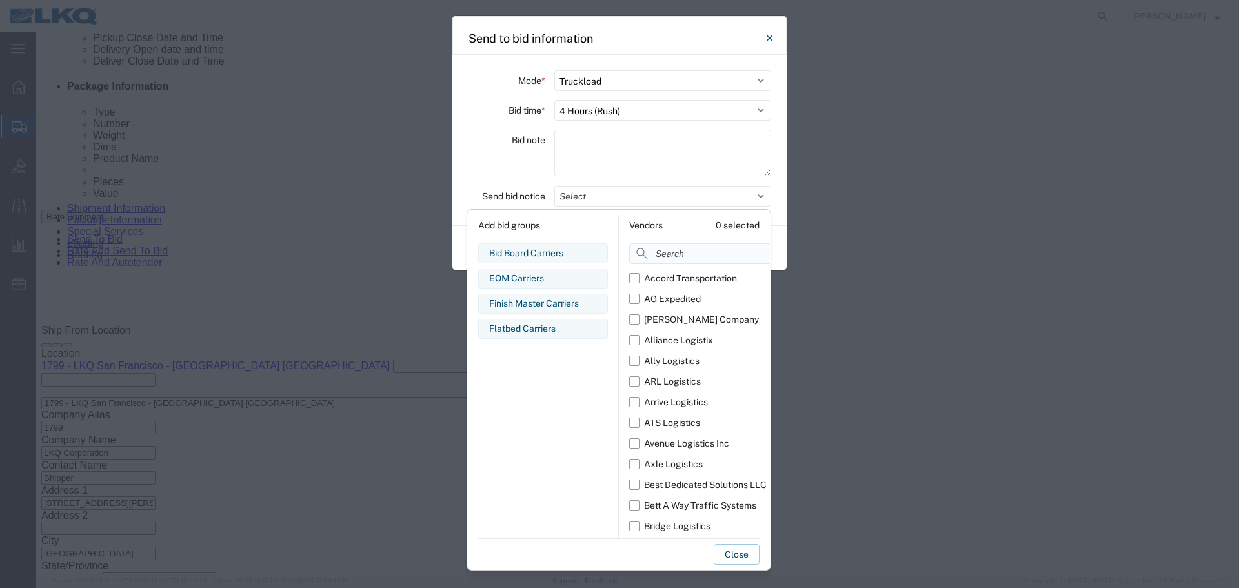
click at [664, 252] on input at bounding box center [728, 253] width 199 height 21
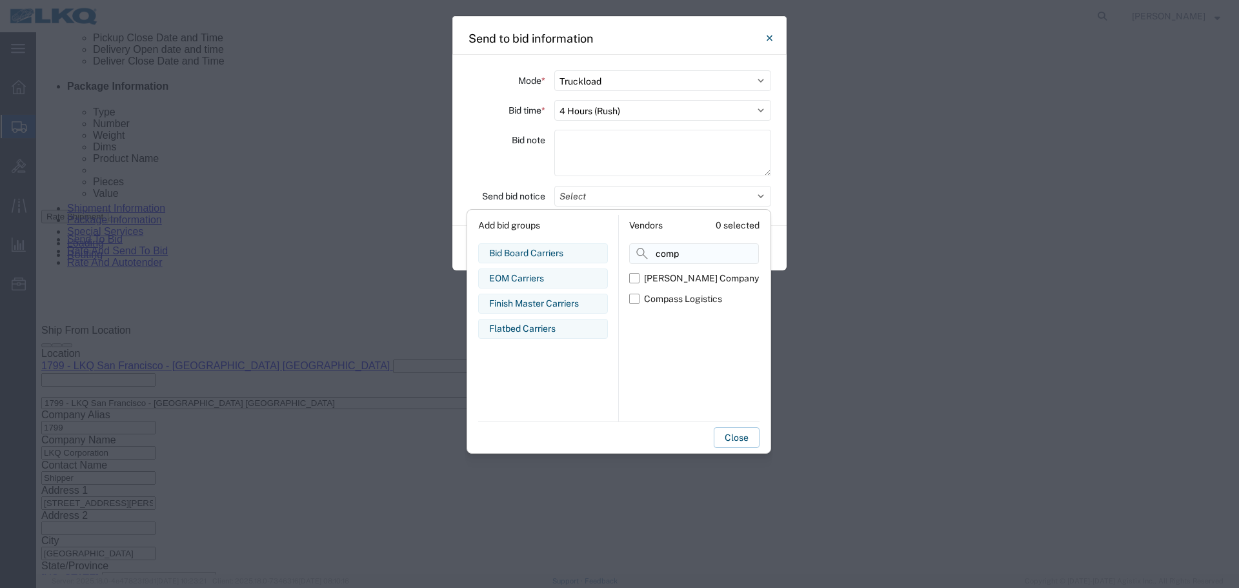
type input "comp"
click at [667, 295] on div "Compass Logistics" at bounding box center [683, 299] width 78 height 14
click at [0, 0] on input "Compass Logistics" at bounding box center [0, 0] width 0 height 0
click at [509, 172] on div "Bid note" at bounding box center [506, 155] width 77 height 50
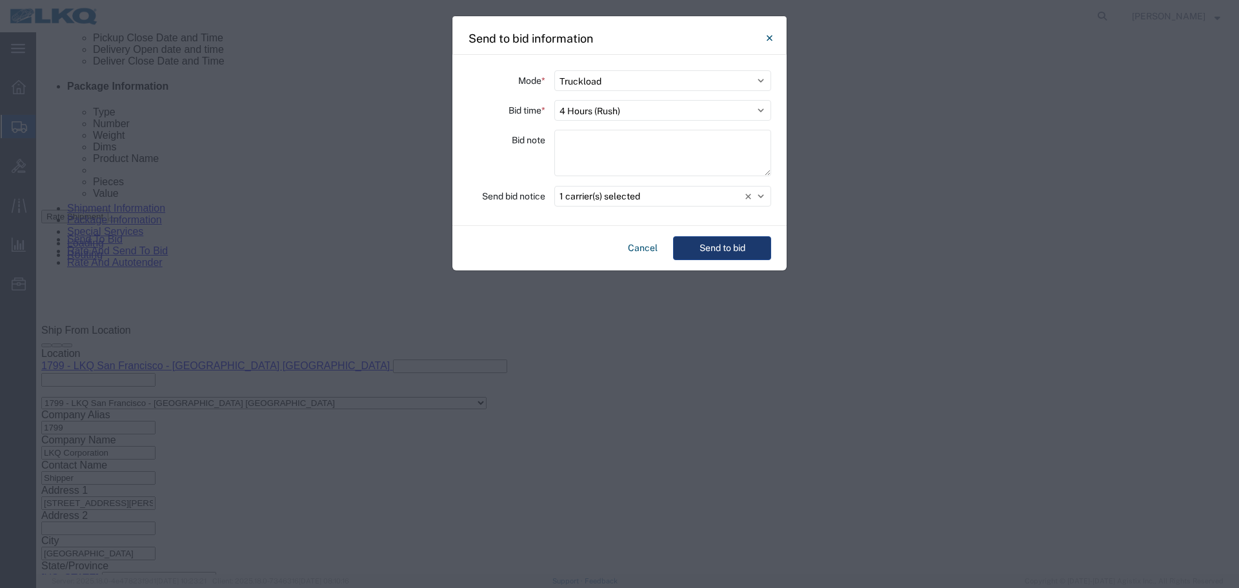
click at [718, 242] on button "Send to bid" at bounding box center [722, 248] width 98 height 24
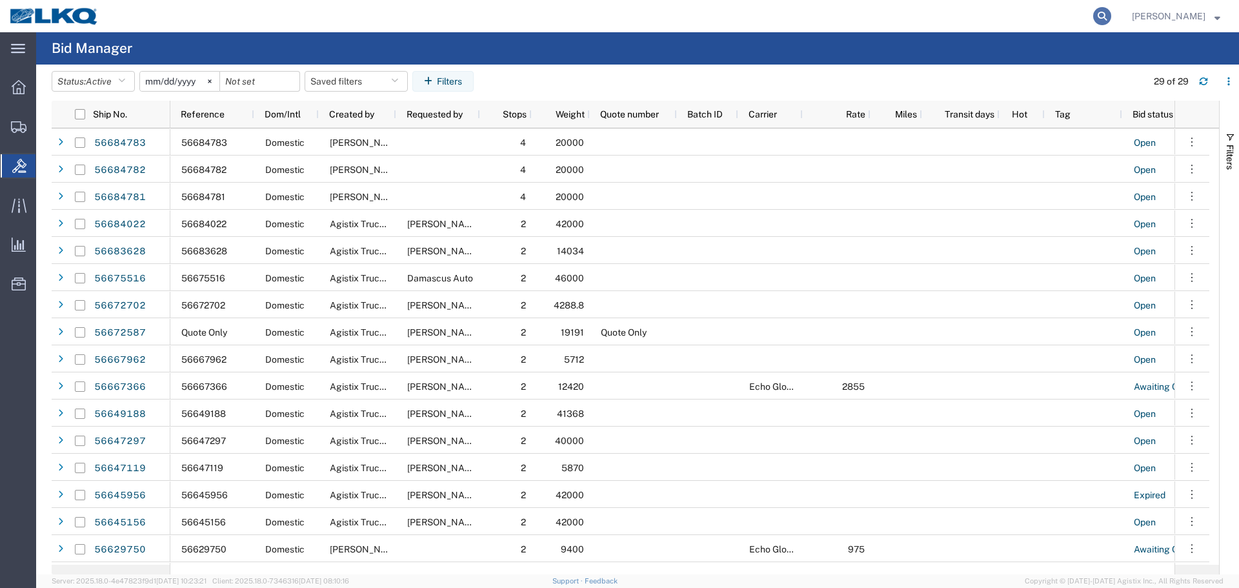
click at [1103, 21] on icon at bounding box center [1102, 16] width 18 height 18
paste input "56599142"
type input "56599142"
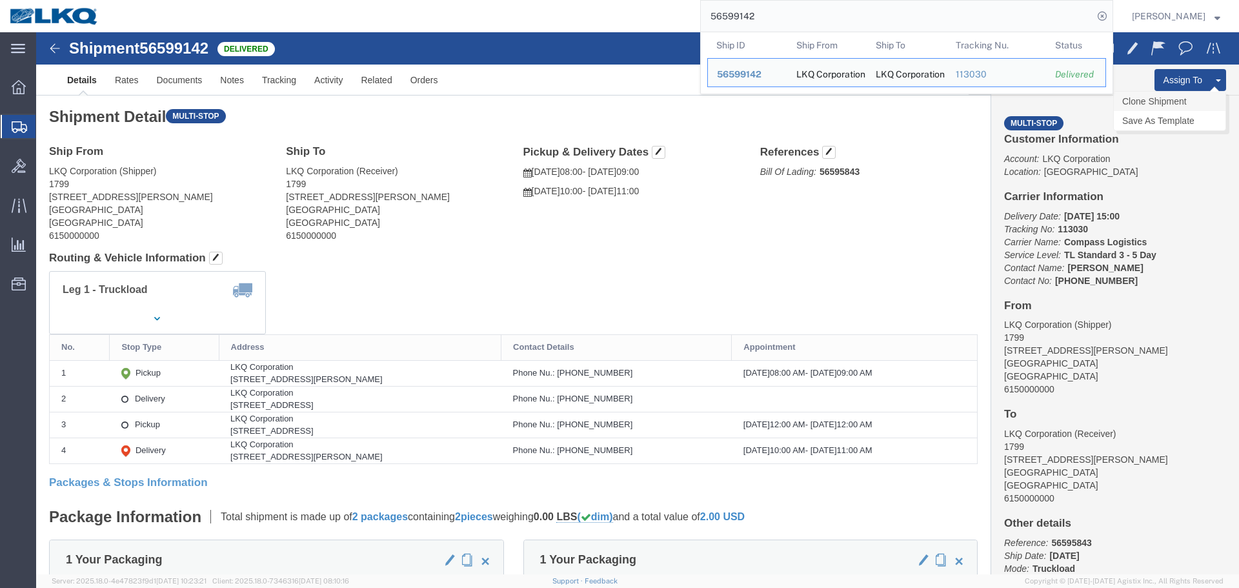
click link "Clone Shipment"
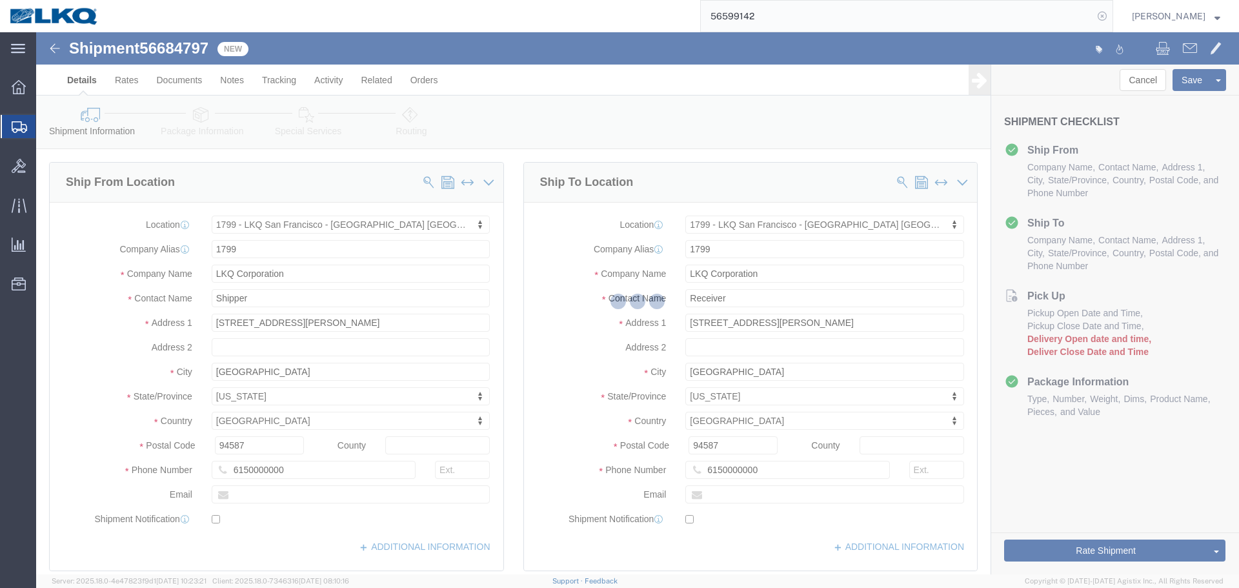
select select "27654"
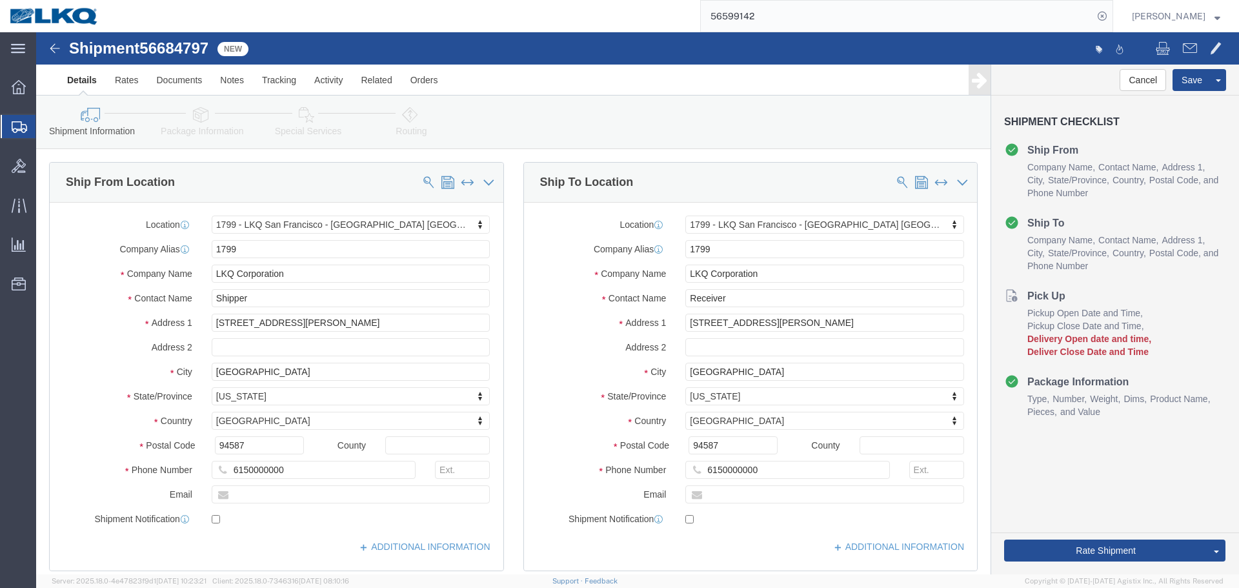
click span "56684797"
copy span "56684797"
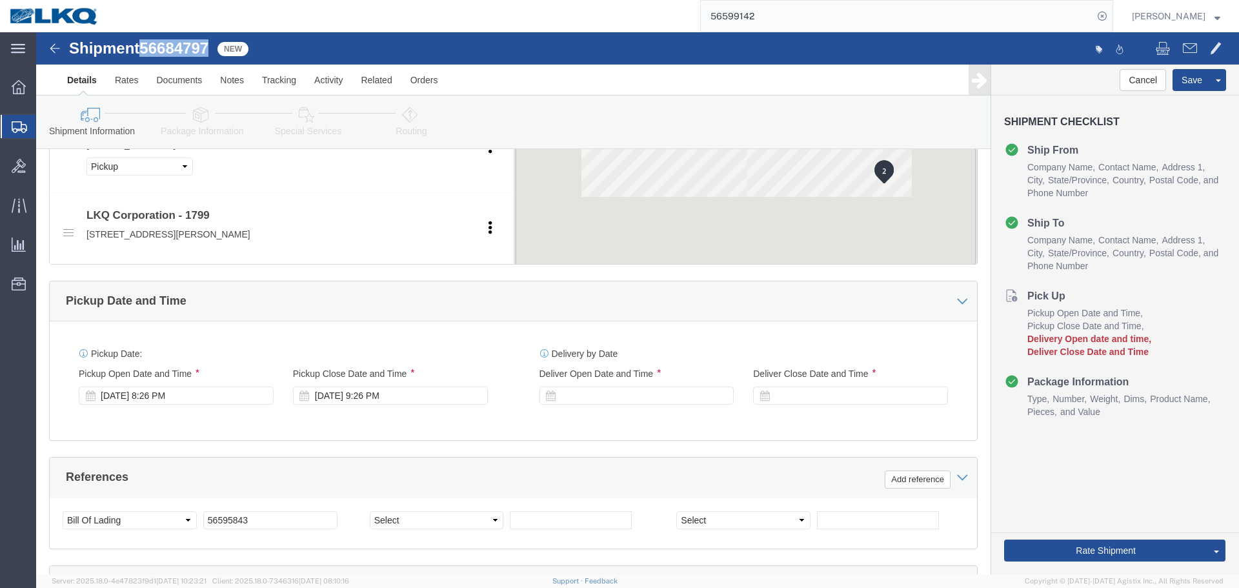
scroll to position [839, 0]
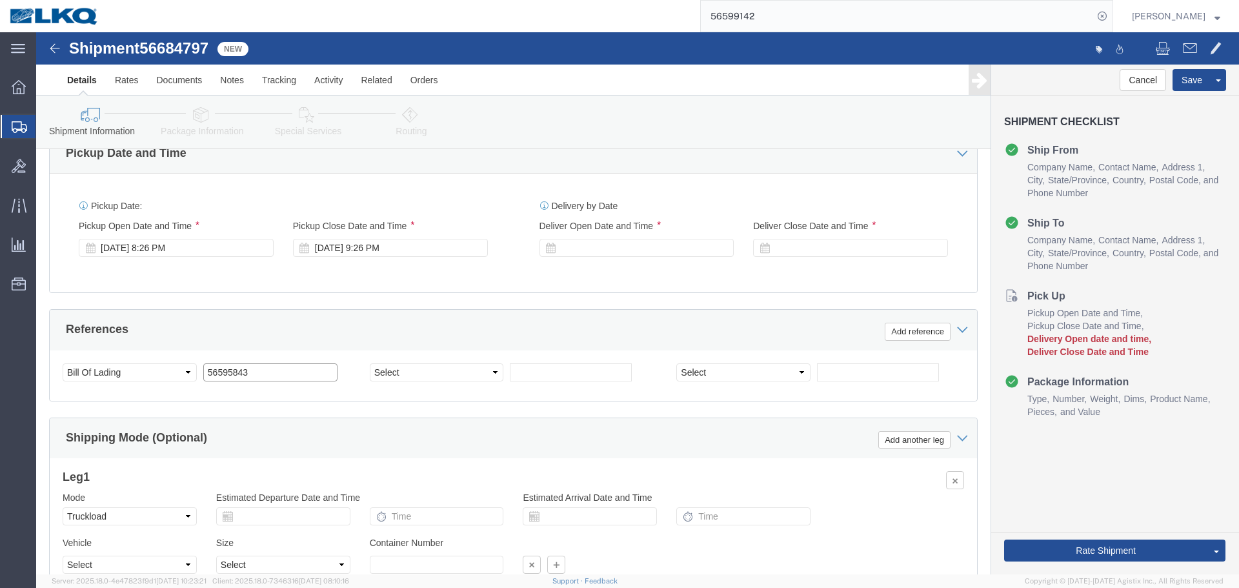
click input "56595843"
paste input "684797"
type input "56684797"
click div "Sep 02 2025 8:26 PM"
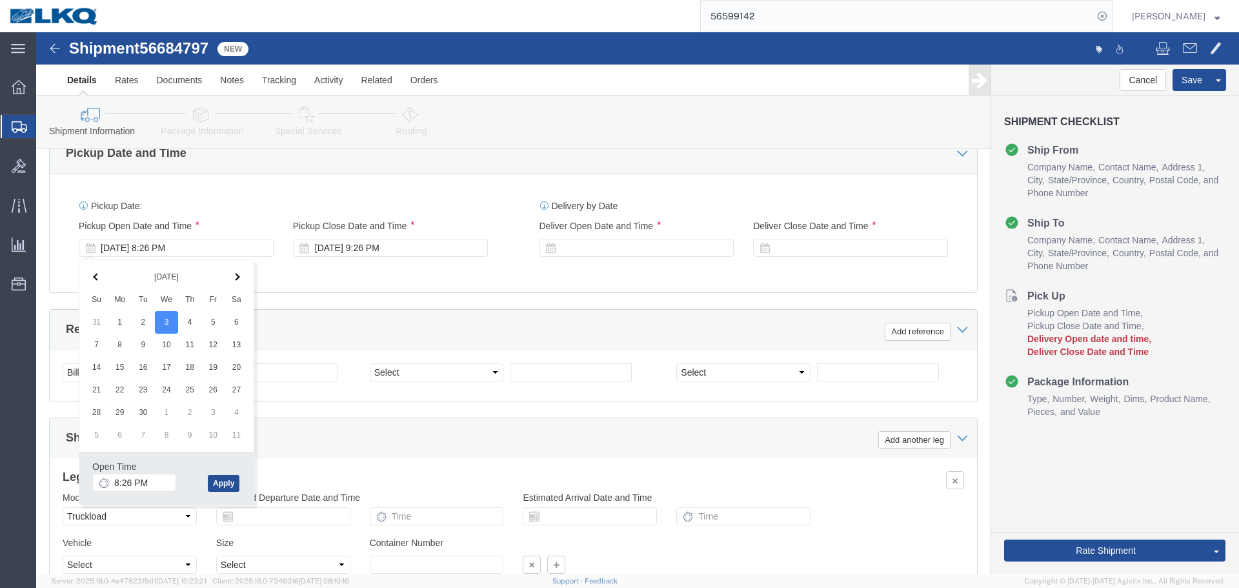
click div "Open Time 8:26 PM"
click input "8:26 PM"
type input "20"
type input "8:00 PM"
click button "Apply"
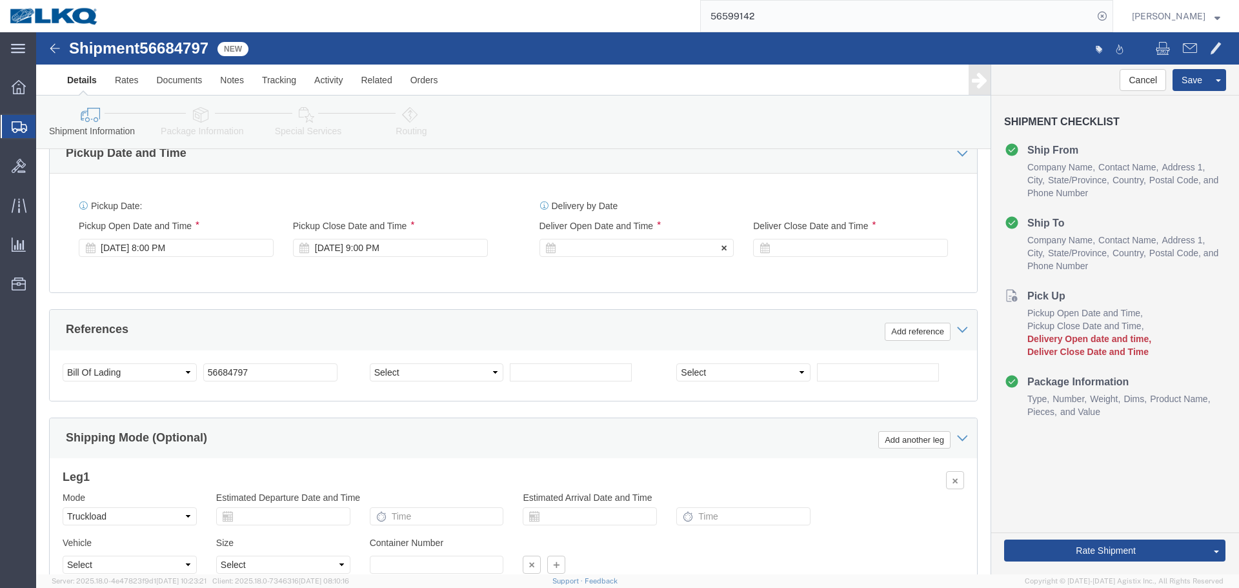
click div
click input "10:00 PM"
type input "4:00 AM"
click button "Apply"
click div
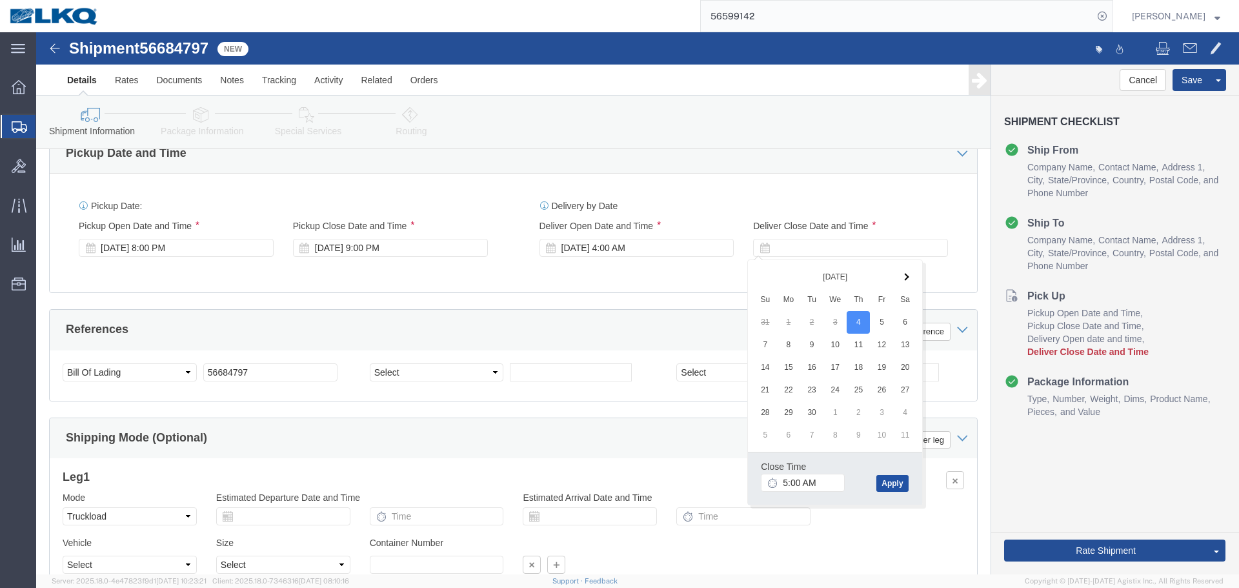
click button "Apply"
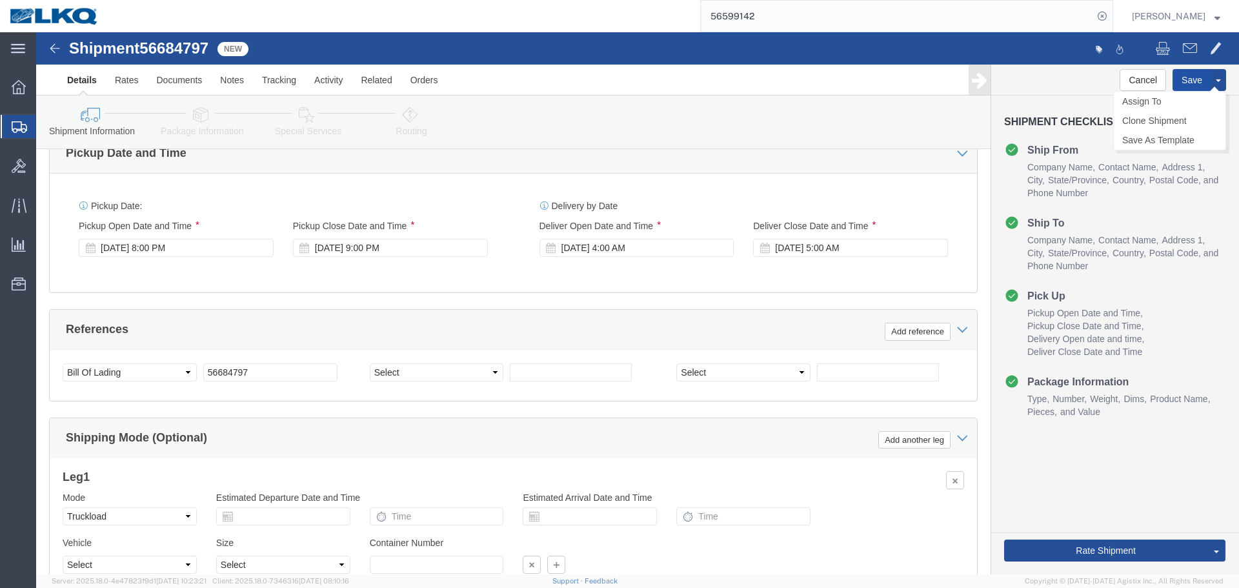
click button "Save"
click link "Send To Bid"
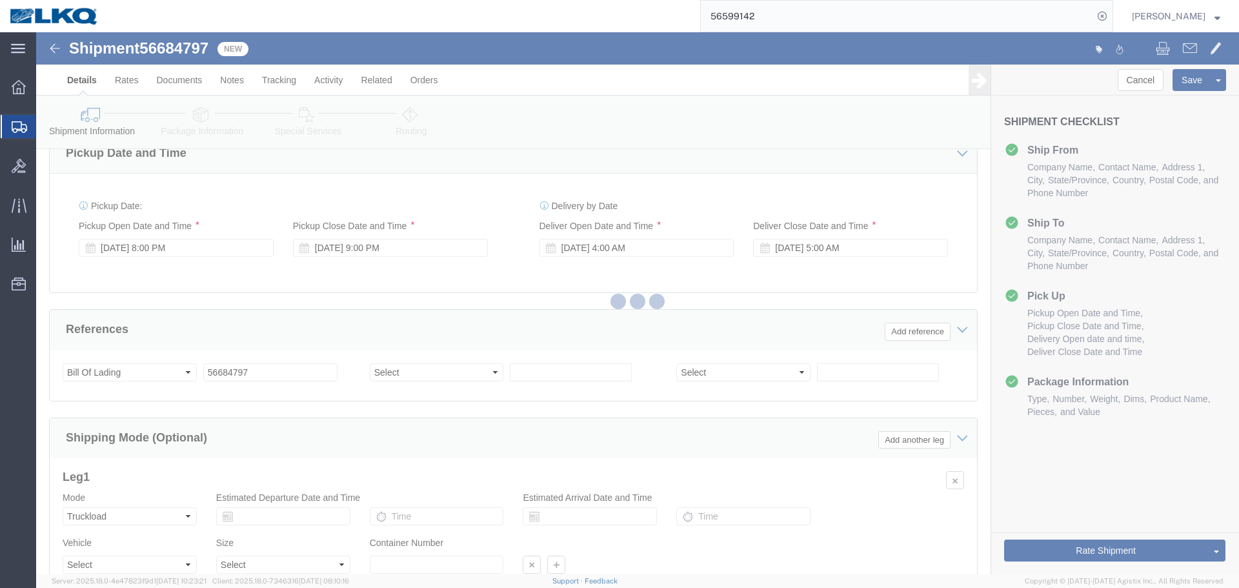
select select "27654"
select select "TL"
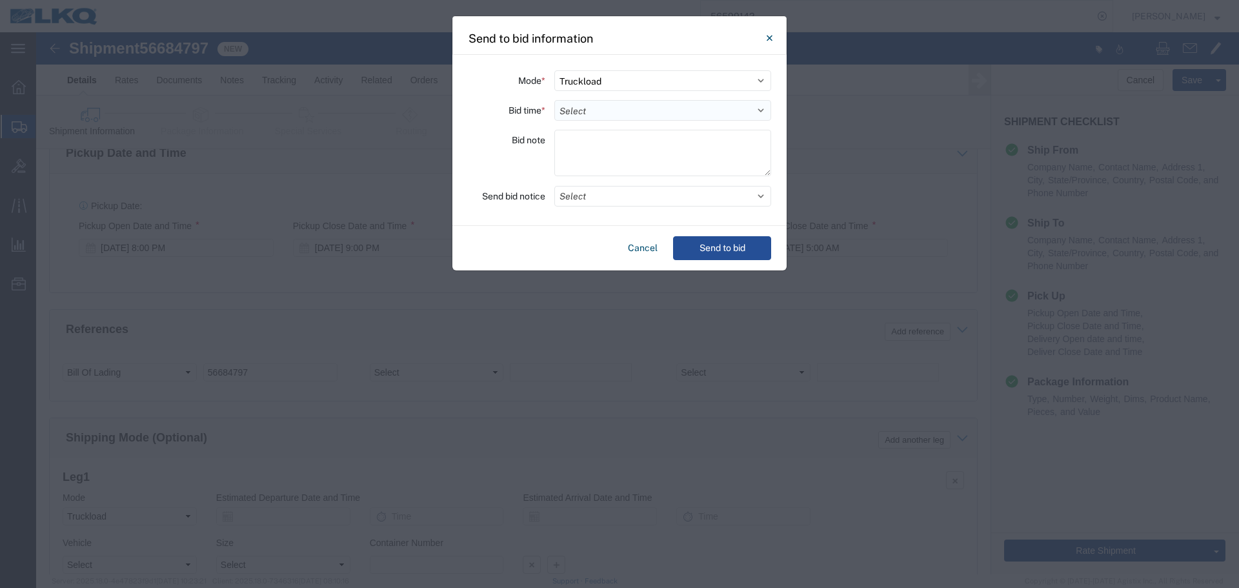
click at [592, 110] on select "Select 30 Min (Rush) 1 Hour (Rush) 2 Hours (Rush) 4 Hours (Rush) 8 Hours (Rush)…" at bounding box center [662, 110] width 217 height 21
select select "4"
click at [554, 100] on select "Select 30 Min (Rush) 1 Hour (Rush) 2 Hours (Rush) 4 Hours (Rush) 8 Hours (Rush)…" at bounding box center [662, 110] width 217 height 21
click at [630, 199] on button "Select" at bounding box center [662, 196] width 217 height 21
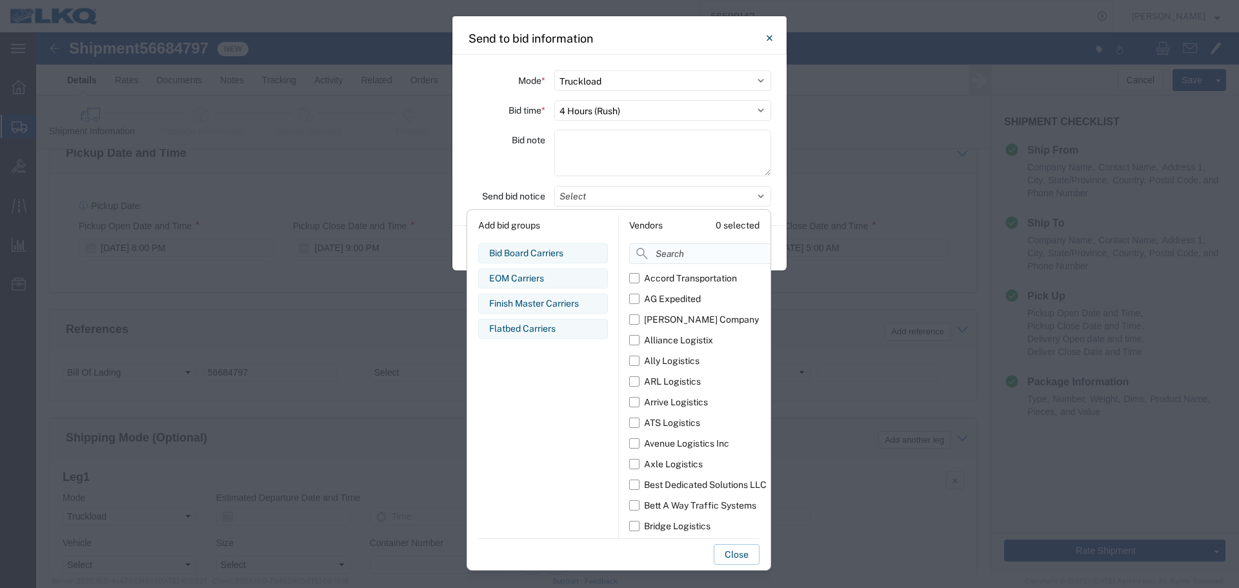
click at [658, 250] on input at bounding box center [728, 253] width 199 height 21
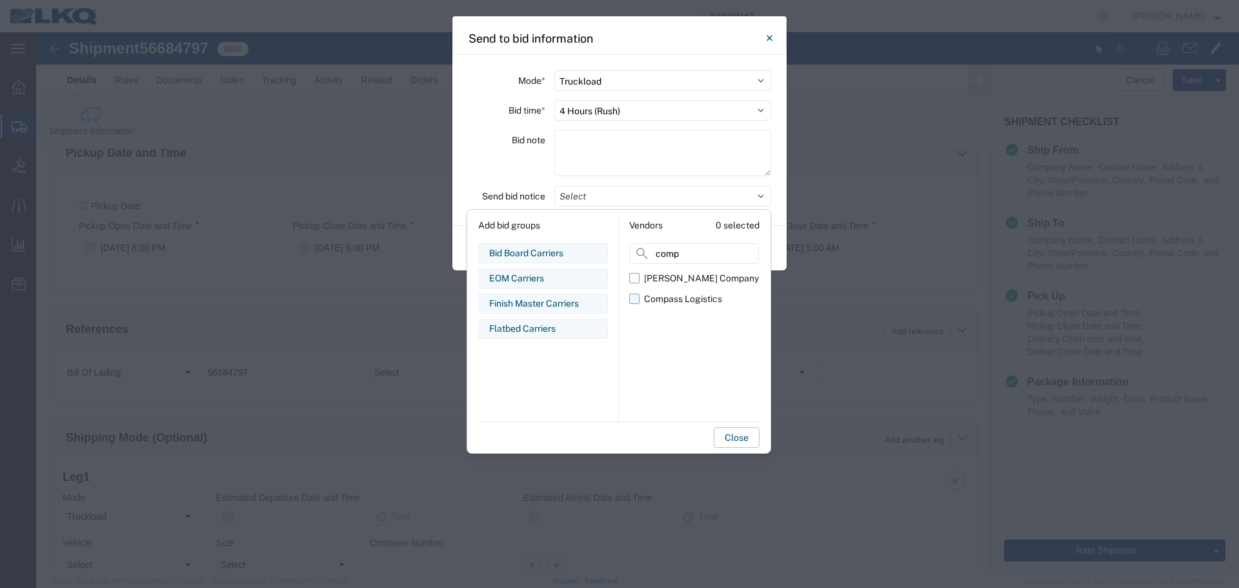
type input "comp"
click at [663, 306] on label "Compass Logistics" at bounding box center [694, 298] width 130 height 21
click at [0, 0] on input "Compass Logistics" at bounding box center [0, 0] width 0 height 0
click at [516, 157] on div "Bid note" at bounding box center [506, 155] width 77 height 50
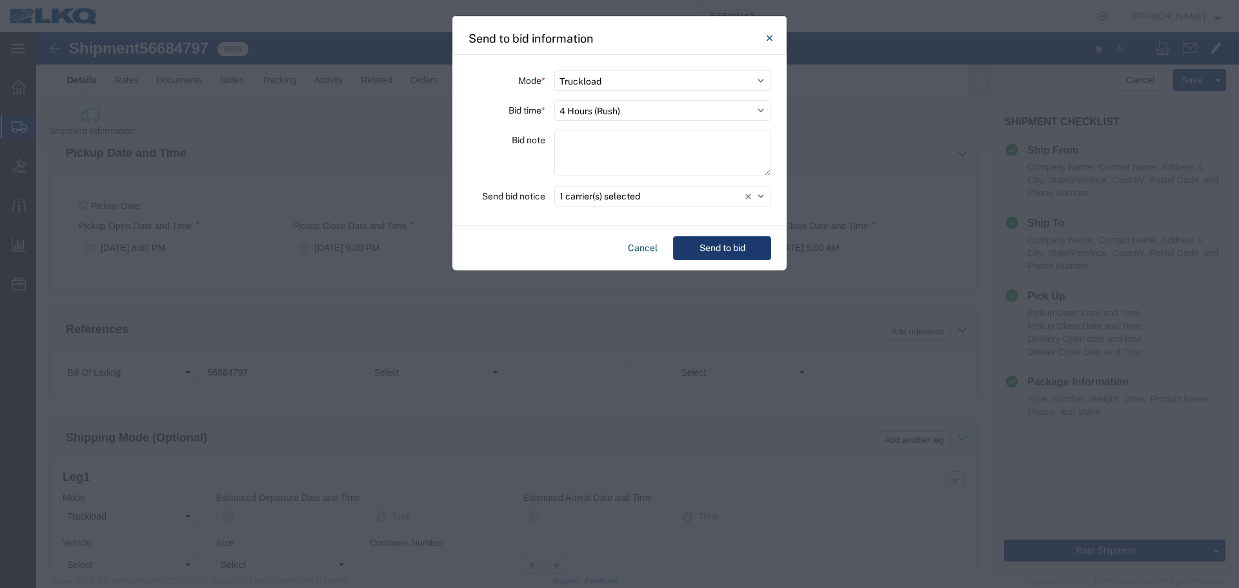
click at [738, 257] on button "Send to bid" at bounding box center [722, 248] width 98 height 24
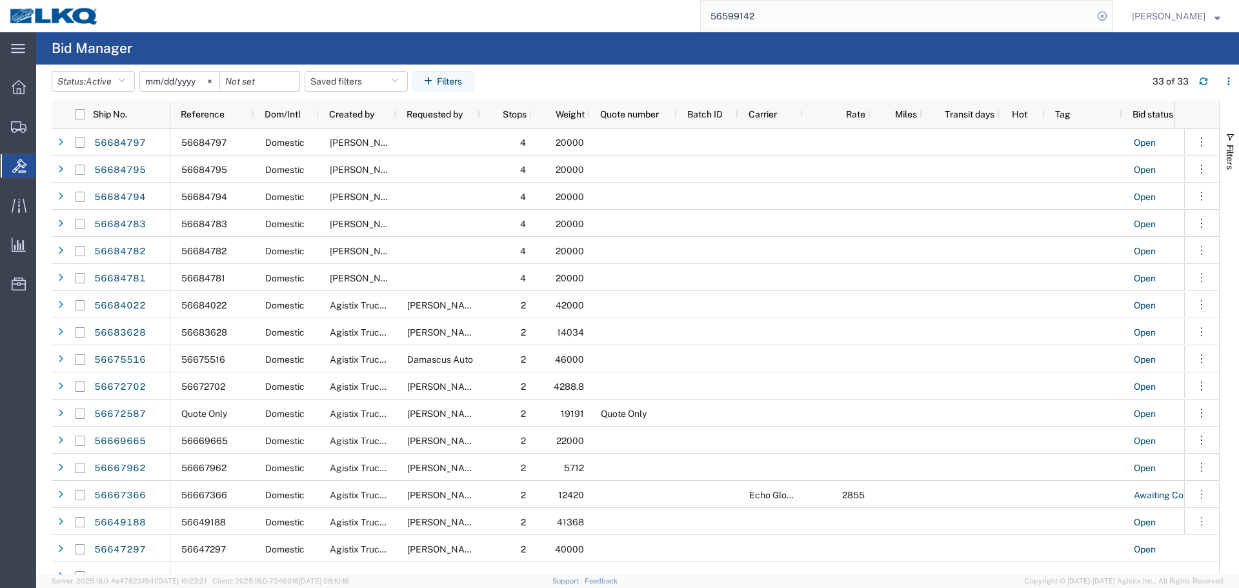
click at [763, 13] on input "56599142" at bounding box center [897, 16] width 392 height 31
click at [765, 13] on input "56599142" at bounding box center [897, 16] width 392 height 31
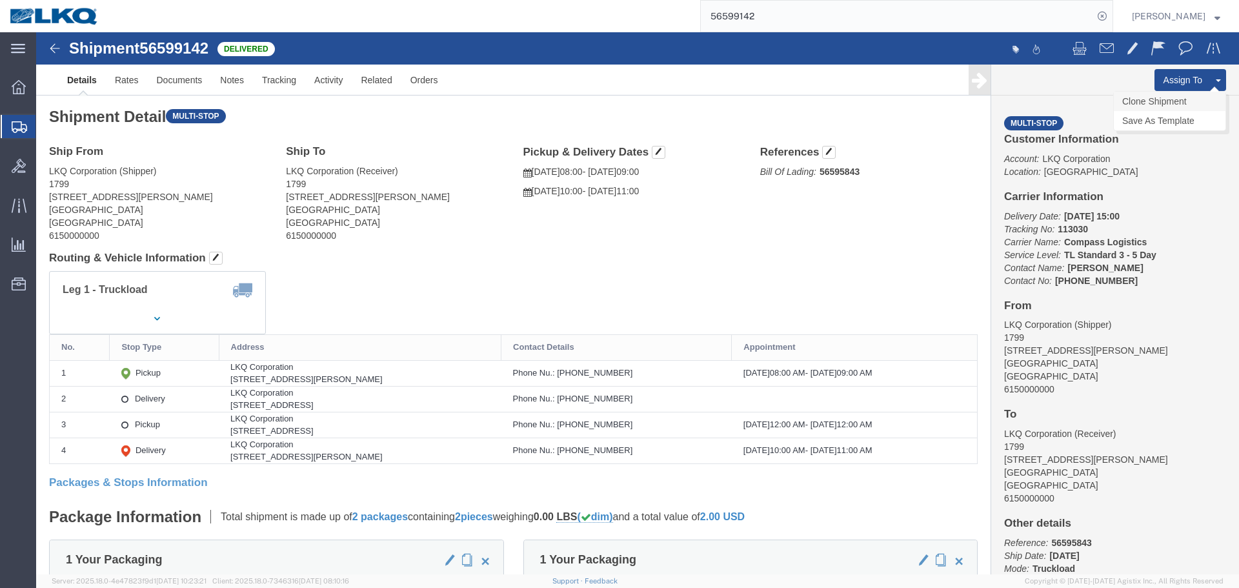
click link "Clone Shipment"
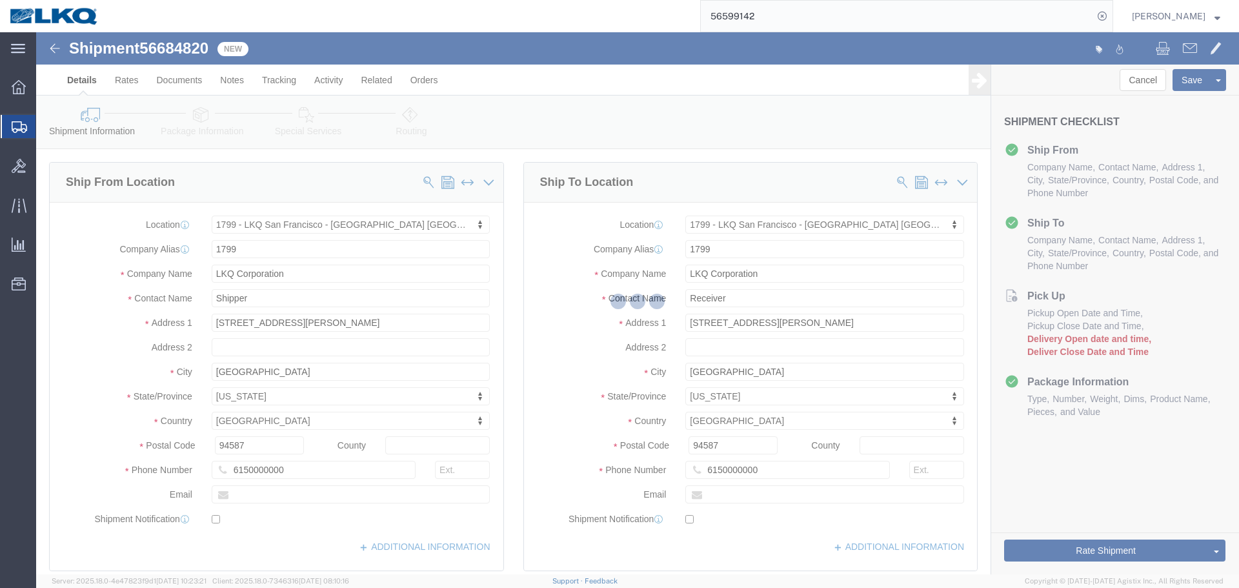
select select "27654"
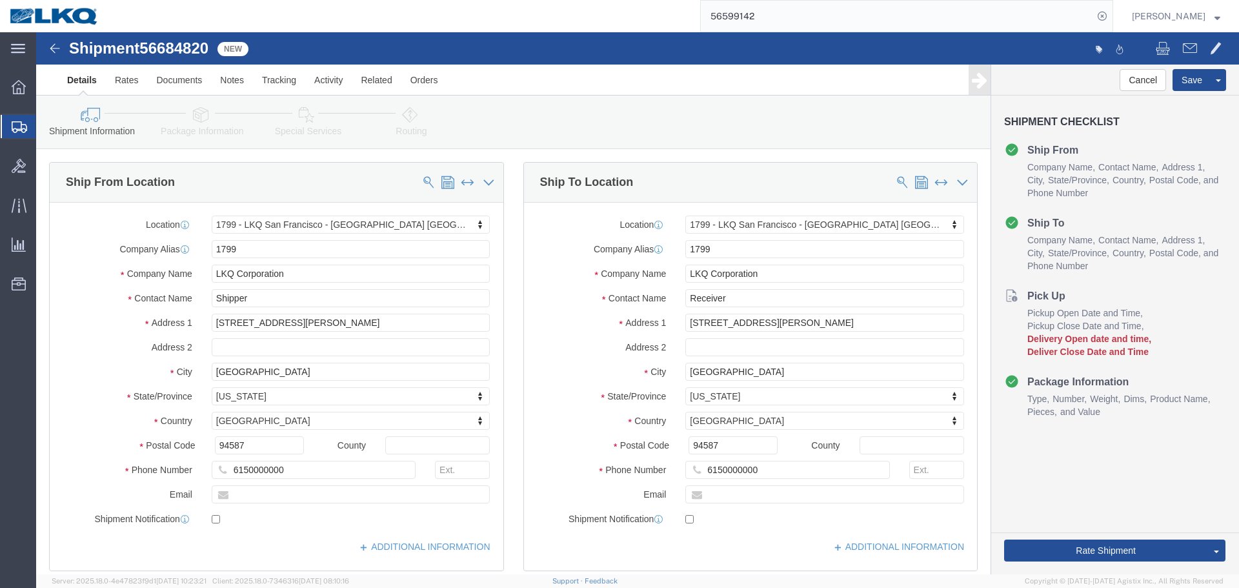
click span "56684820"
copy span "56684820"
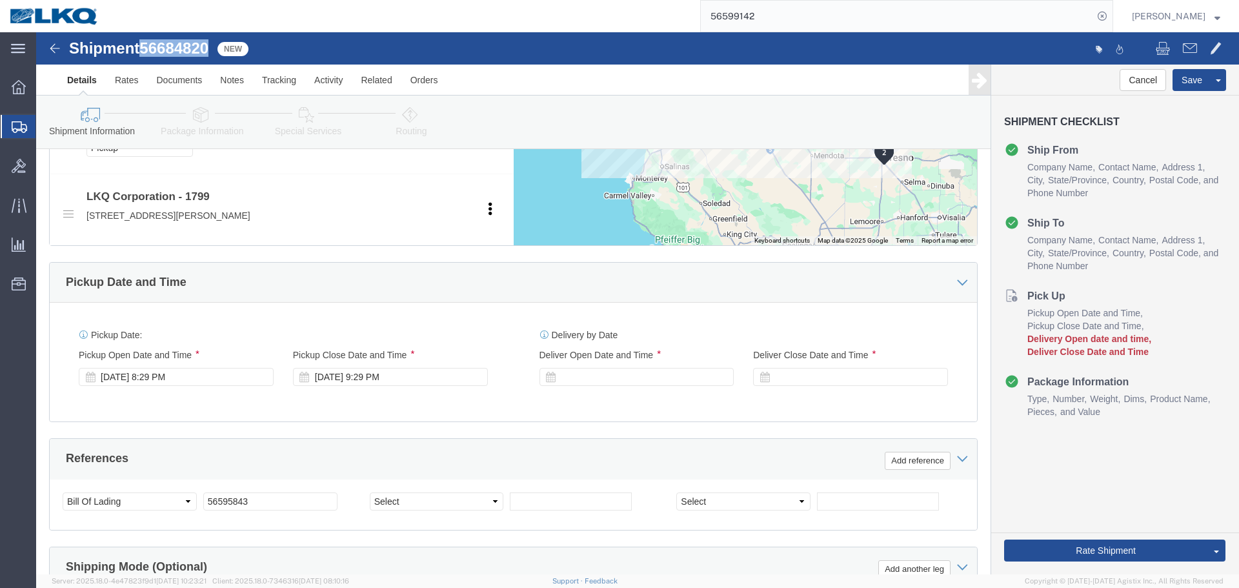
scroll to position [839, 0]
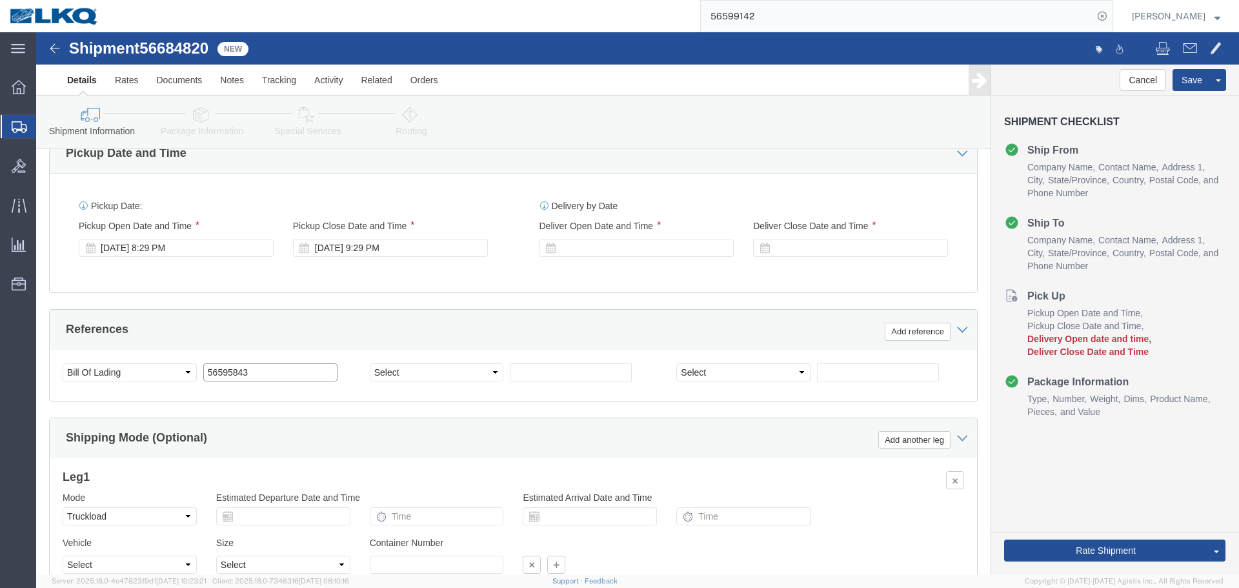
click input "56595843"
paste input "684820"
type input "56684820"
click div "Sep 02 2025 8:29 PM"
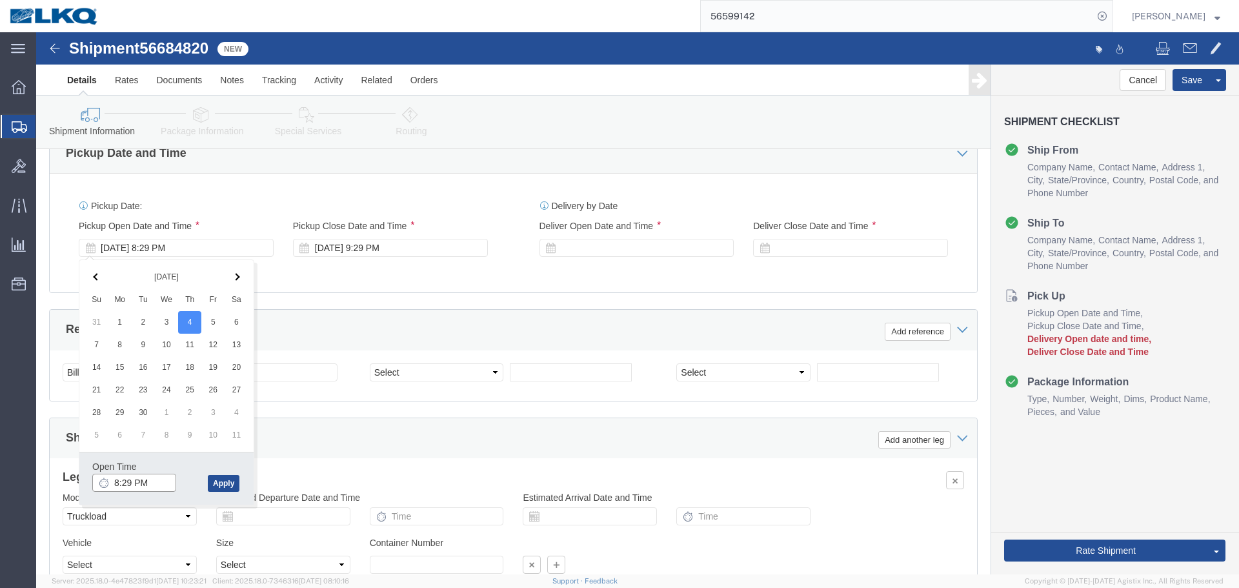
click input "8:29 PM"
type input "8:00 PM"
click button "Apply"
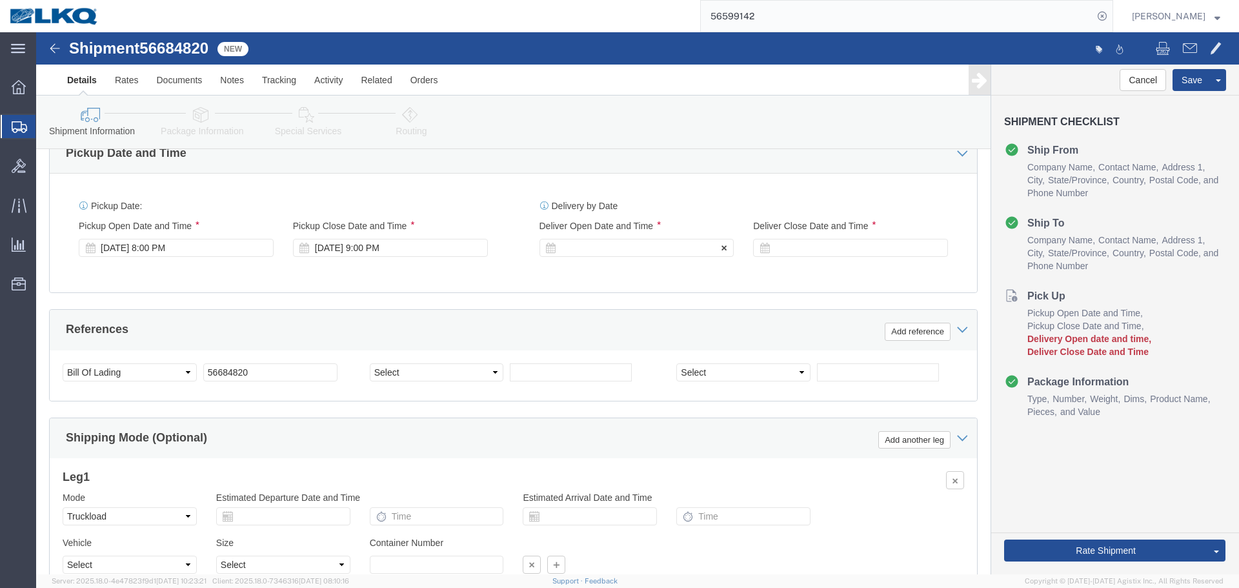
click div
click input "10:00 PM"
type input "4:00 AM"
click button "Apply"
click div
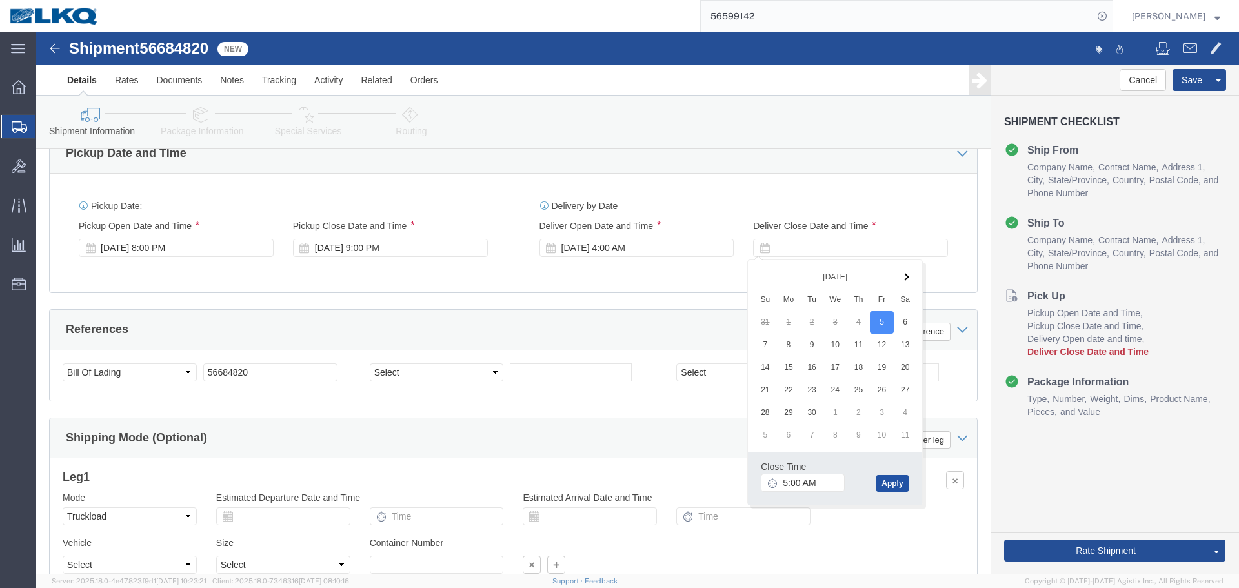
click button "Apply"
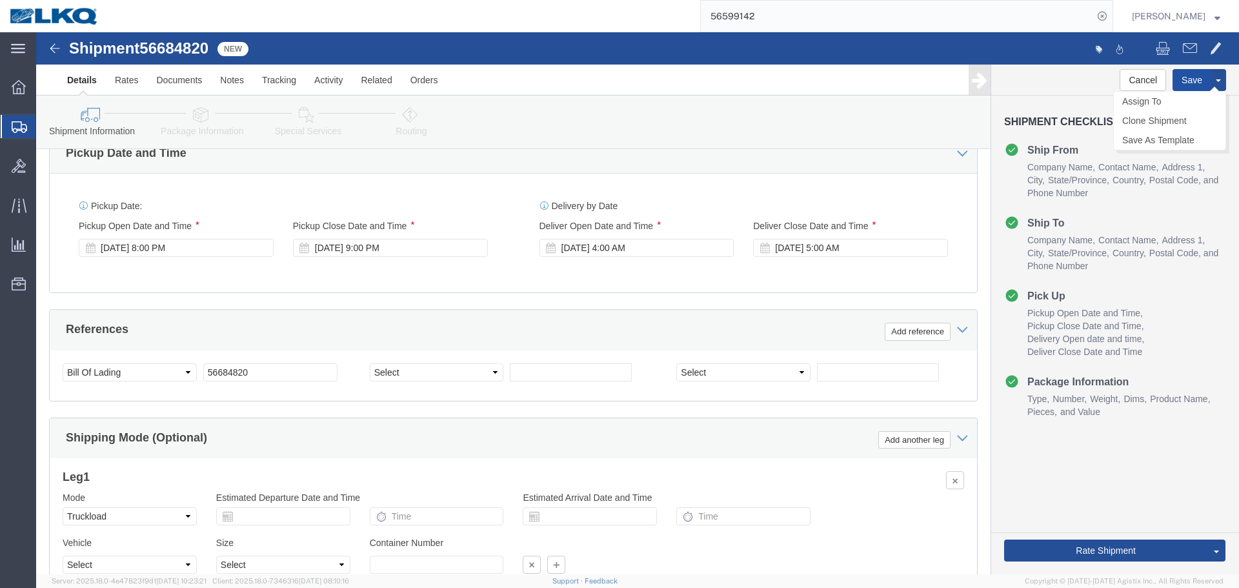
click button "Save"
click link "Send To Bid"
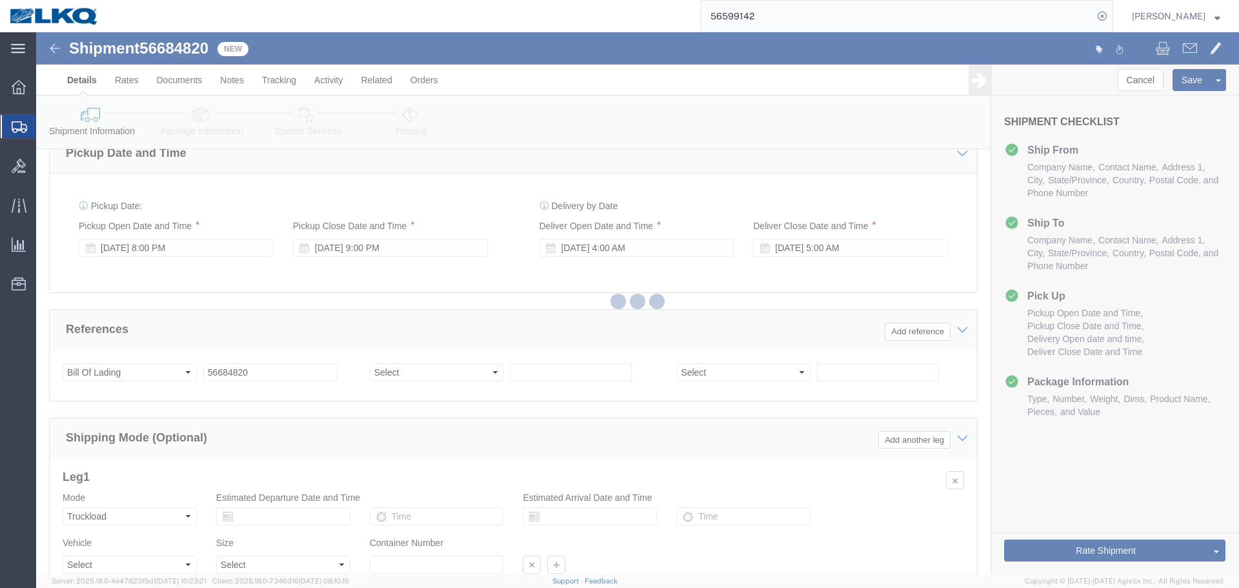
select select "27654"
select select "TL"
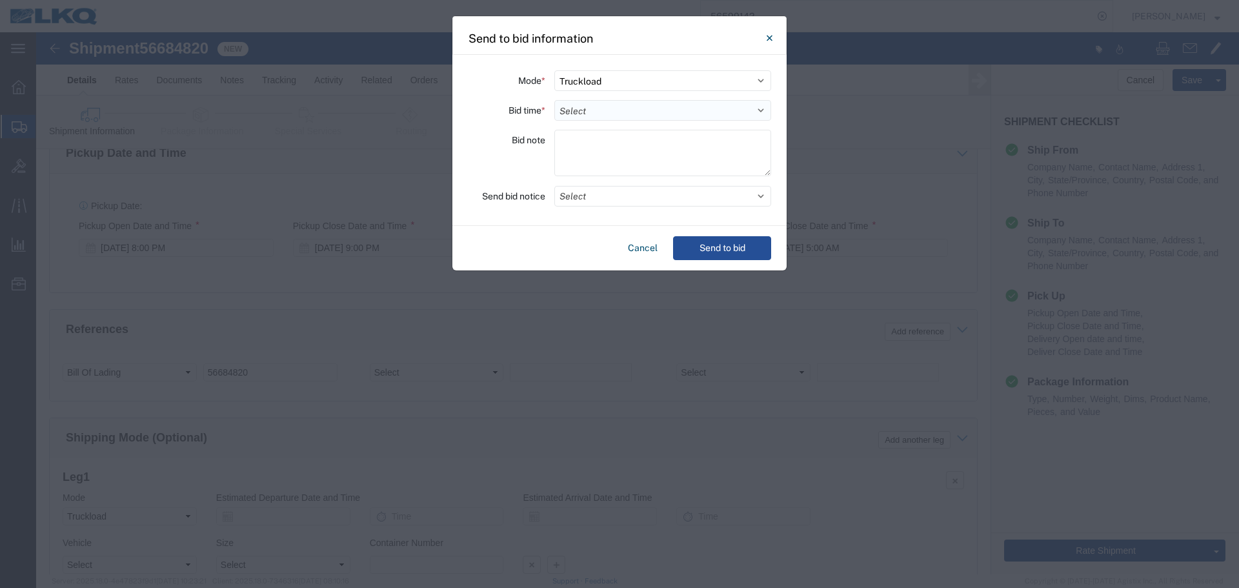
click at [583, 110] on select "Select 30 Min (Rush) 1 Hour (Rush) 2 Hours (Rush) 4 Hours (Rush) 8 Hours (Rush)…" at bounding box center [662, 110] width 217 height 21
select select "4"
click at [554, 100] on select "Select 30 Min (Rush) 1 Hour (Rush) 2 Hours (Rush) 4 Hours (Rush) 8 Hours (Rush)…" at bounding box center [662, 110] width 217 height 21
click at [615, 196] on button "Select" at bounding box center [662, 196] width 217 height 21
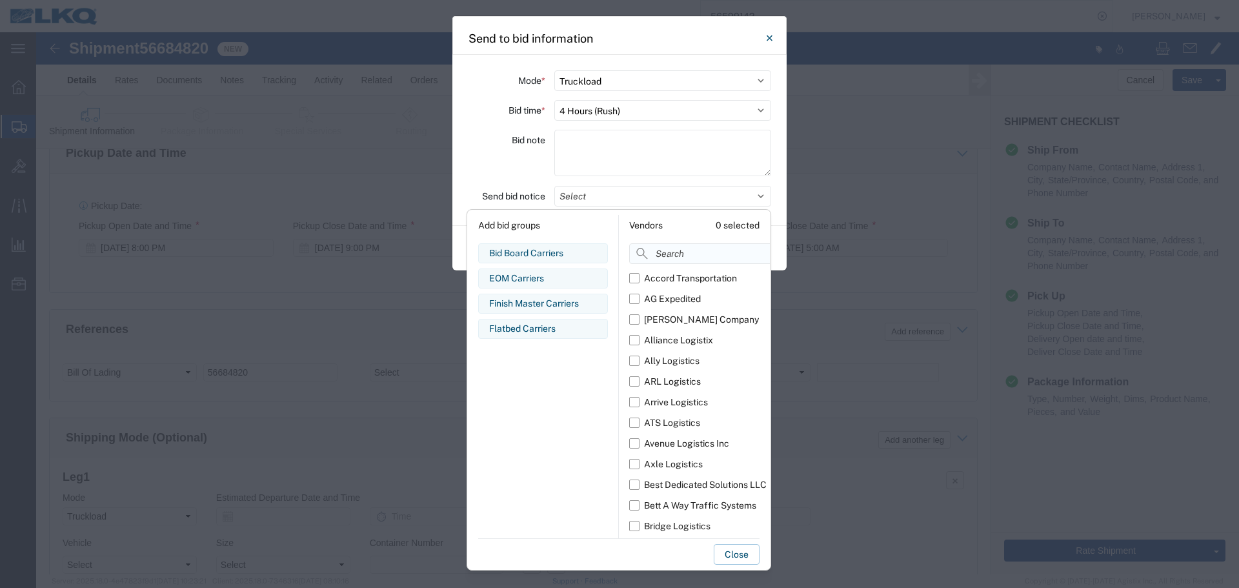
click at [676, 254] on input at bounding box center [728, 253] width 199 height 21
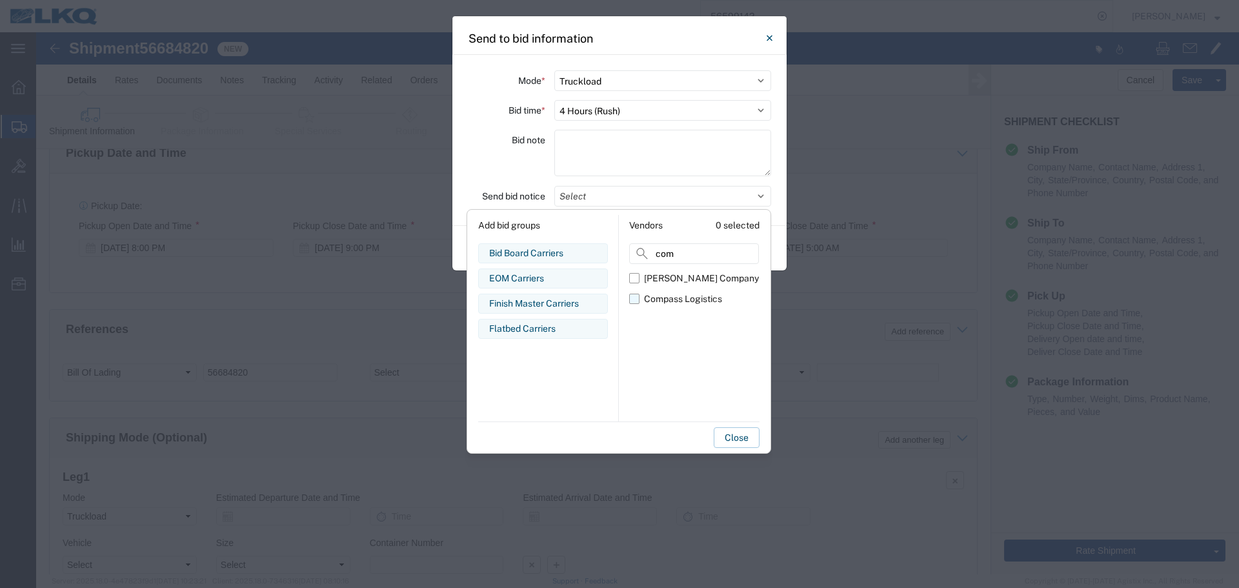
type input "com"
click at [658, 295] on div "Compass Logistics" at bounding box center [683, 299] width 78 height 14
click at [0, 0] on input "Compass Logistics" at bounding box center [0, 0] width 0 height 0
click at [517, 168] on div "Bid note" at bounding box center [506, 155] width 77 height 50
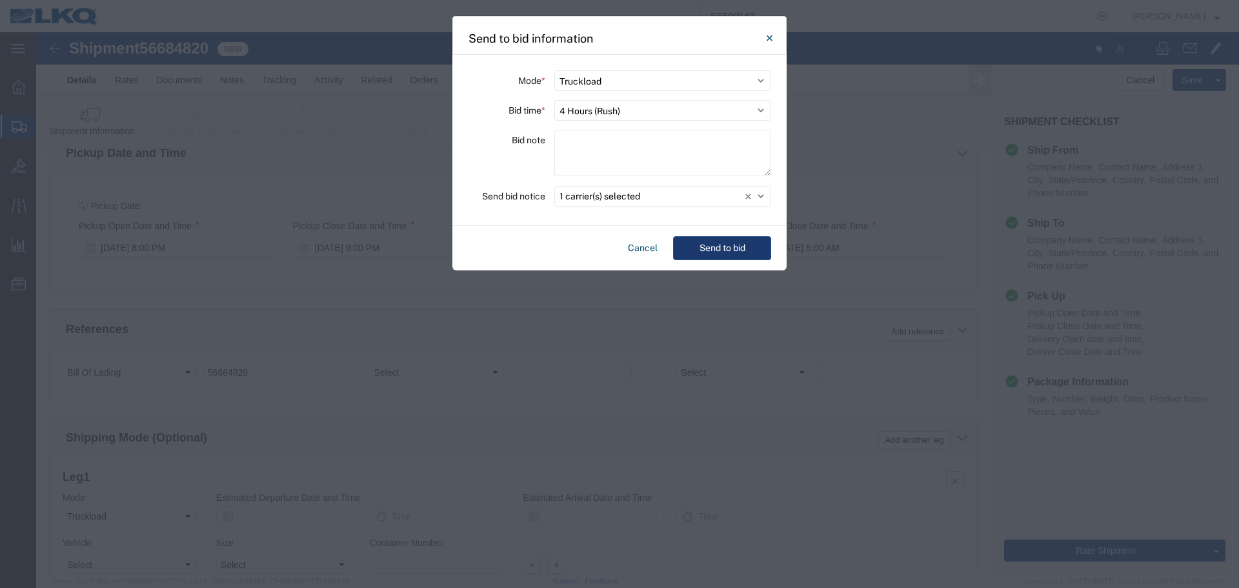
click at [692, 245] on button "Send to bid" at bounding box center [722, 248] width 98 height 24
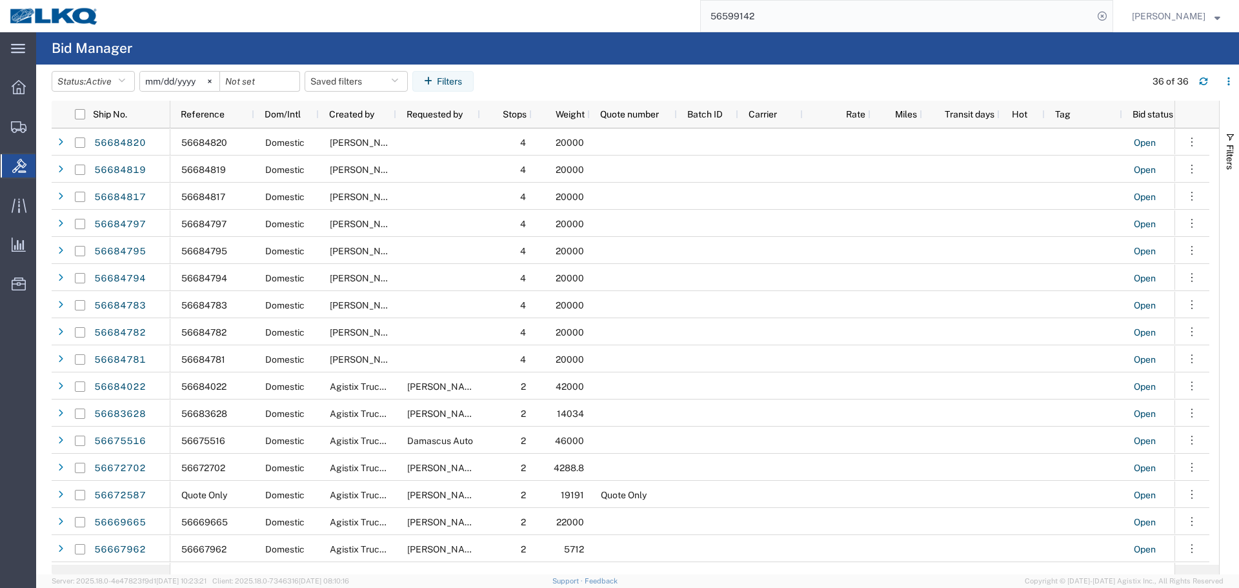
click at [761, 19] on input "56599142" at bounding box center [897, 16] width 392 height 31
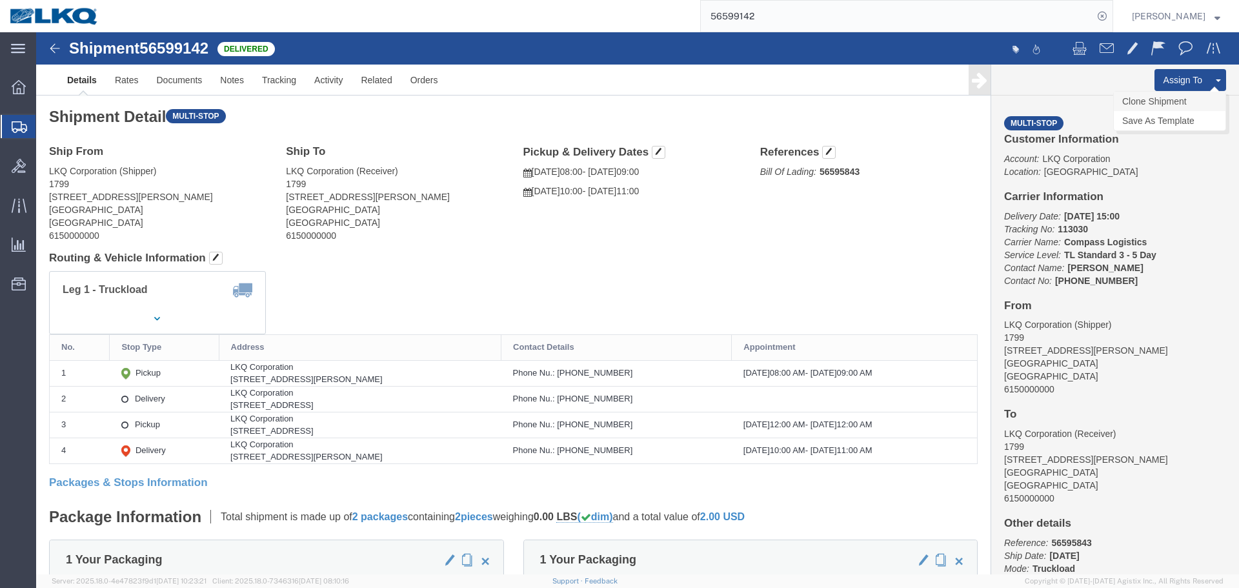
click link "Clone Shipment"
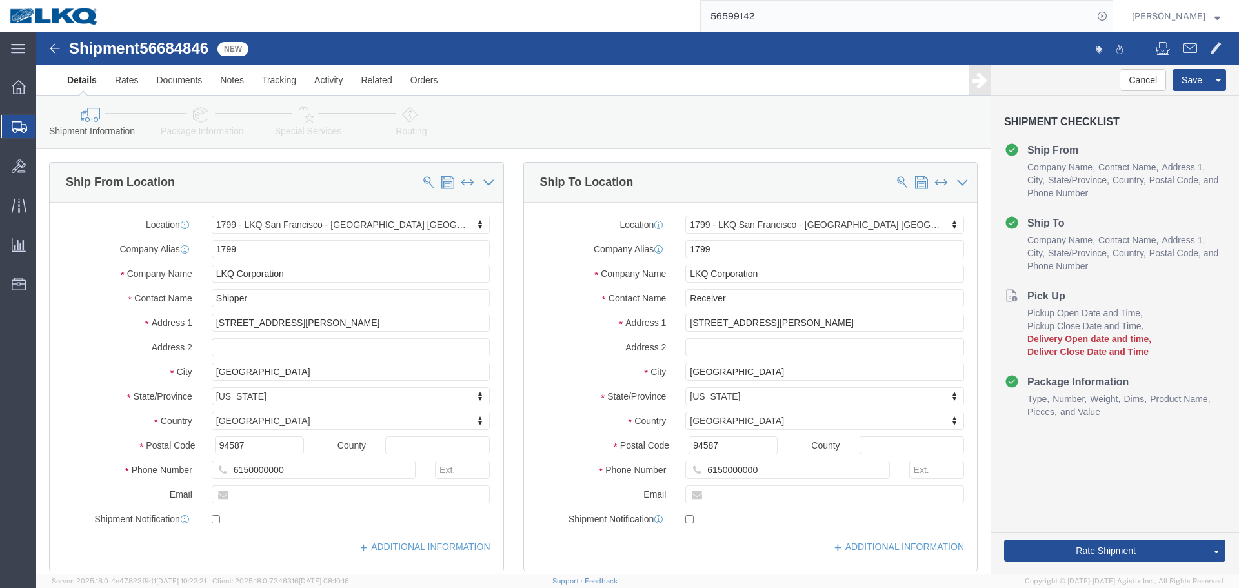
select select "27654"
click span "56684846"
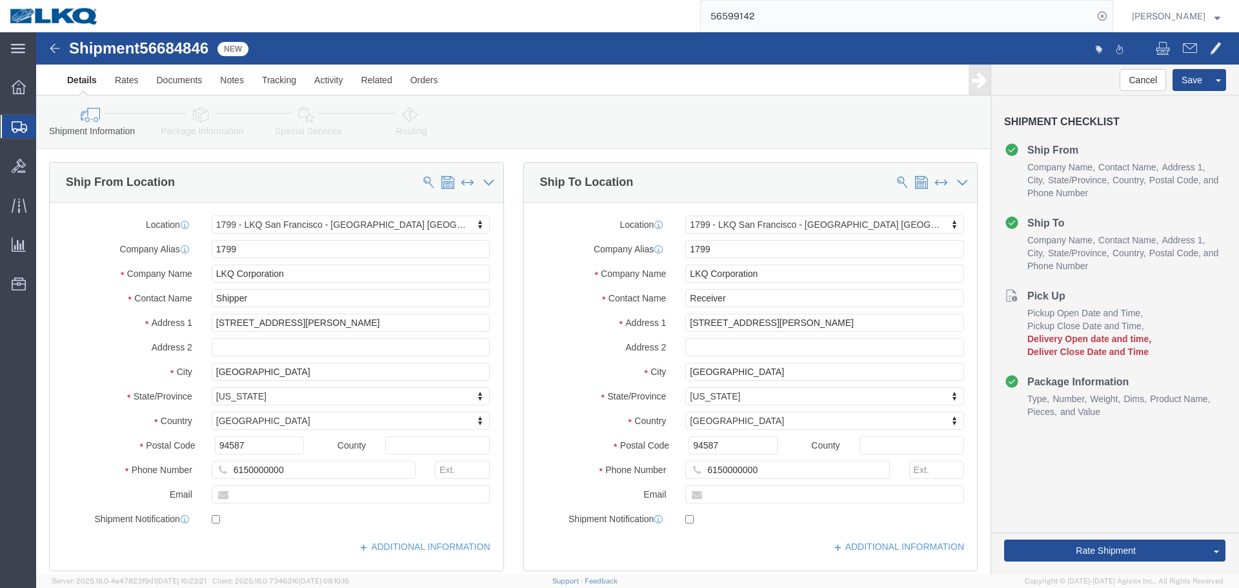
click span "56684846"
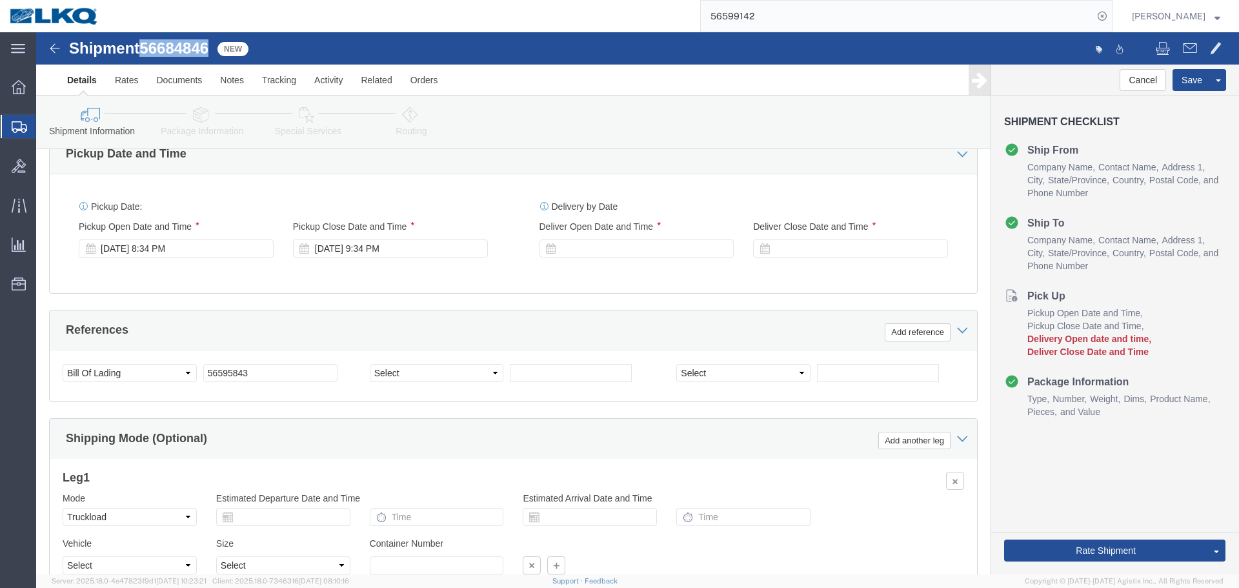
scroll to position [839, 0]
click input "56595843"
paste input "684846"
type input "56684846"
click div "Sep 02 2025 8:34 PM"
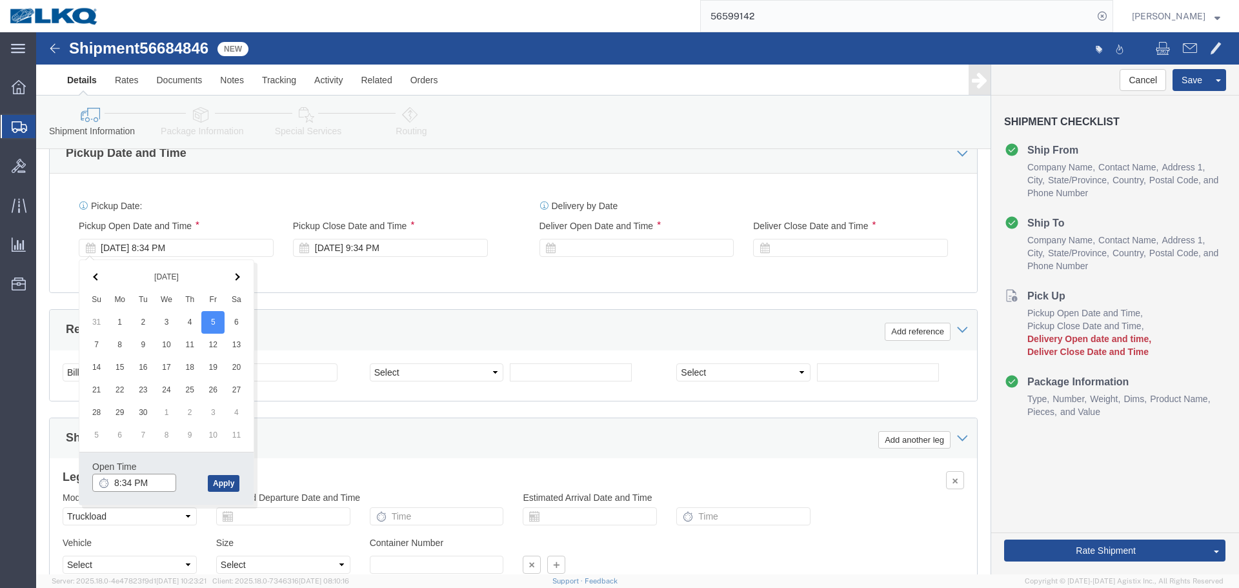
click input "8:34 PM"
type input "8:00 PM"
click button "Apply"
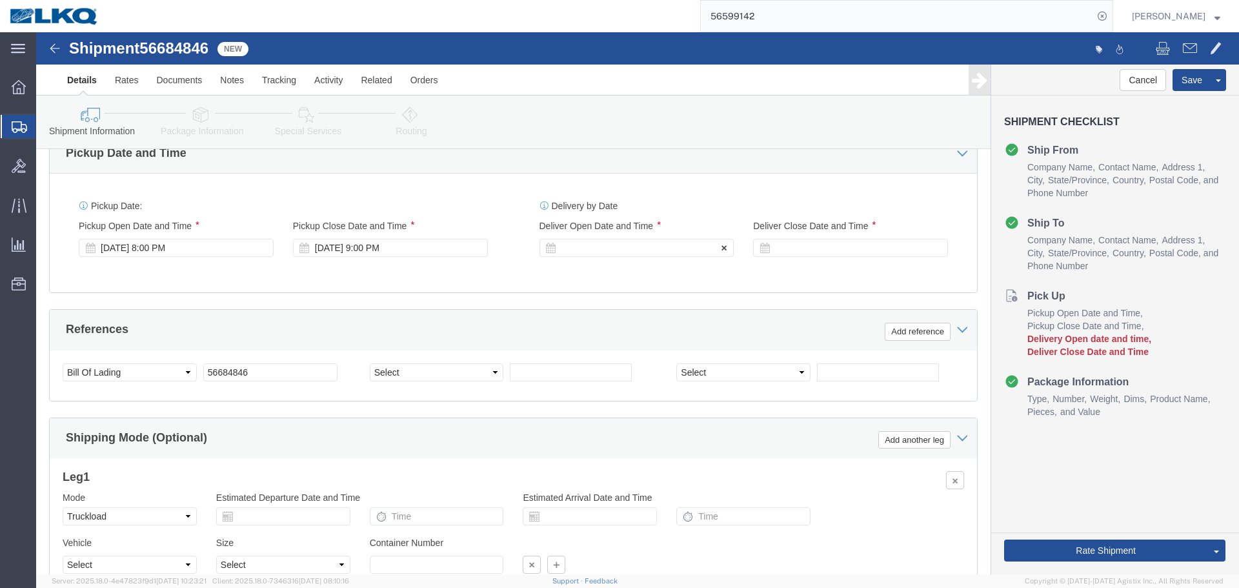
click div
click input "10:00 PM"
type input "4:00 AM"
click button "Apply"
click div
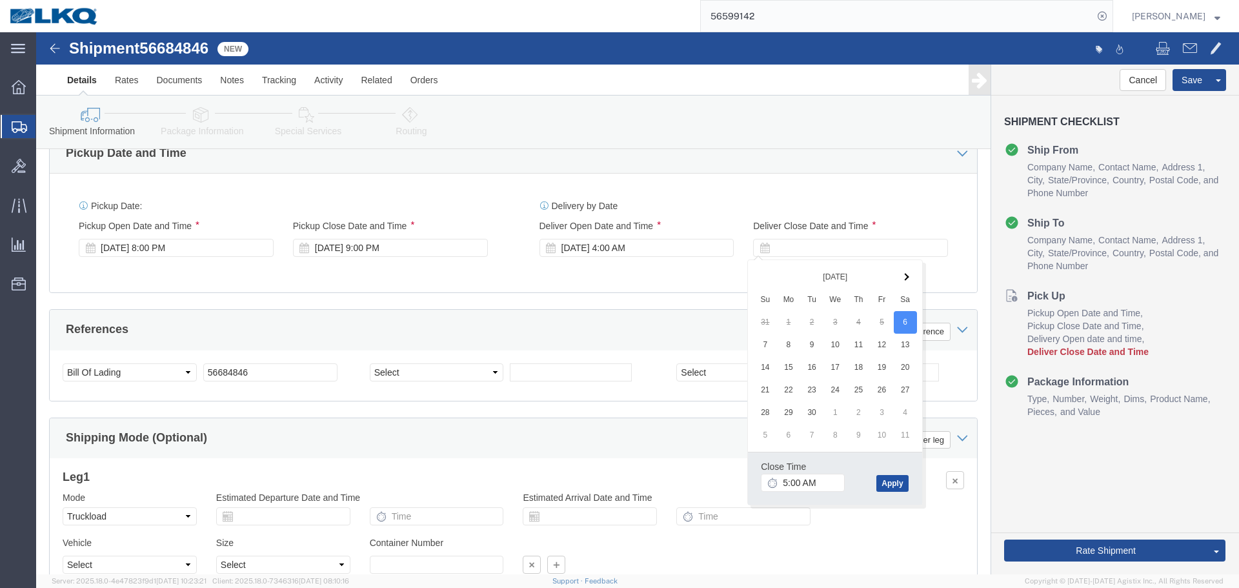
click button "Apply"
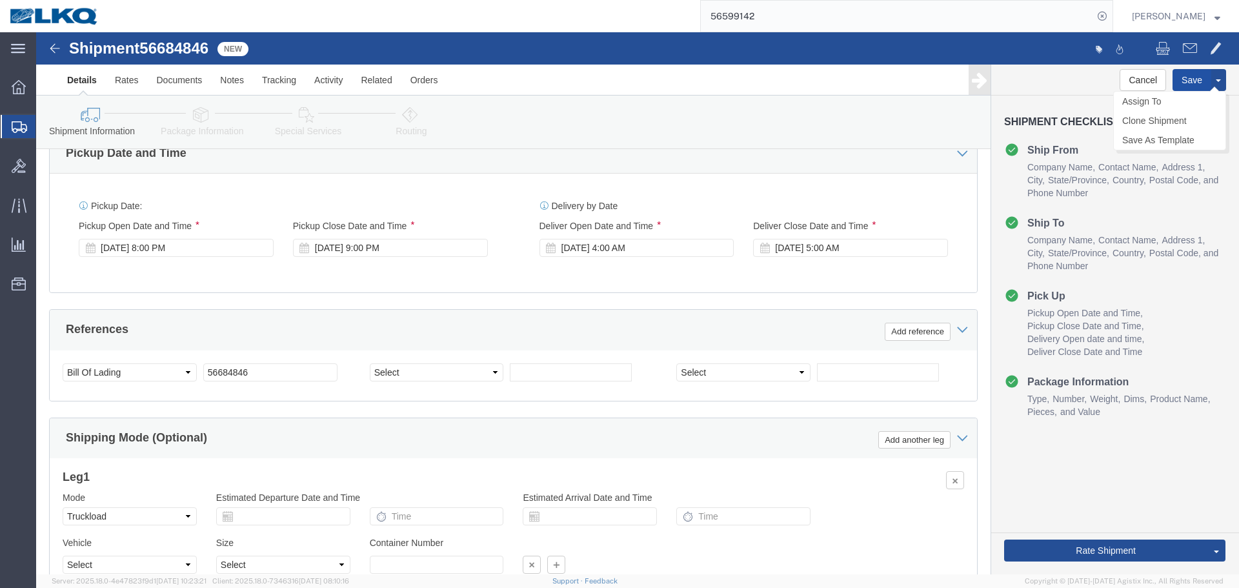
click button "Save"
drag, startPoint x: 1109, startPoint y: 455, endPoint x: 837, endPoint y: 4, distance: 526.9
click link "Send To Bid"
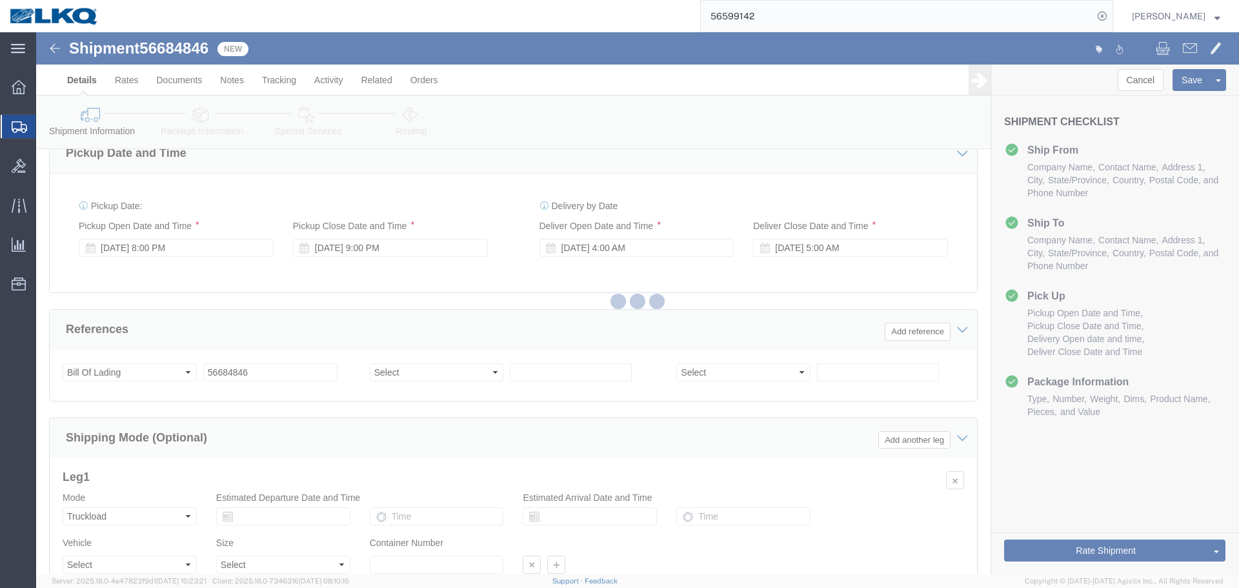
select select "27654"
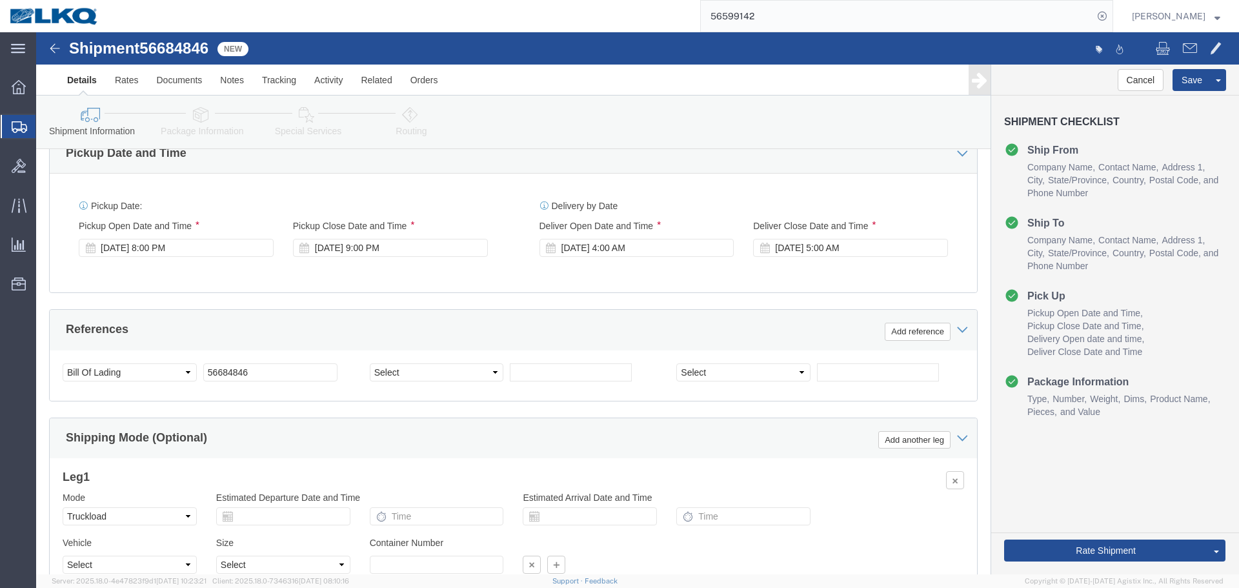
select select "TL"
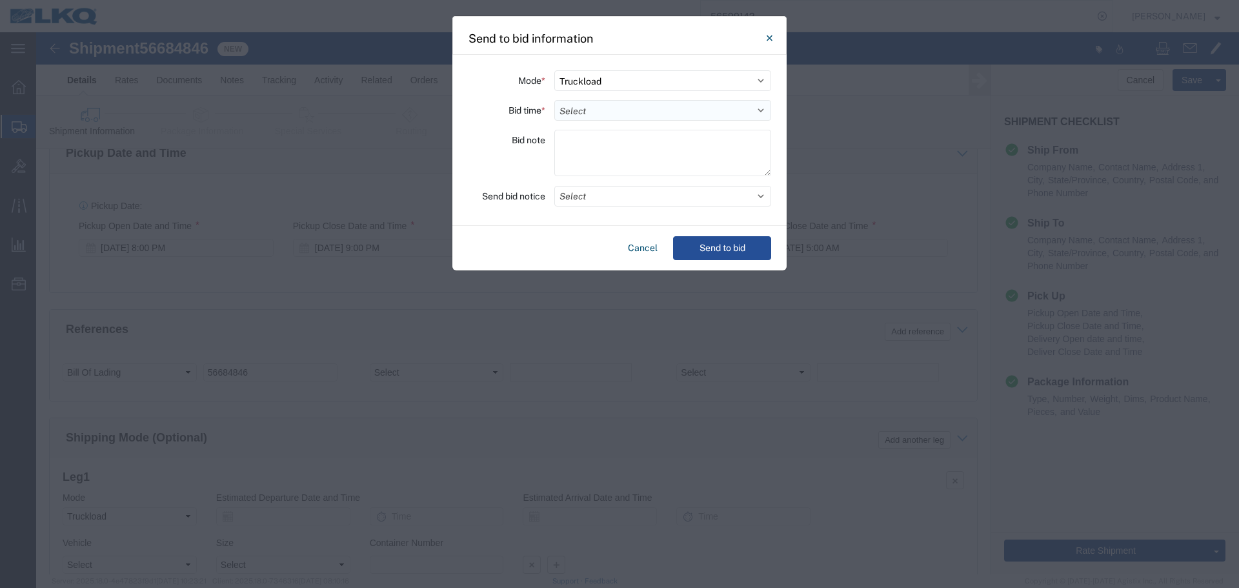
click at [593, 113] on select "Select 30 Min (Rush) 1 Hour (Rush) 2 Hours (Rush) 4 Hours (Rush) 8 Hours (Rush)…" at bounding box center [662, 110] width 217 height 21
select select "4"
click at [554, 100] on select "Select 30 Min (Rush) 1 Hour (Rush) 2 Hours (Rush) 4 Hours (Rush) 8 Hours (Rush)…" at bounding box center [662, 110] width 217 height 21
click at [645, 201] on button "Select" at bounding box center [662, 196] width 217 height 21
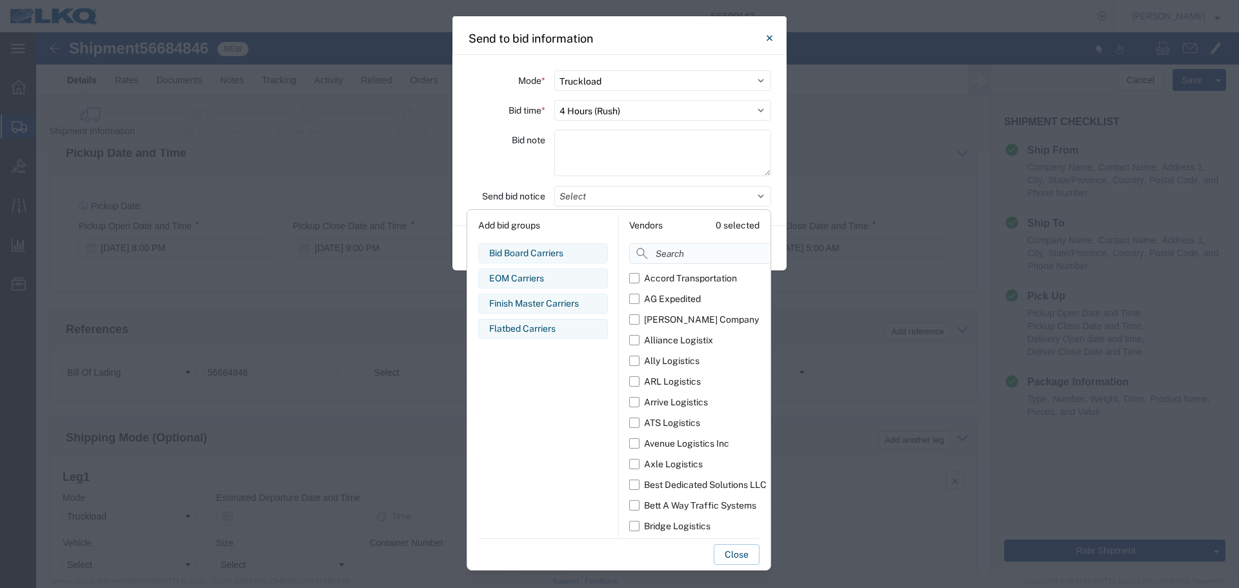
click at [687, 263] on input at bounding box center [728, 253] width 199 height 21
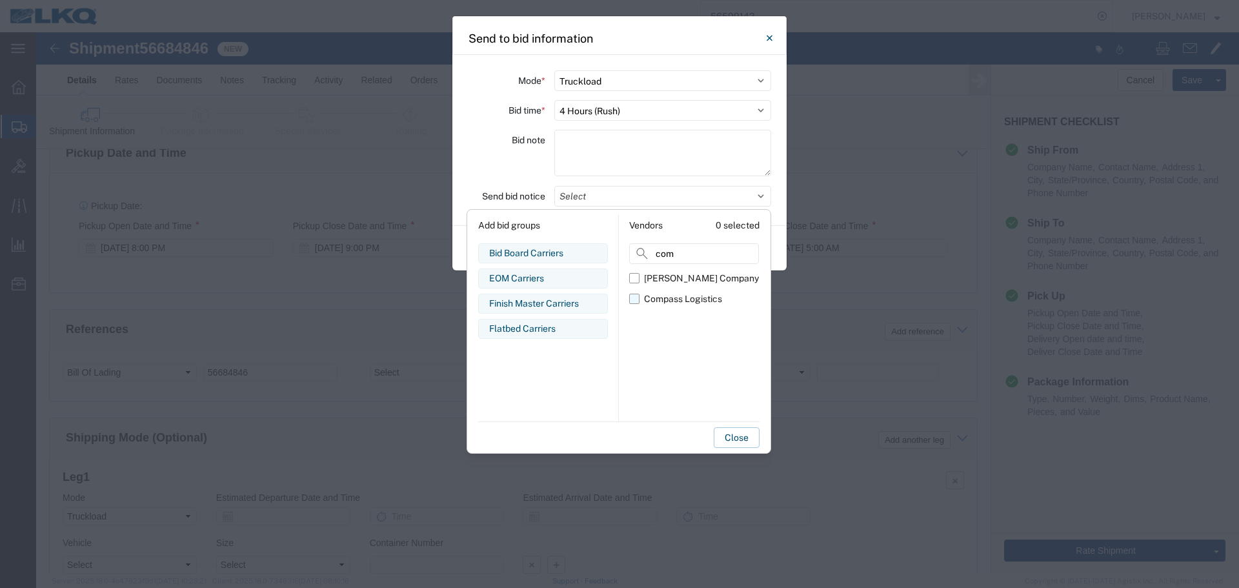
type input "com"
click at [634, 292] on label "Compass Logistics" at bounding box center [694, 298] width 130 height 21
click at [0, 0] on input "Compass Logistics" at bounding box center [0, 0] width 0 height 0
click at [507, 172] on div "Bid note" at bounding box center [506, 155] width 77 height 50
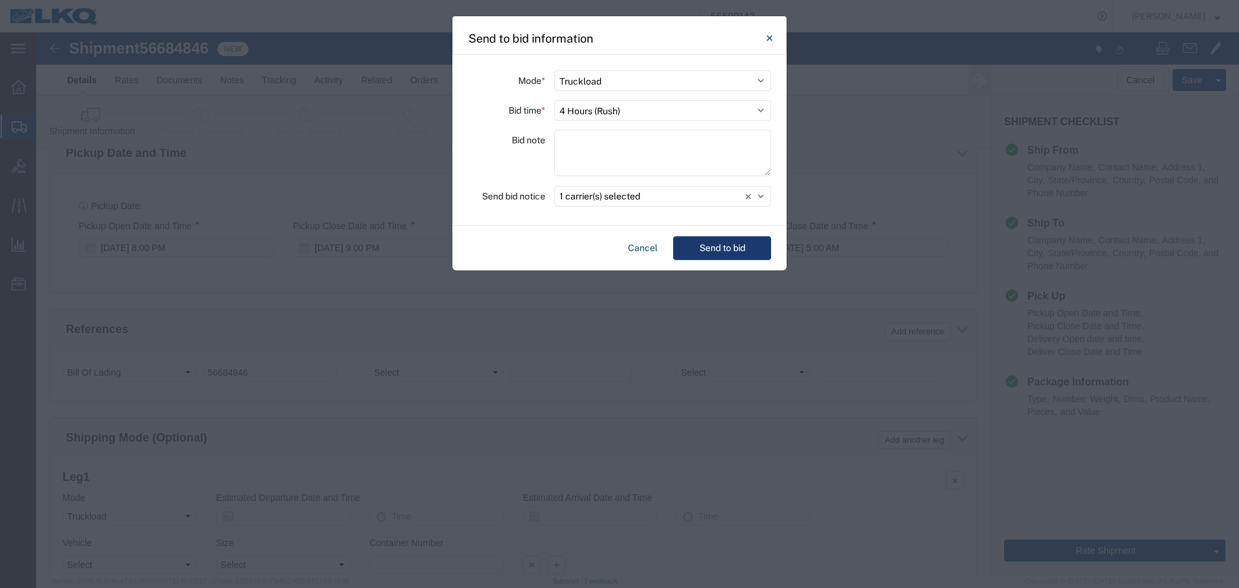
click at [717, 254] on button "Send to bid" at bounding box center [722, 248] width 98 height 24
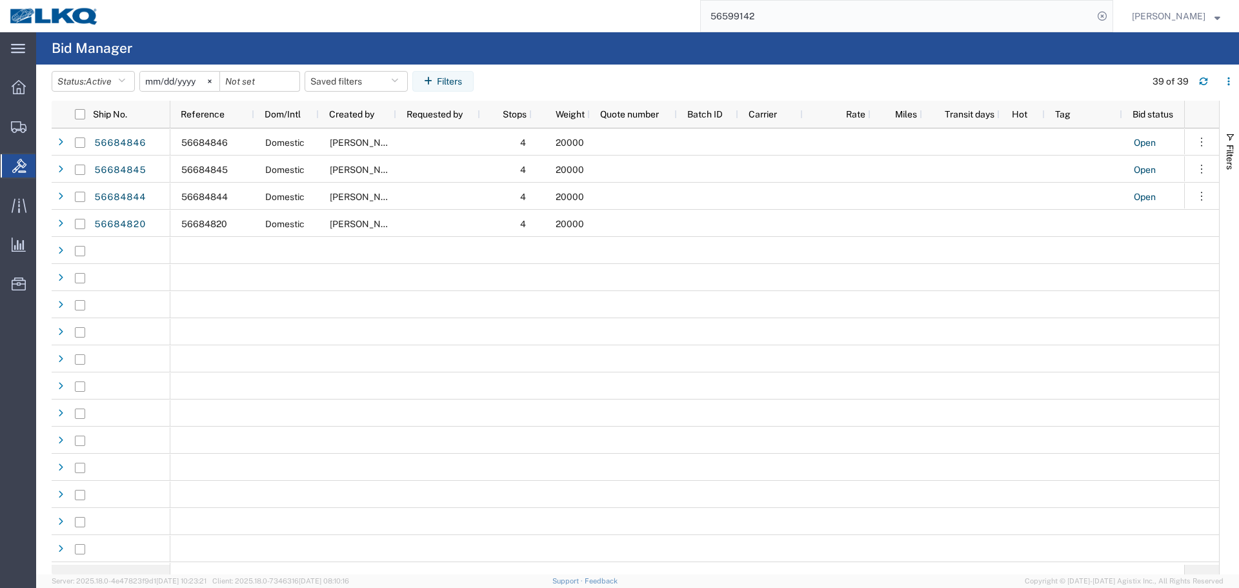
click at [776, 18] on input "56599142" at bounding box center [897, 16] width 392 height 31
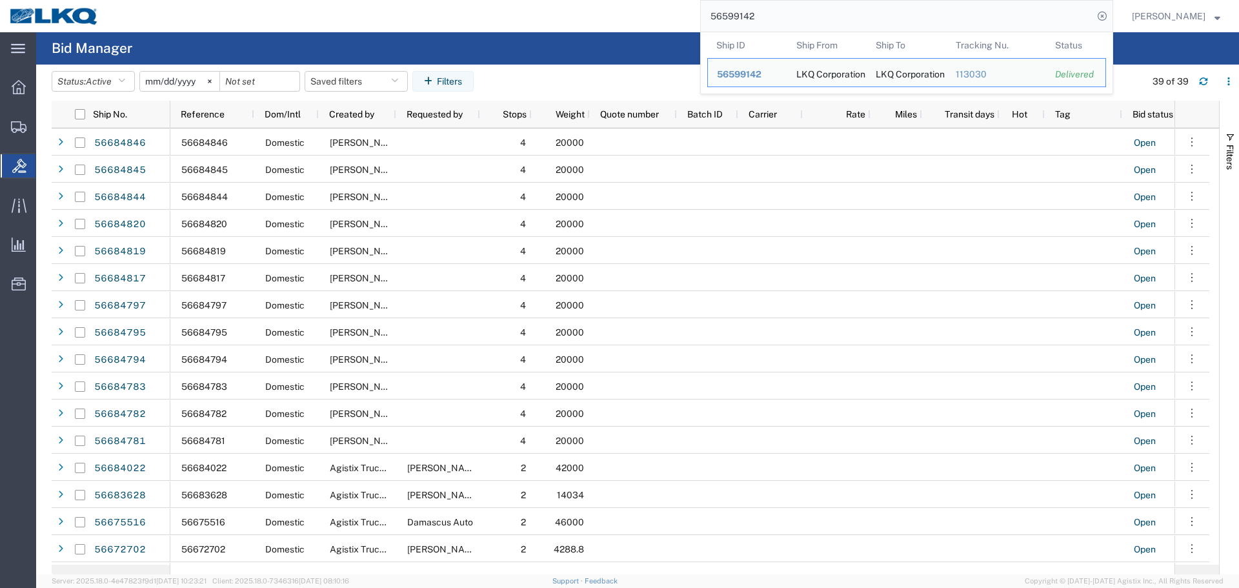
click at [801, 7] on input "56599142" at bounding box center [897, 16] width 392 height 31
paste input "370117"
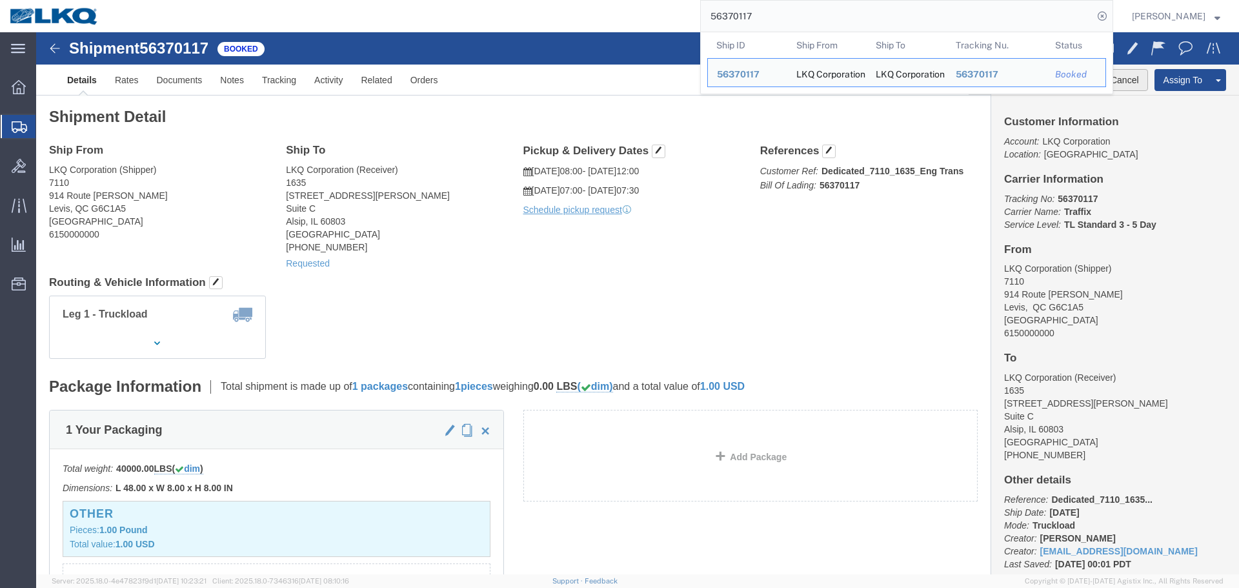
click button "Cancel"
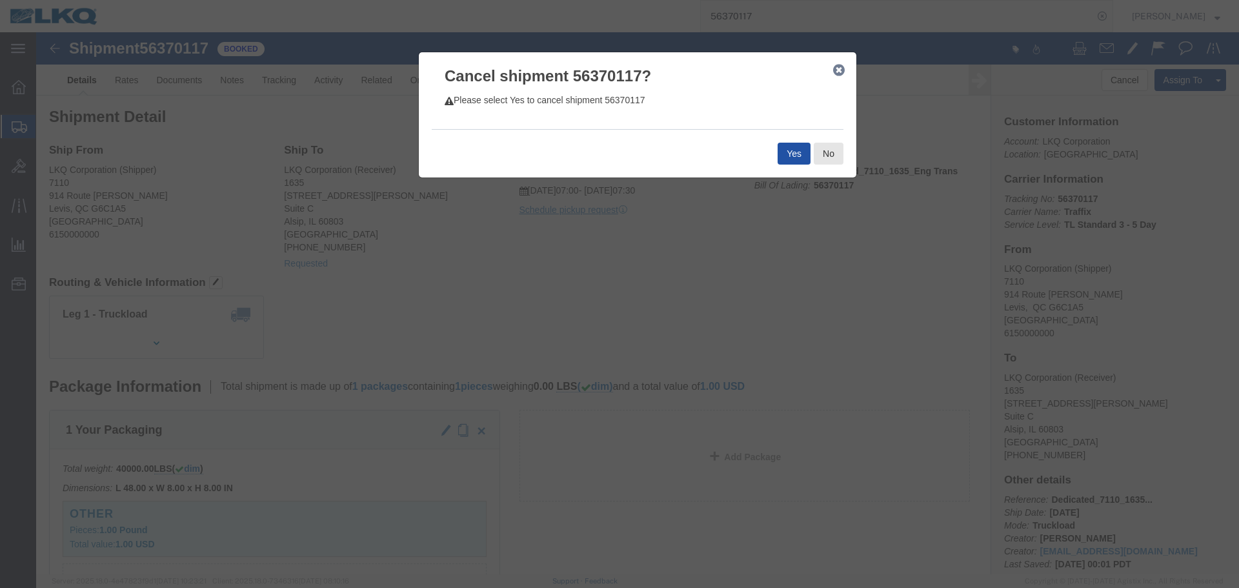
click button "Yes"
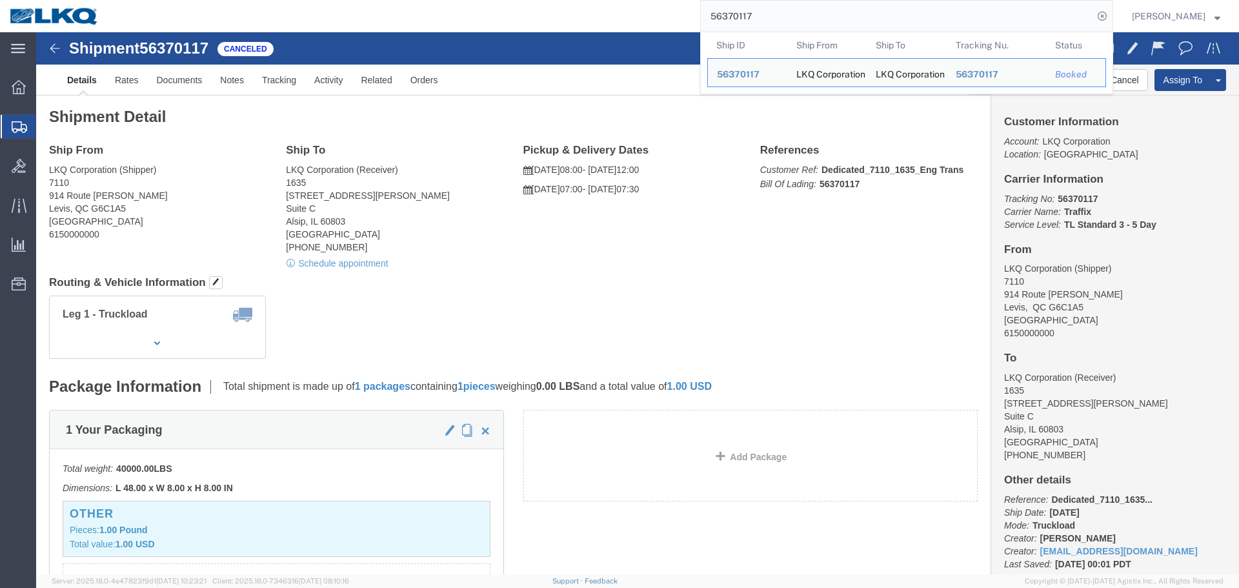
click at [814, 23] on input "56370117" at bounding box center [897, 16] width 392 height 31
paste input "29153"
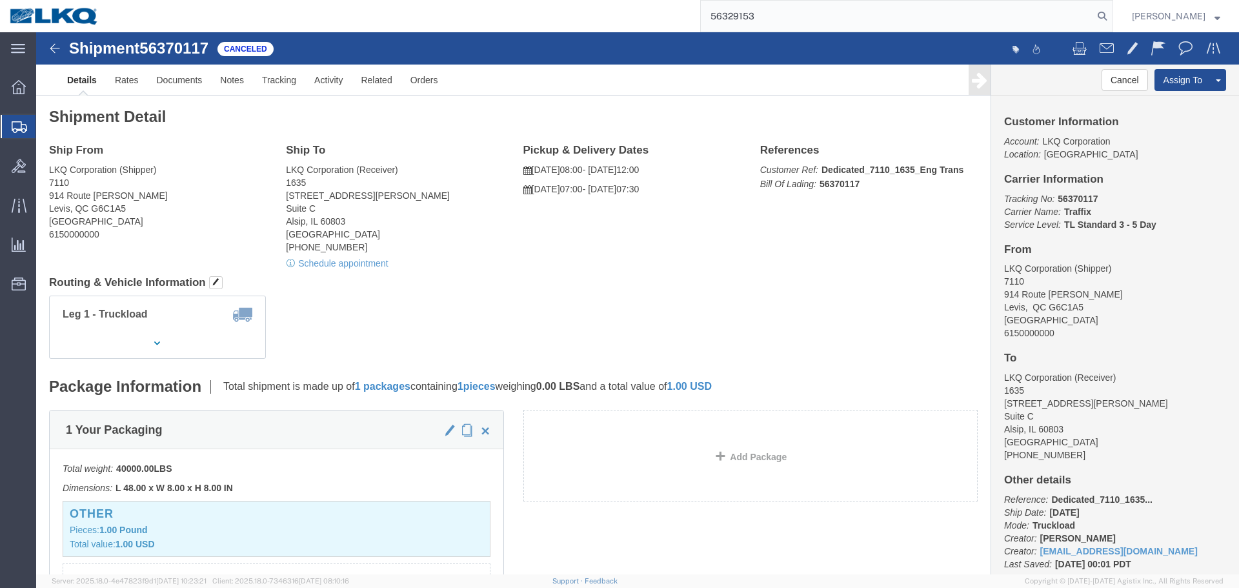
type input "56329153"
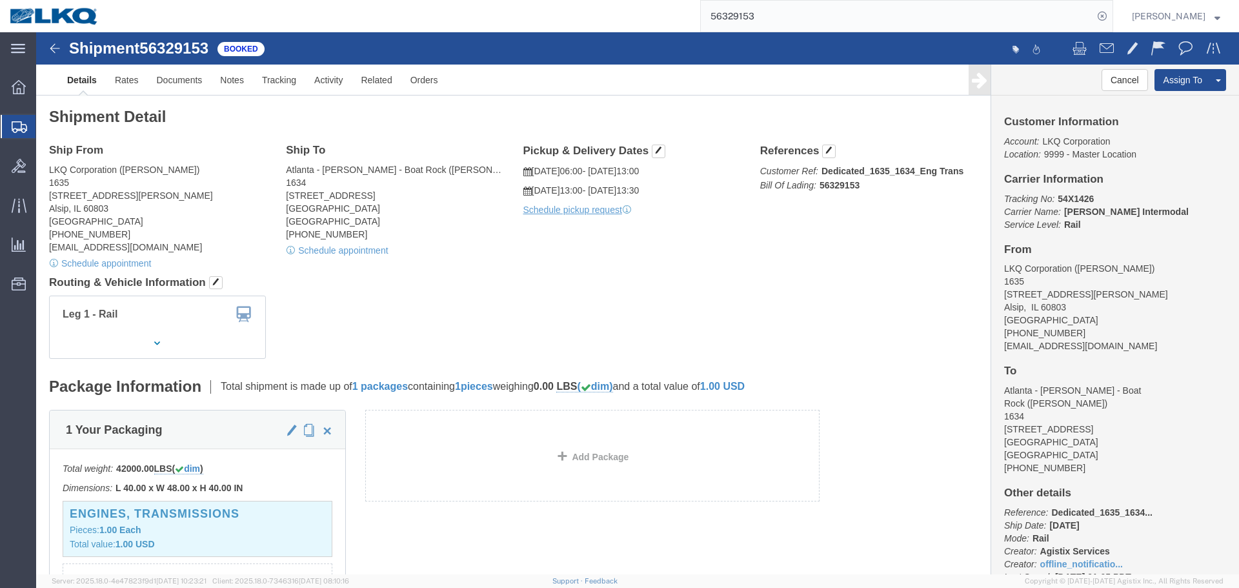
click div "Shipment Detail Ship From LKQ Corporation (John Herman) 1635 11800 S. Austin Av…"
click div "Shipment 56329153 Booked"
click span "56329153"
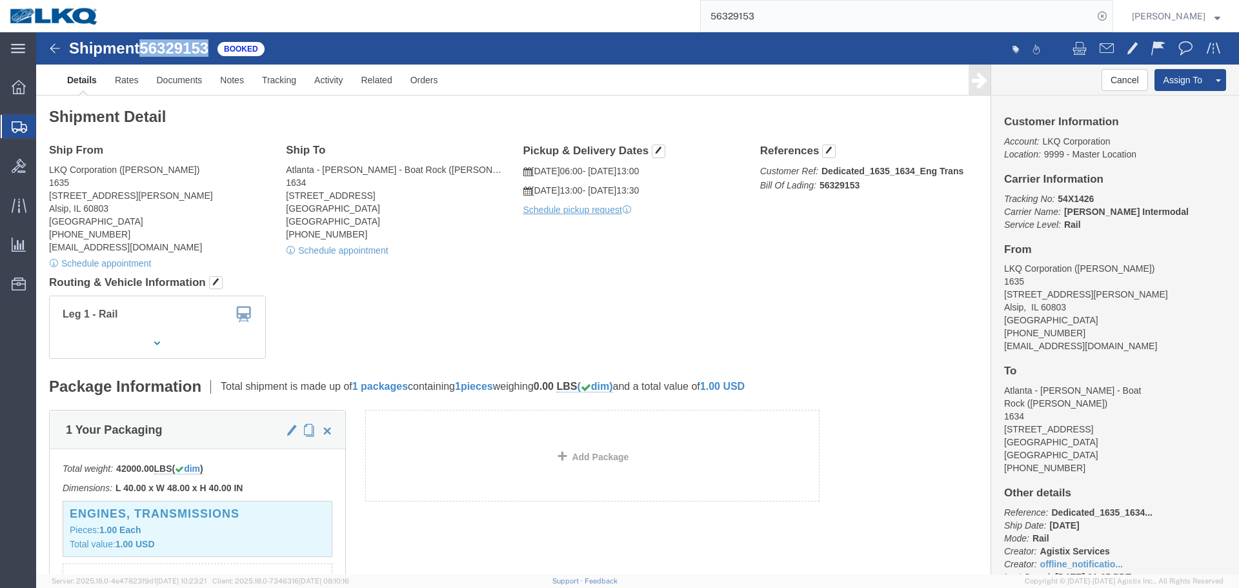
click span "56329153"
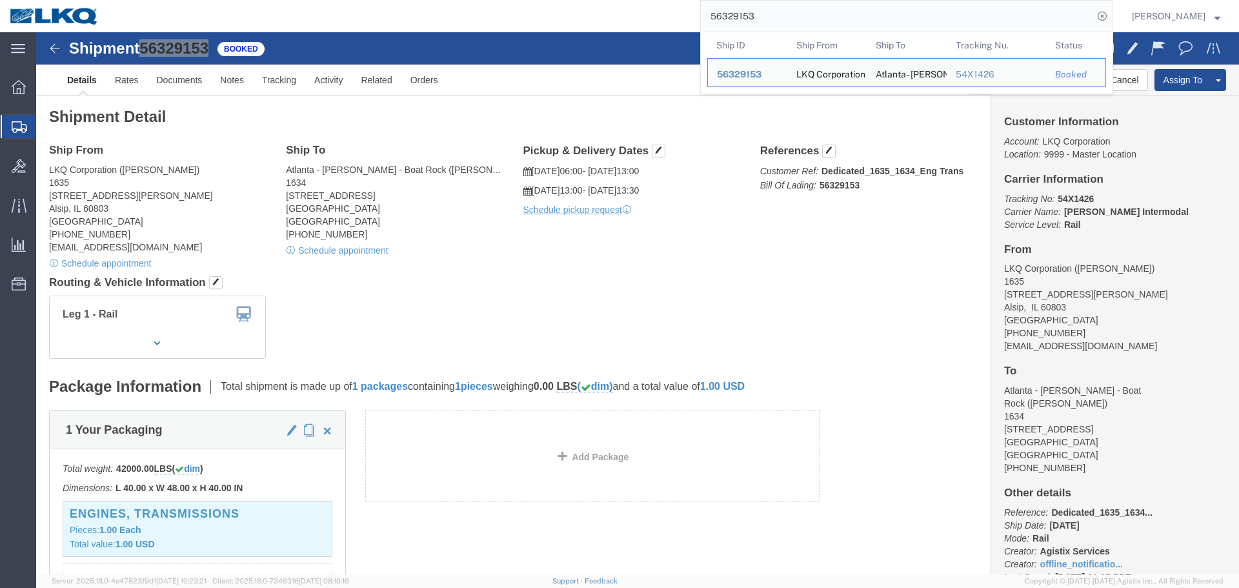
click at [876, 23] on input "56329153" at bounding box center [897, 16] width 392 height 31
click link "Schedule appointment"
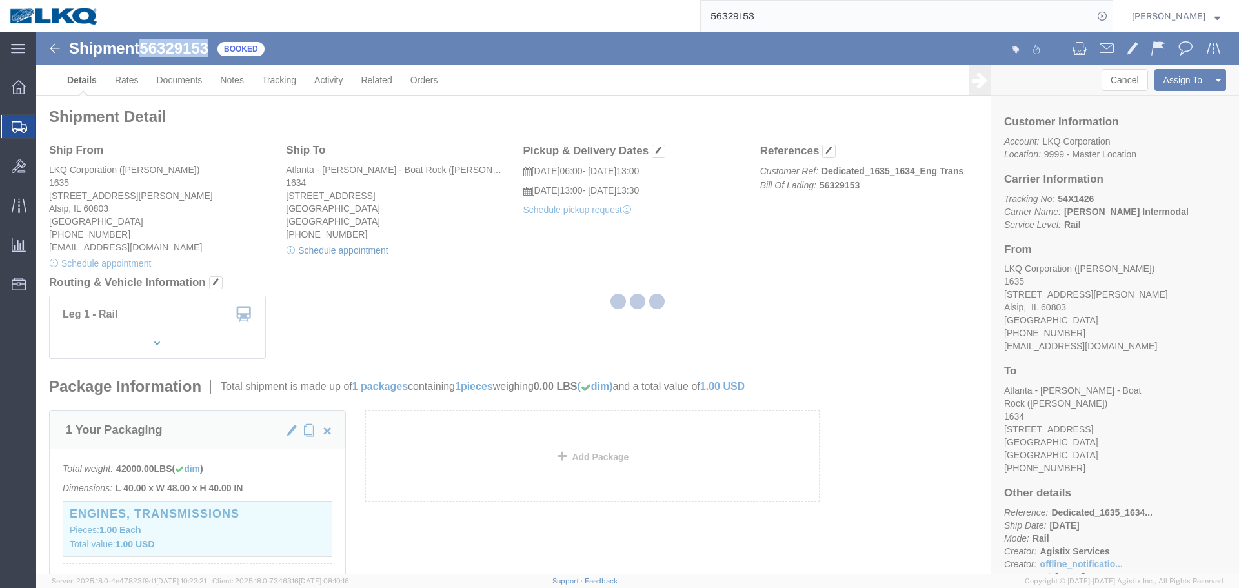
select select
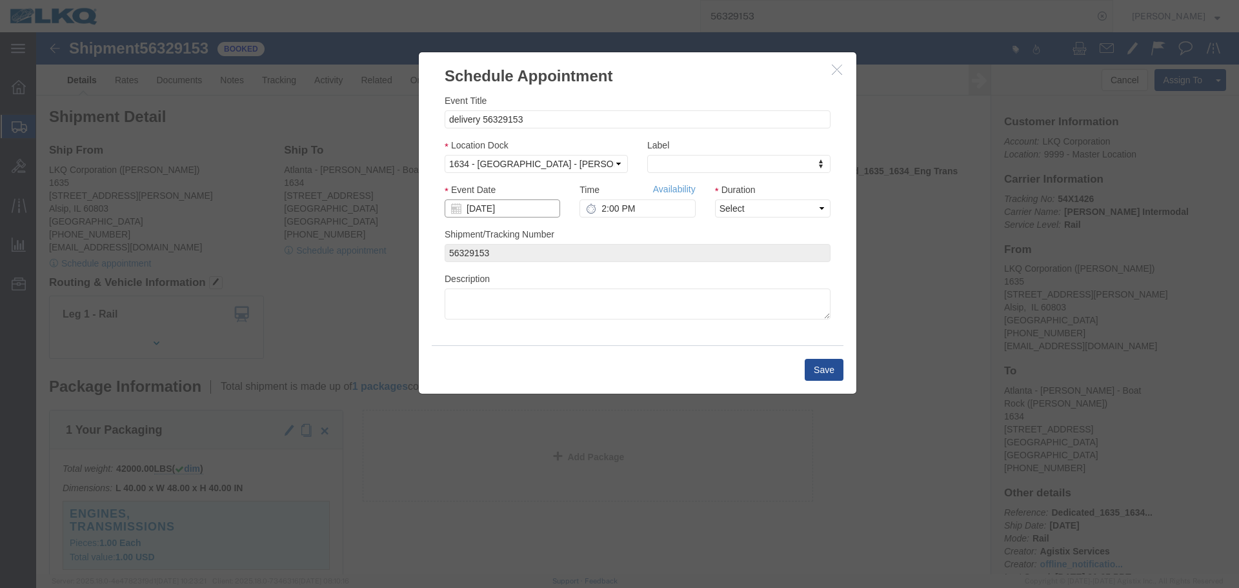
click input "[DATE]"
click td "5"
click input "2:00 PM"
type input "7:30 AM"
click select "Select 15 min 30 min 45 min 1 hr 2 hr 3 hr 4 hr"
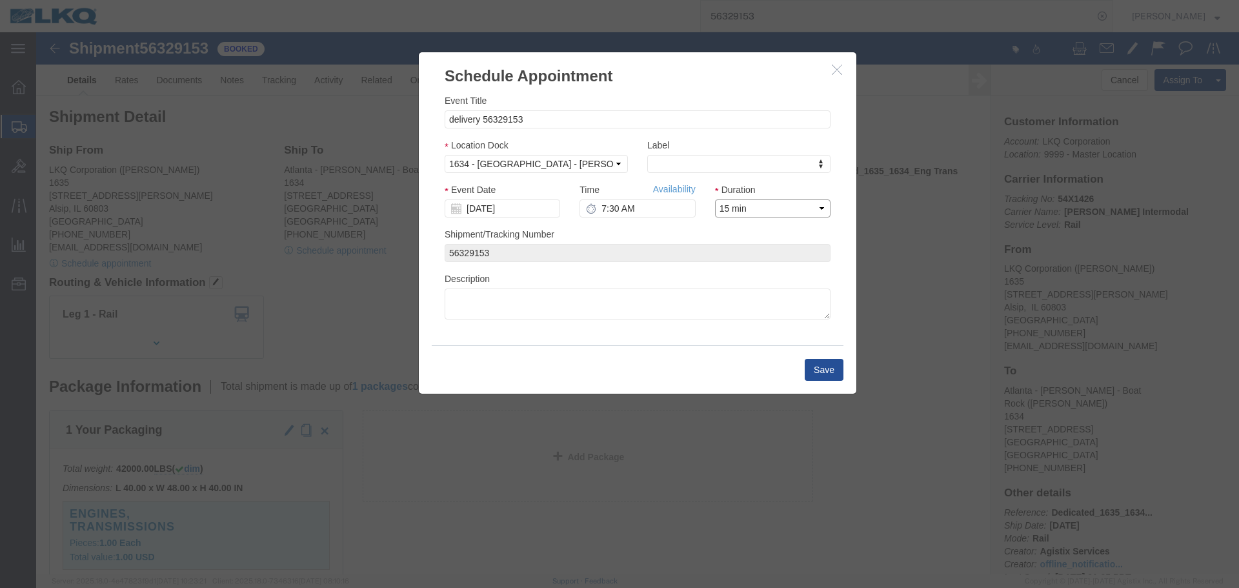
click select "Select 15 min 30 min 45 min 1 hr 2 hr 3 hr 4 hr"
select select "30"
click select "Select 15 min 30 min 45 min 1 hr 2 hr 3 hr 4 hr"
click button "Save"
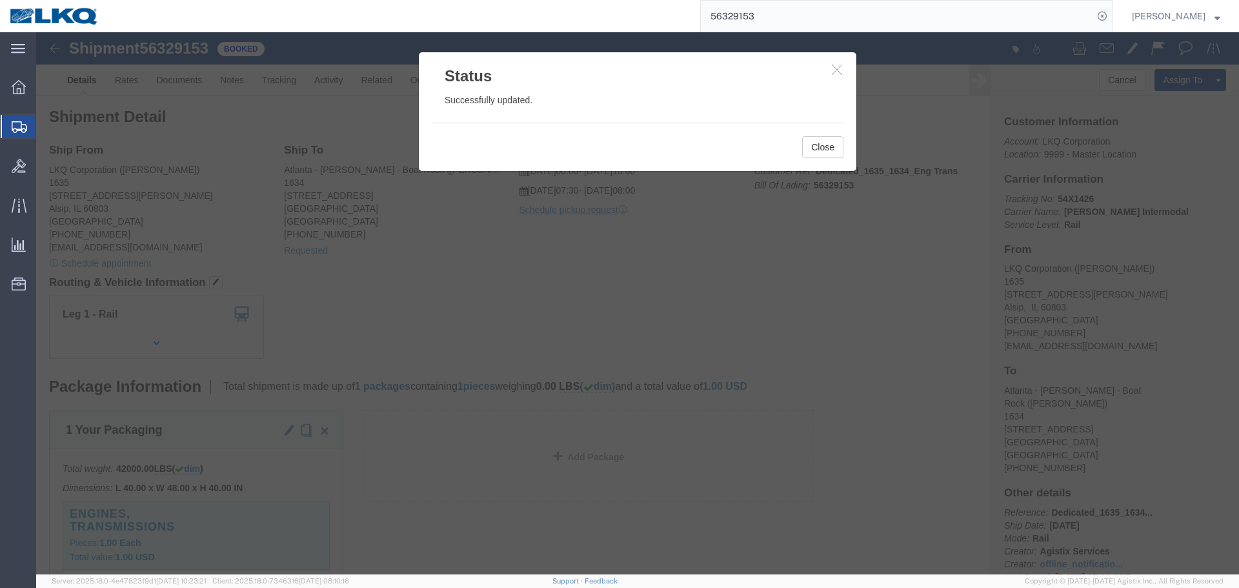
click at [796, 16] on input "56329153" at bounding box center [897, 16] width 392 height 31
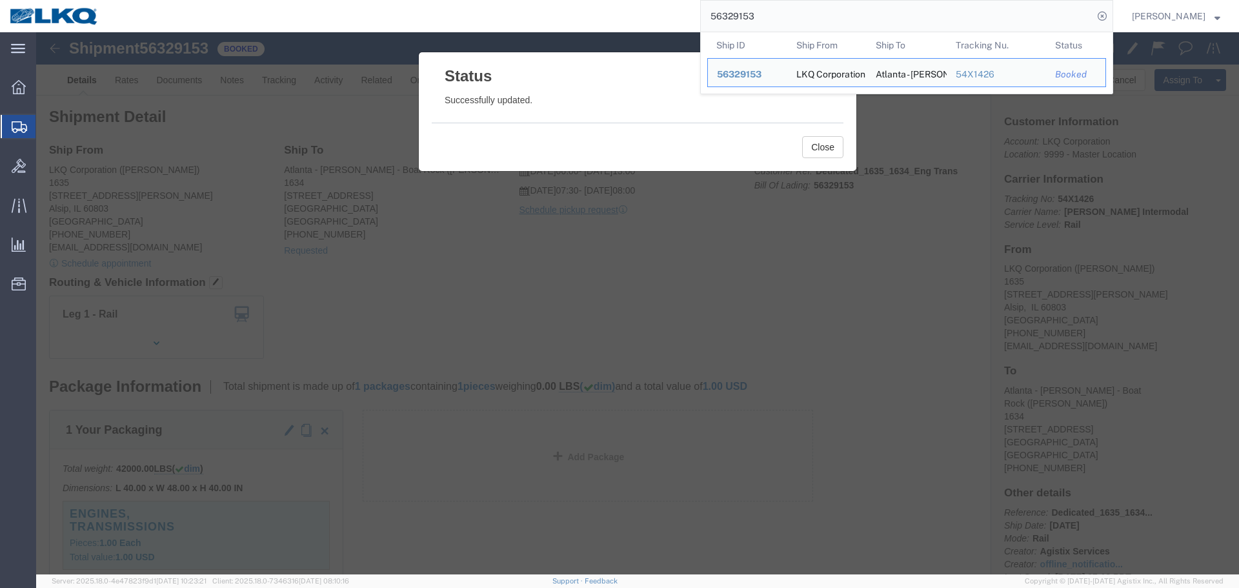
paste input "8"
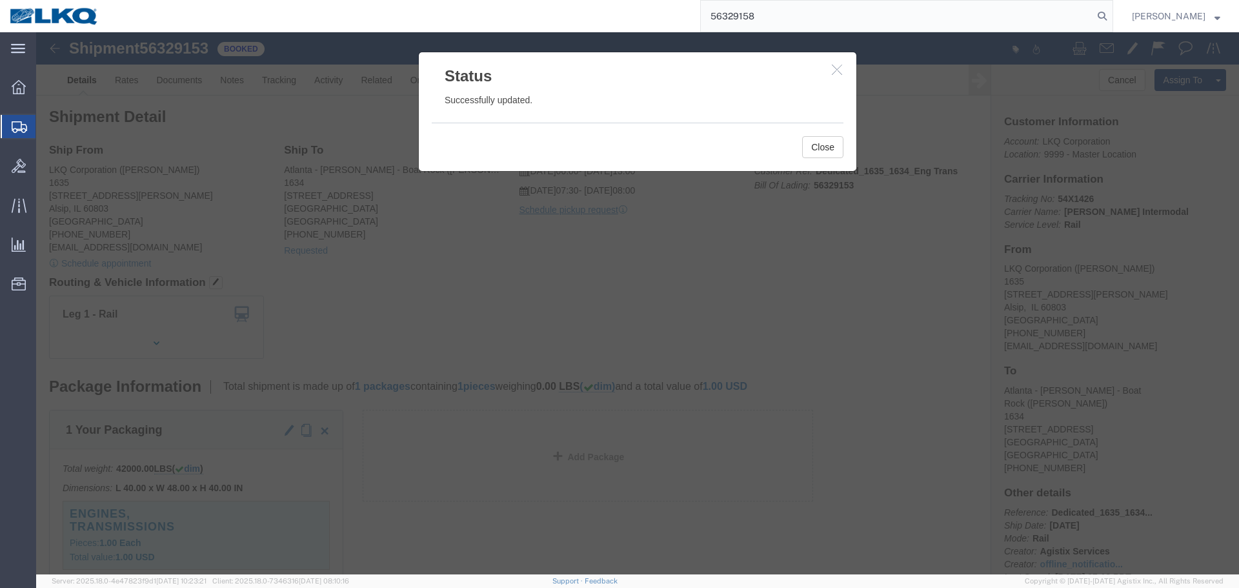
type input "56329158"
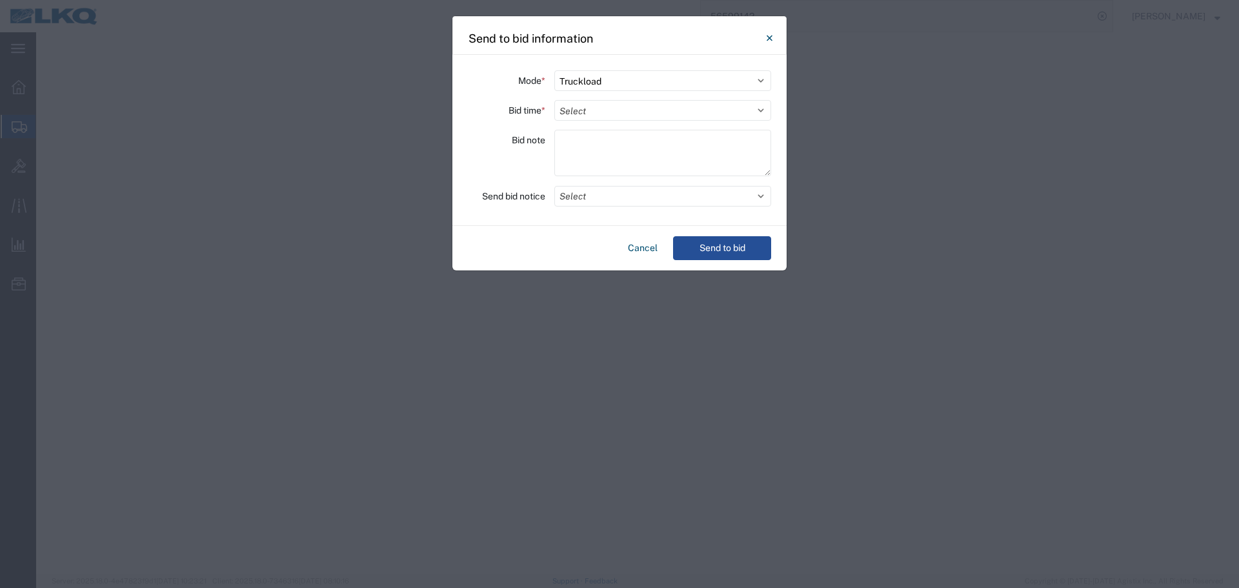
select select "TL"
select select "27654"
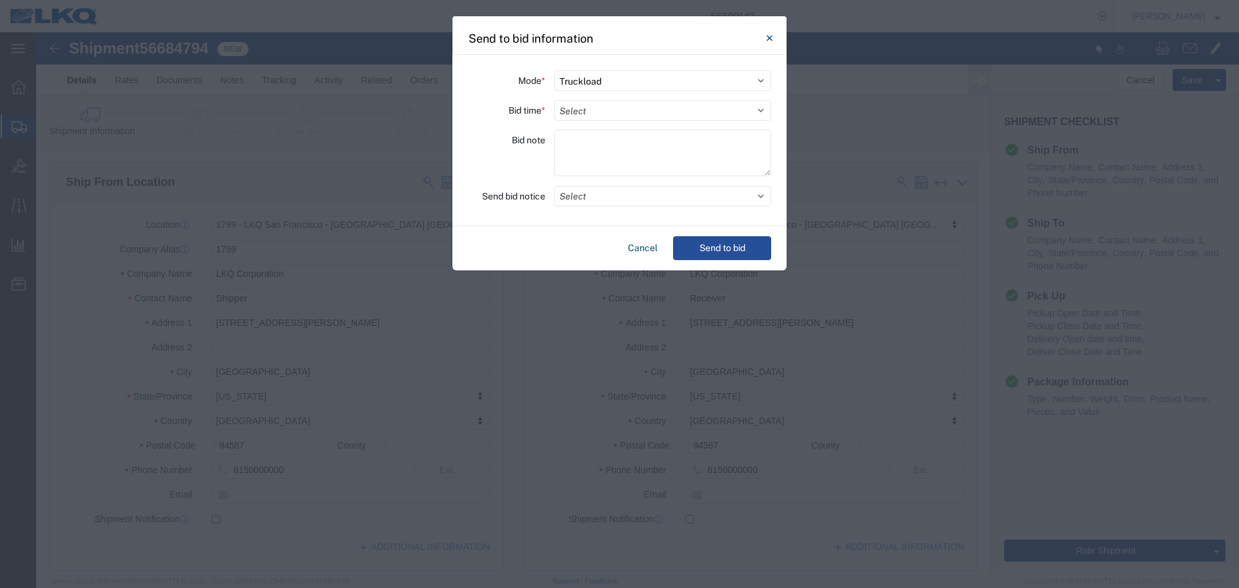
scroll to position [758, 0]
select select "4"
click at [554, 100] on select "Select 30 Min (Rush) 1 Hour (Rush) 2 Hours (Rush) 4 Hours (Rush) 8 Hours (Rush)…" at bounding box center [662, 110] width 217 height 21
click at [593, 194] on button "Select" at bounding box center [662, 196] width 217 height 21
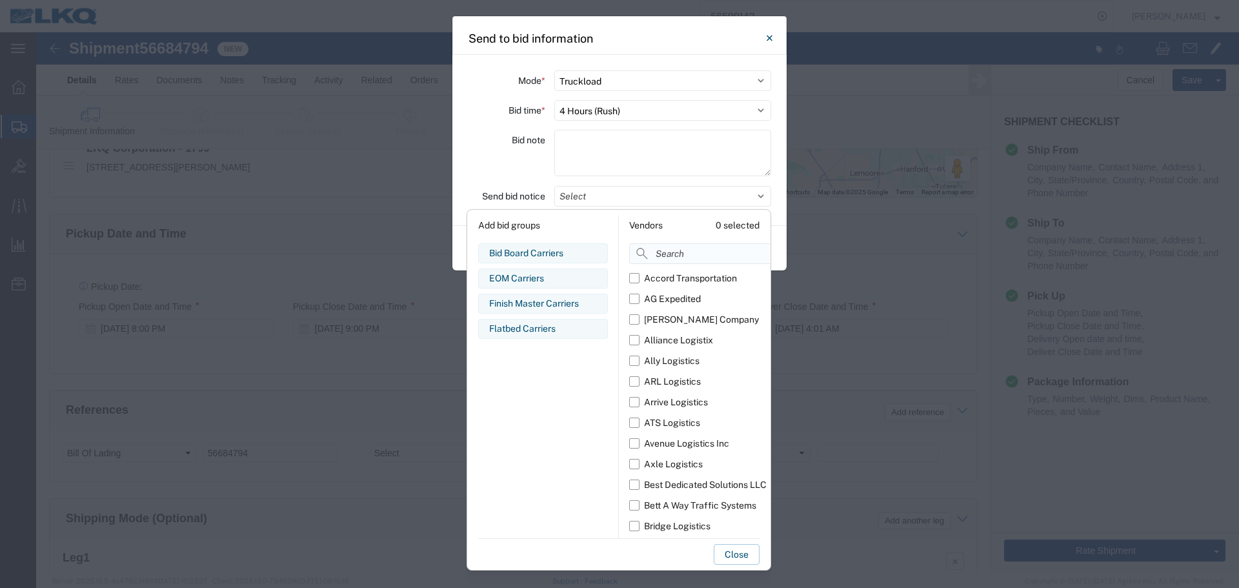
click at [658, 259] on input at bounding box center [728, 253] width 199 height 21
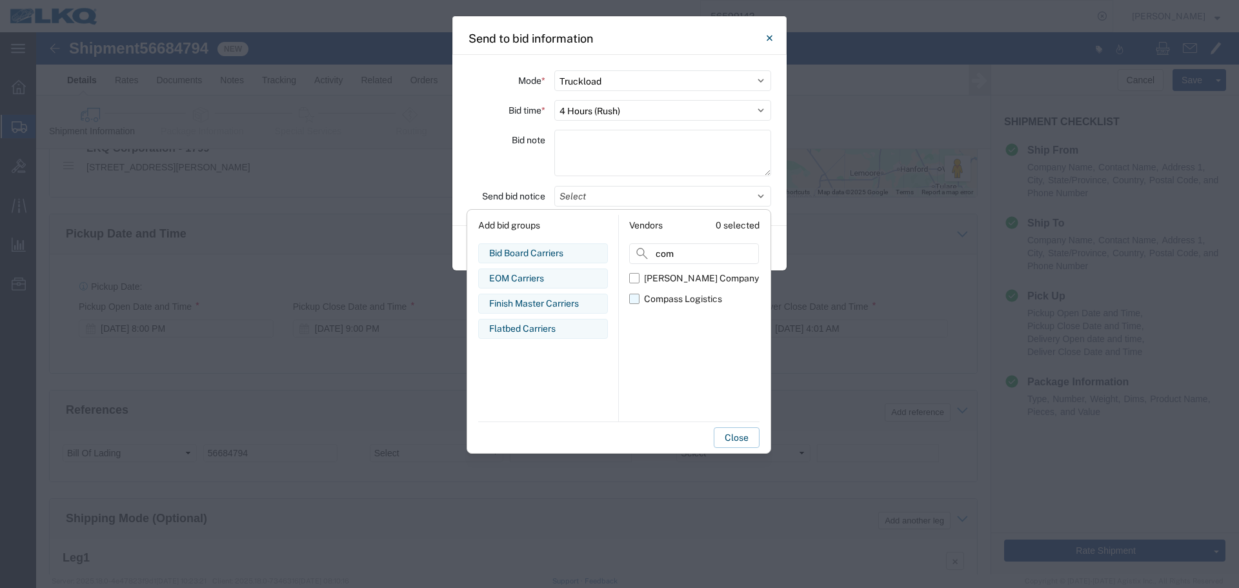
type input "com"
click at [664, 296] on div "Compass Logistics" at bounding box center [683, 299] width 78 height 14
click at [0, 0] on input "Compass Logistics" at bounding box center [0, 0] width 0 height 0
click at [523, 174] on div "Bid note" at bounding box center [506, 155] width 77 height 50
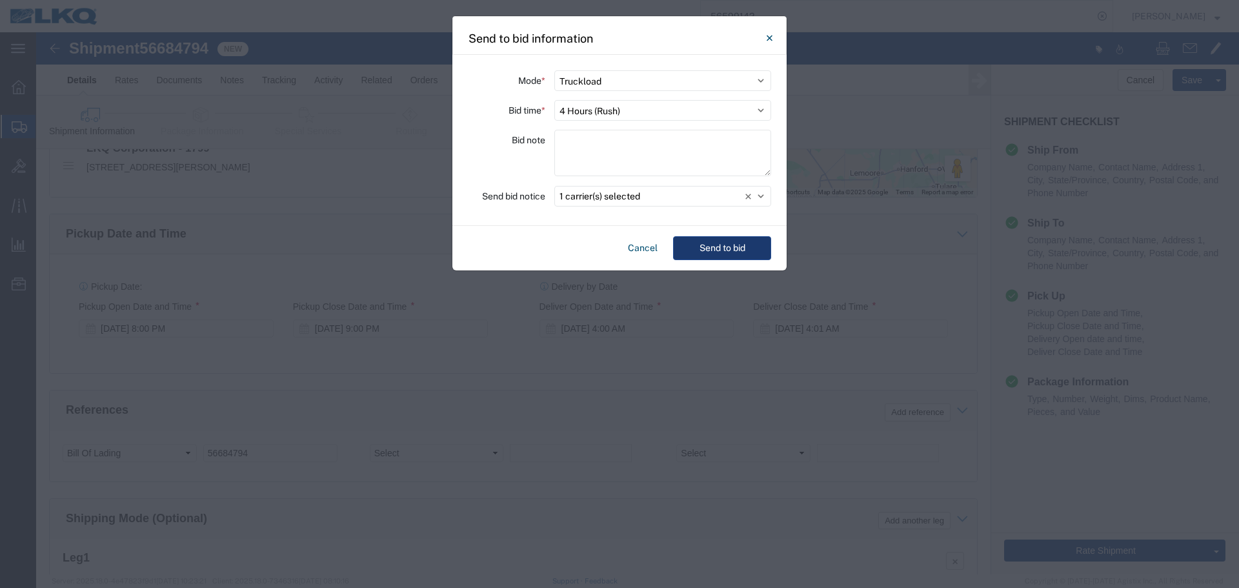
click at [712, 247] on button "Send to bid" at bounding box center [722, 248] width 98 height 24
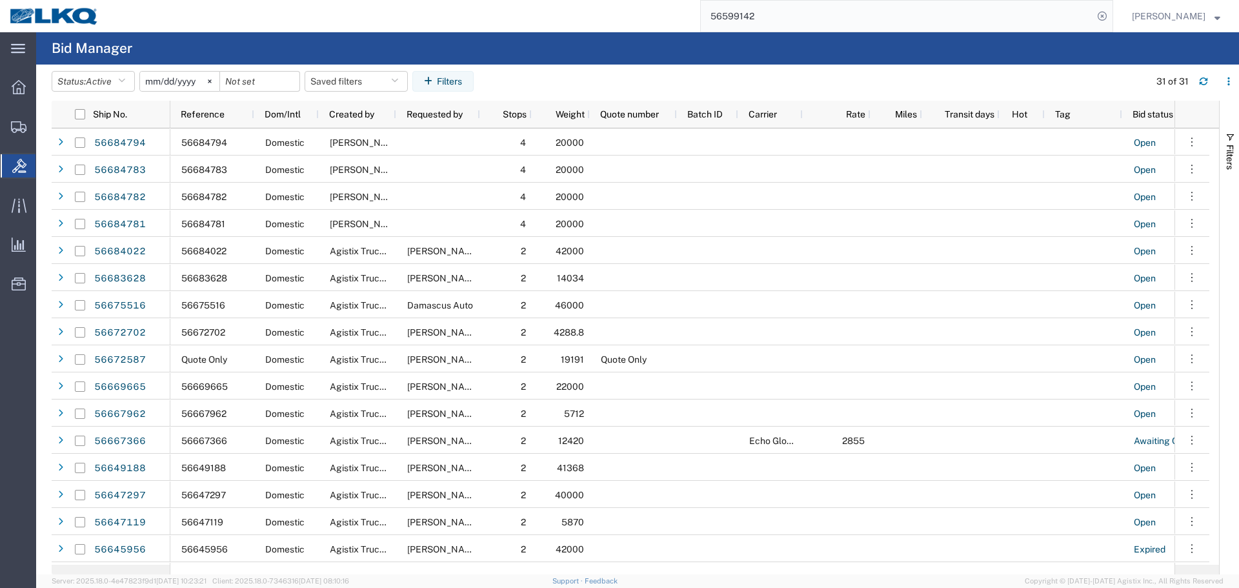
click at [779, 6] on input "56599142" at bounding box center [897, 16] width 392 height 31
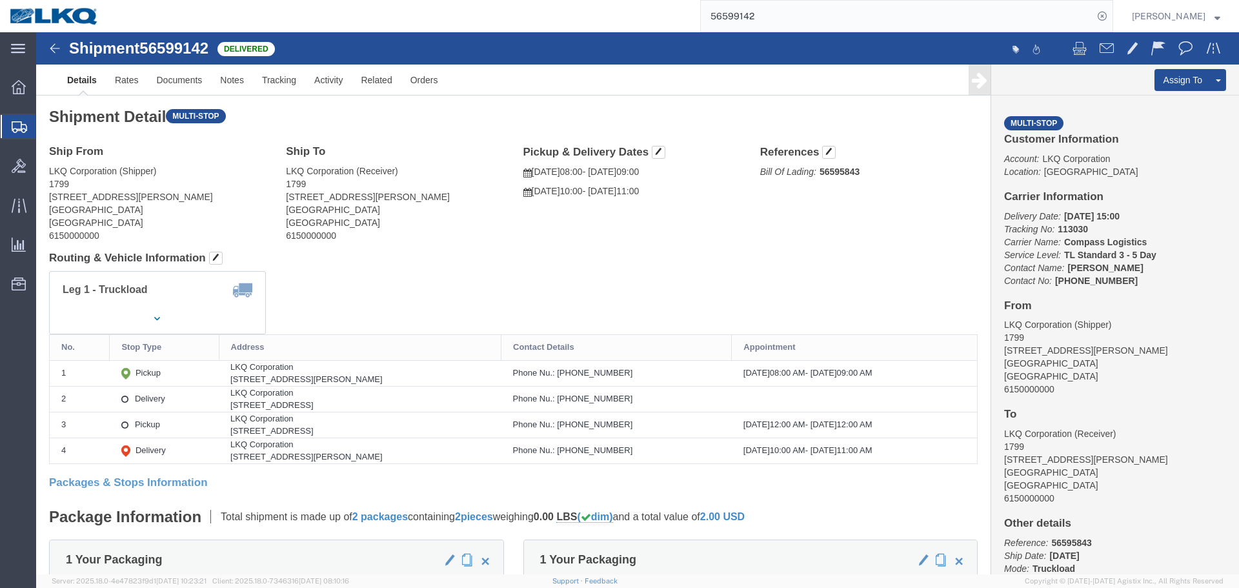
drag, startPoint x: 1117, startPoint y: 69, endPoint x: 1099, endPoint y: 57, distance: 21.5
click link "Clone Shipment"
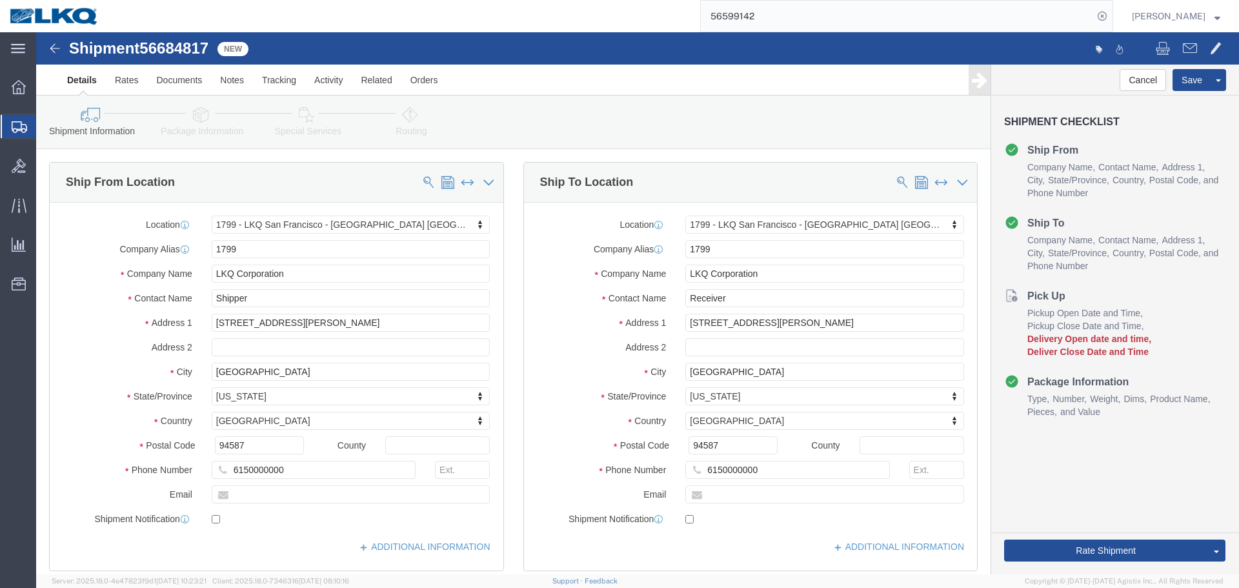
click span "56684817"
select select "27654"
click input "[STREET_ADDRESS][PERSON_NAME]"
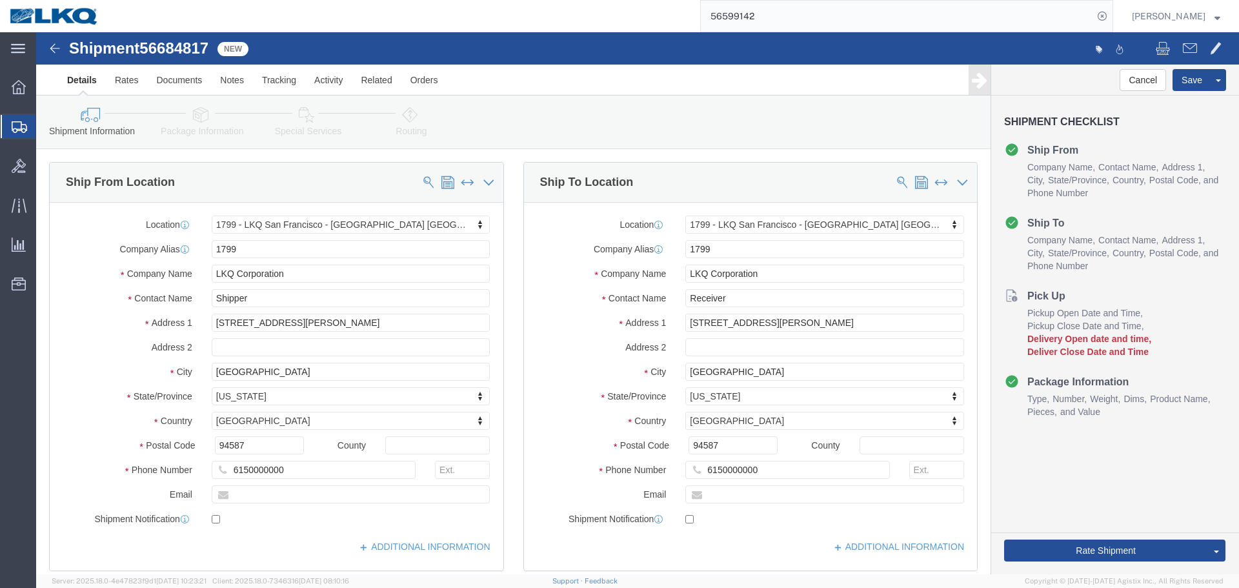
click input "56595843"
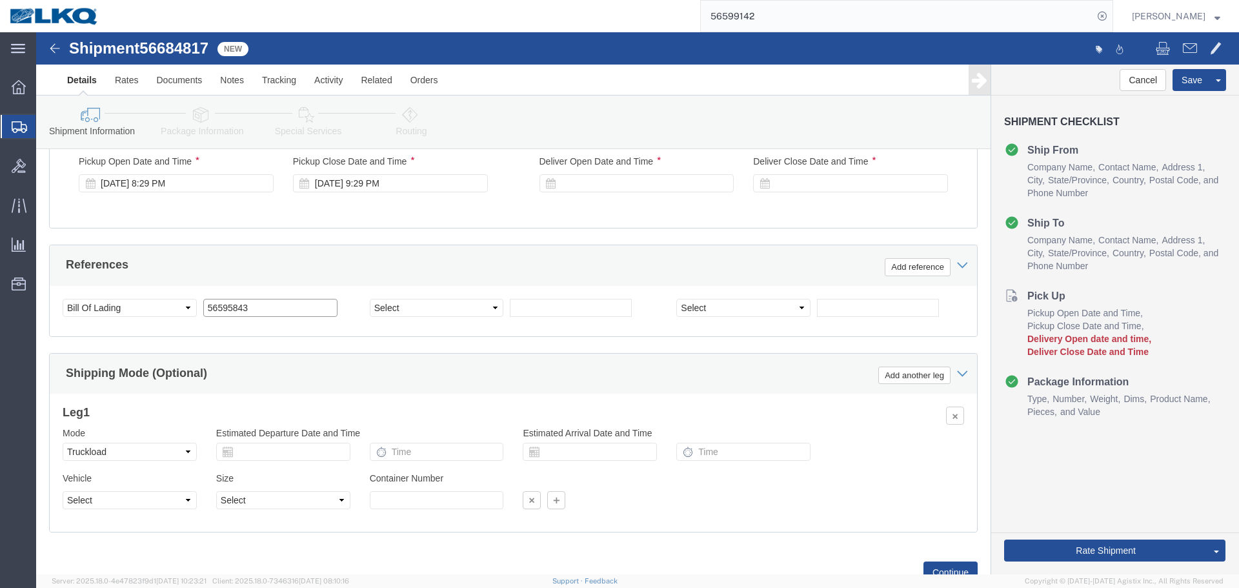
paste input "684817"
type input "56684817"
click div "[DATE] 8:29 PM"
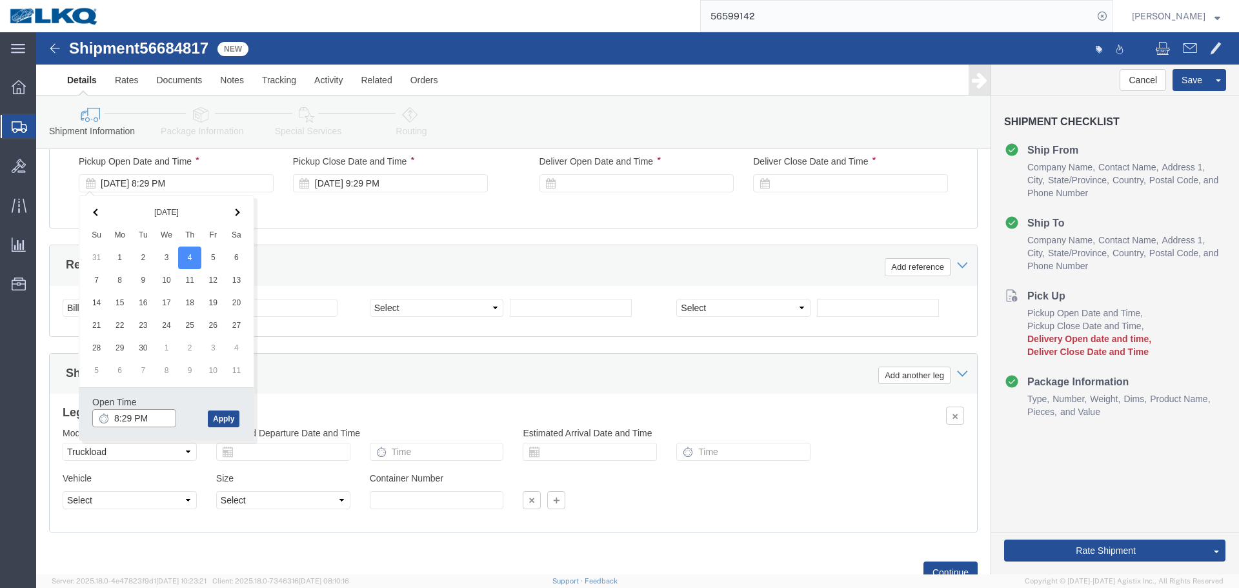
click input "8:29 PM"
type input "8:00 PM"
click button "Apply"
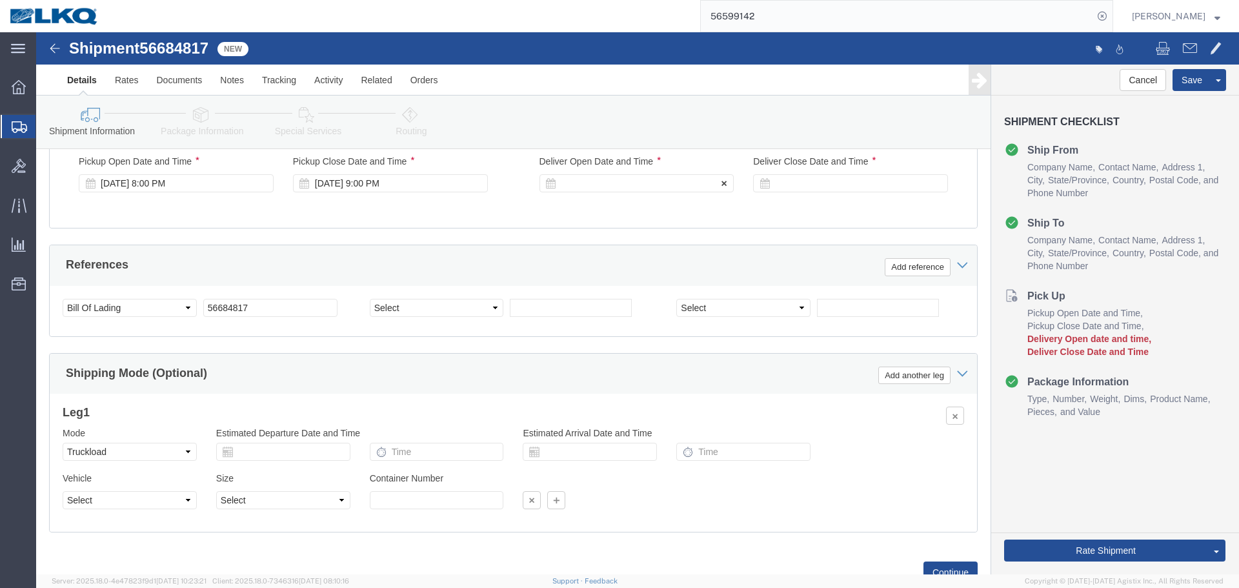
click div
click div "Open Time 10:00 PM Sep 05 2025 10:00 PM - Sep 05 2025 10:00 PM Cancel Apply"
click input "10:00 PM"
type input "4:00 AM"
click button "Apply"
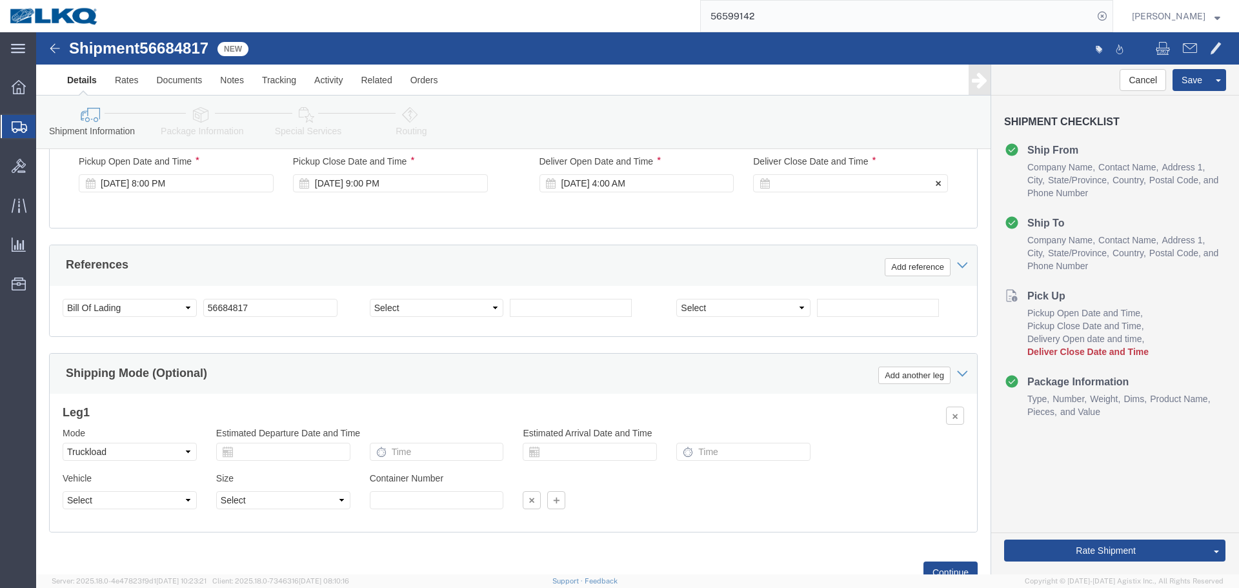
click div
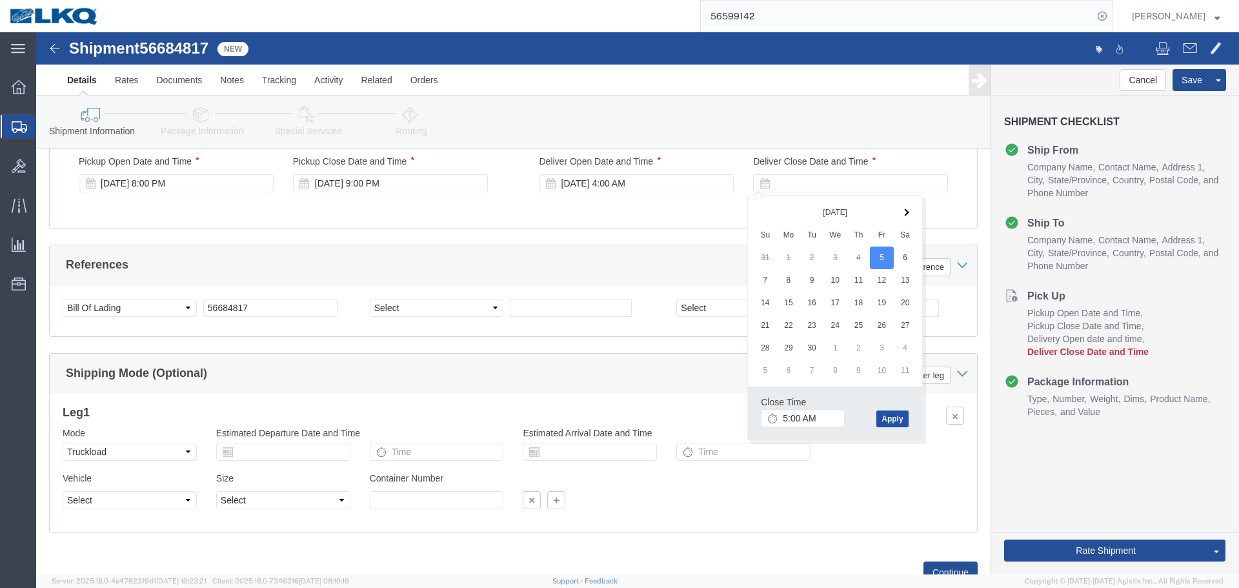
click button "Apply"
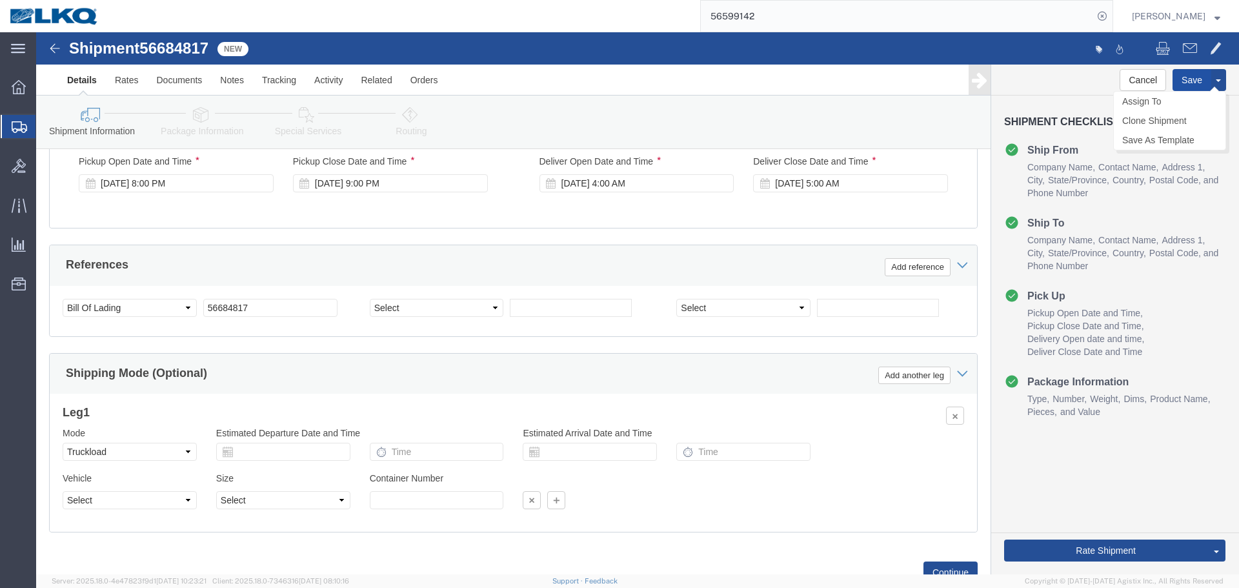
click button "Save"
type button "Save"
click link "Send To Bid"
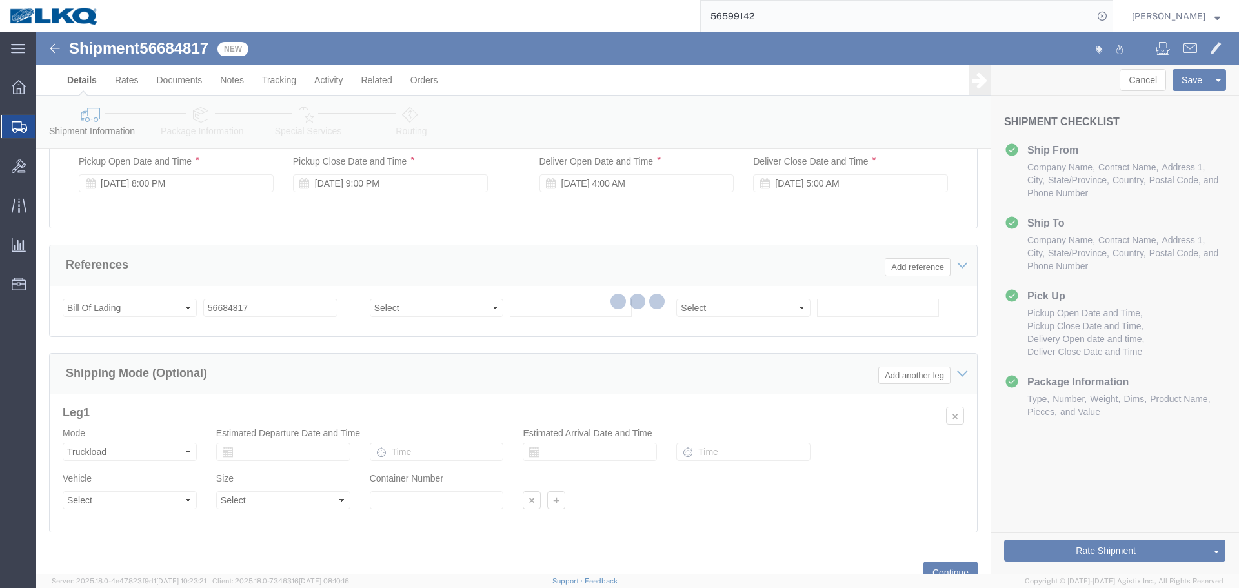
select select "27654"
select select "TL"
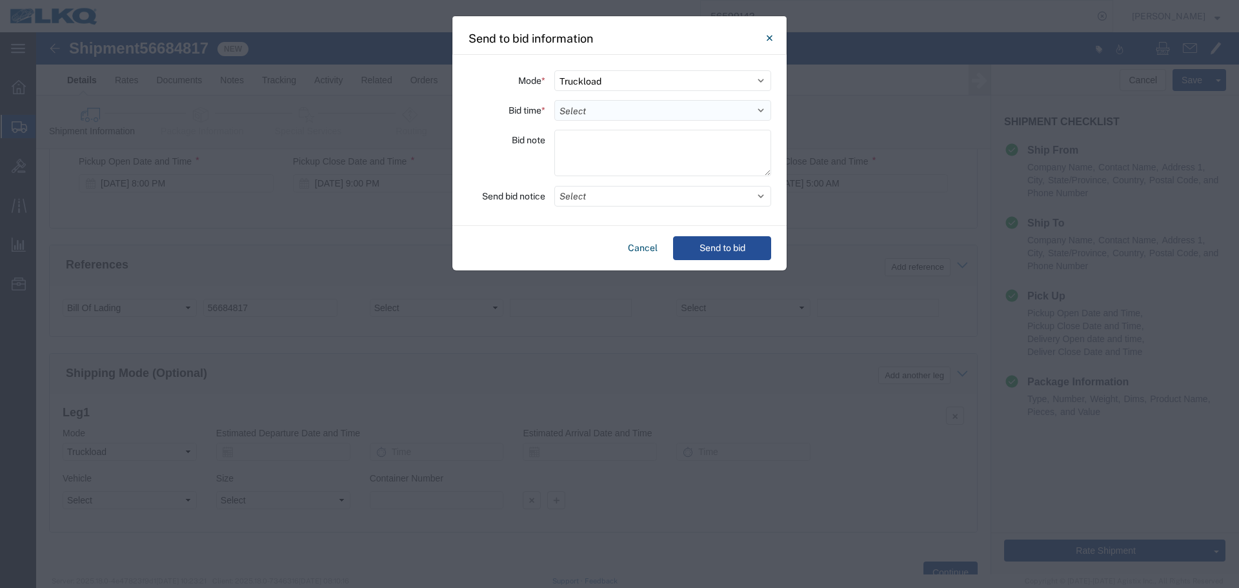
click at [621, 108] on select "Select 30 Min (Rush) 1 Hour (Rush) 2 Hours (Rush) 4 Hours (Rush) 8 Hours (Rush)…" at bounding box center [662, 110] width 217 height 21
select select "4"
click at [554, 100] on select "Select 30 Min (Rush) 1 Hour (Rush) 2 Hours (Rush) 4 Hours (Rush) 8 Hours (Rush)…" at bounding box center [662, 110] width 217 height 21
click at [621, 194] on button "Select" at bounding box center [662, 196] width 217 height 21
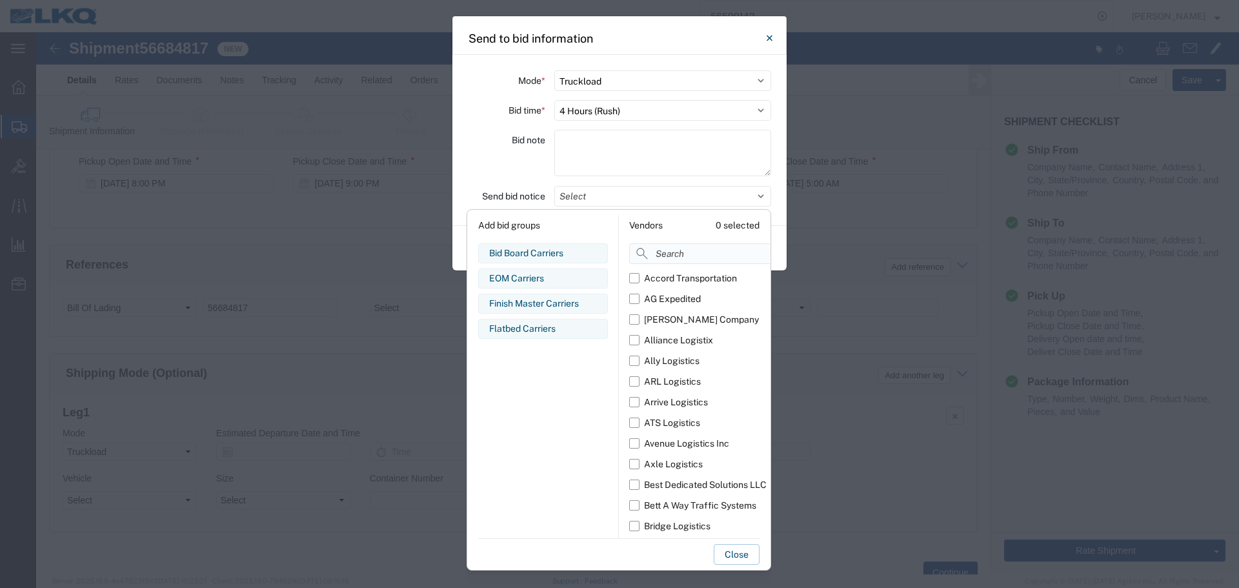
click at [681, 245] on input at bounding box center [728, 253] width 199 height 21
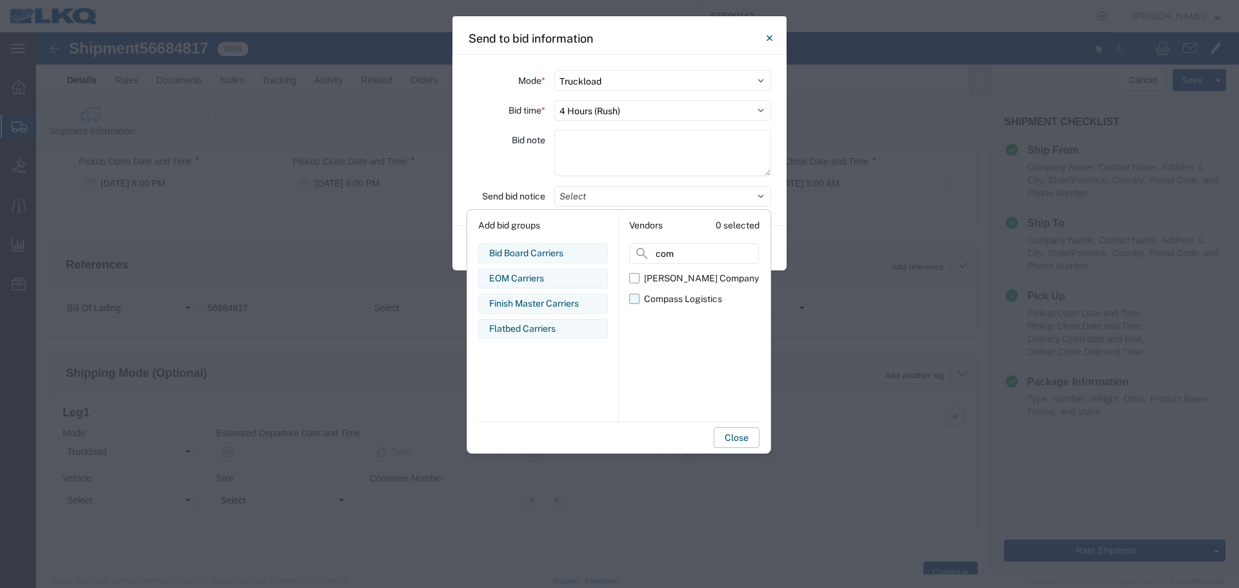
type input "com"
click at [647, 303] on div "Compass Logistics" at bounding box center [683, 299] width 78 height 14
click at [0, 0] on input "Compass Logistics" at bounding box center [0, 0] width 0 height 0
click at [520, 162] on div "Bid note" at bounding box center [506, 155] width 77 height 50
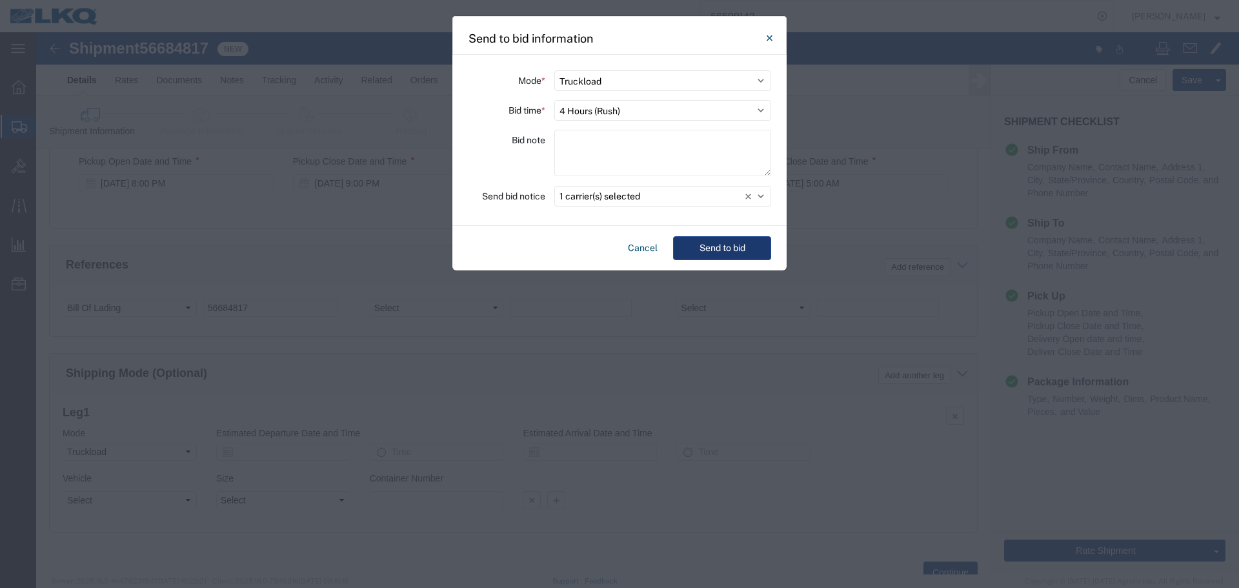
click at [710, 249] on button "Send to bid" at bounding box center [722, 248] width 98 height 24
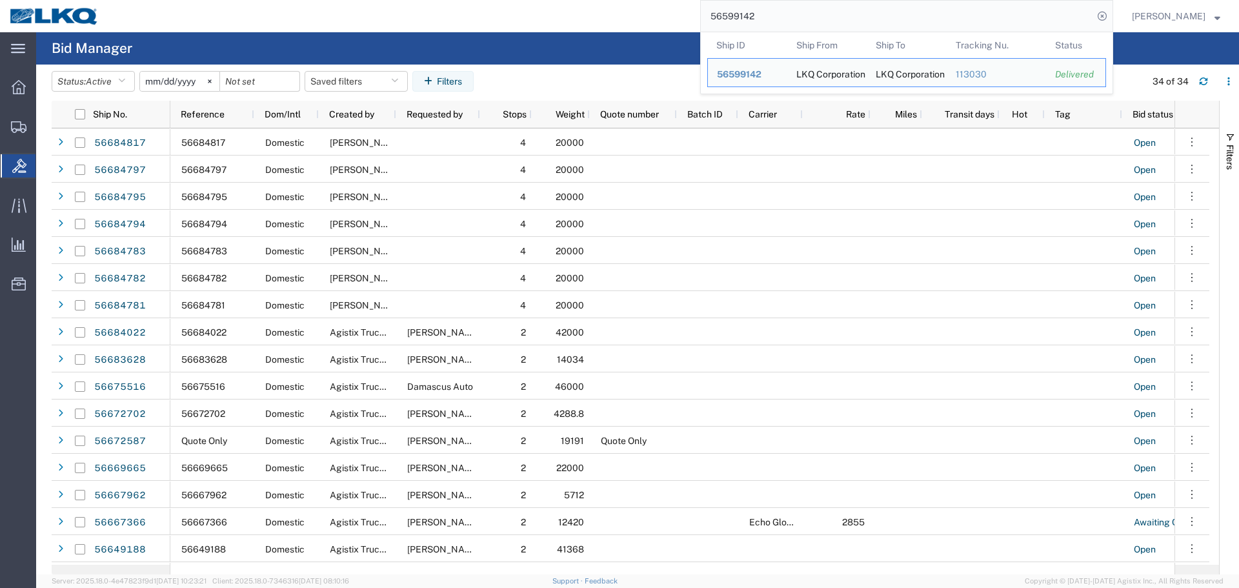
click at [772, 19] on input "56599142" at bounding box center [897, 16] width 392 height 31
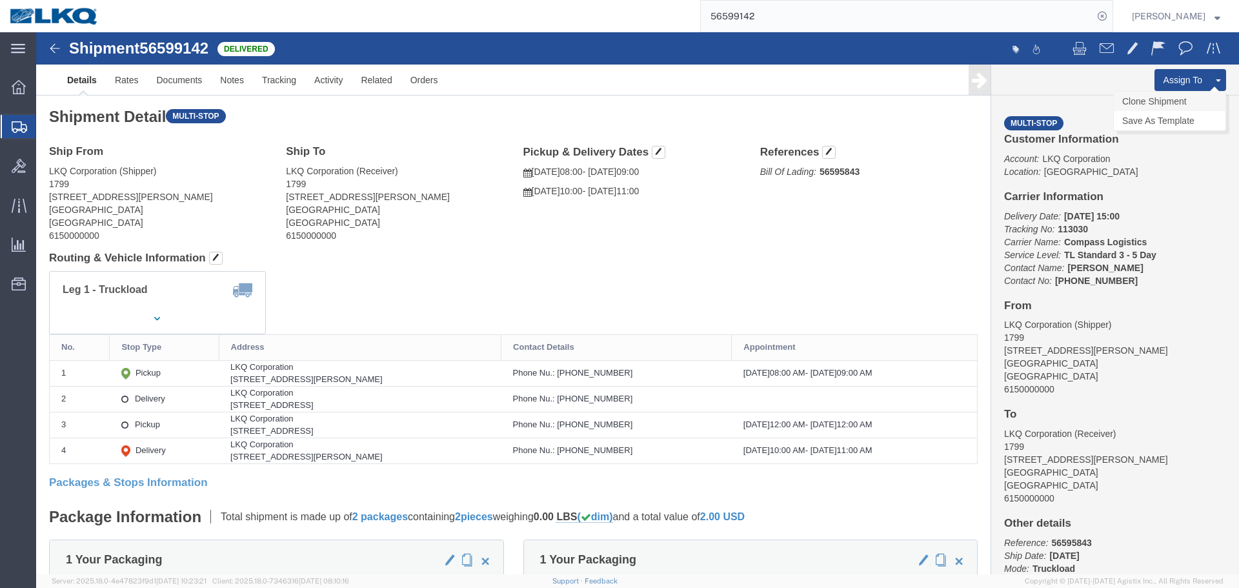
click link "Clone Shipment"
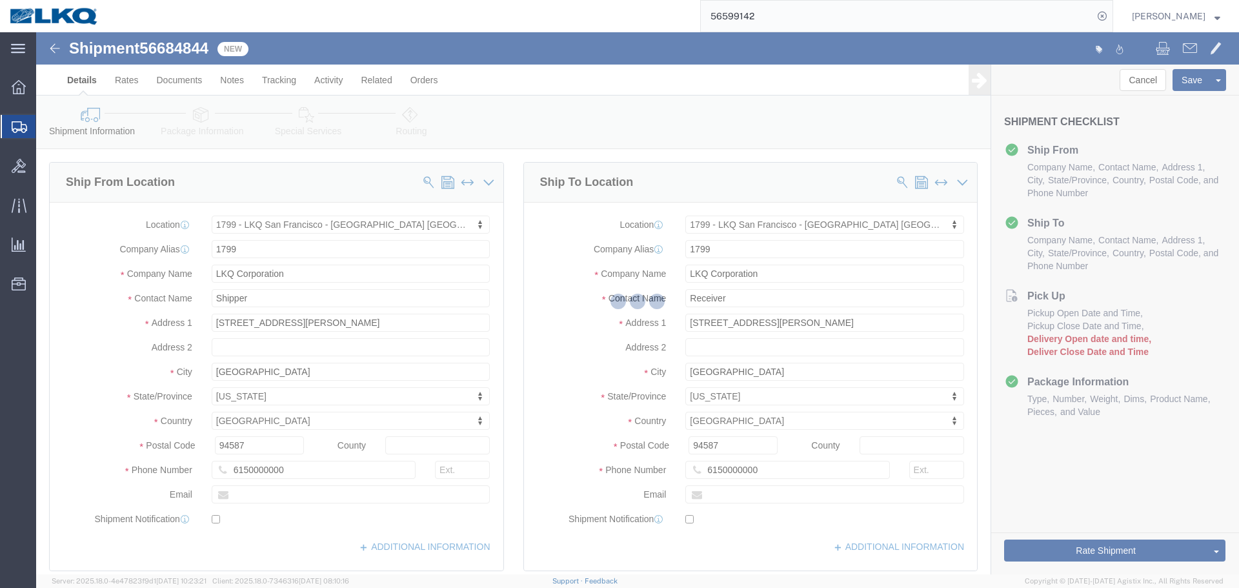
select select "27654"
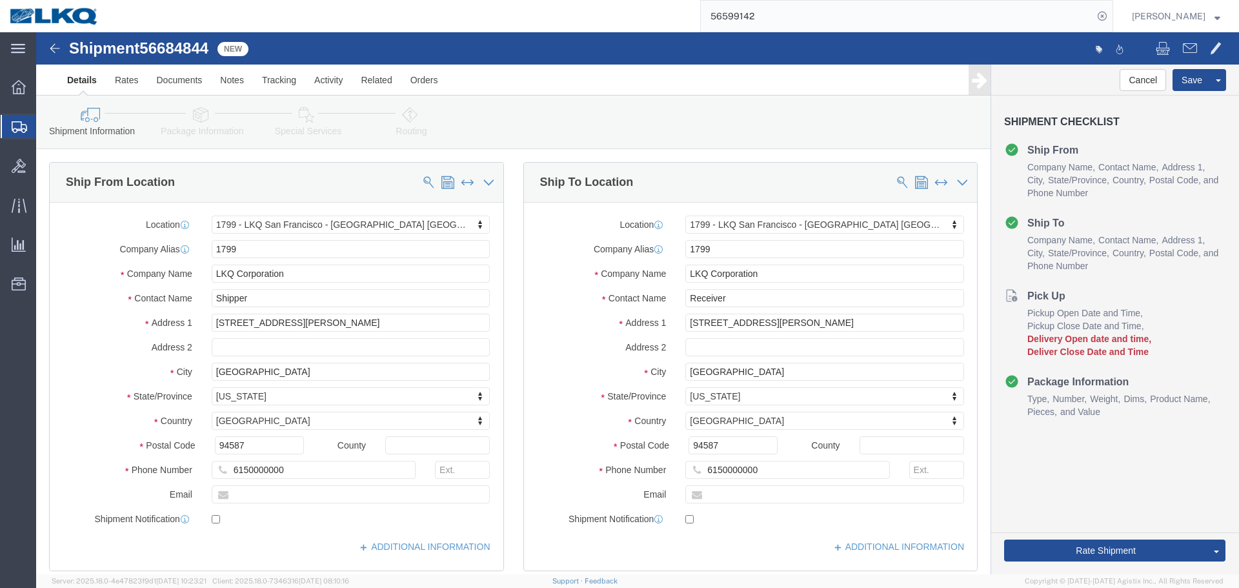
click span "56684844"
copy span "56684844"
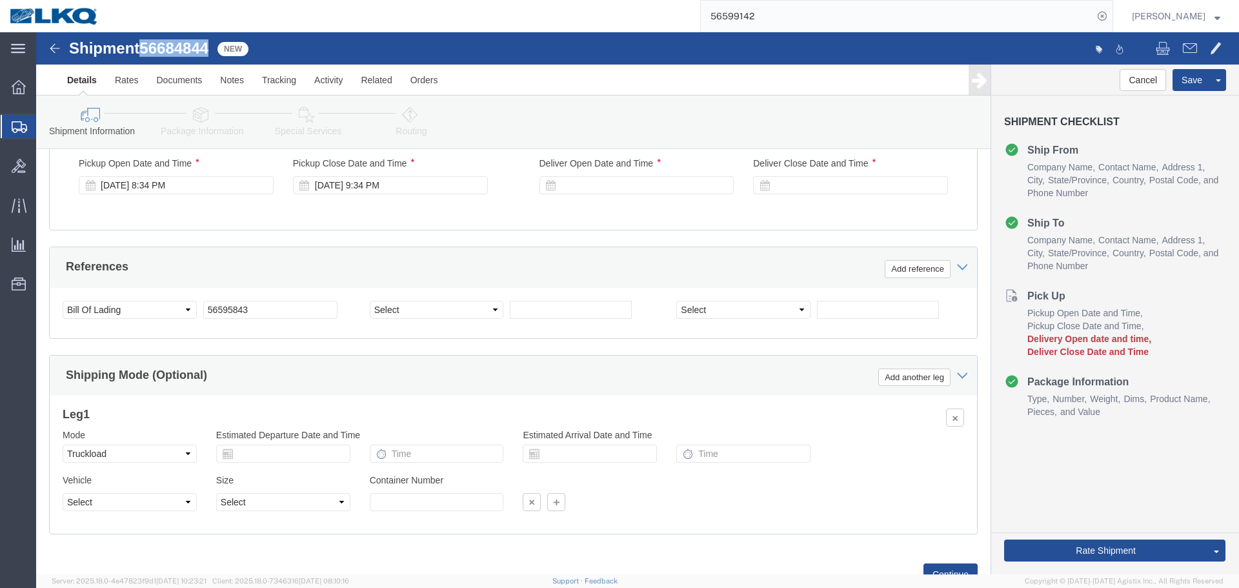
scroll to position [903, 0]
click input "56595843"
paste input "684844"
type input "56684844"
click div "Sep 02 2025 8:34 PM"
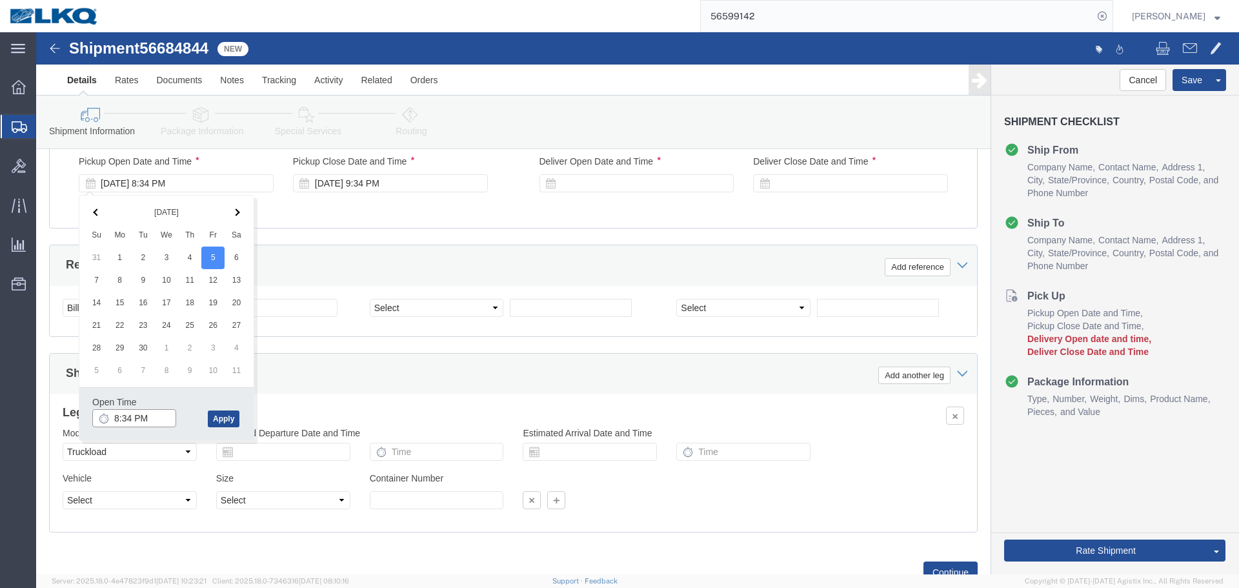
click input "8:34 PM"
type input "8:00 PM"
click button "Apply"
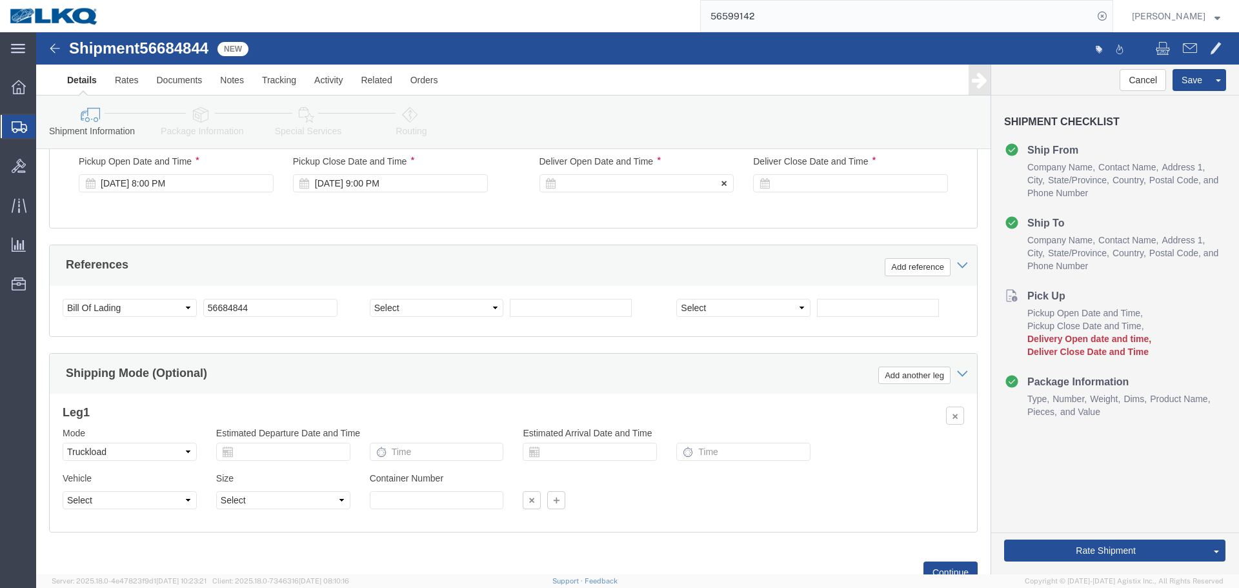
click div
click input "10:00 PM"
type input "4:00 AM"
click button "Apply"
click div
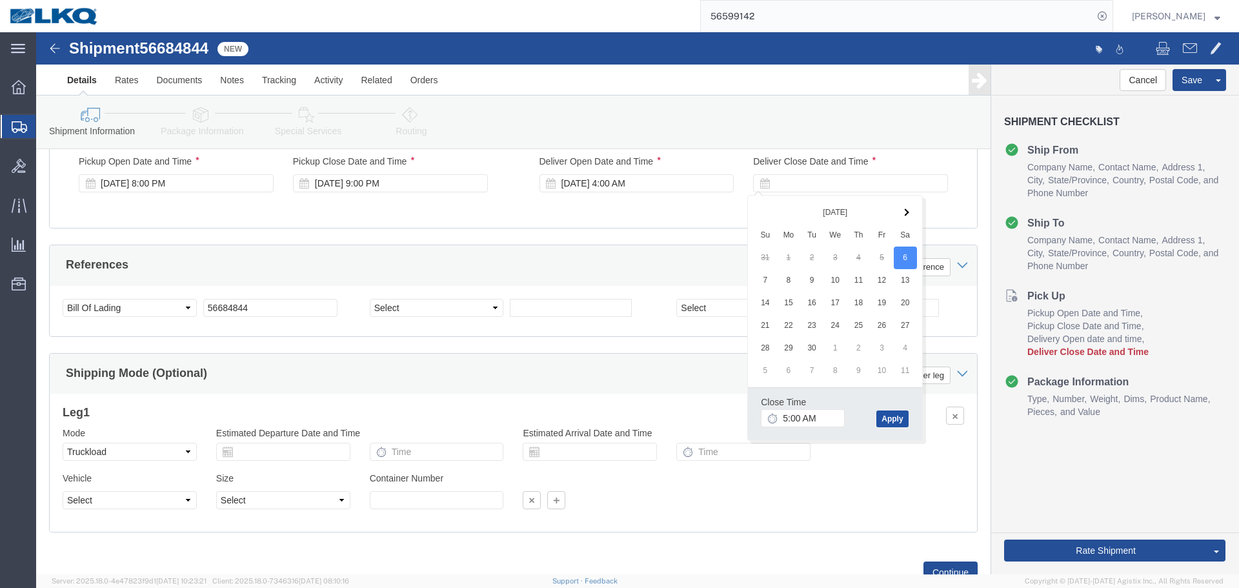
click button "Apply"
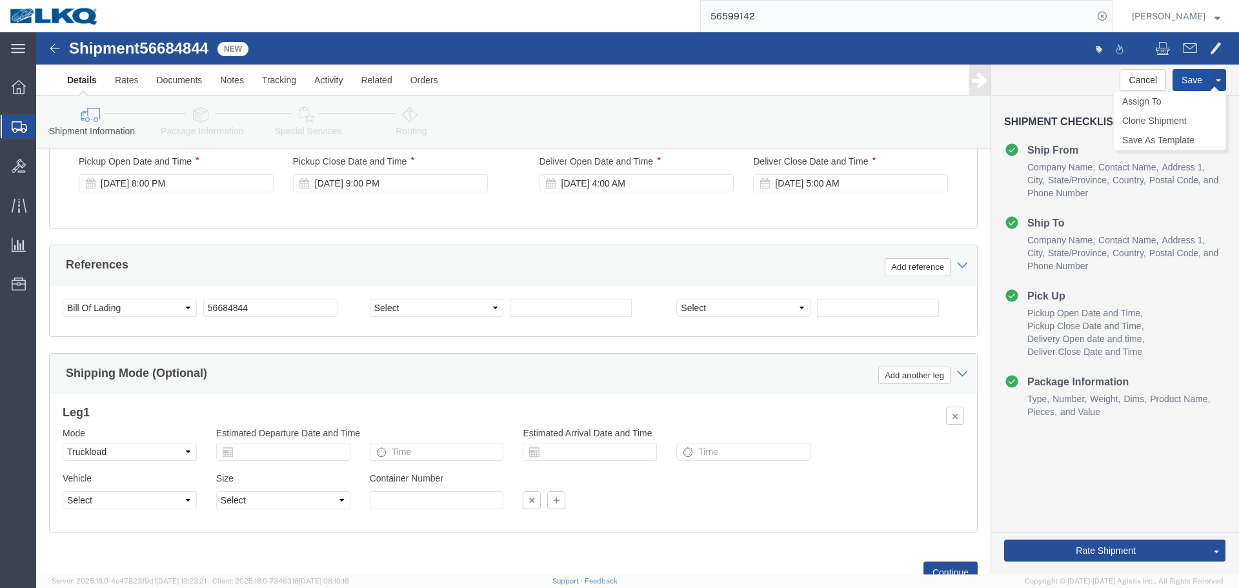
drag, startPoint x: 1137, startPoint y: 46, endPoint x: 1065, endPoint y: 21, distance: 76.5
click button "Save"
click link "Send To Bid"
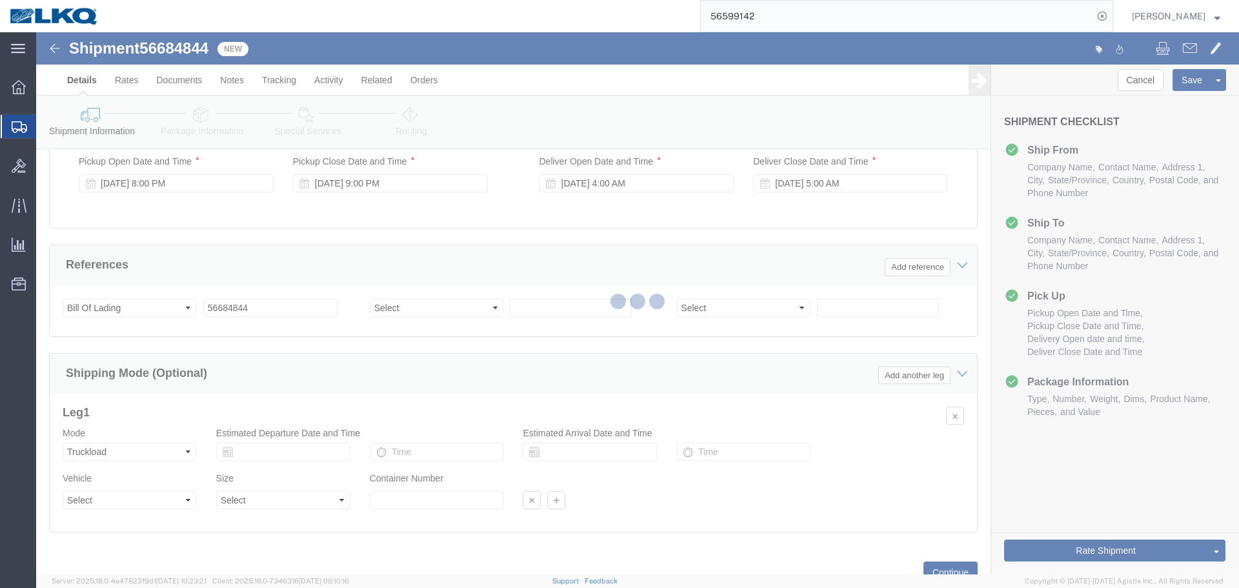
select select "27654"
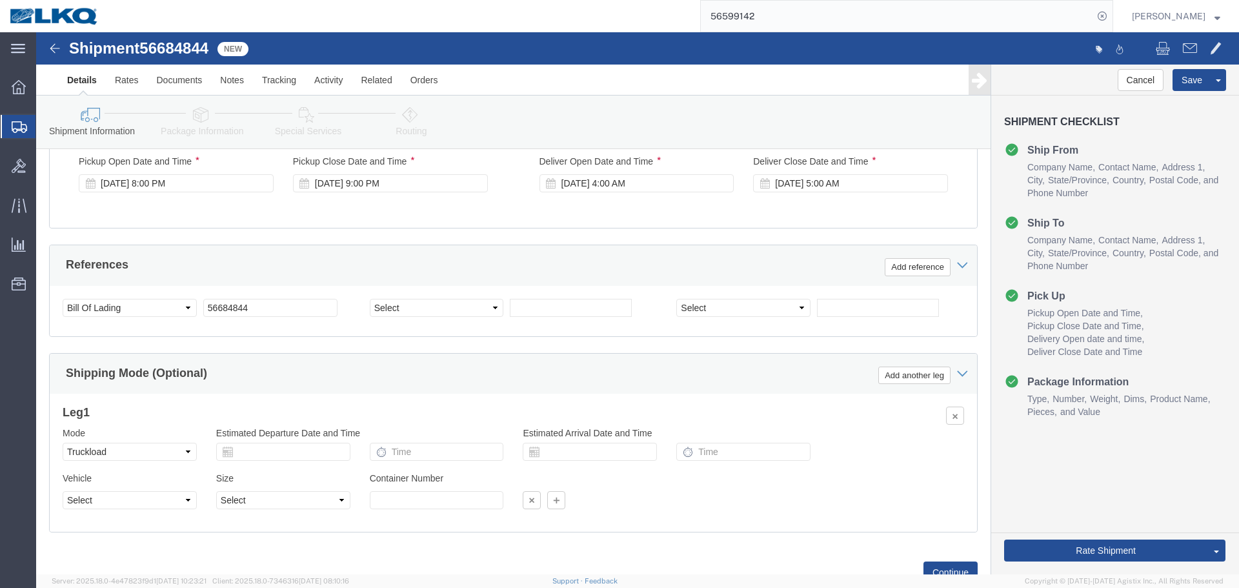
select select "TL"
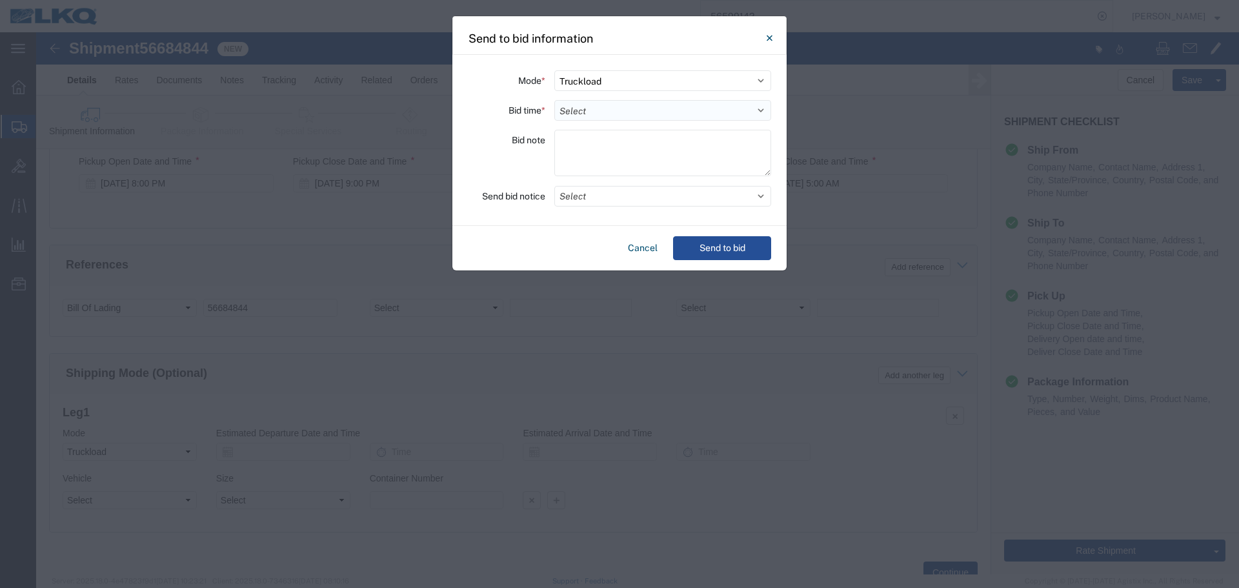
click at [587, 112] on select "Select 30 Min (Rush) 1 Hour (Rush) 2 Hours (Rush) 4 Hours (Rush) 8 Hours (Rush)…" at bounding box center [662, 110] width 217 height 21
select select "4"
click at [554, 100] on select "Select 30 Min (Rush) 1 Hour (Rush) 2 Hours (Rush) 4 Hours (Rush) 8 Hours (Rush)…" at bounding box center [662, 110] width 217 height 21
click at [612, 192] on button "Select" at bounding box center [662, 196] width 217 height 21
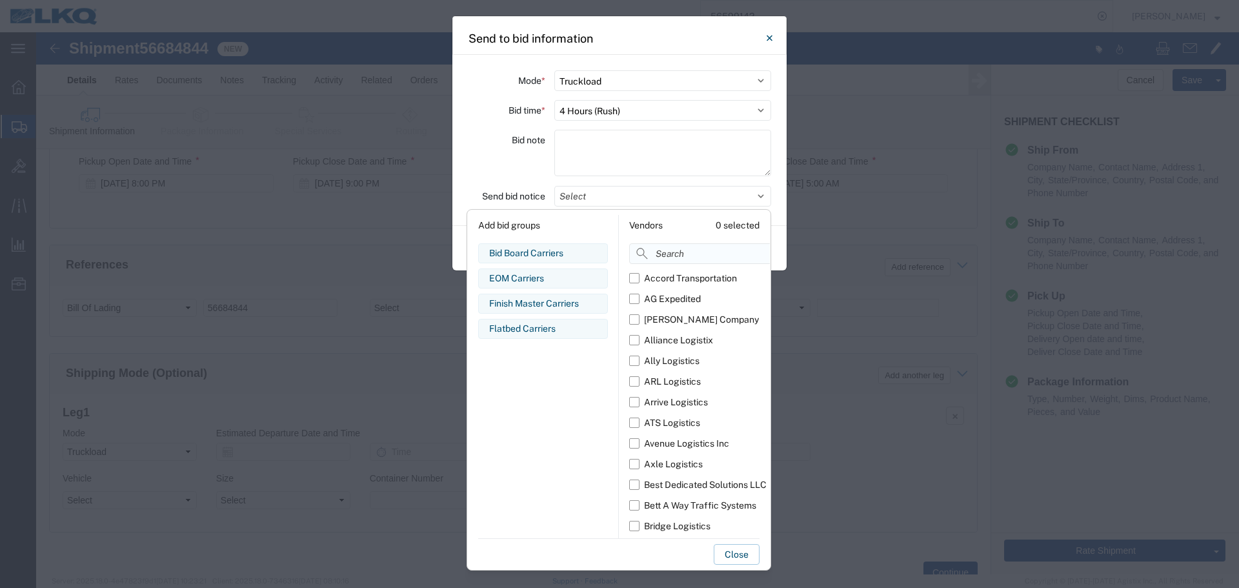
click at [681, 255] on input at bounding box center [728, 253] width 199 height 21
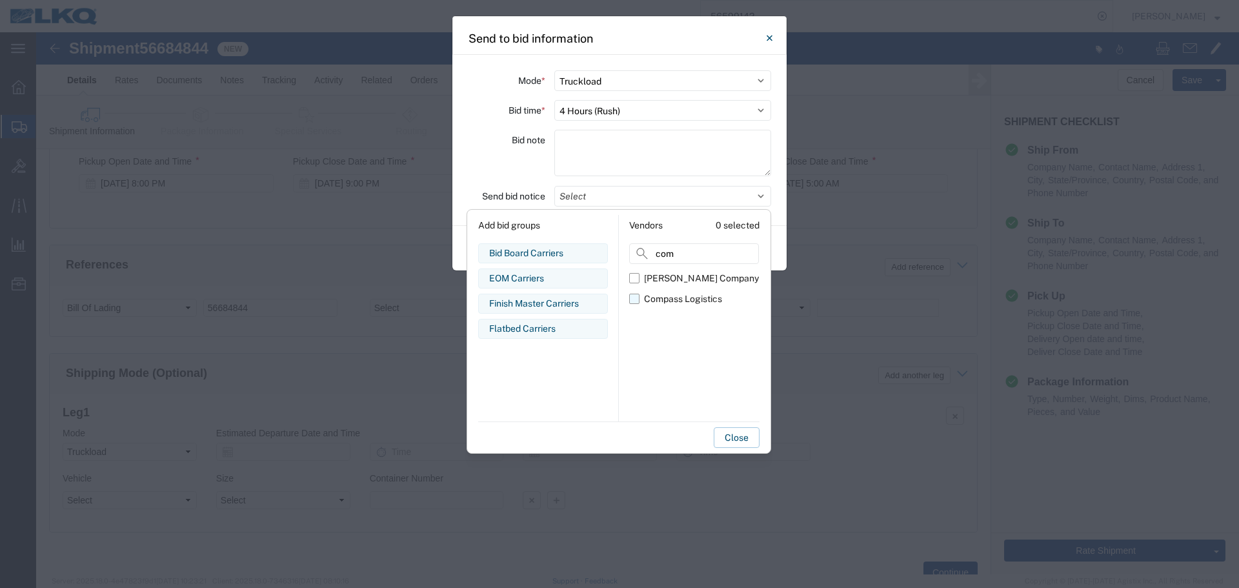
type input "com"
click at [653, 294] on div "Compass Logistics" at bounding box center [683, 299] width 78 height 14
click at [0, 0] on input "Compass Logistics" at bounding box center [0, 0] width 0 height 0
click at [514, 159] on div "Bid note" at bounding box center [506, 155] width 77 height 50
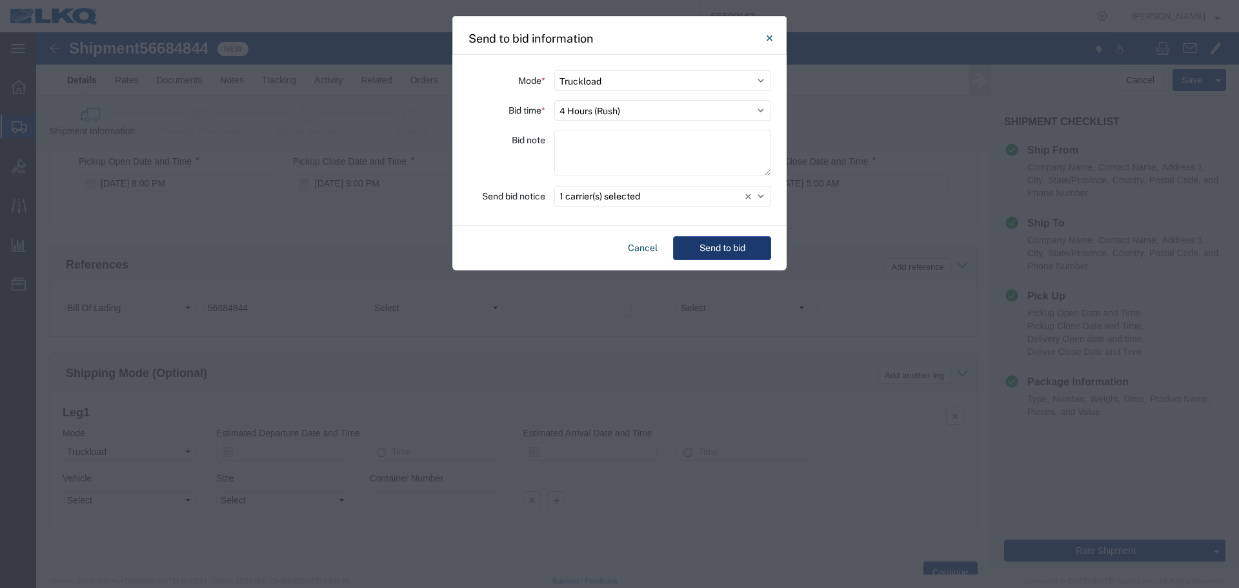
click at [760, 246] on button "Send to bid" at bounding box center [722, 248] width 98 height 24
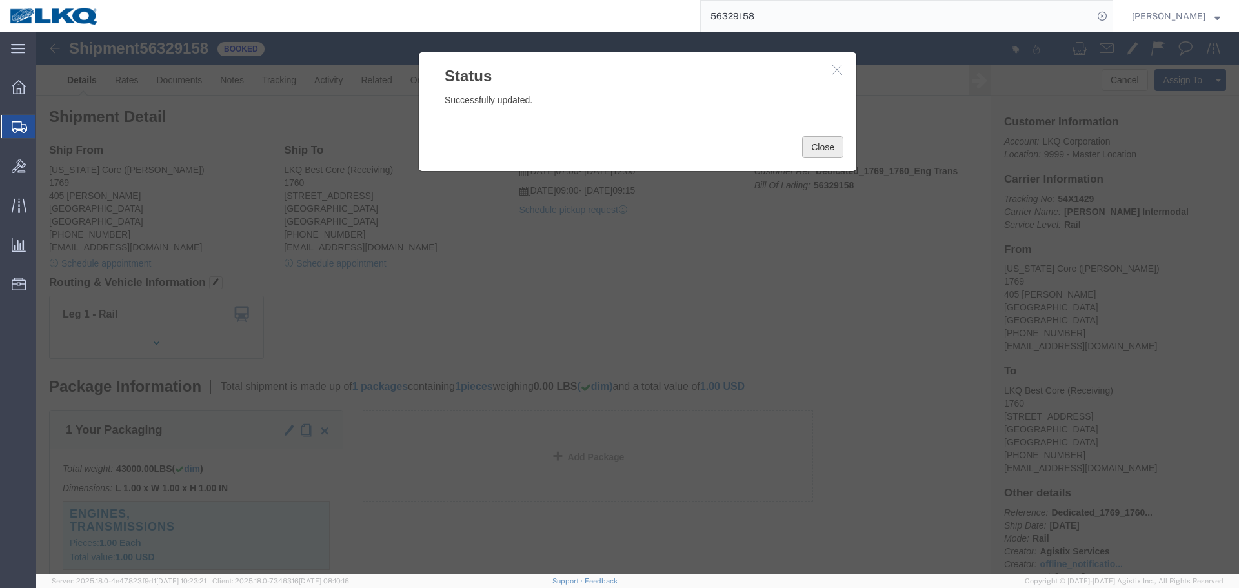
click button "Close"
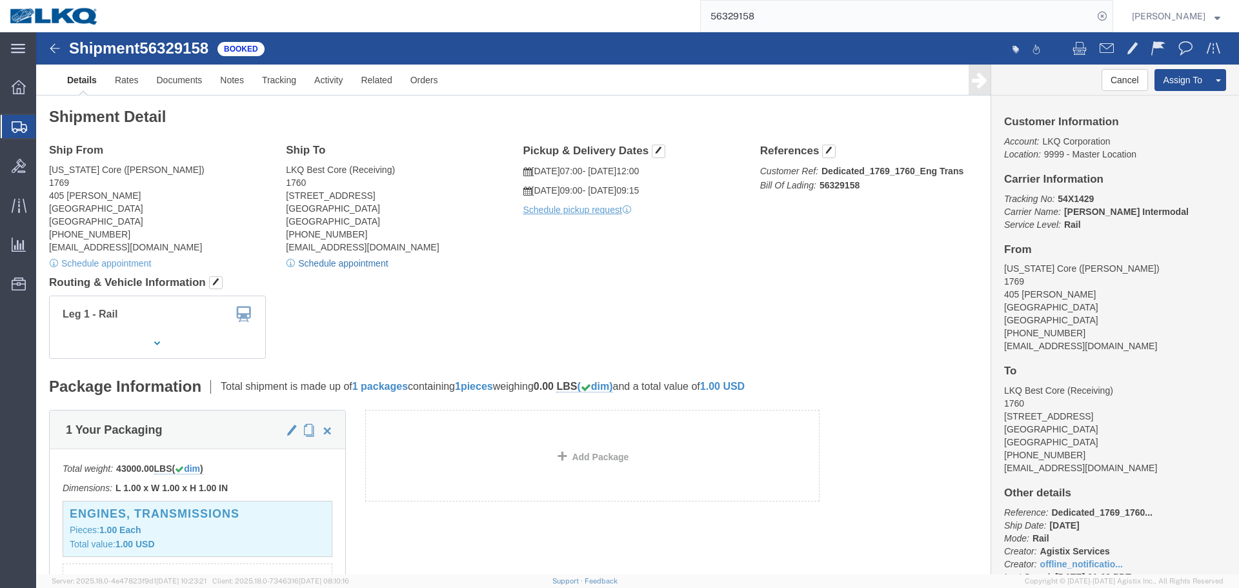
click link "Schedule appointment"
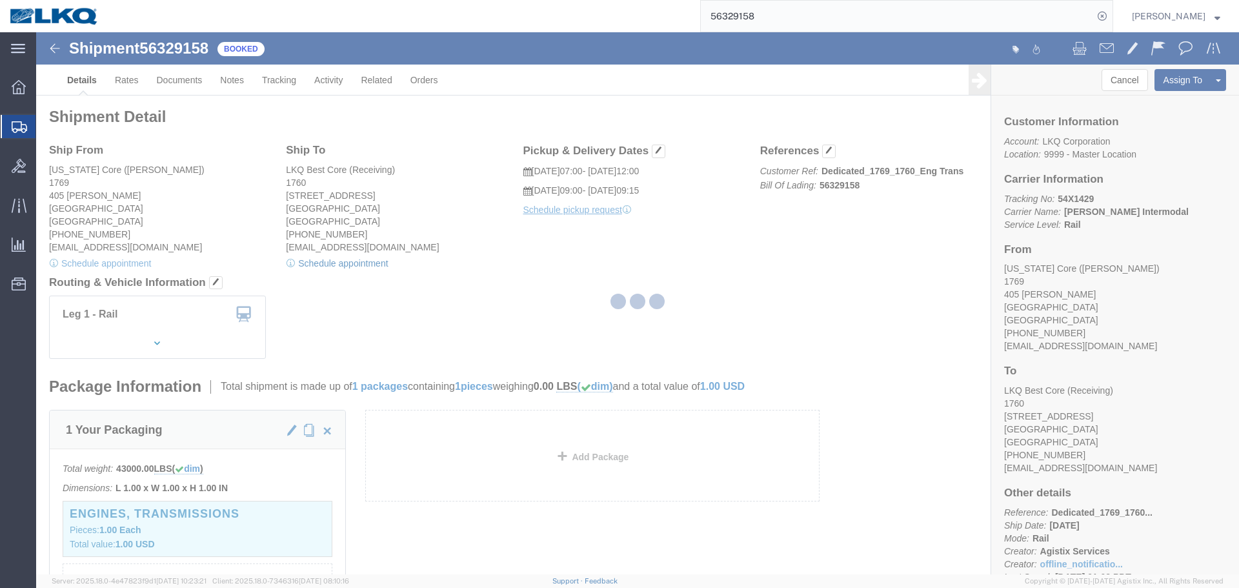
select select
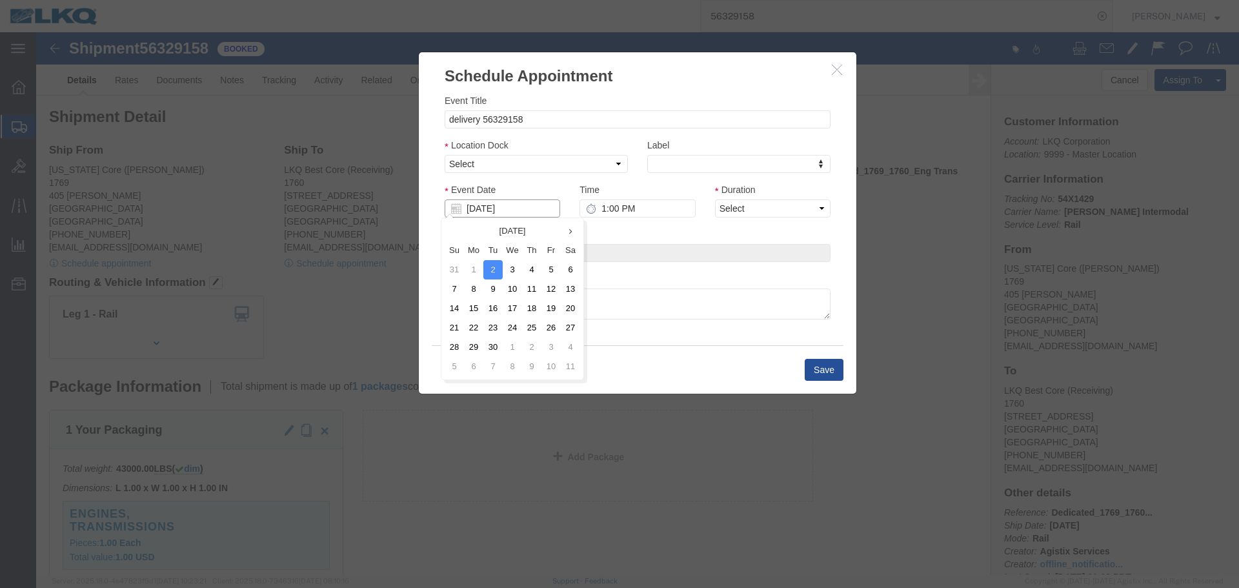
click input "[DATE]"
click td "10"
click div "Duration Select 15 min 30 min 45 min 1 hr 2 hr 3 hr 4 hr"
click input "1:00 PM"
type input "7:15 AM"
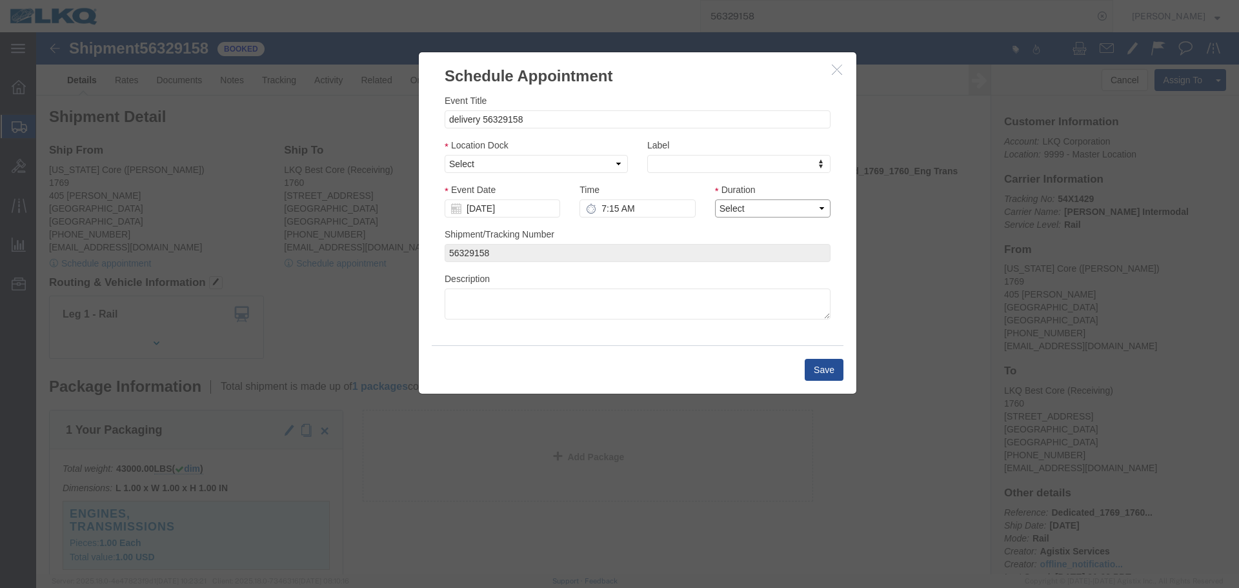
click select "Select 15 min 30 min 45 min 1 hr 2 hr 3 hr 4 hr"
select select "15"
click select "Select 15 min 30 min 45 min 1 hr 2 hr 3 hr 4 hr"
click button "Save"
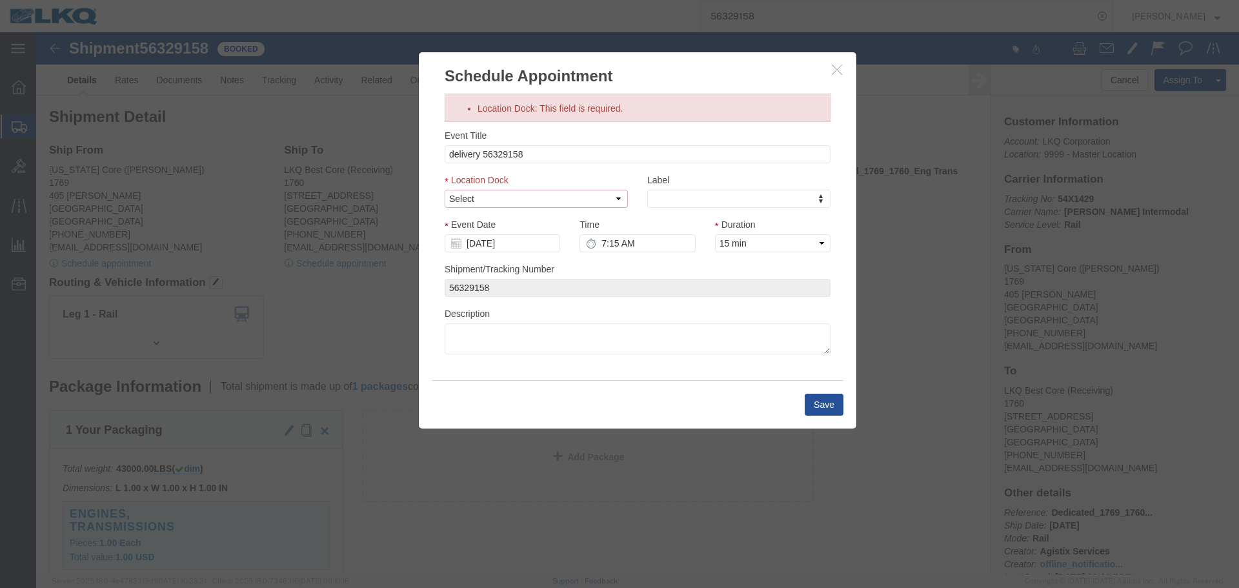
click select "Select 1760 - LKQ Best Core 1760 - Outbound Loads"
select select "1"
click select "Select 1760 - LKQ Best Core 1760 - Outbound Loads"
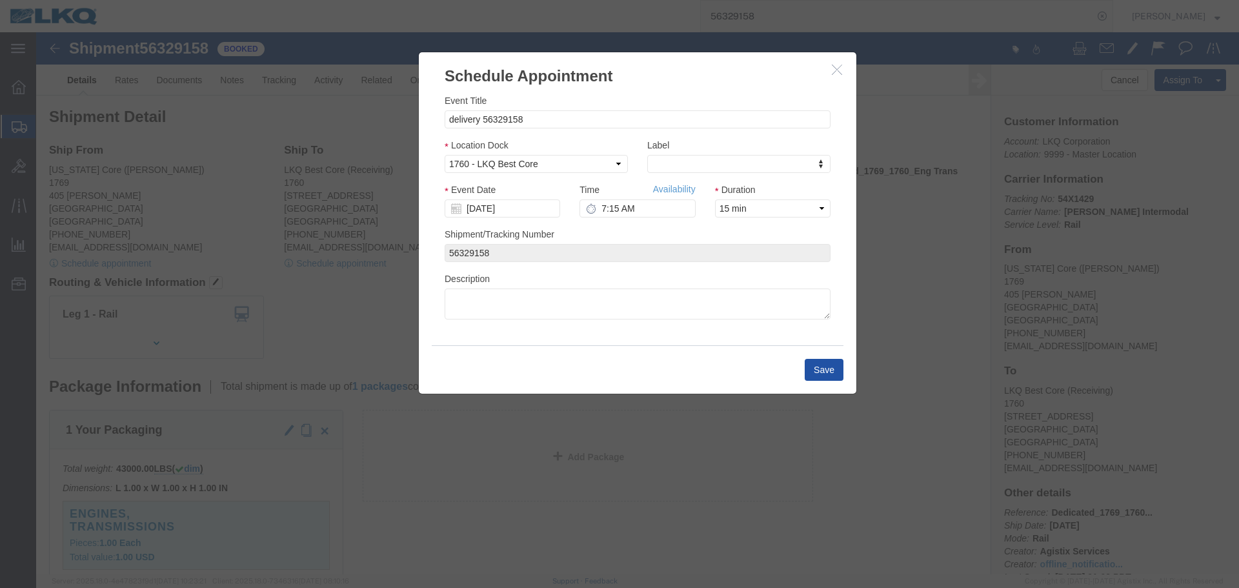
click button "Save"
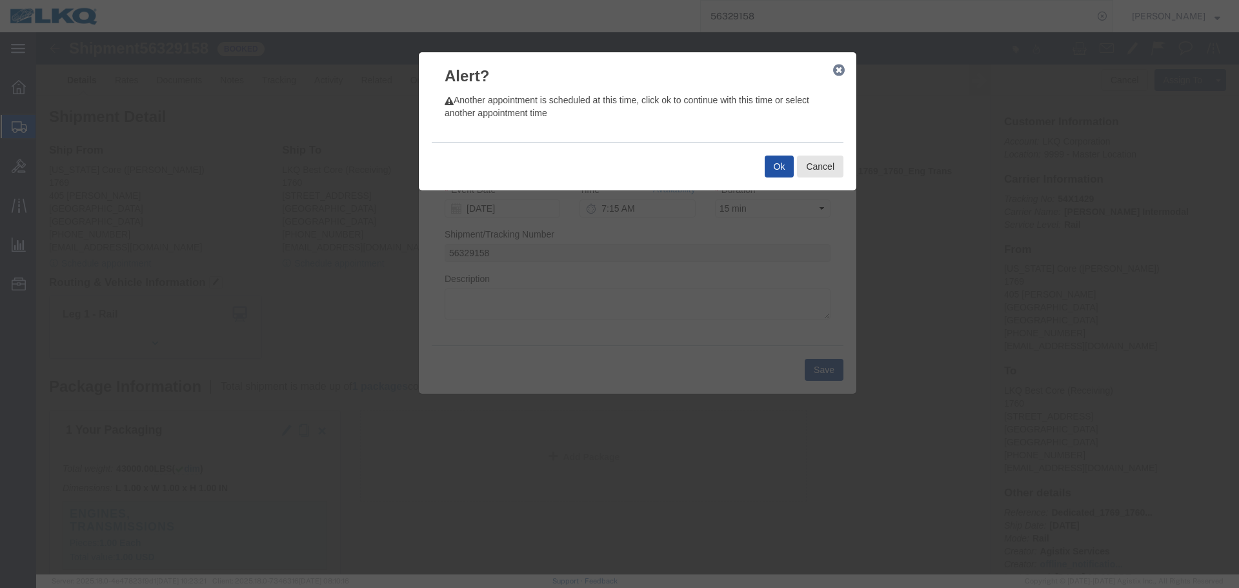
click button "Ok"
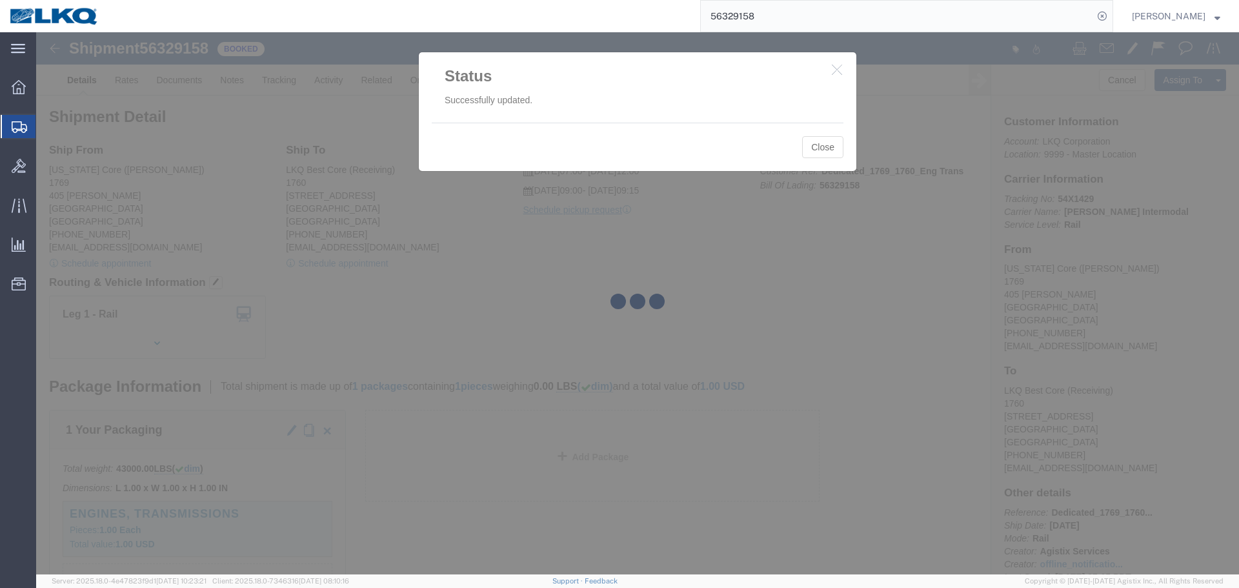
click at [786, 15] on input "56329158" at bounding box center [897, 16] width 392 height 31
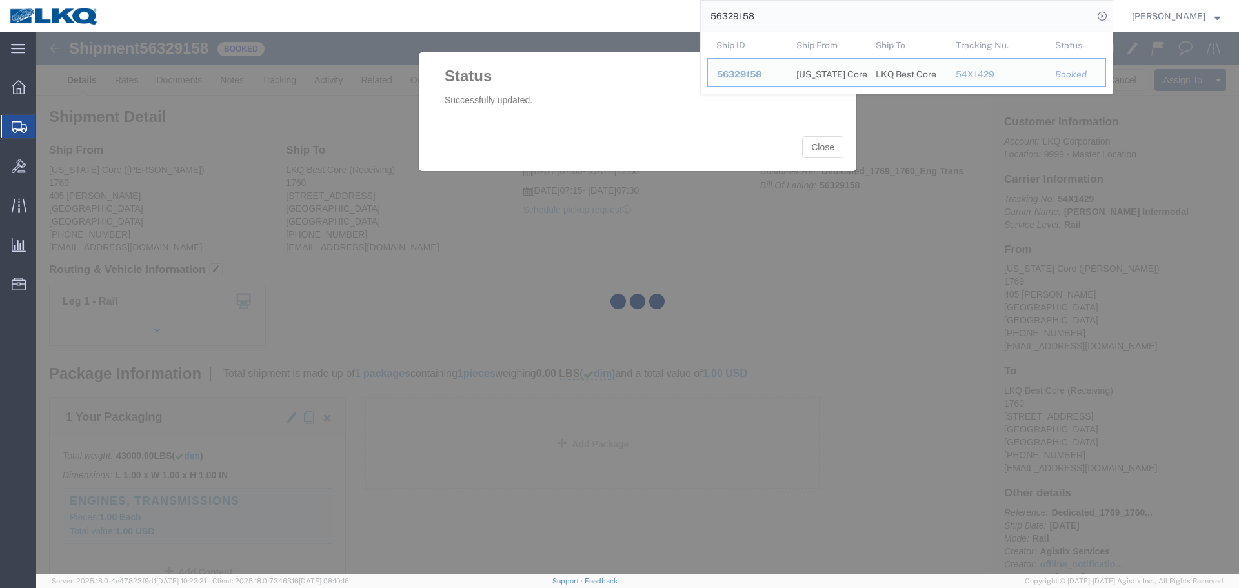
paste input "6"
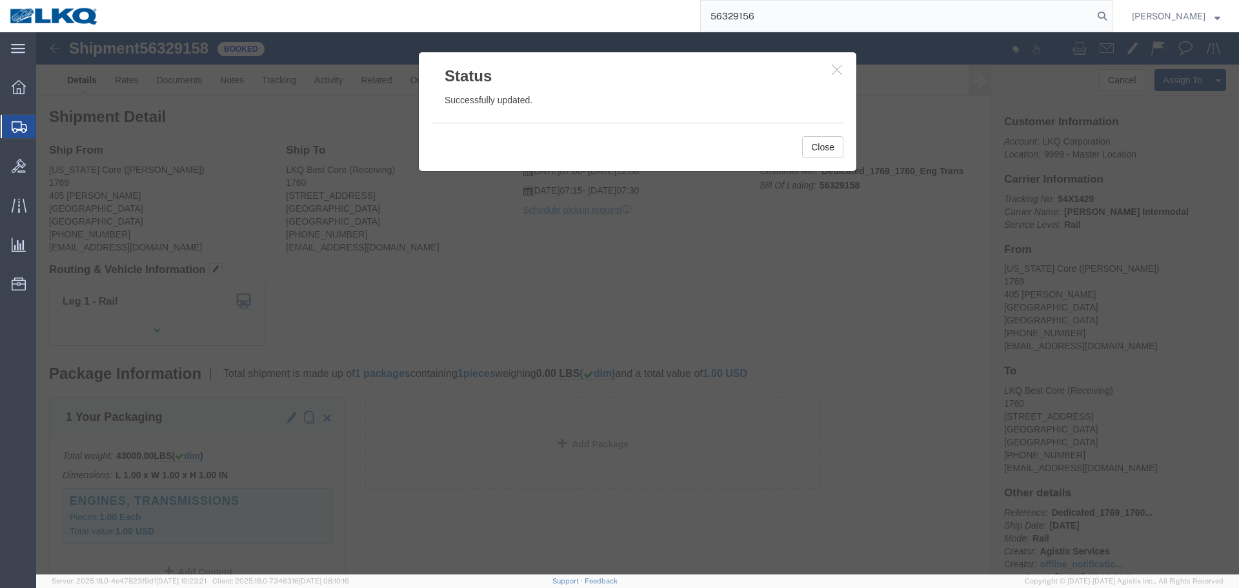
type input "56329156"
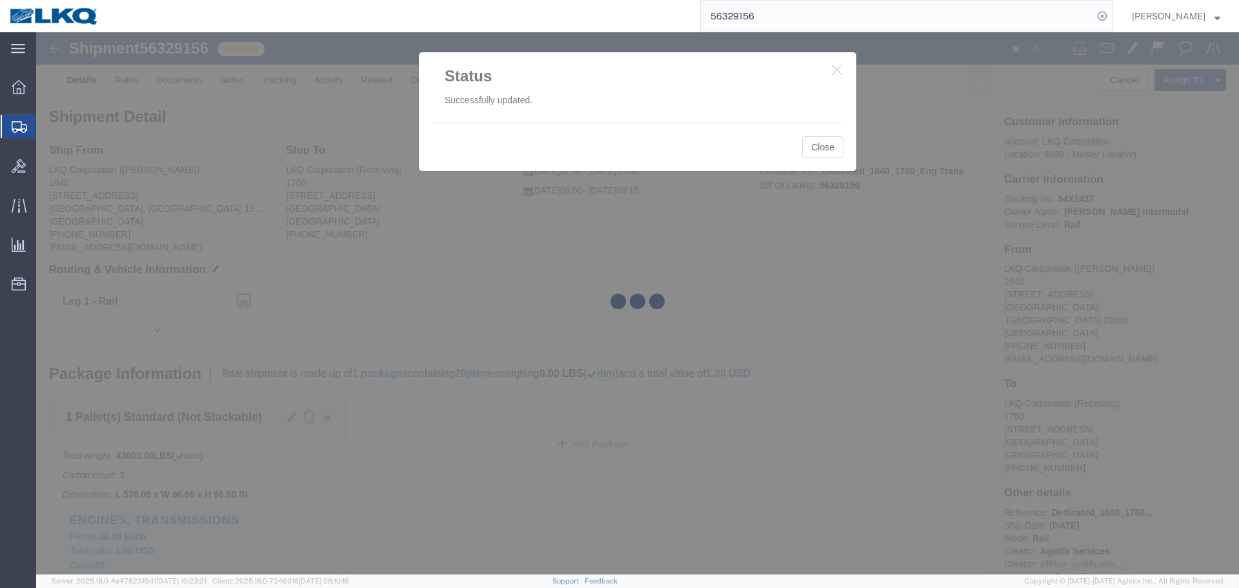
click at [822, 148] on div at bounding box center [637, 303] width 1203 height 542
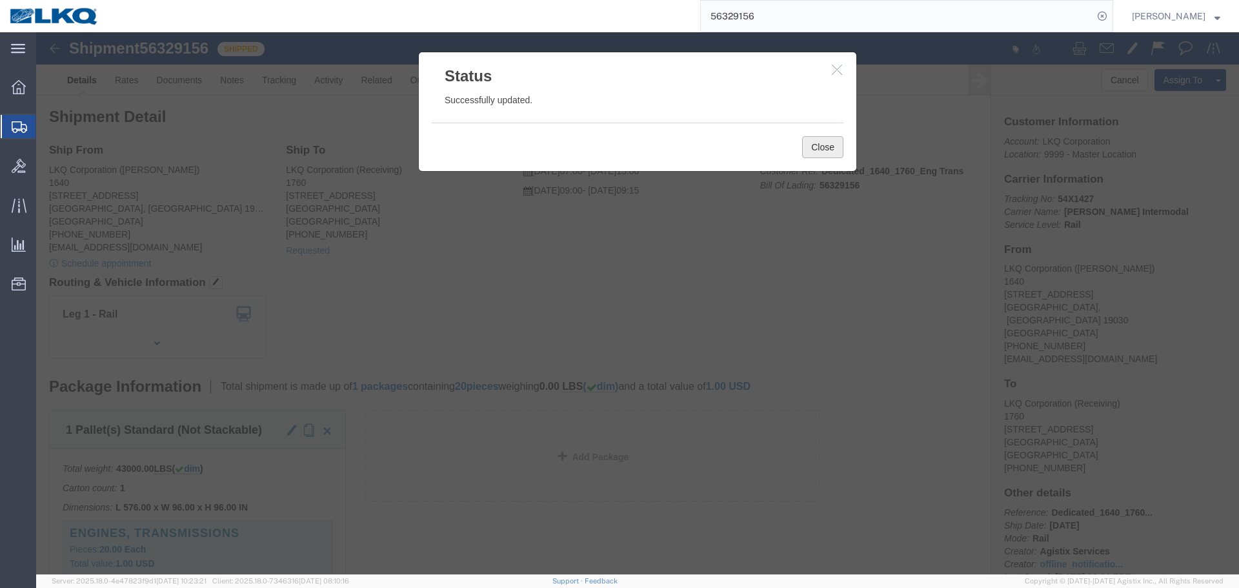
click button "Close"
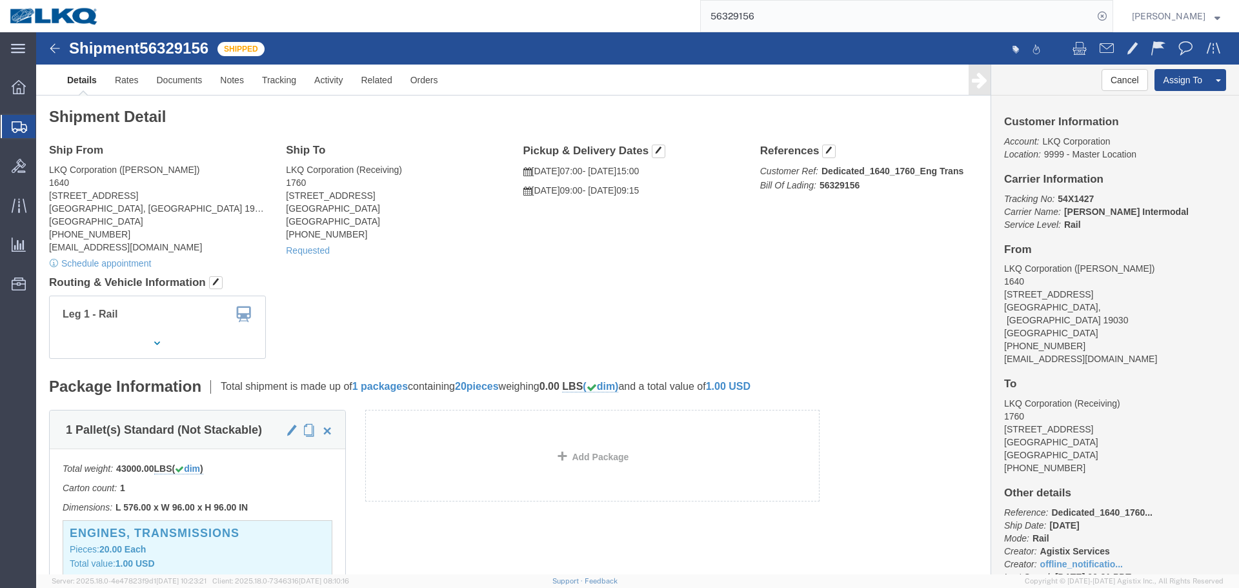
click div "Ship From LKQ Corporation ([PERSON_NAME]) [STREET_ADDRESS] [PHONE_NUMBER] [EMAI…"
click link "Requested"
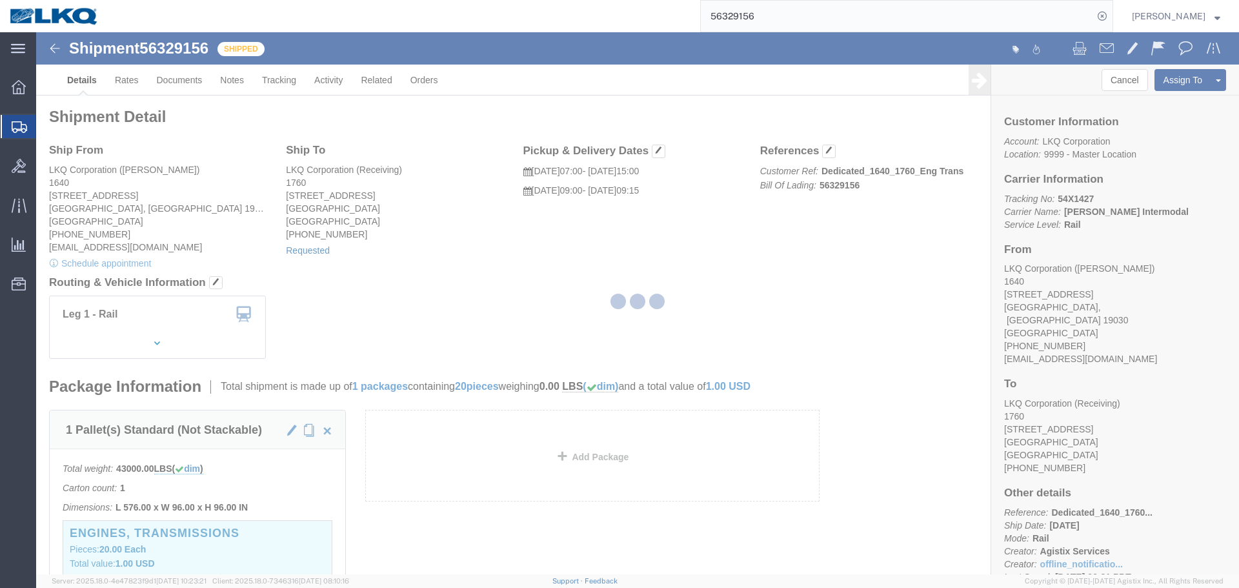
select select "1"
select select
select select "15"
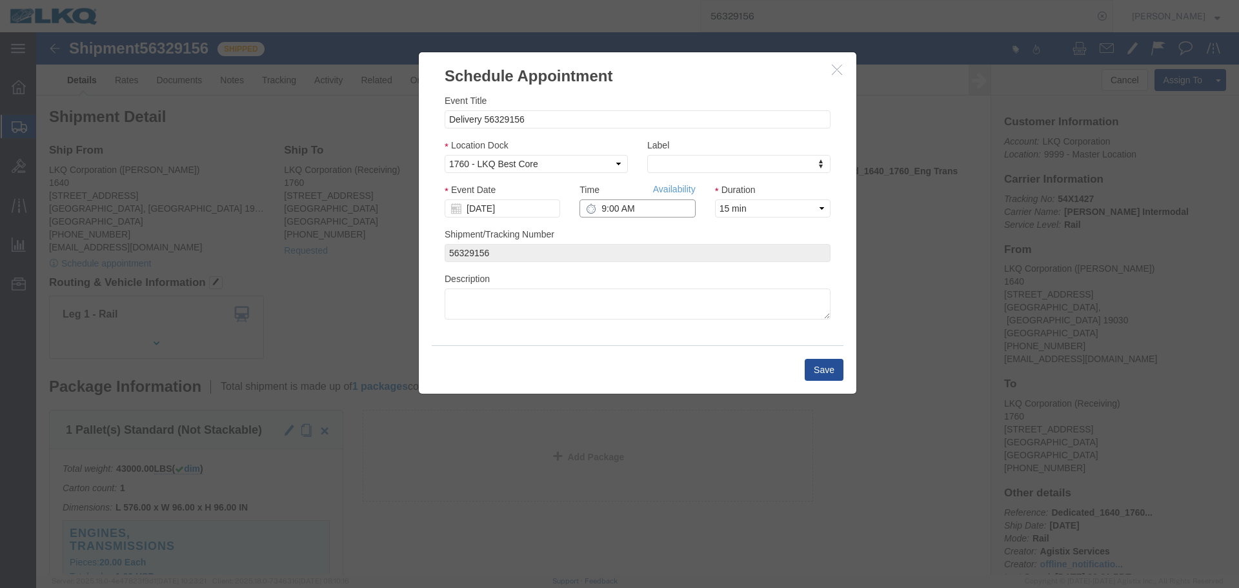
click input "9:00 AM"
type input "7:15 AM"
click button "Save"
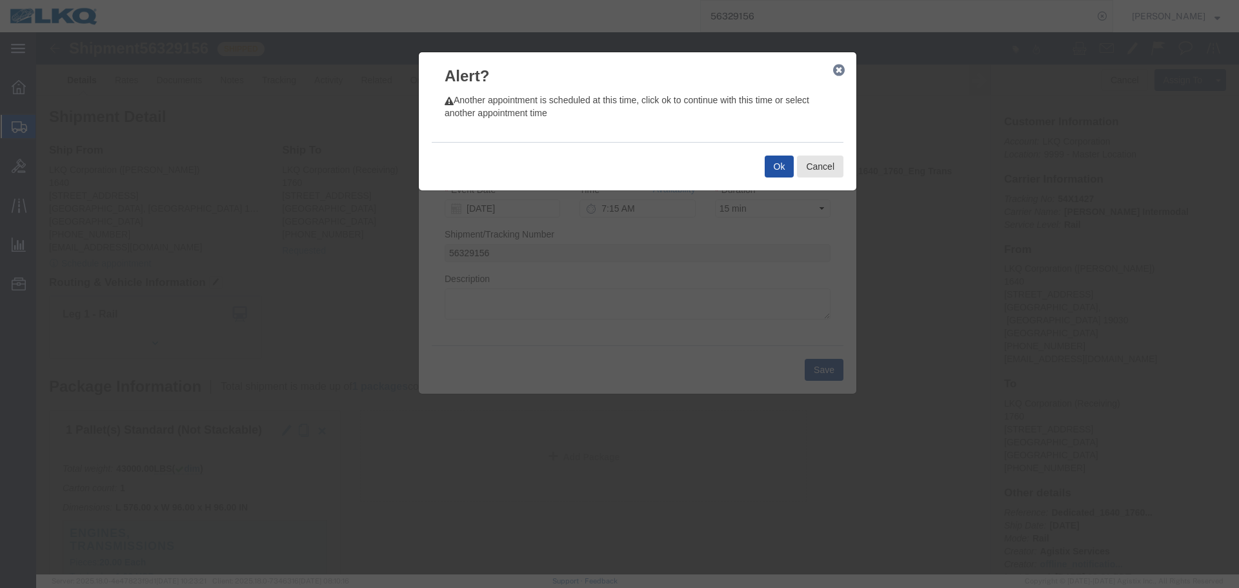
click button "Ok"
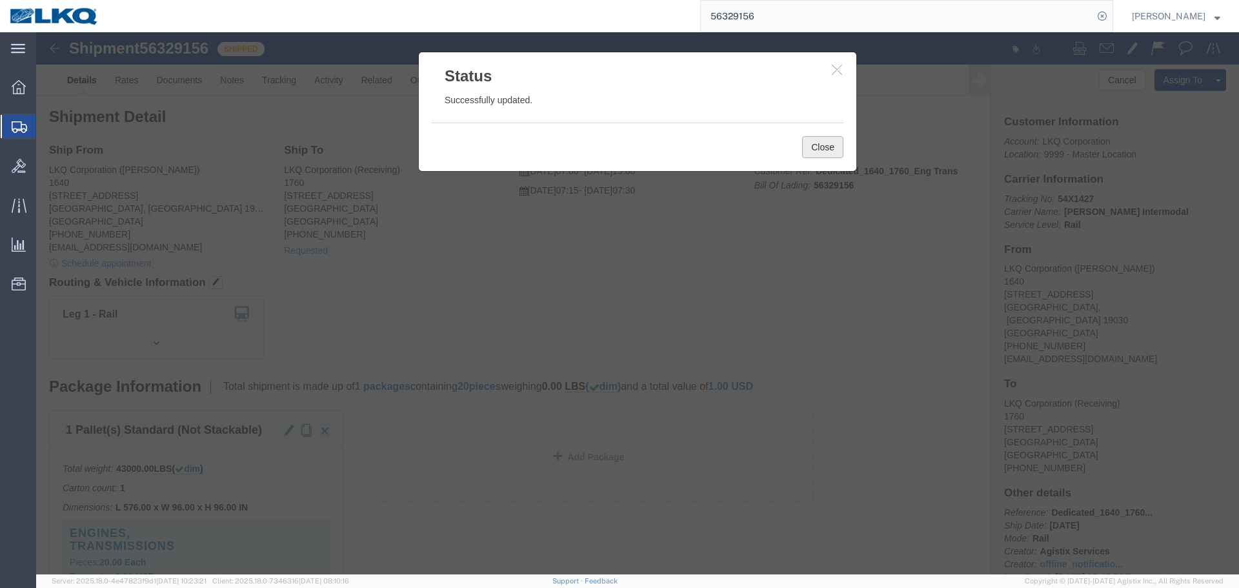
click button "Close"
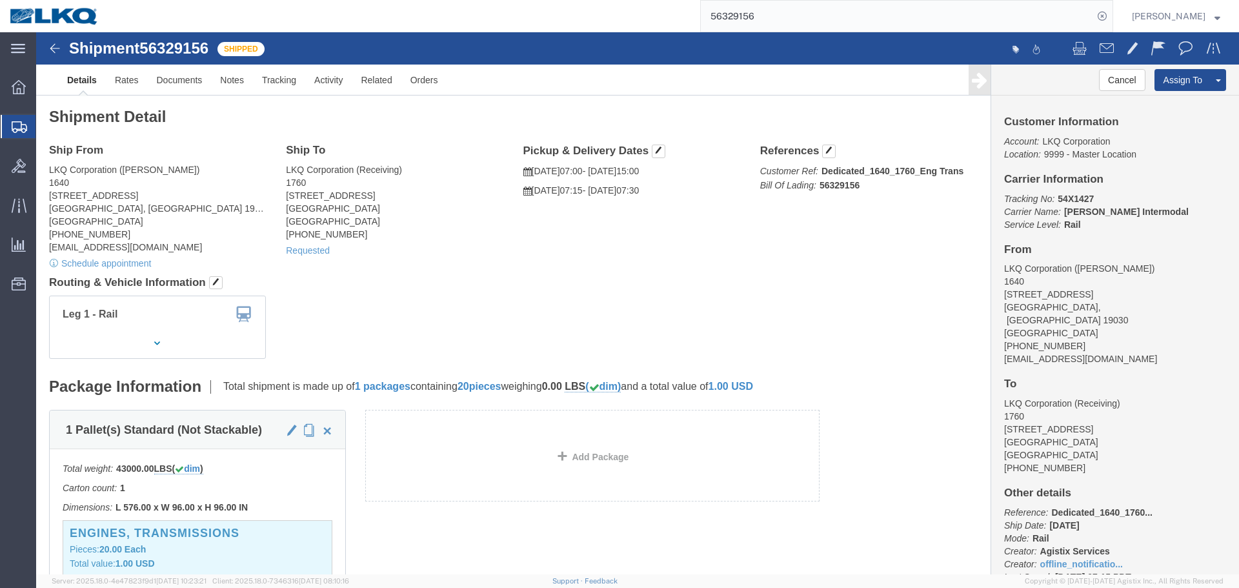
click at [774, 19] on input "56329156" at bounding box center [897, 16] width 392 height 31
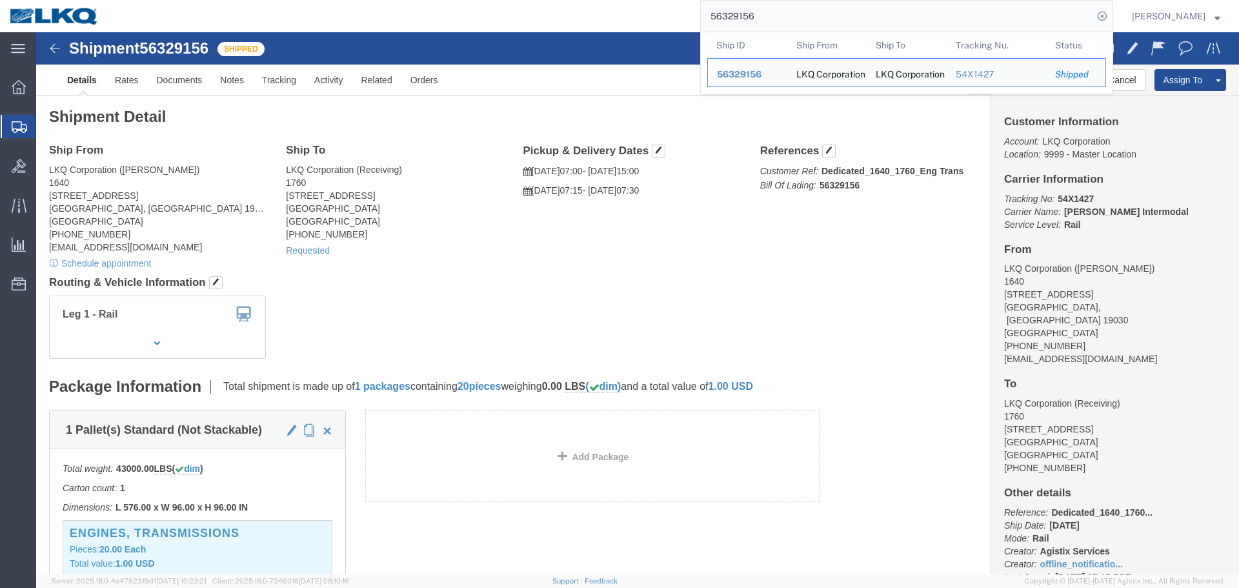
paste input "15667"
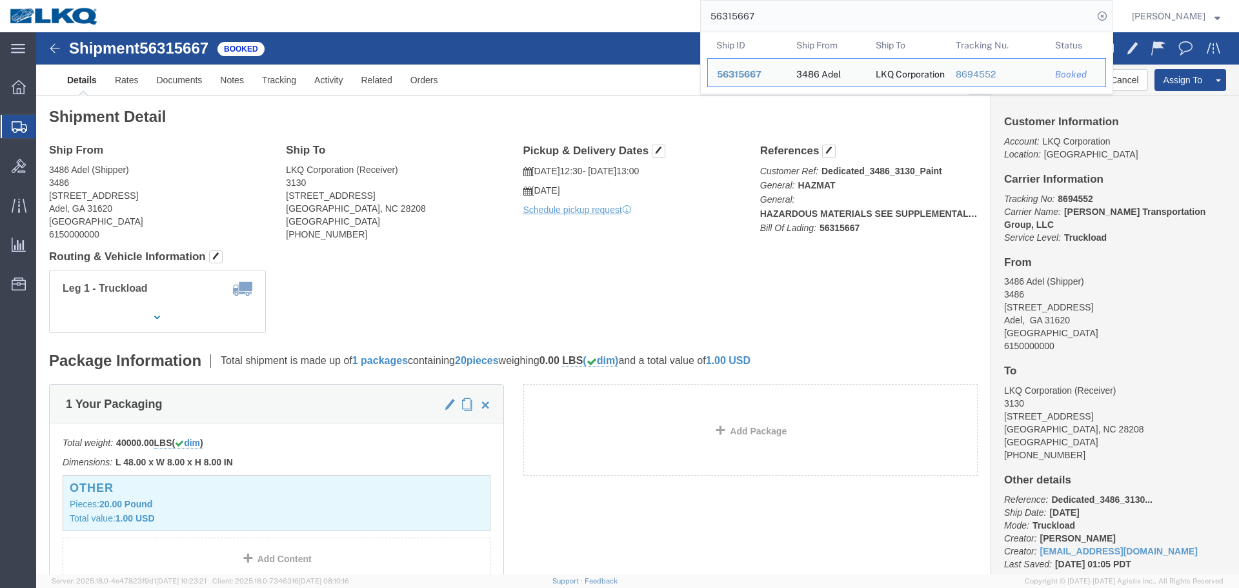
click div "Leg 1 - Truckload Number of trucks: 1"
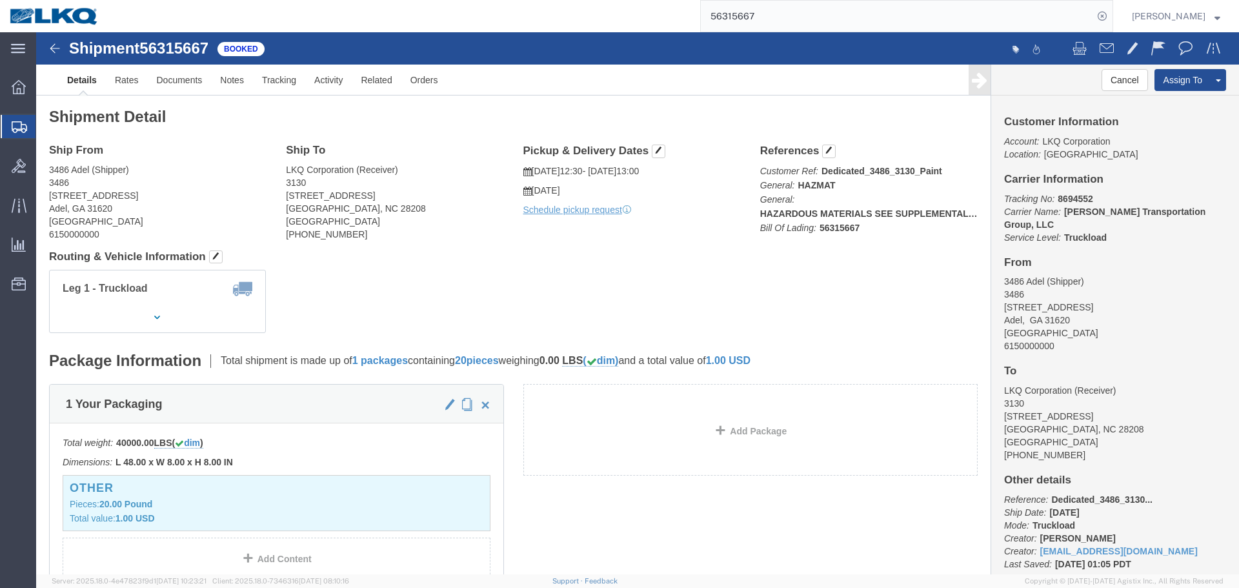
click at [893, 8] on input "56315667" at bounding box center [897, 16] width 392 height 31
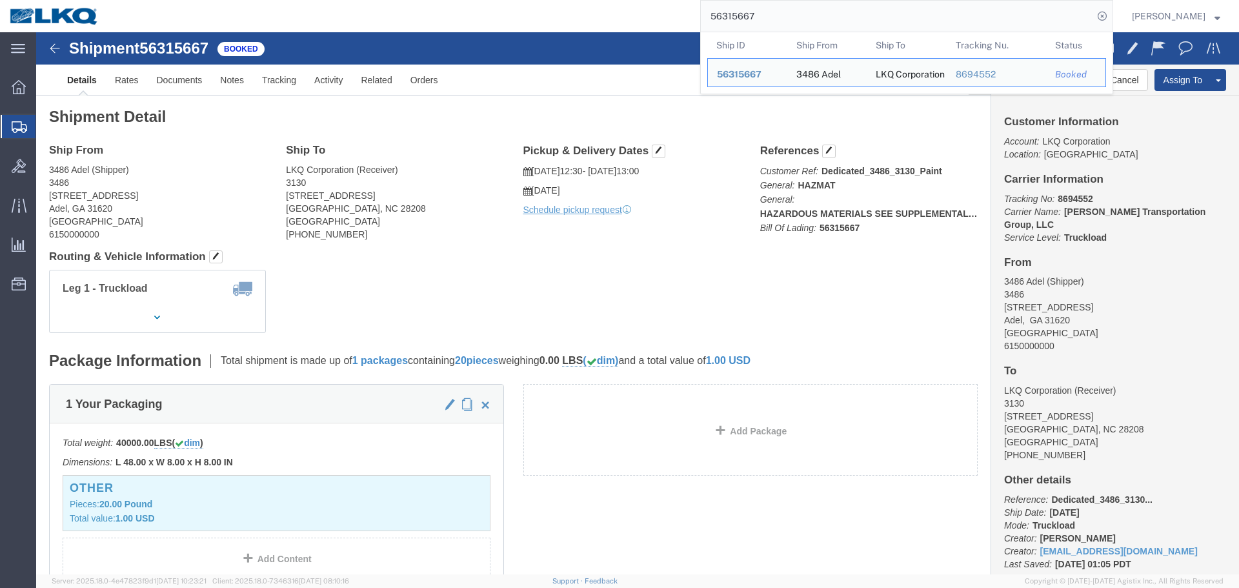
paste input "684022"
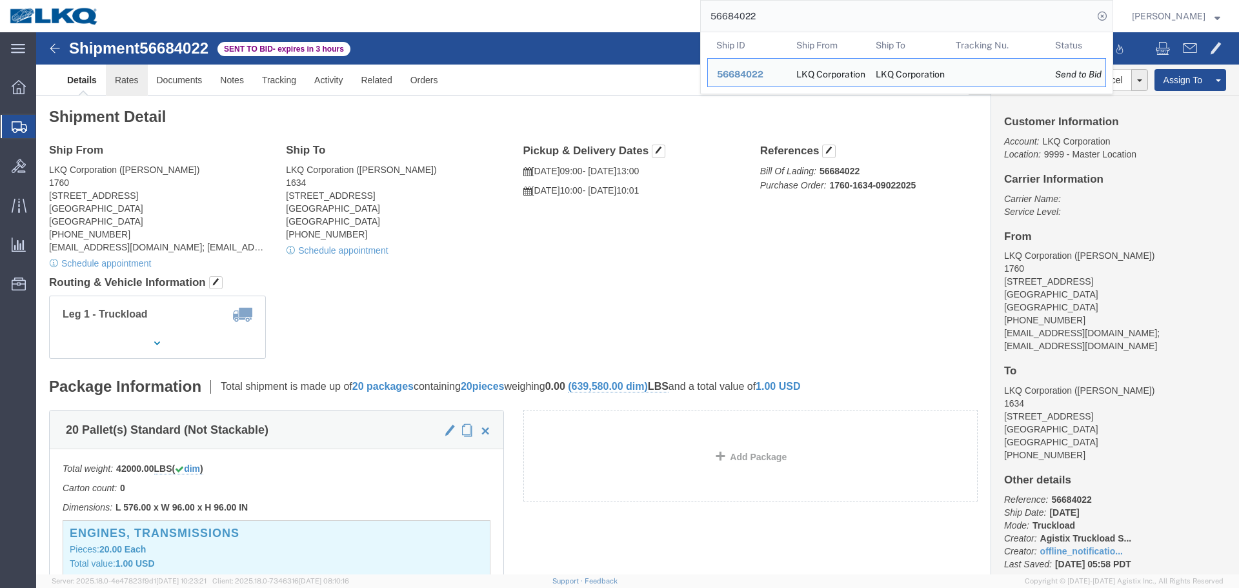
click link "Rates"
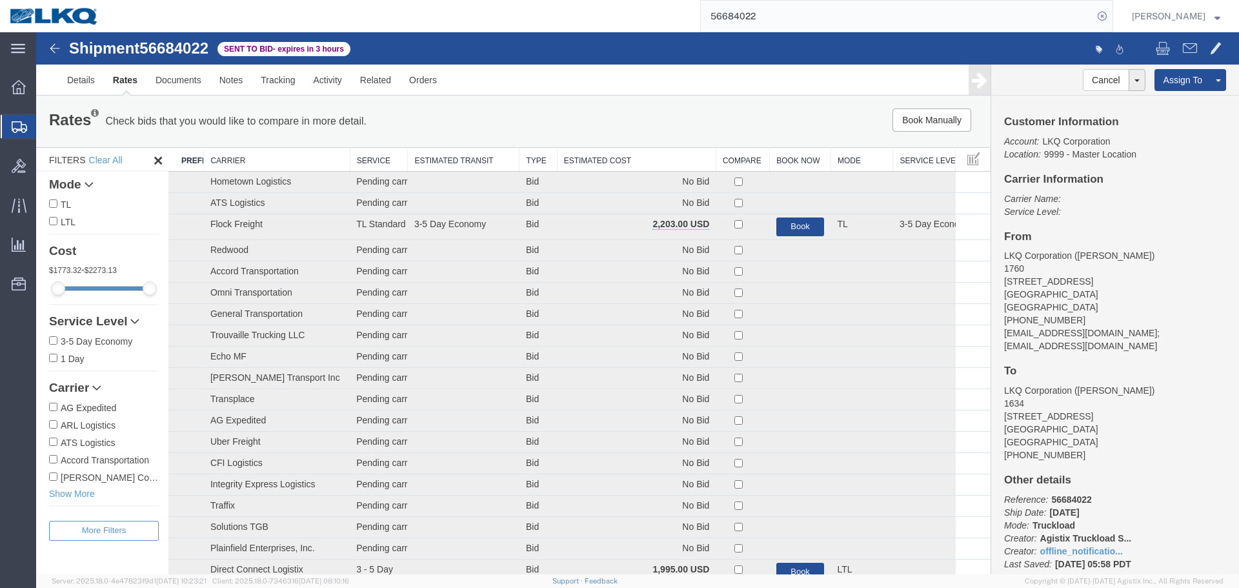
click at [573, 157] on th "Estimated Cost" at bounding box center [636, 160] width 159 height 24
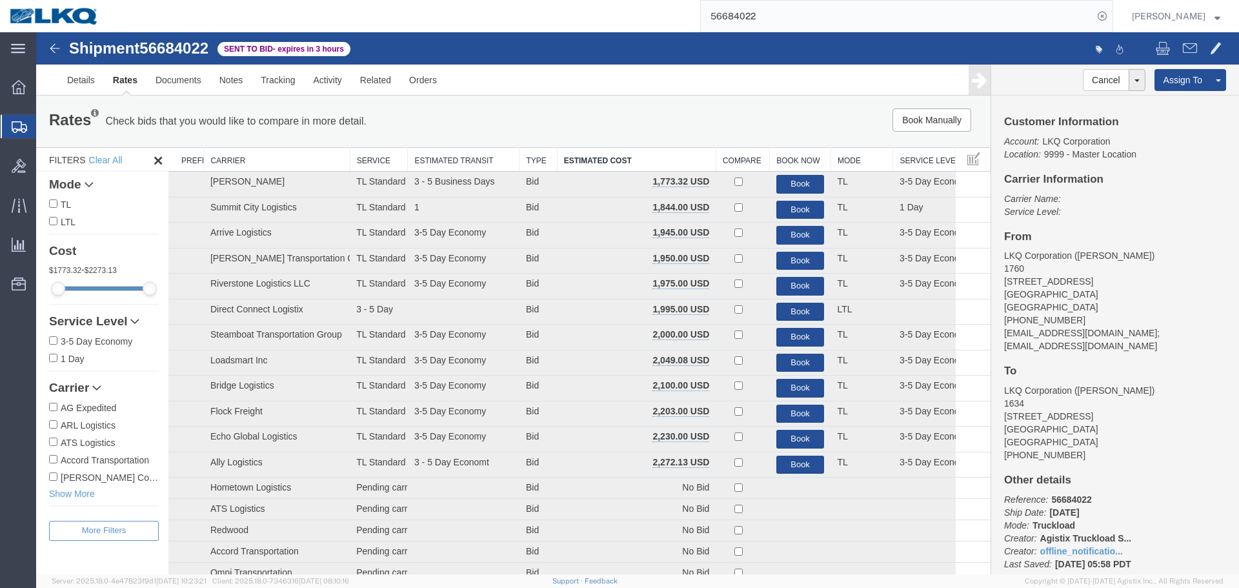
click at [852, 3] on input "56684022" at bounding box center [897, 16] width 392 height 31
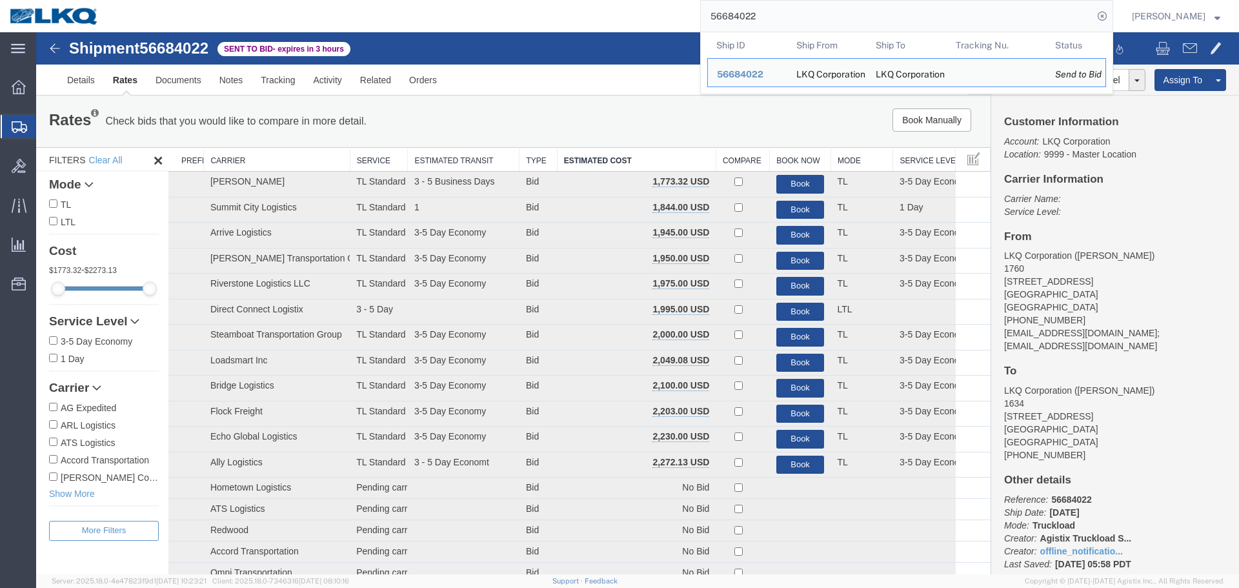
paste input "44885"
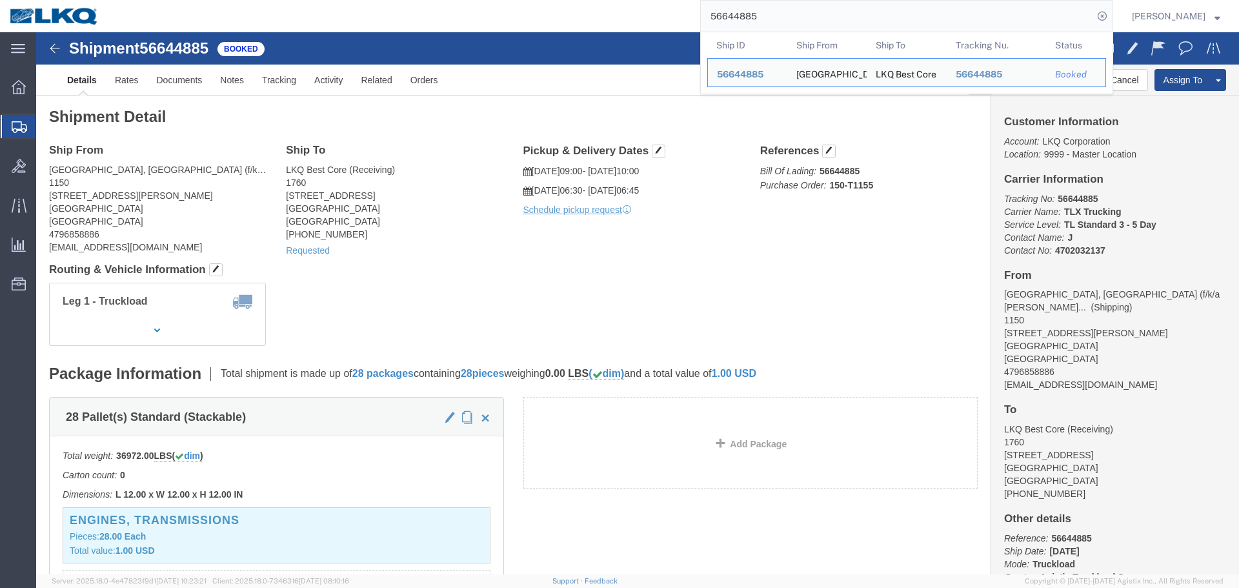
paste input "84022"
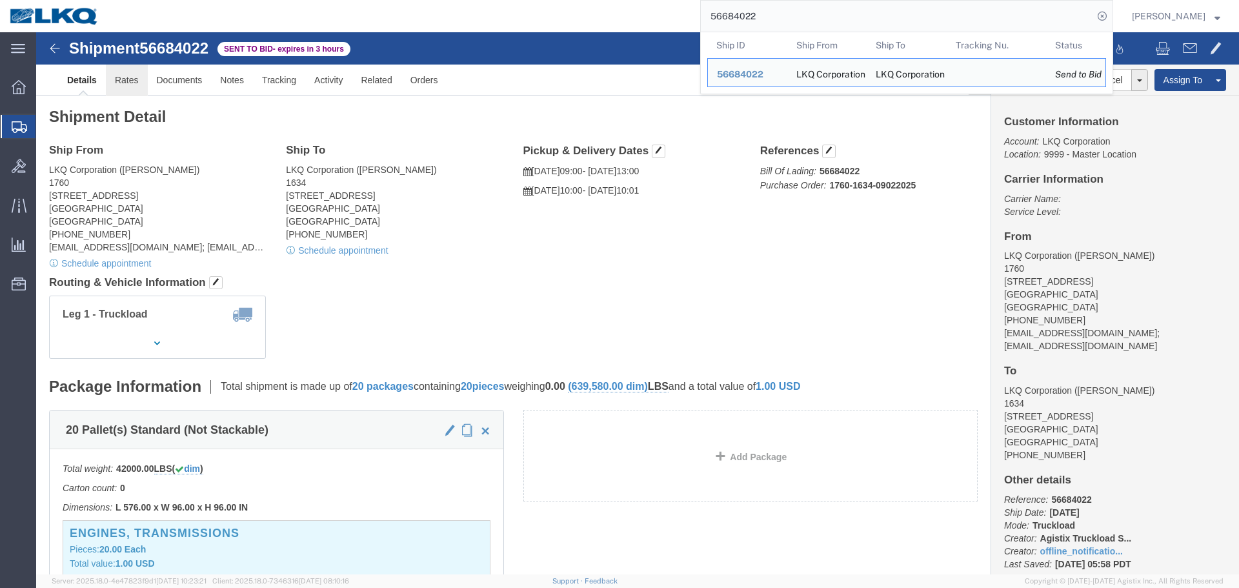
click link "Rates"
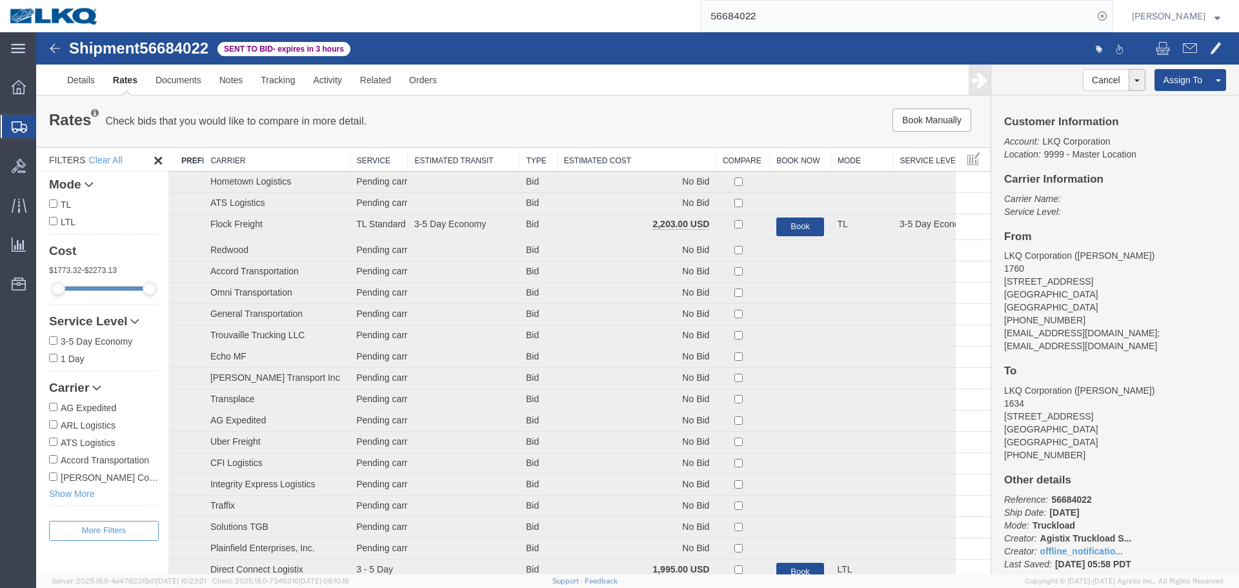
click at [618, 168] on th "Estimated Cost" at bounding box center [636, 160] width 159 height 24
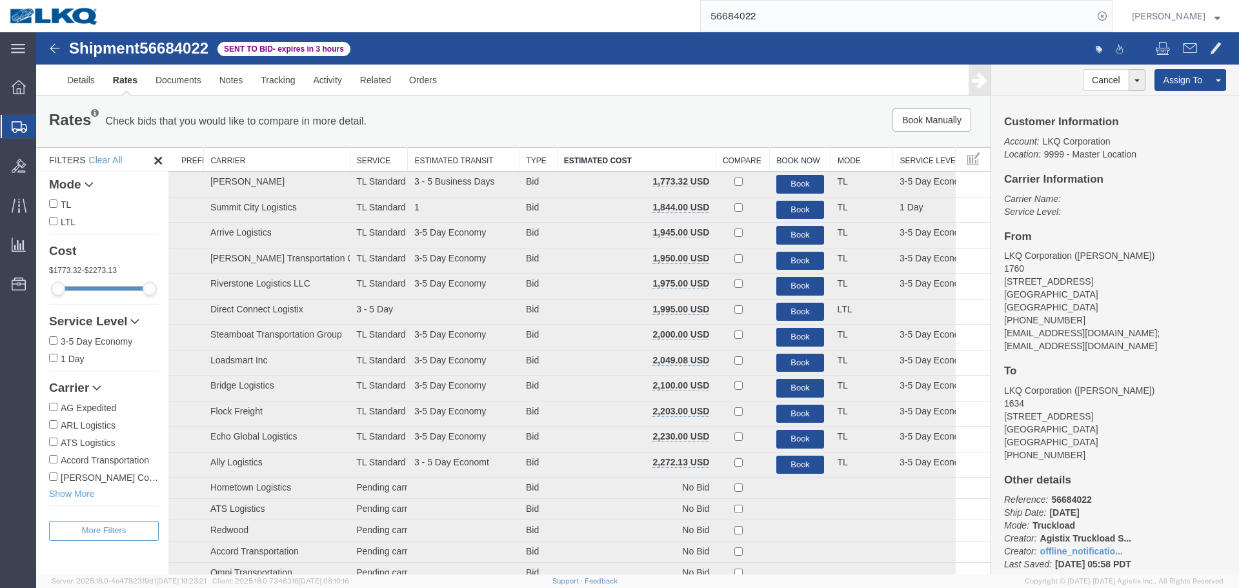
click at [688, 103] on div "Rates Check bids that you would like to compare in more detail. Compare Filter …" at bounding box center [513, 121] width 954 height 52
click at [820, 0] on form "56684022" at bounding box center [906, 16] width 413 height 32
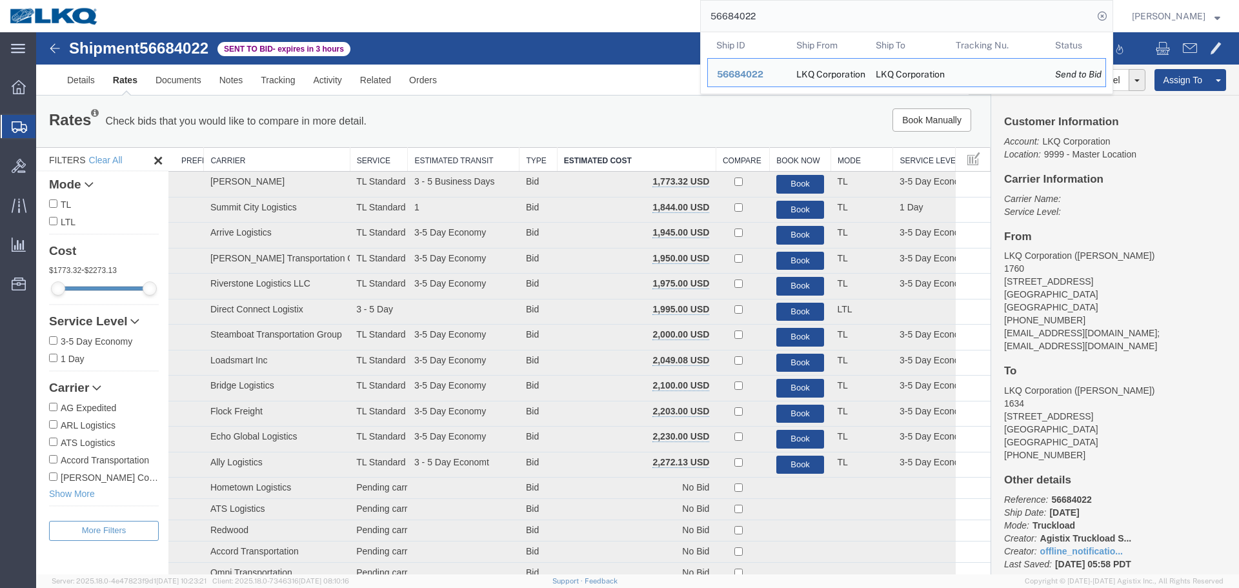
click at [828, 8] on input "56684022" at bounding box center [897, 16] width 392 height 31
paste input "781"
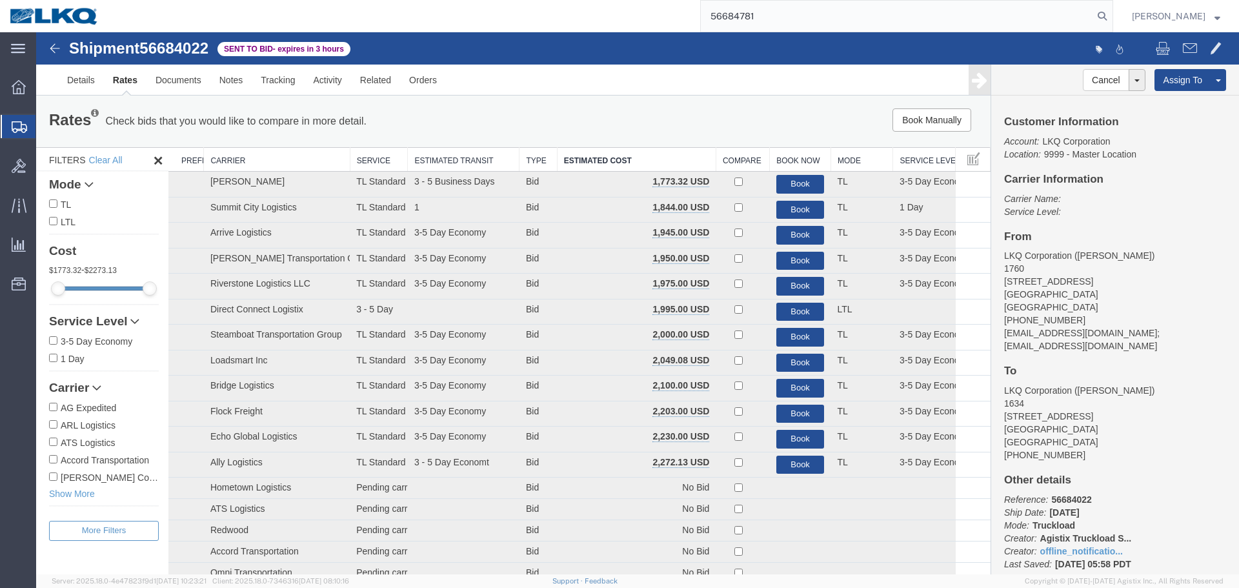
type input "56684781"
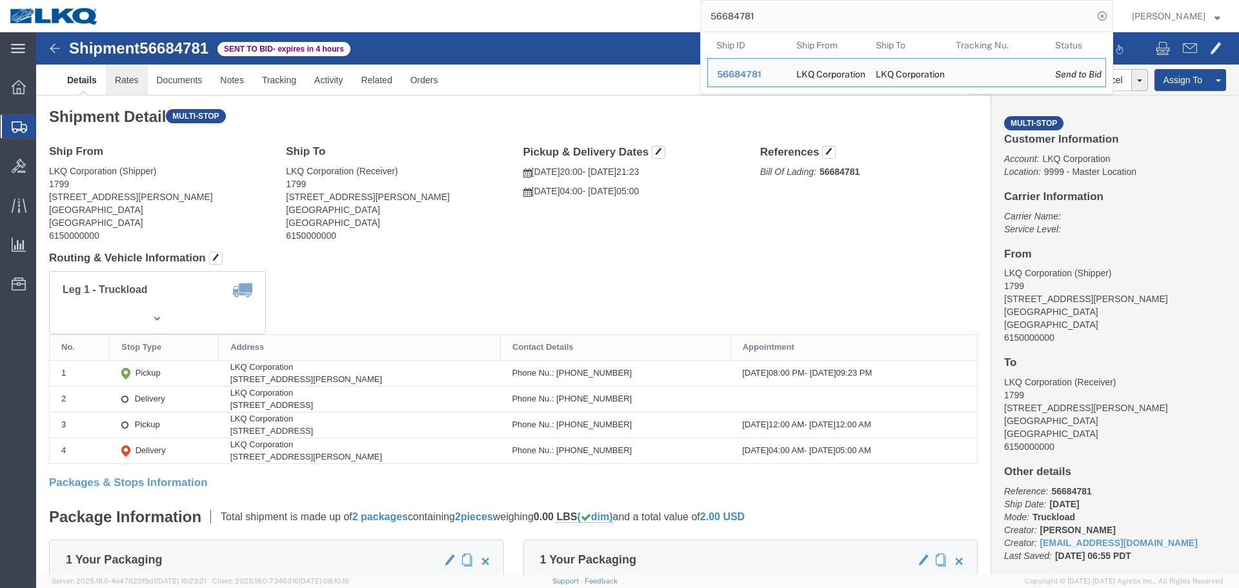
drag, startPoint x: 123, startPoint y: 83, endPoint x: 86, endPoint y: 50, distance: 48.4
click link "Rates"
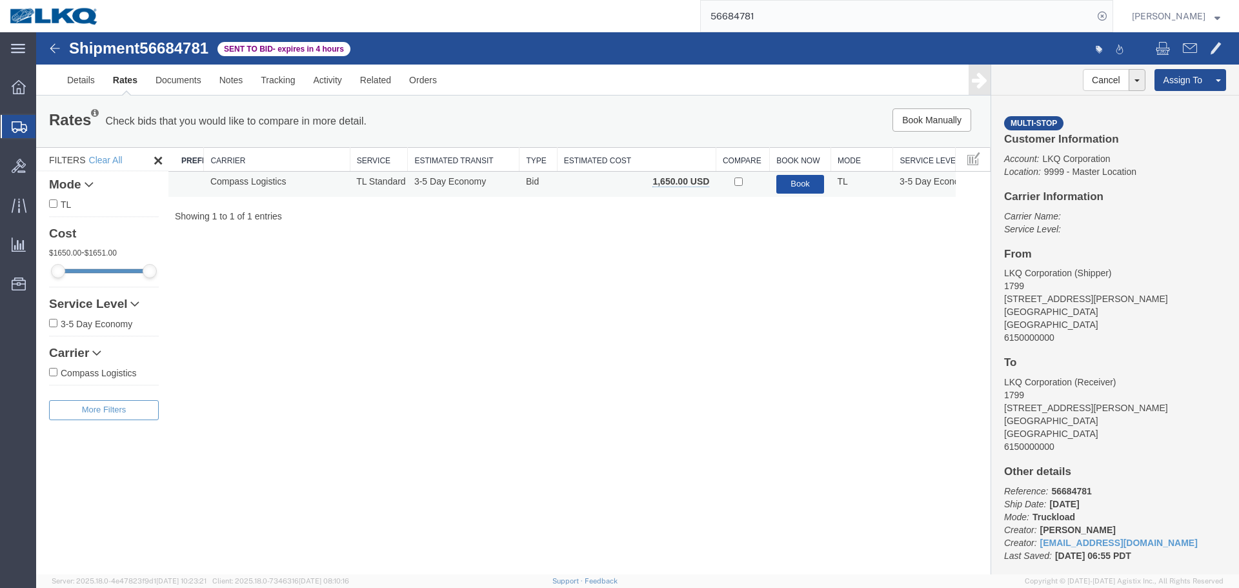
click at [812, 185] on button "Book" at bounding box center [800, 184] width 48 height 19
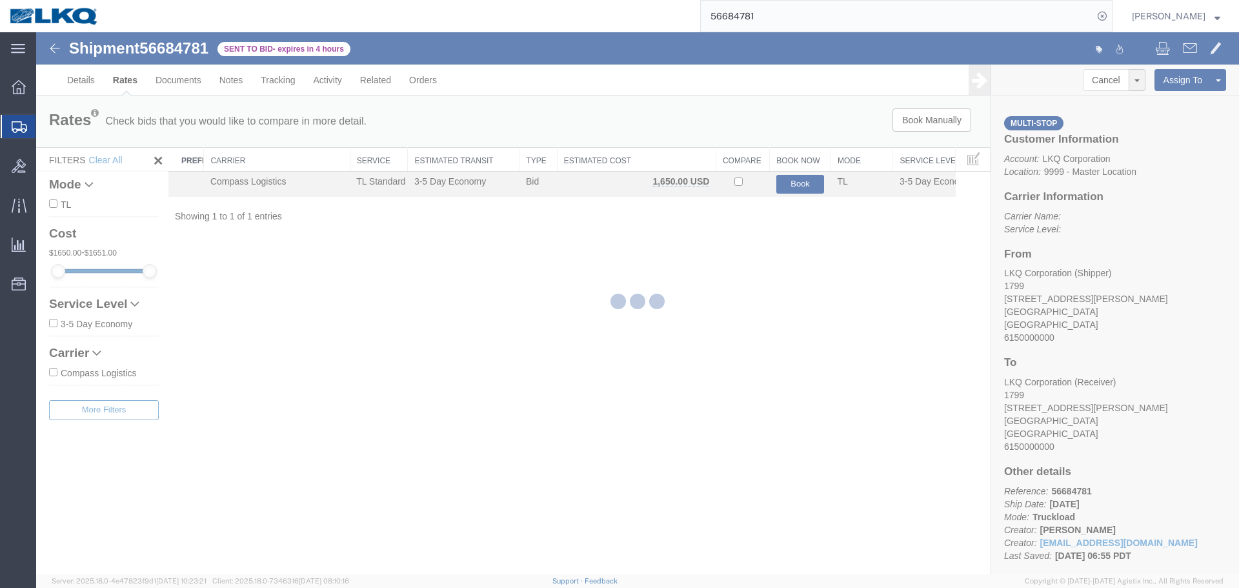
click at [779, 20] on input "56684781" at bounding box center [897, 16] width 392 height 31
type input "56684782"
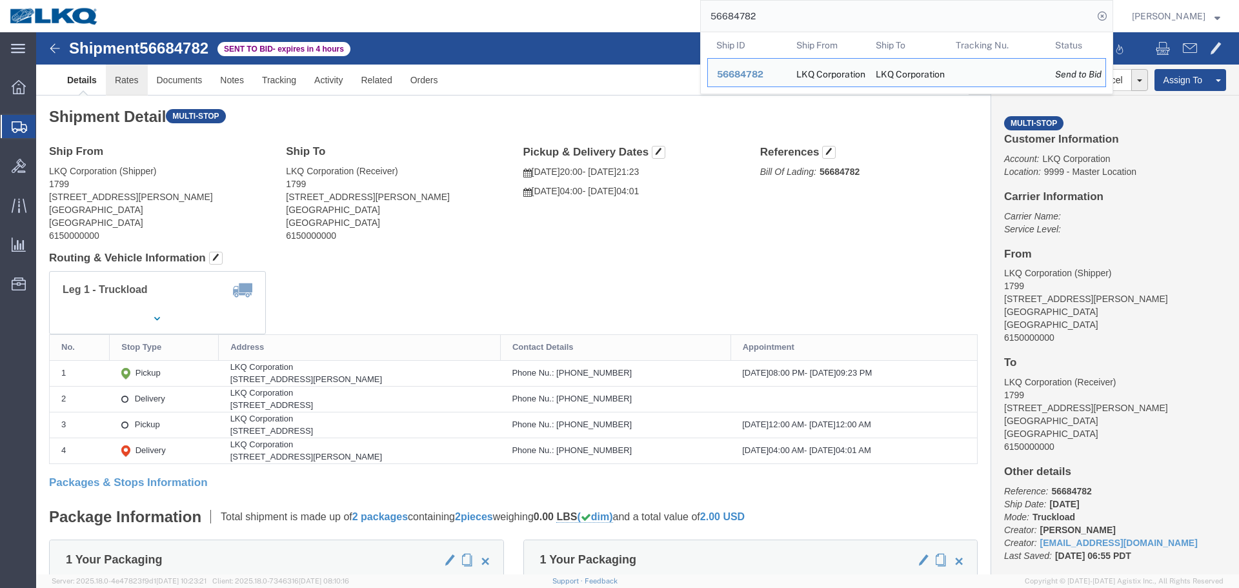
drag, startPoint x: 128, startPoint y: 75, endPoint x: 92, endPoint y: 43, distance: 48.4
click link "Rates"
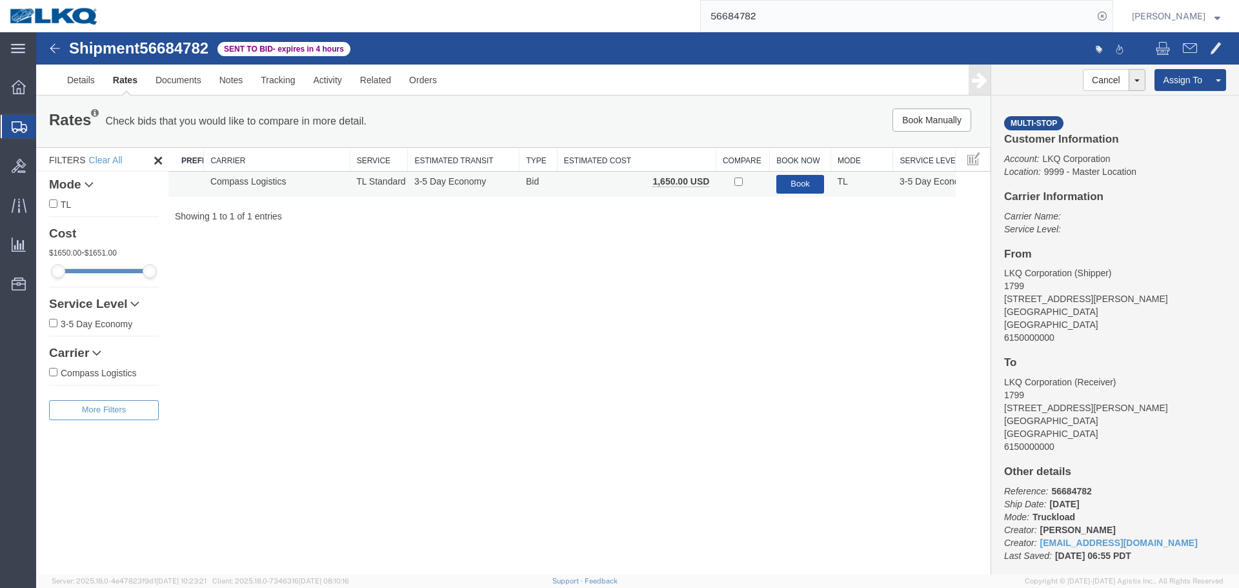
click at [780, 186] on button "Book" at bounding box center [800, 184] width 48 height 19
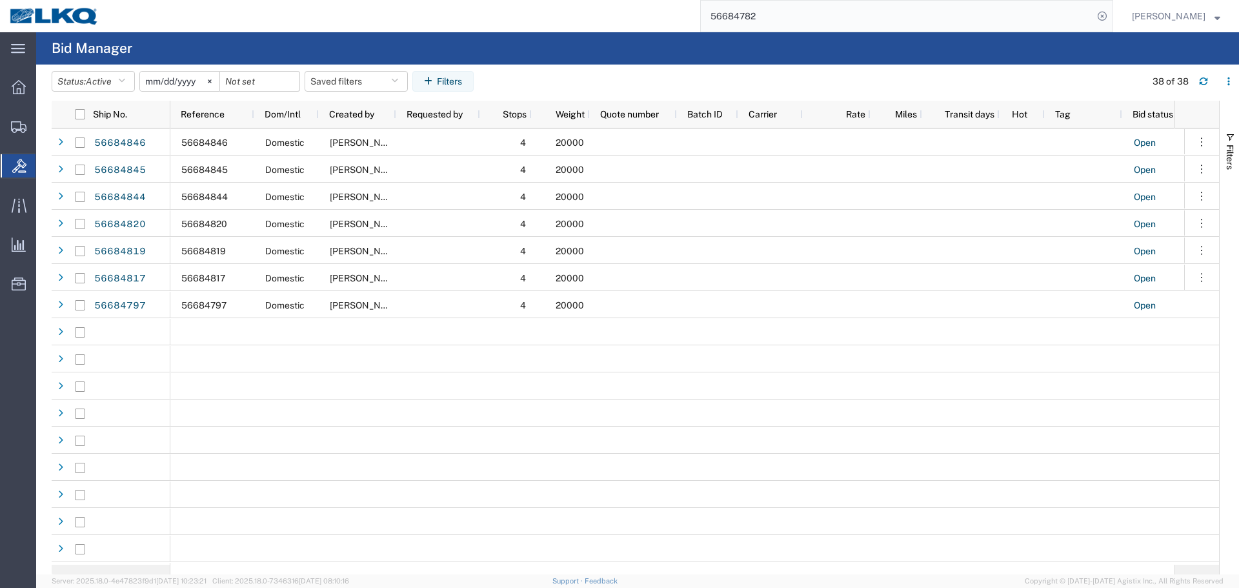
click at [816, 28] on input "56684782" at bounding box center [897, 16] width 392 height 31
click at [808, 14] on input "56684782" at bounding box center [897, 16] width 392 height 31
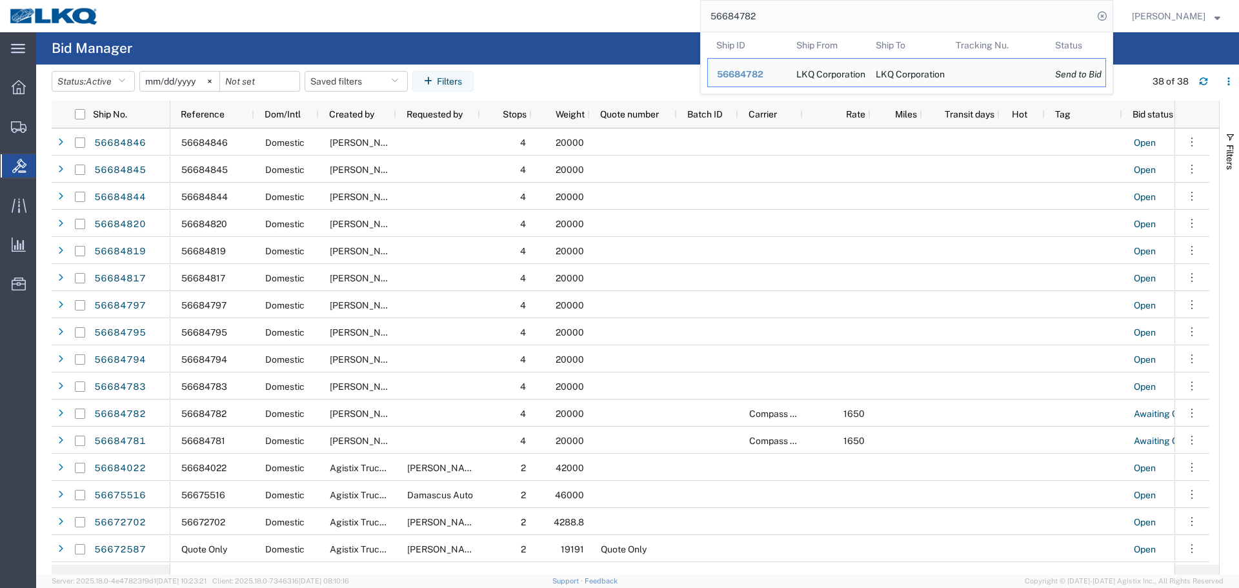
paste input "3"
type input "56684783"
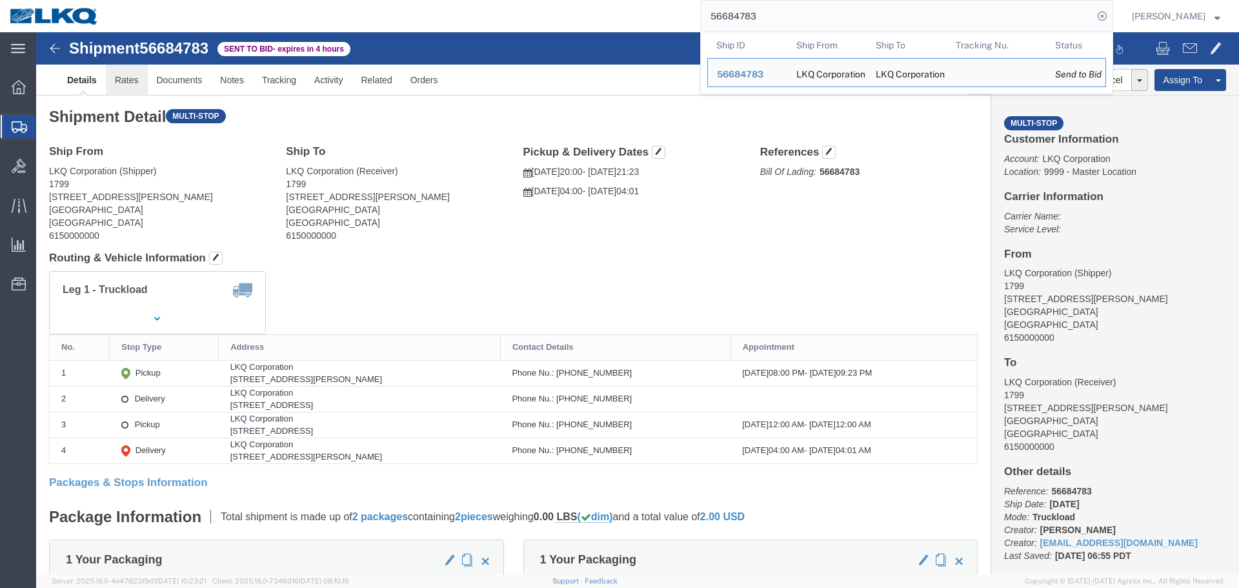
click link "Rates"
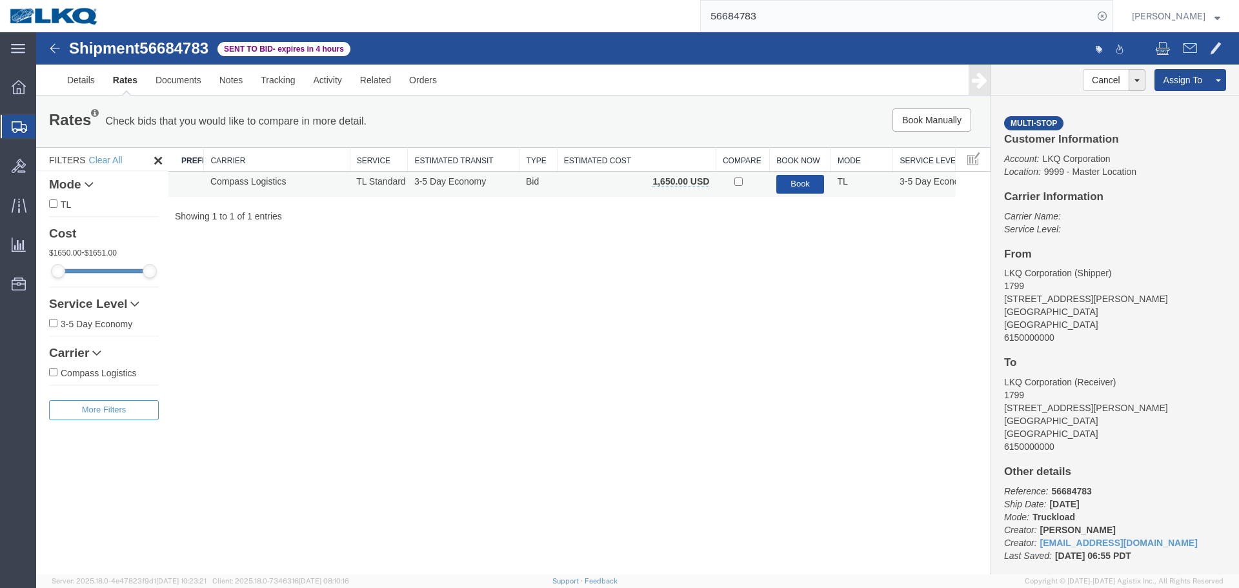
click at [807, 180] on button "Book" at bounding box center [800, 184] width 48 height 19
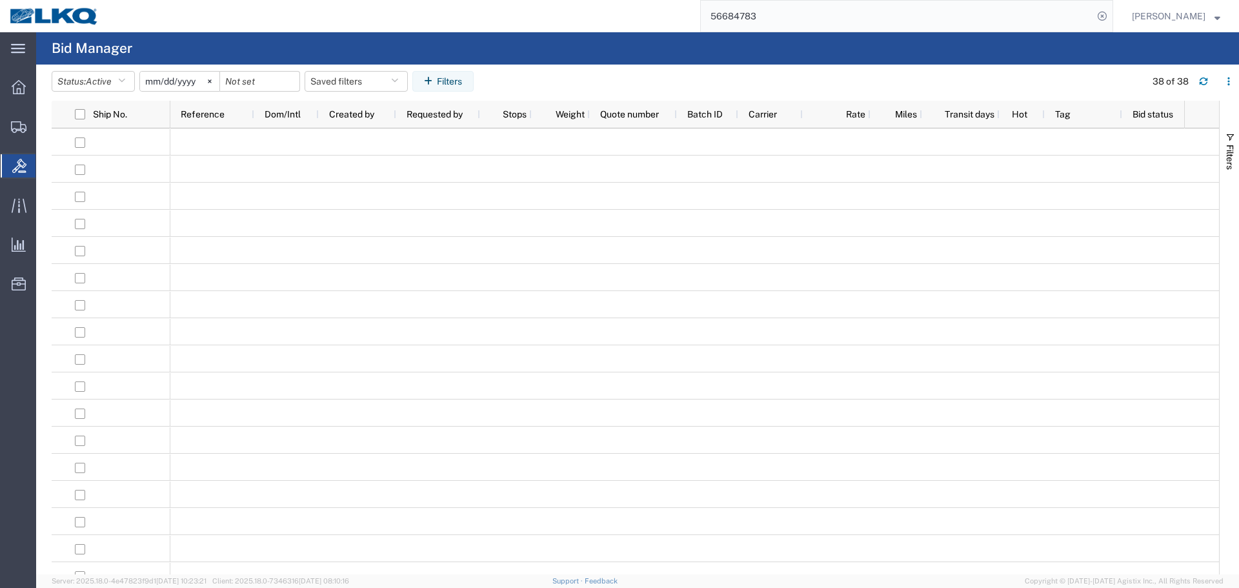
click at [777, 19] on input "56684783" at bounding box center [897, 16] width 392 height 31
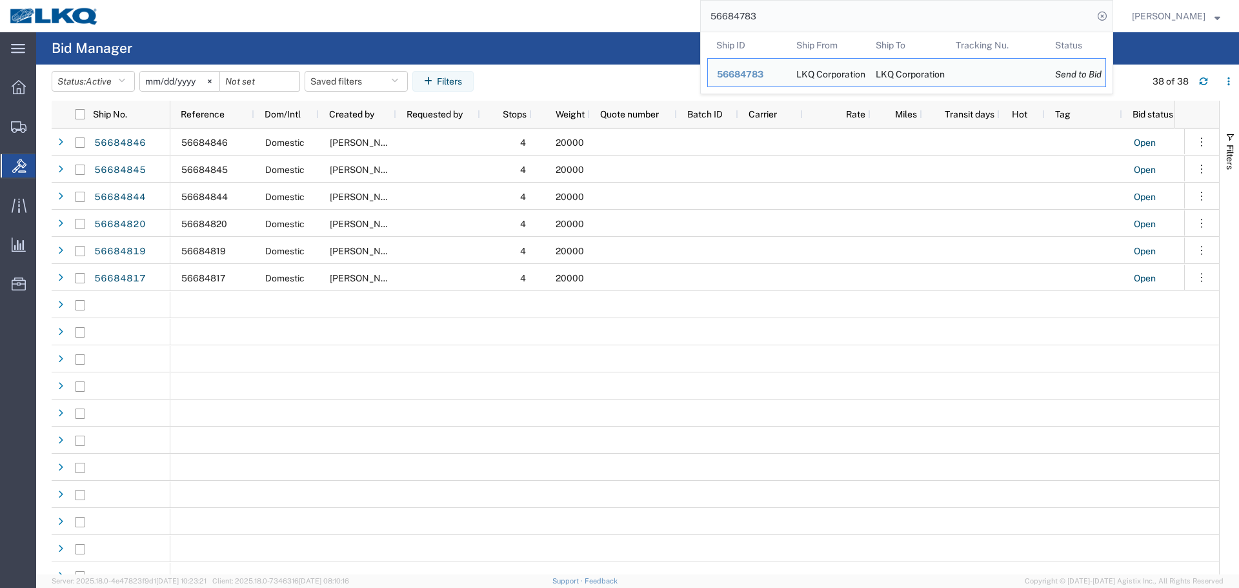
click at [778, 19] on input "56684783" at bounding box center [897, 16] width 392 height 31
paste input "97"
type input "56684797"
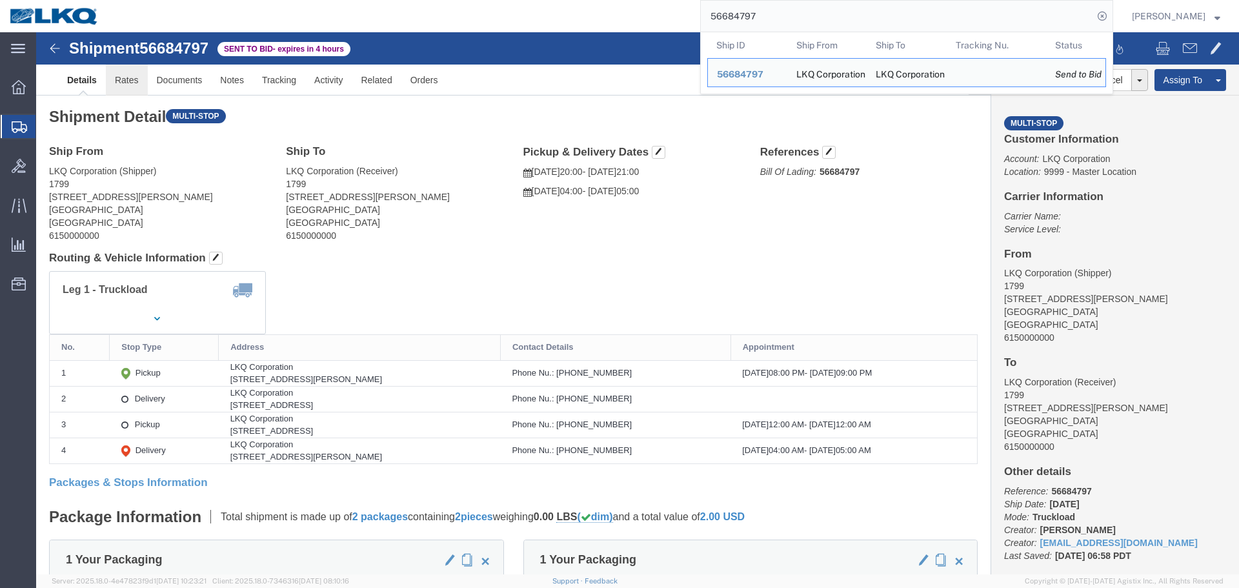
click link "Rates"
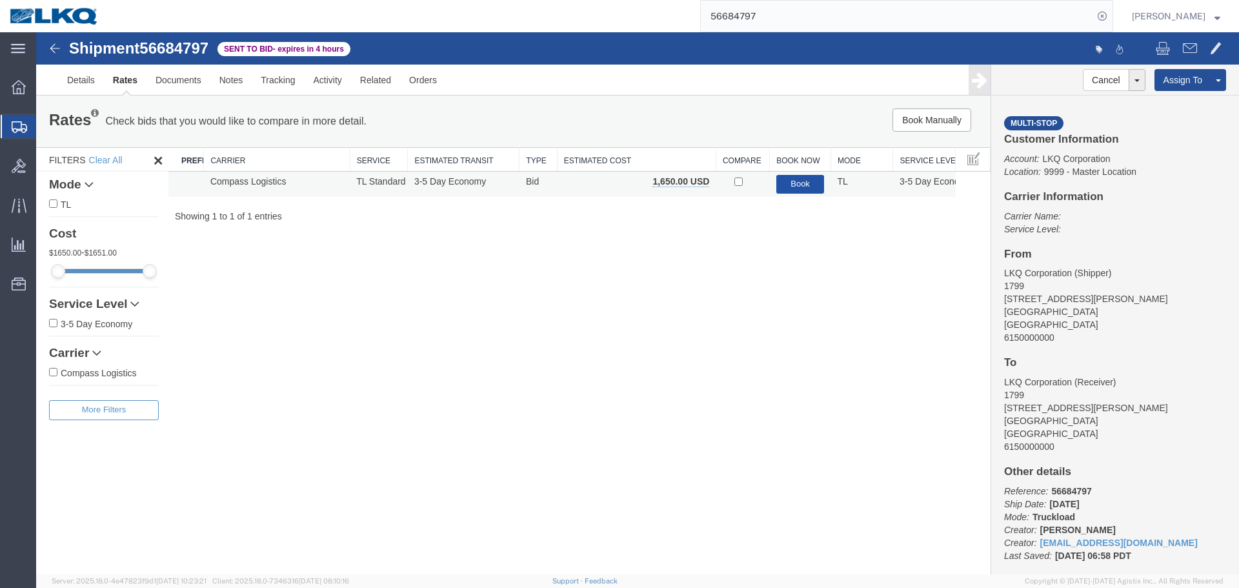
click at [787, 176] on button "Book" at bounding box center [800, 184] width 48 height 19
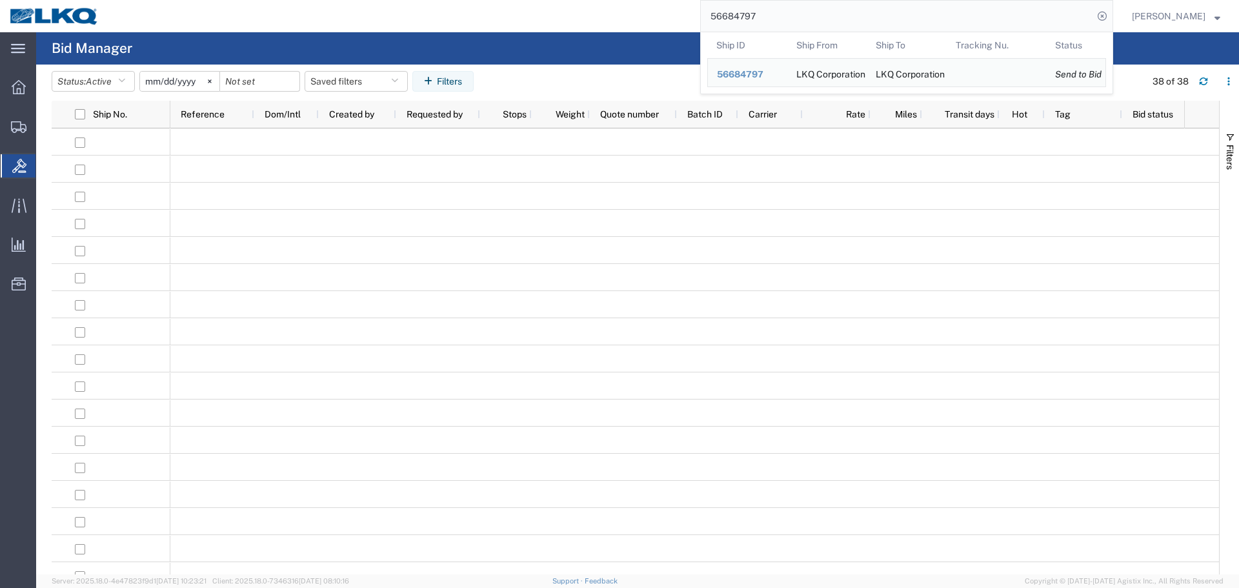
click at [774, 23] on input "56684797" at bounding box center [897, 16] width 392 height 31
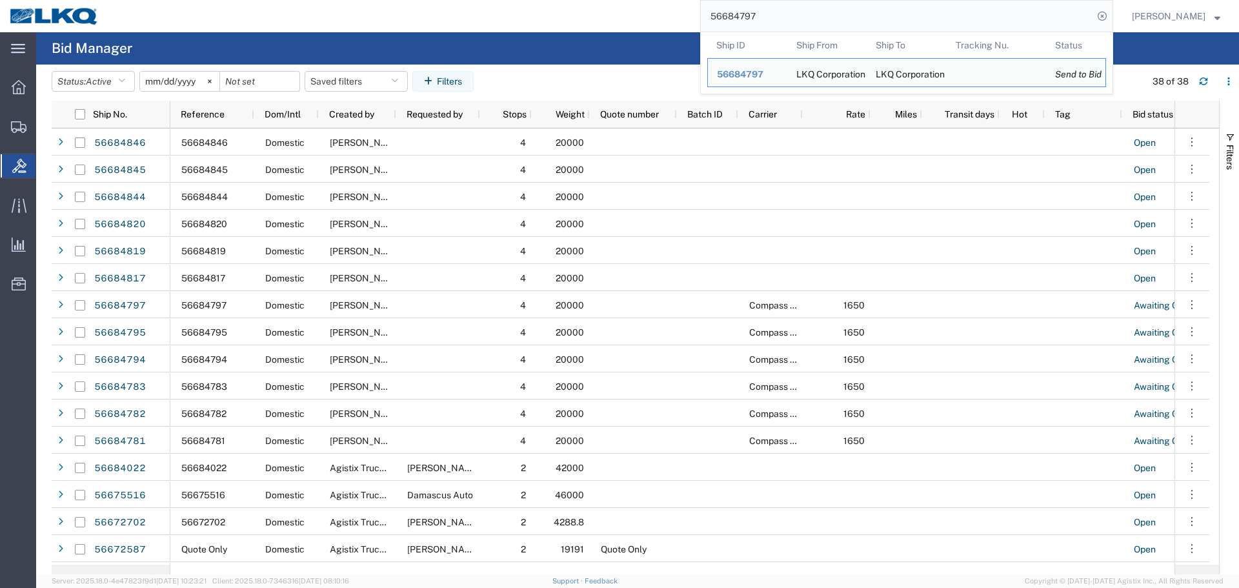
click at [786, 11] on input "56684797" at bounding box center [897, 16] width 392 height 31
paste input "820"
type input "56684820"
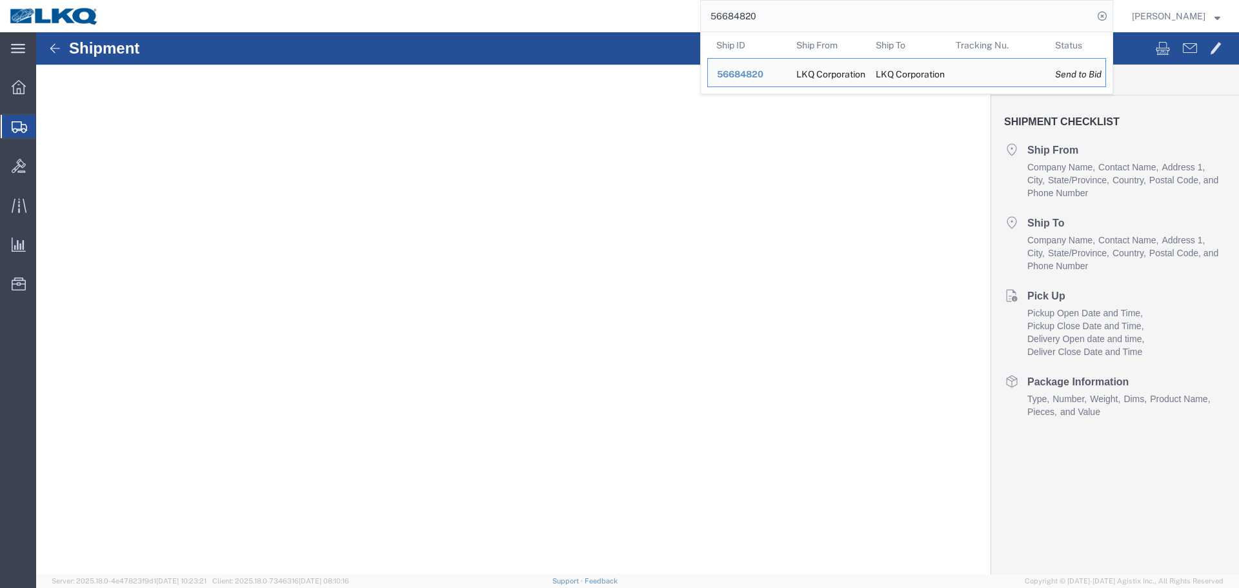
click at [856, 255] on div "Shipment Shipment Checklist Ship From Company Name Contact Name Address 1 City …" at bounding box center [637, 303] width 1203 height 542
click at [767, 16] on input "56684820" at bounding box center [897, 16] width 392 height 31
click at [844, 23] on input "56684820" at bounding box center [897, 16] width 392 height 31
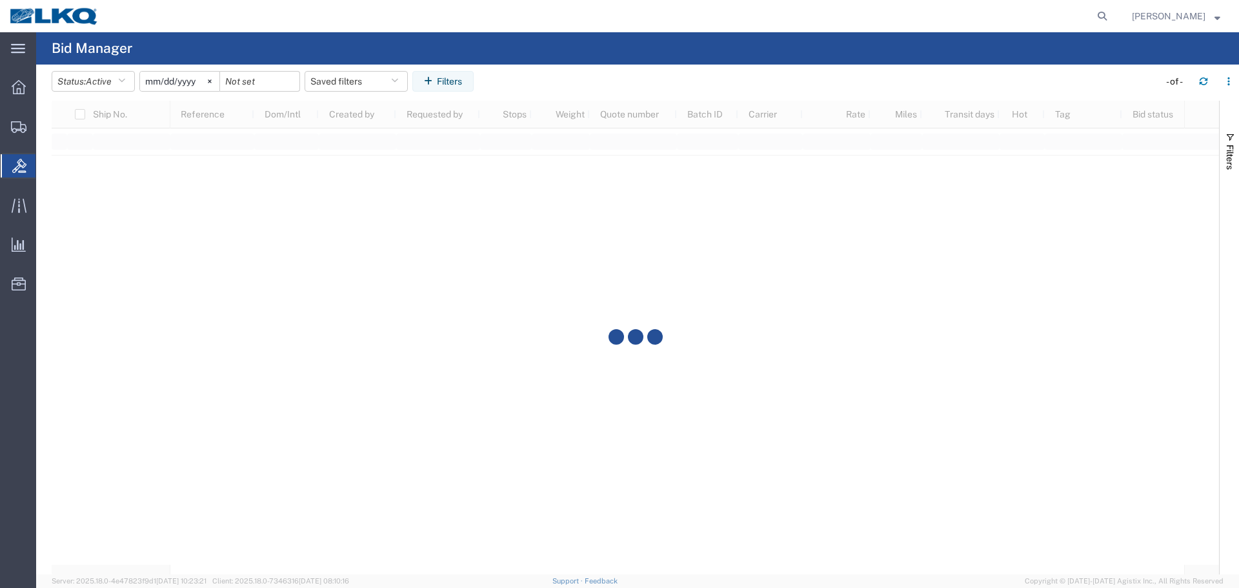
click at [932, 146] on div at bounding box center [635, 338] width 1167 height 474
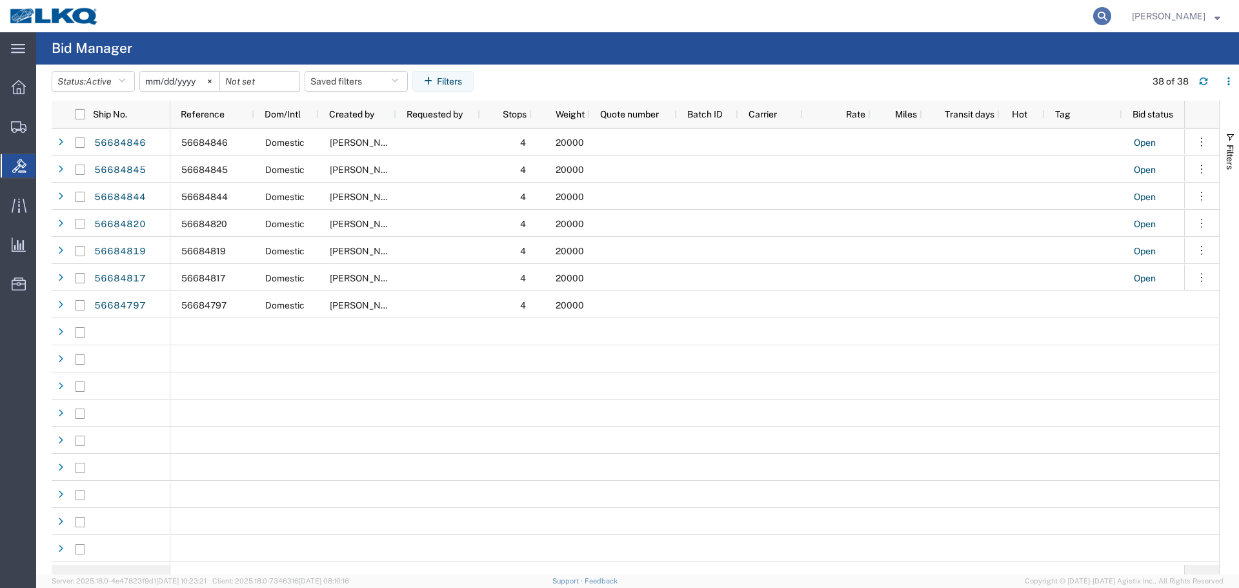
click at [1090, 16] on agx-global-search at bounding box center [906, 16] width 413 height 32
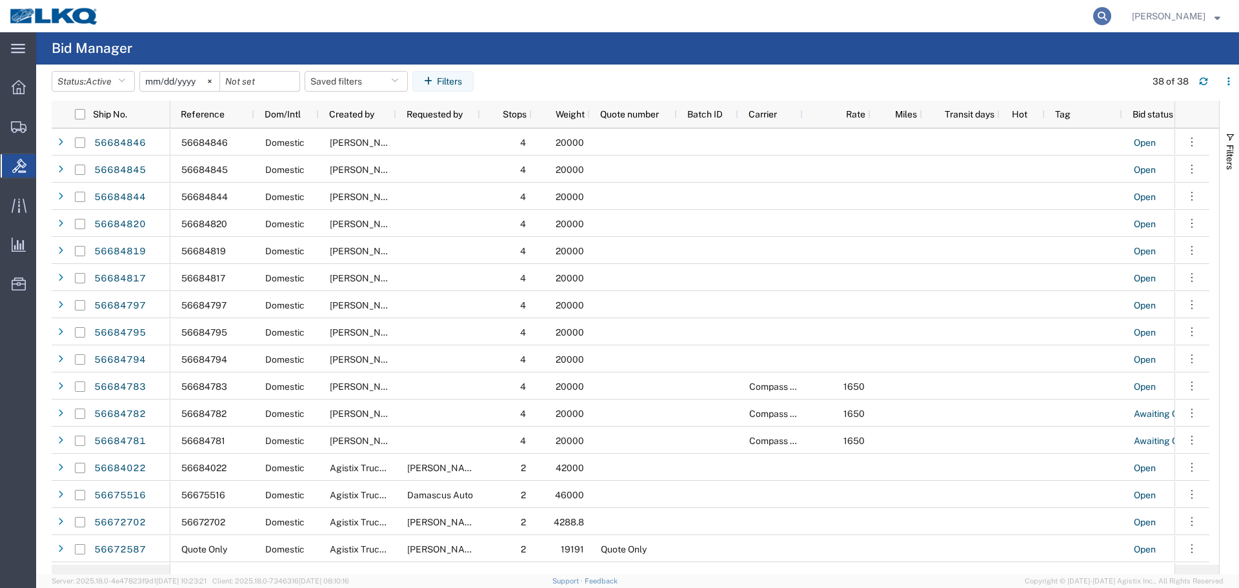
click at [1099, 16] on icon at bounding box center [1102, 16] width 18 height 18
paste input "56684795"
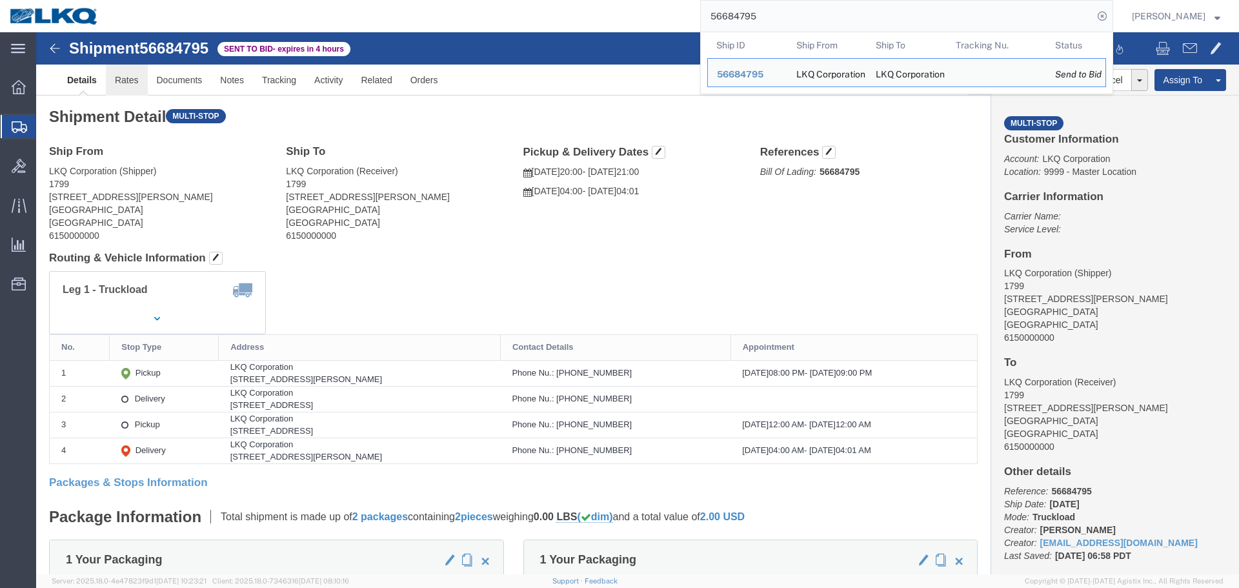
click link "Rates"
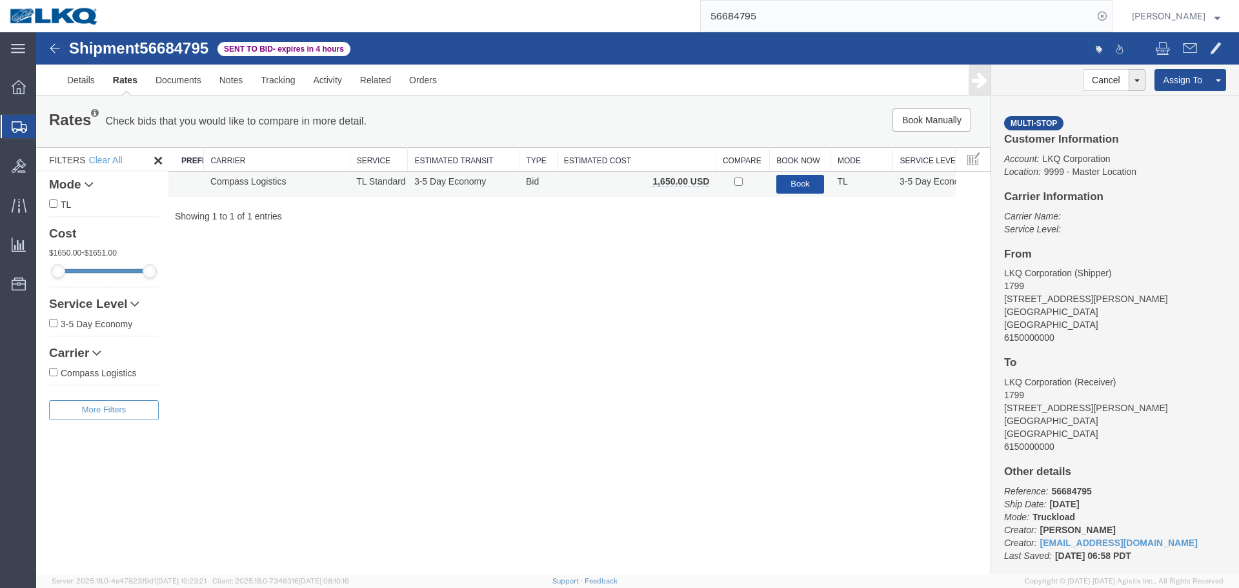
click at [801, 183] on button "Book" at bounding box center [800, 184] width 48 height 19
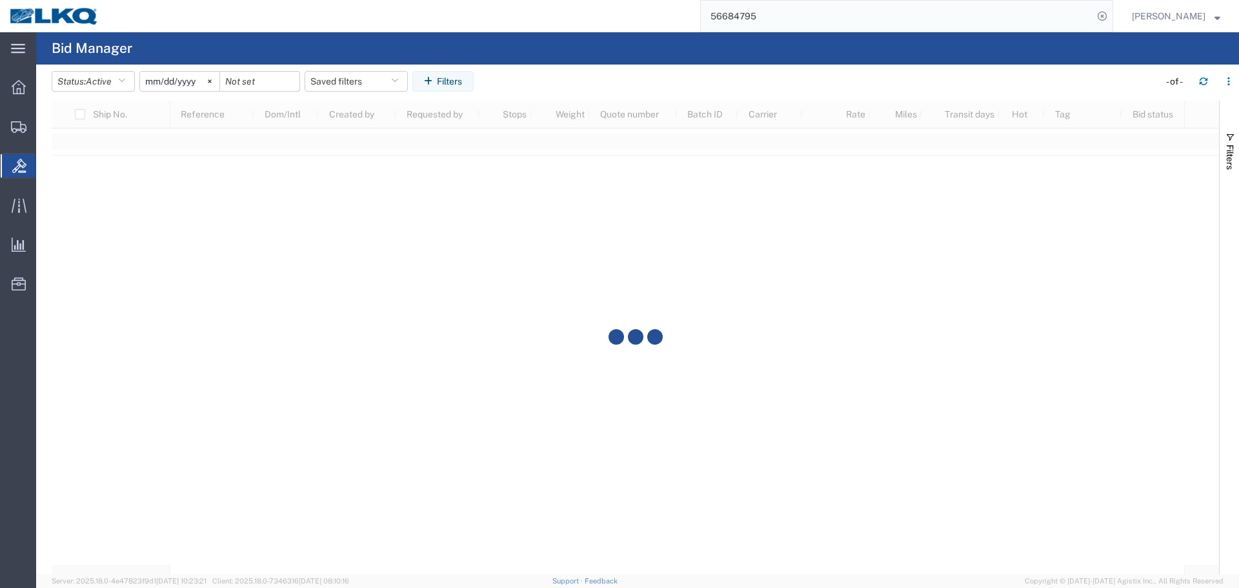
click at [754, 20] on input "56684795" at bounding box center [897, 16] width 392 height 31
paste input "819"
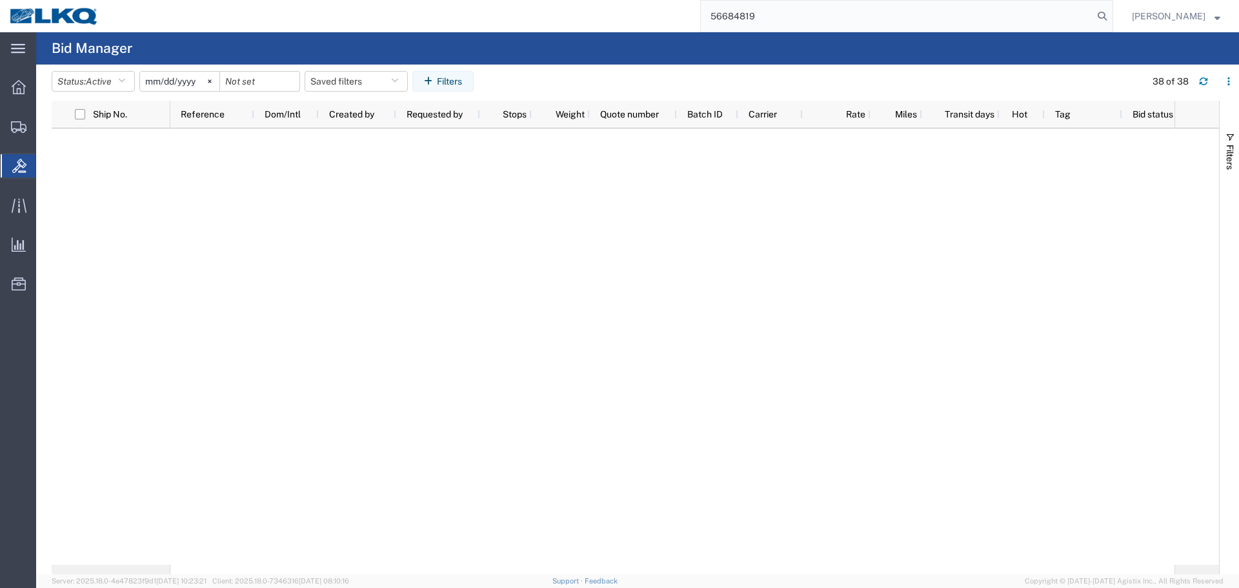
type input "56684819"
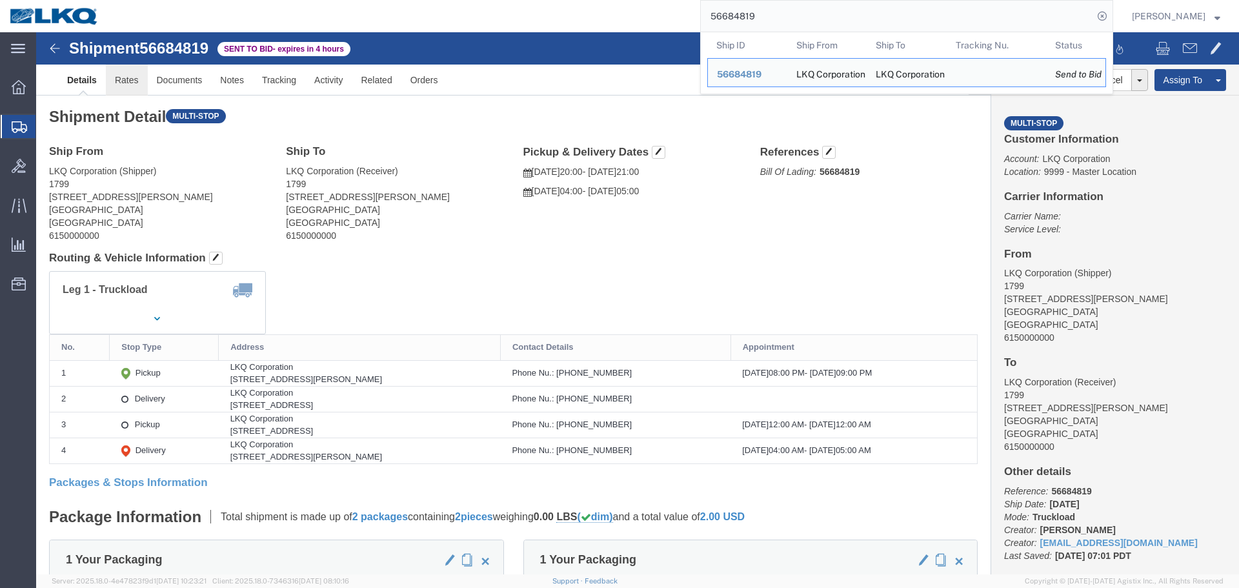
click link "Rates"
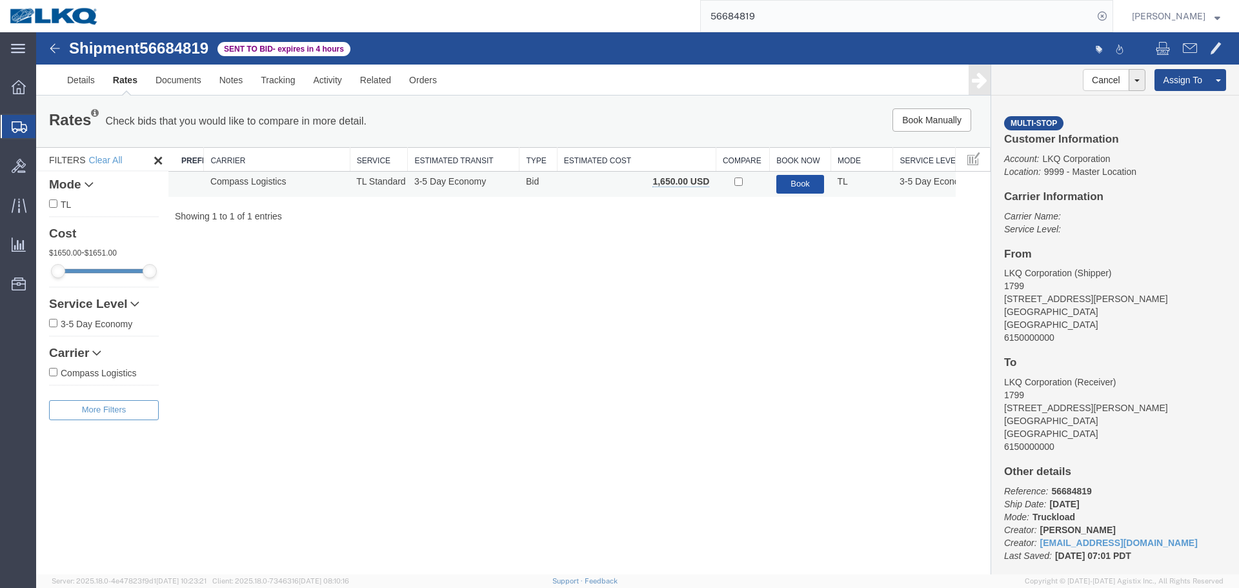
click at [781, 183] on button "Book" at bounding box center [800, 184] width 48 height 19
click at [798, 179] on button "Book" at bounding box center [800, 184] width 48 height 19
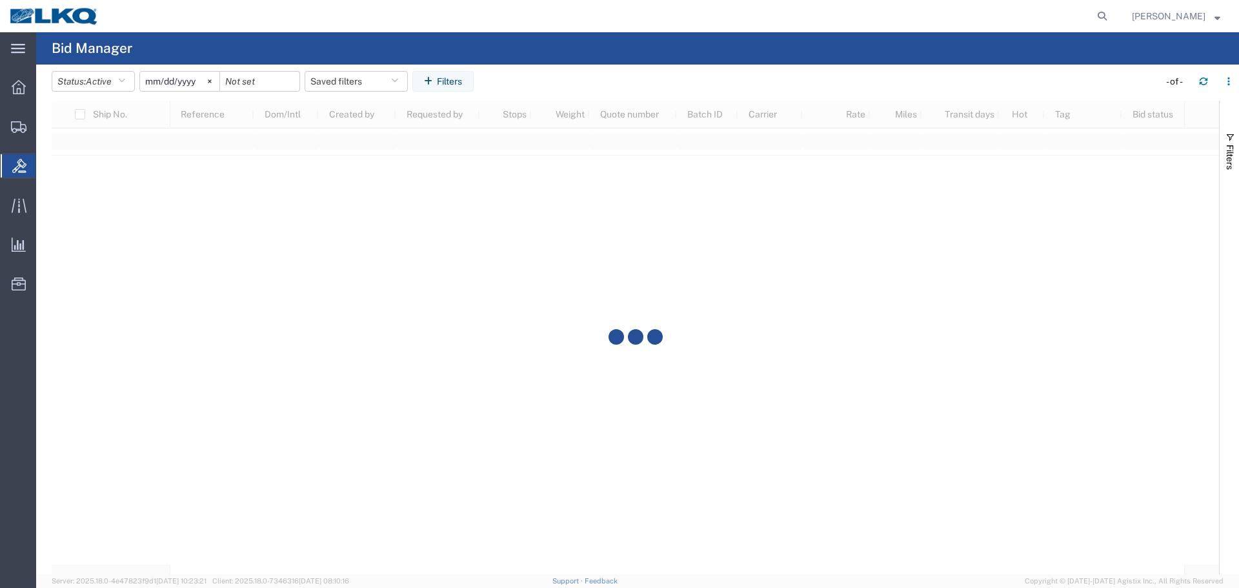
click at [957, 216] on div at bounding box center [635, 338] width 1167 height 474
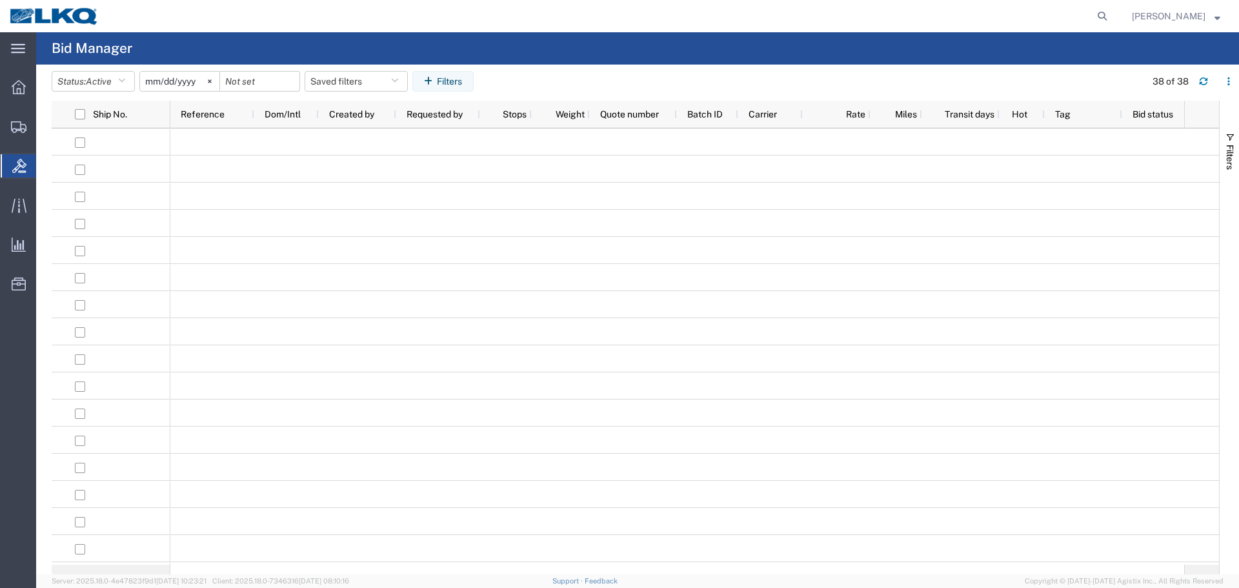
click at [1103, 19] on icon at bounding box center [1102, 16] width 18 height 18
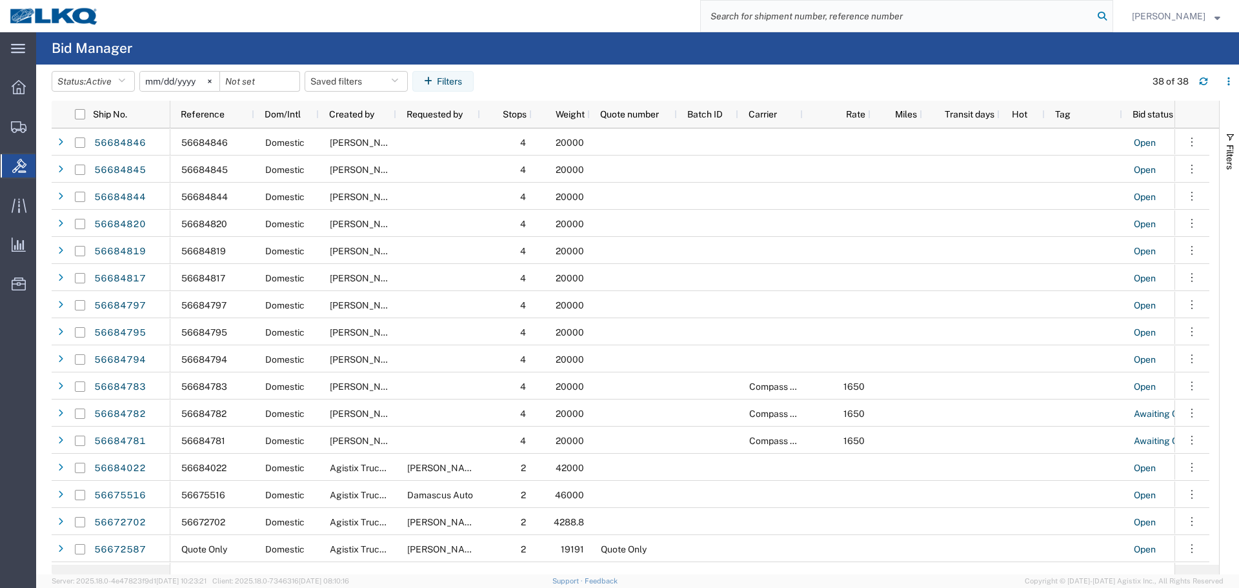
click at [1103, 19] on icon at bounding box center [1102, 16] width 18 height 18
click at [1034, 21] on input "search" at bounding box center [897, 16] width 392 height 31
paste input "56684794"
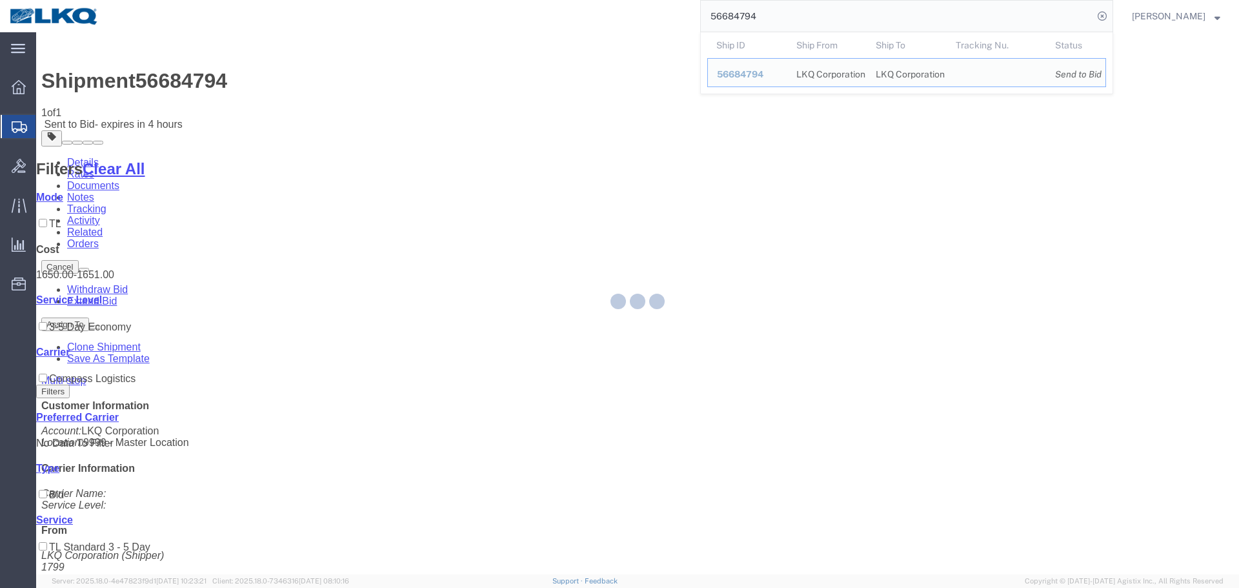
click at [869, 15] on input "56684794" at bounding box center [897, 16] width 392 height 31
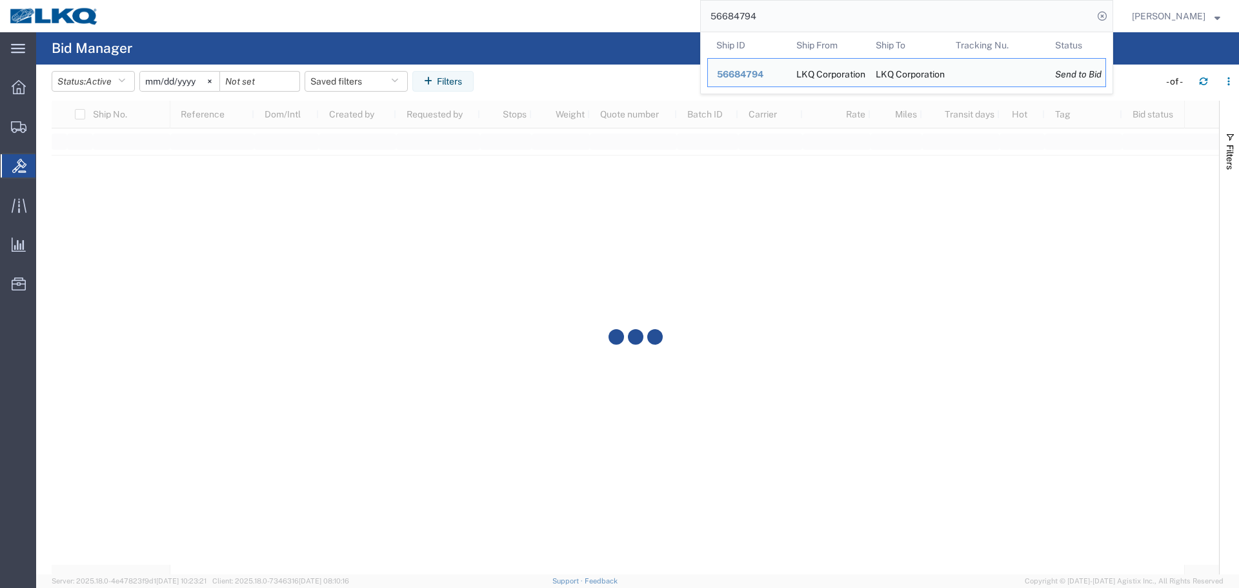
paste input "817"
type input "56684817"
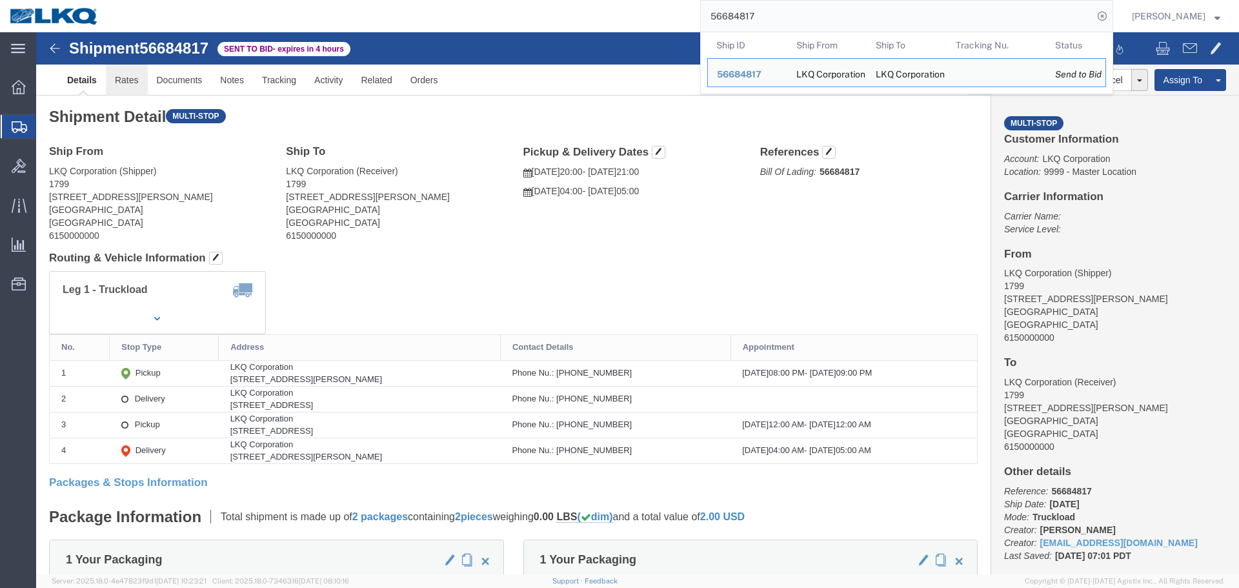
click link "Rates"
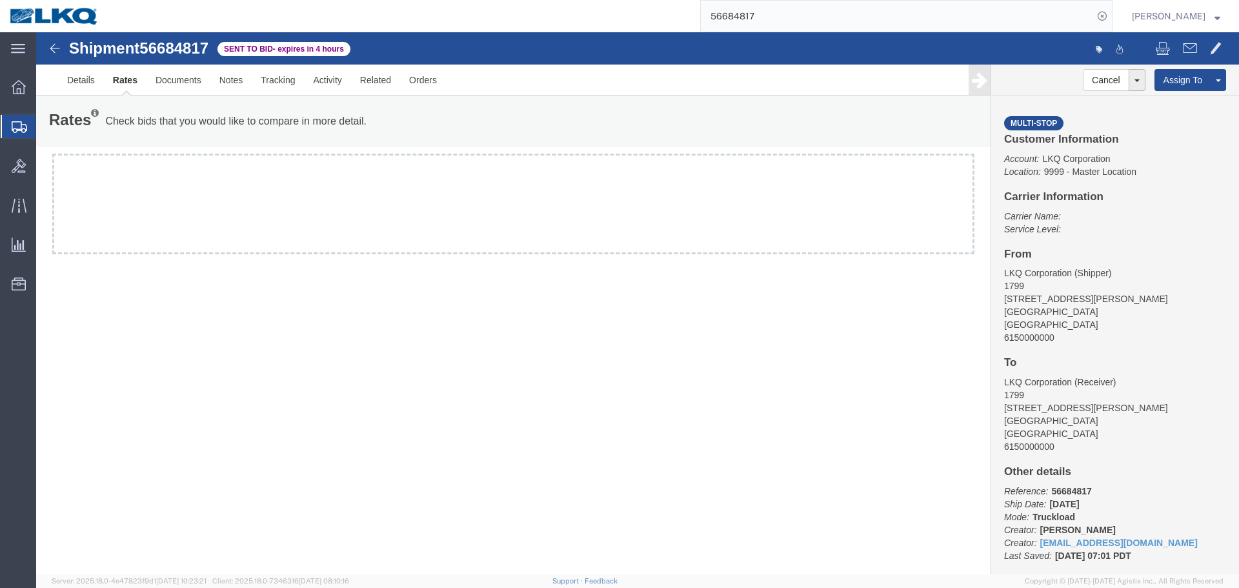
click at [333, 205] on div at bounding box center [513, 204] width 922 height 101
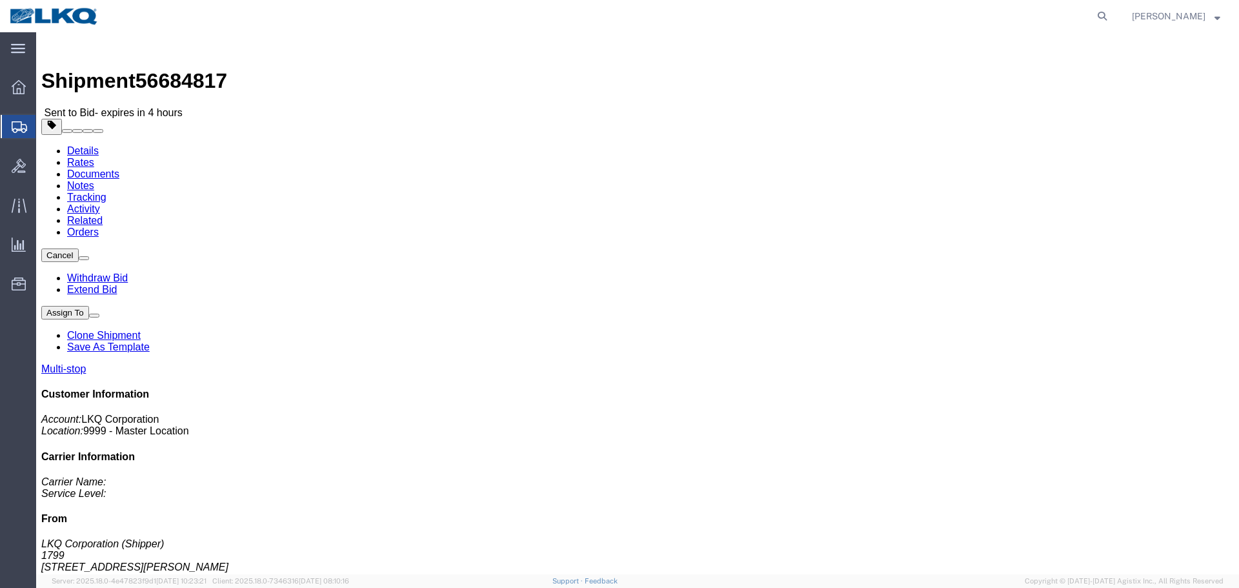
click link "Rates"
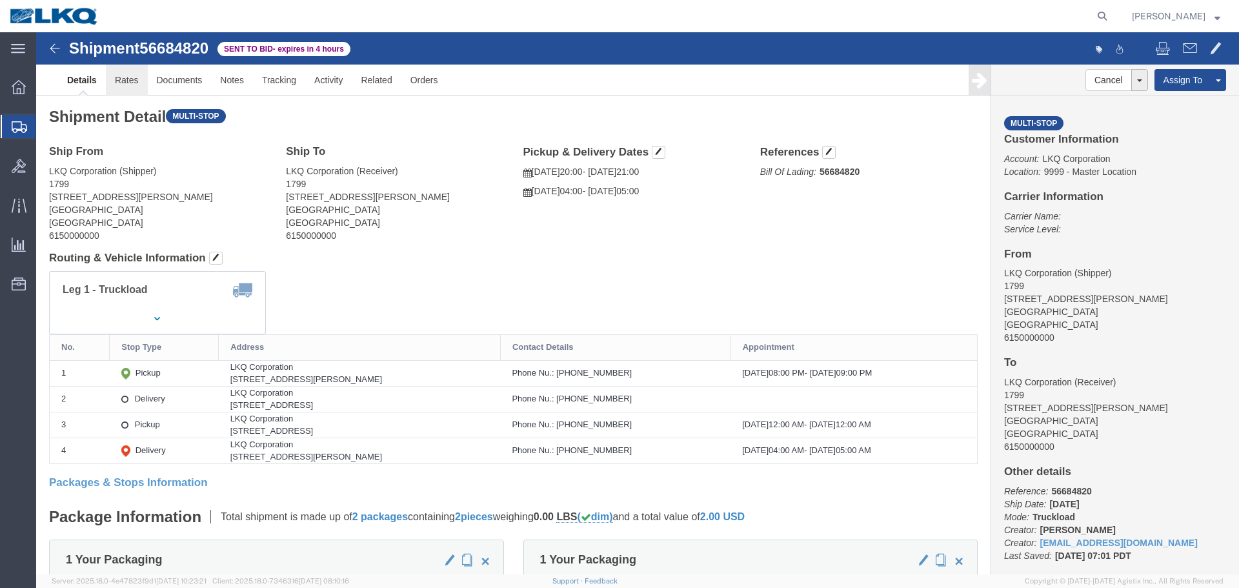
click link "Rates"
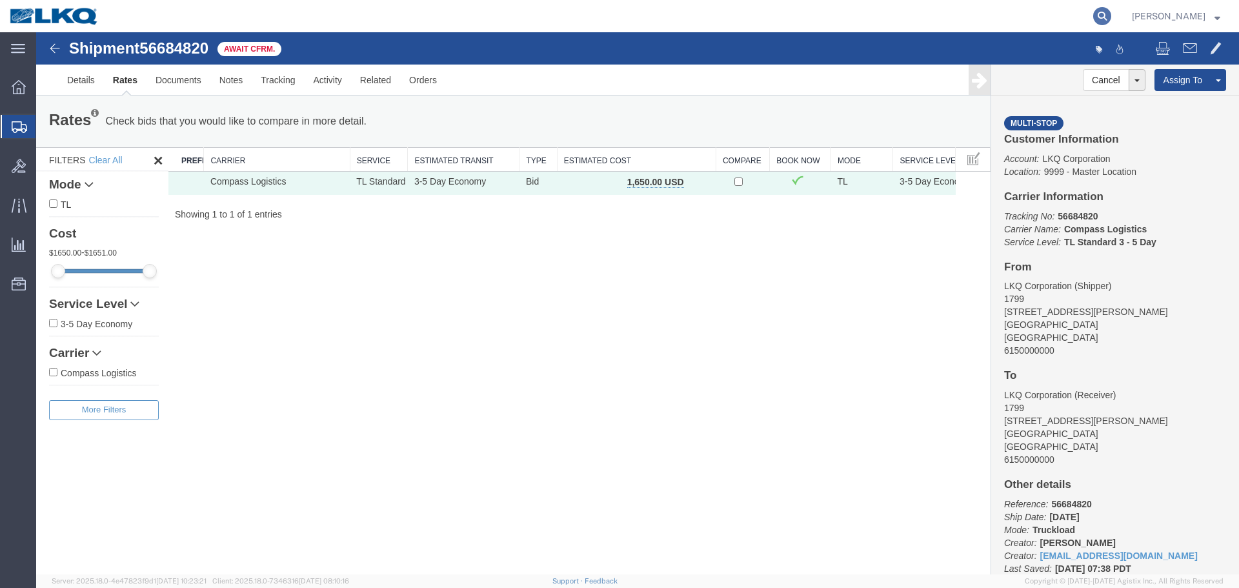
click at [1099, 10] on icon at bounding box center [1102, 16] width 18 height 18
type input "56684022"
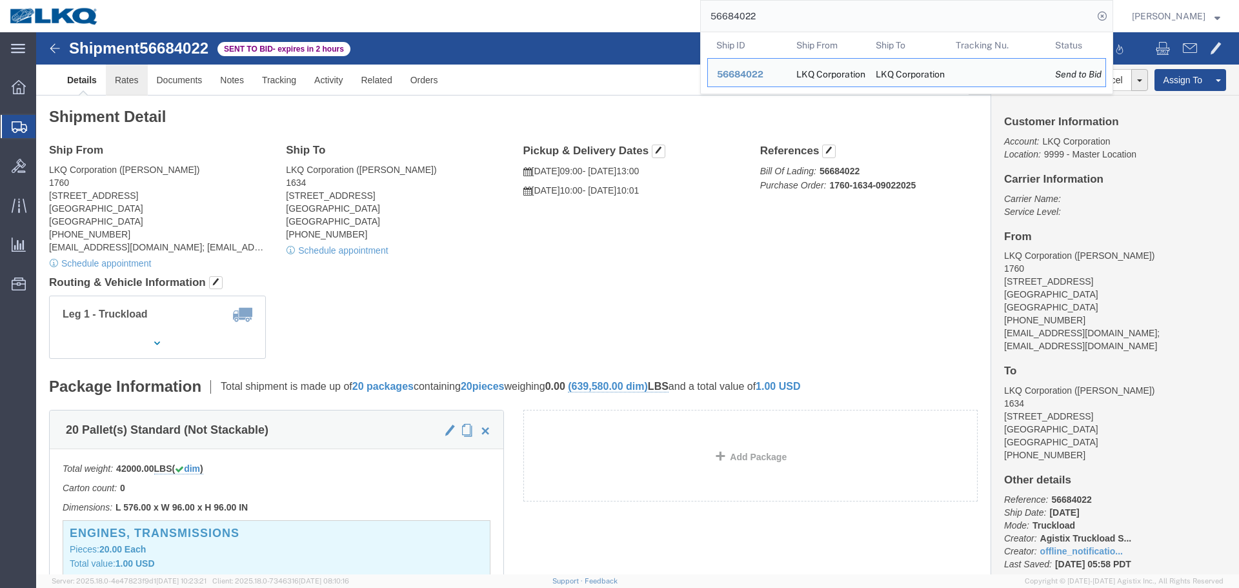
click link "Rates"
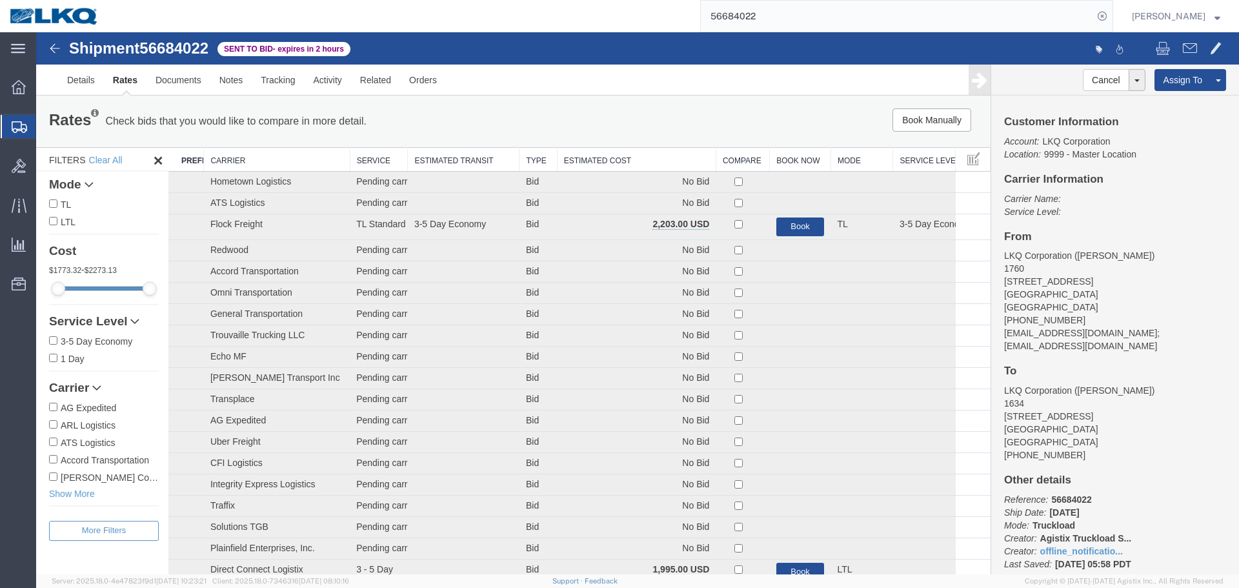
click at [654, 161] on th "Estimated Cost" at bounding box center [636, 160] width 159 height 24
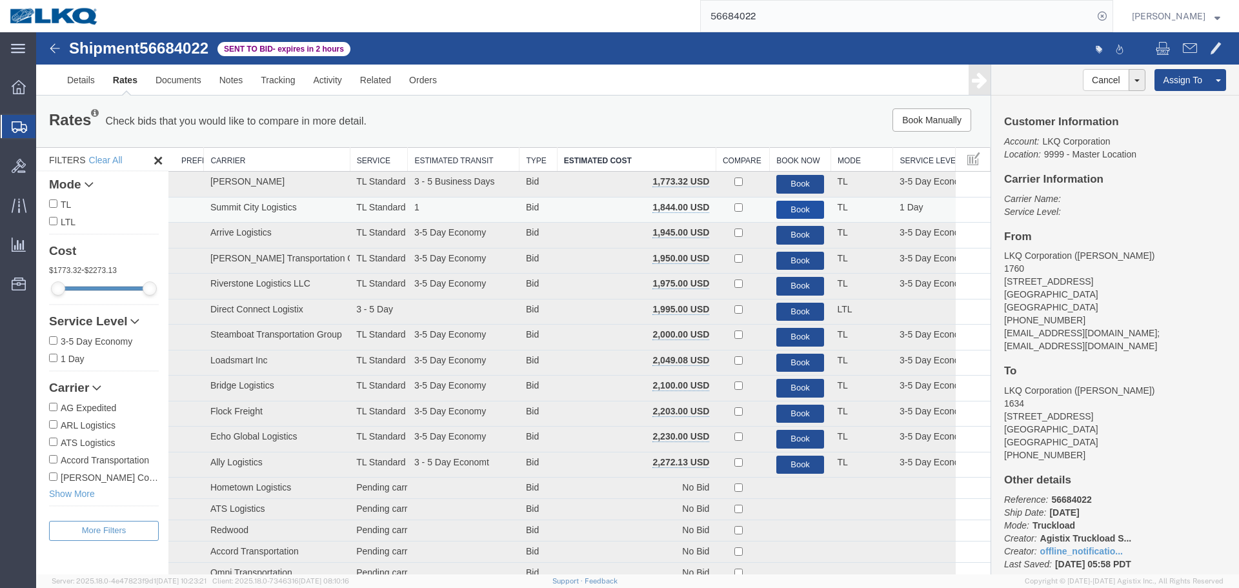
click at [799, 212] on button "Book" at bounding box center [800, 210] width 48 height 19
